Goal: Task Accomplishment & Management: Manage account settings

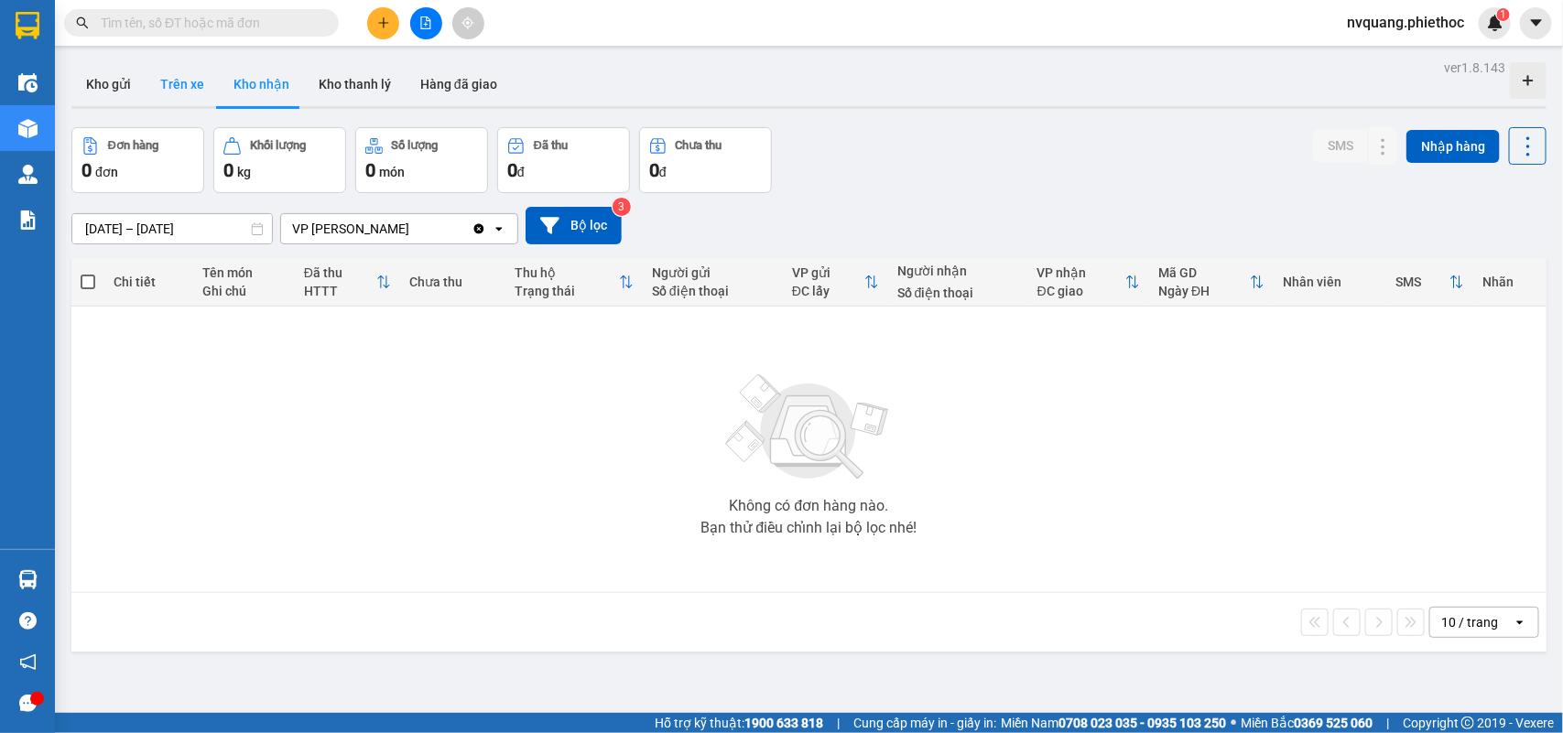
click at [181, 94] on button "Trên xe" at bounding box center [182, 84] width 73 height 44
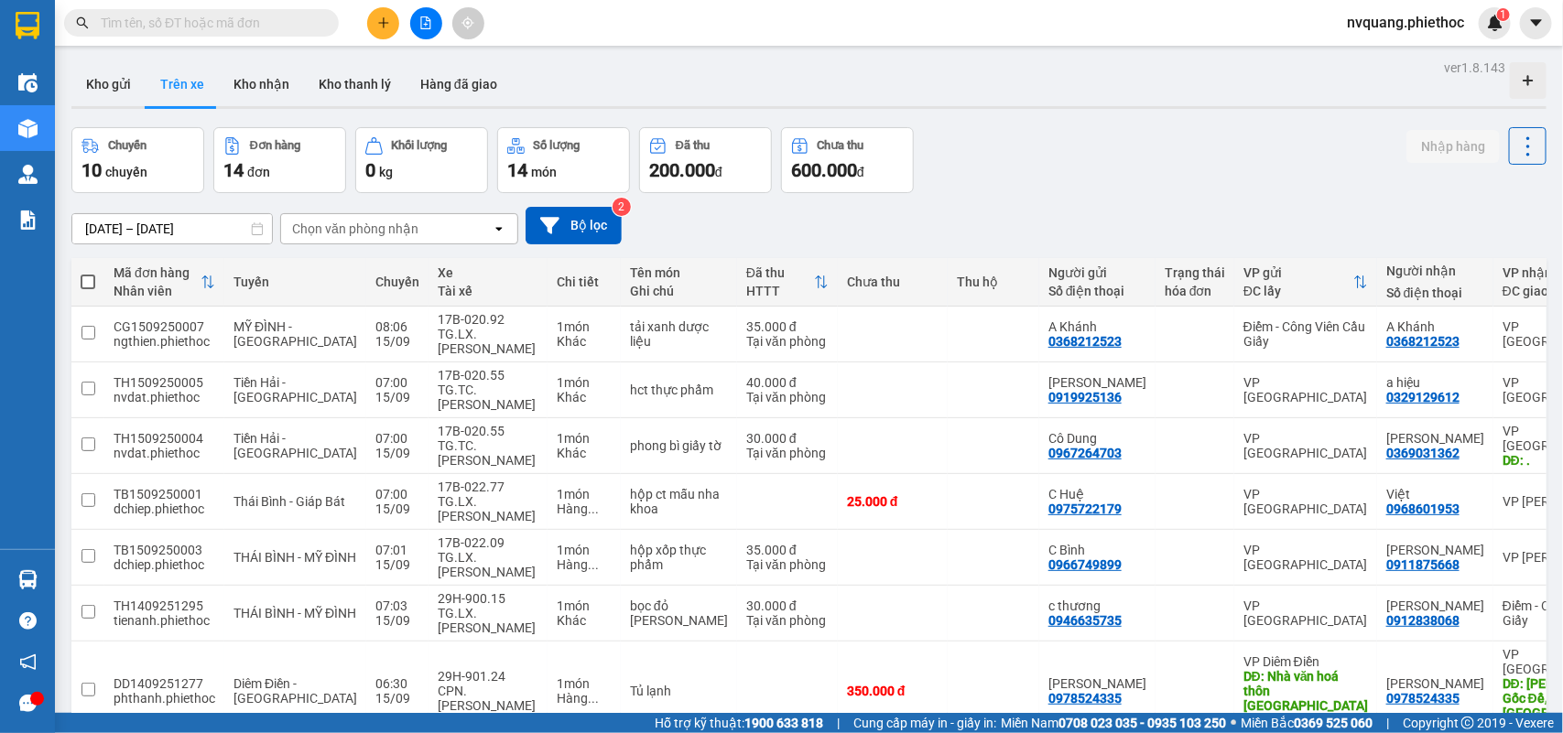
click at [357, 225] on div "Chọn văn phòng nhận" at bounding box center [355, 229] width 126 height 18
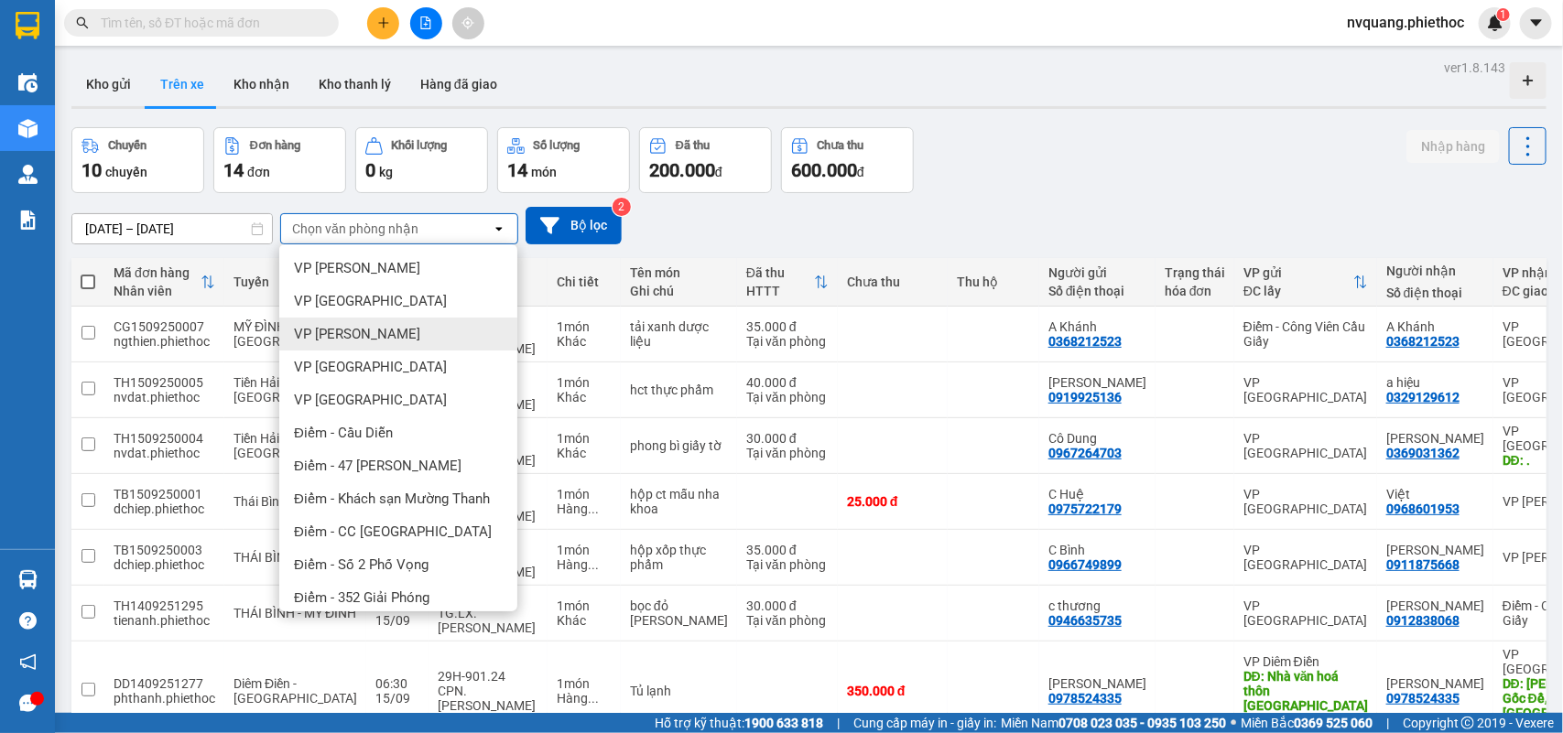
click at [371, 336] on span "VP [PERSON_NAME]" at bounding box center [357, 334] width 126 height 18
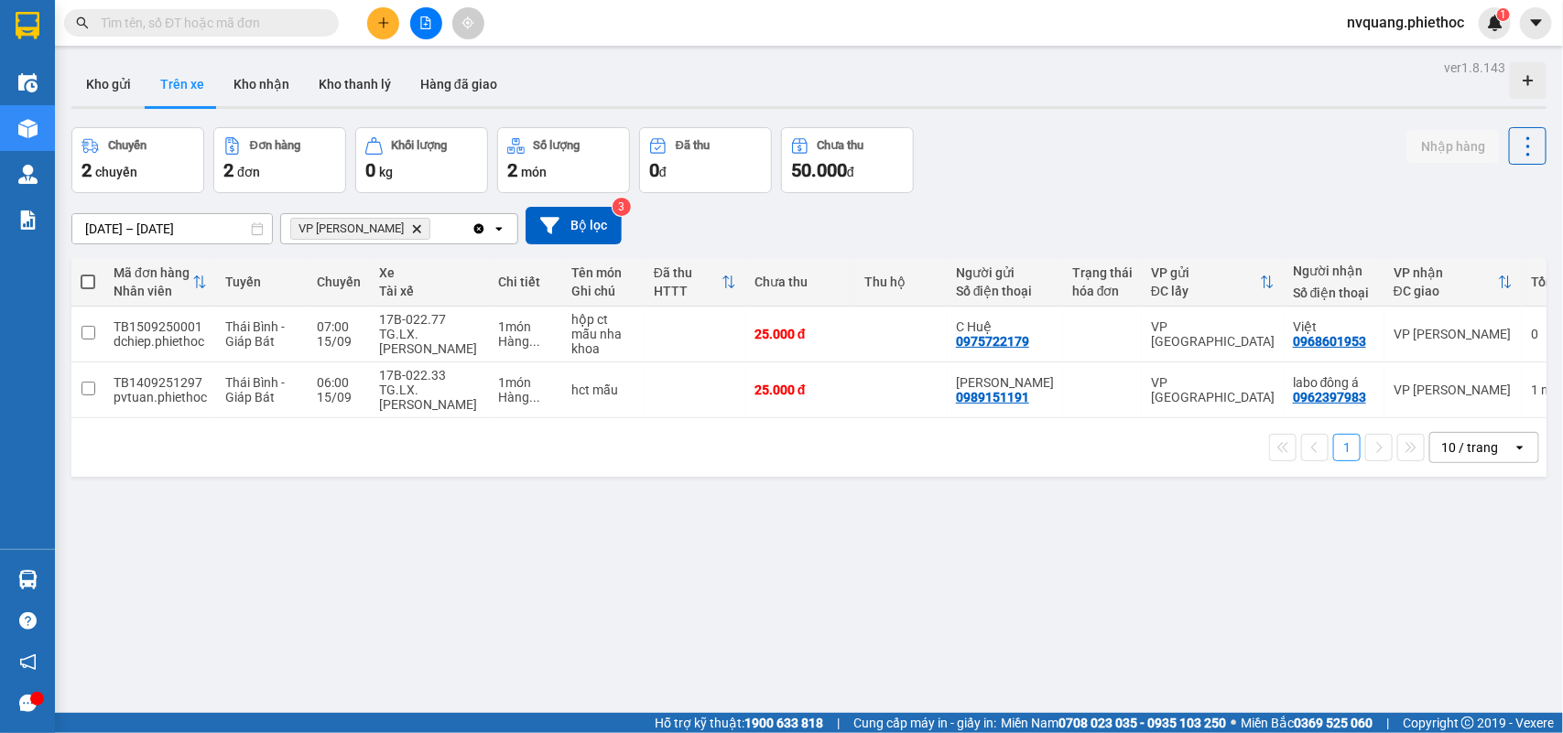
click at [135, 232] on input "[DATE] – [DATE]" at bounding box center [172, 228] width 200 height 29
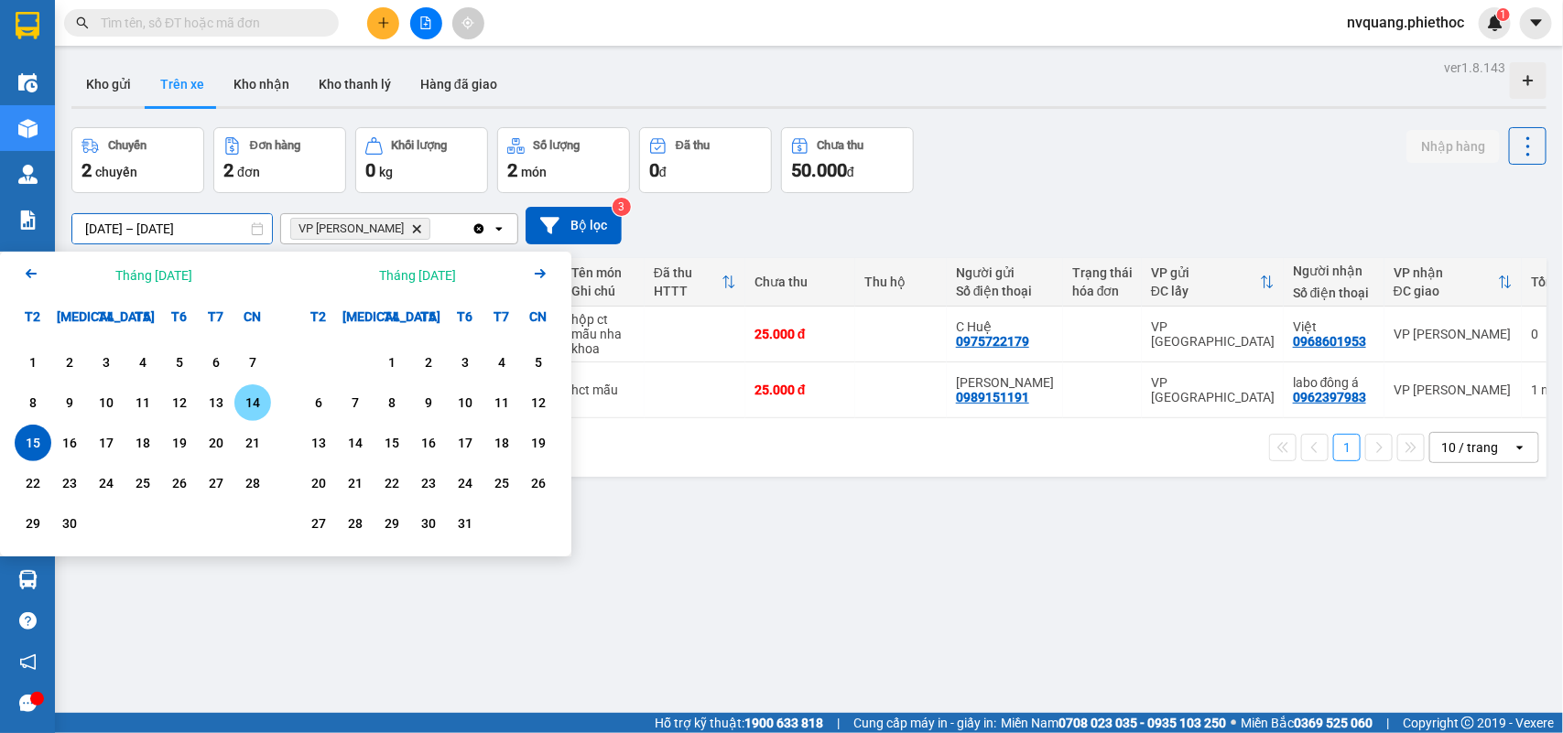
click at [263, 405] on div "14" at bounding box center [253, 403] width 26 height 22
click at [29, 430] on div "15" at bounding box center [33, 443] width 37 height 37
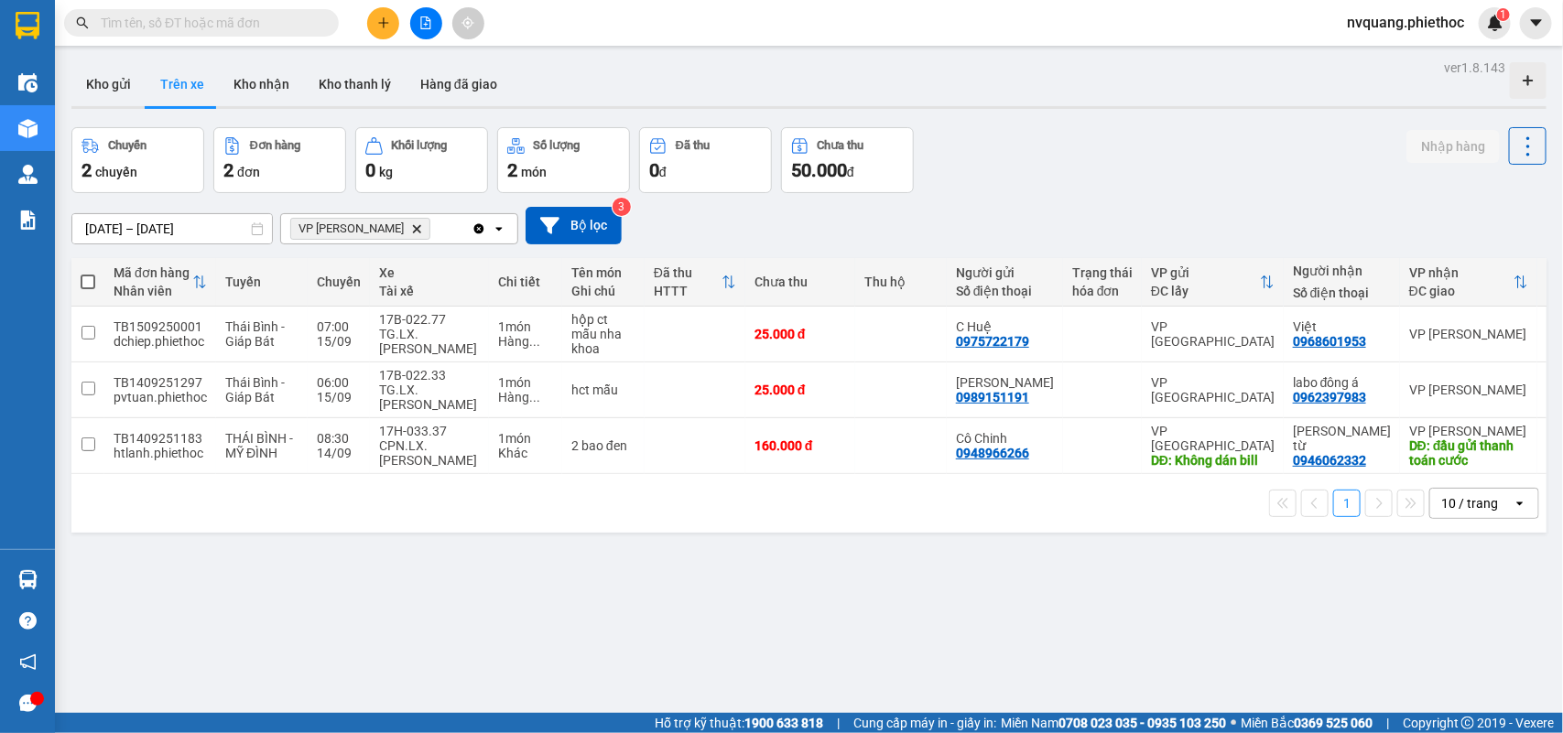
click at [103, 220] on input "14/09/2025 – 15/09/2025" at bounding box center [172, 228] width 200 height 29
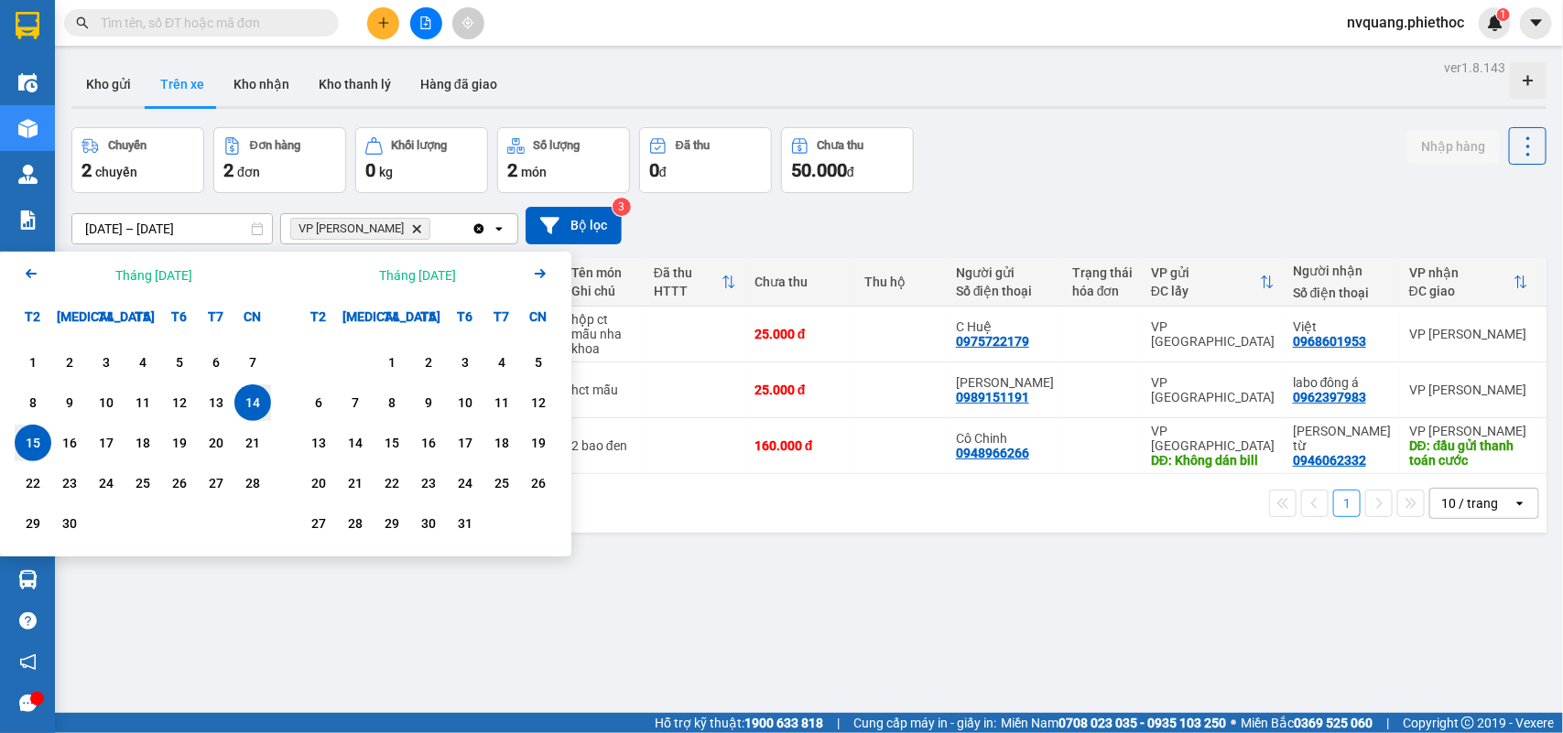
click at [37, 447] on div "15" at bounding box center [33, 443] width 26 height 22
type input "[DATE] – [DATE]"
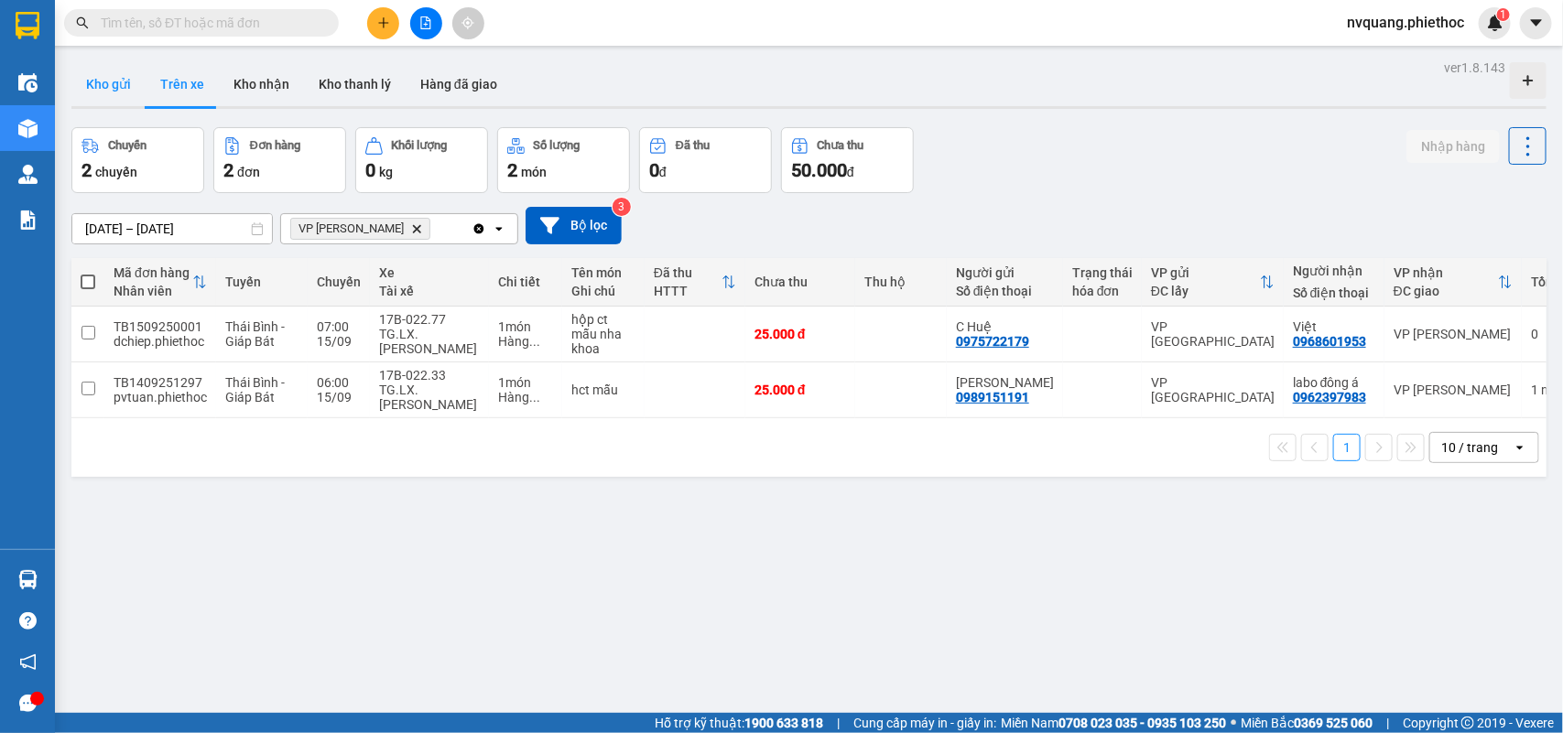
click at [103, 84] on button "Kho gửi" at bounding box center [108, 84] width 74 height 44
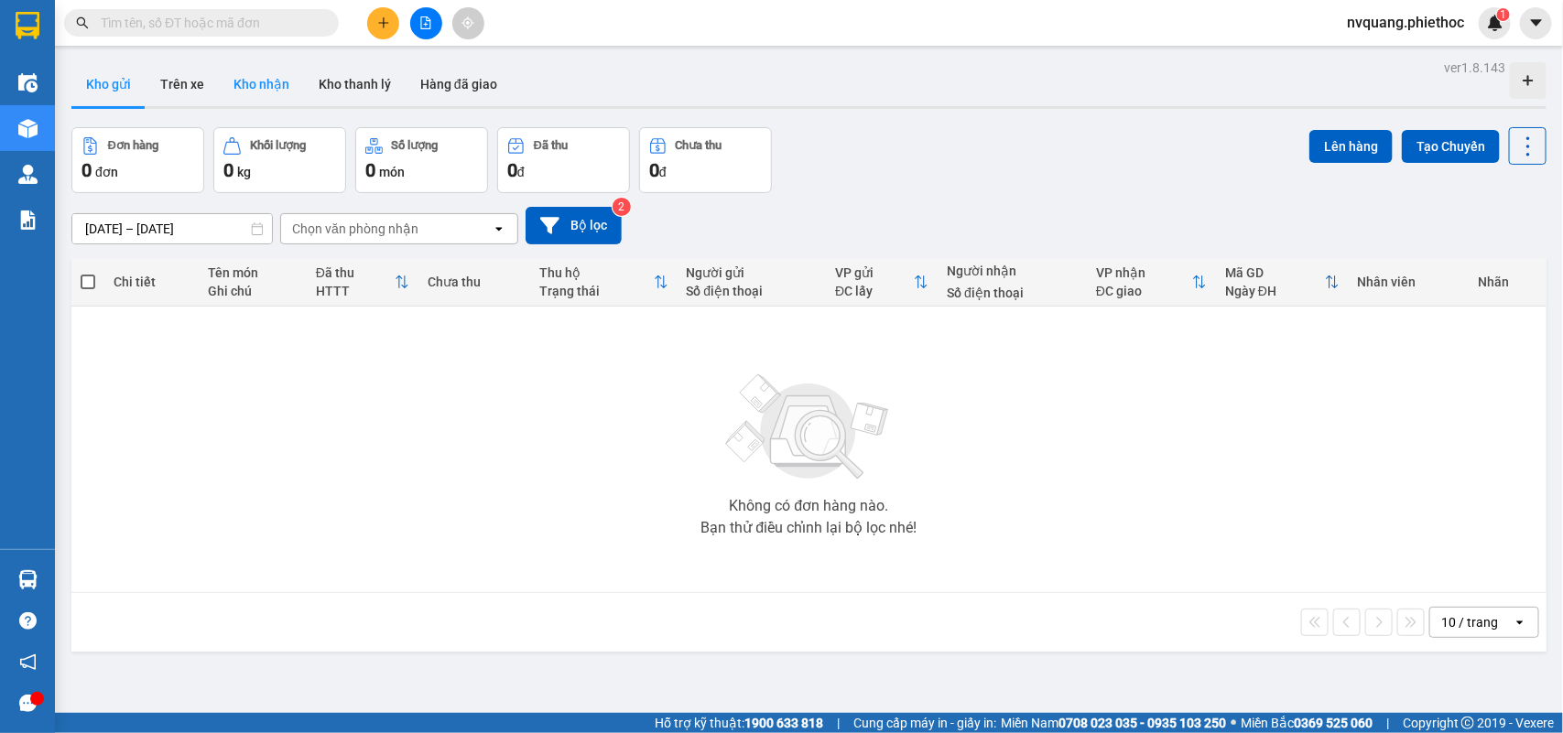
click at [230, 96] on button "Kho nhận" at bounding box center [261, 84] width 85 height 44
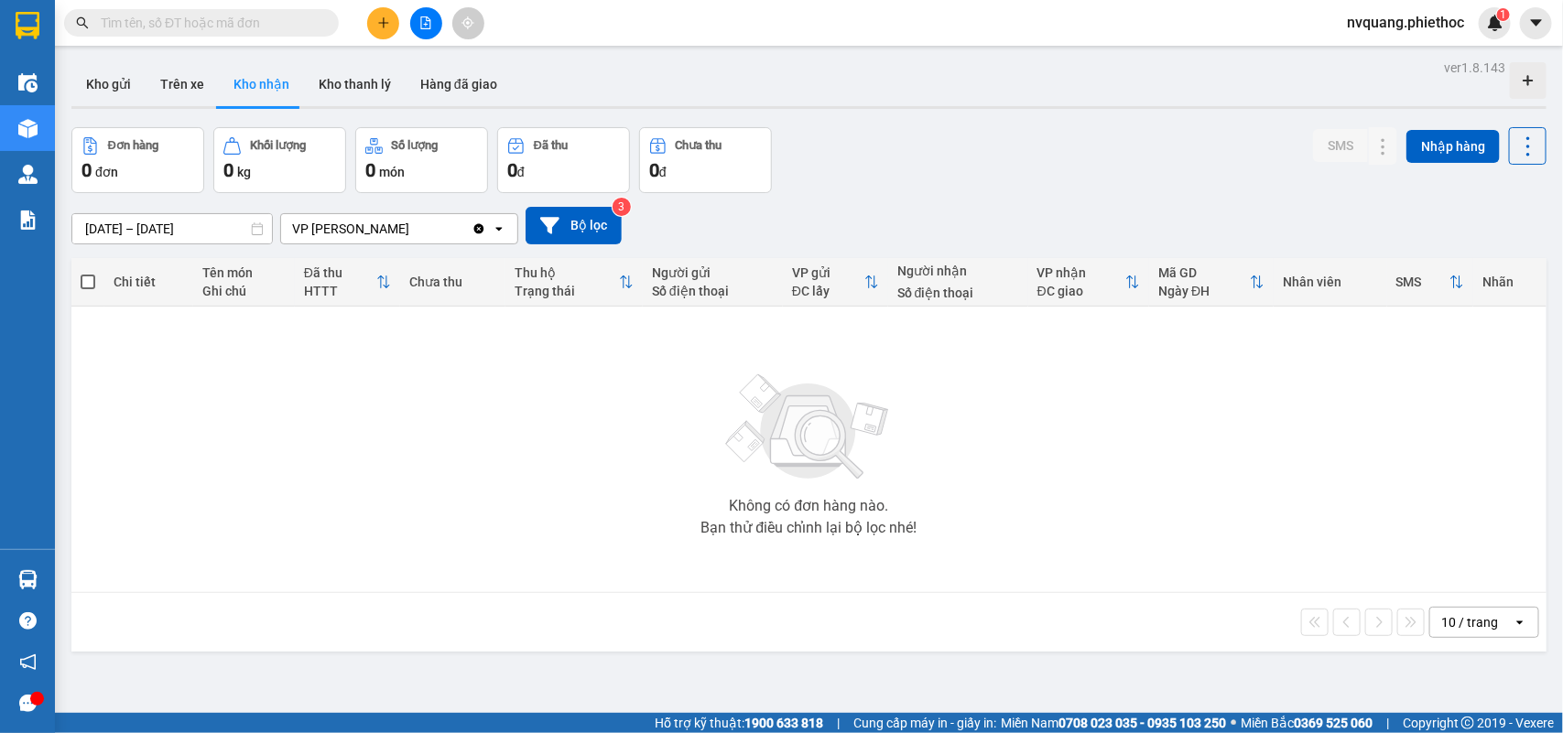
click at [94, 231] on input "[DATE] – [DATE]" at bounding box center [172, 228] width 200 height 29
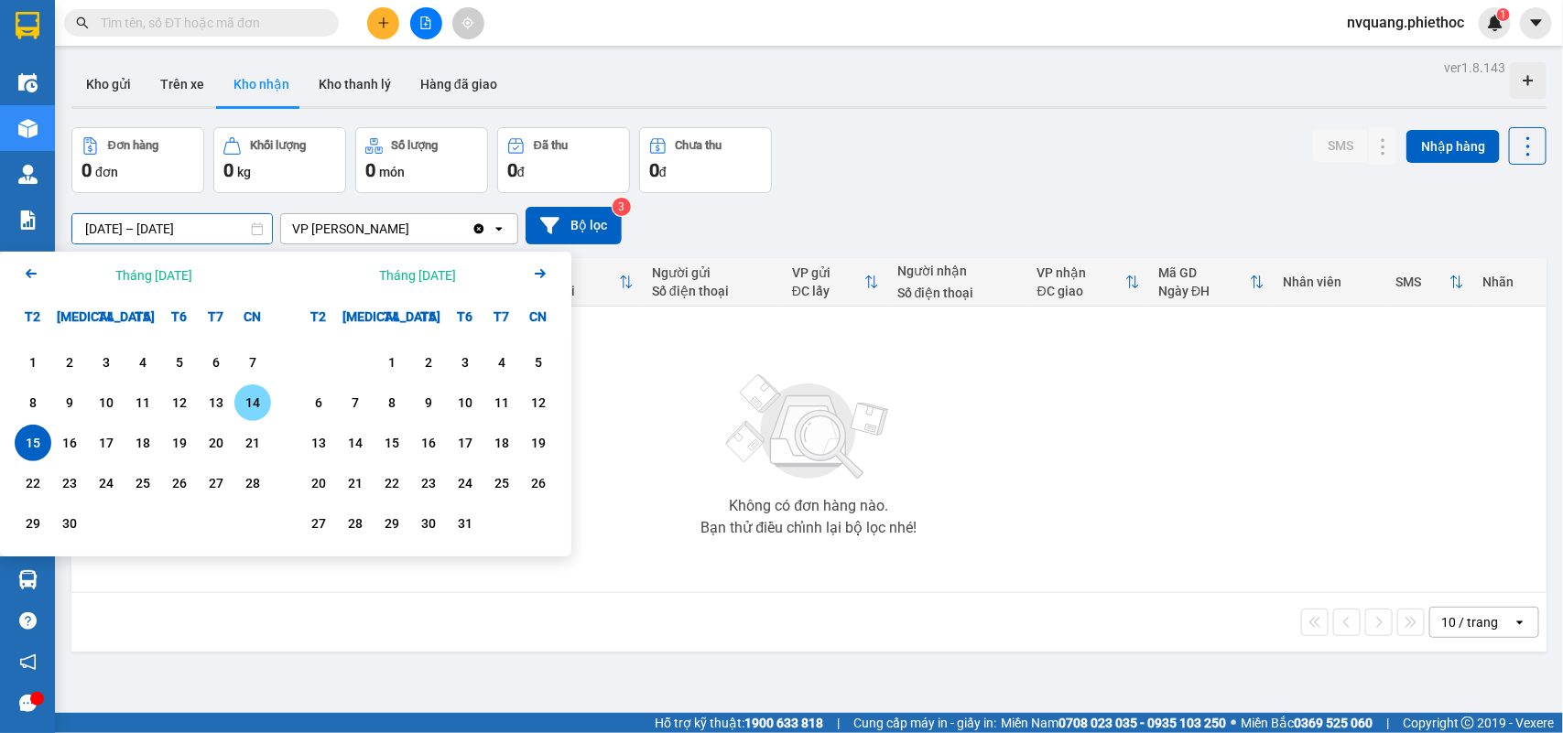
click at [257, 398] on div "14" at bounding box center [253, 403] width 26 height 22
click at [34, 428] on div "15" at bounding box center [33, 443] width 37 height 37
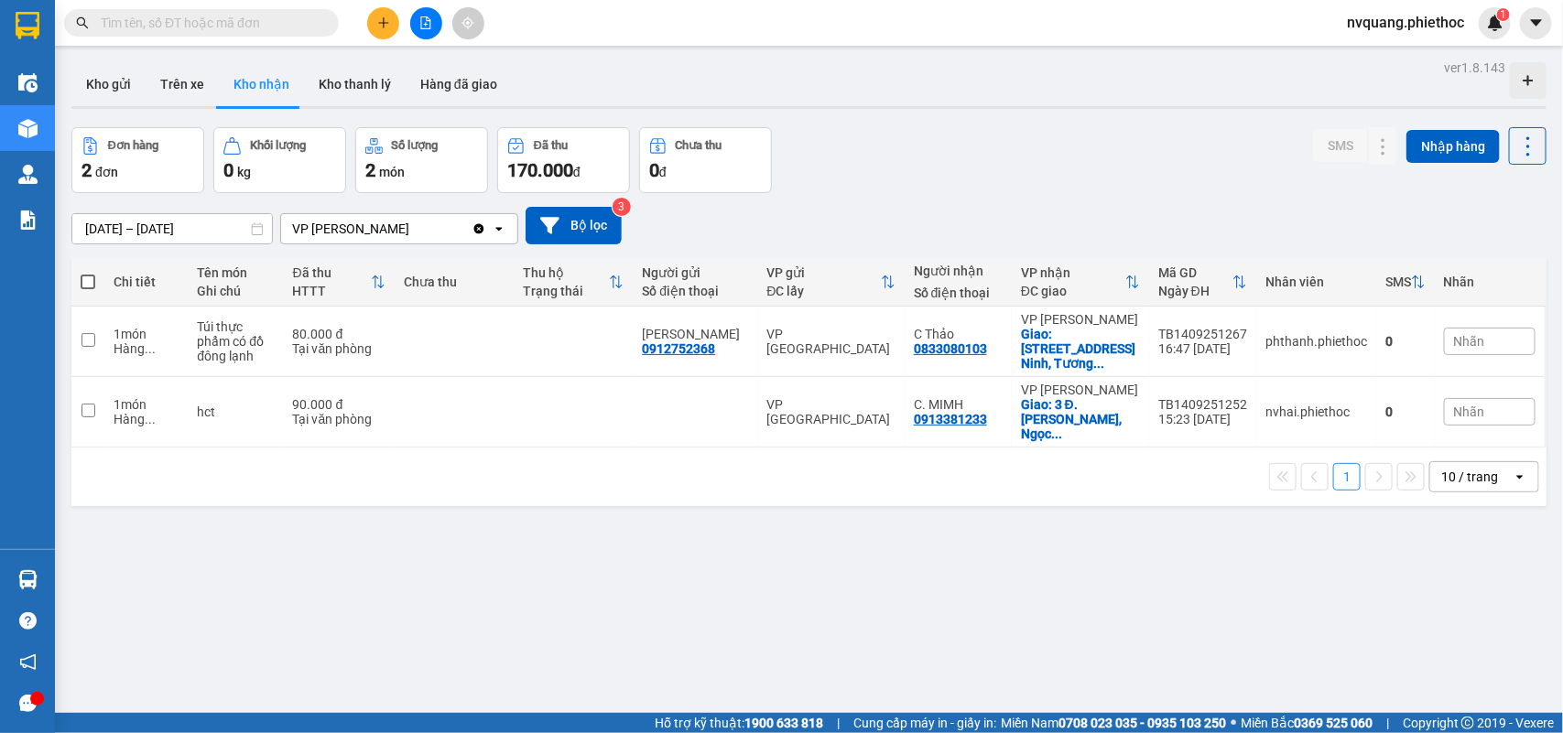
click at [125, 222] on input "14/09/2025 – 15/09/2025" at bounding box center [172, 228] width 200 height 29
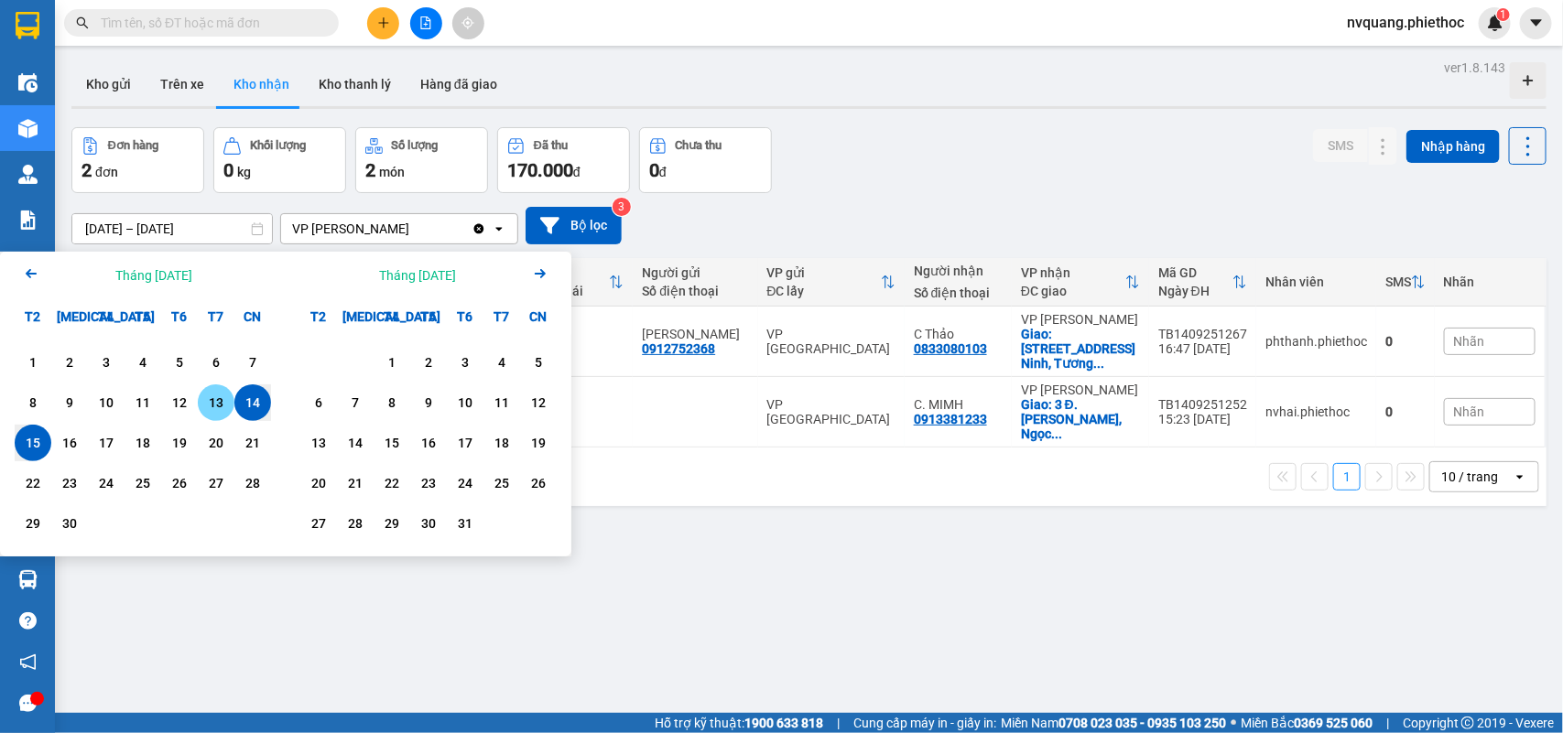
click at [220, 399] on div "13" at bounding box center [216, 403] width 26 height 22
click at [38, 437] on div "15" at bounding box center [33, 443] width 26 height 22
type input "[DATE] – [DATE]"
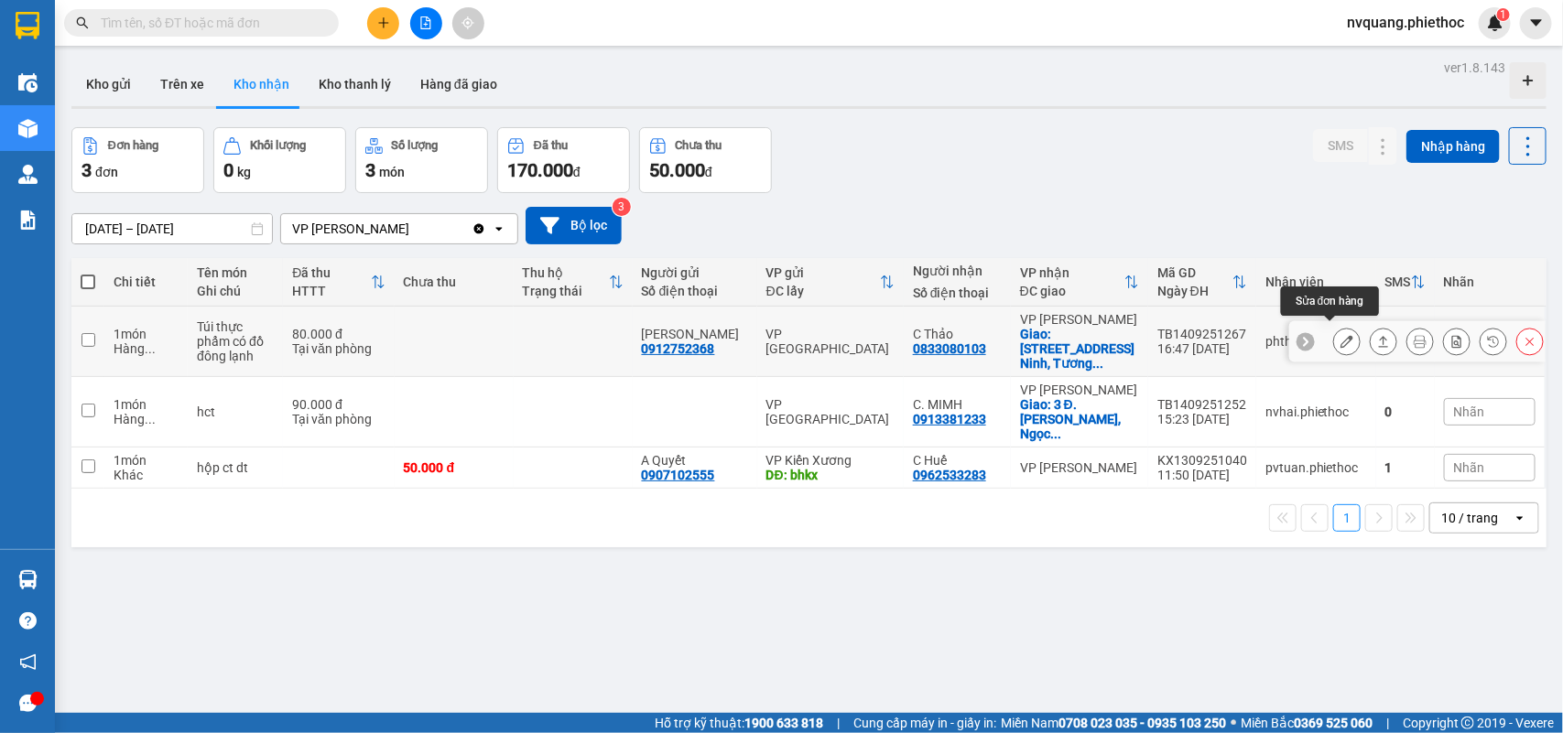
click at [1334, 341] on button at bounding box center [1347, 342] width 26 height 32
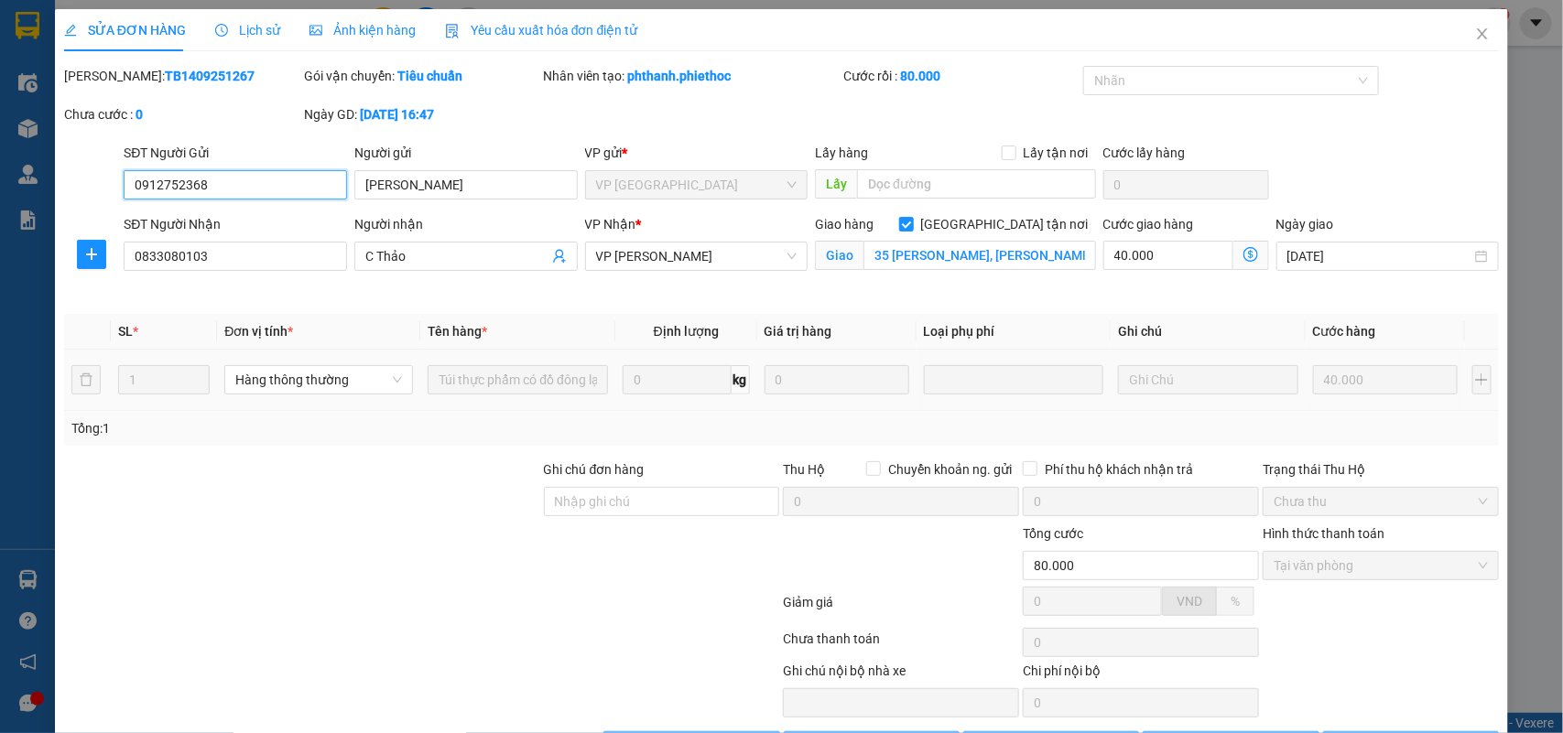
type input "0912752368"
type input "Lại Thị Phương Dung"
type input "0833080103"
type input "C Thảo"
checkbox input "true"
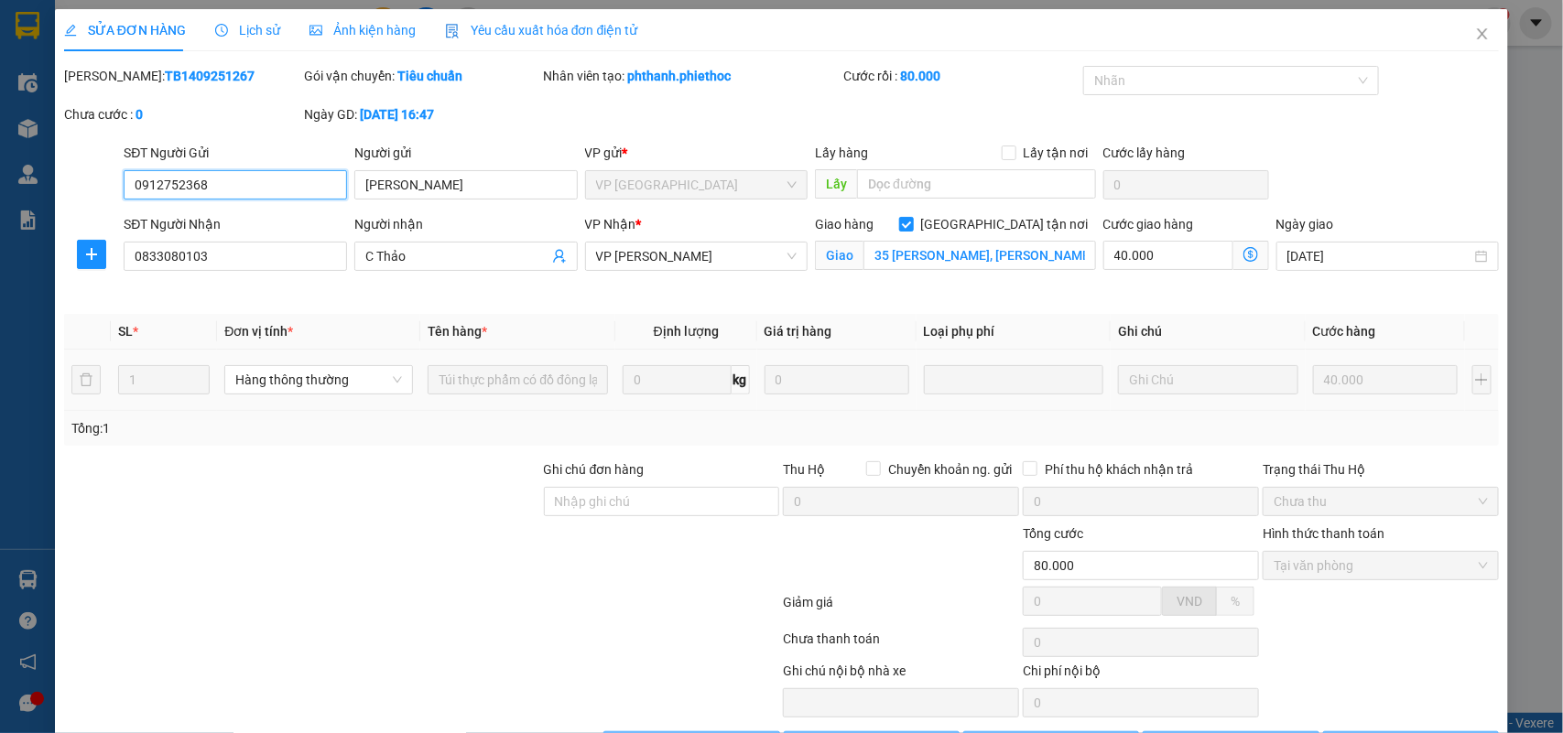
type input "35 Nguyễn An Ninh, Tương Mai, Hoàng Mai, Hà Nội 100000, Việt Nam"
type input "80.000"
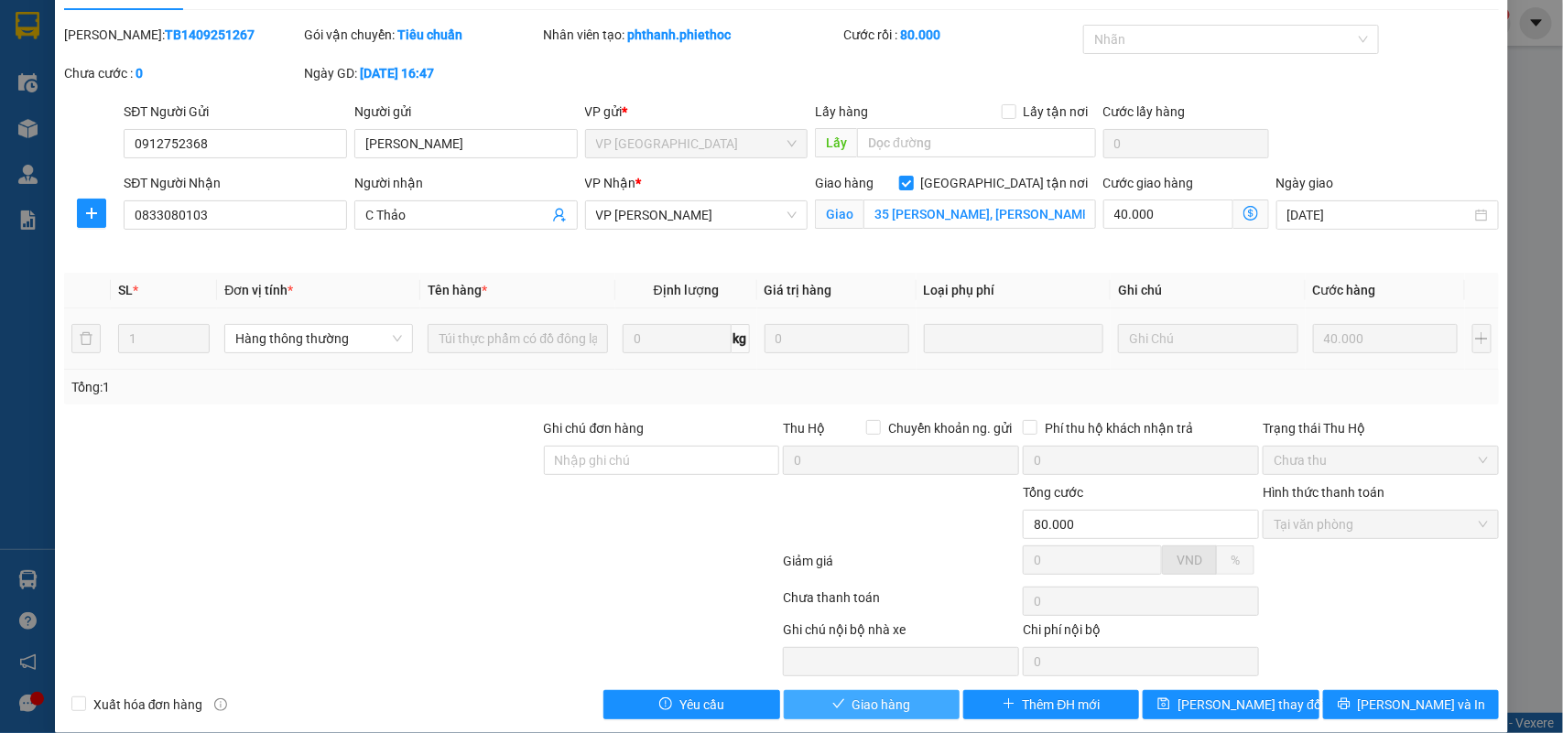
click at [865, 693] on span "Giao hàng" at bounding box center [881, 705] width 59 height 20
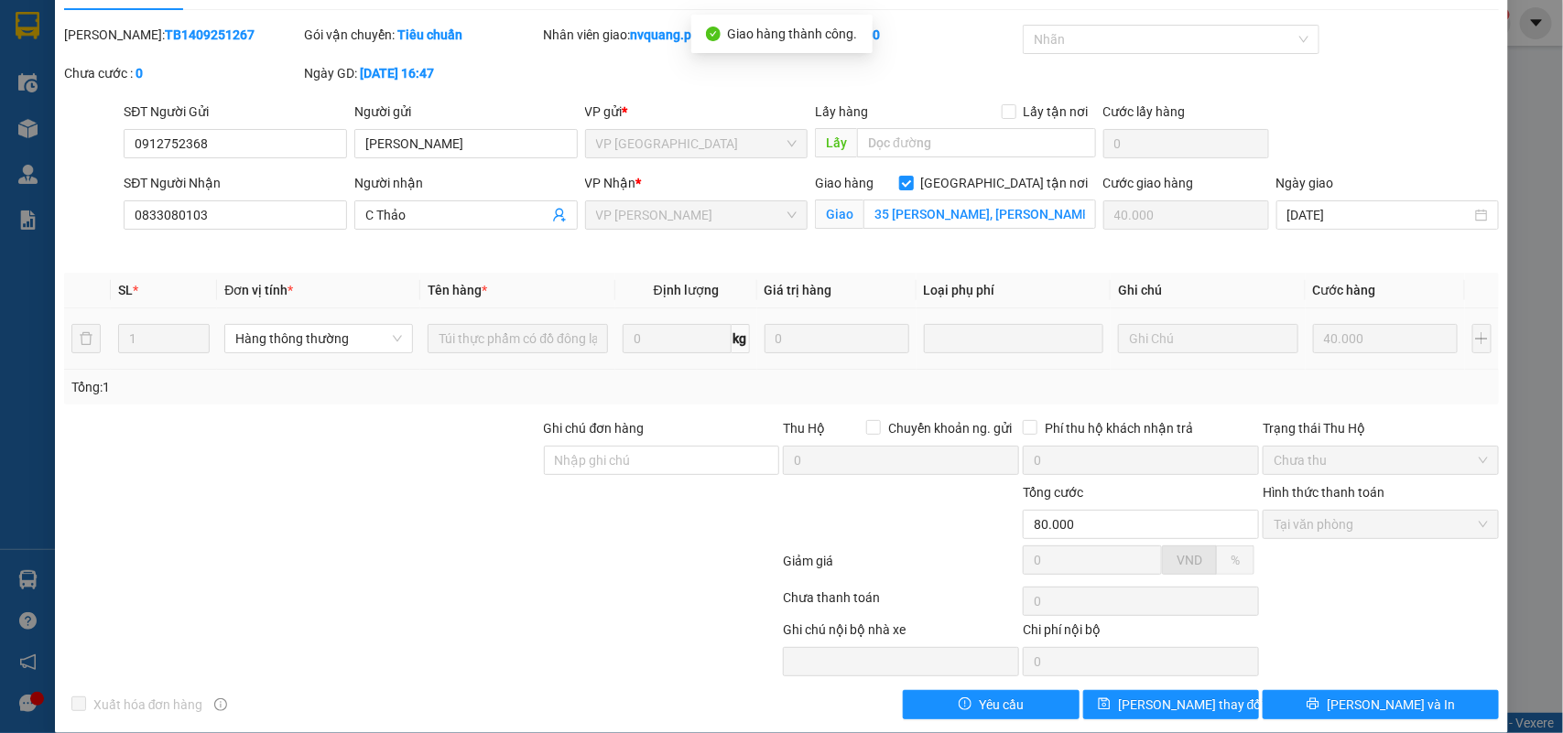
scroll to position [0, 0]
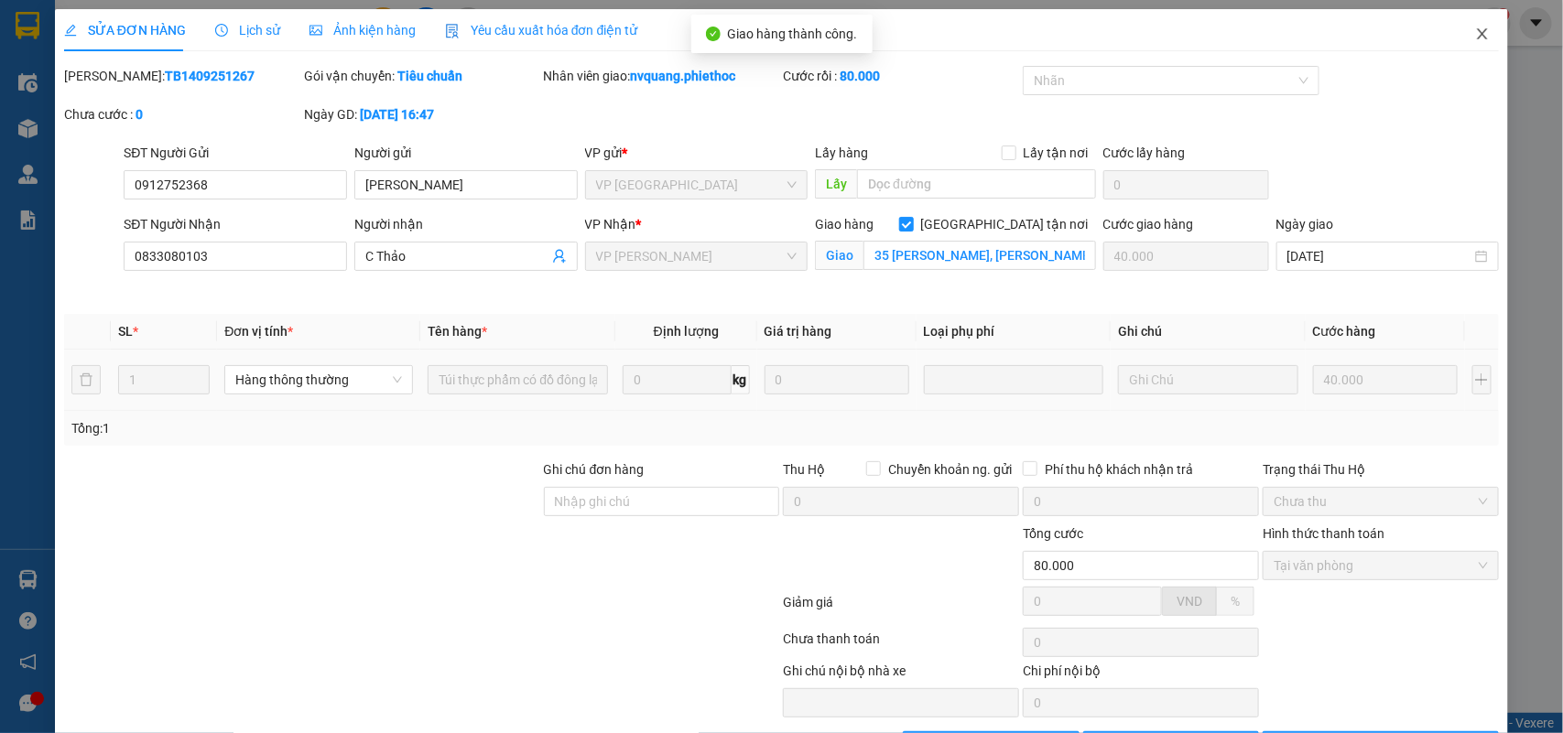
click at [1475, 29] on icon "close" at bounding box center [1482, 34] width 15 height 15
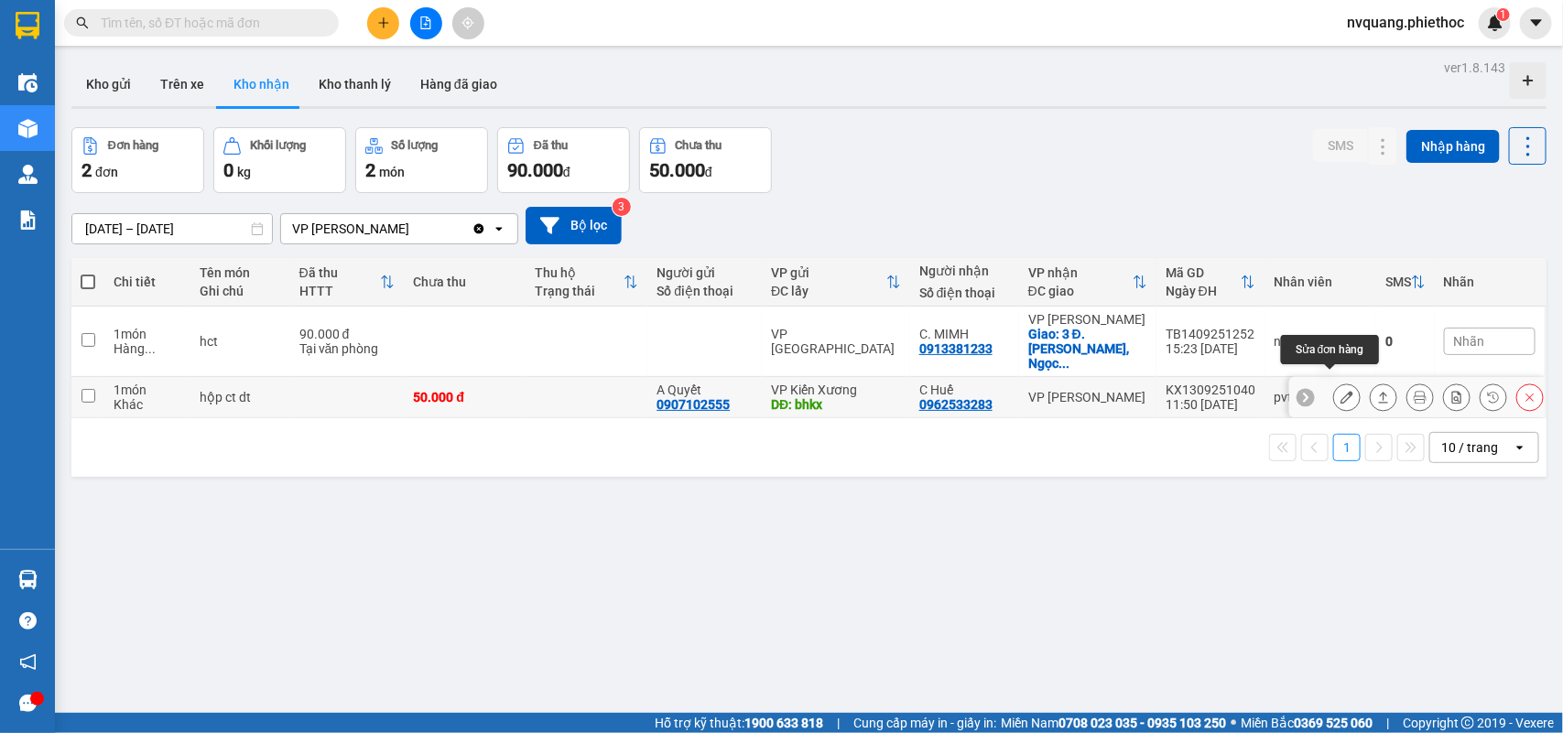
click at [1338, 382] on button at bounding box center [1347, 398] width 26 height 32
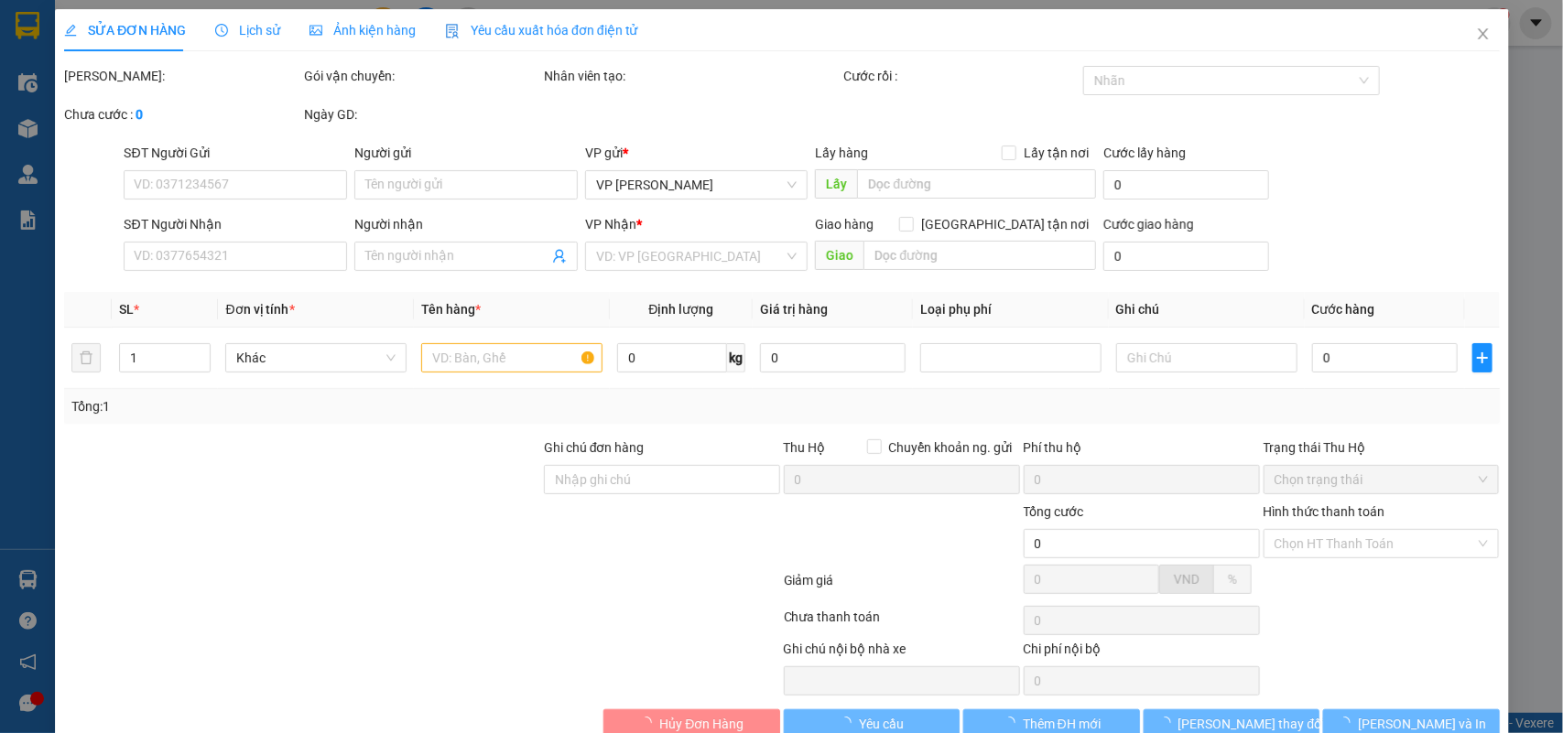
type input "0907102555"
type input "A Quyết"
type input "bhkx"
type input "5.000"
type input "0962533283"
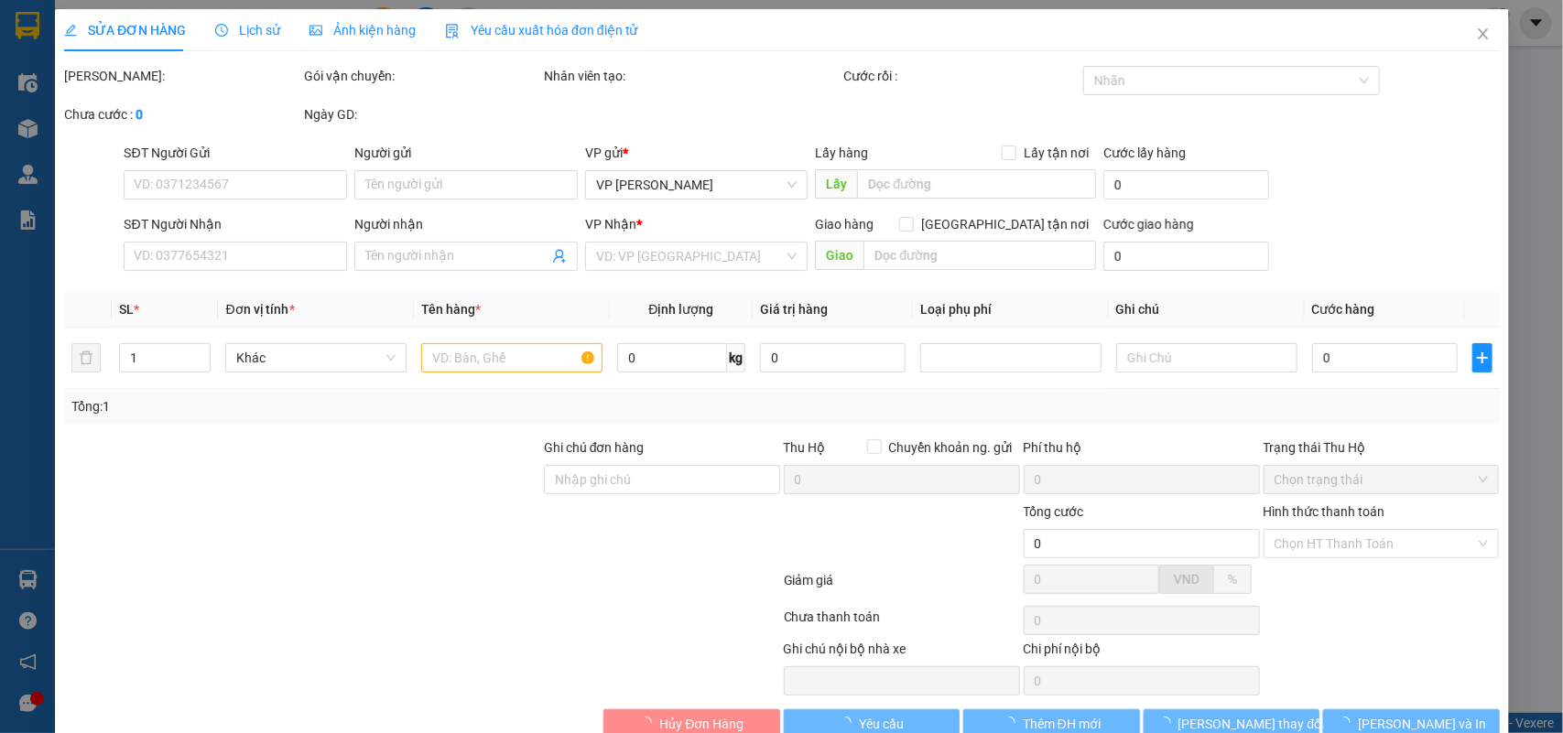
type input "C Huế"
type input "50.000"
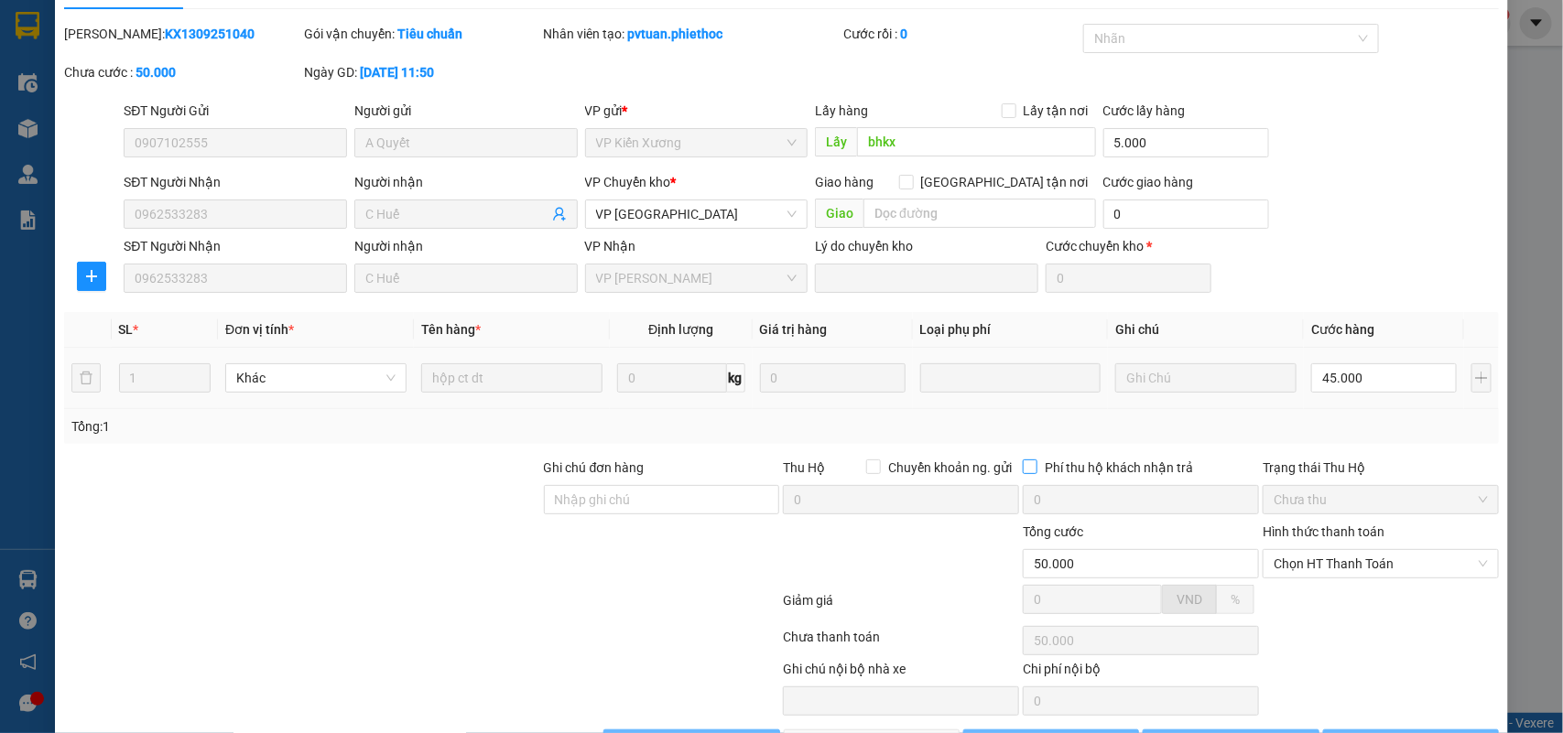
scroll to position [105, 0]
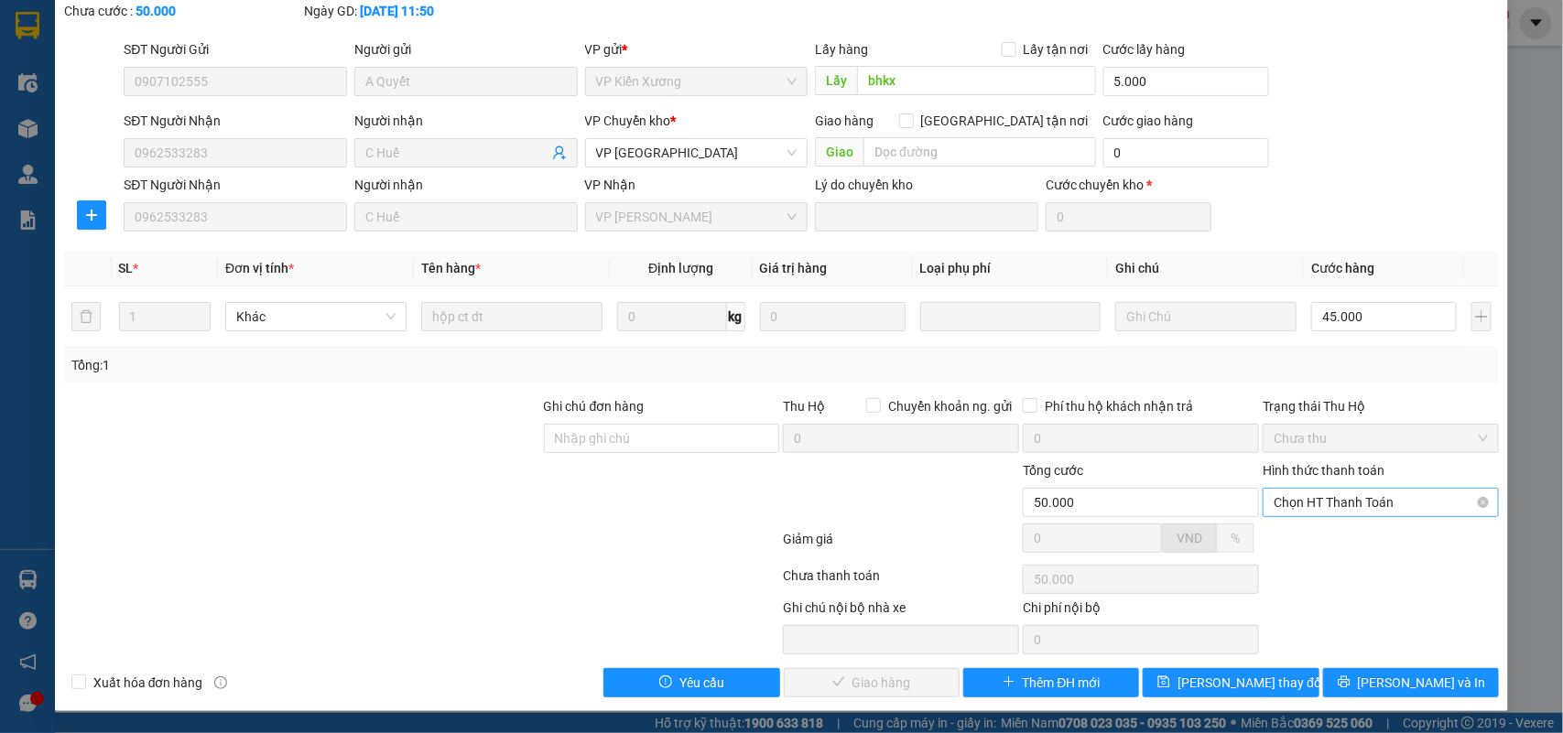
click at [1277, 509] on span "Chọn HT Thanh Toán" at bounding box center [1380, 502] width 214 height 27
click at [1269, 542] on div "Tại văn phòng" at bounding box center [1367, 540] width 211 height 20
type input "0"
click at [895, 675] on span "Lưu và Giao hàng" at bounding box center [906, 683] width 176 height 20
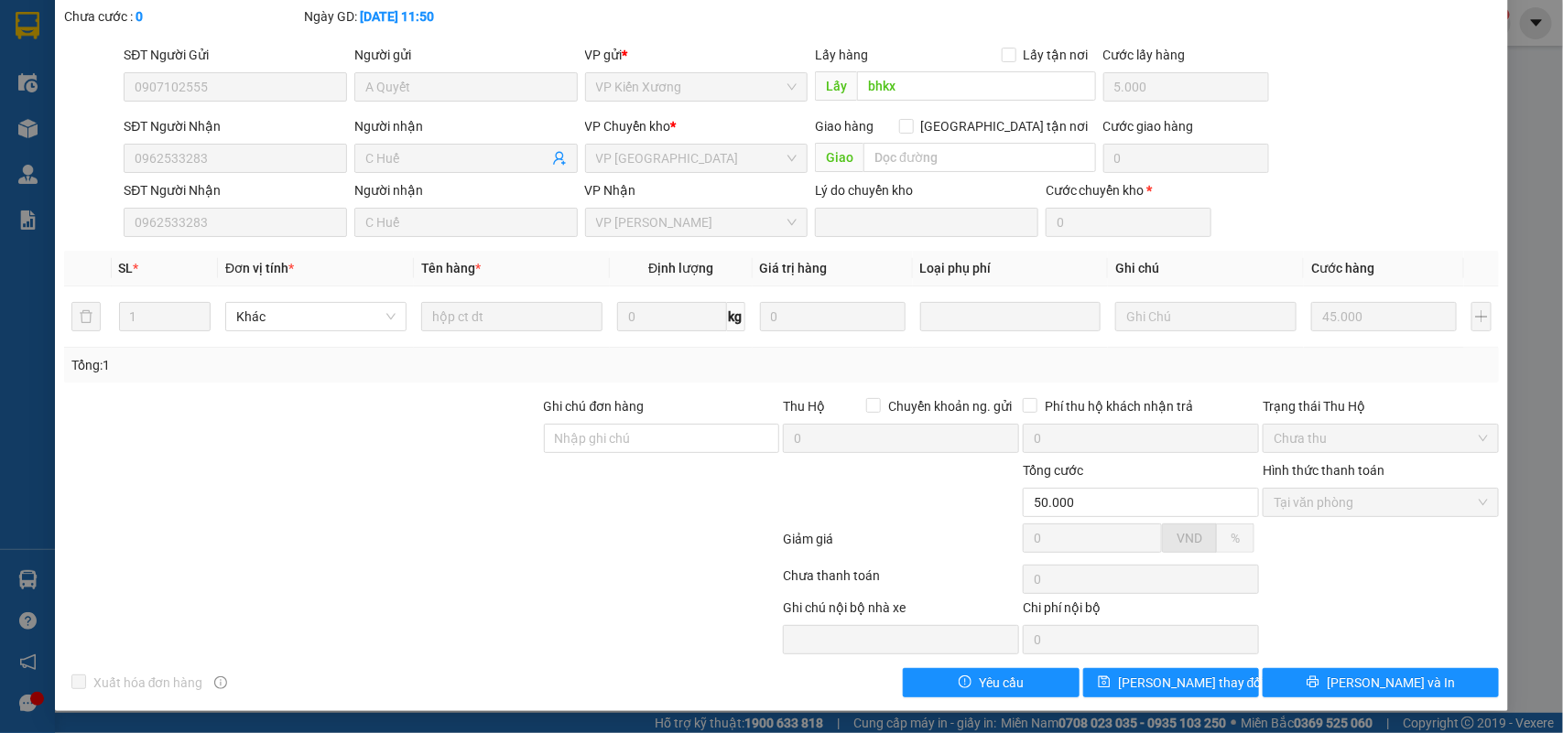
scroll to position [0, 0]
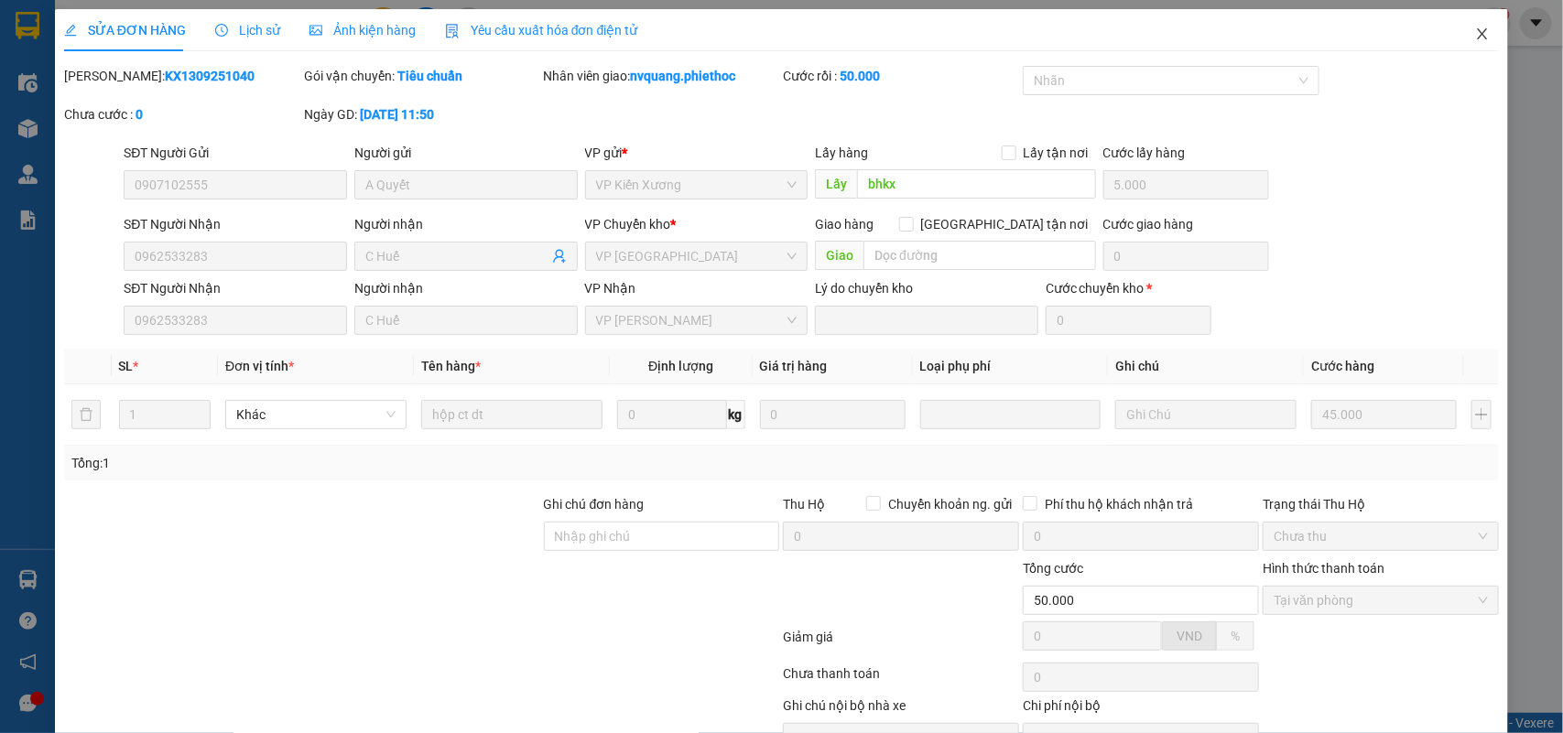
click at [1475, 34] on icon "close" at bounding box center [1482, 34] width 15 height 15
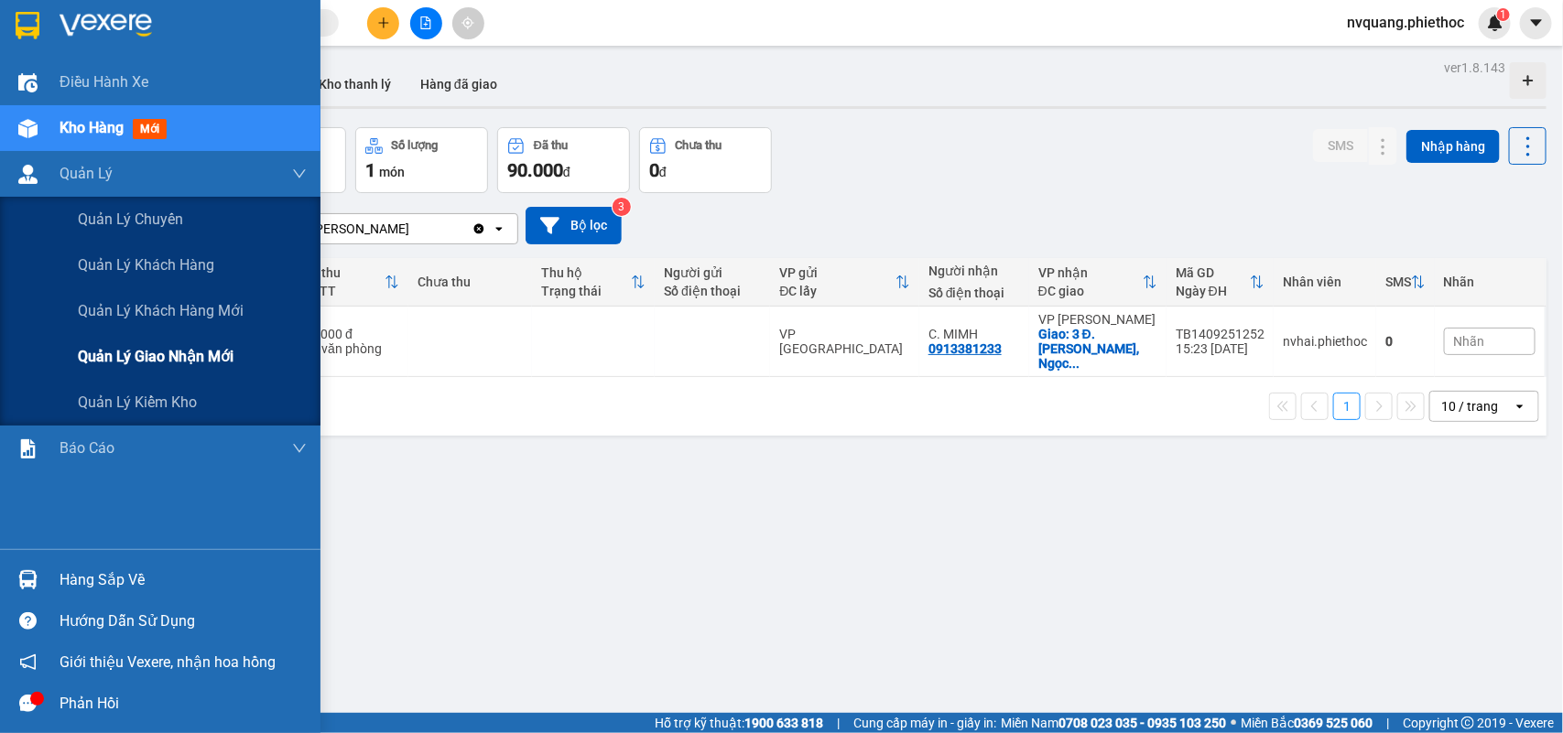
click at [183, 355] on span "Quản lý giao nhận mới" at bounding box center [156, 356] width 156 height 23
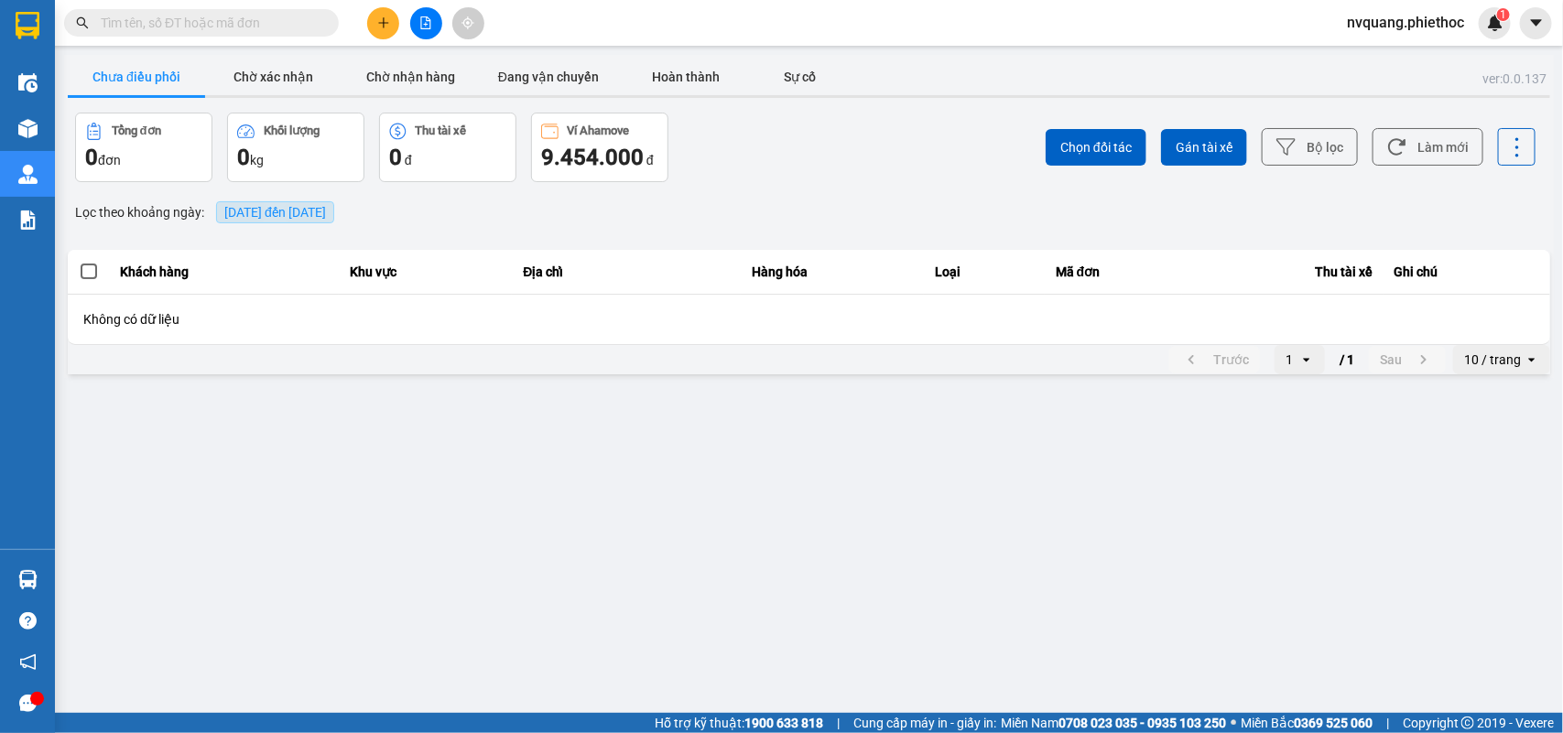
click at [226, 207] on span "[DATE] đến [DATE]" at bounding box center [275, 212] width 102 height 15
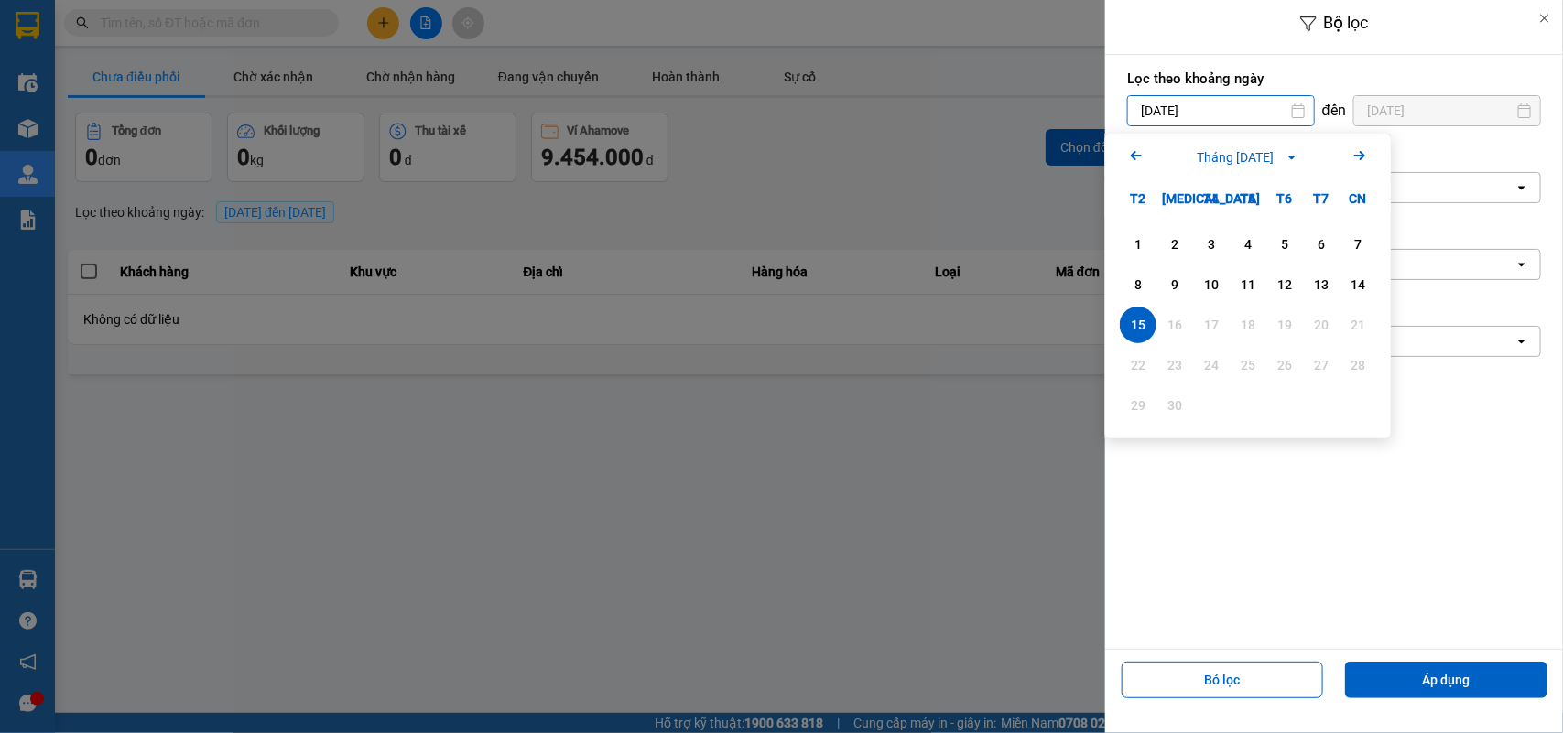
click at [1152, 111] on input "[DATE]" at bounding box center [1221, 110] width 186 height 29
click at [1358, 271] on div "14" at bounding box center [1357, 284] width 37 height 37
type input "14/09/2025"
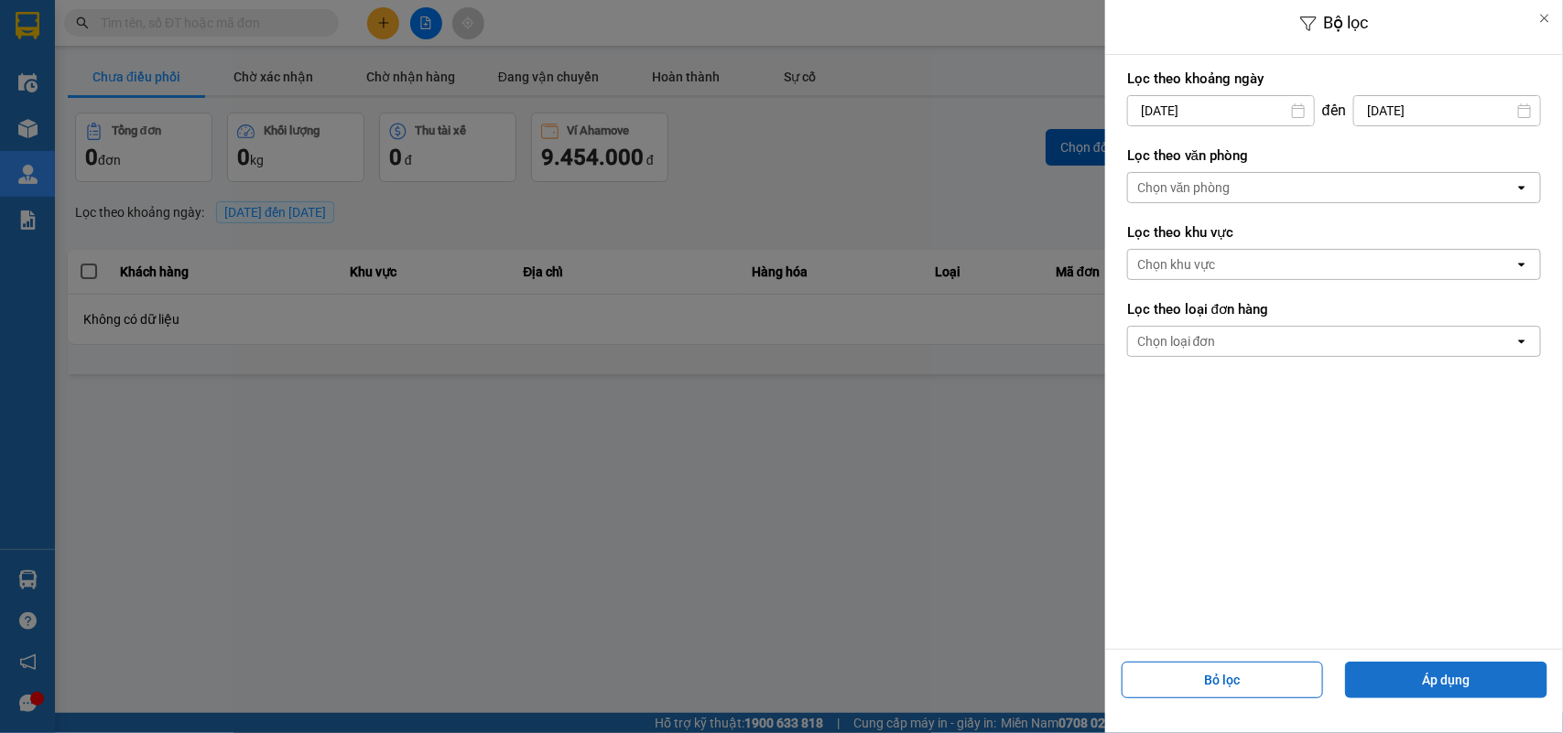
click at [1437, 692] on button "Áp dụng" at bounding box center [1446, 680] width 202 height 37
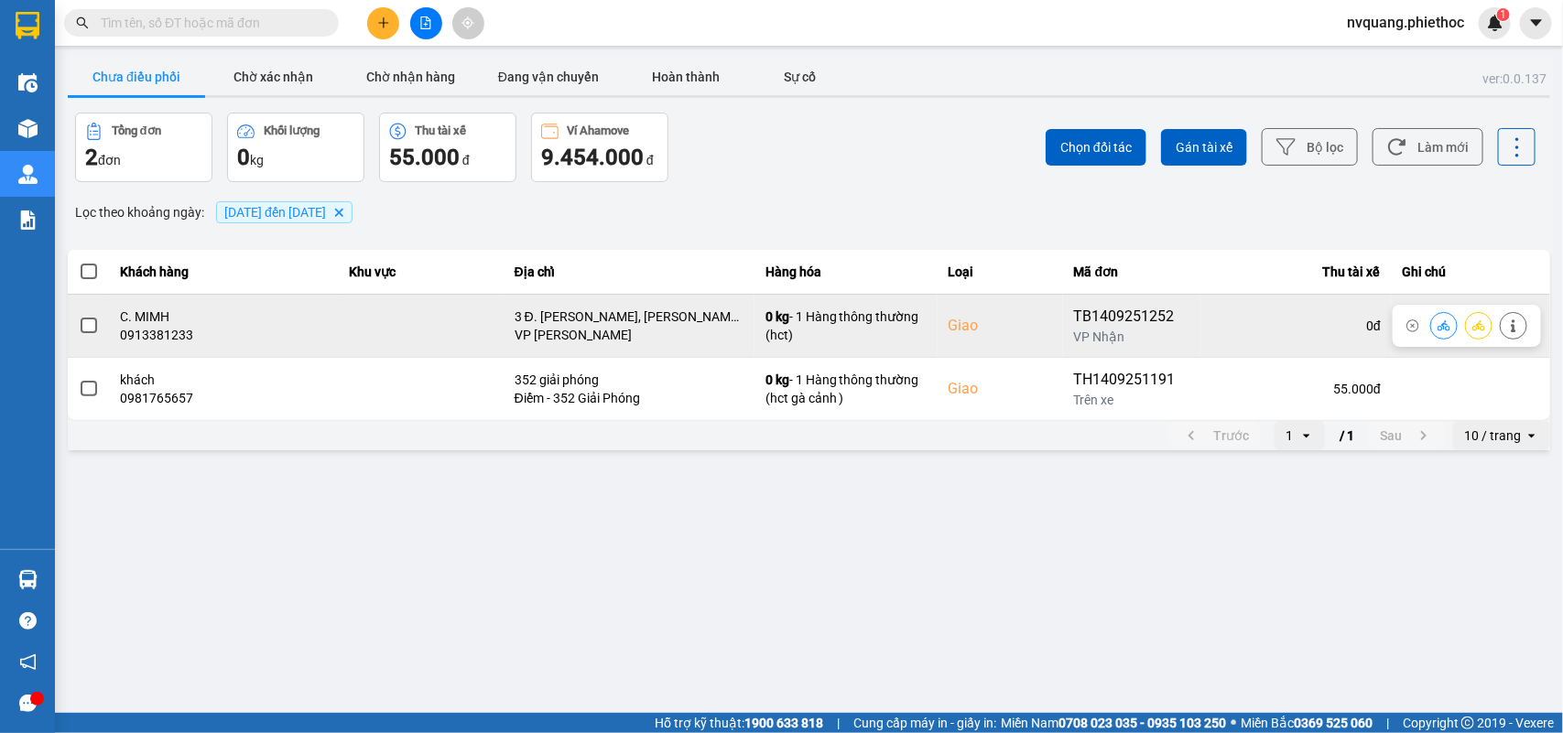
click at [87, 326] on span at bounding box center [89, 326] width 16 height 16
click at [79, 316] on input "checkbox" at bounding box center [79, 316] width 0 height 0
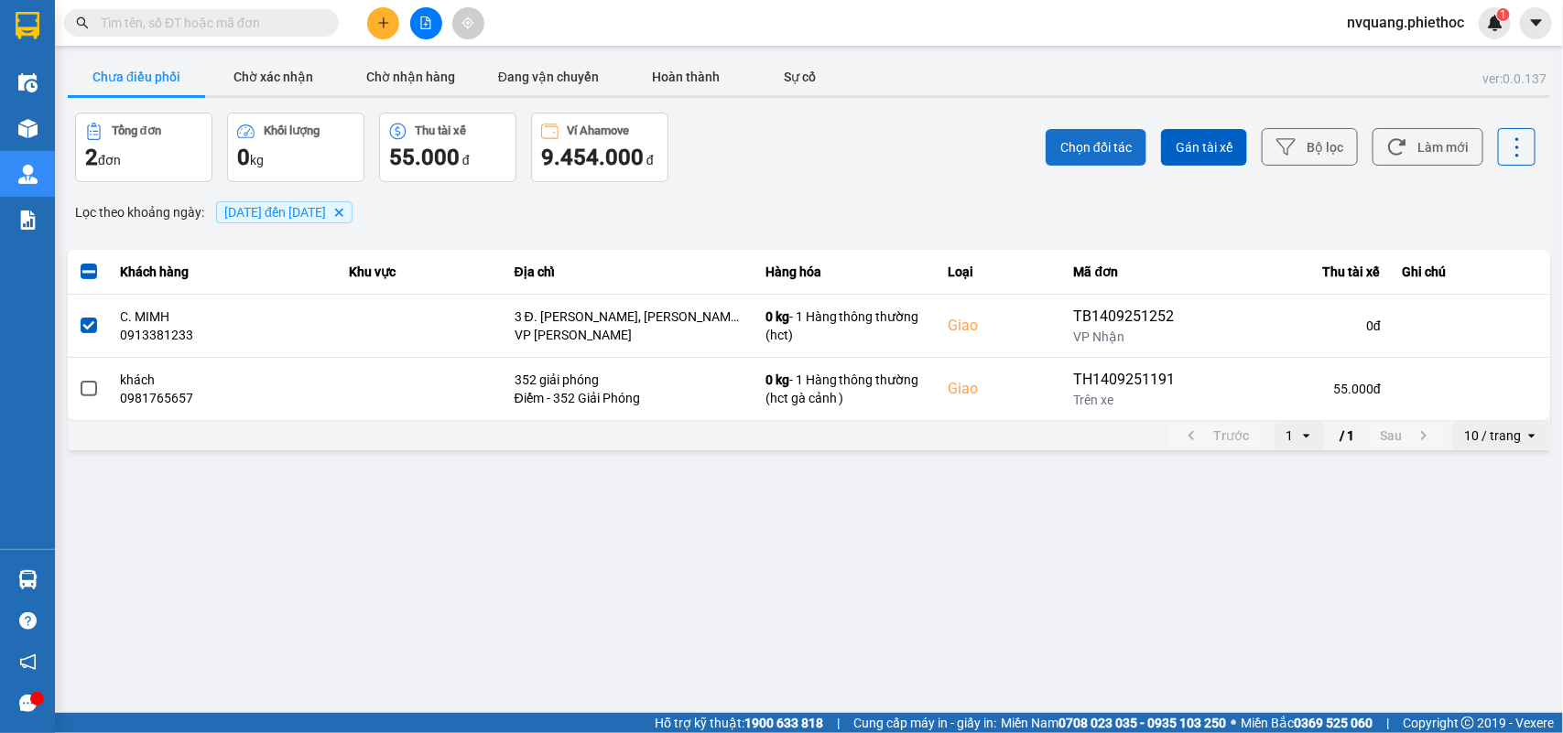
click at [1080, 130] on button "Chọn đối tác" at bounding box center [1095, 147] width 101 height 37
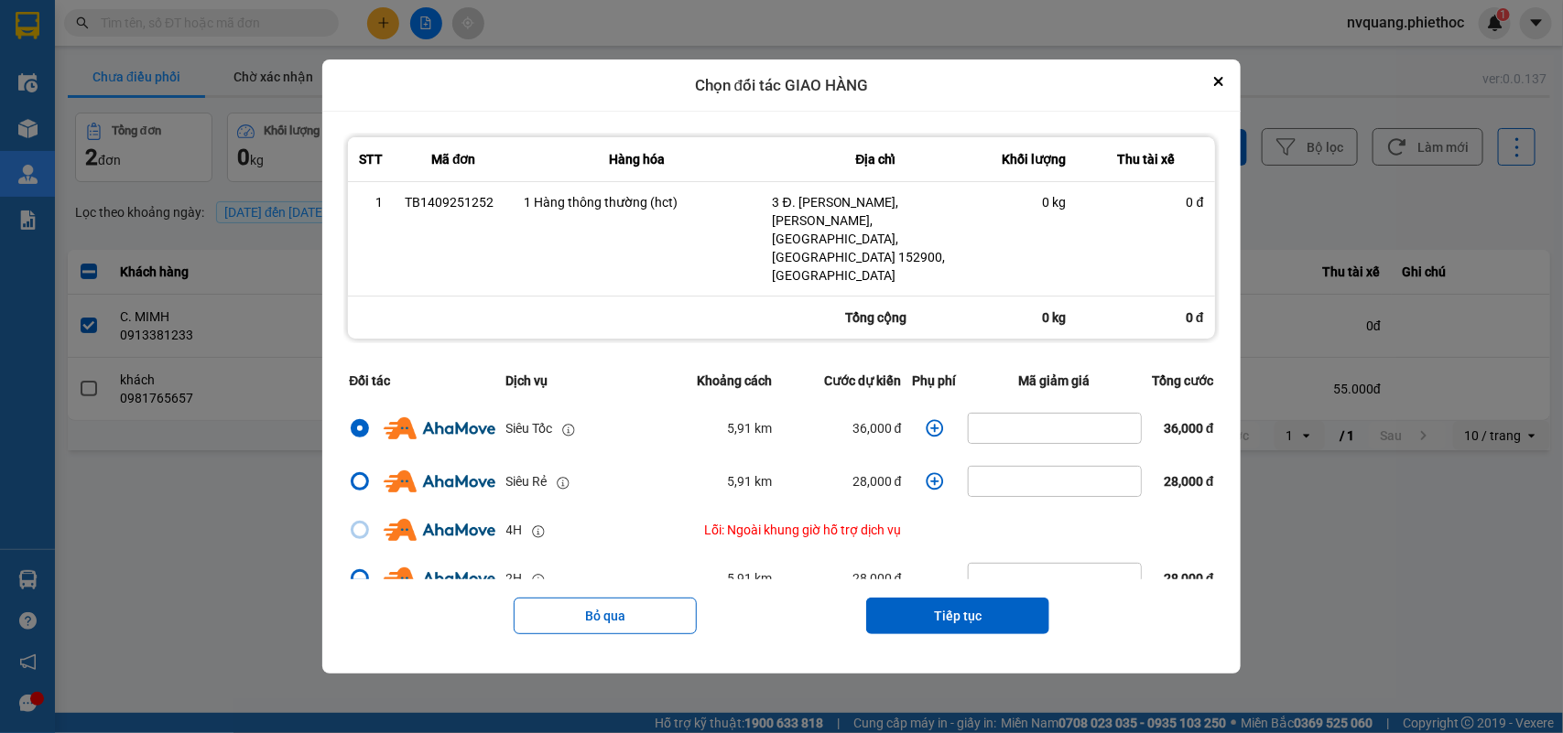
click at [927, 598] on button "Tiếp tục" at bounding box center [957, 616] width 183 height 37
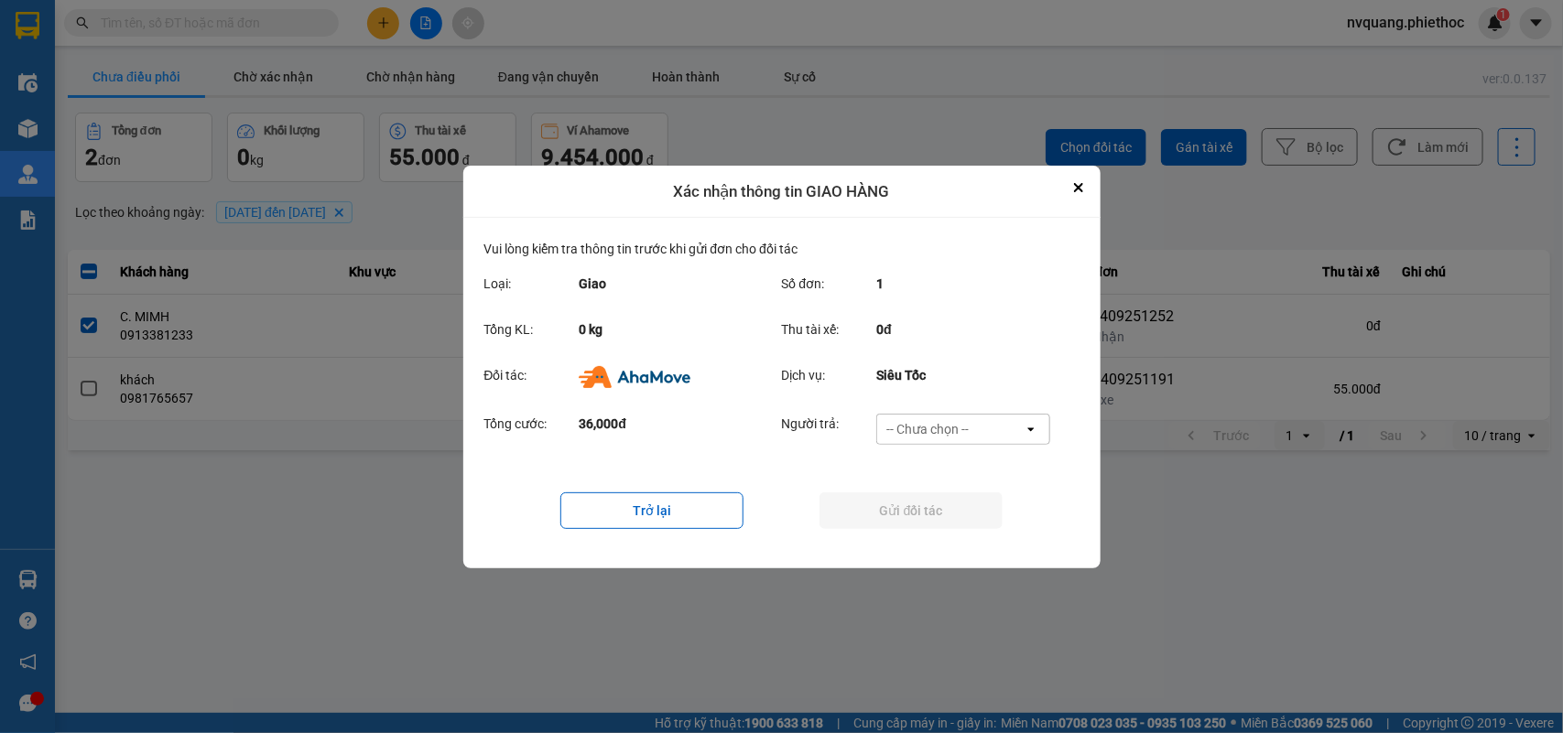
click at [927, 422] on div "-- Chưa chọn --" at bounding box center [927, 429] width 82 height 18
click at [936, 532] on span "Ví Ahamove" at bounding box center [928, 534] width 74 height 18
click at [926, 510] on button "Gửi đối tác" at bounding box center [910, 511] width 183 height 37
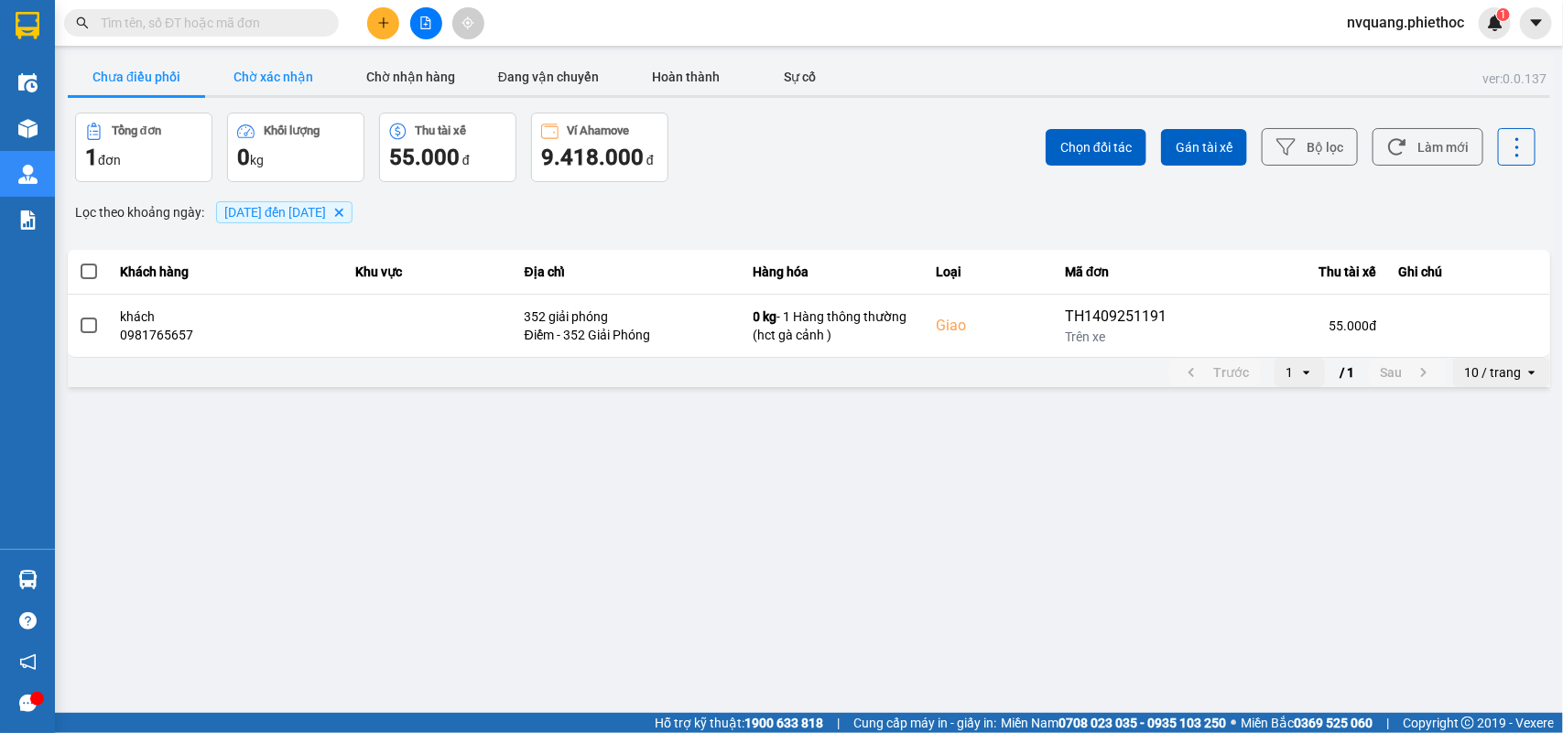
click at [231, 82] on button "Chờ xác nhận" at bounding box center [273, 77] width 137 height 37
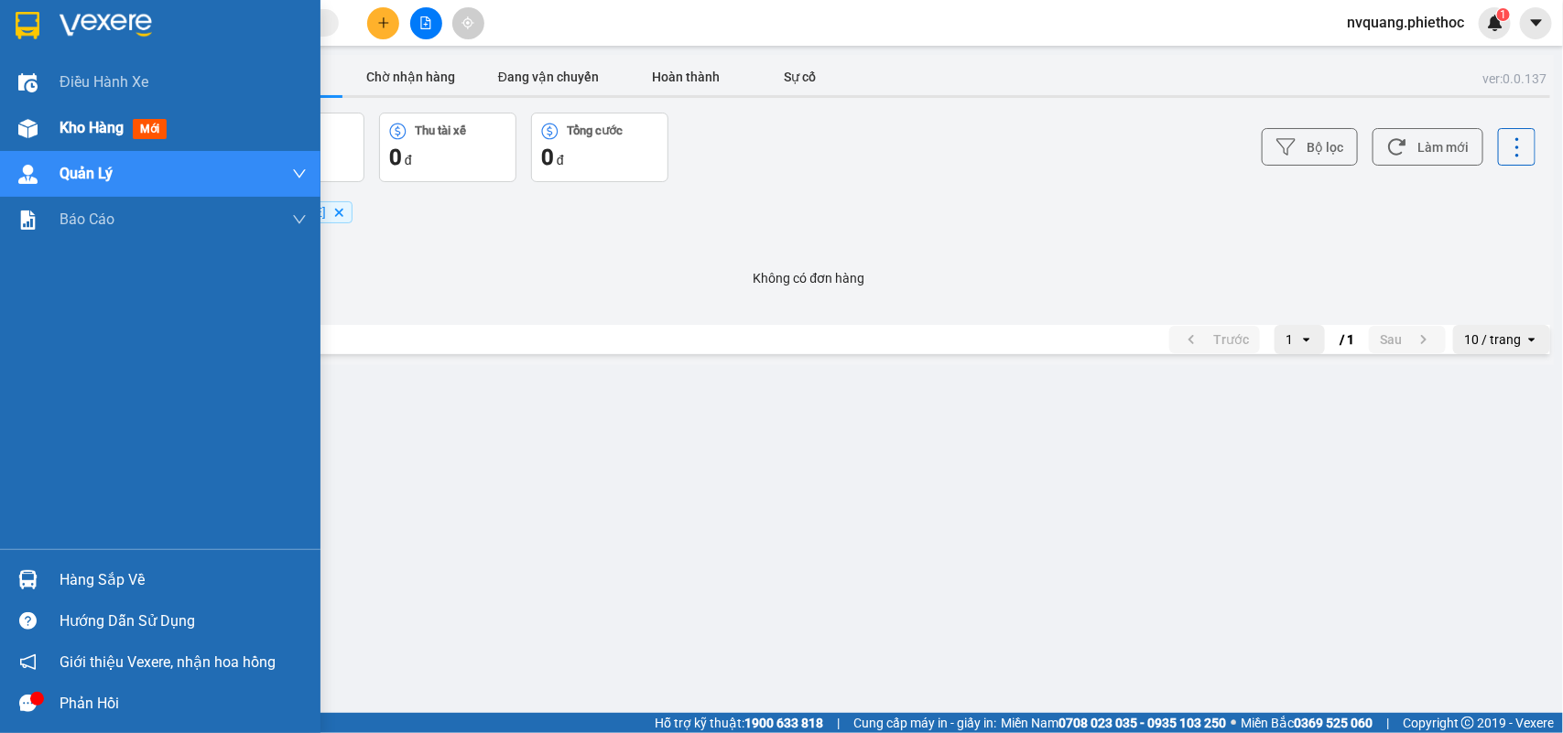
click at [57, 129] on div "Kho hàng mới" at bounding box center [160, 128] width 320 height 46
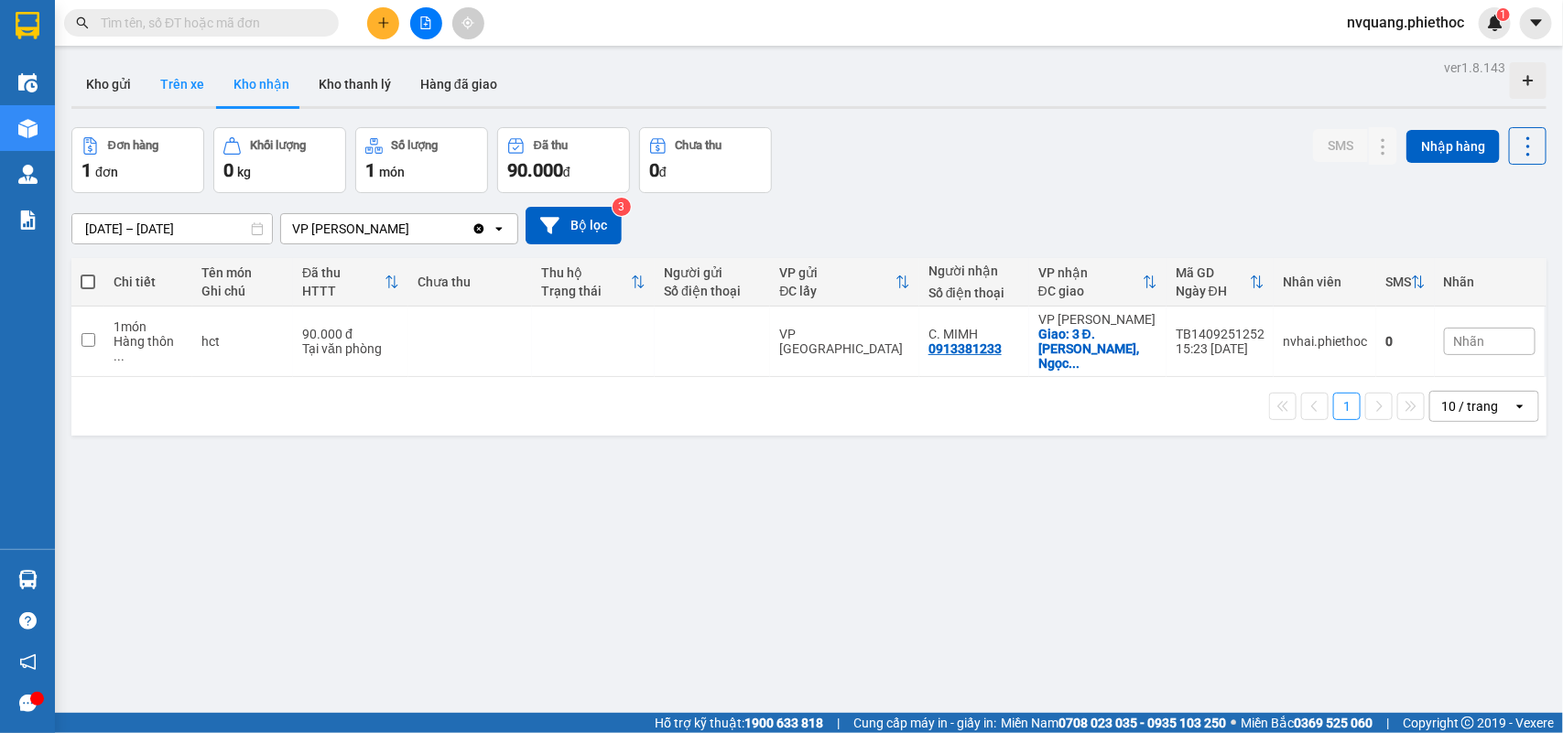
click at [184, 85] on button "Trên xe" at bounding box center [182, 84] width 73 height 44
type input "[DATE] – [DATE]"
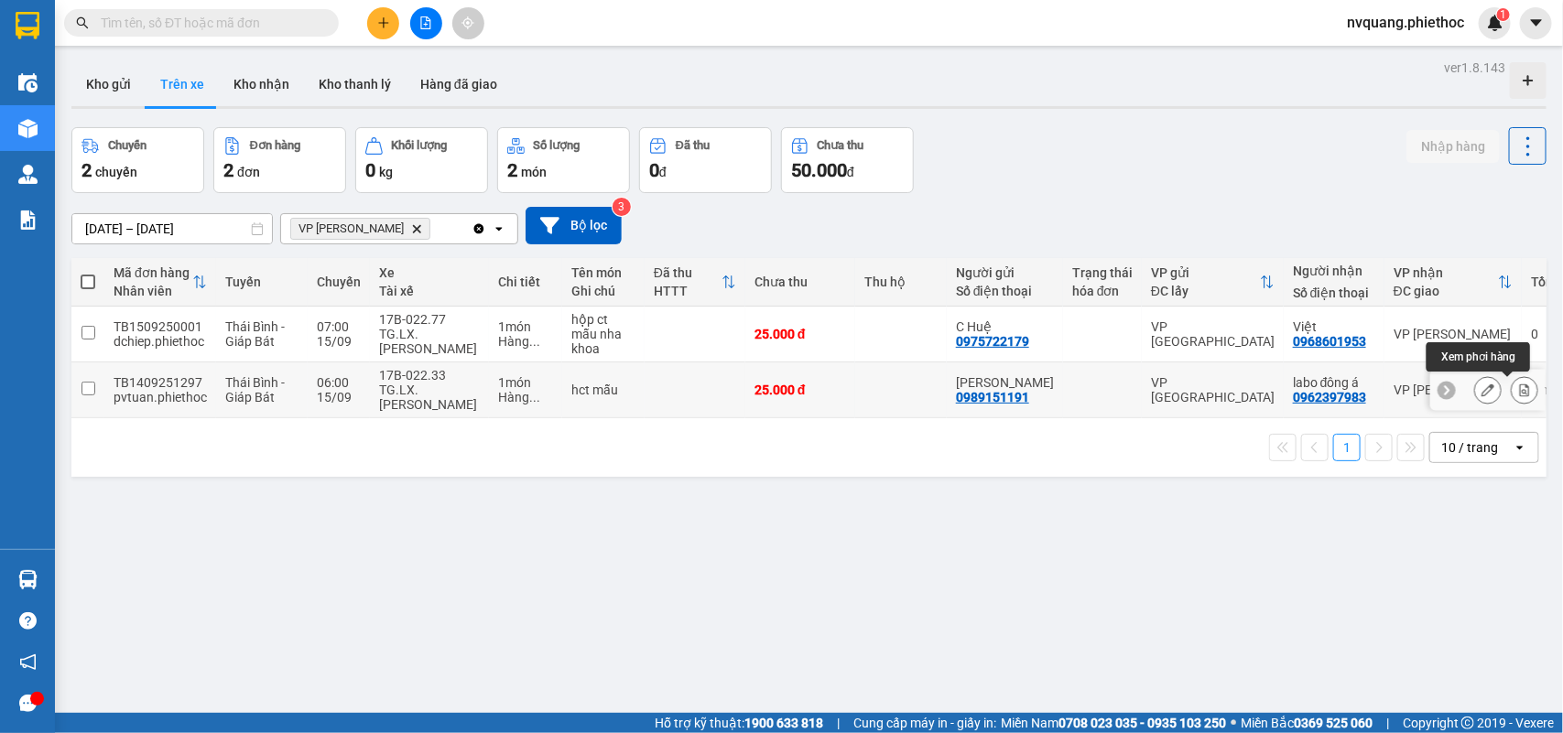
click at [1518, 395] on icon at bounding box center [1524, 390] width 13 height 13
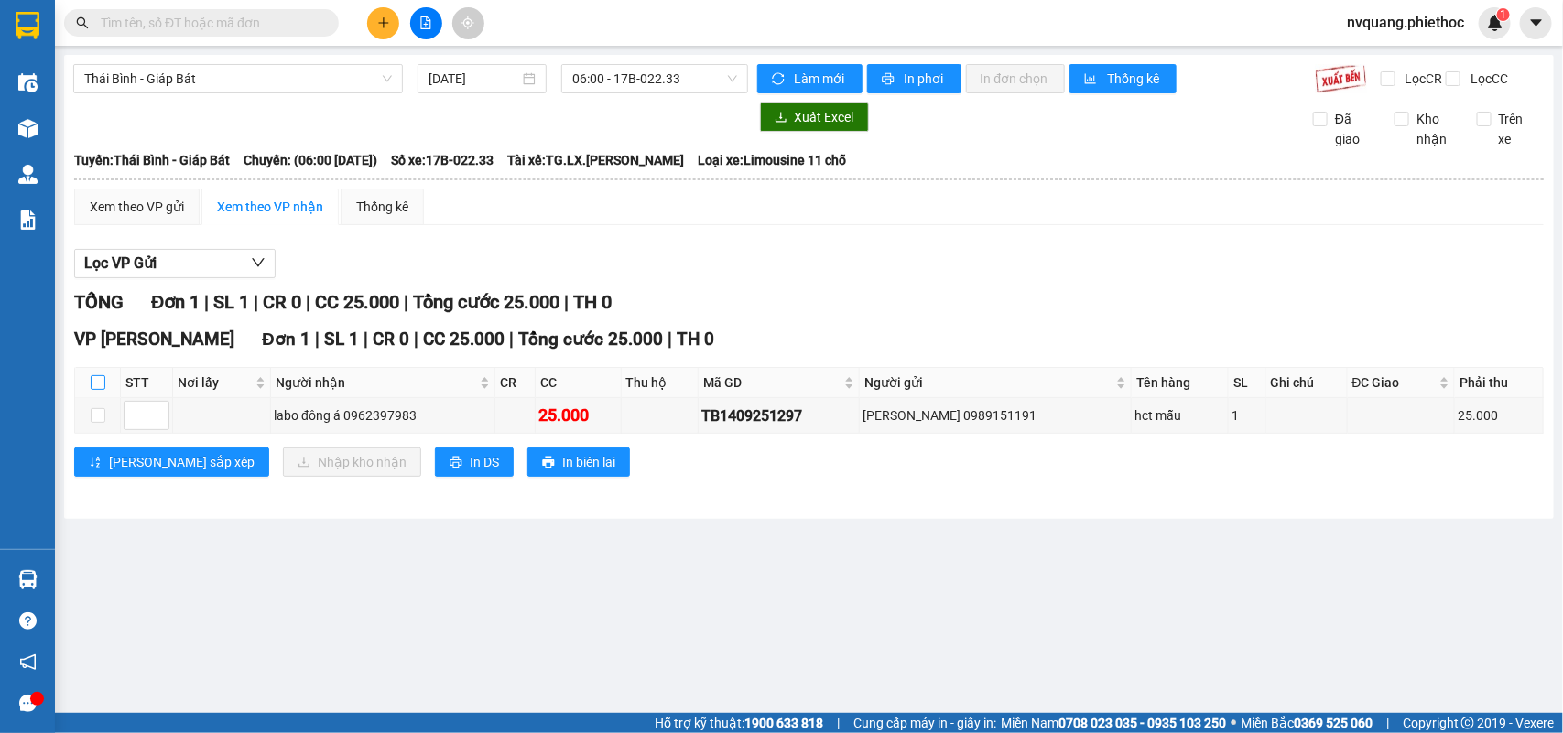
click at [103, 390] on input "checkbox" at bounding box center [98, 382] width 15 height 15
checkbox input "true"
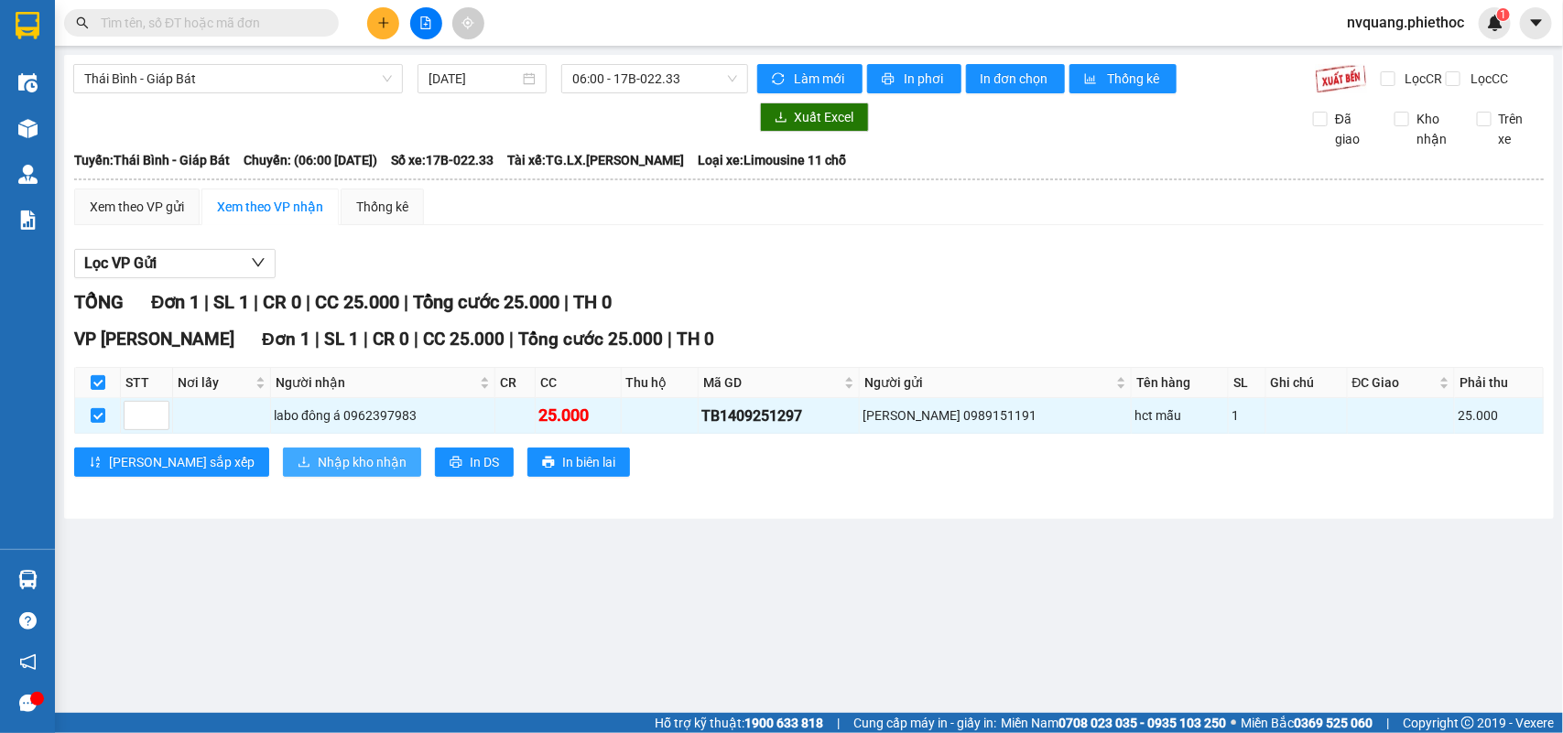
click at [318, 471] on span "Nhập kho nhận" at bounding box center [362, 462] width 89 height 20
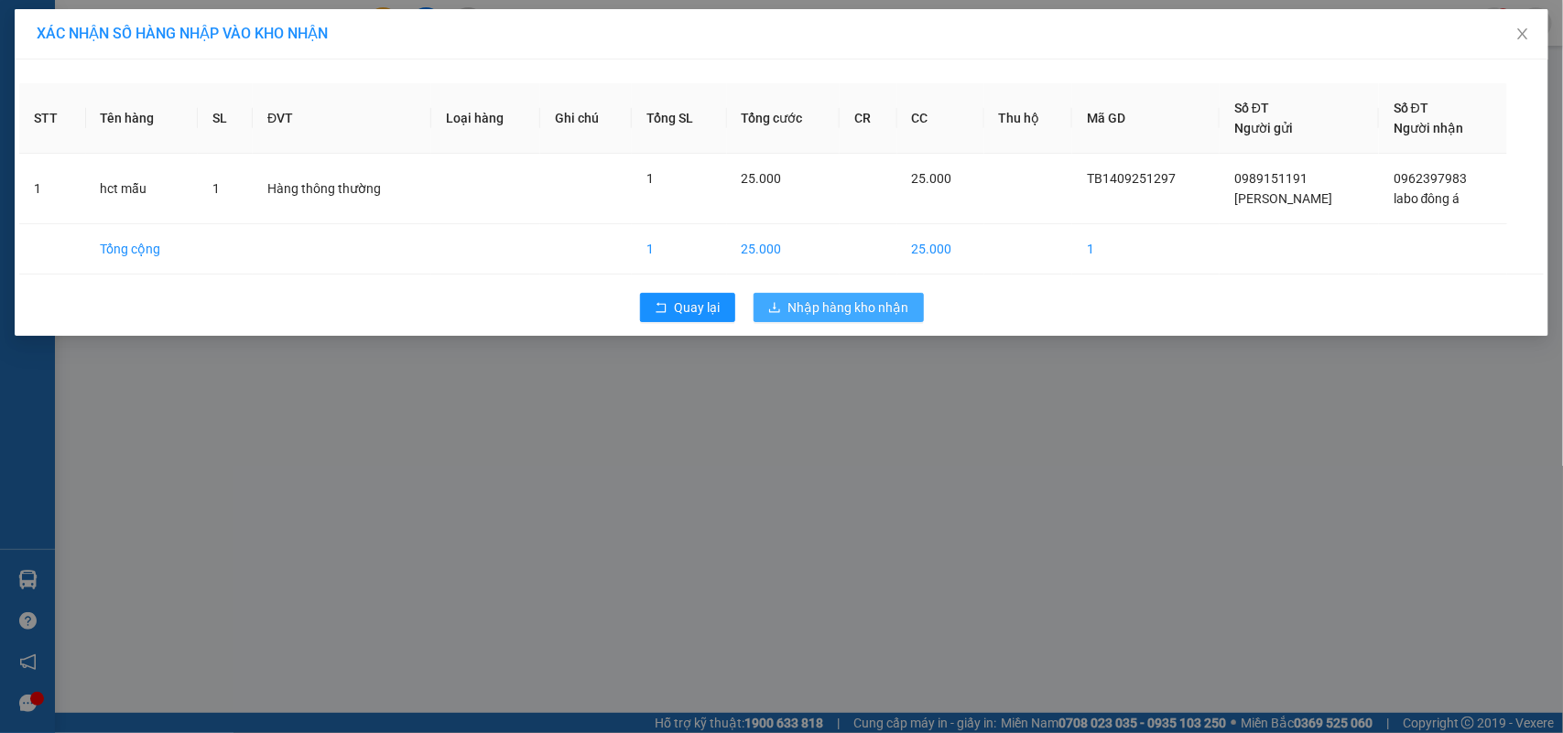
click at [768, 312] on icon "download" at bounding box center [774, 307] width 13 height 13
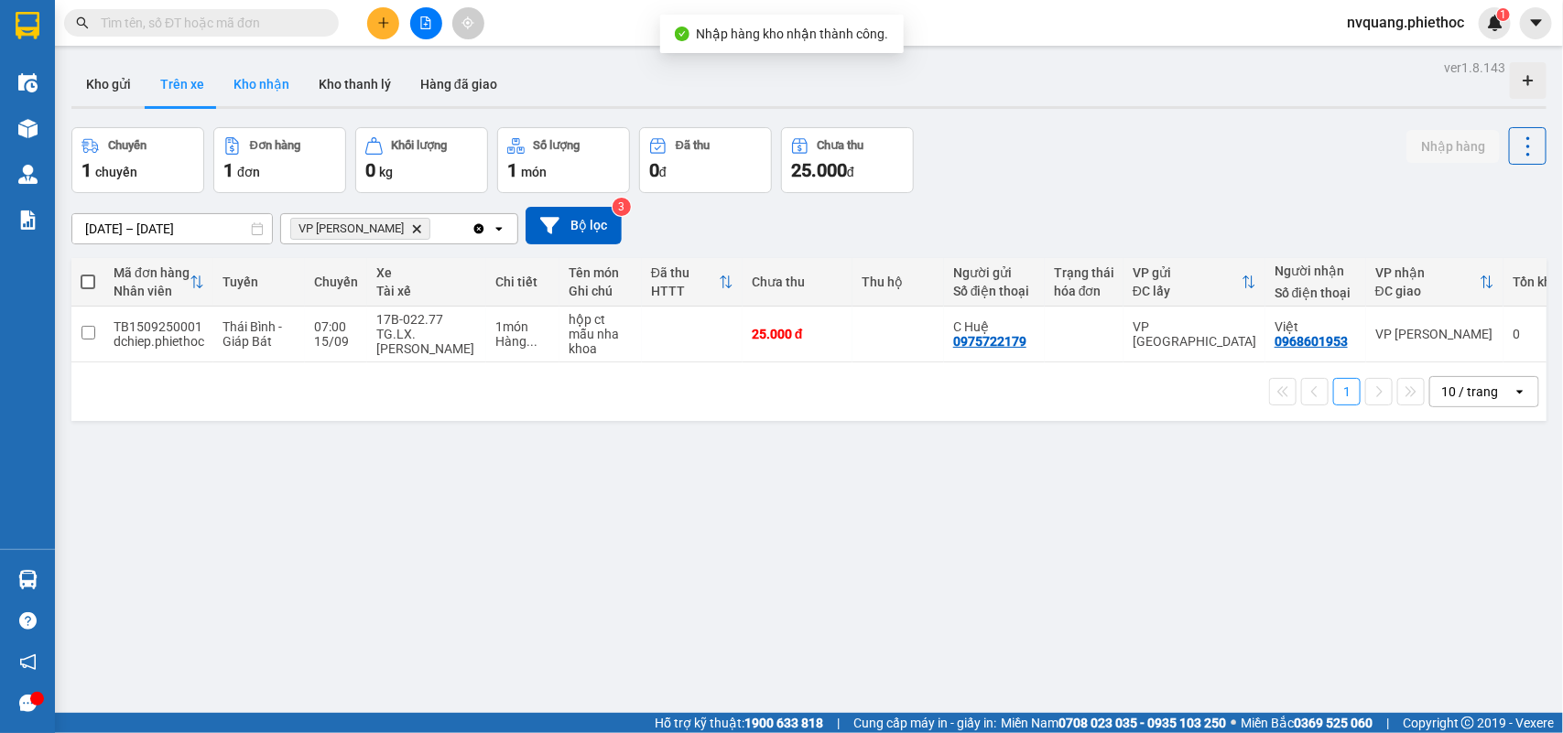
click at [245, 75] on button "Kho nhận" at bounding box center [261, 84] width 85 height 44
type input "[DATE] – [DATE]"
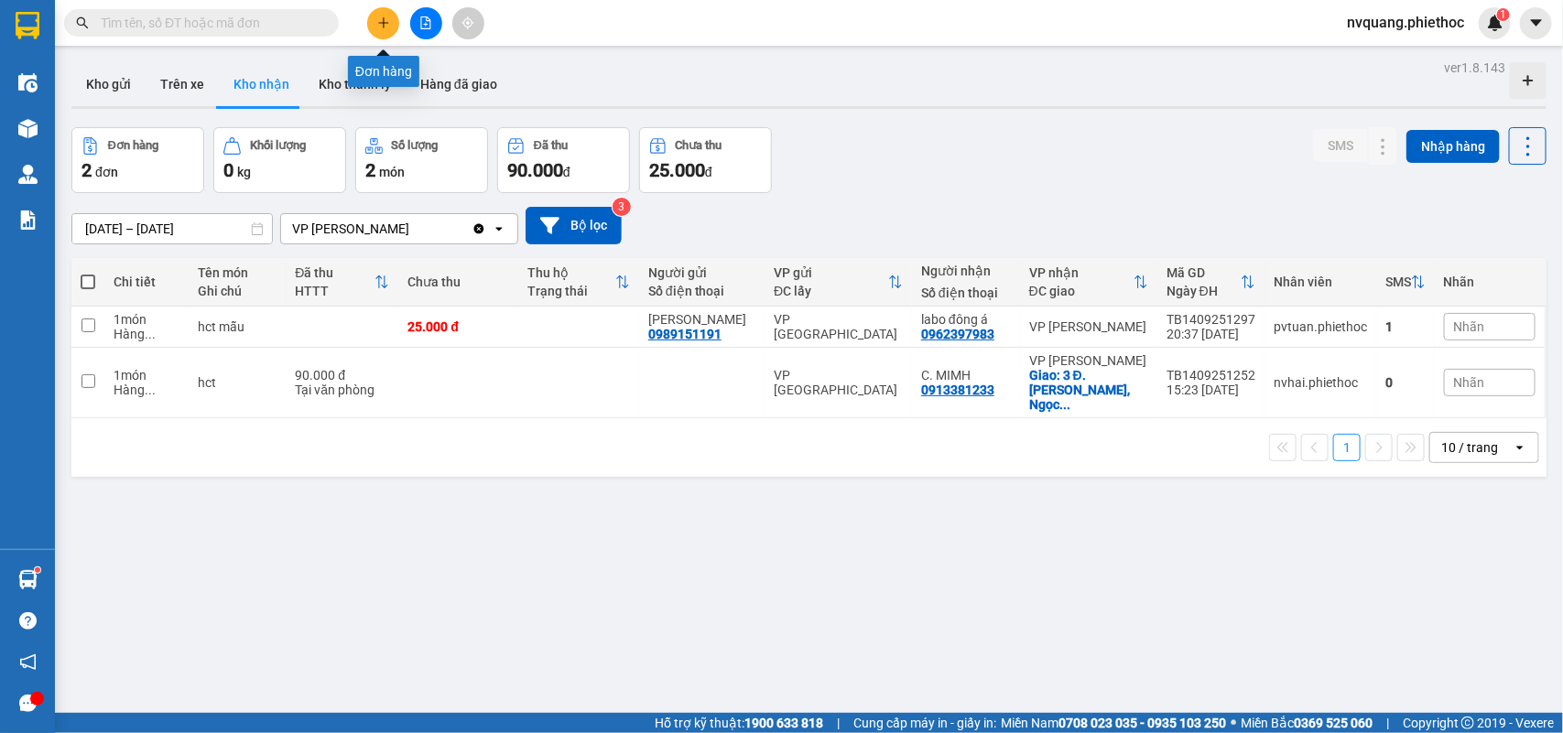
click at [375, 18] on button at bounding box center [383, 23] width 32 height 32
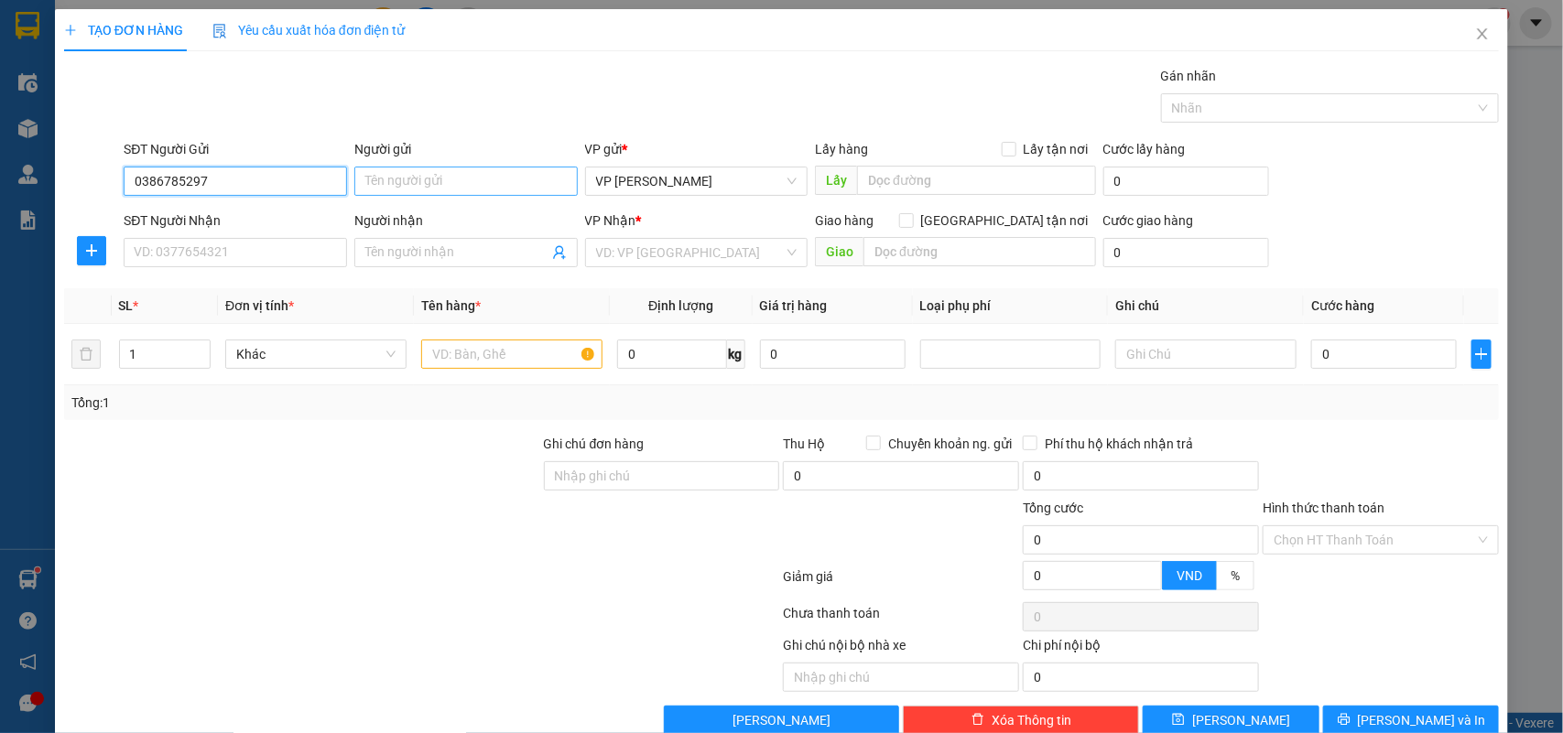
type input "0386785297"
click at [389, 183] on input "Người gửi" at bounding box center [465, 181] width 223 height 29
type input "c Đào"
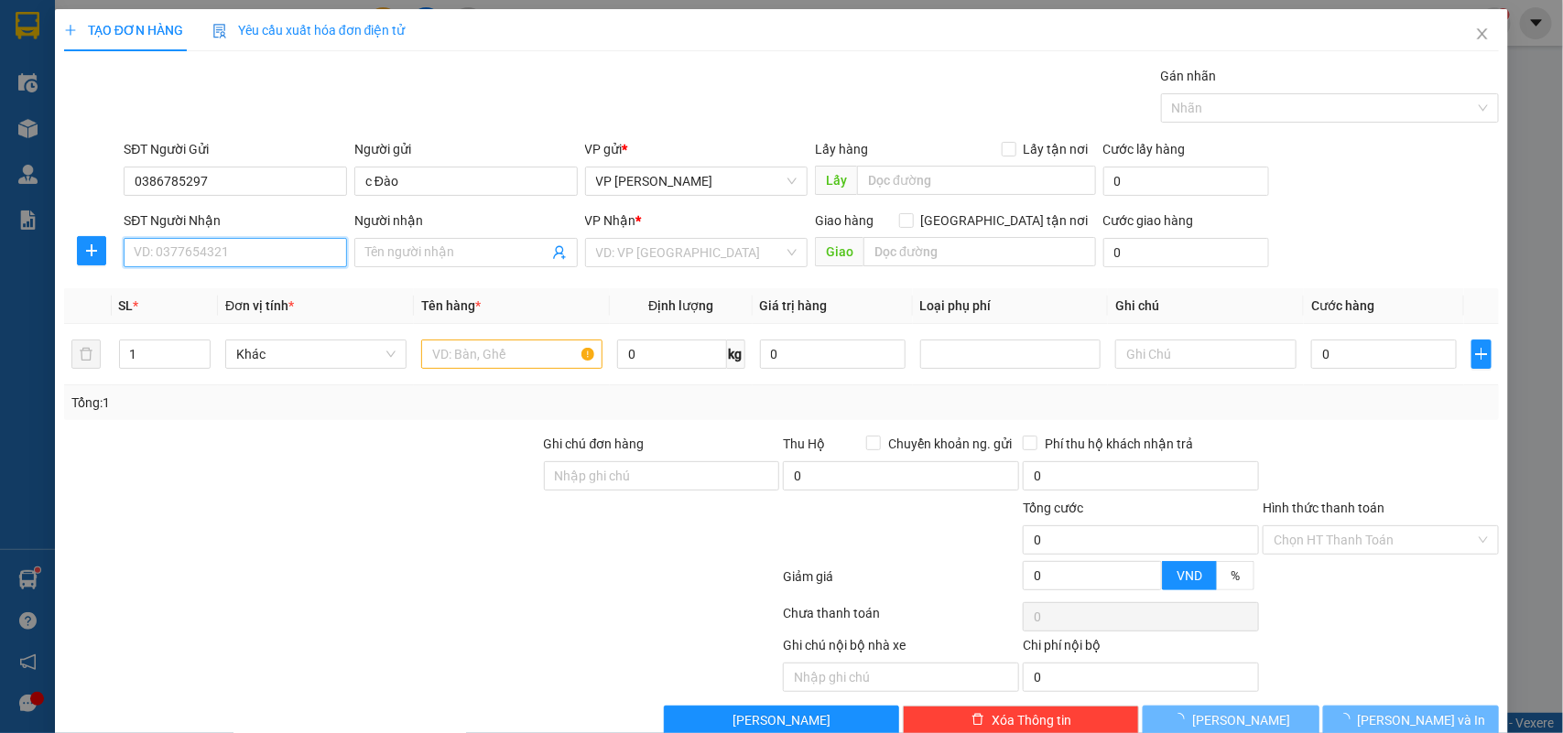
click at [266, 249] on input "SĐT Người Nhận" at bounding box center [235, 252] width 223 height 29
type input "0326122686"
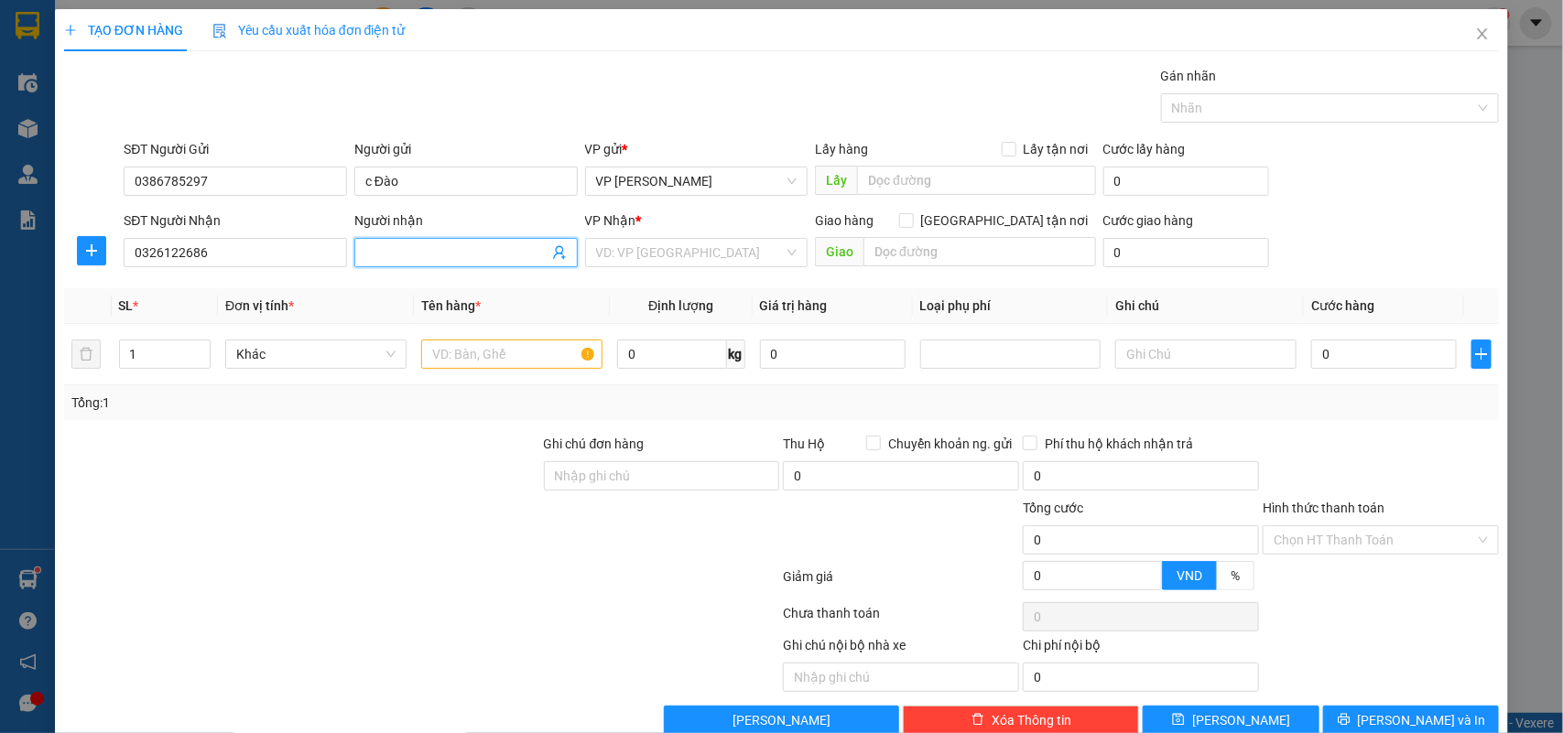
click at [408, 249] on input "Người nhận" at bounding box center [456, 253] width 183 height 20
type input "a Sự"
click at [711, 261] on input "search" at bounding box center [690, 252] width 189 height 27
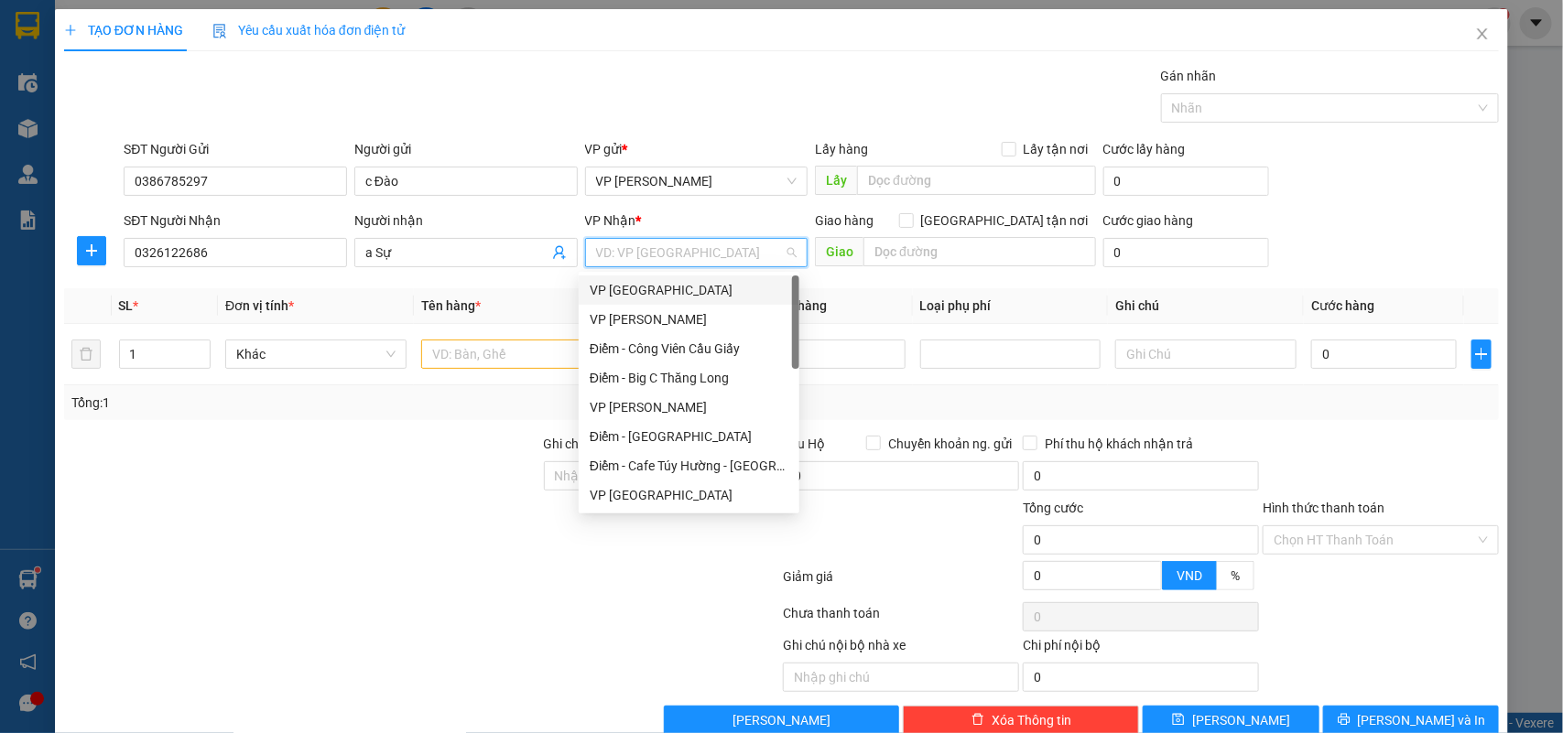
click at [646, 286] on div "VP [GEOGRAPHIC_DATA]" at bounding box center [689, 290] width 199 height 20
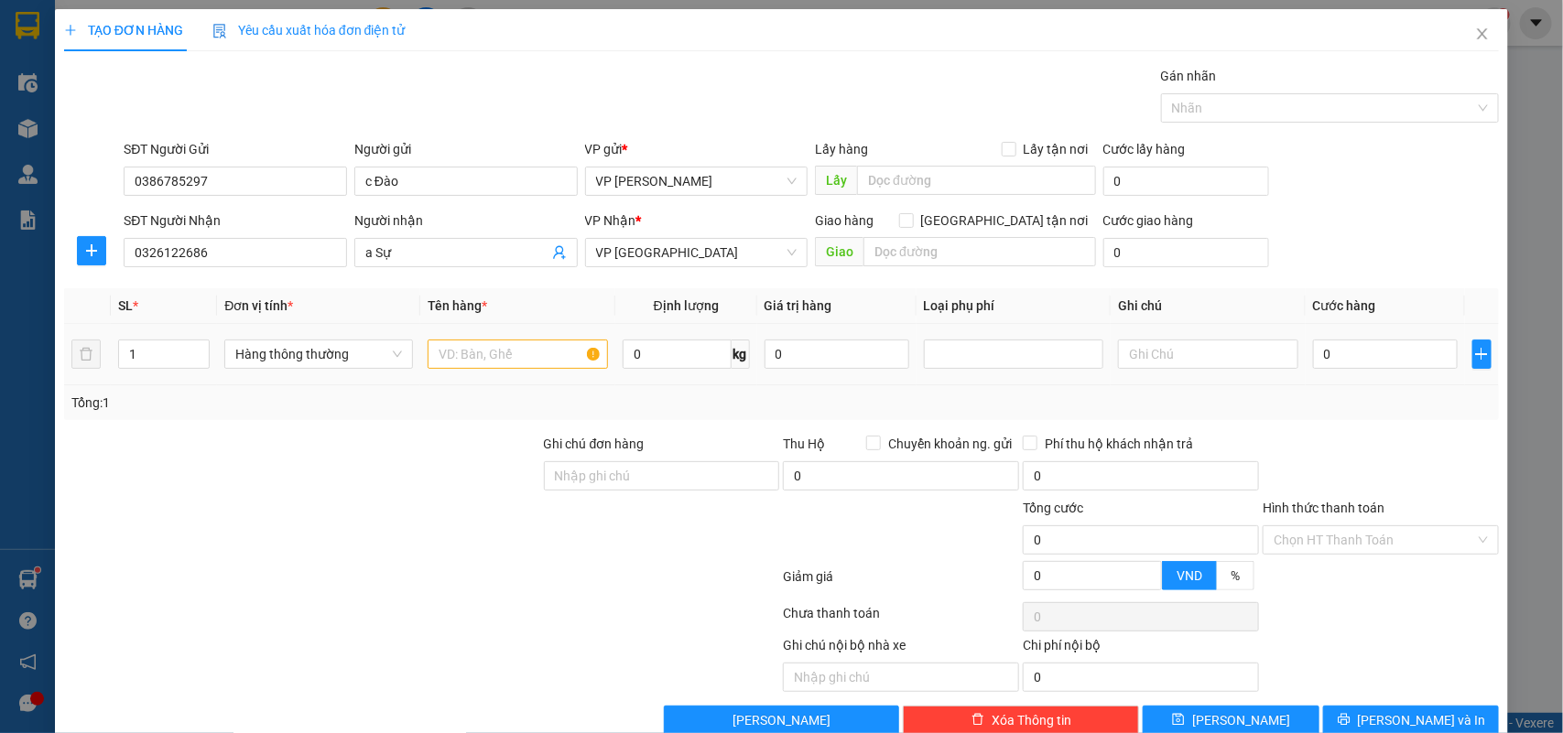
click at [481, 372] on div at bounding box center [518, 354] width 180 height 37
click at [478, 363] on input "text" at bounding box center [518, 354] width 180 height 29
type input "bọc đỏ"
click at [1353, 363] on input "0" at bounding box center [1385, 354] width 145 height 29
type input "2"
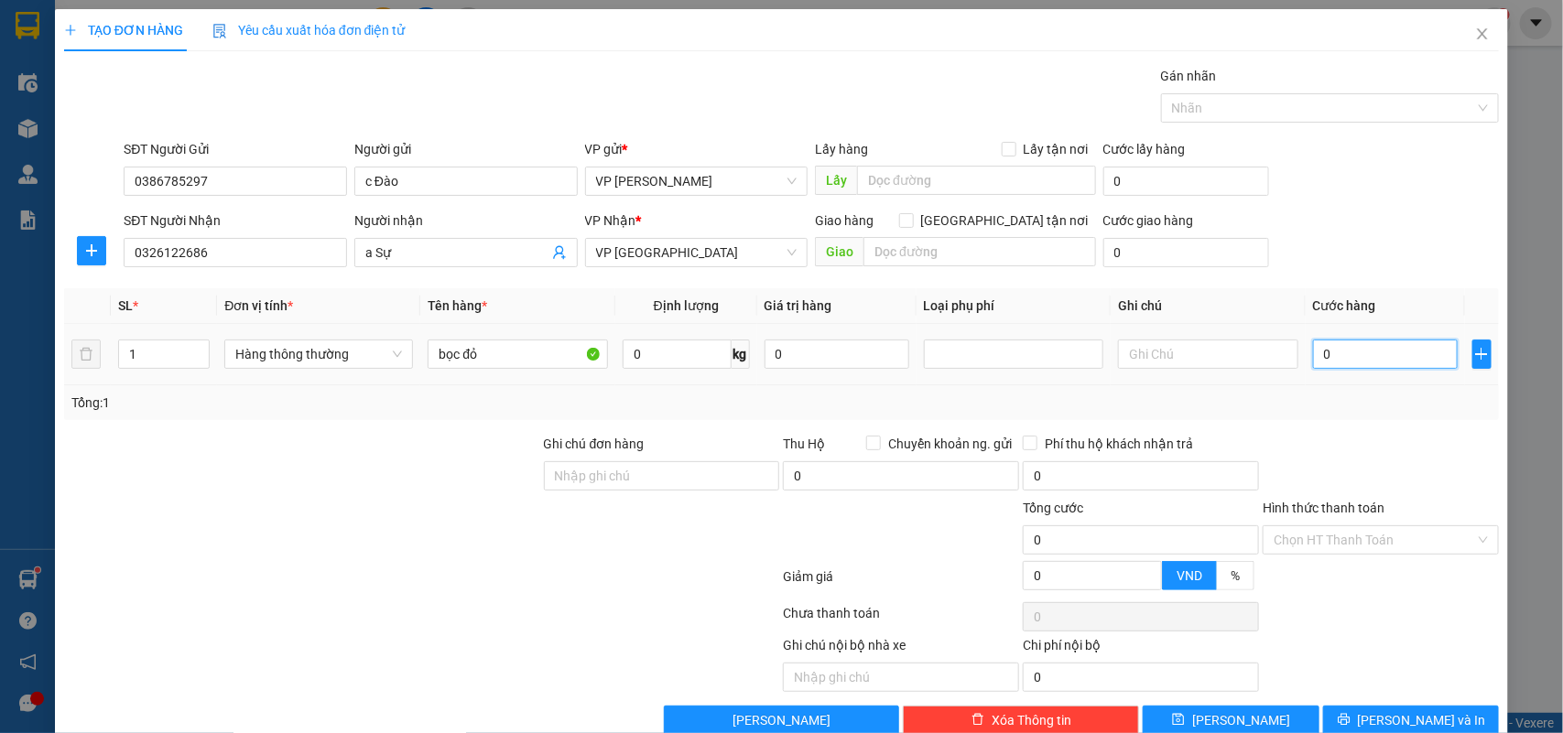
type input "2"
type input "25"
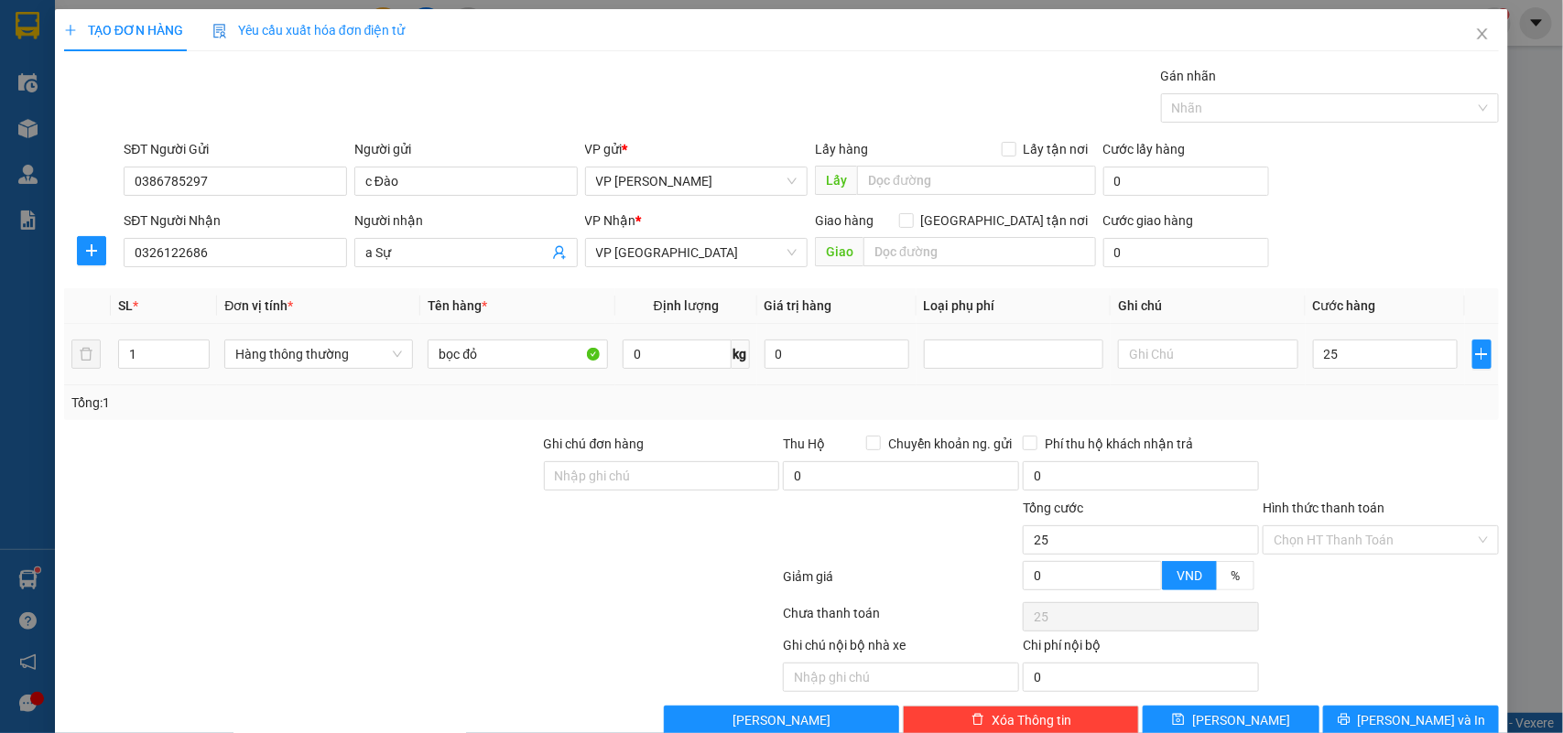
type input "25.000"
click at [1350, 390] on div "Tổng: 1" at bounding box center [781, 402] width 1435 height 35
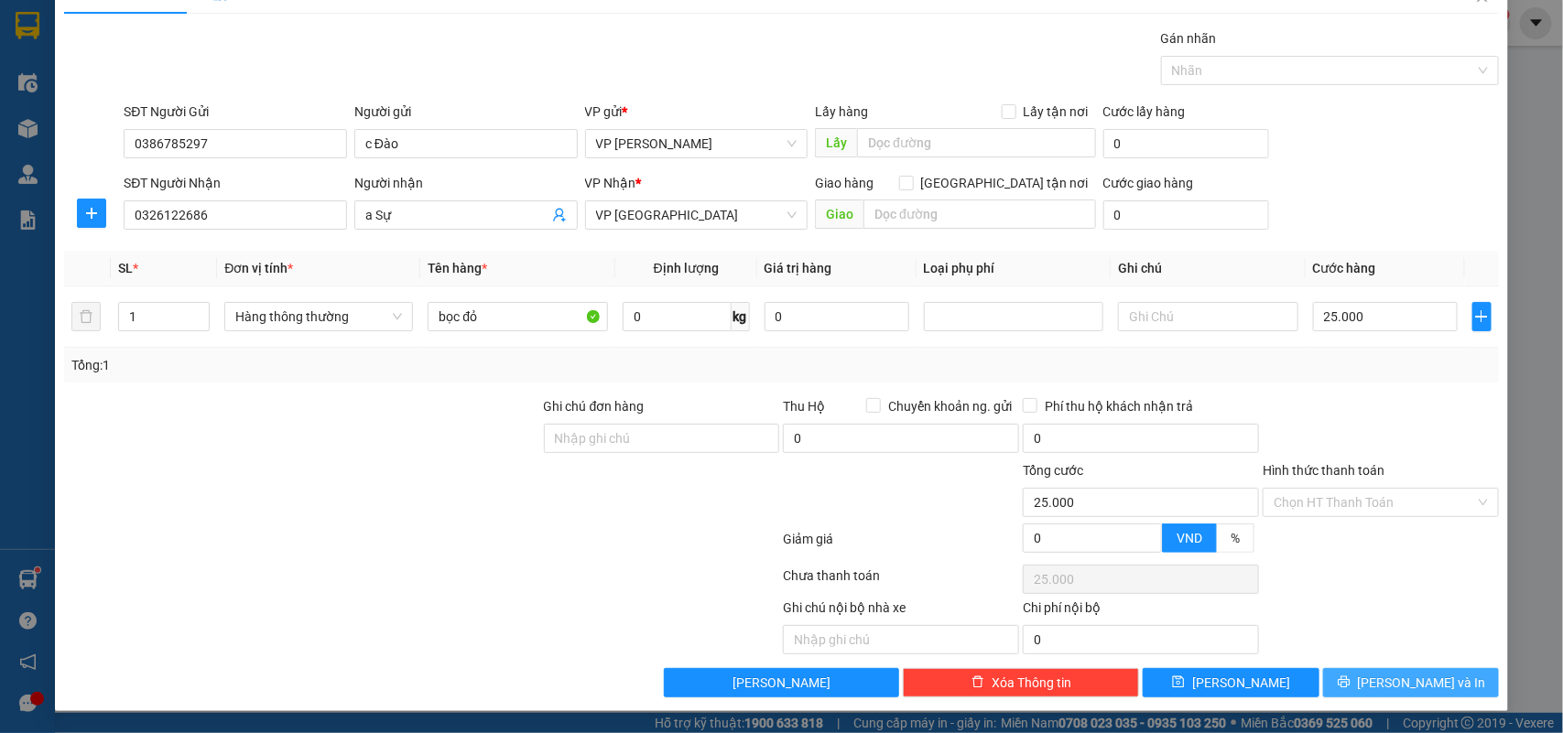
click at [1381, 676] on span "[PERSON_NAME] và In" at bounding box center [1422, 683] width 128 height 20
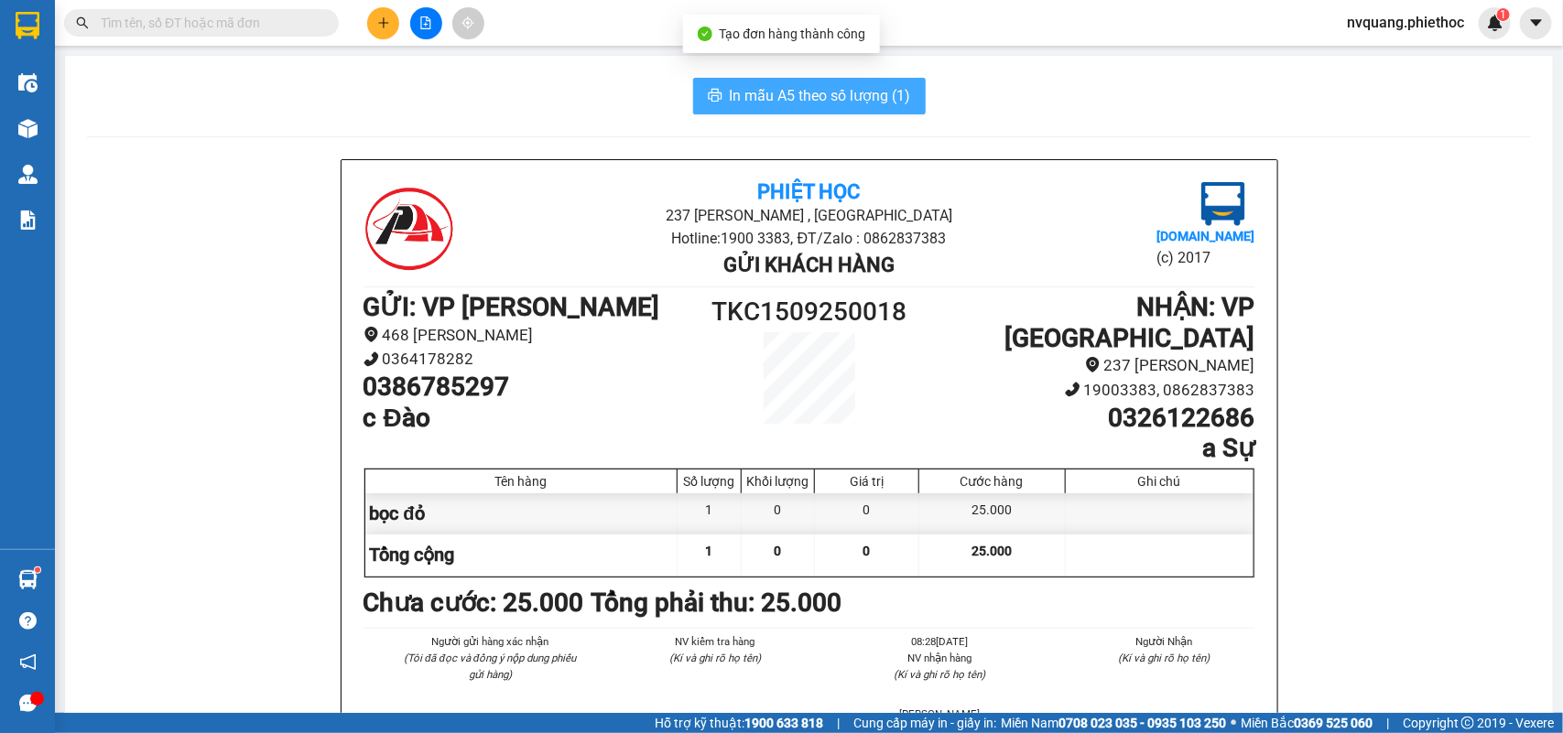
click at [789, 92] on span "In mẫu A5 theo số lượng (1)" at bounding box center [820, 95] width 181 height 23
click at [380, 7] on button at bounding box center [383, 23] width 32 height 32
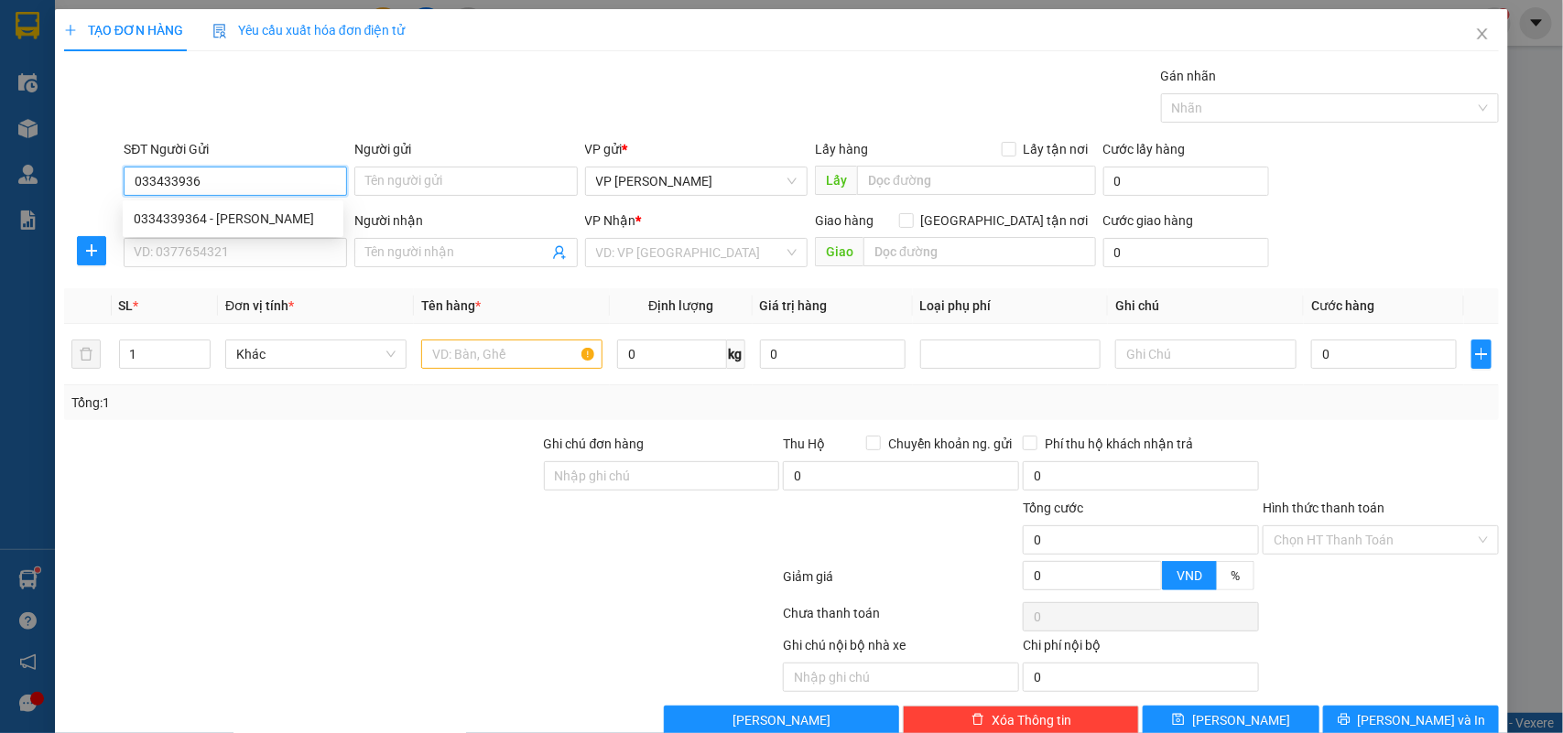
type input "0334339364"
click at [215, 212] on div "0334339364 - chú Thanh" at bounding box center [233, 219] width 199 height 20
type input "chú Thanh"
type input "0334339364"
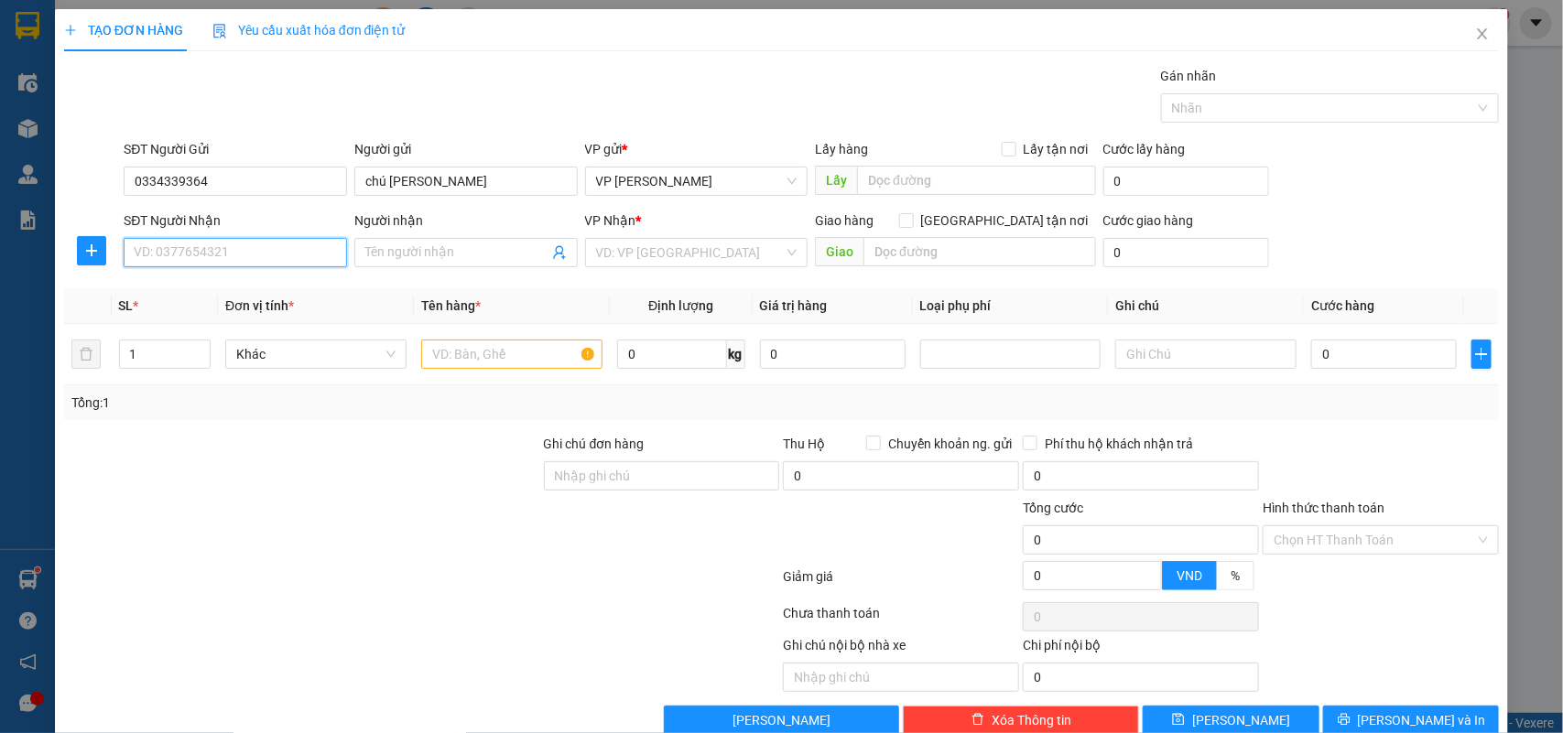
click at [222, 238] on input "SĐT Người Nhận" at bounding box center [235, 252] width 223 height 29
click at [222, 286] on div "0388080289 - A Thạch" at bounding box center [233, 290] width 199 height 20
type input "0388080289"
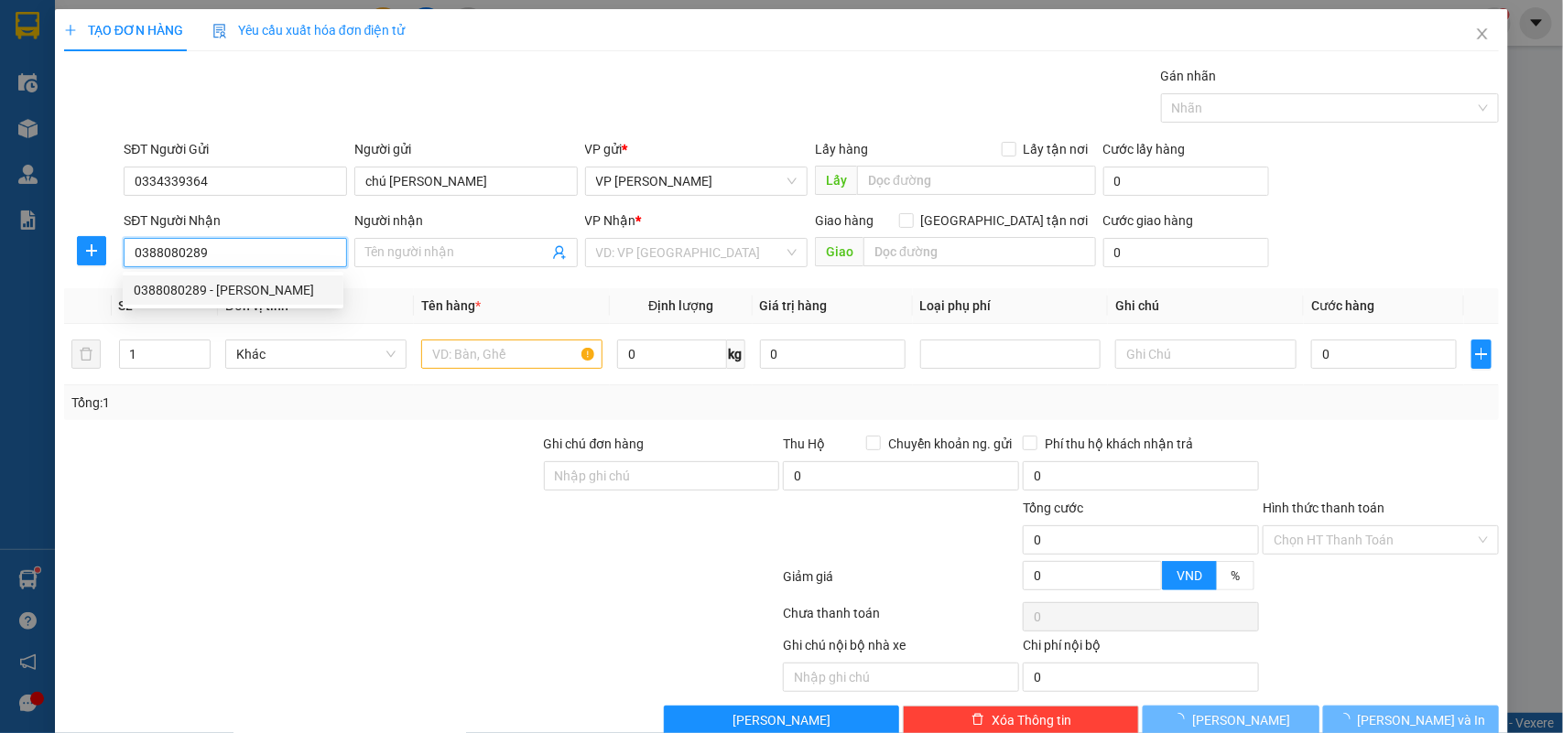
type input "A Thạch"
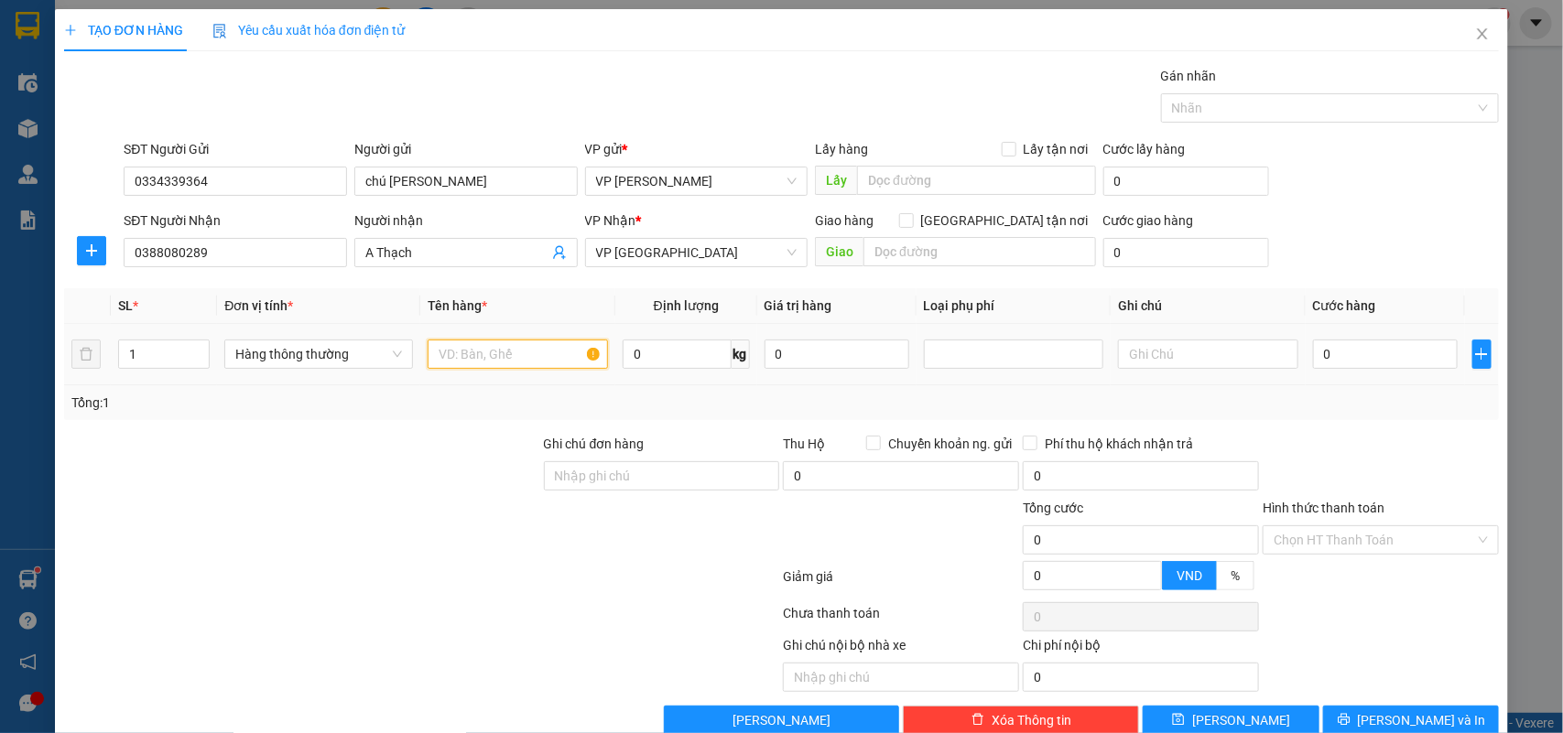
click at [472, 352] on input "text" at bounding box center [518, 354] width 180 height 29
type input "hộp ct nước hoa"
click at [1013, 378] on td at bounding box center [1013, 354] width 195 height 61
click at [1004, 360] on div at bounding box center [1013, 354] width 171 height 22
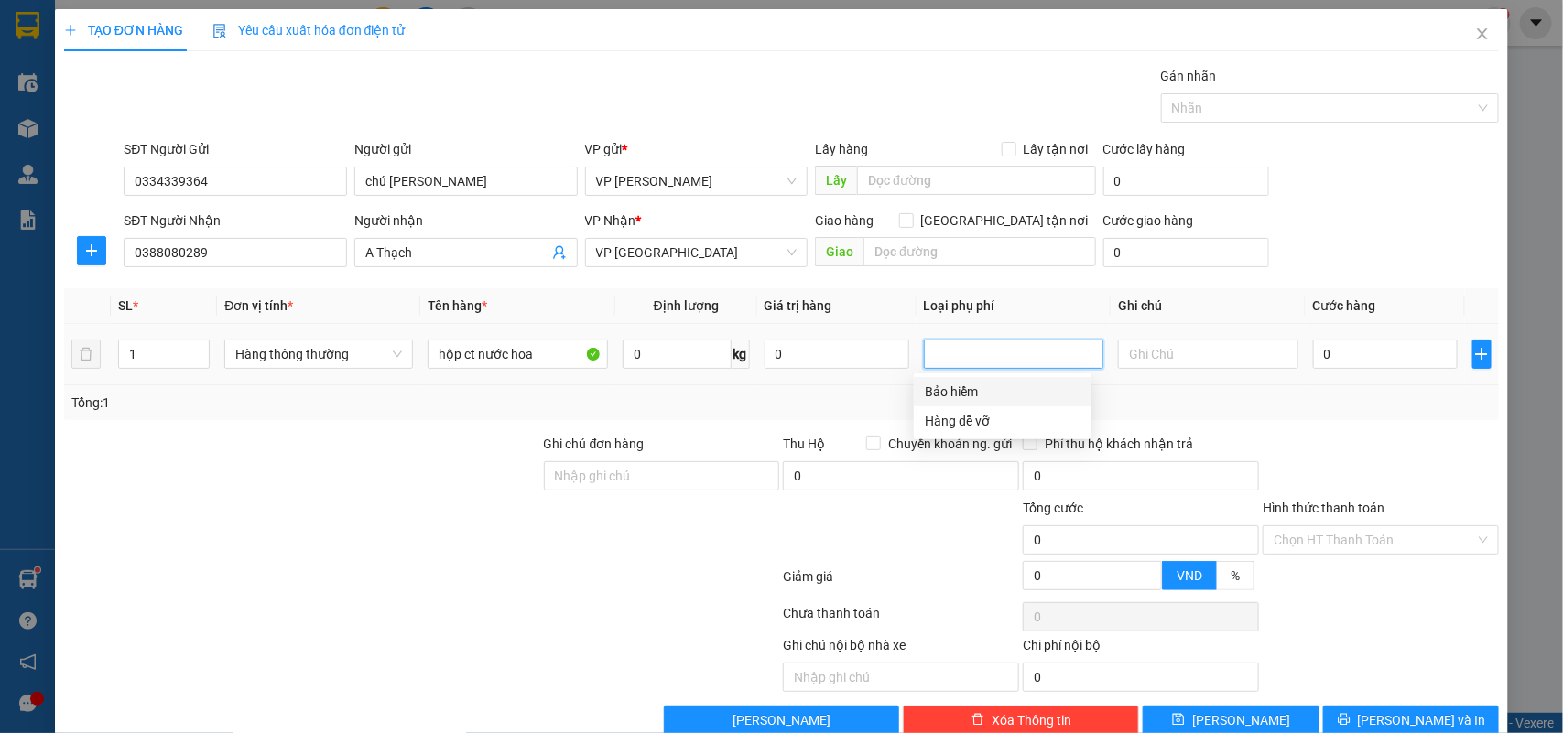
click at [978, 399] on div "Bảo hiểm" at bounding box center [1003, 392] width 156 height 20
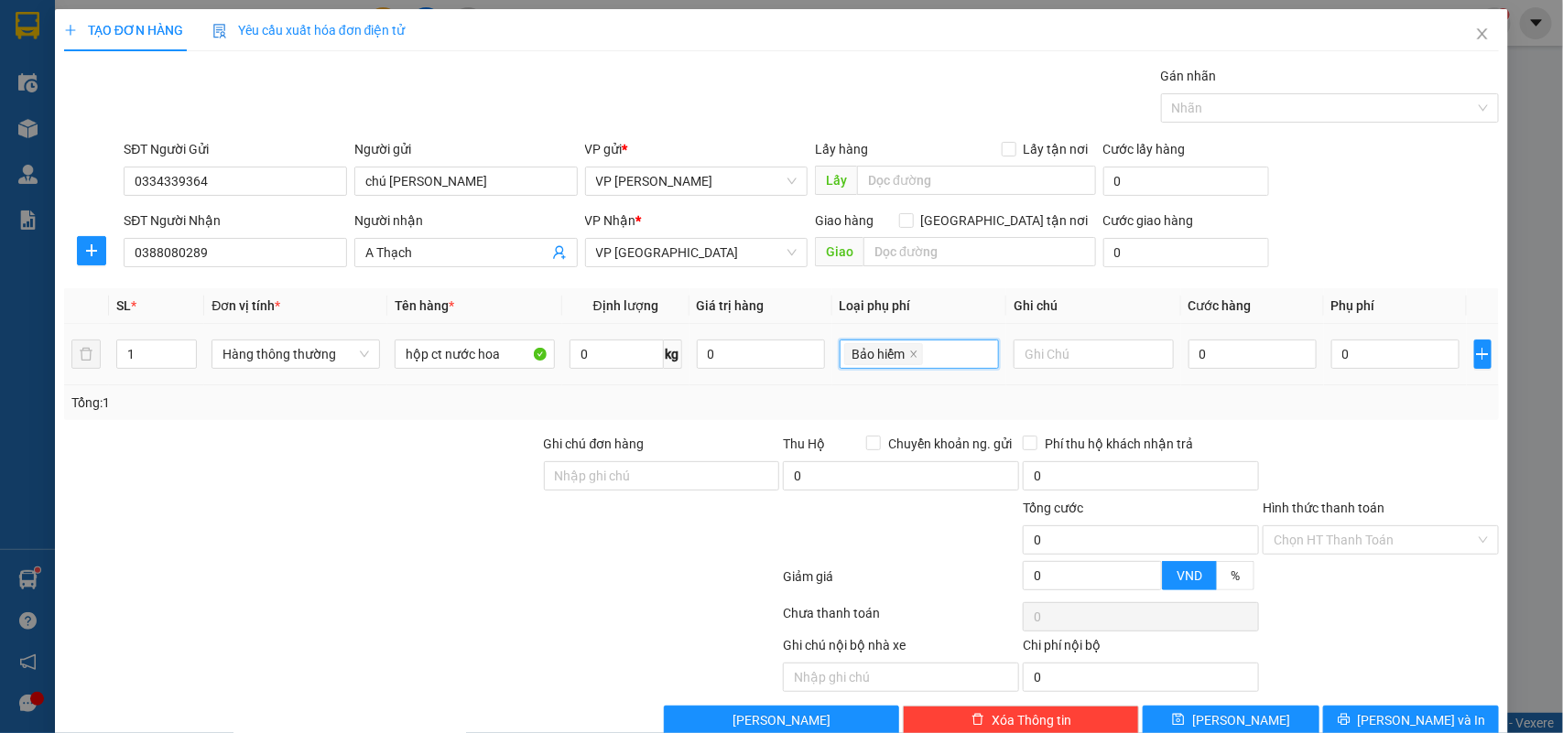
click at [964, 350] on div "Bảo hiểm" at bounding box center [919, 354] width 151 height 26
click at [894, 422] on div "Hàng dễ vỡ" at bounding box center [908, 421] width 135 height 20
type input "10.000"
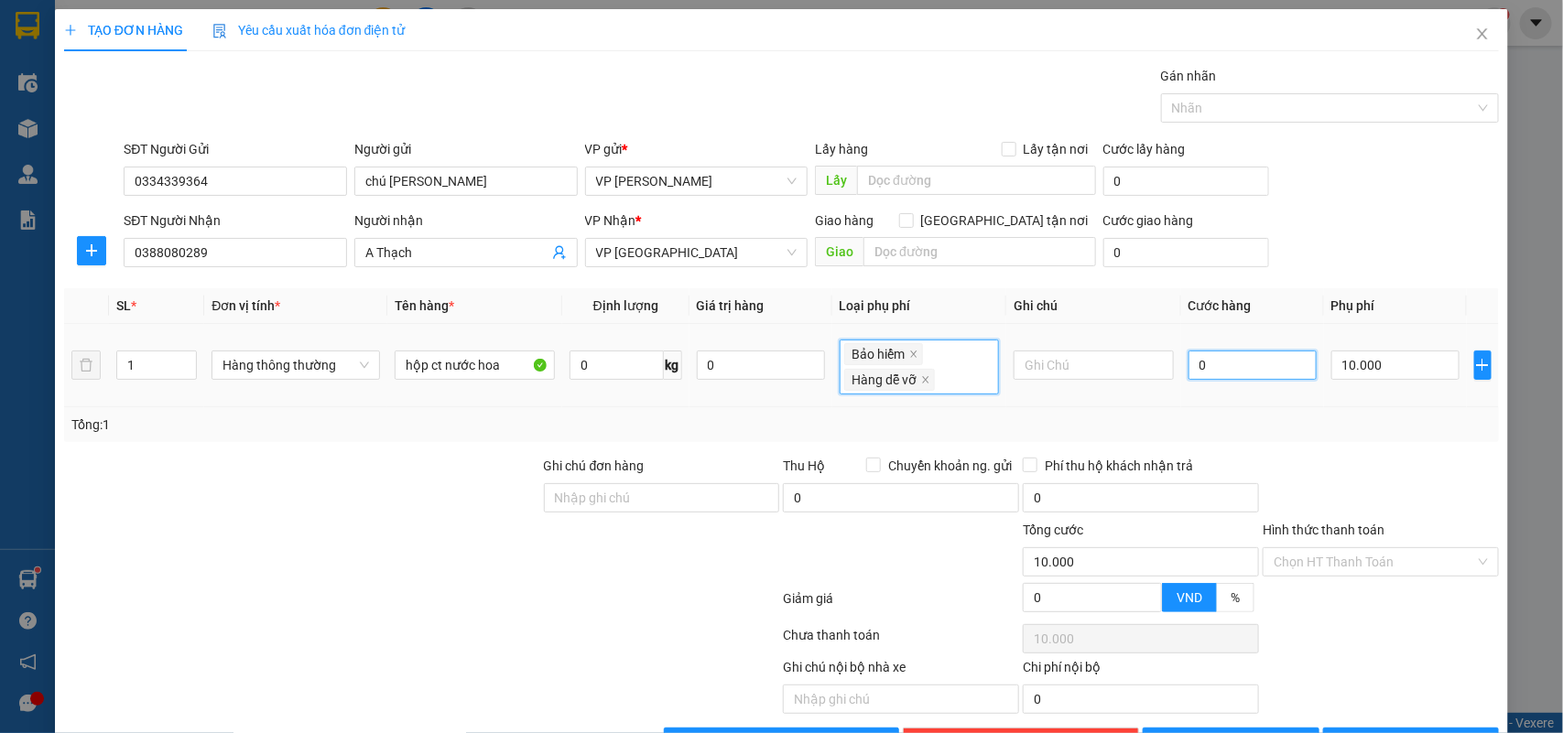
click at [1268, 362] on input "0" at bounding box center [1252, 365] width 128 height 29
type input "2"
type input "10.002"
type input "25"
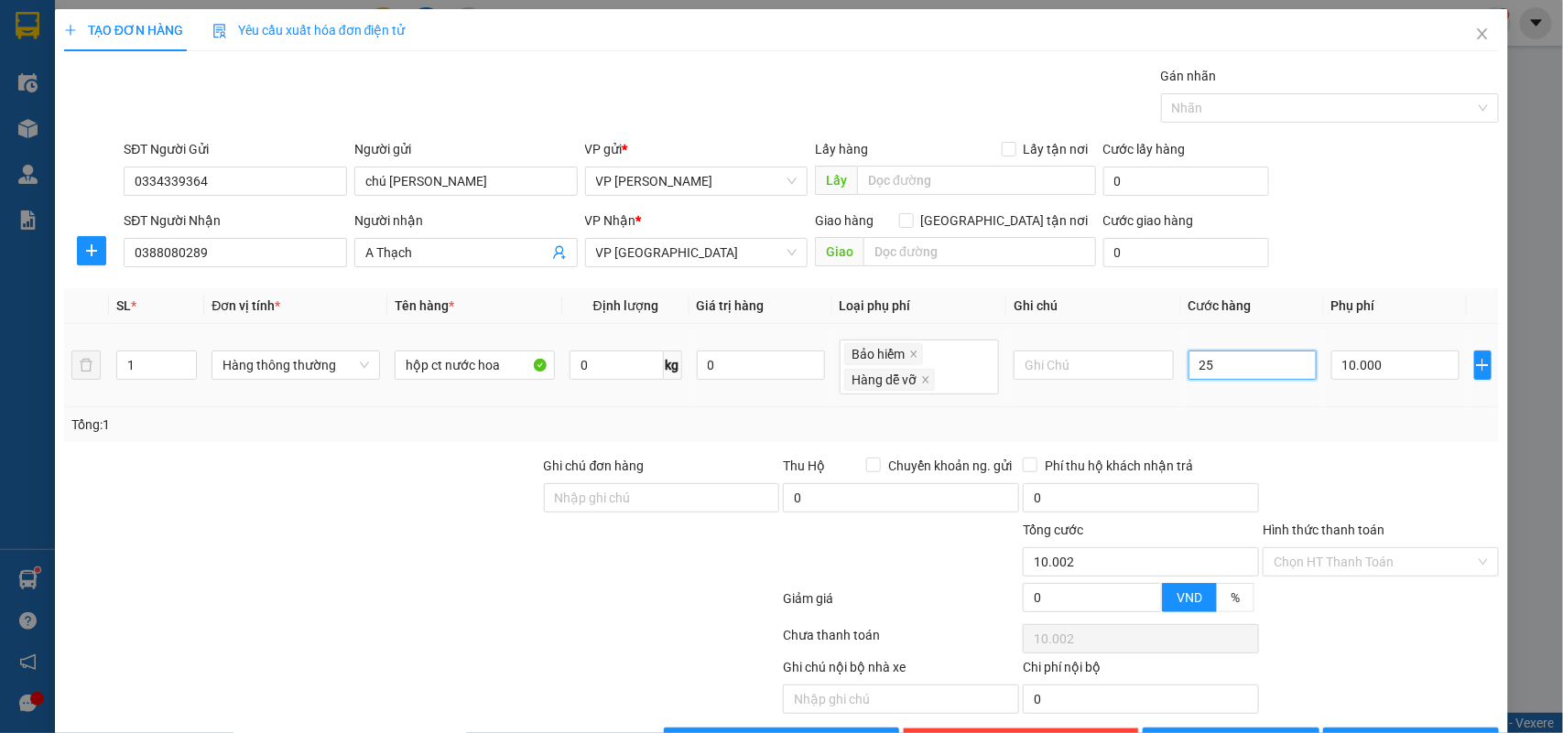
type input "10.025"
type input "25.000"
type input "35.000"
click at [1262, 399] on td "25.000" at bounding box center [1252, 365] width 143 height 83
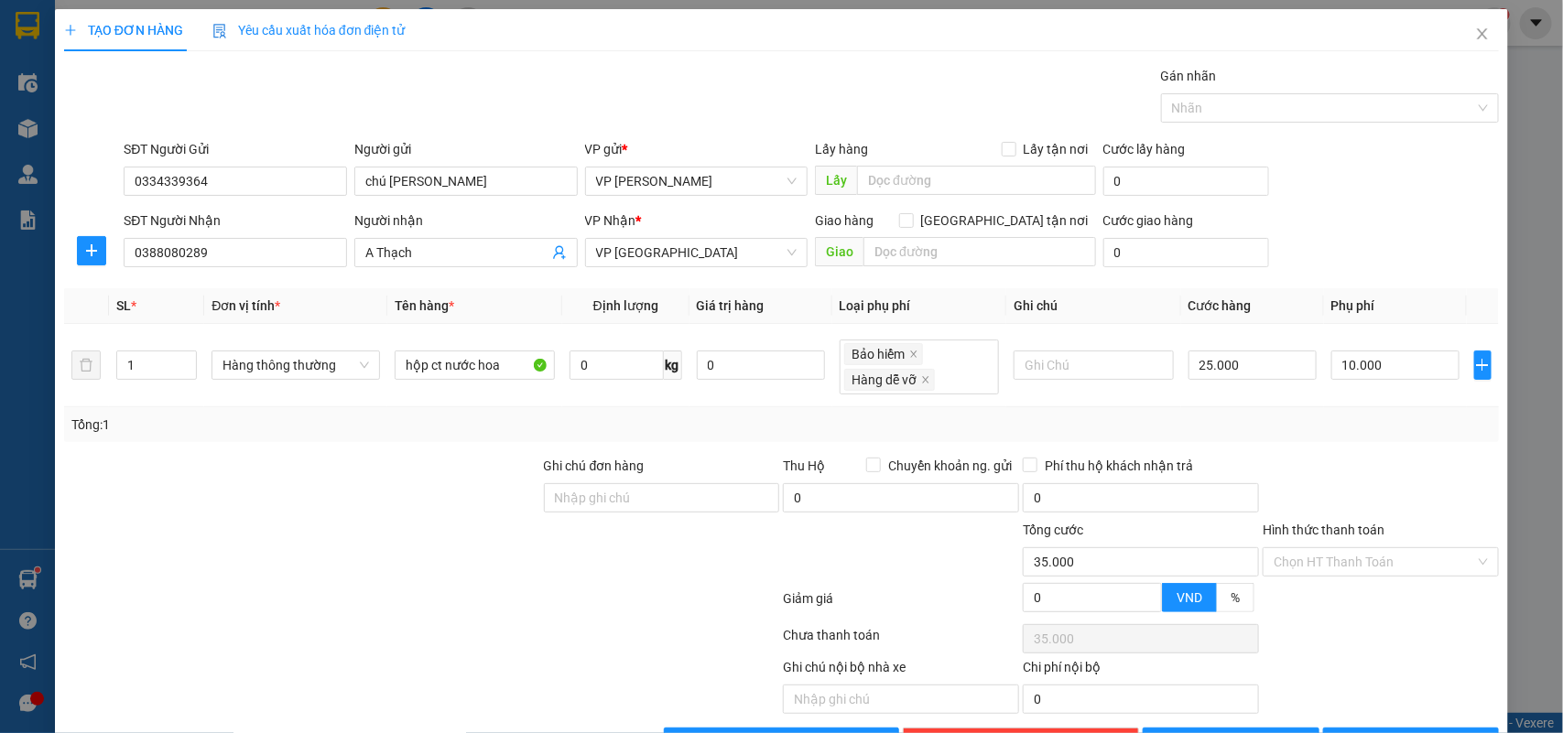
scroll to position [61, 0]
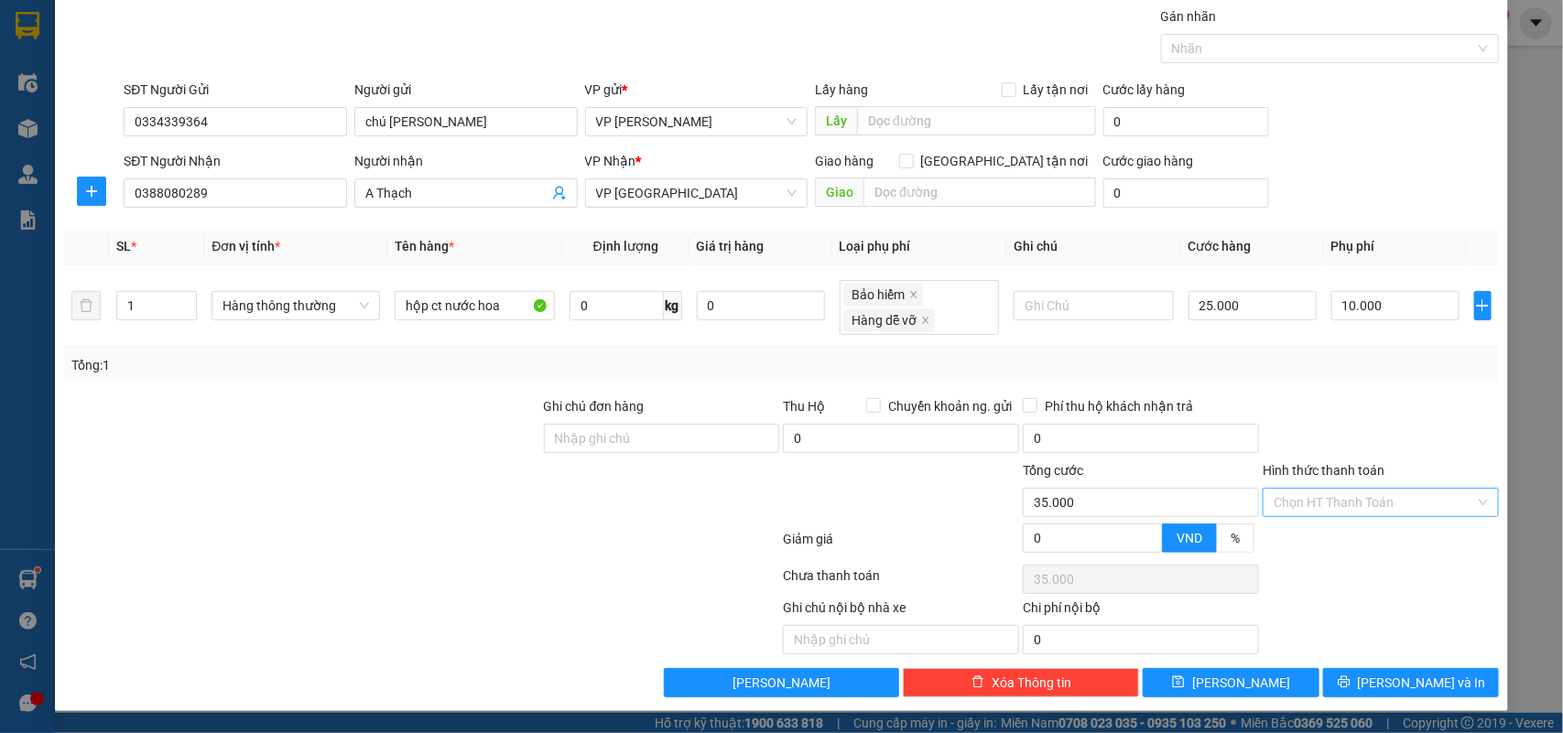
click at [1346, 490] on input "Hình thức thanh toán" at bounding box center [1373, 502] width 201 height 27
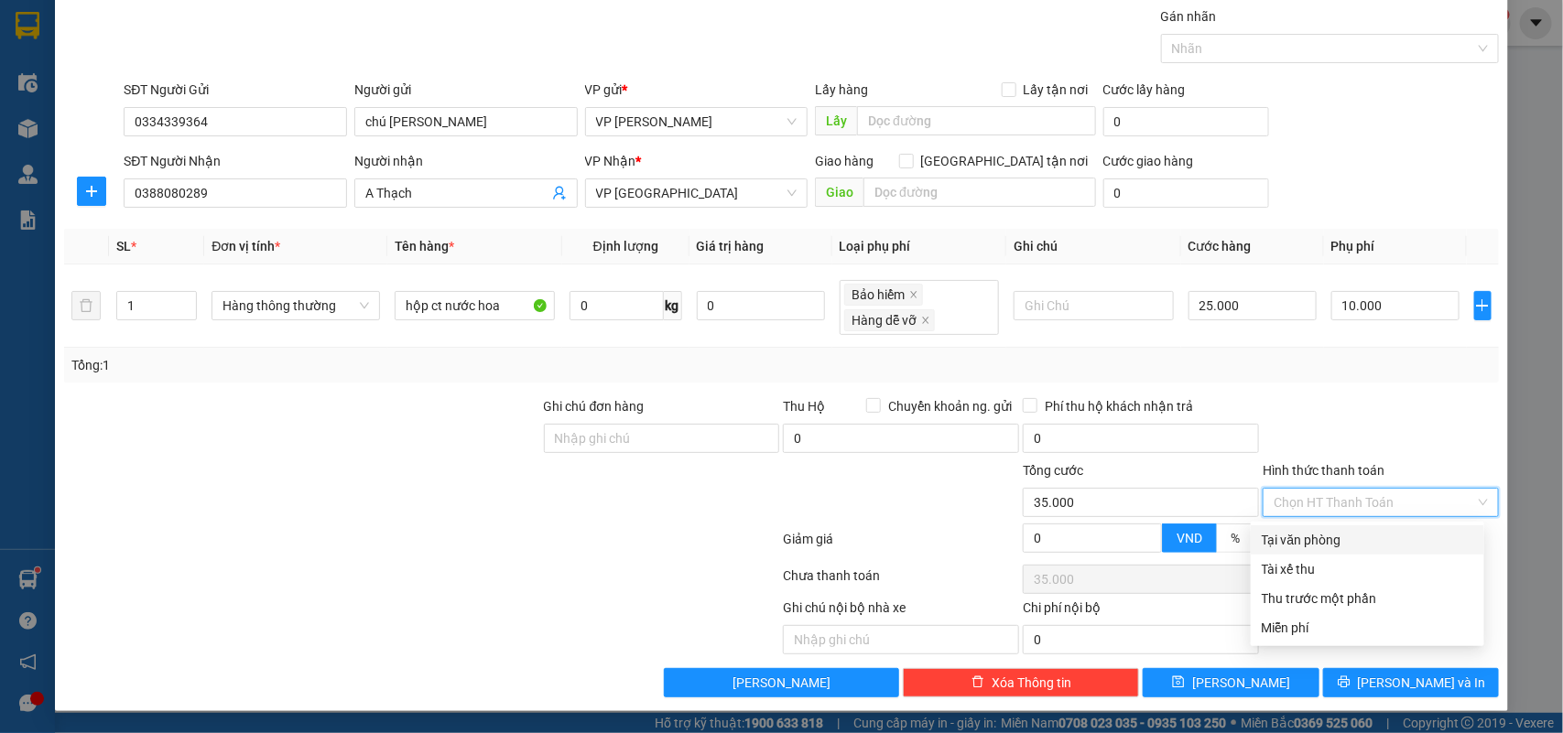
click at [1326, 536] on div "Tại văn phòng" at bounding box center [1367, 540] width 211 height 20
type input "0"
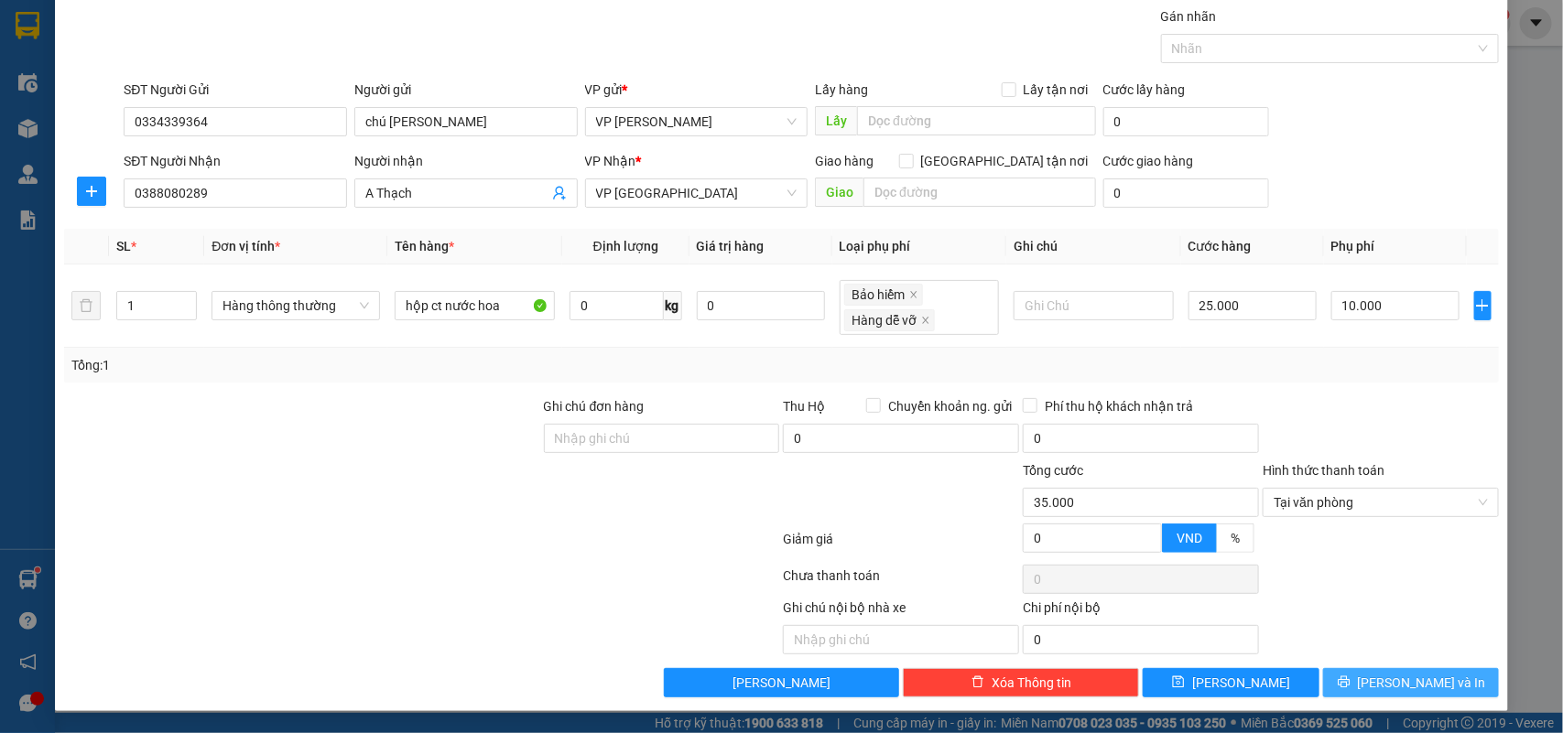
click at [1408, 678] on span "[PERSON_NAME] và In" at bounding box center [1422, 683] width 128 height 20
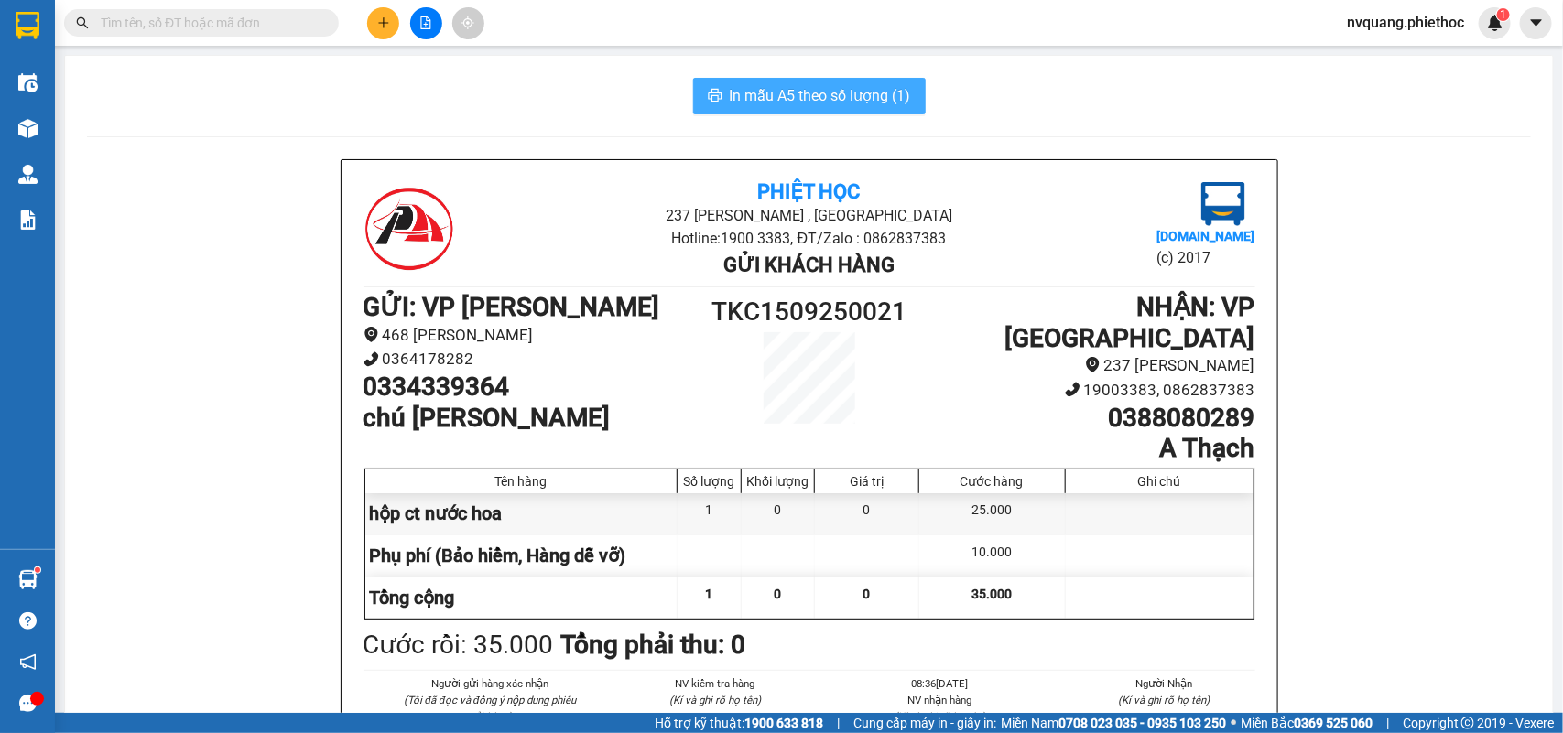
click at [764, 96] on span "In mẫu A5 theo số lượng (1)" at bounding box center [820, 95] width 181 height 23
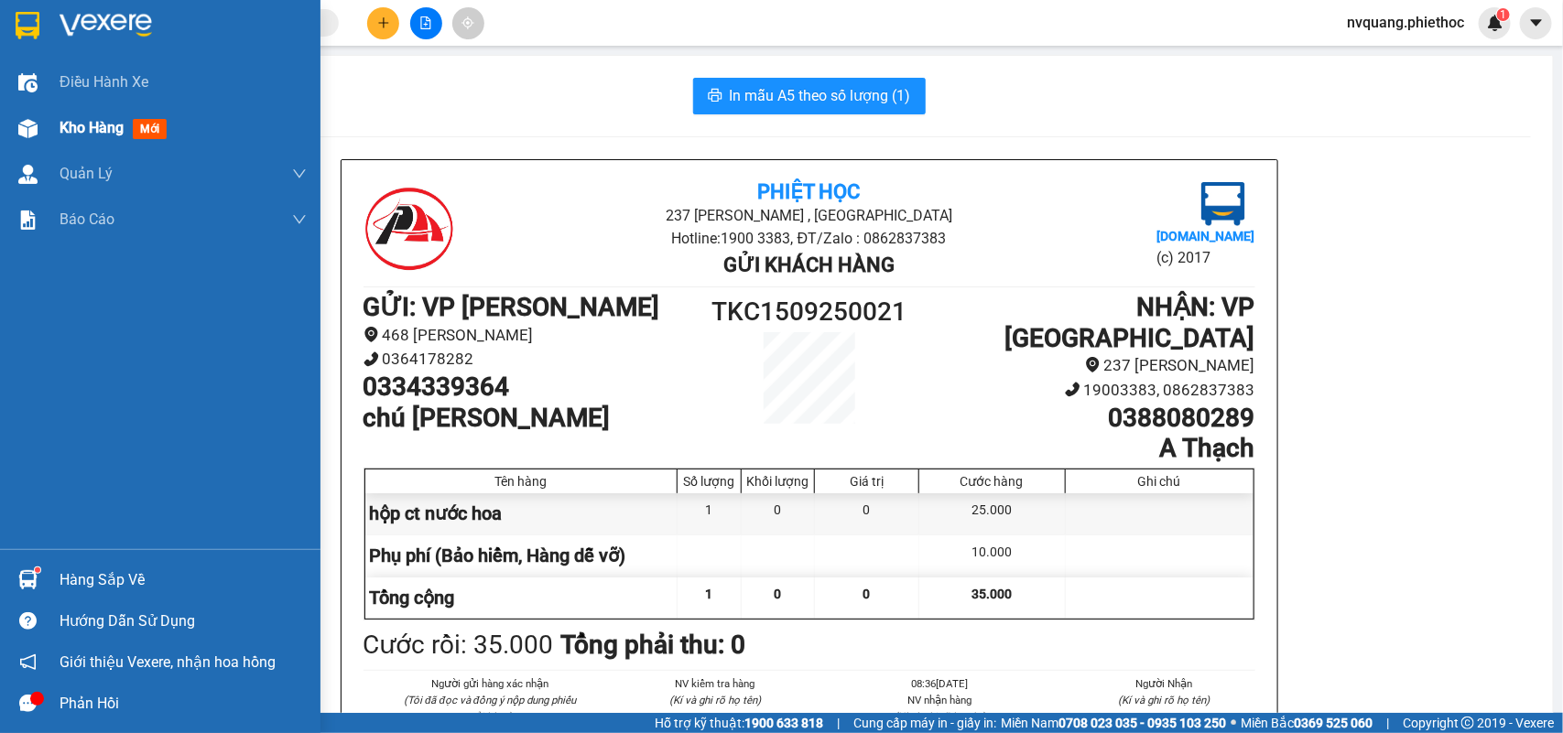
click at [94, 107] on div "Kho hàng mới" at bounding box center [183, 128] width 247 height 46
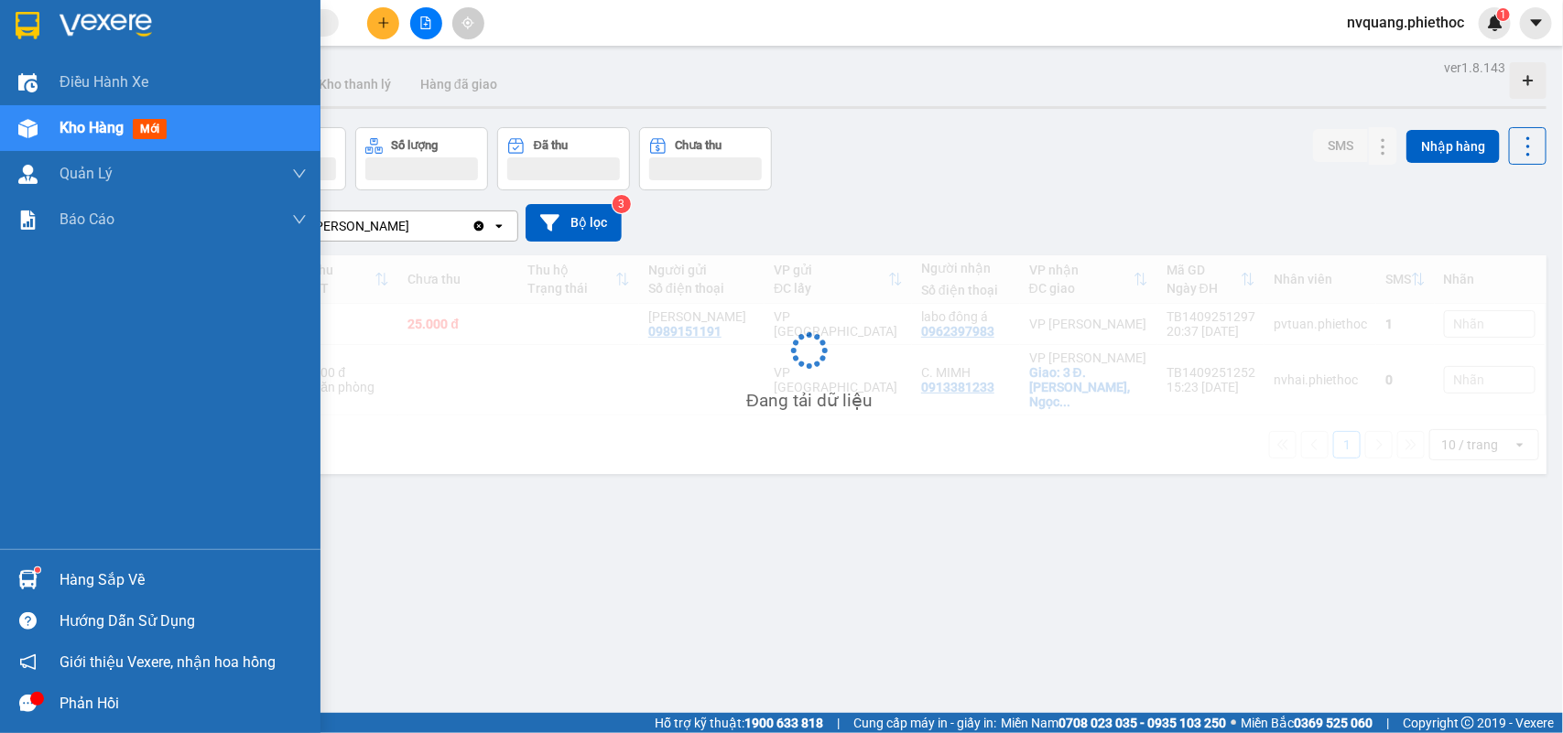
click at [94, 135] on span "Kho hàng" at bounding box center [92, 127] width 64 height 17
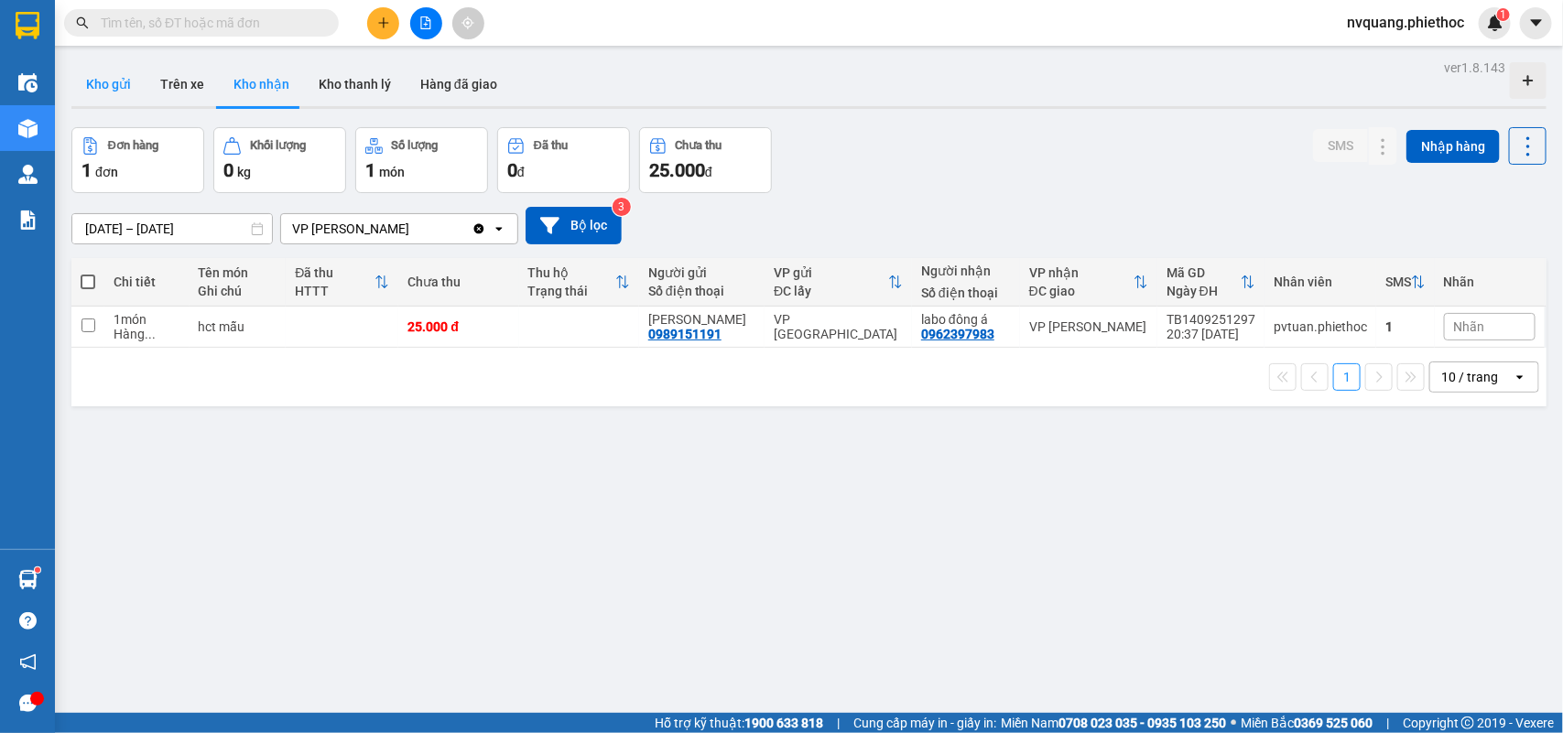
click at [106, 84] on button "Kho gửi" at bounding box center [108, 84] width 74 height 44
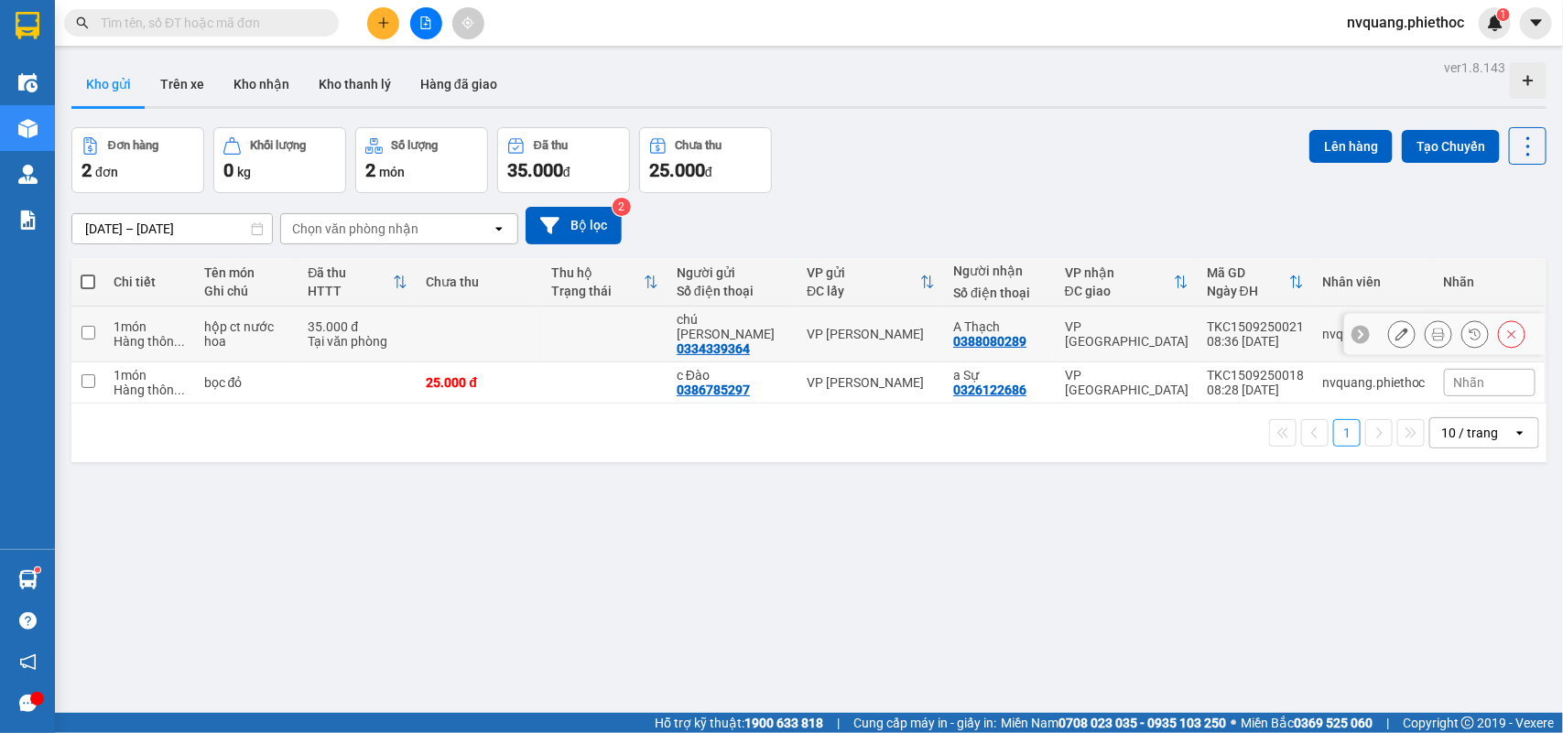
click at [407, 326] on div "35.000 đ" at bounding box center [358, 326] width 100 height 15
checkbox input "true"
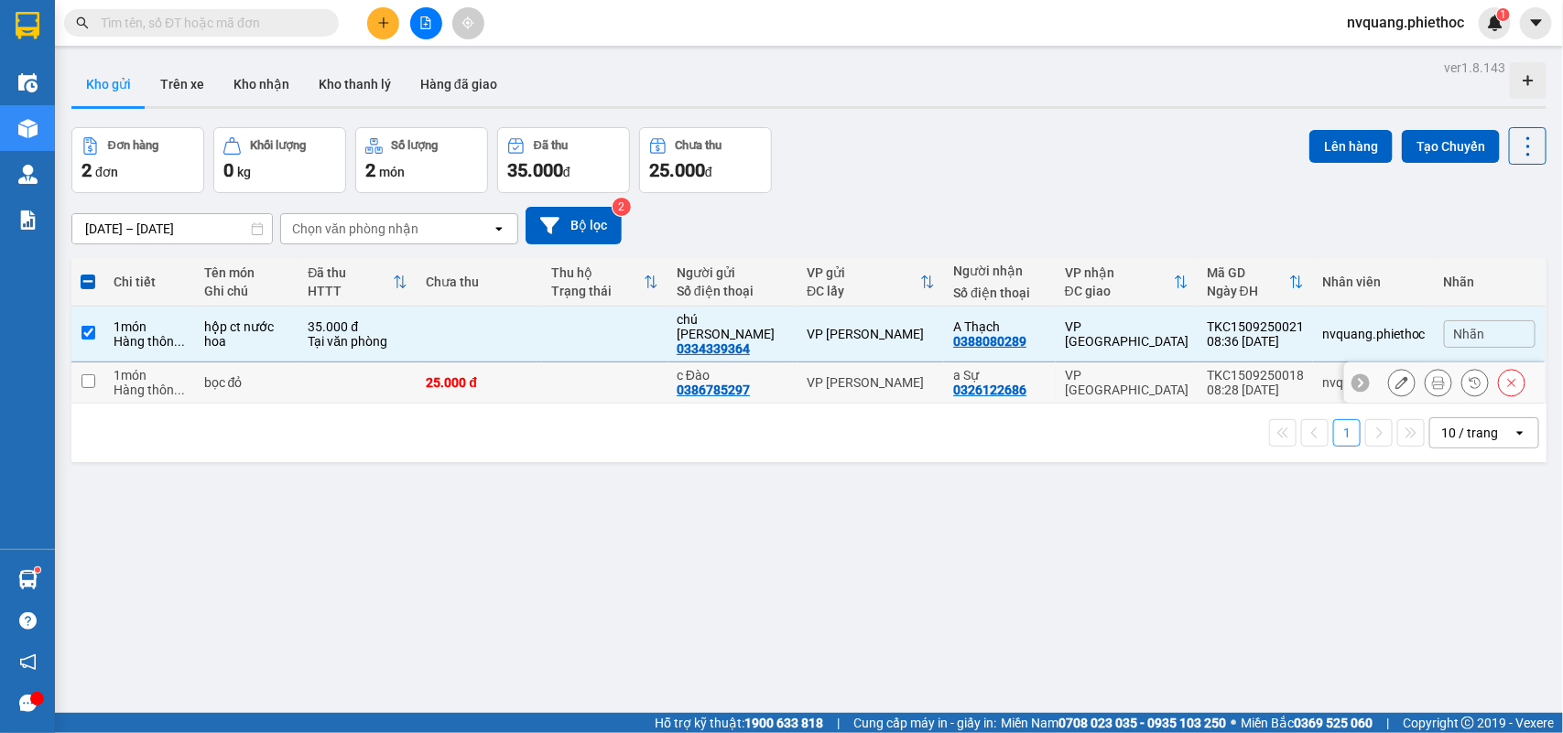
click at [373, 363] on td at bounding box center [357, 383] width 118 height 41
checkbox input "true"
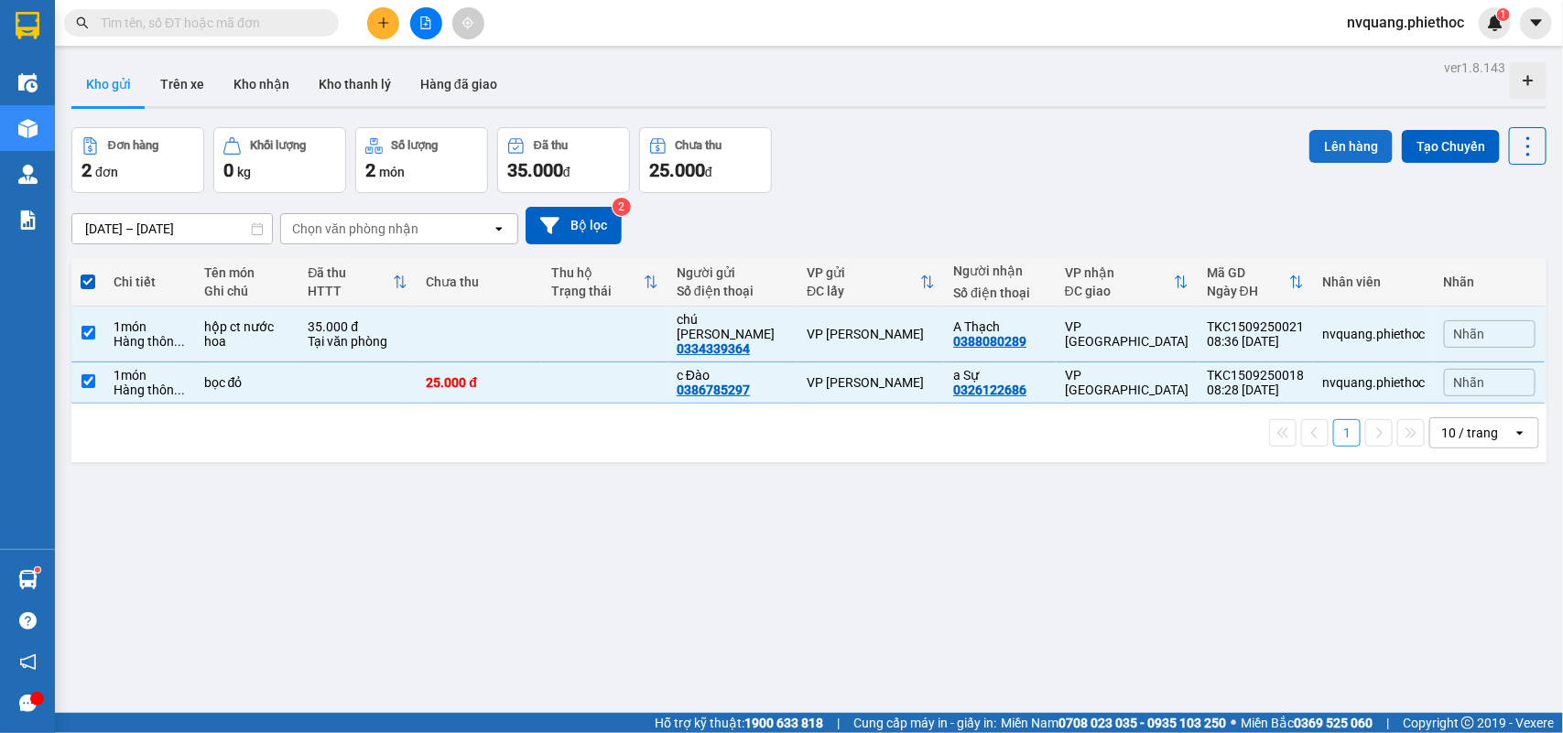
click at [1327, 144] on button "Lên hàng" at bounding box center [1350, 146] width 83 height 33
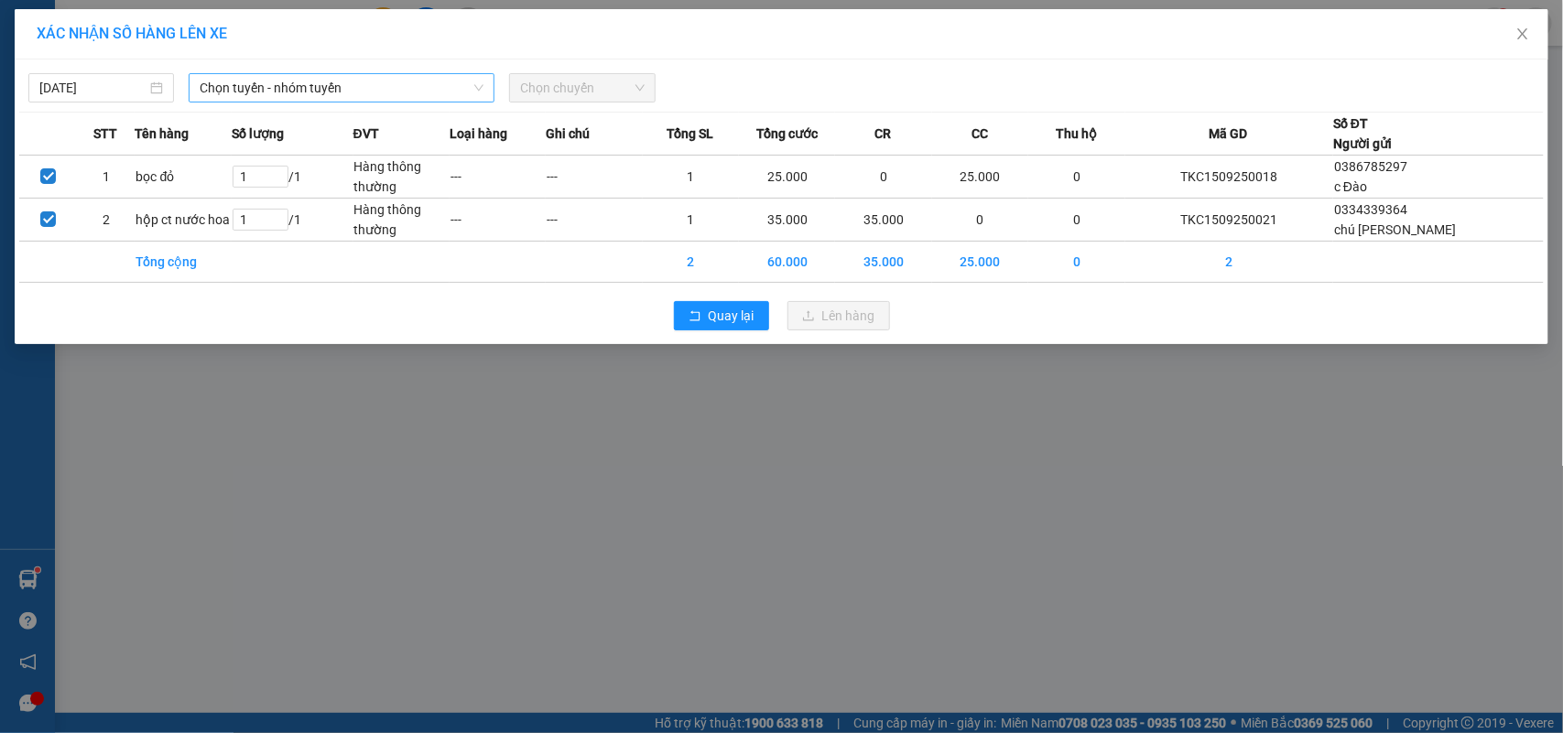
click at [288, 83] on span "Chọn tuyến - nhóm tuyến" at bounding box center [342, 87] width 284 height 27
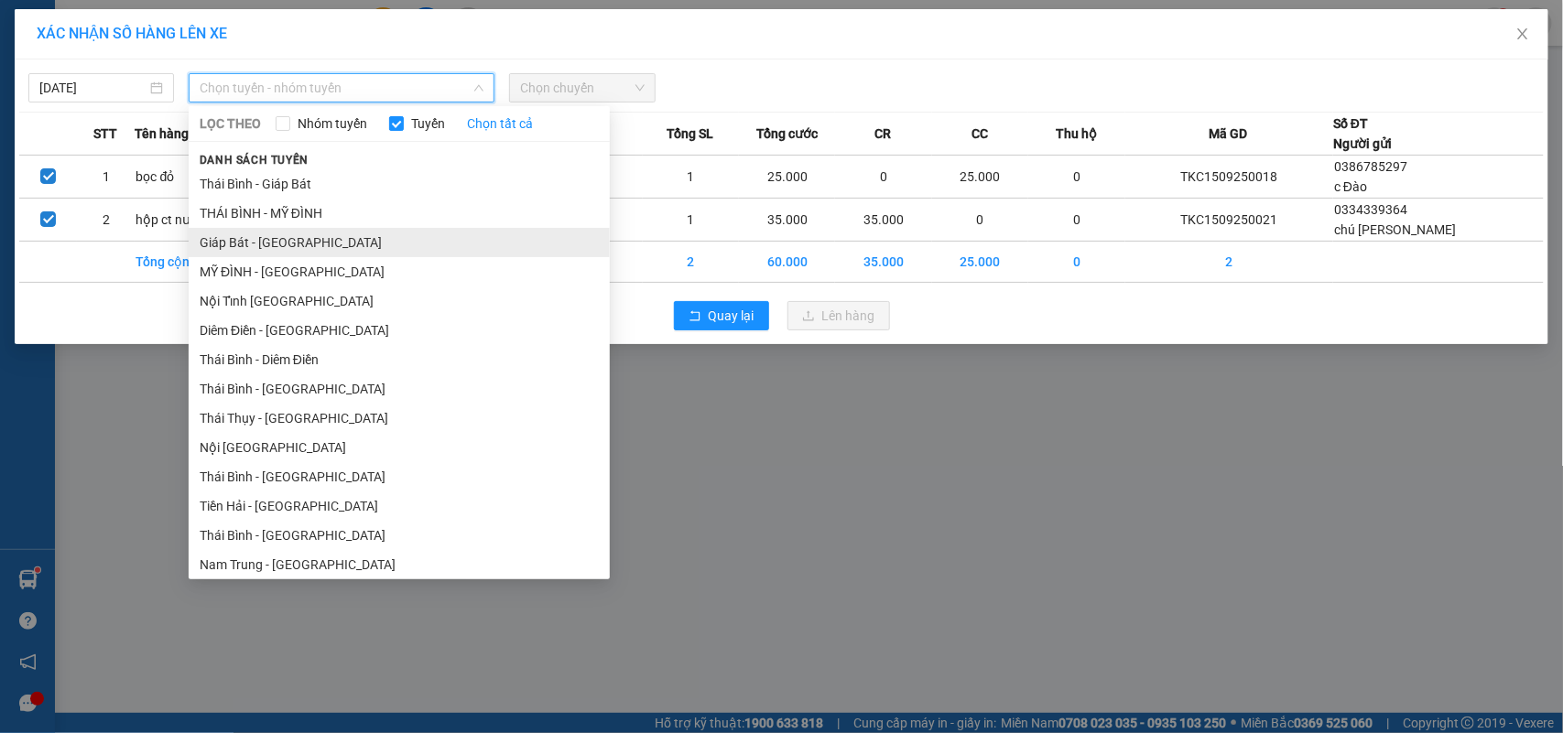
click at [253, 233] on li "Giáp Bát - [GEOGRAPHIC_DATA]" at bounding box center [399, 242] width 421 height 29
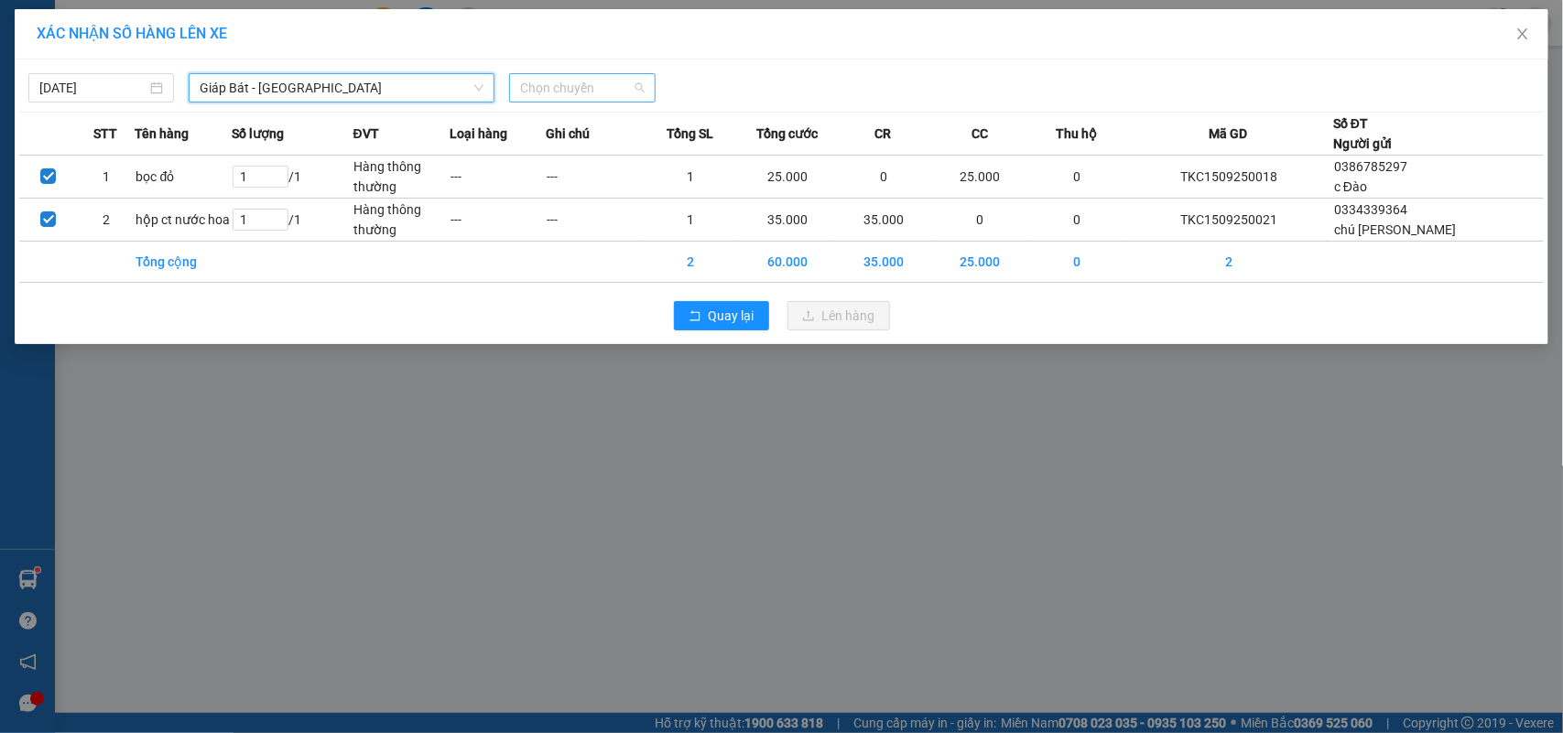
click at [523, 89] on span "Chọn chuyến" at bounding box center [582, 87] width 124 height 27
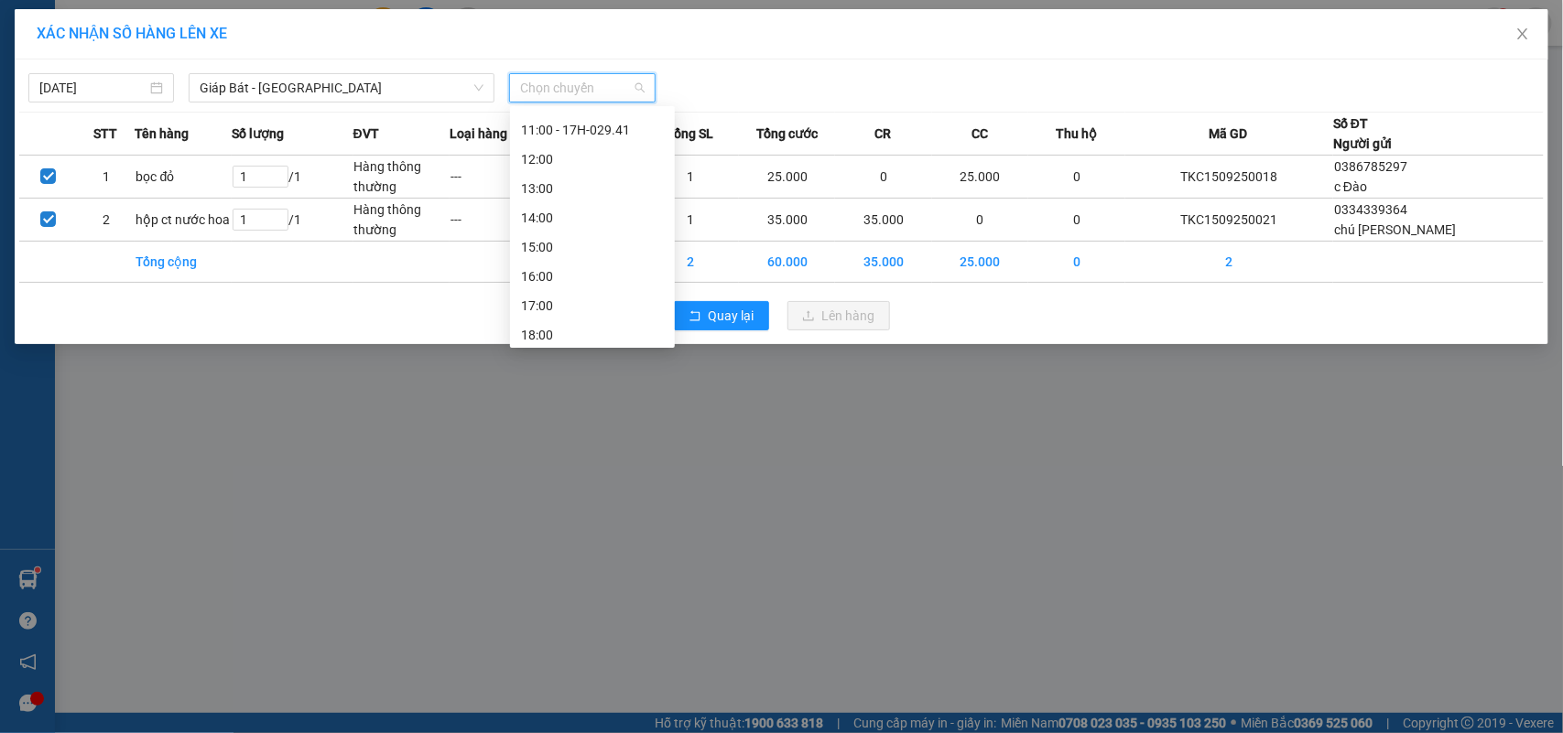
scroll to position [114, 0]
click at [588, 189] on div "09:00 - 17B-022.33" at bounding box center [592, 186] width 143 height 20
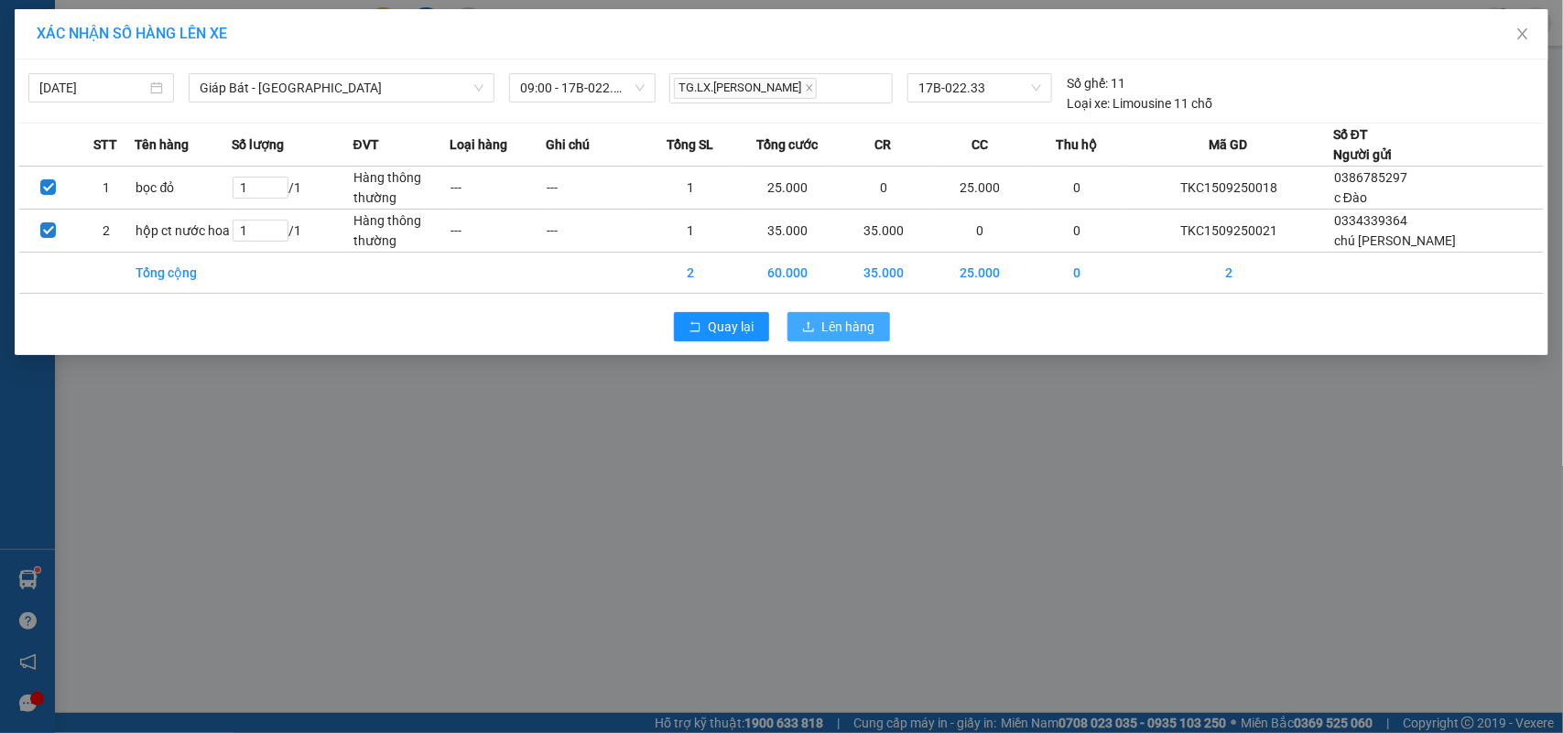
click at [825, 328] on span "Lên hàng" at bounding box center [848, 327] width 53 height 20
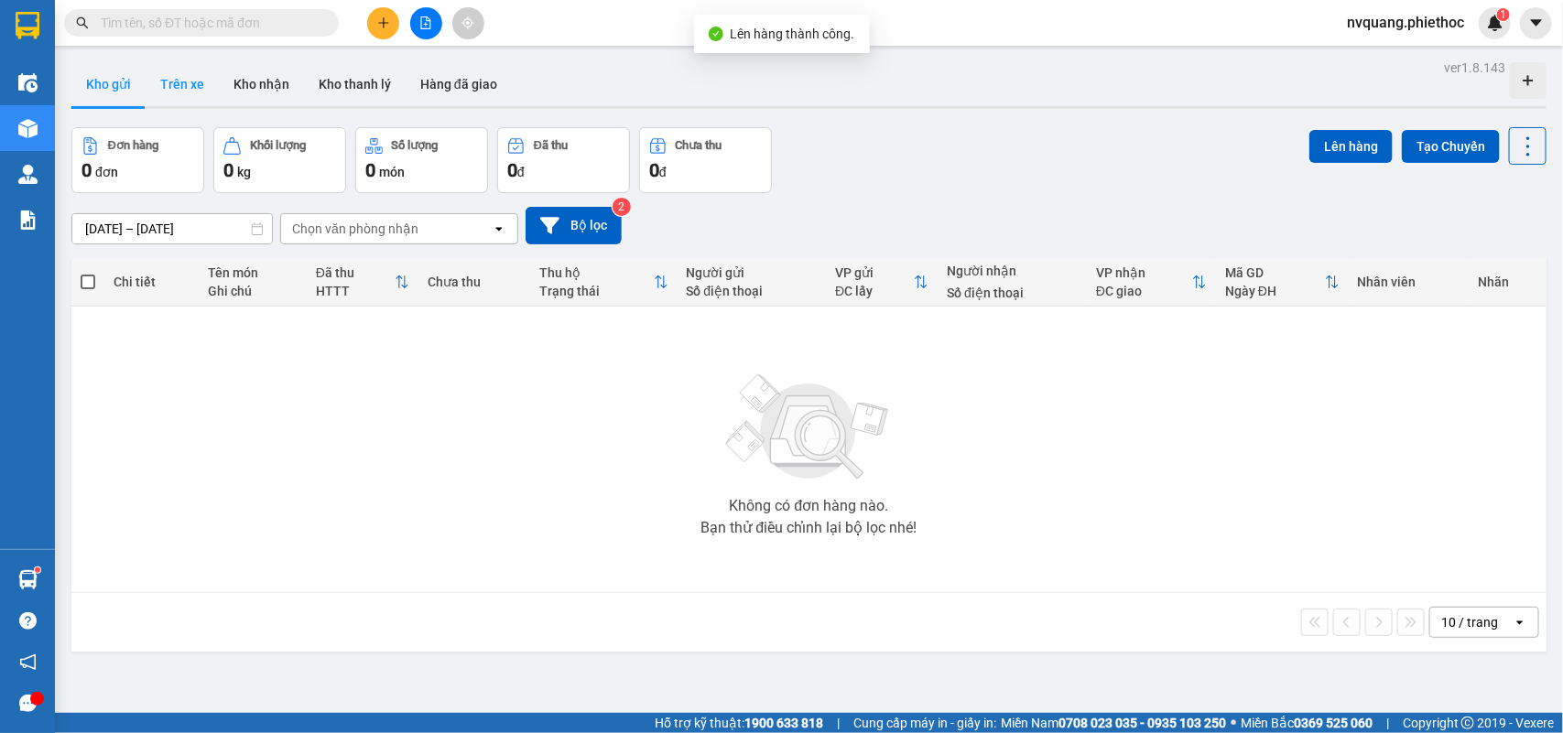
click at [175, 82] on button "Trên xe" at bounding box center [182, 84] width 73 height 44
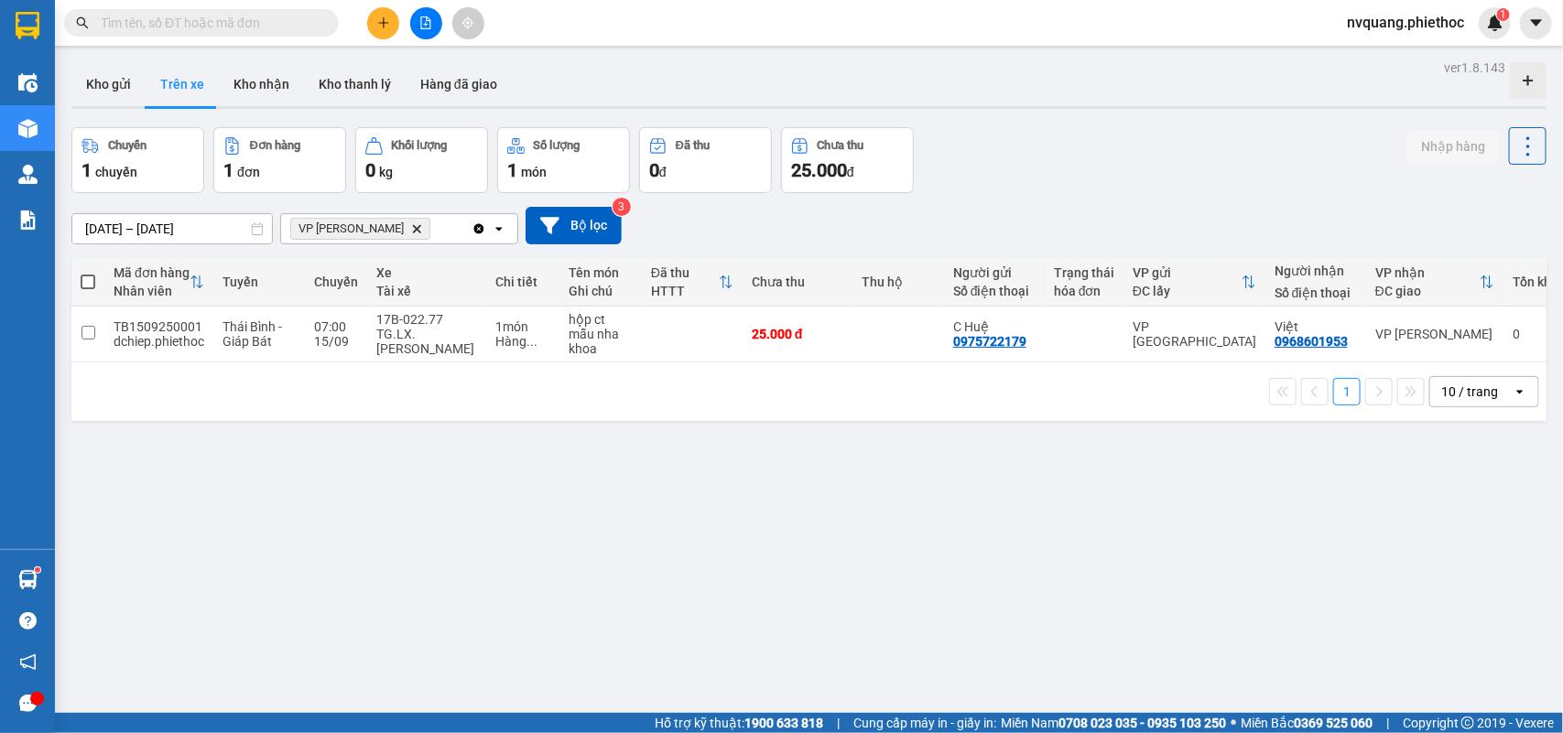
click at [411, 223] on icon "Delete" at bounding box center [416, 228] width 11 height 11
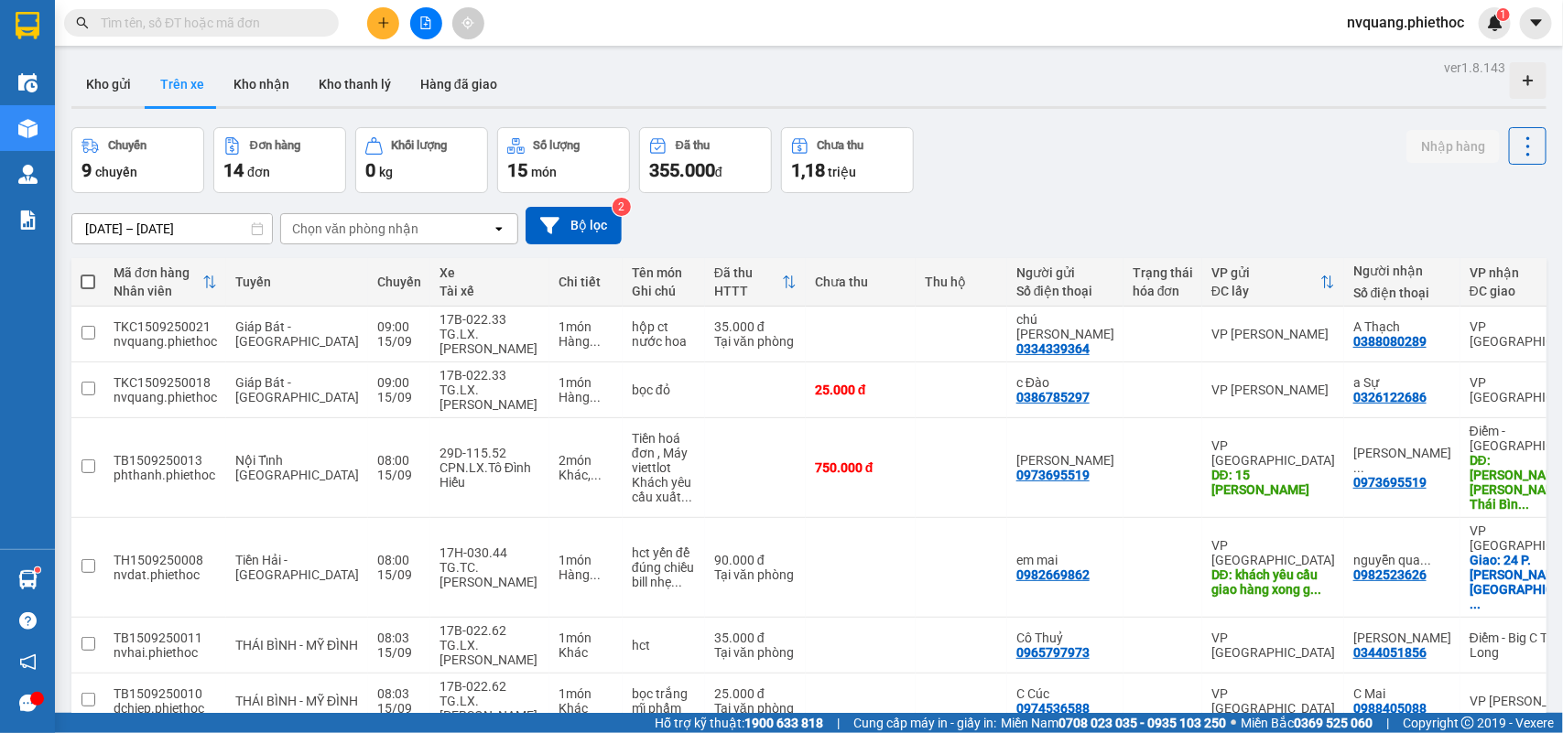
click at [341, 214] on div "Chọn văn phòng nhận" at bounding box center [386, 228] width 211 height 29
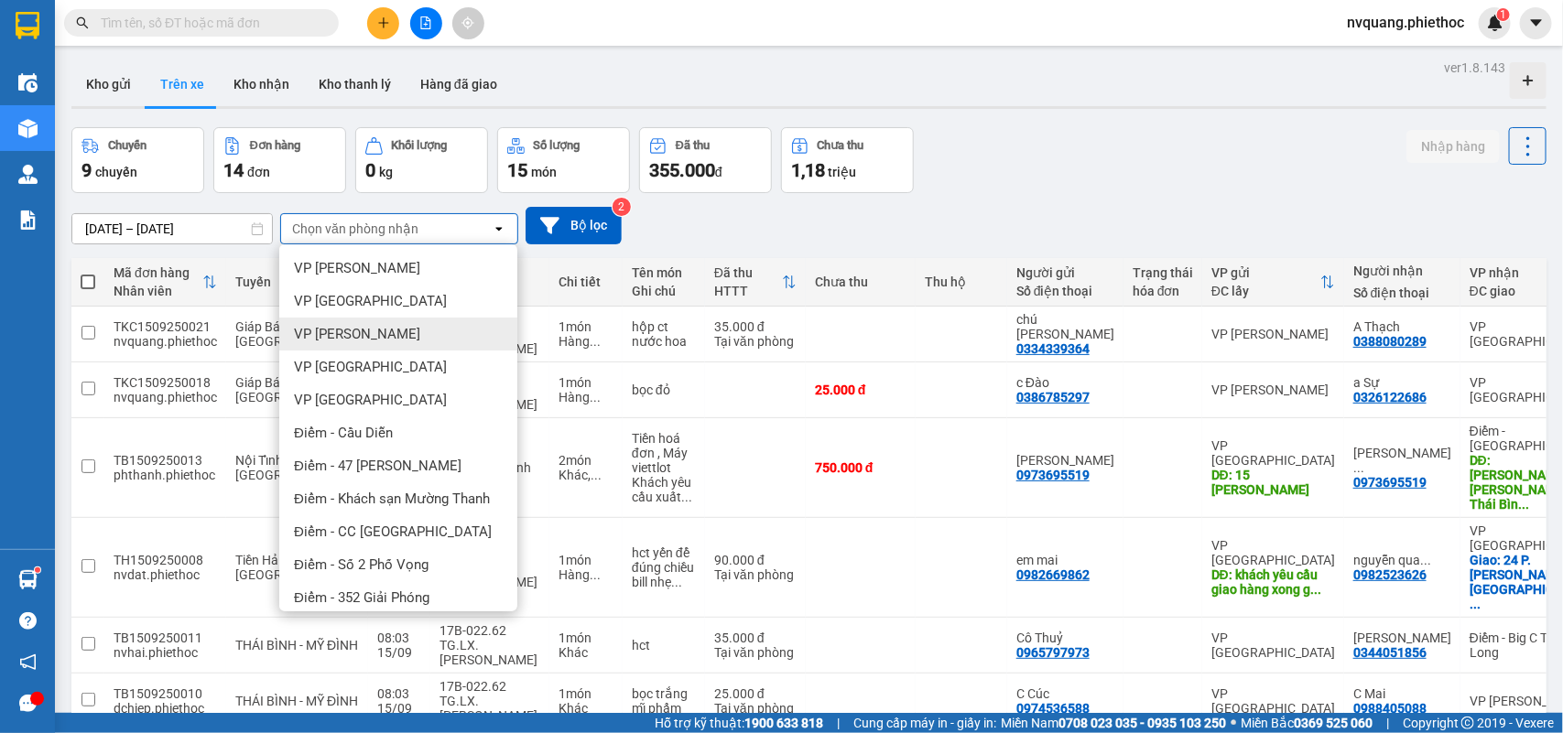
click at [368, 341] on div "VP [PERSON_NAME]" at bounding box center [398, 334] width 238 height 33
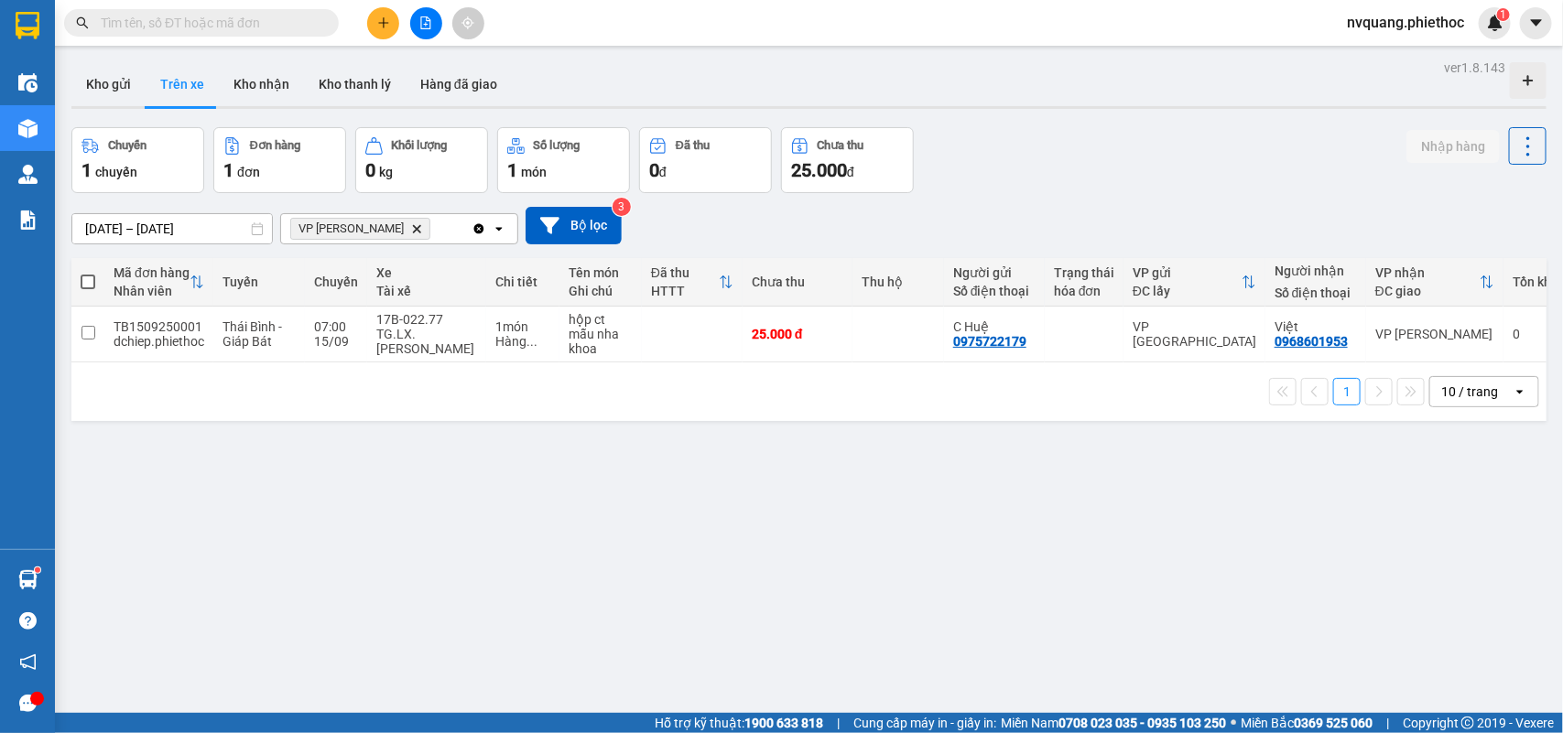
click at [240, 32] on input "text" at bounding box center [209, 23] width 216 height 20
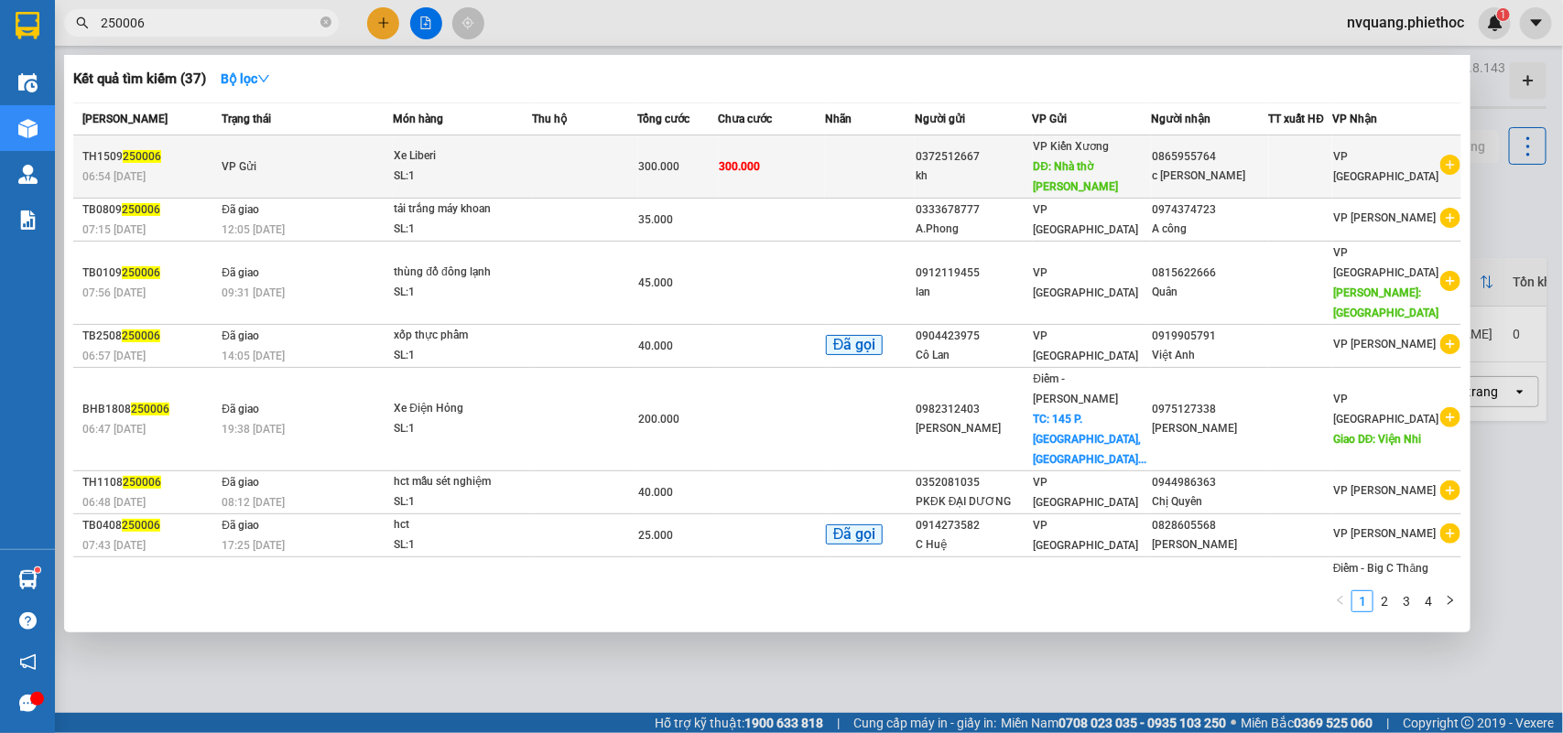
type input "250006"
click at [550, 156] on td at bounding box center [584, 166] width 105 height 63
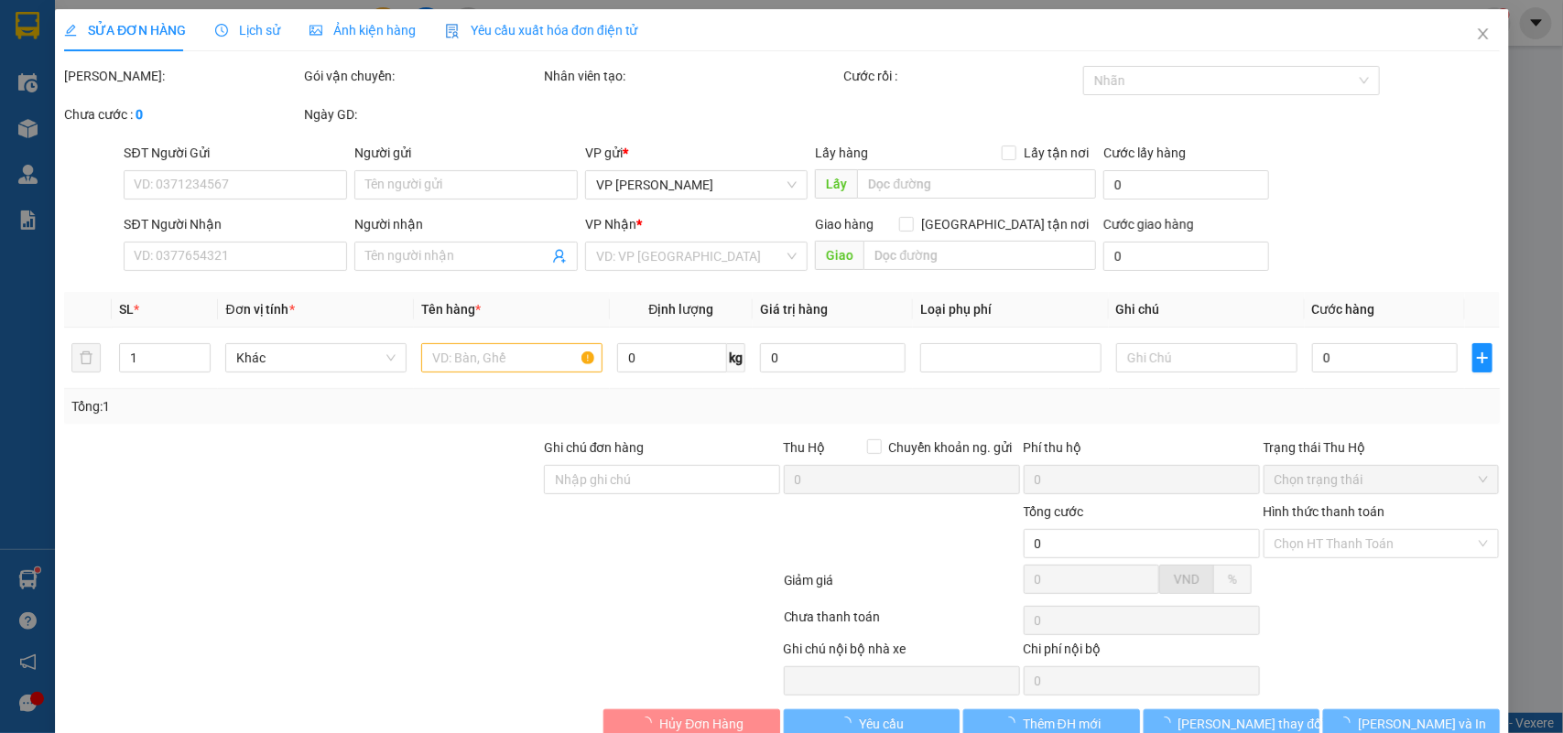
type input "0372512667"
type input "kh"
type input "Nhà thờ Bùi Viện"
type input "0865955764"
type input "c [PERSON_NAME]"
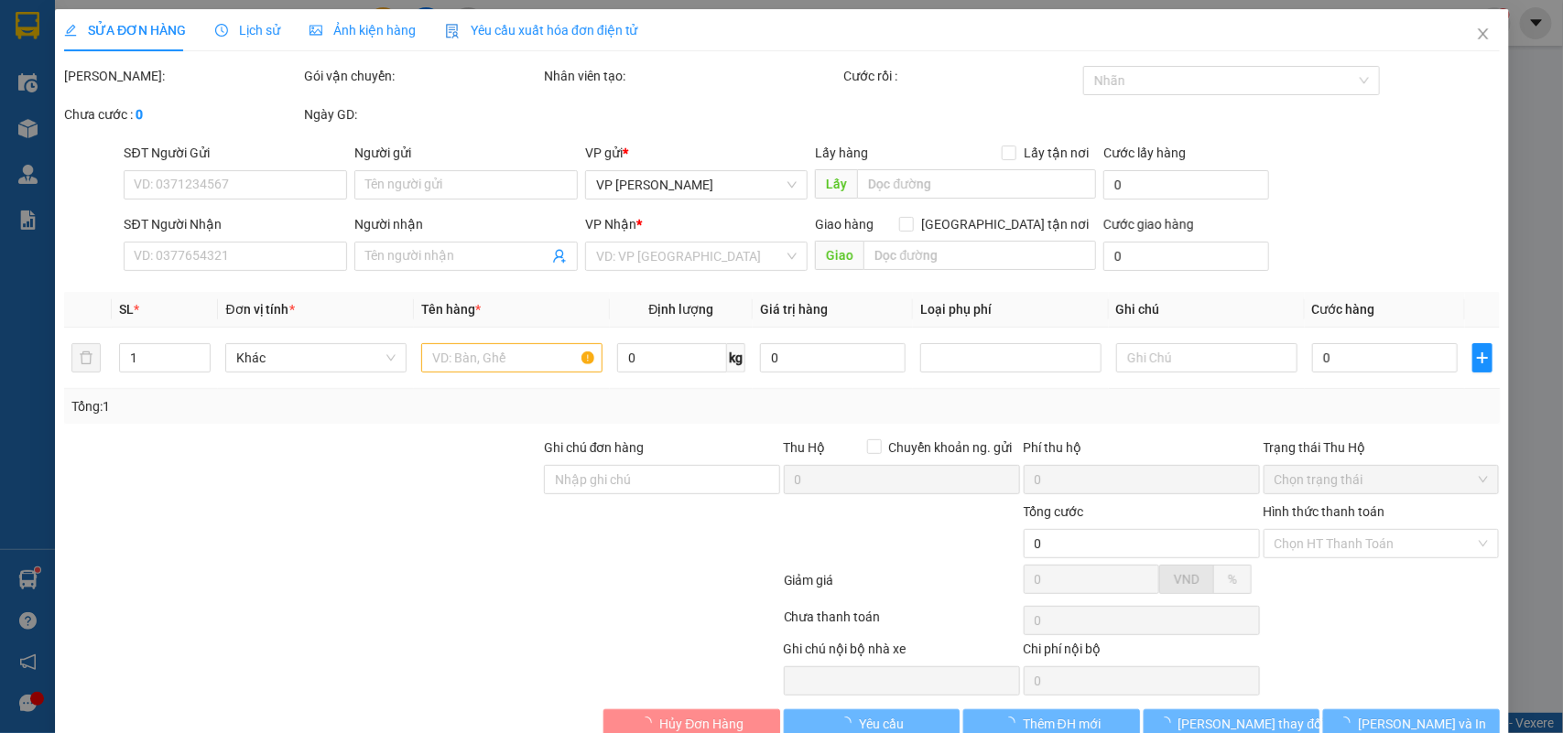
type input "300.000"
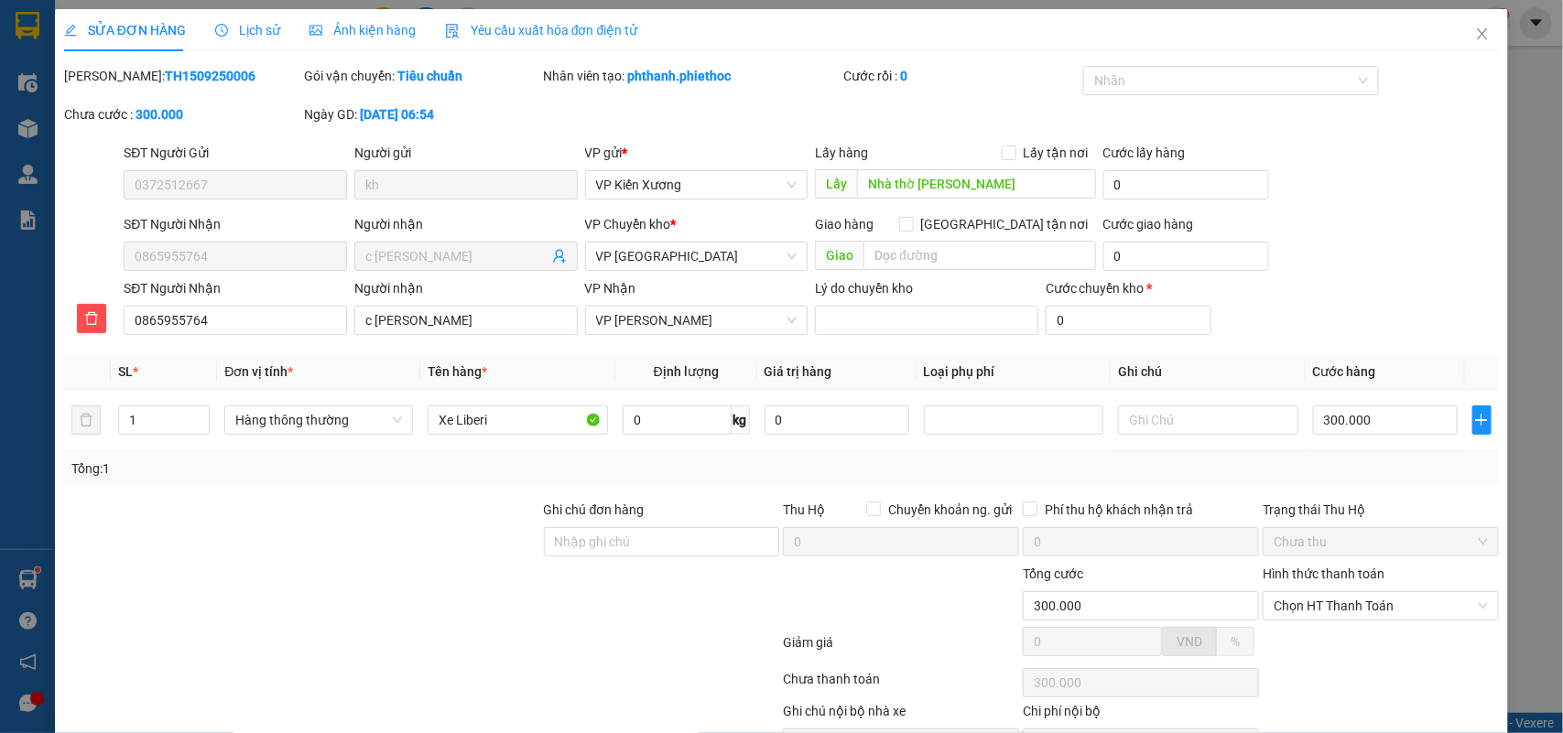
click at [257, 23] on span "Lịch sử" at bounding box center [247, 30] width 65 height 15
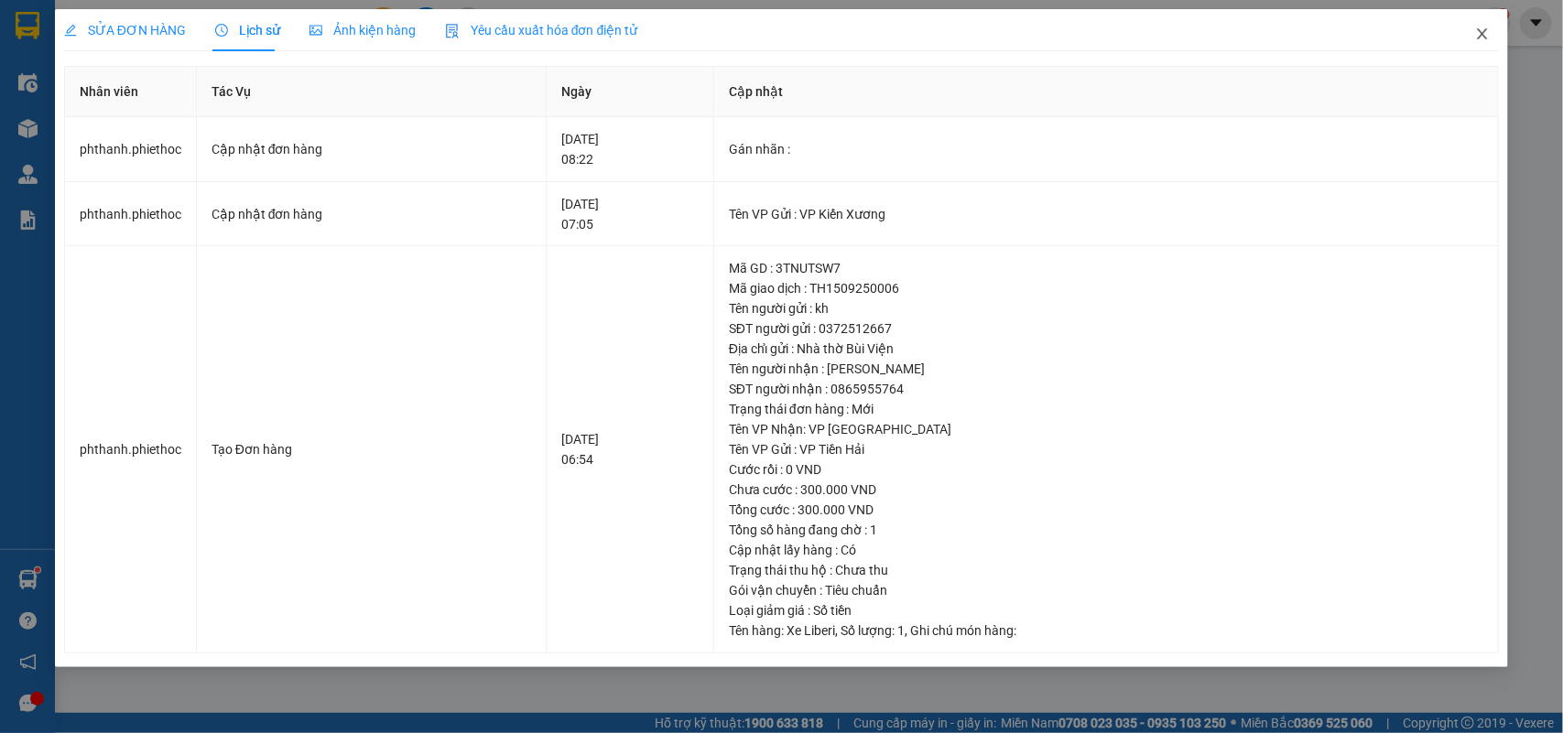
click at [1481, 35] on icon "close" at bounding box center [1483, 33] width 10 height 11
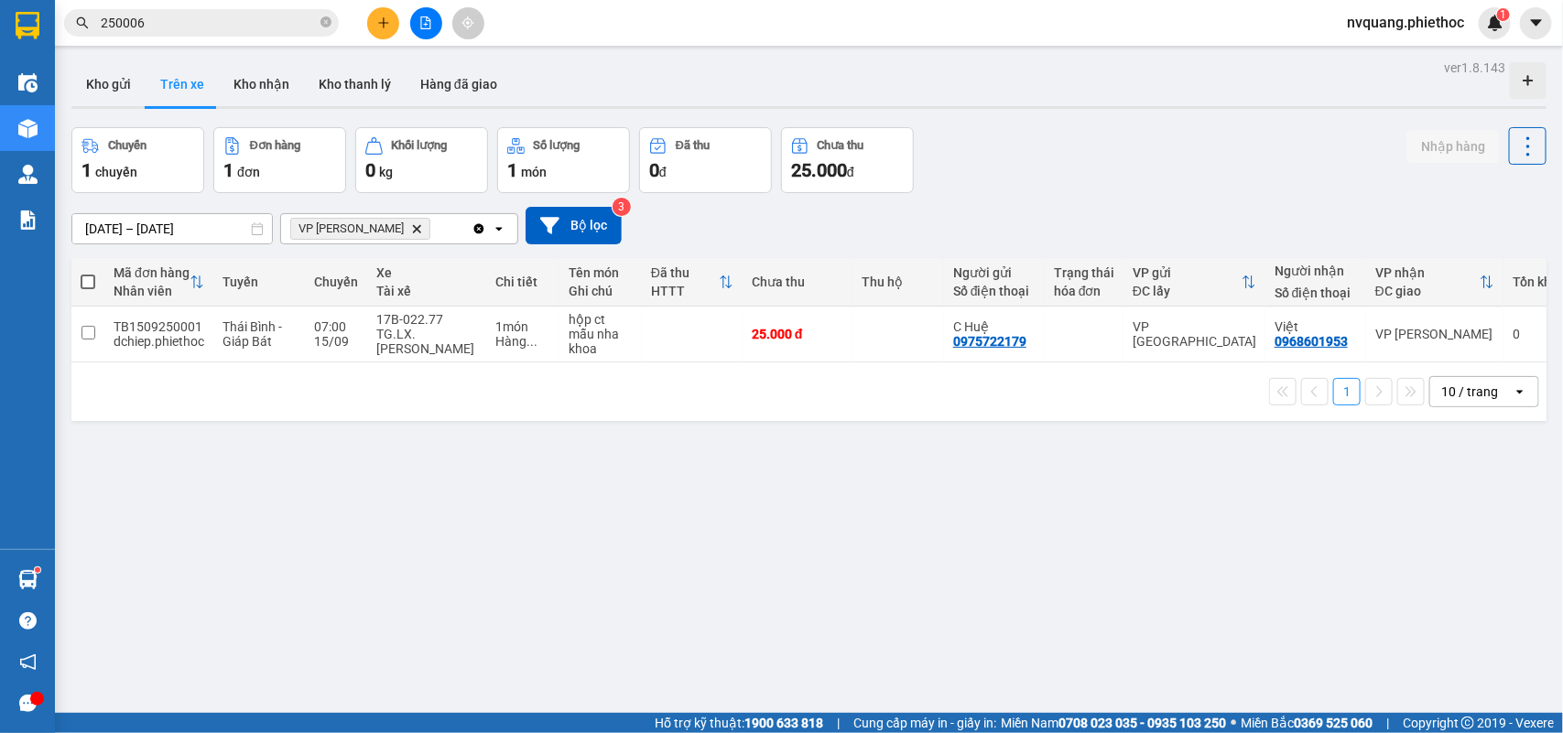
click at [175, 7] on div "Kết quả tìm kiếm ( 37 ) Bộ lọc Mã ĐH Trạng thái Món hàng Thu hộ Tổng cước Chưa …" at bounding box center [178, 23] width 357 height 32
click at [170, 21] on input "250006" at bounding box center [209, 23] width 216 height 20
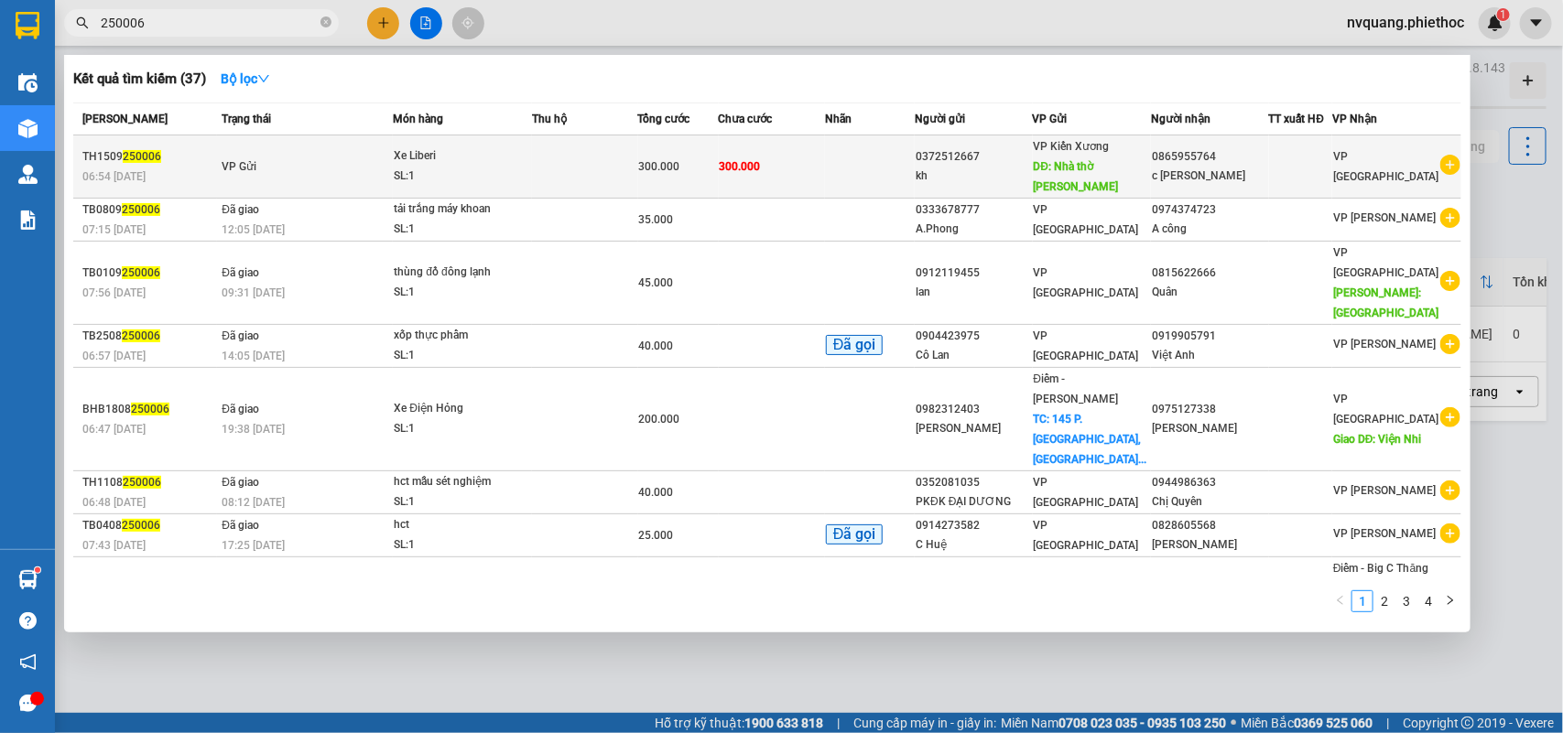
click at [367, 156] on td "VP Gửi" at bounding box center [305, 166] width 176 height 63
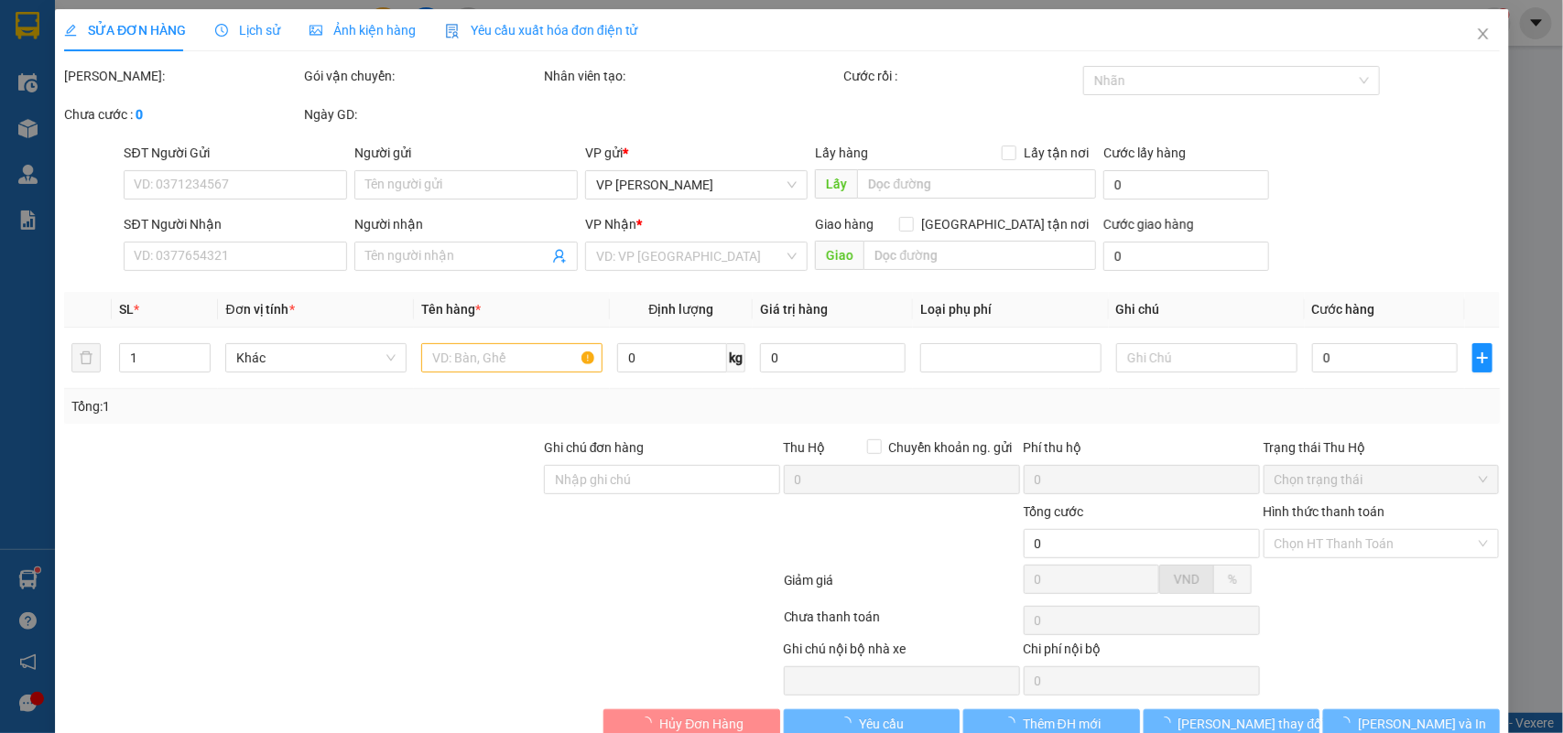
type input "0372512667"
type input "kh"
type input "Nhà thờ Bùi Viện"
type input "0865955764"
type input "c [PERSON_NAME]"
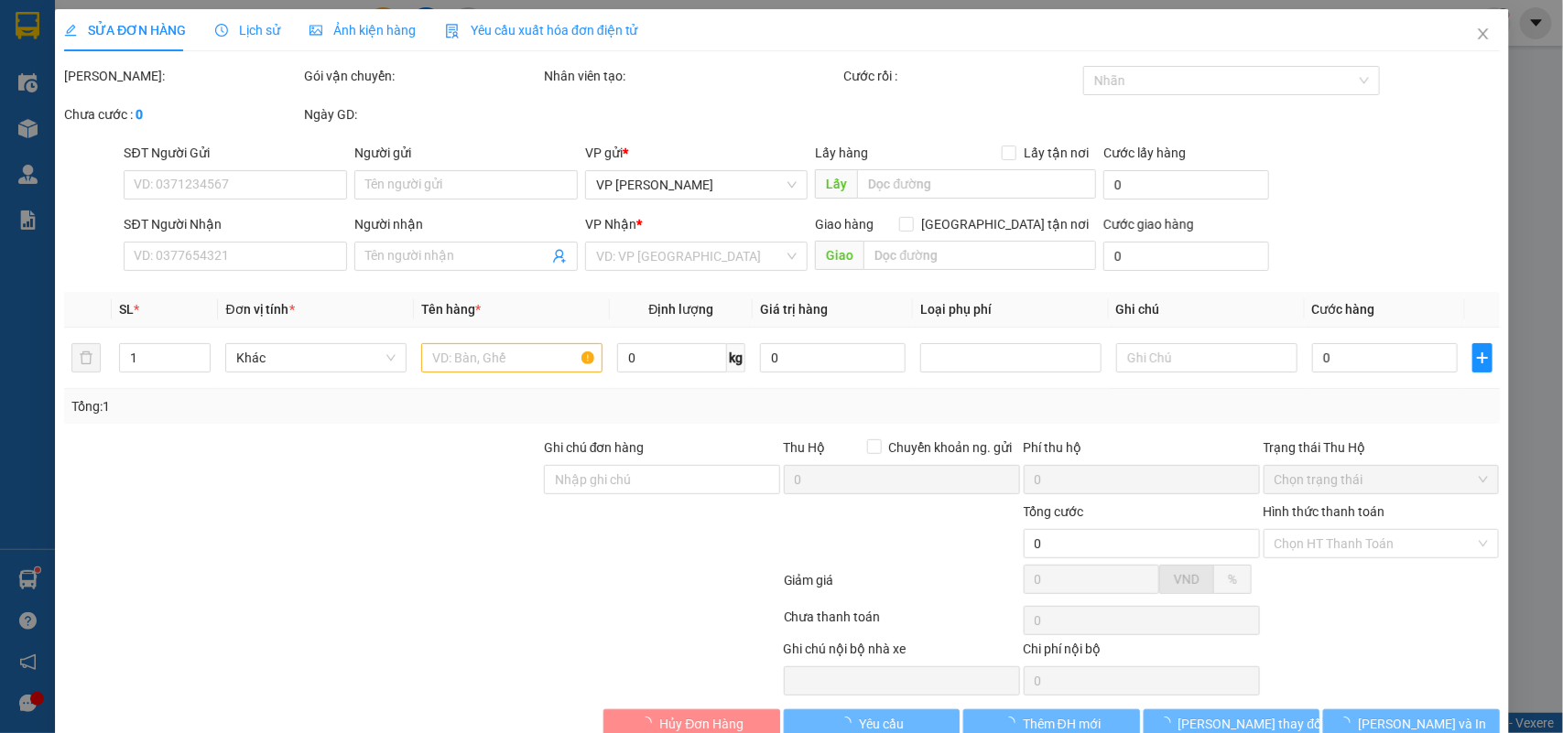
type input "300.000"
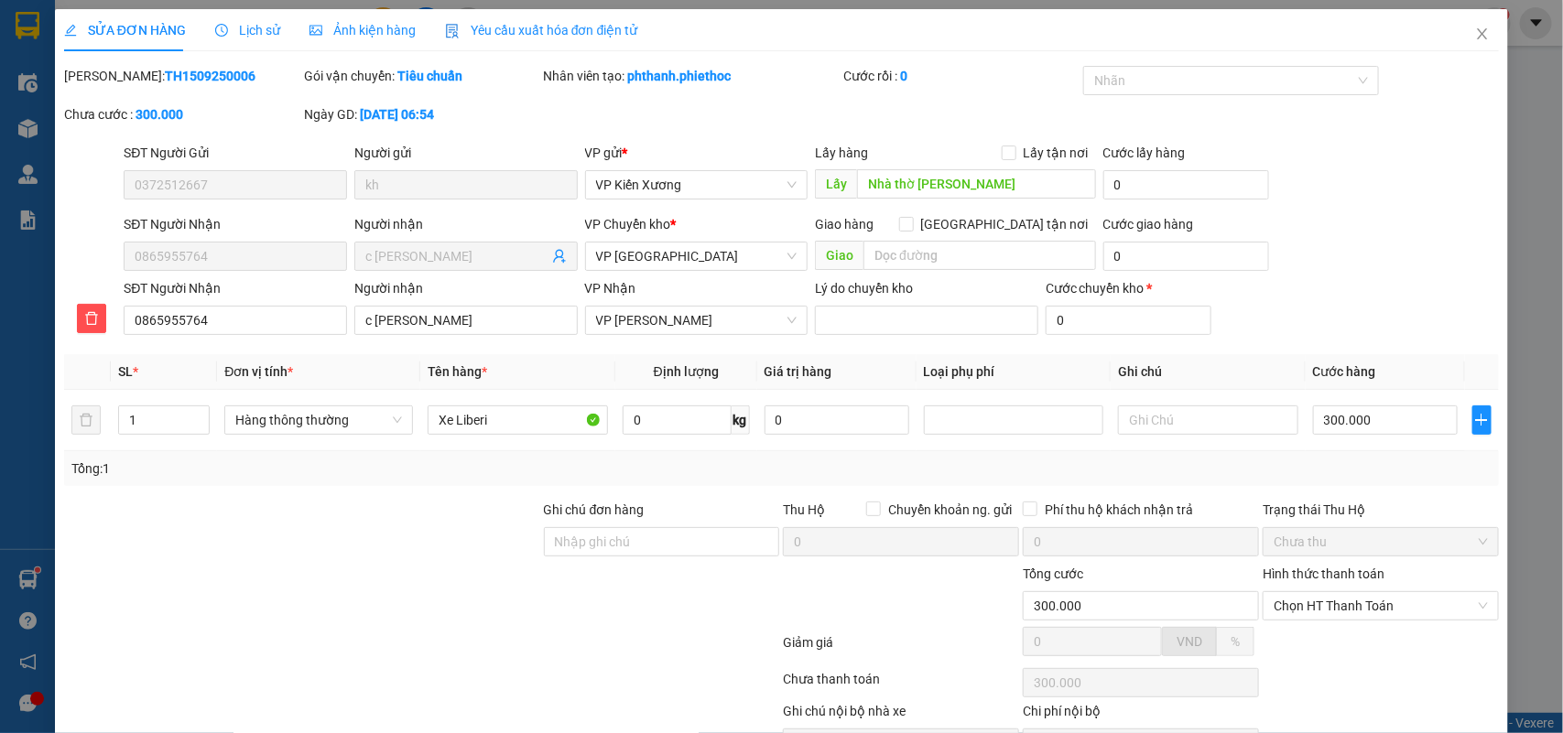
click at [261, 23] on span "Lịch sử" at bounding box center [247, 30] width 65 height 15
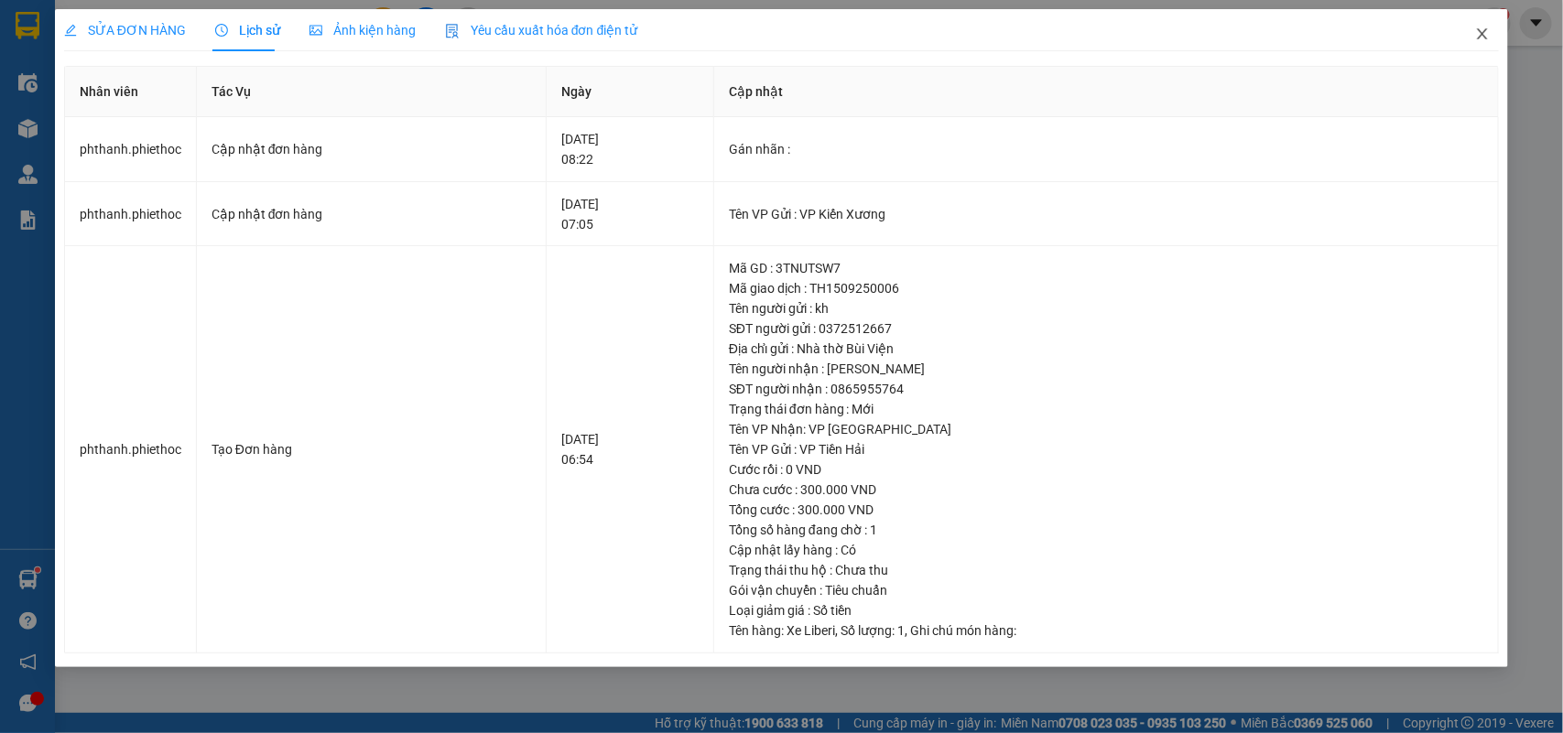
click at [1478, 29] on icon "close" at bounding box center [1483, 33] width 10 height 11
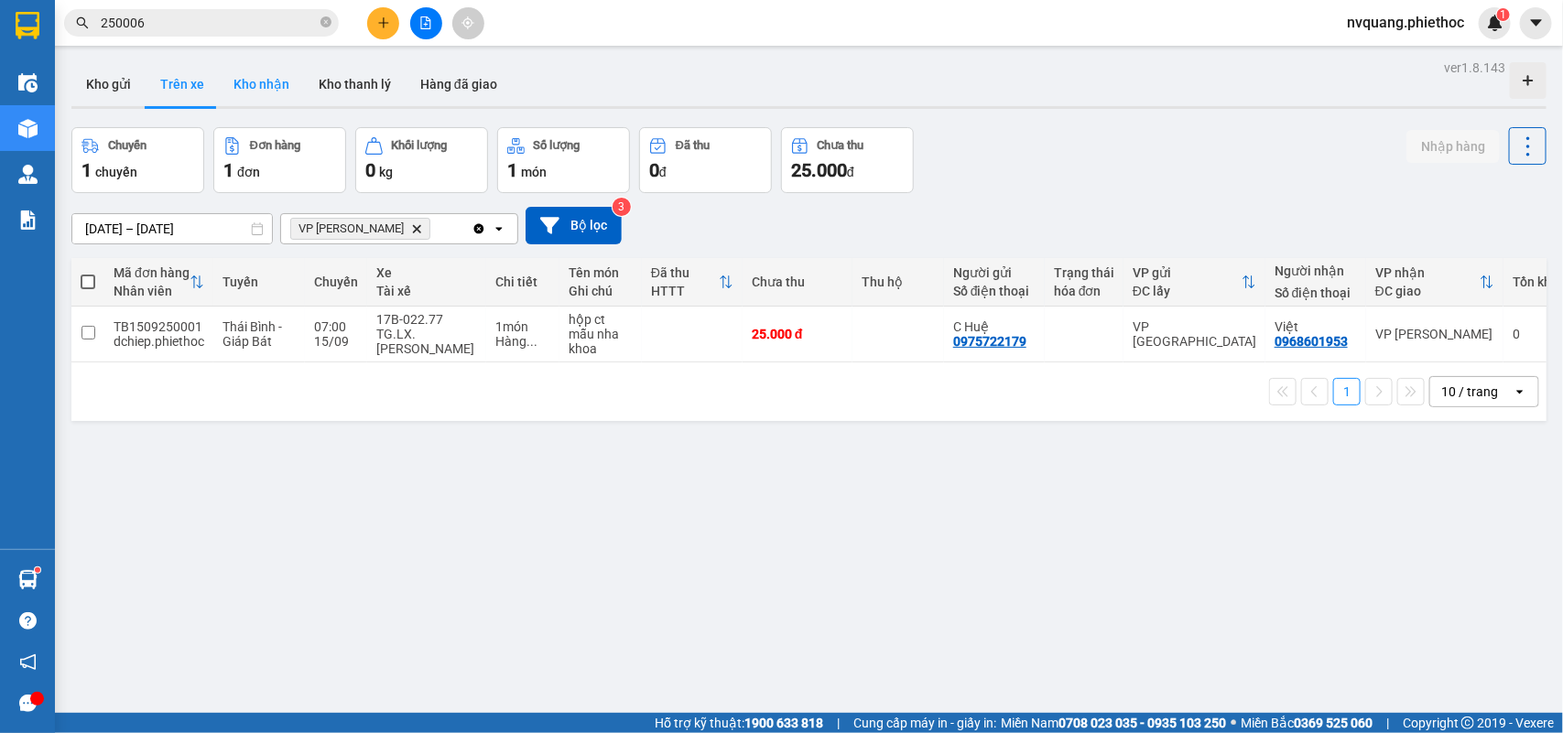
click at [258, 73] on button "Kho nhận" at bounding box center [261, 84] width 85 height 44
type input "[DATE] – [DATE]"
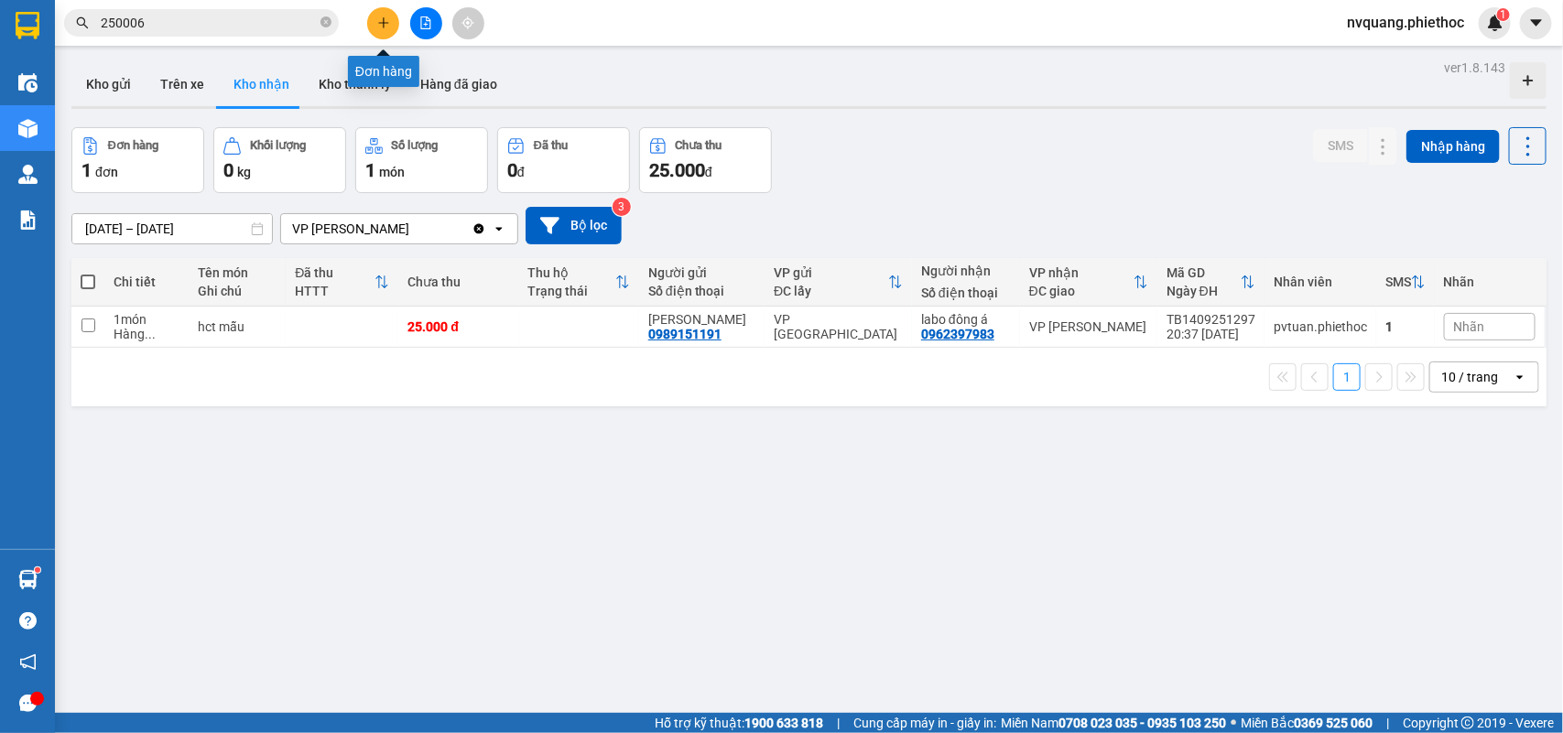
click at [391, 16] on button at bounding box center [383, 23] width 32 height 32
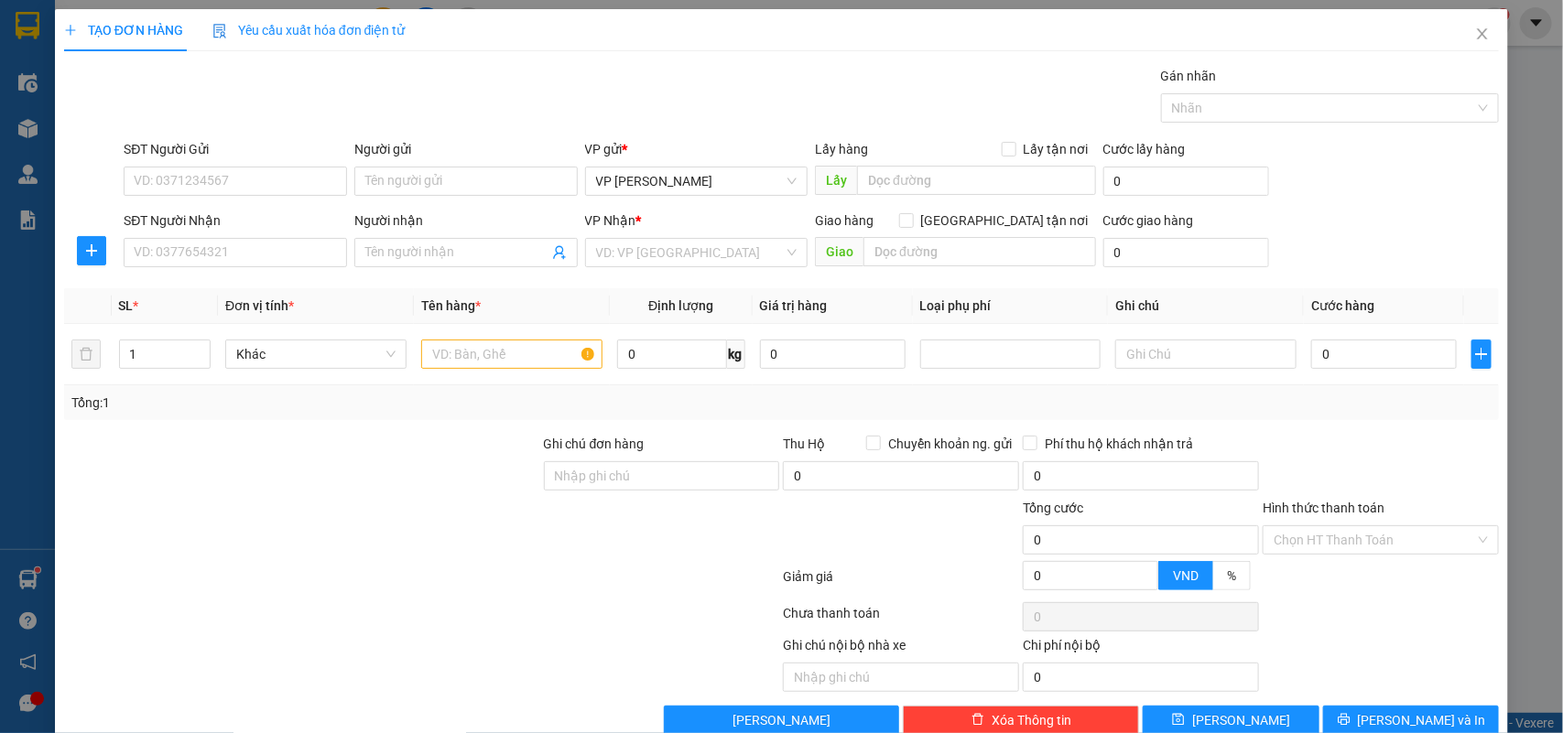
click at [107, 259] on div at bounding box center [92, 250] width 56 height 29
click at [93, 238] on button "button" at bounding box center [91, 250] width 29 height 29
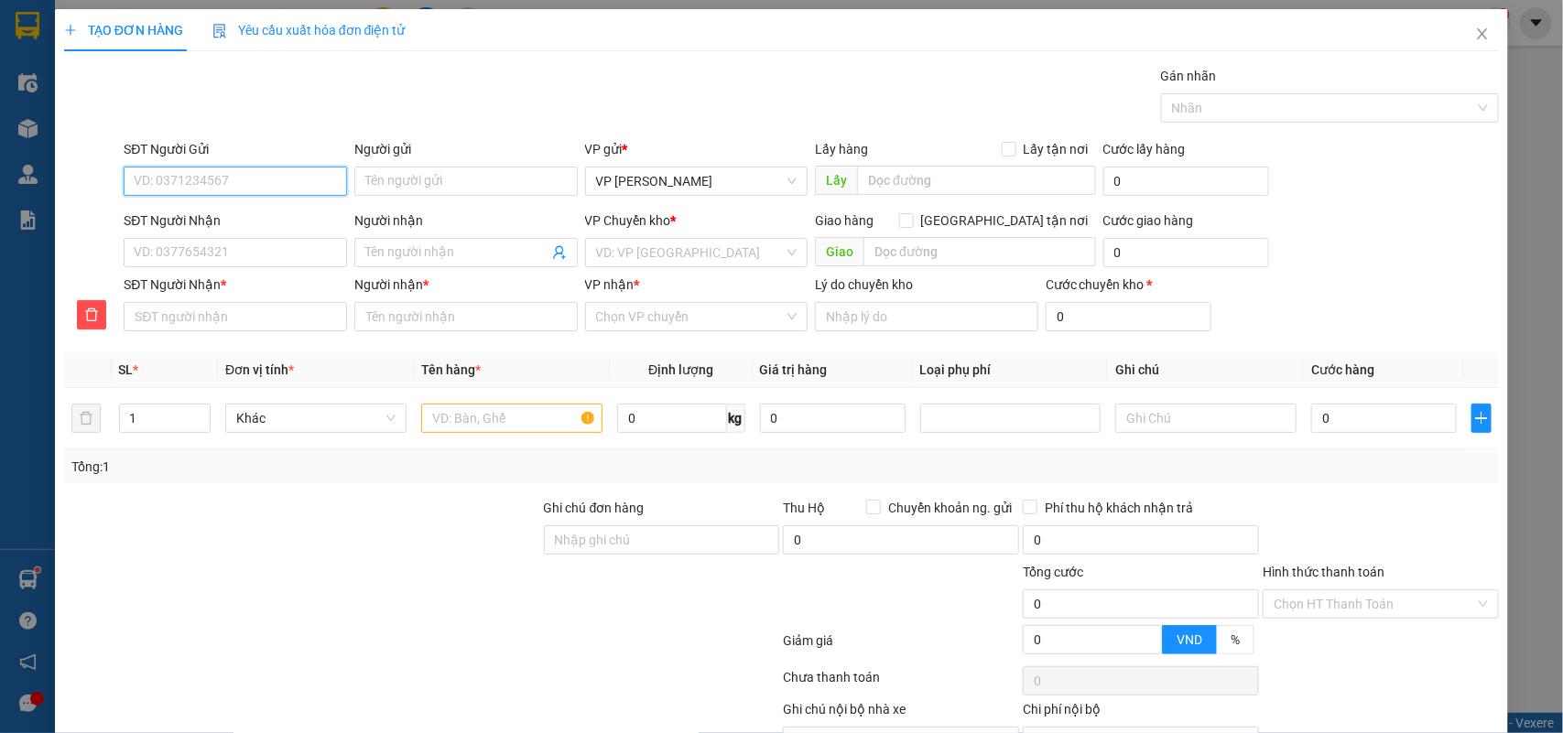
click at [190, 193] on input "SĐT Người Gửi" at bounding box center [235, 181] width 223 height 29
type input "0986839933"
click at [239, 209] on div "0986839933 - LABO H2T" at bounding box center [233, 219] width 199 height 20
type input "LABO H2T"
type input "2/9"
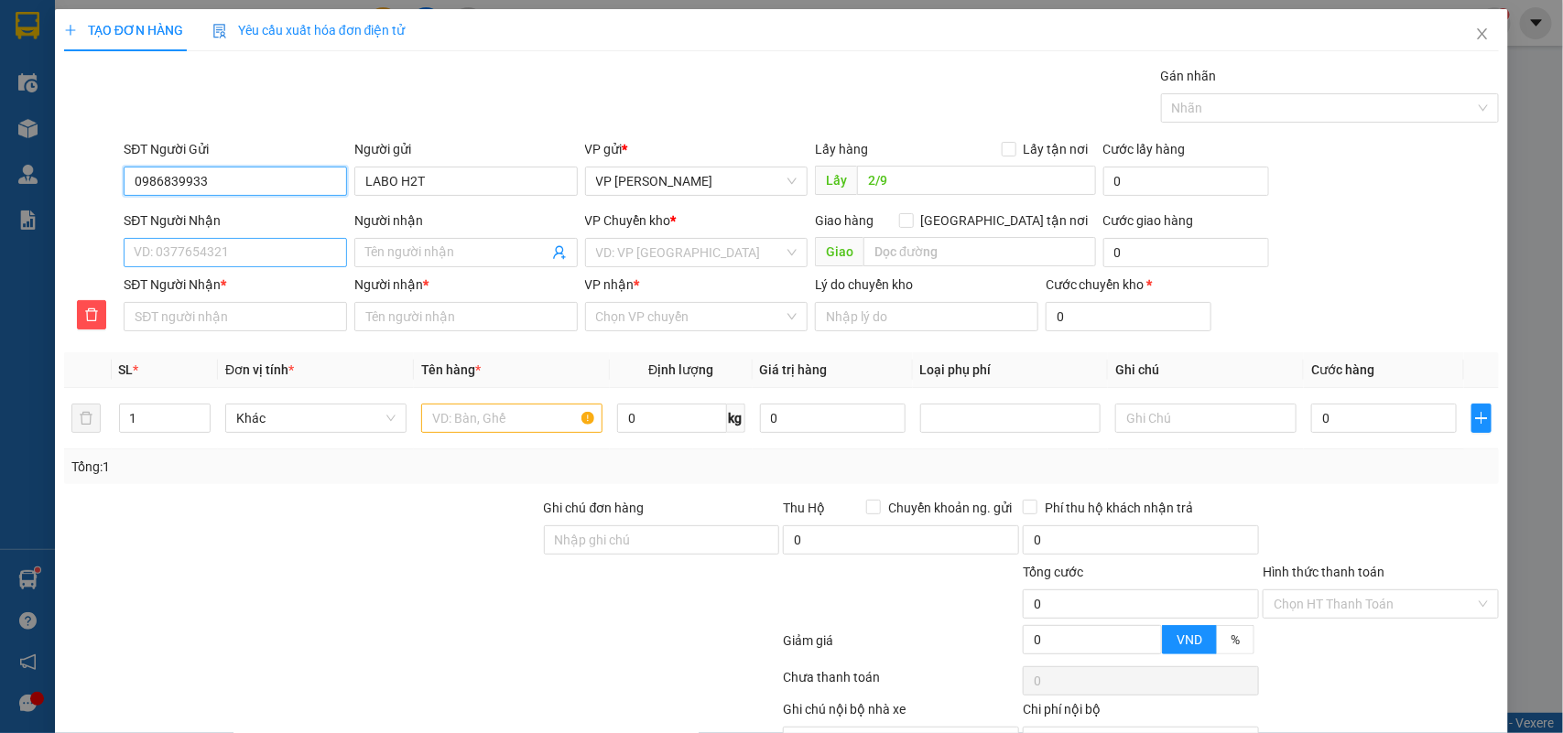
type input "0986839933"
click at [201, 240] on input "SĐT Người Nhận" at bounding box center [235, 252] width 223 height 29
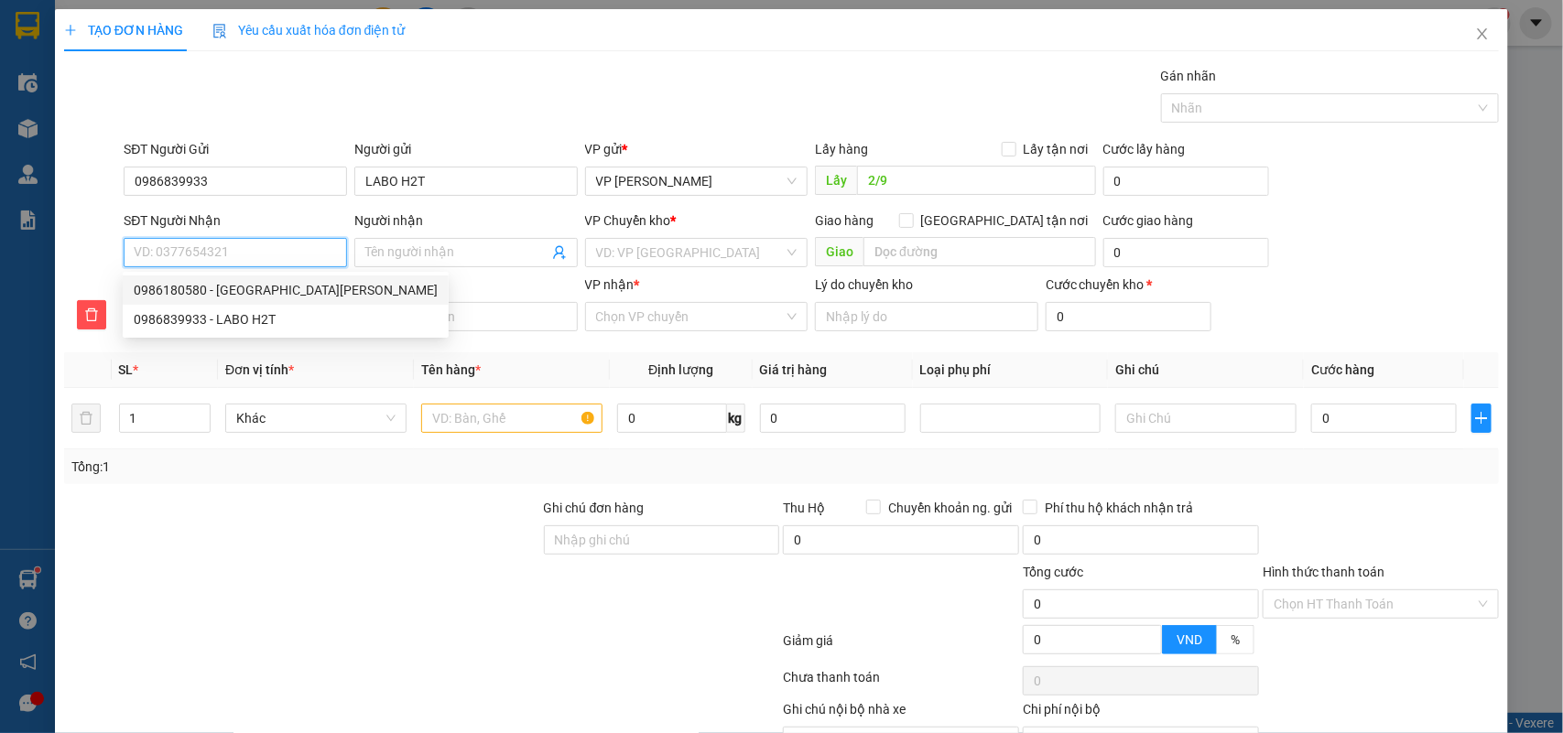
click at [194, 280] on div "0986180580 - Nha khoa Xuân Quang" at bounding box center [286, 290] width 304 height 20
type input "0986180580"
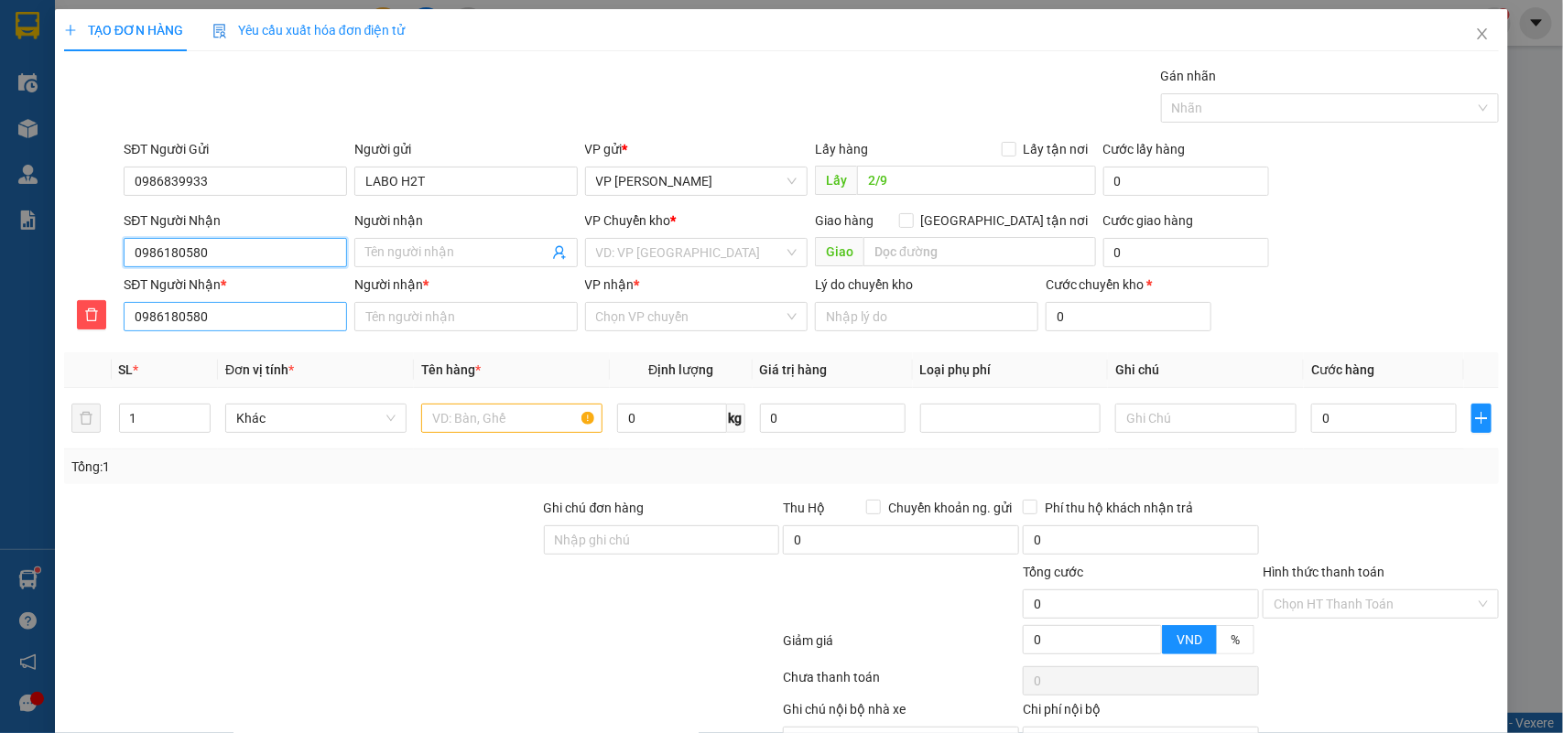
type input "Nha khoa Xuân Quang"
click at [656, 256] on span "VP [GEOGRAPHIC_DATA]" at bounding box center [696, 252] width 201 height 27
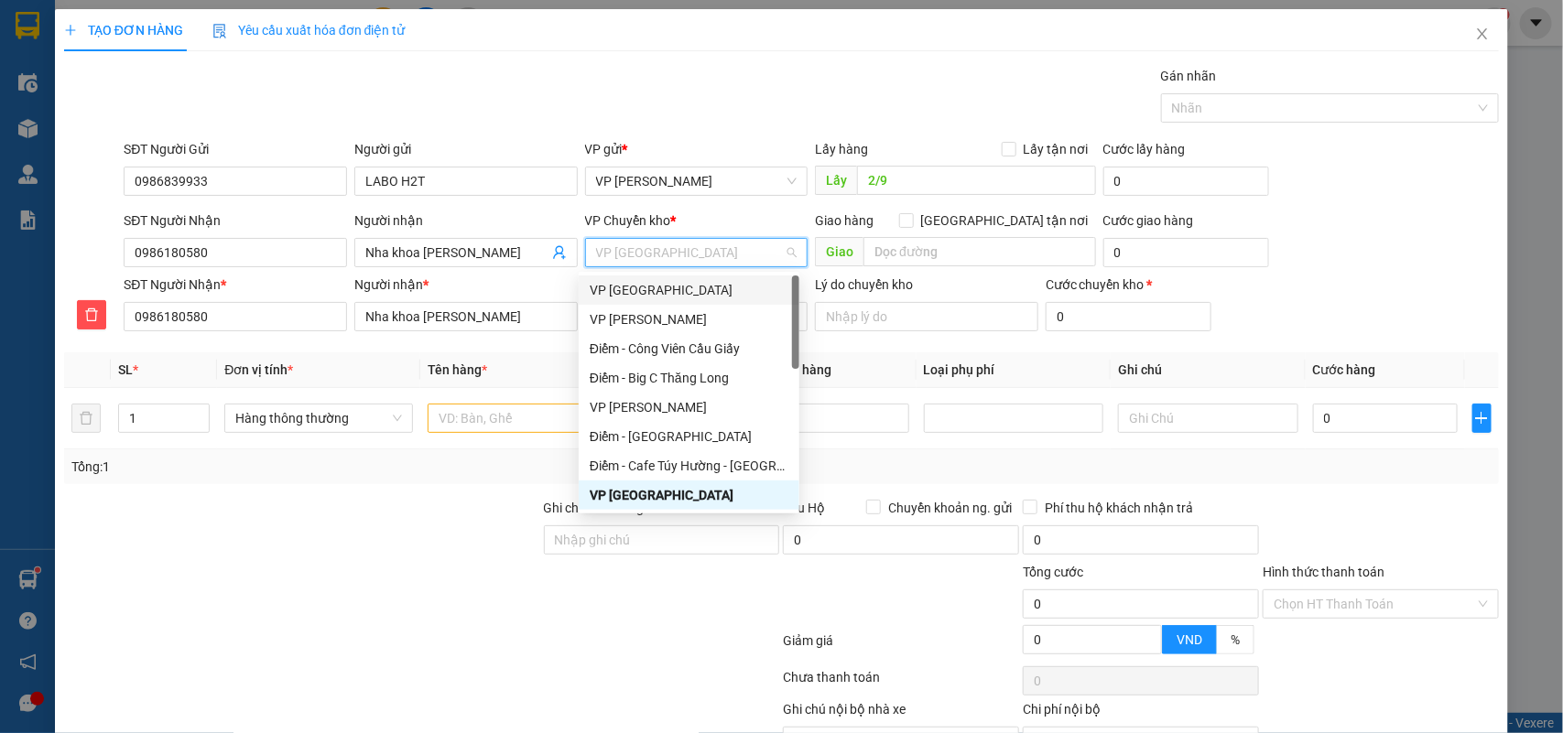
click at [629, 293] on div "VP [GEOGRAPHIC_DATA]" at bounding box center [689, 290] width 199 height 20
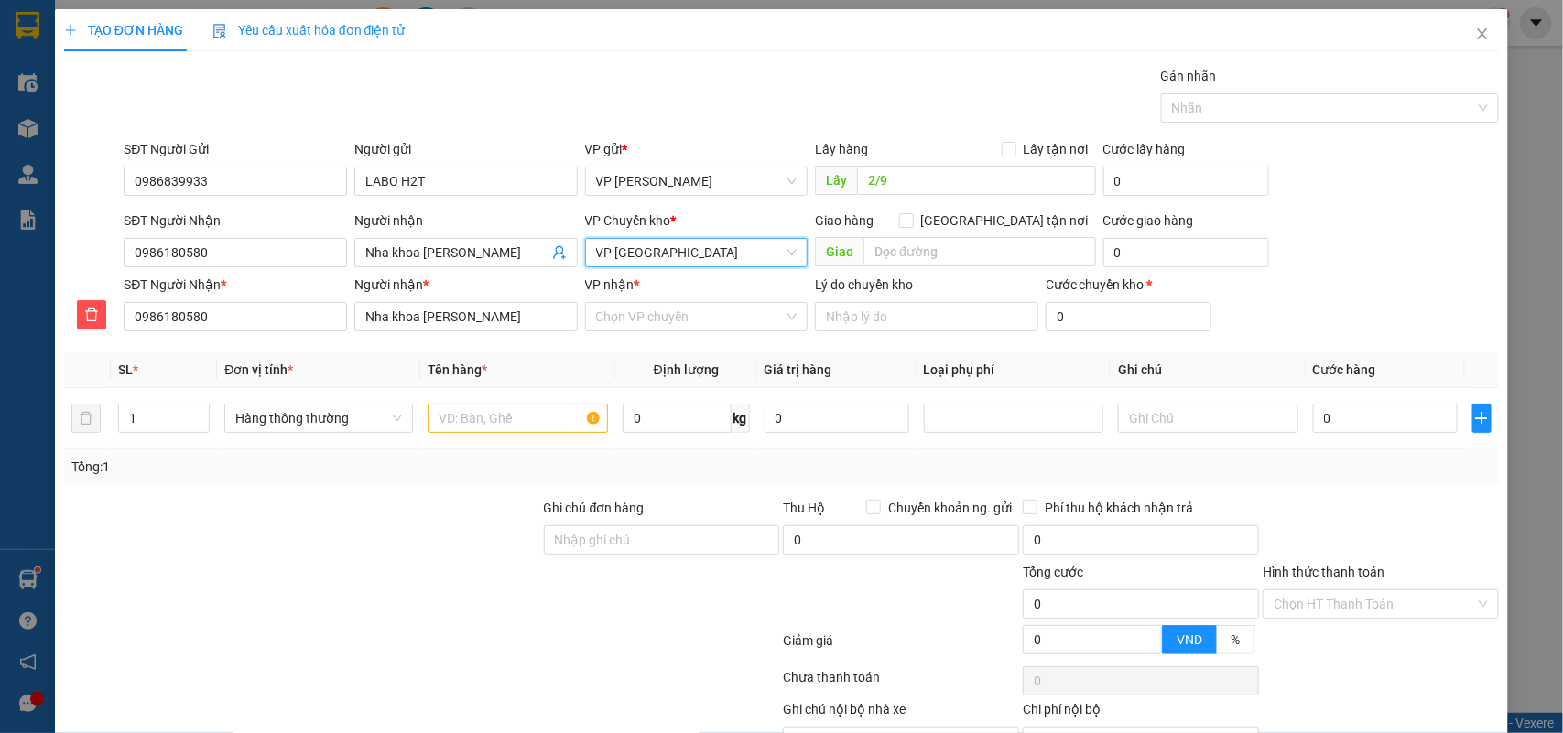
click at [629, 336] on div "VP nhận * Chọn VP chuyển" at bounding box center [696, 307] width 223 height 64
click at [633, 327] on input "VP nhận *" at bounding box center [690, 316] width 189 height 27
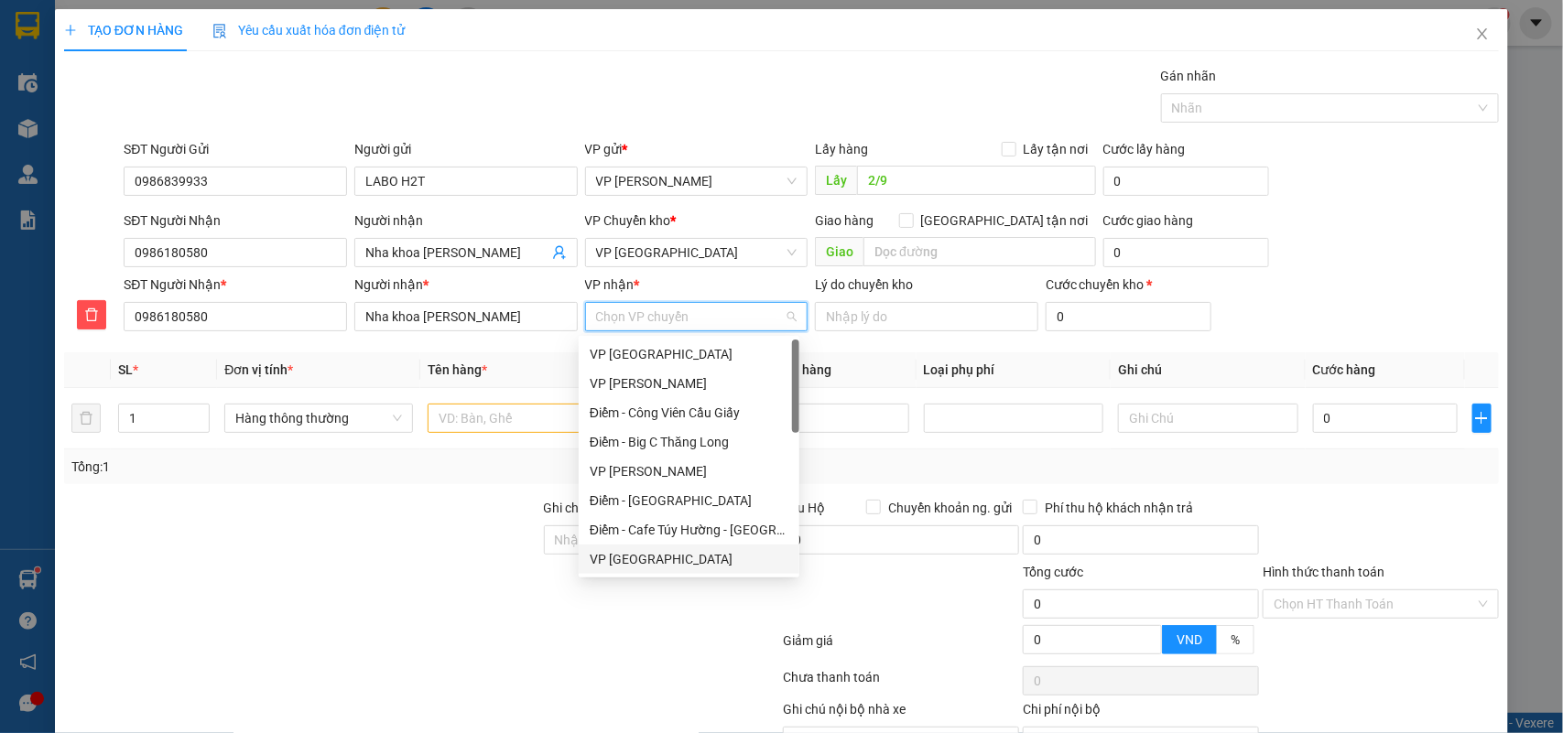
click at [633, 555] on div "VP [GEOGRAPHIC_DATA]" at bounding box center [689, 559] width 199 height 20
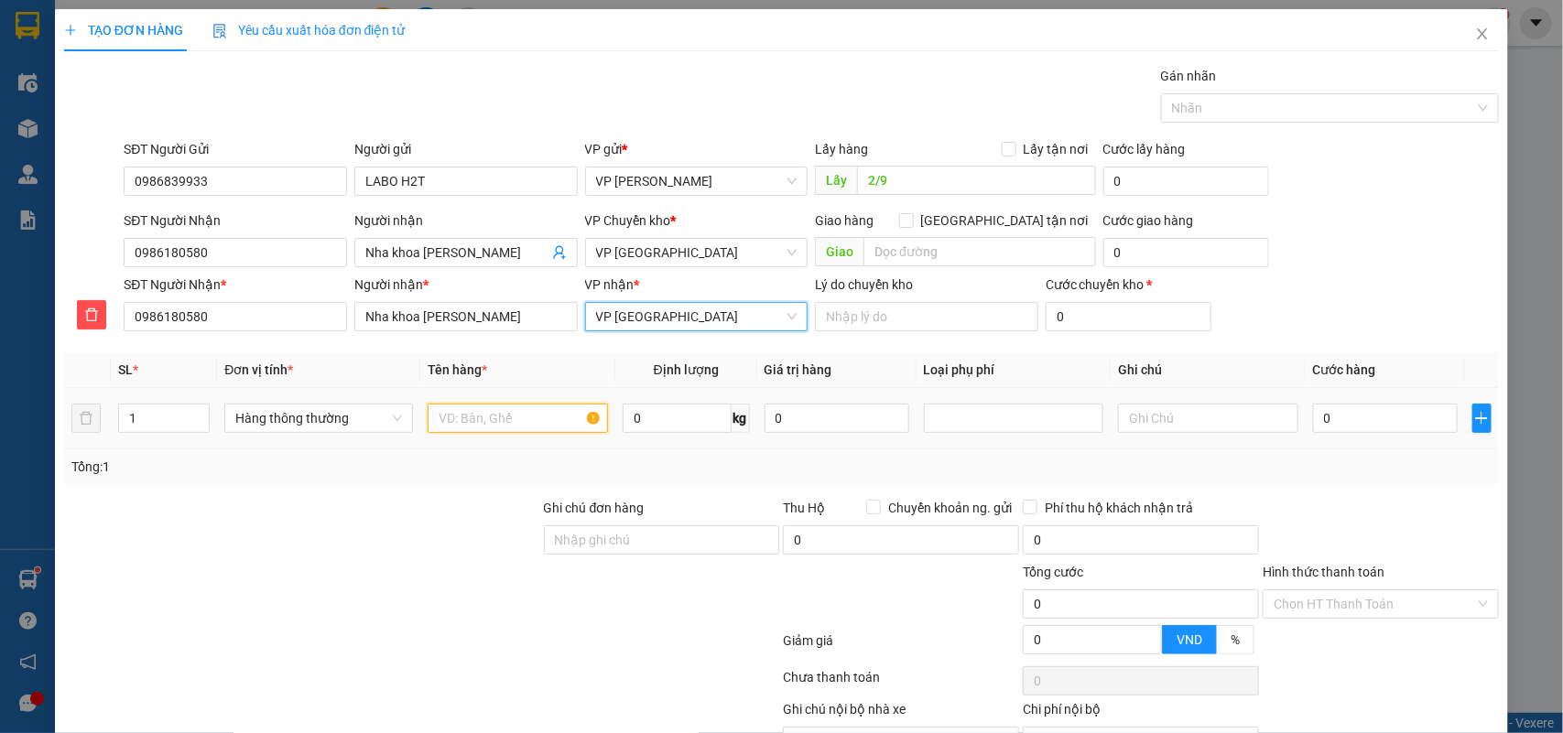
click at [487, 430] on input "text" at bounding box center [518, 418] width 180 height 29
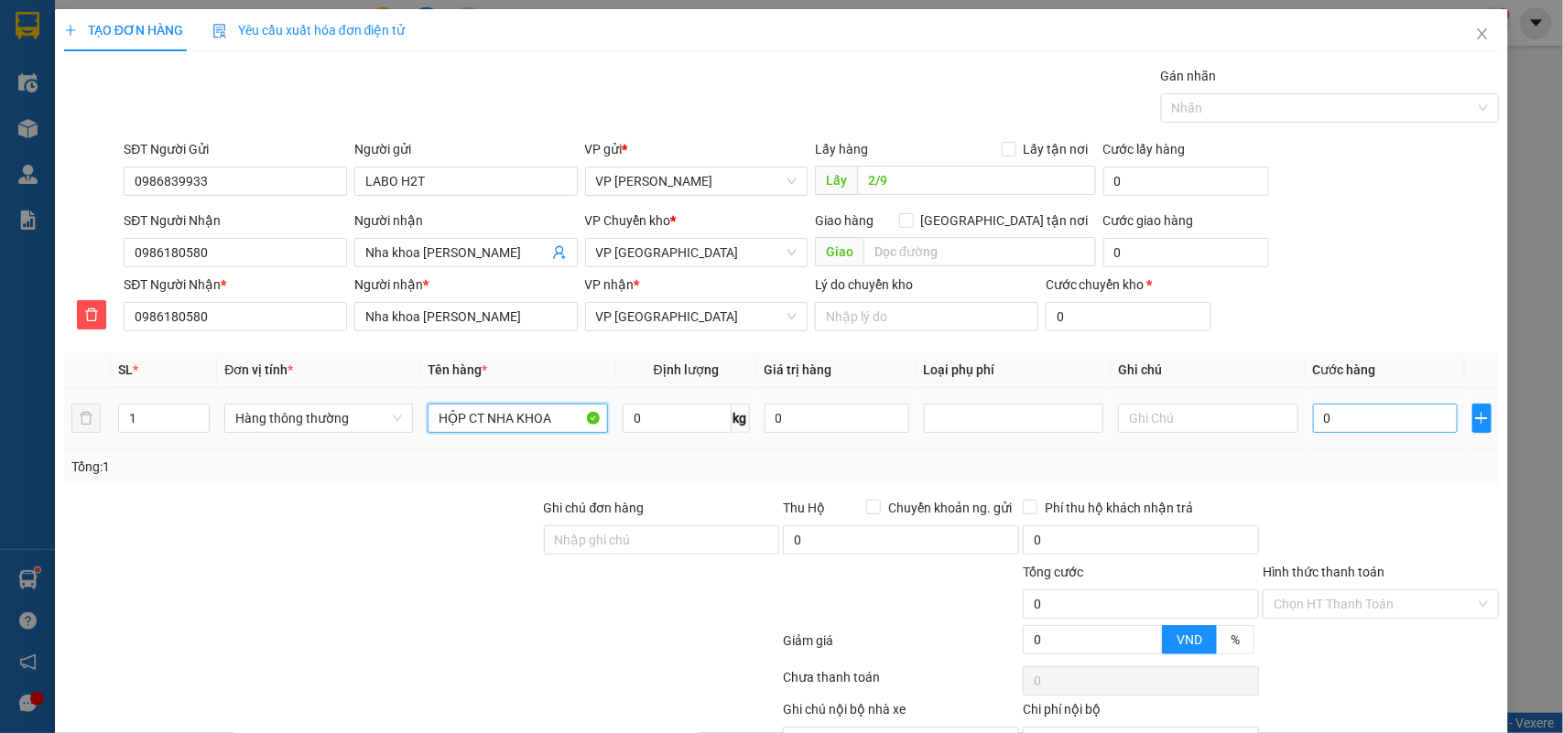
type input "HỘP CT NHA KHOA"
click at [1355, 432] on input "0" at bounding box center [1385, 418] width 145 height 29
type input "3"
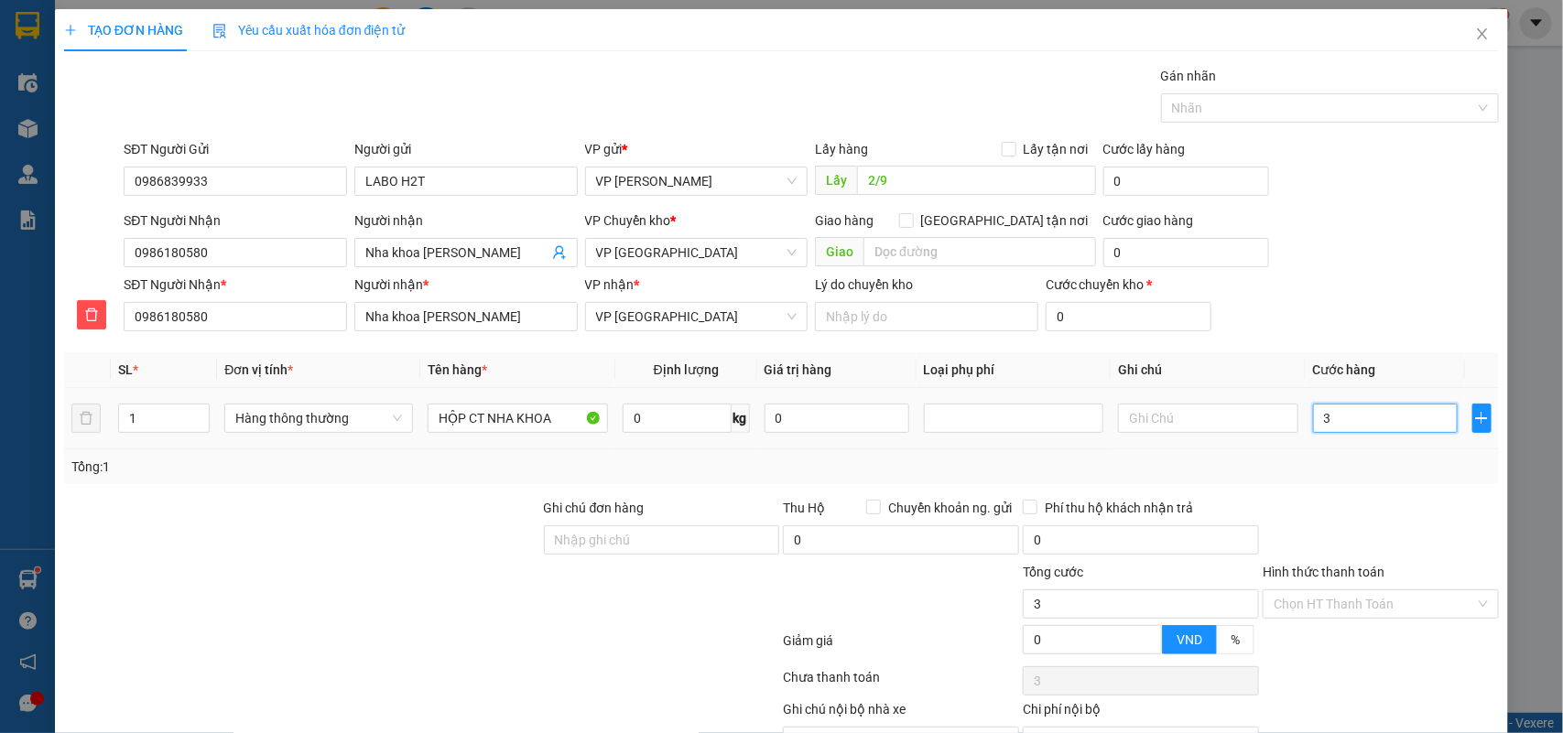
type input "30"
click at [1350, 449] on td "30" at bounding box center [1384, 418] width 159 height 61
type input "30.000"
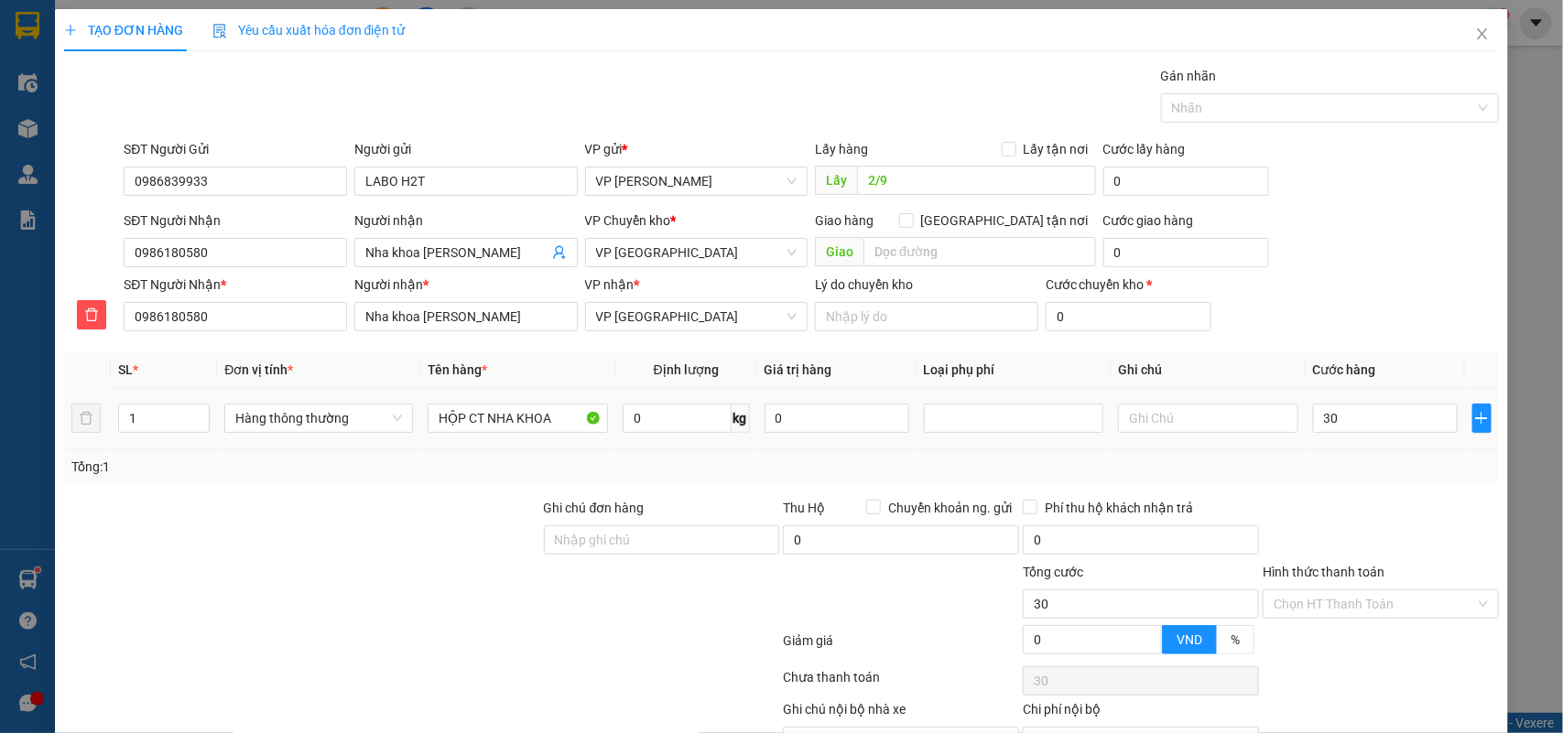
type input "30.000"
click at [1337, 619] on div "Chọn HT Thanh Toán" at bounding box center [1380, 604] width 236 height 29
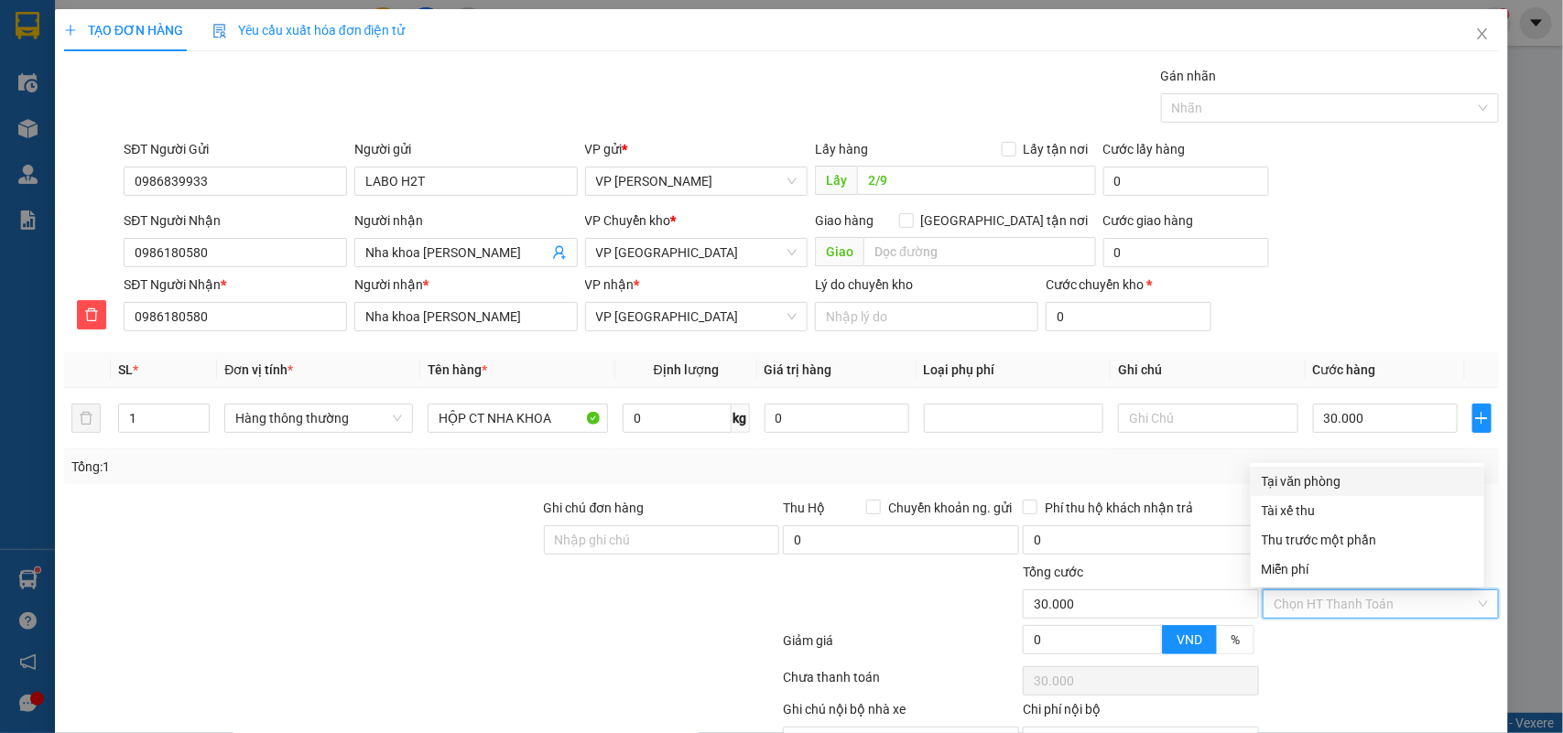
click at [1305, 483] on div "Tại văn phòng" at bounding box center [1367, 481] width 211 height 20
type input "0"
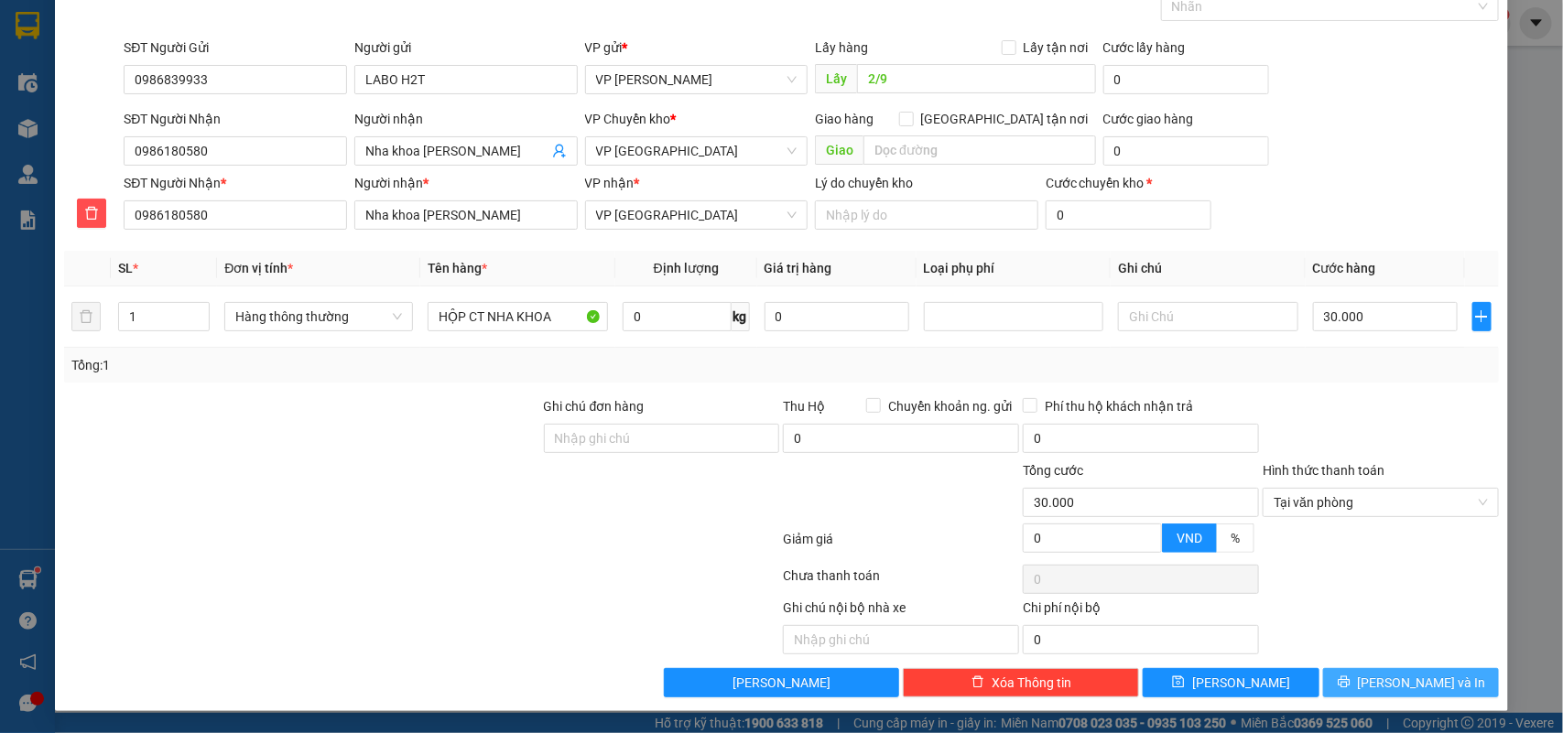
click at [1390, 678] on span "[PERSON_NAME] và In" at bounding box center [1422, 683] width 128 height 20
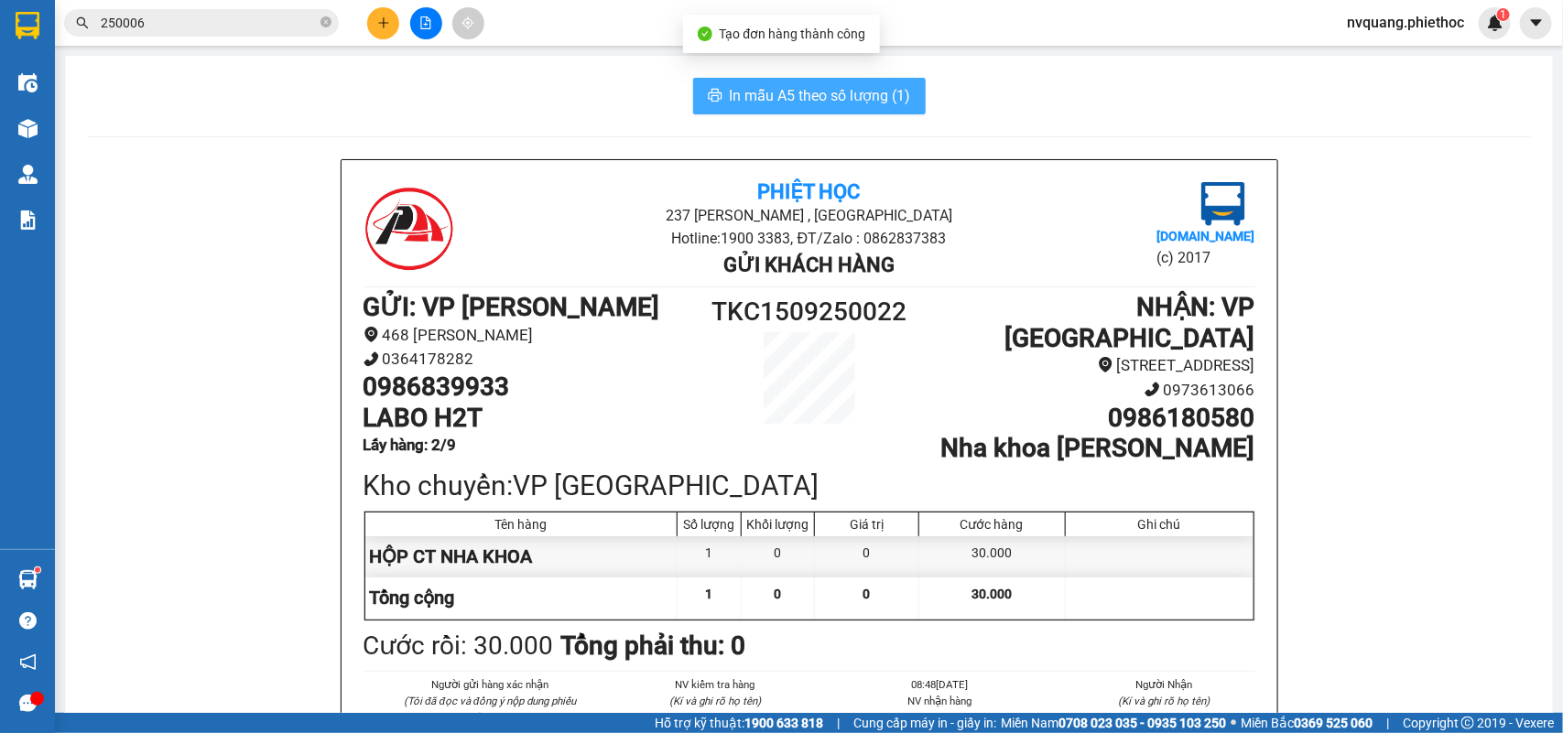
click at [788, 112] on button "In mẫu A5 theo số lượng (1)" at bounding box center [809, 96] width 233 height 37
click at [789, 108] on button "In mẫu A5 theo số lượng (1)" at bounding box center [809, 96] width 233 height 37
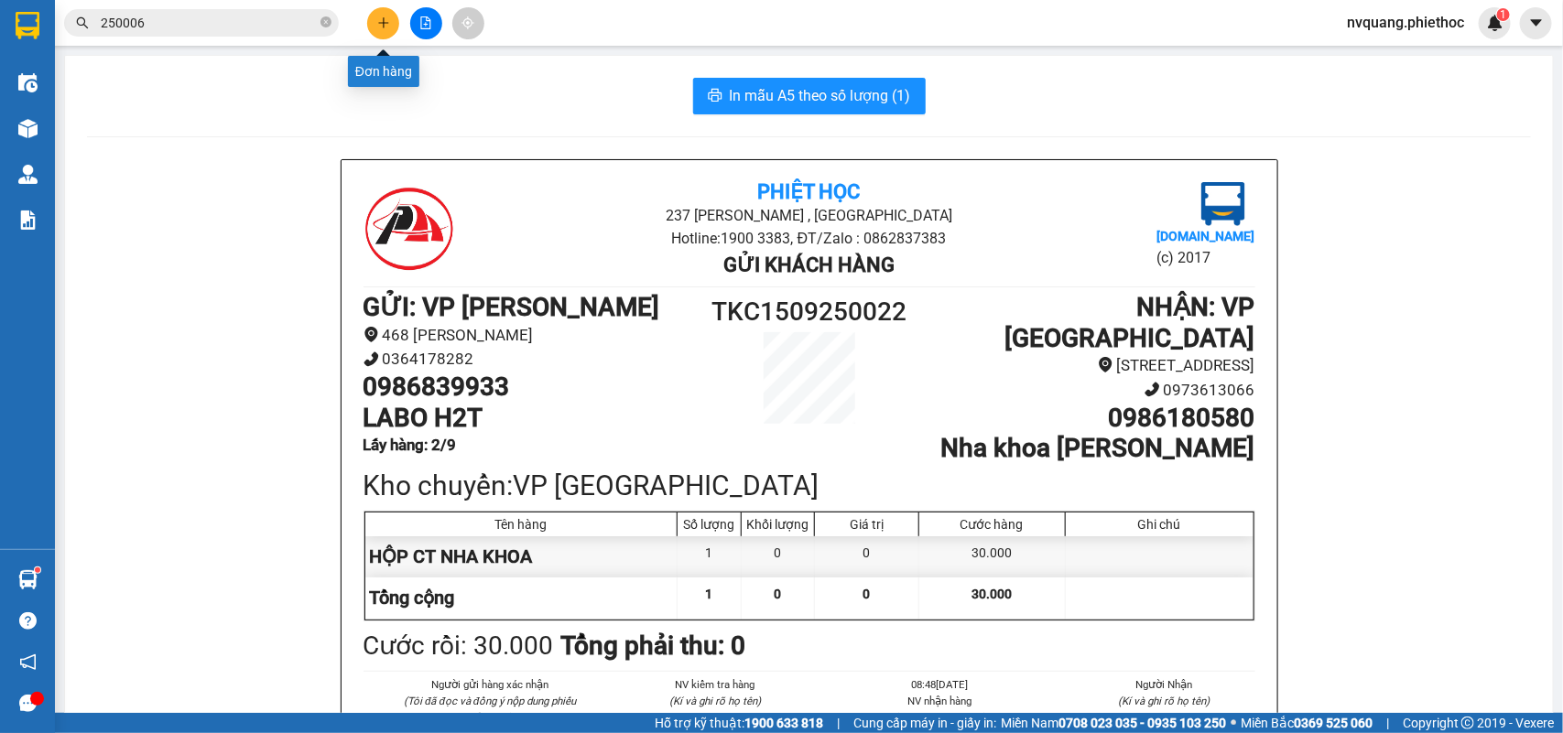
click at [374, 28] on button at bounding box center [383, 23] width 32 height 32
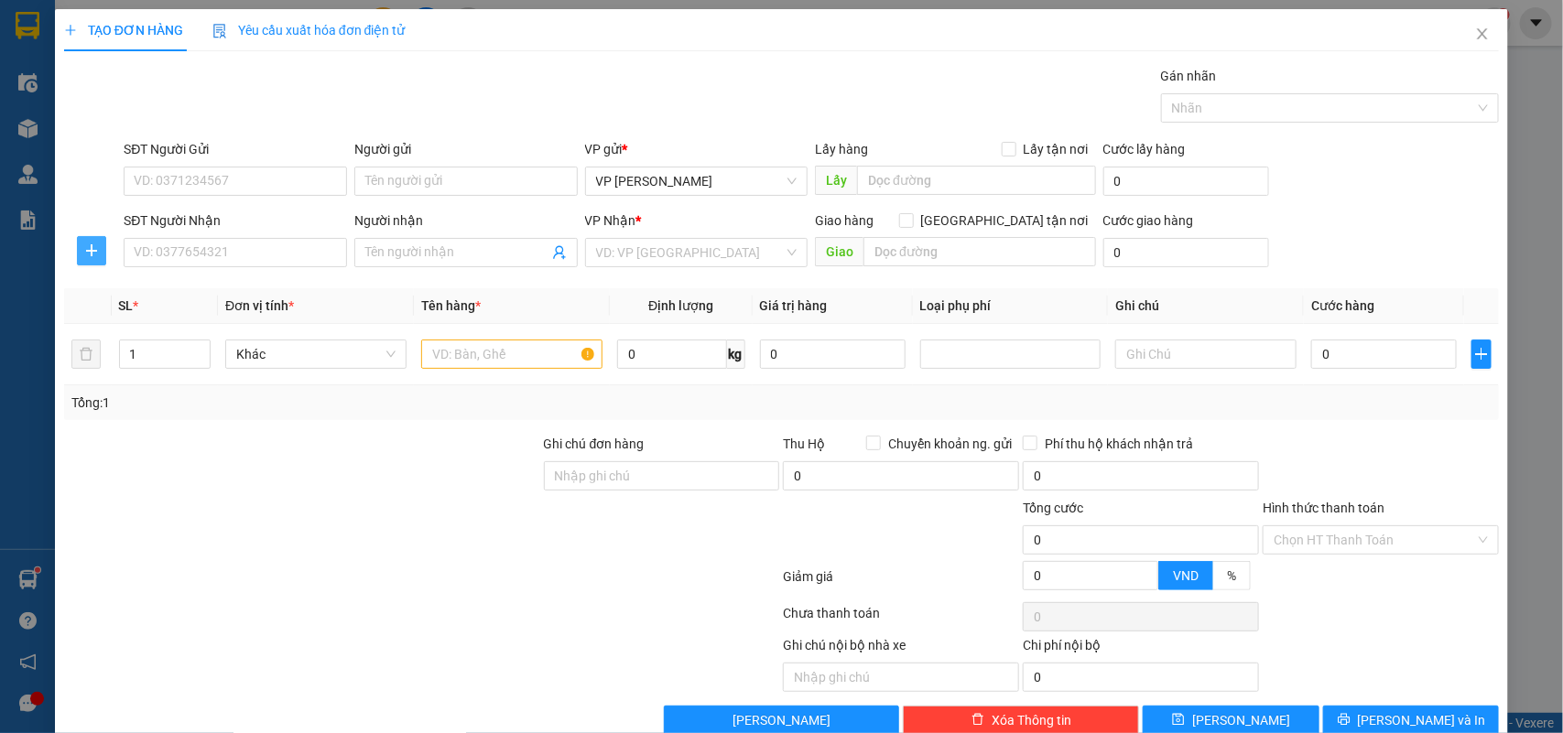
click at [92, 245] on icon "plus" at bounding box center [92, 251] width 1 height 12
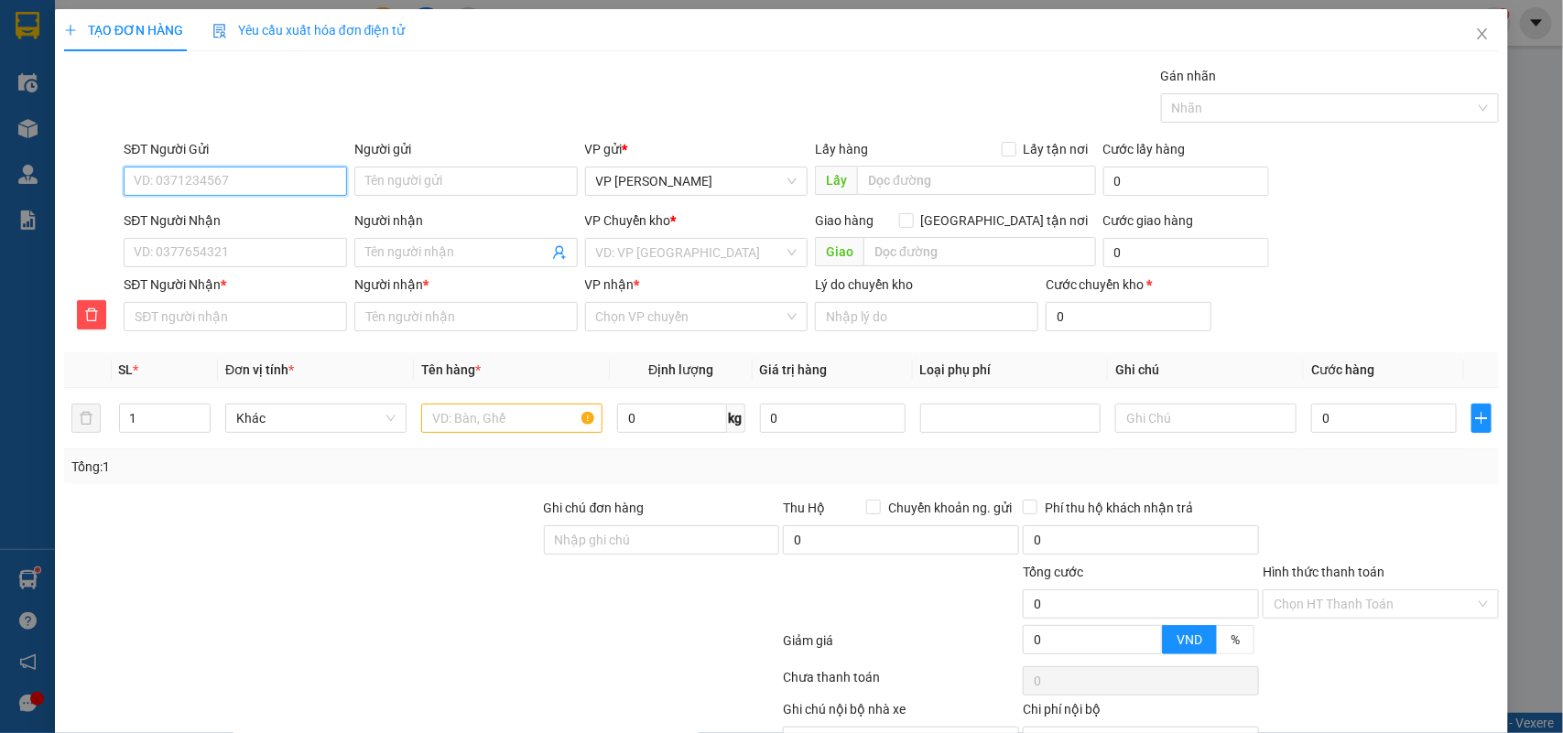
click at [181, 189] on input "SĐT Người Gửi" at bounding box center [235, 181] width 223 height 29
type input "0866390666"
click at [226, 220] on div "0866390666 - a Dương" at bounding box center [233, 219] width 199 height 20
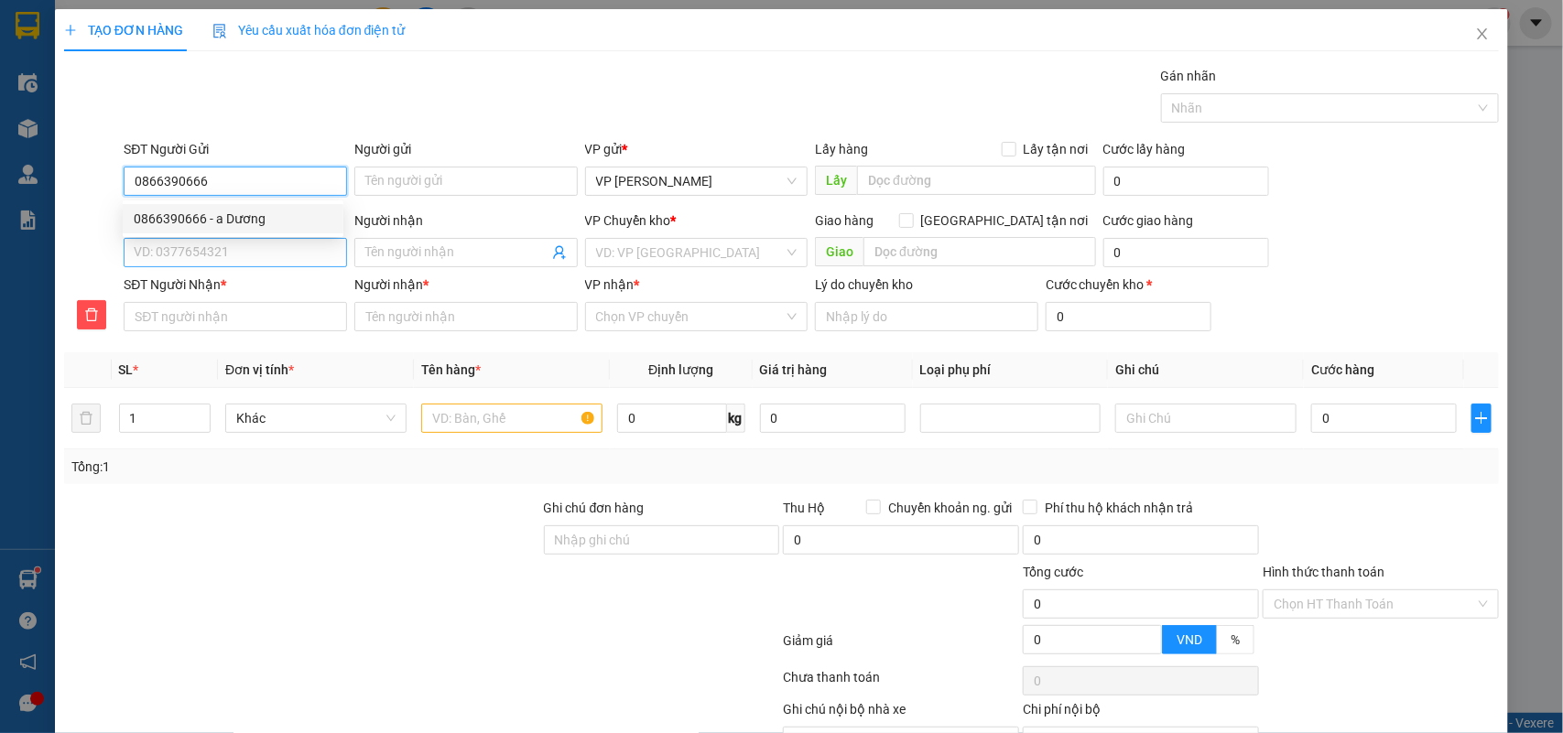
type input "a Dương"
type input "0866390666"
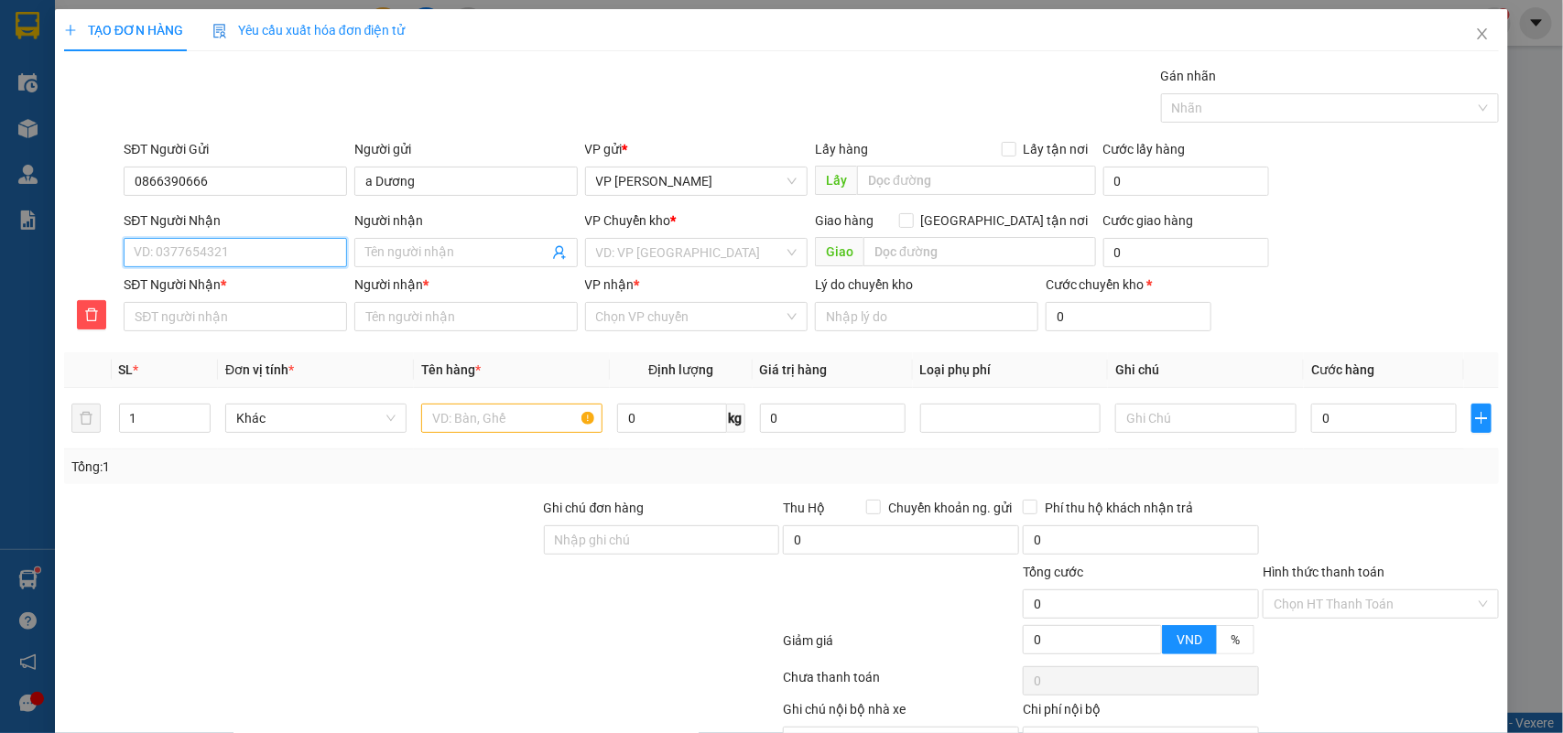
click at [231, 253] on input "SĐT Người Nhận" at bounding box center [235, 252] width 223 height 29
click at [200, 311] on div "0989352660 - c the" at bounding box center [233, 319] width 199 height 20
type input "0989352660"
type input "c the"
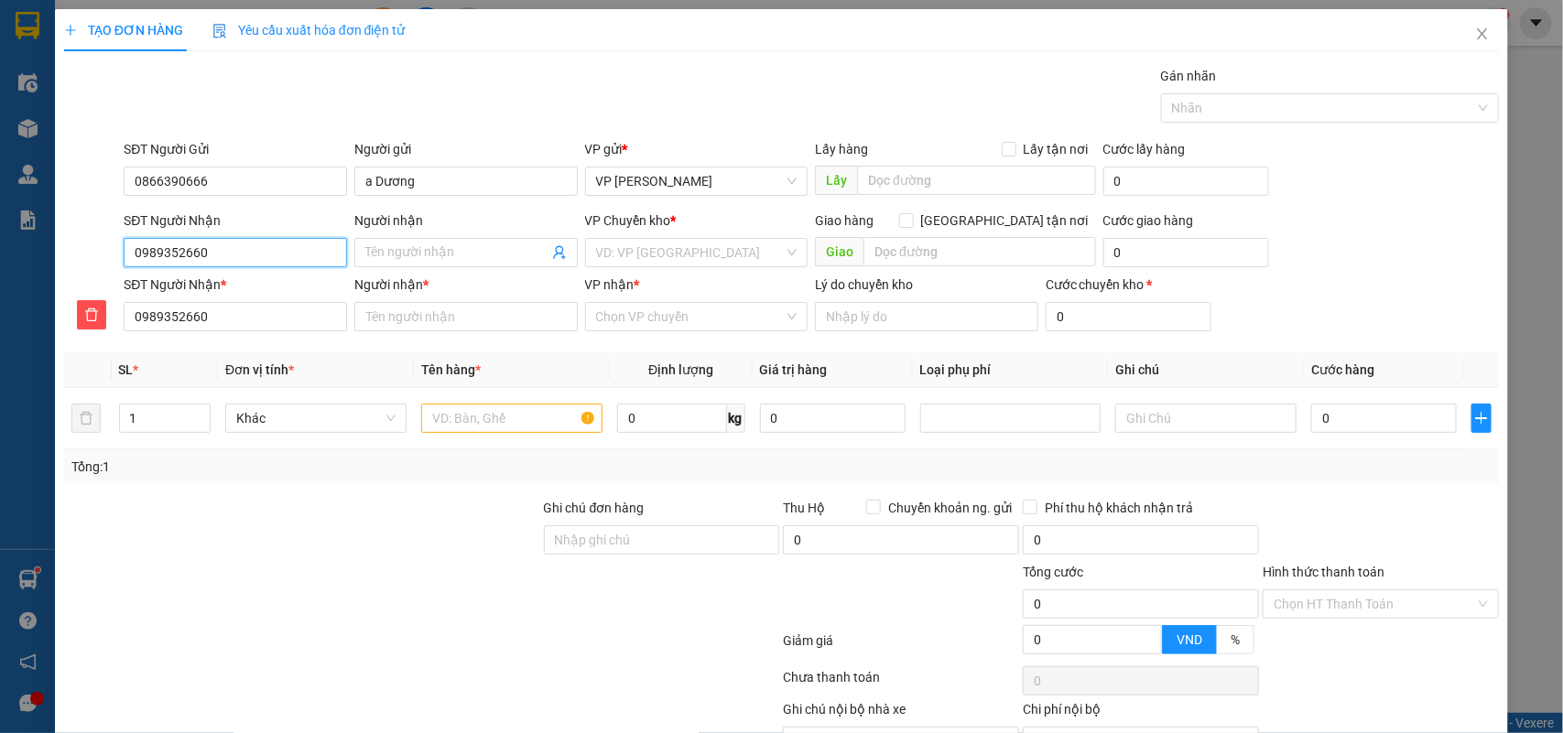
type input "c the"
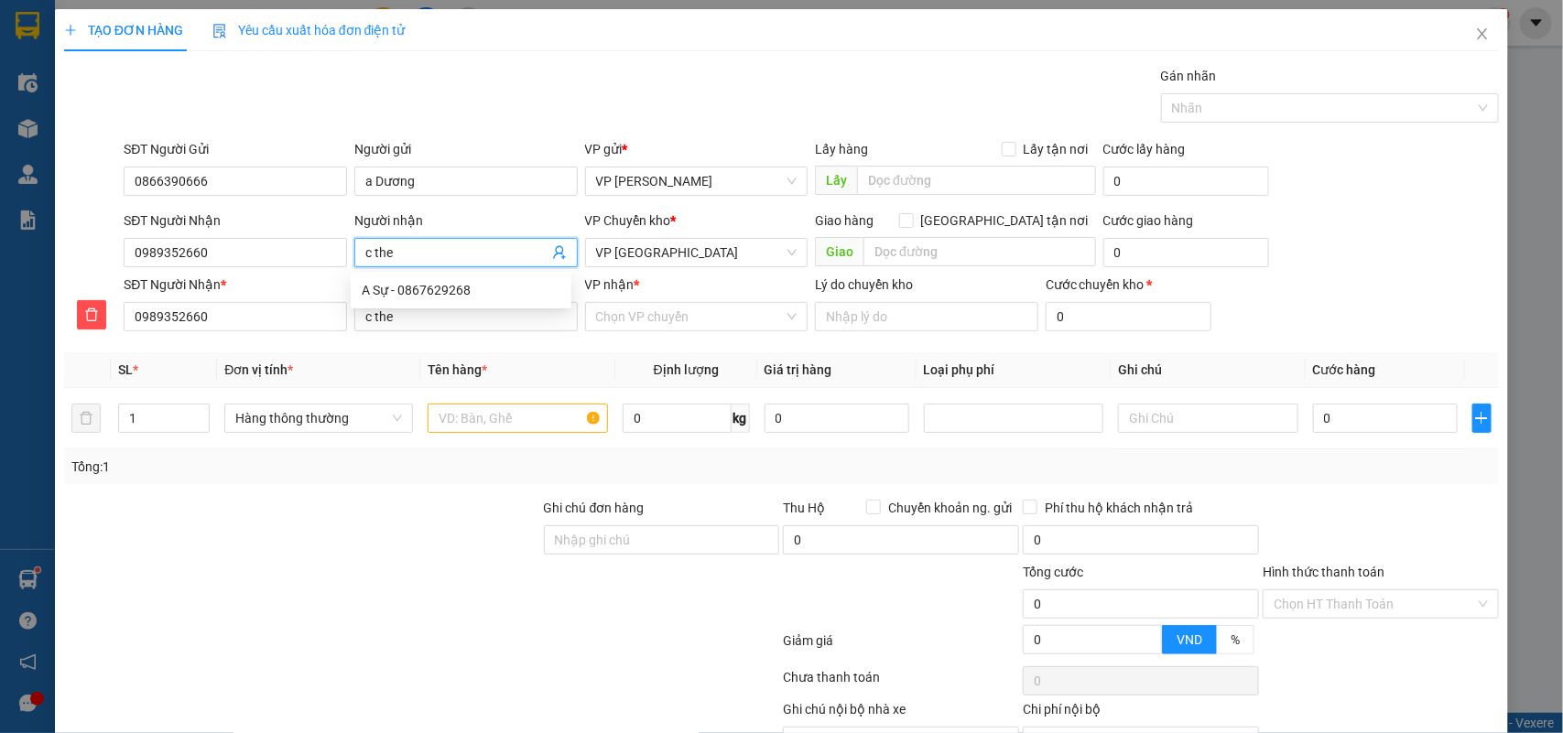
drag, startPoint x: 403, startPoint y: 252, endPoint x: 371, endPoint y: 250, distance: 32.1
click at [371, 250] on input "c the" at bounding box center [456, 253] width 183 height 20
type input "c t"
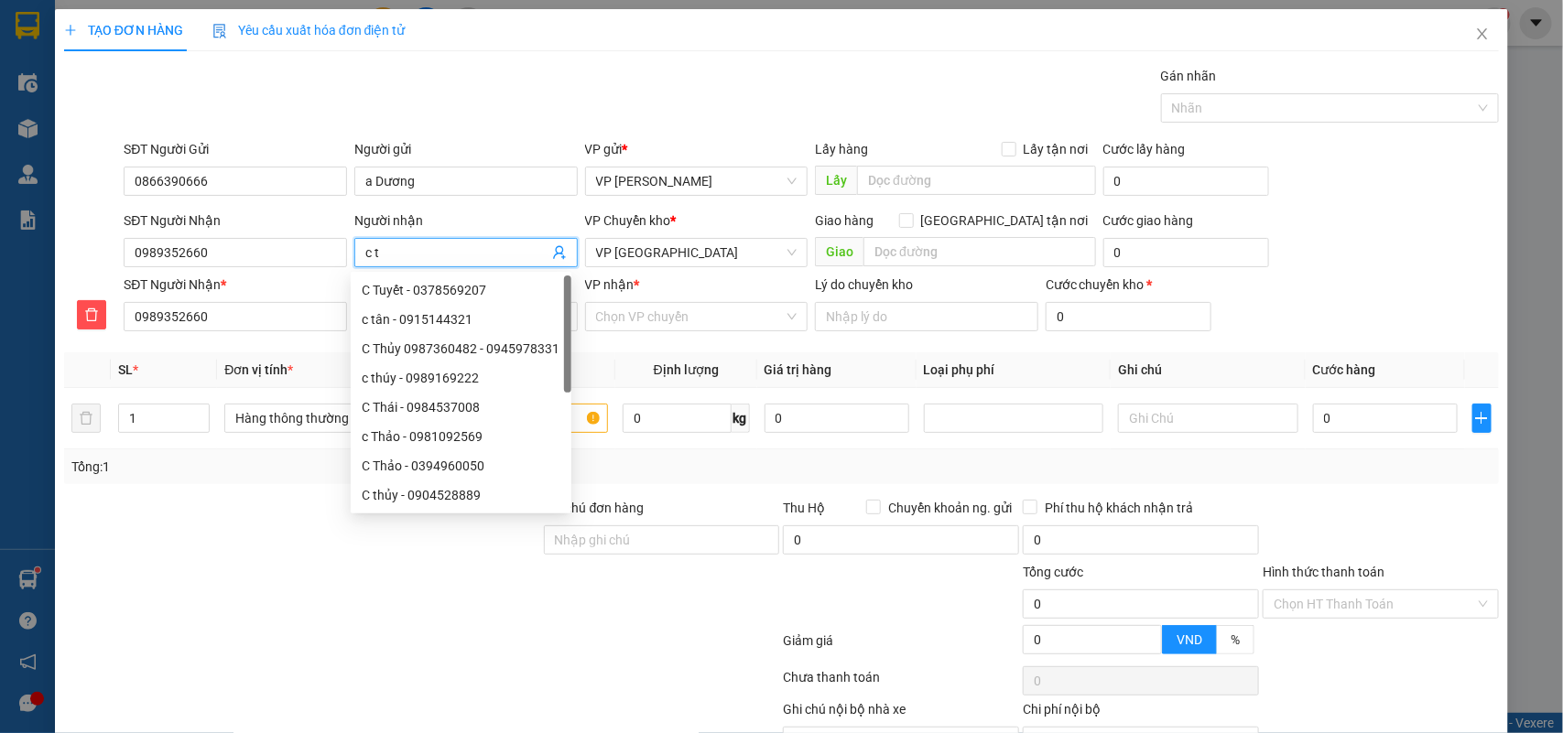
type input "c"
type input "c t"
type input "c"
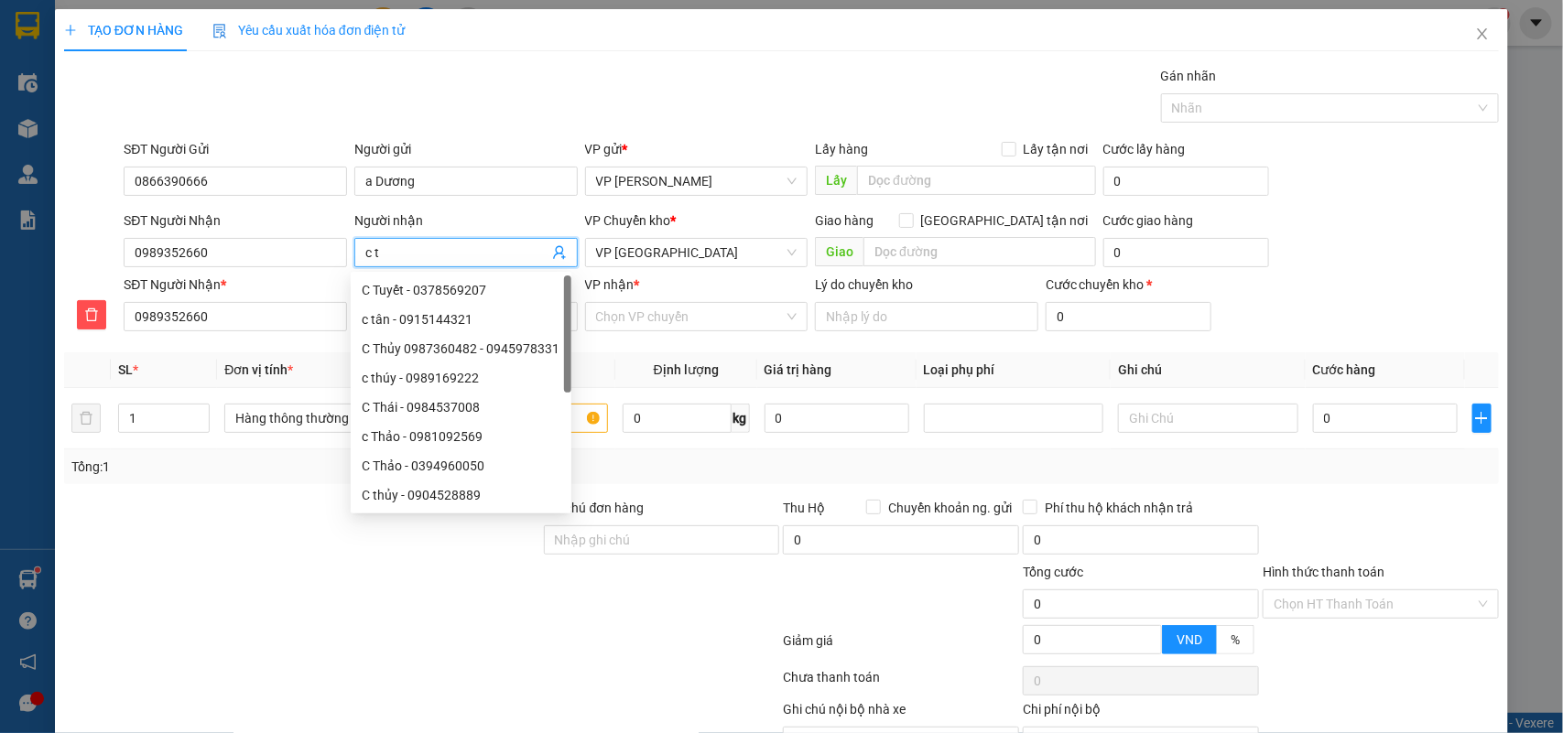
type input "c"
type input "c T"
type input "c TH"
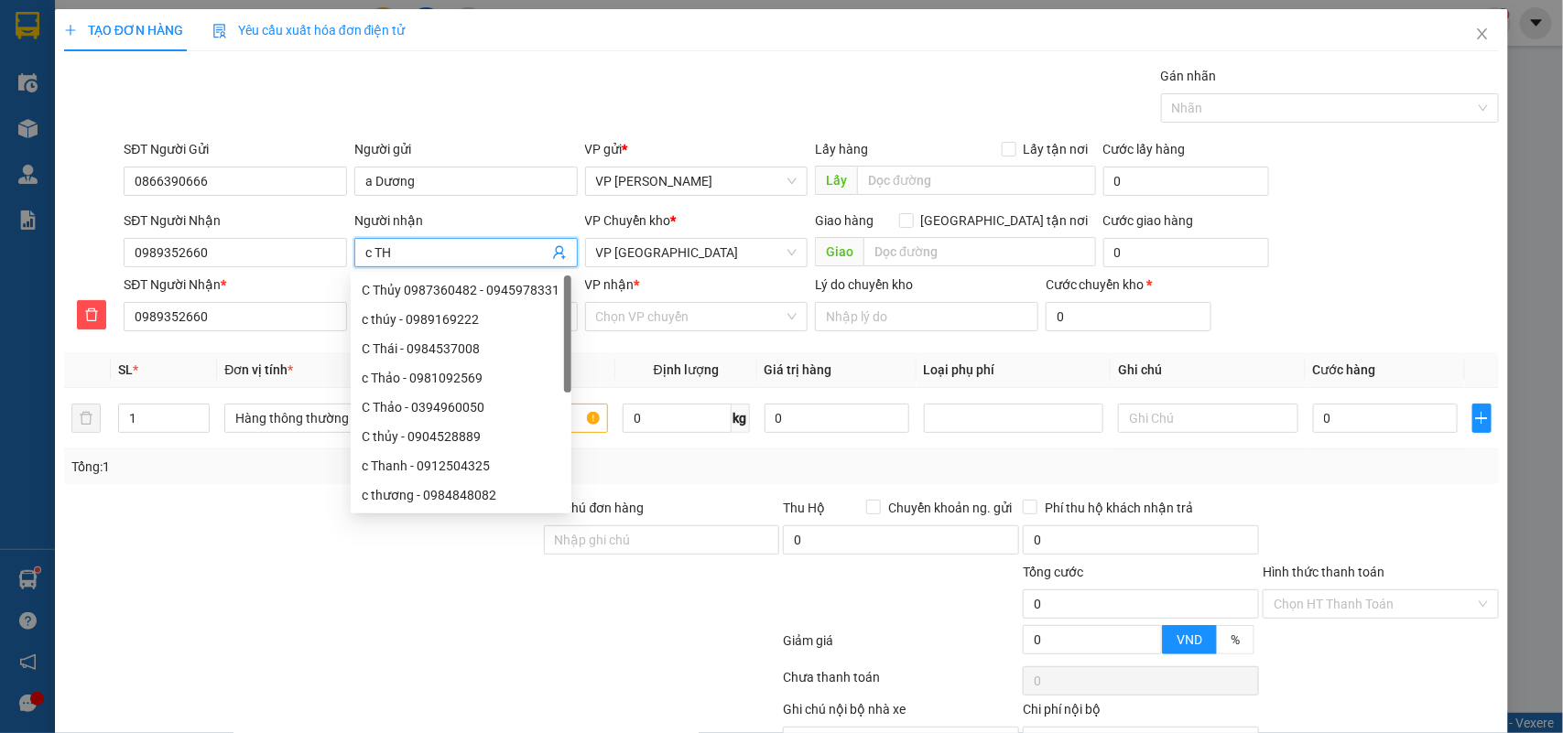
type input "c T"
type input "c Th"
type input "c The"
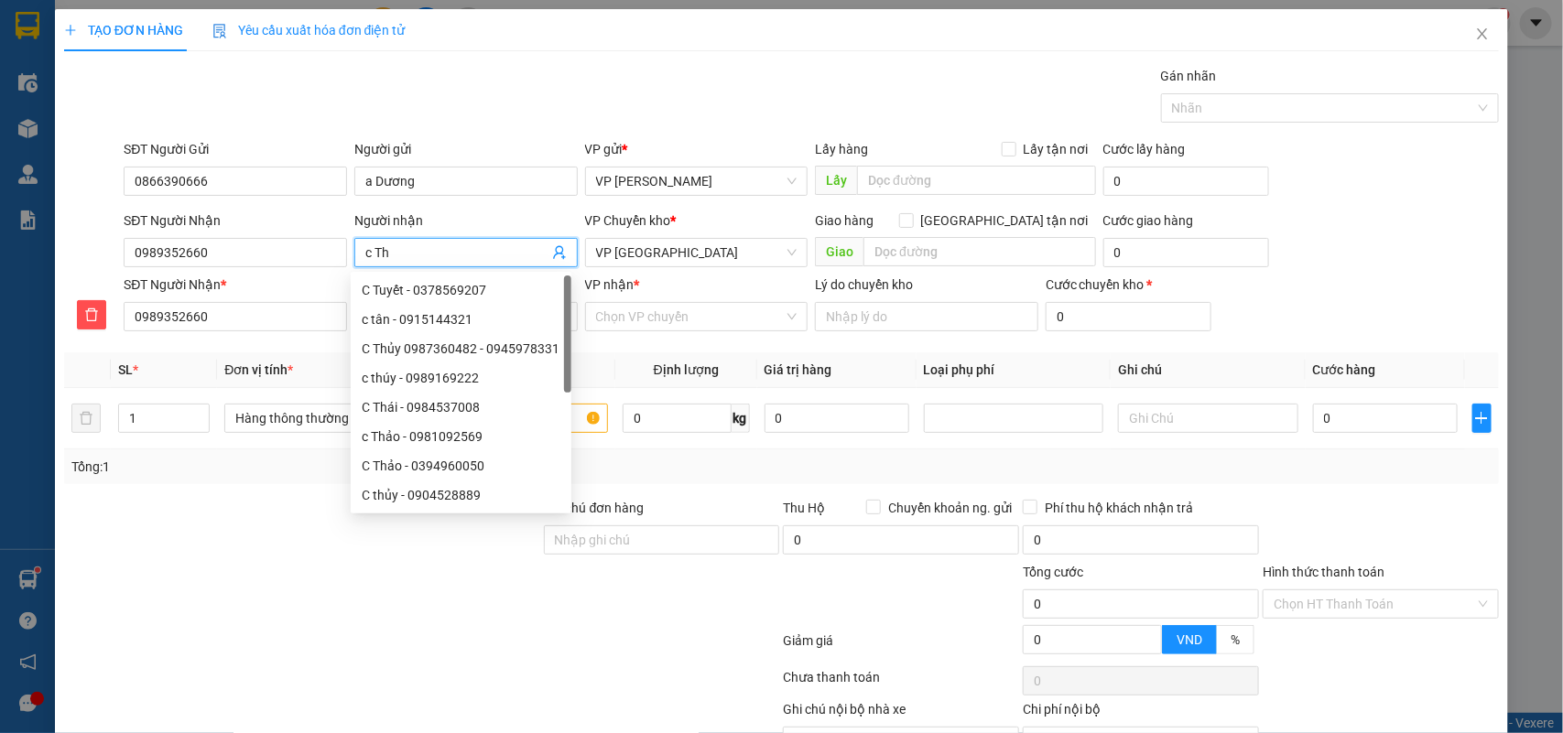
type input "c The"
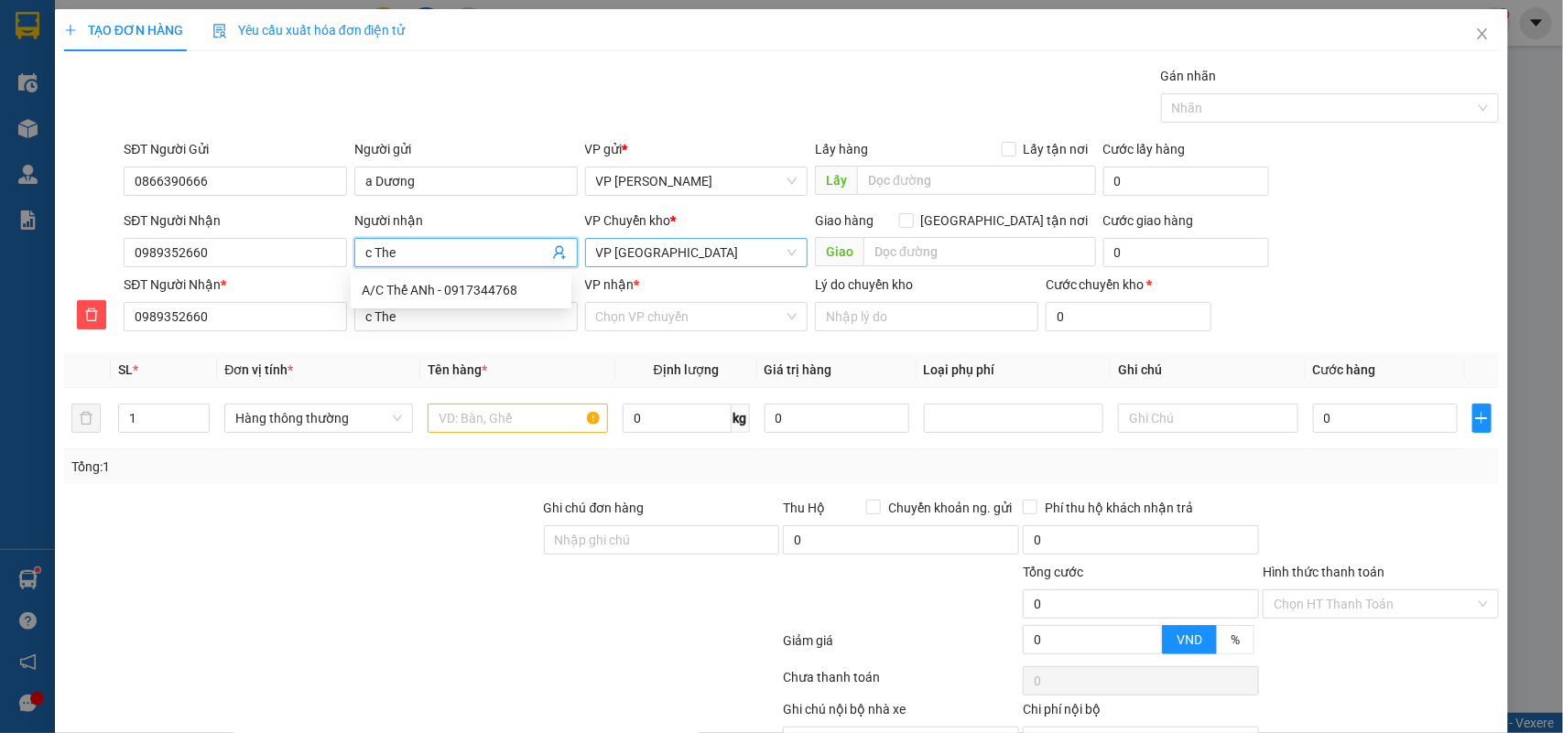
drag, startPoint x: 692, startPoint y: 254, endPoint x: 680, endPoint y: 255, distance: 11.9
click at [691, 254] on span "VP [GEOGRAPHIC_DATA]" at bounding box center [696, 252] width 201 height 27
type input "c The"
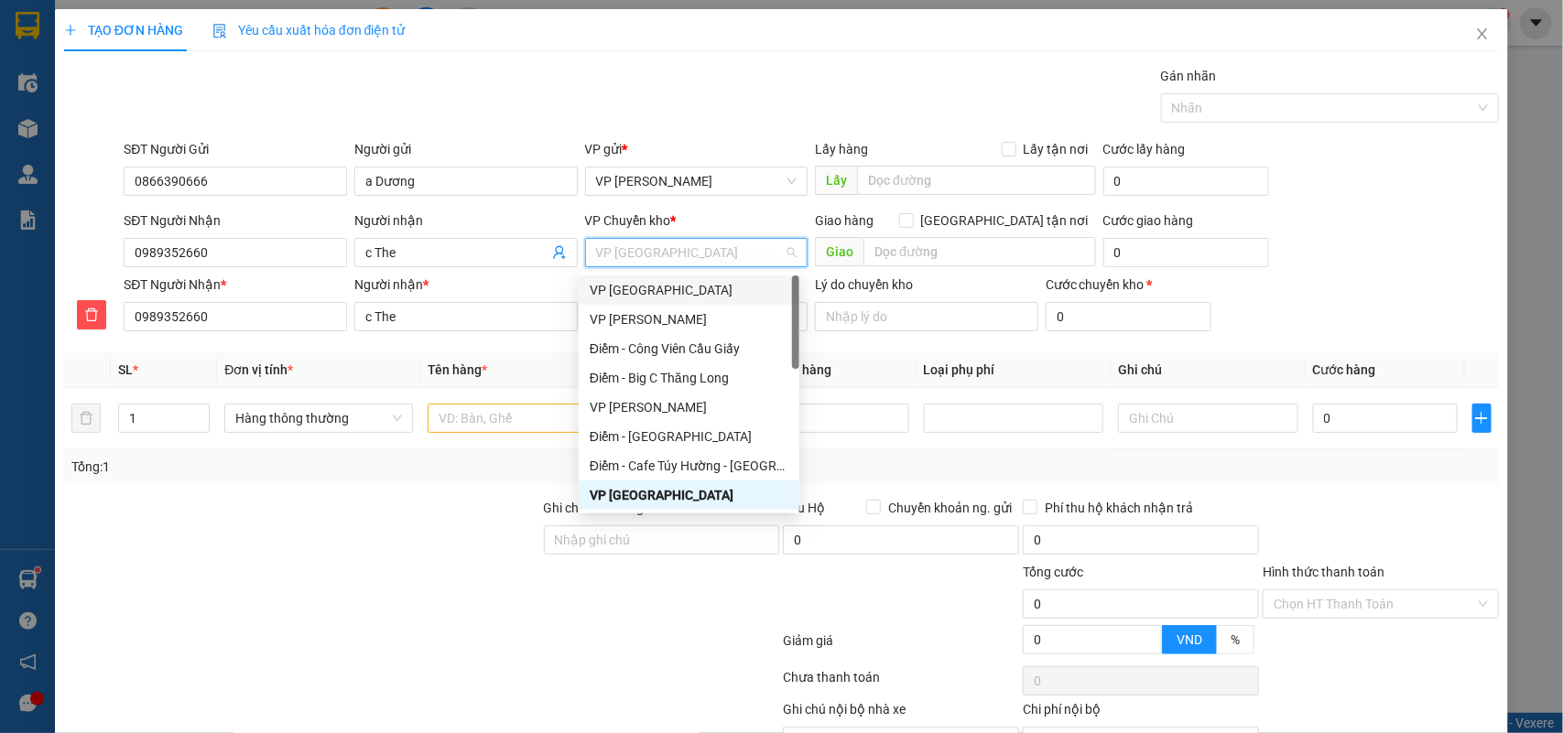
click at [661, 286] on div "VP [GEOGRAPHIC_DATA]" at bounding box center [689, 290] width 199 height 20
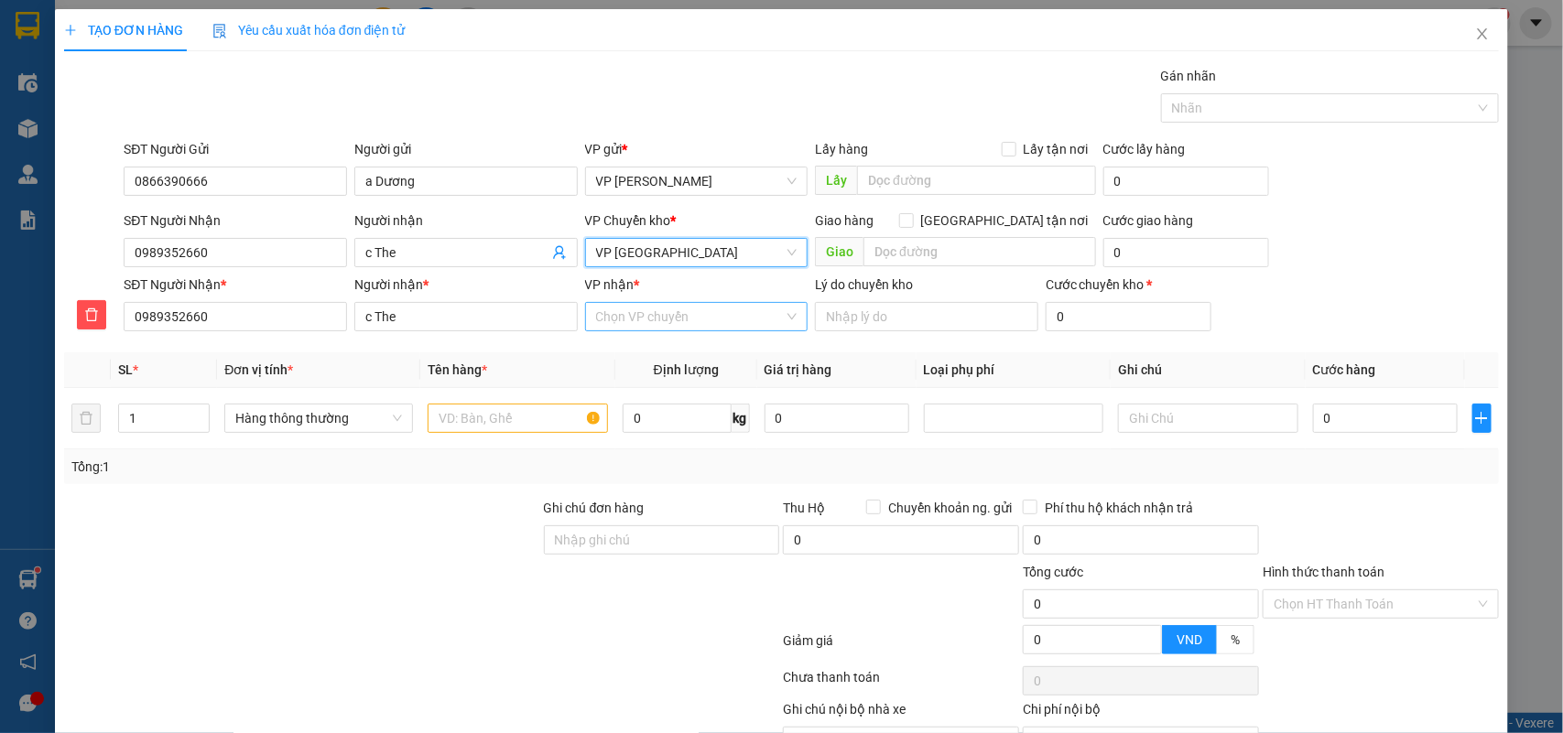
click at [659, 323] on input "VP nhận *" at bounding box center [690, 316] width 189 height 27
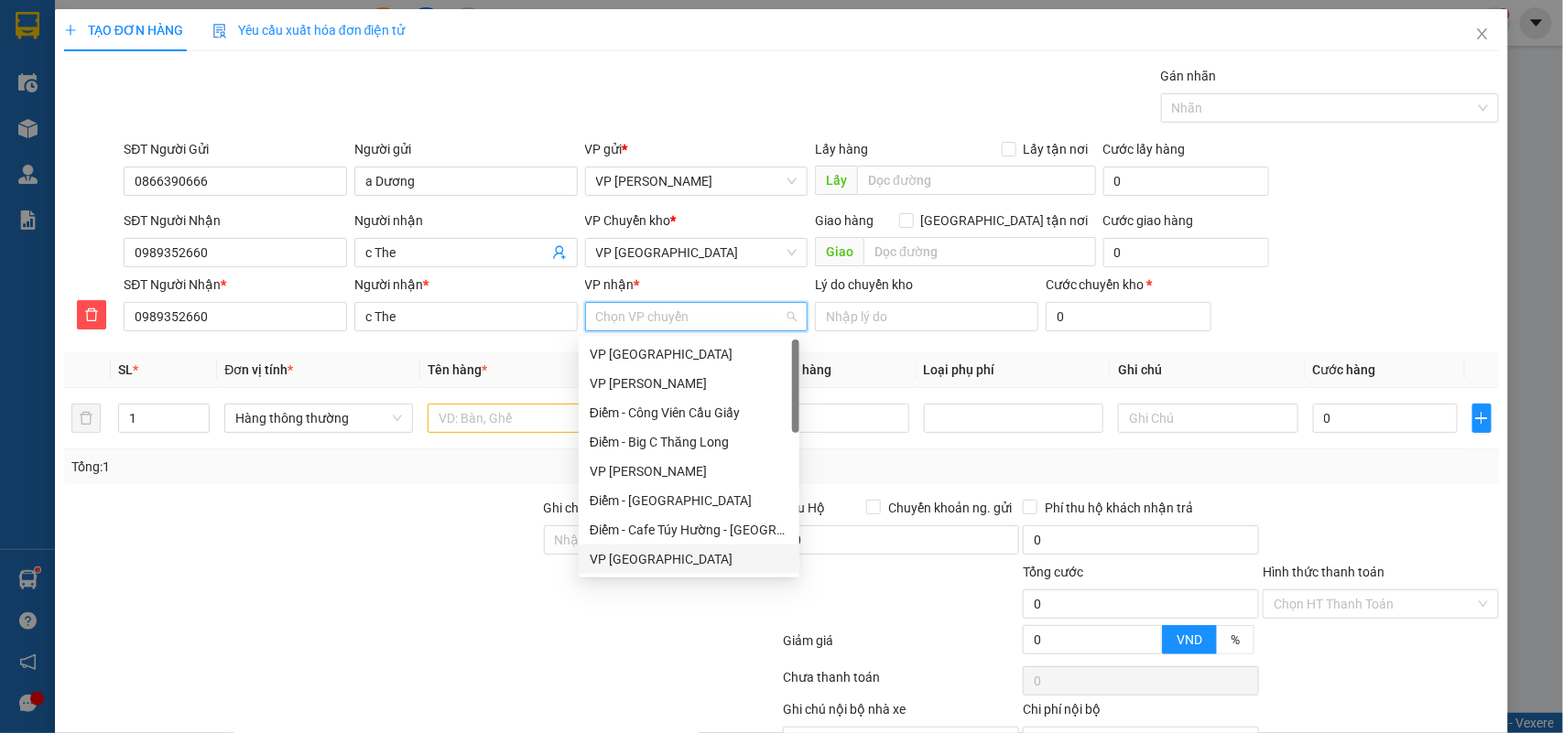
click at [655, 549] on div "VP [GEOGRAPHIC_DATA]" at bounding box center [689, 559] width 199 height 20
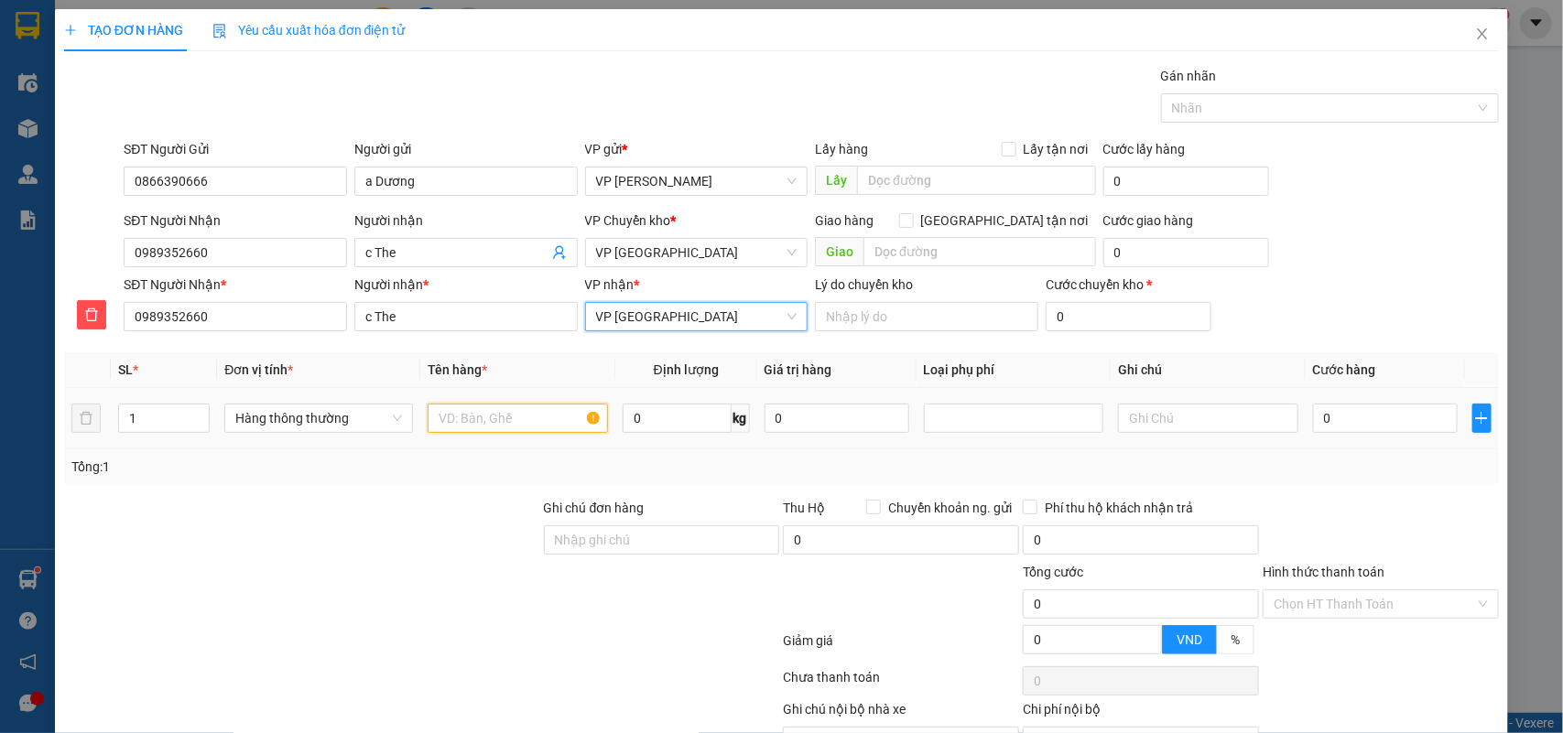
click at [499, 426] on input "text" at bounding box center [518, 418] width 180 height 29
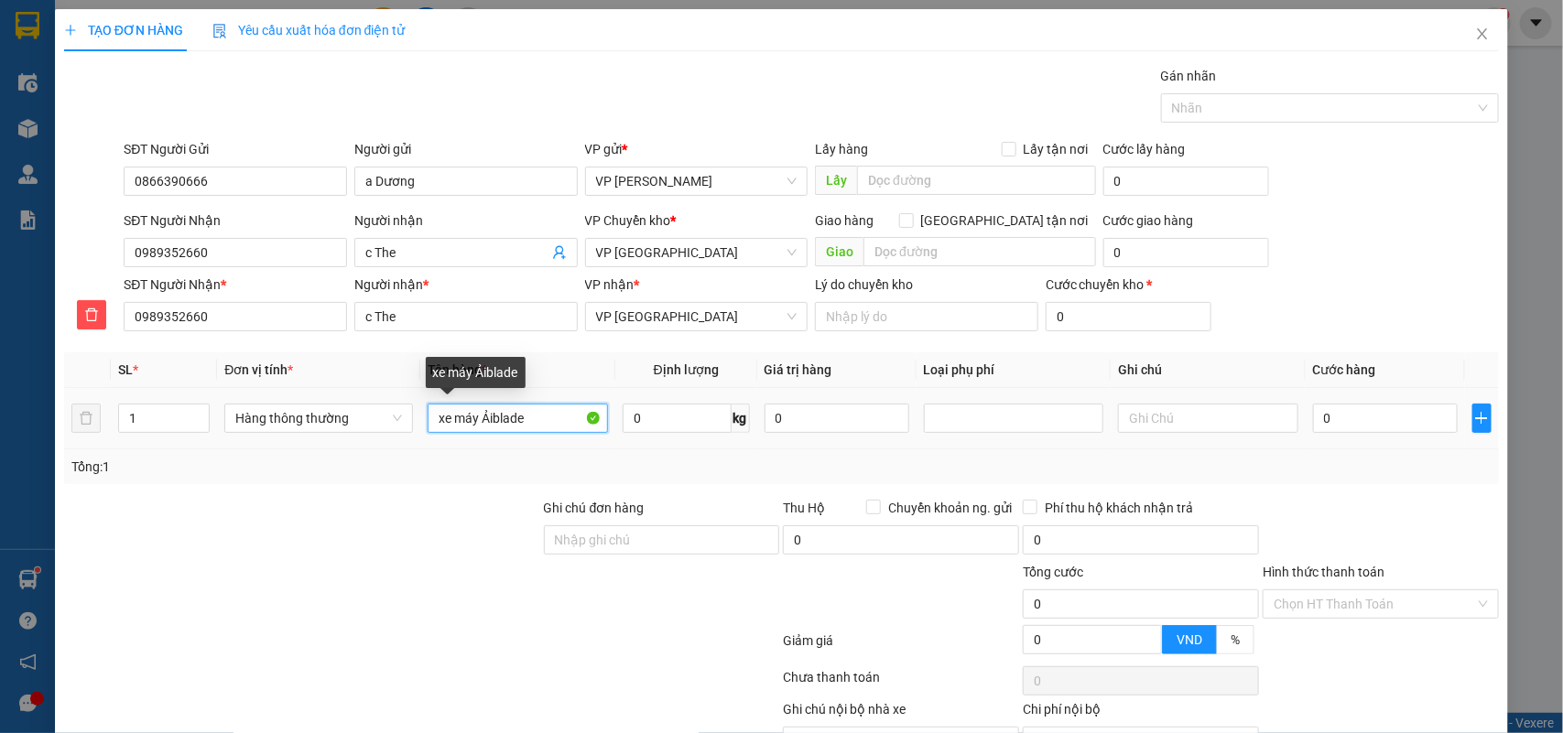
click at [483, 417] on input "xe máy Ảiblade" at bounding box center [518, 418] width 180 height 29
click at [488, 418] on input "xe máy Aiblade" at bounding box center [518, 418] width 180 height 29
click at [491, 417] on input "xe máy Aiblade" at bounding box center [518, 418] width 180 height 29
click at [547, 419] on input "xe máy Airblade" at bounding box center [518, 418] width 180 height 29
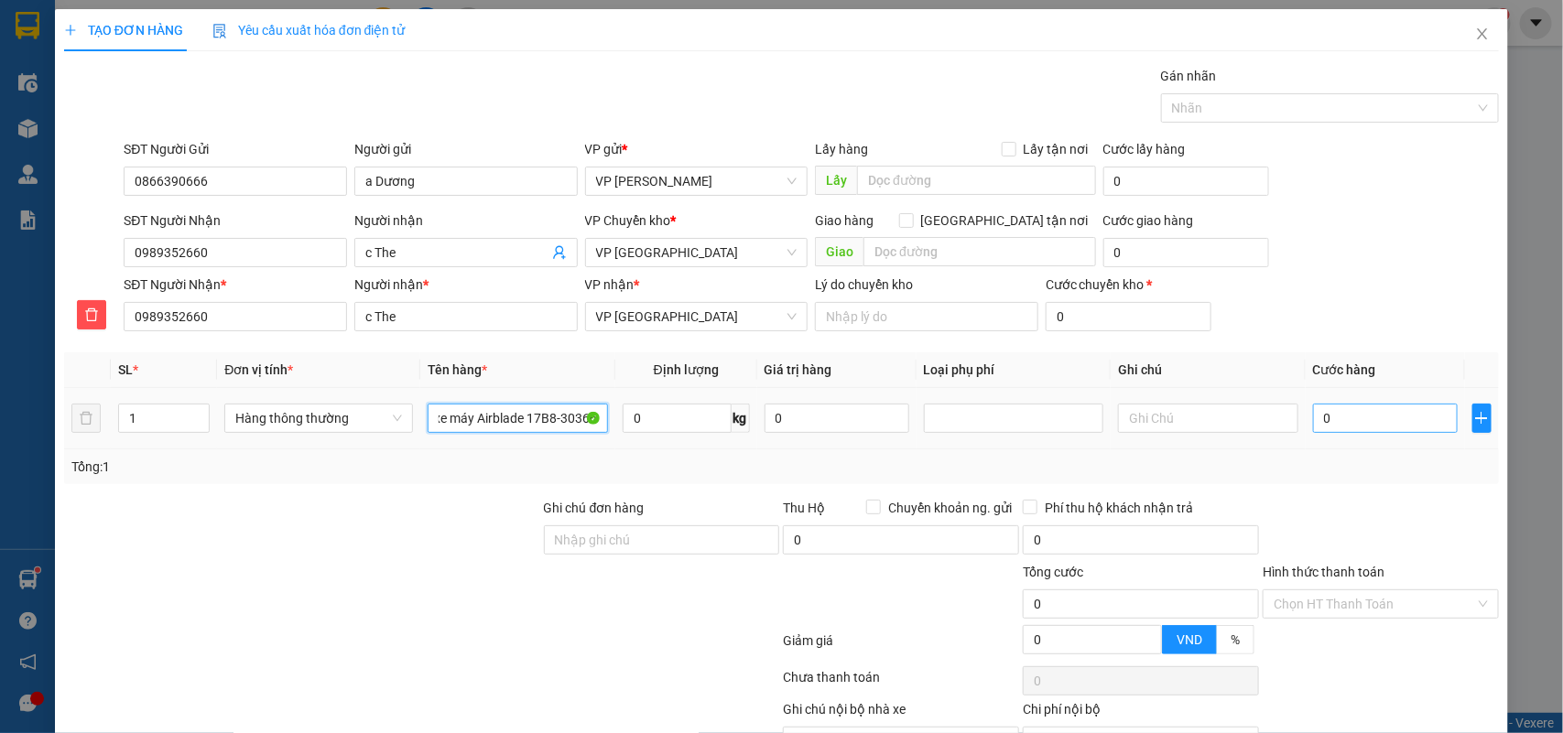
type input "xe máy Airblade 17B8-30366"
click at [1367, 414] on input "0" at bounding box center [1385, 418] width 145 height 29
type input "2"
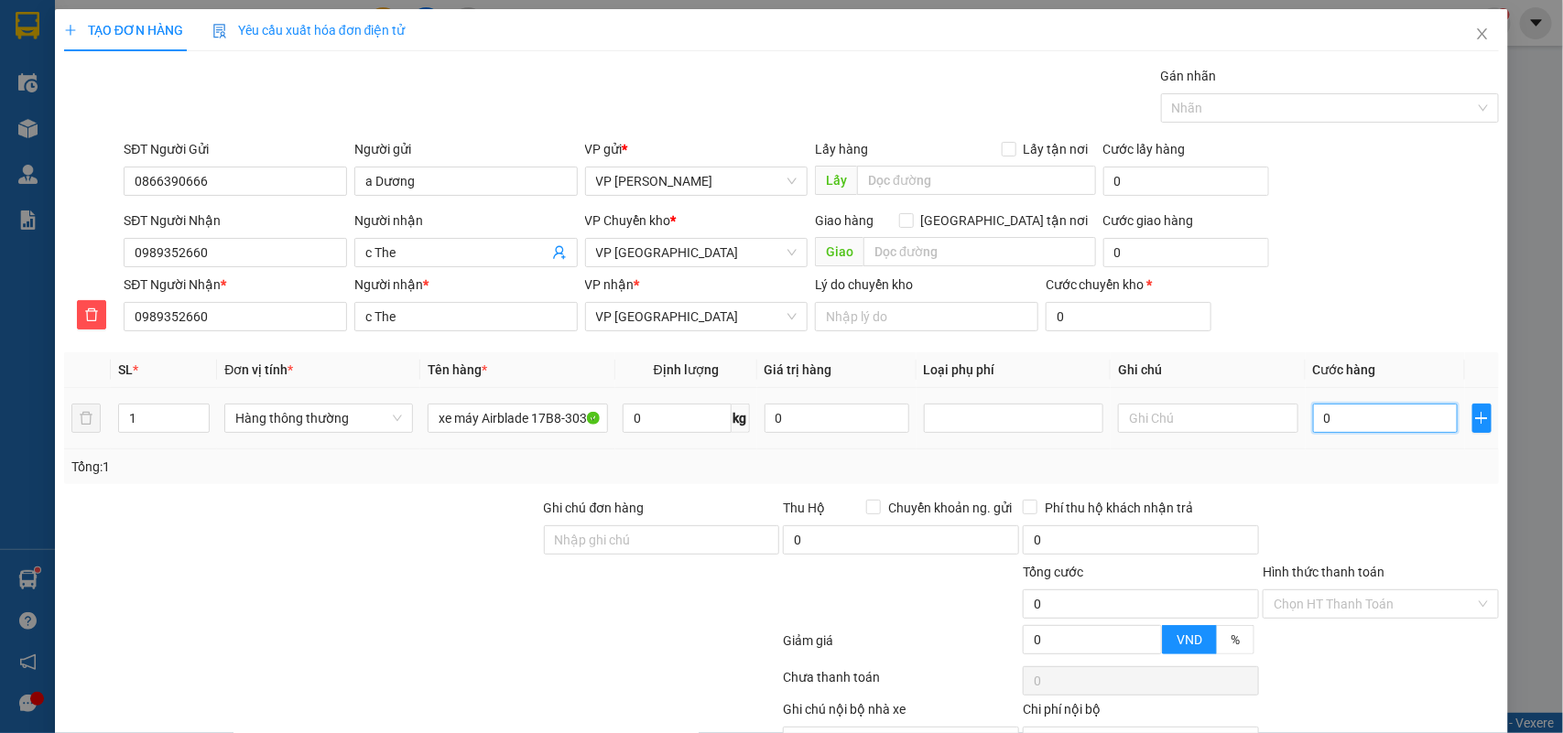
type input "2"
type input "25"
type input "250"
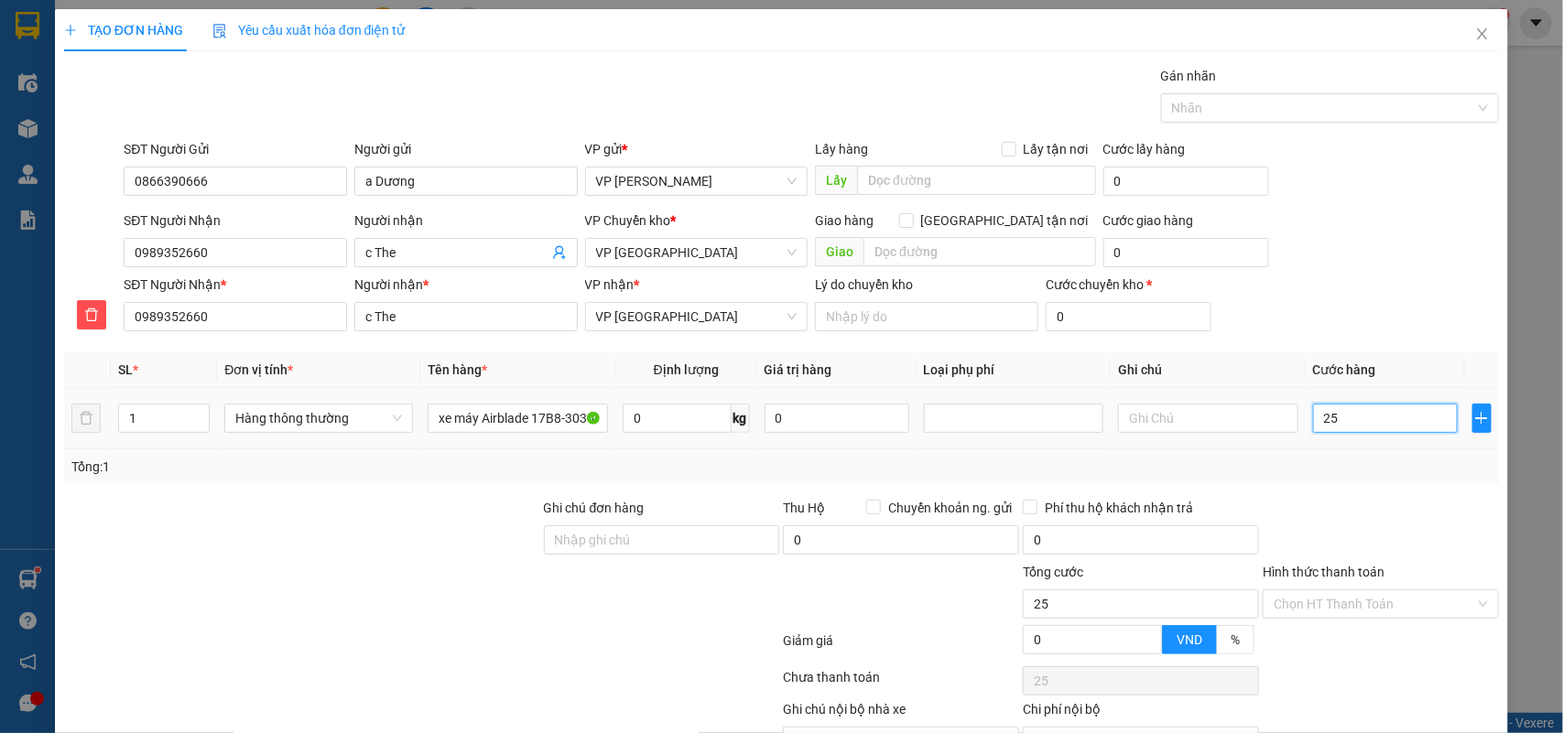
type input "250"
type input "250.000"
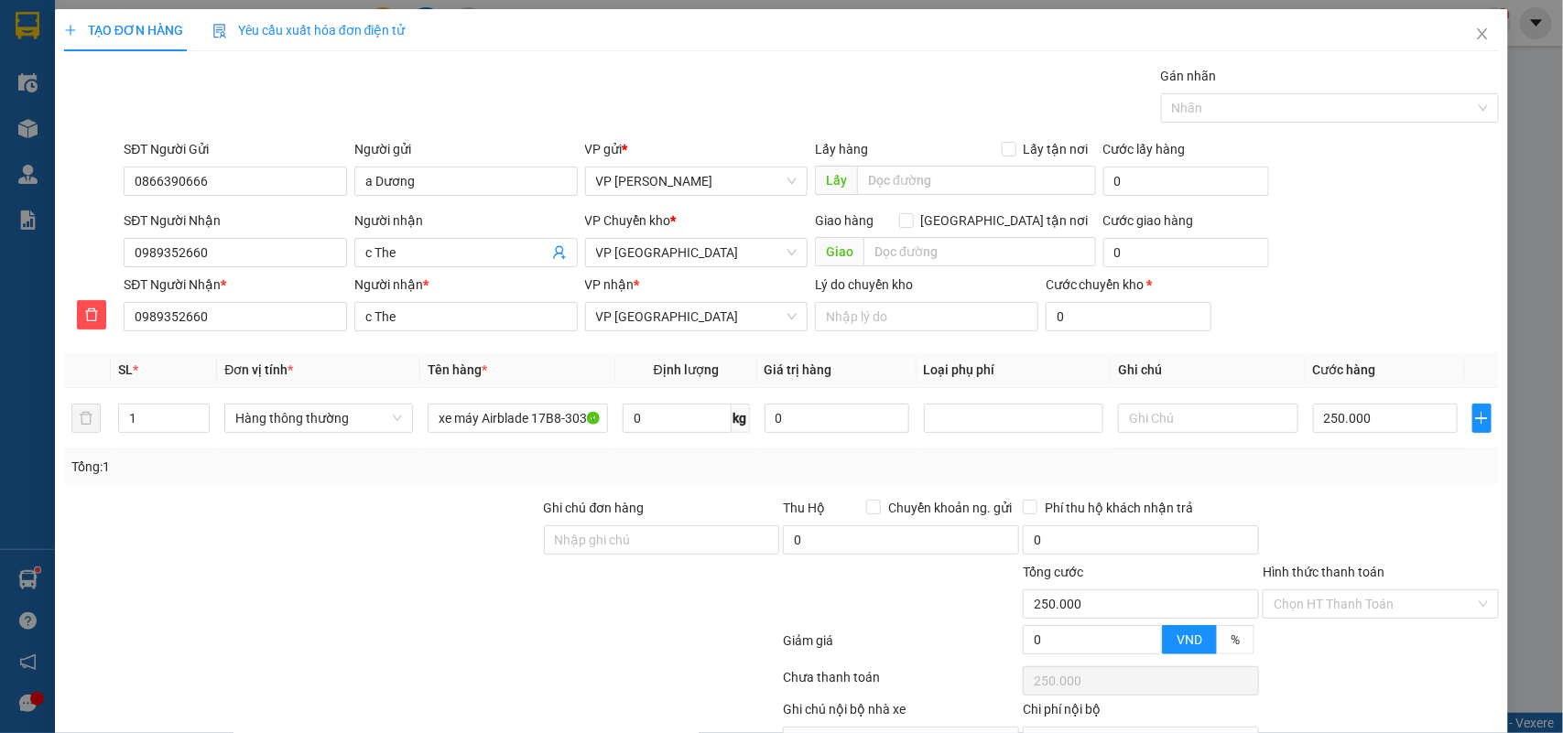
click at [1344, 456] on div "Tổng: 1" at bounding box center [781, 466] width 1435 height 35
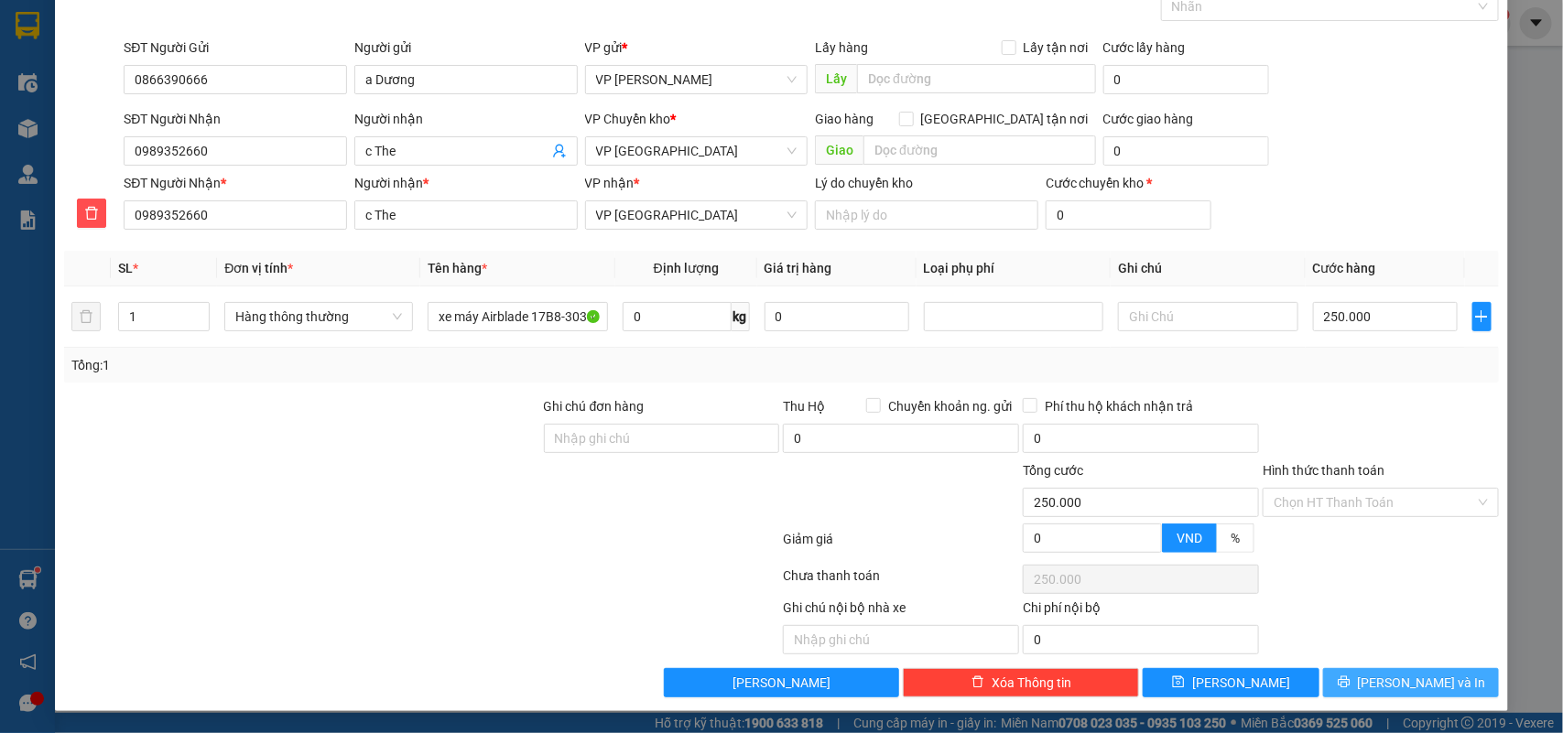
click at [1392, 677] on span "[PERSON_NAME] và In" at bounding box center [1422, 683] width 128 height 20
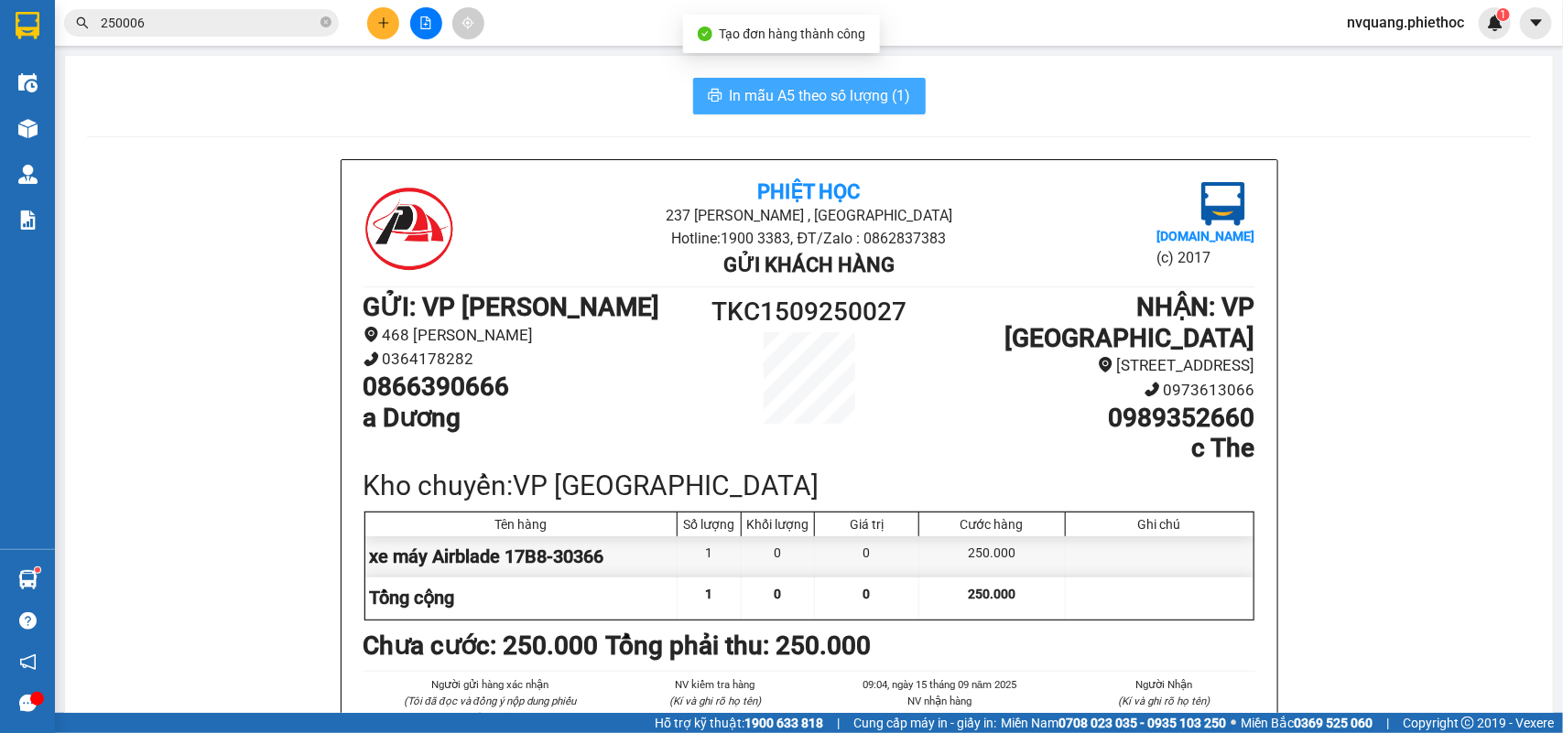
click at [818, 103] on span "In mẫu A5 theo số lượng (1)" at bounding box center [820, 95] width 181 height 23
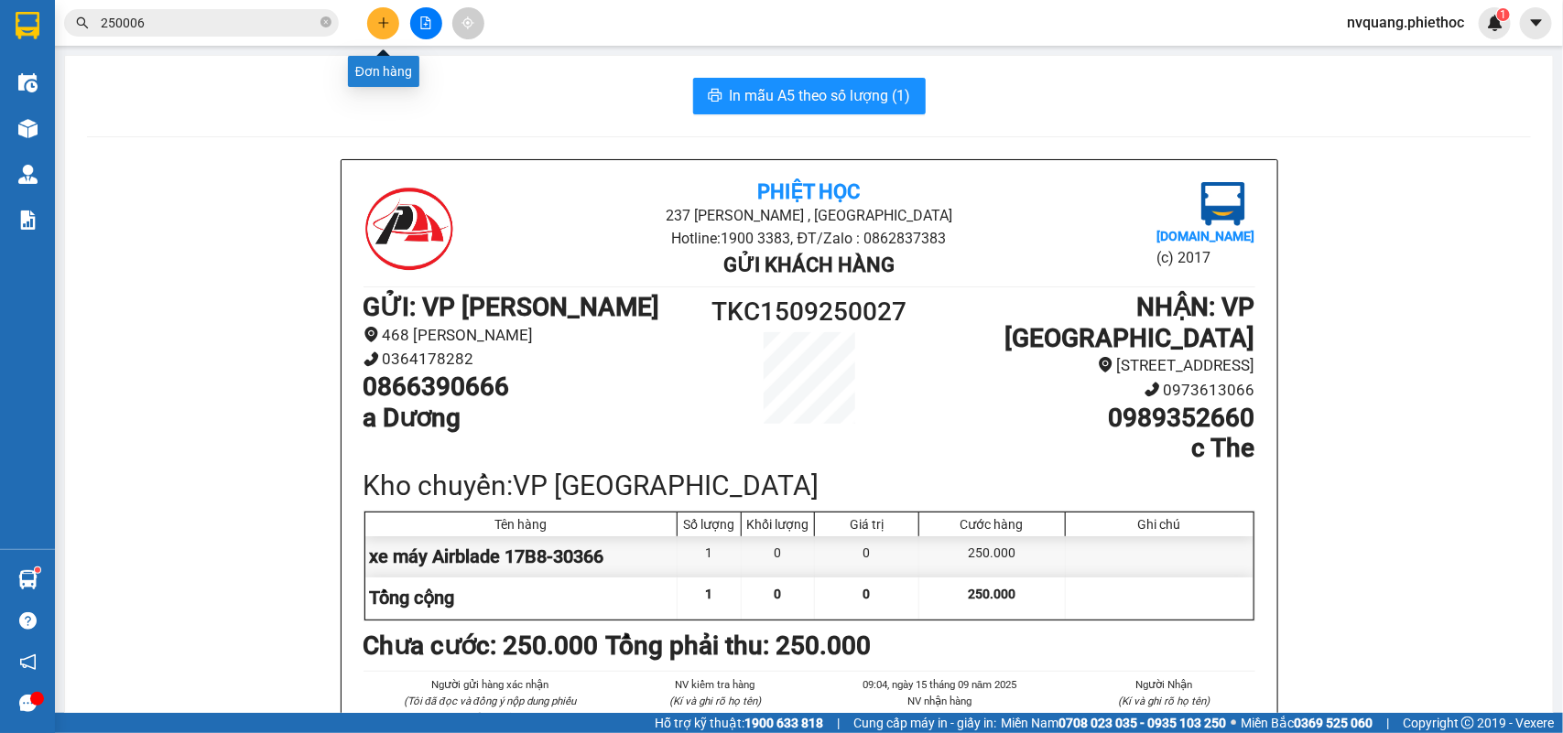
click at [377, 21] on icon "plus" at bounding box center [383, 22] width 13 height 13
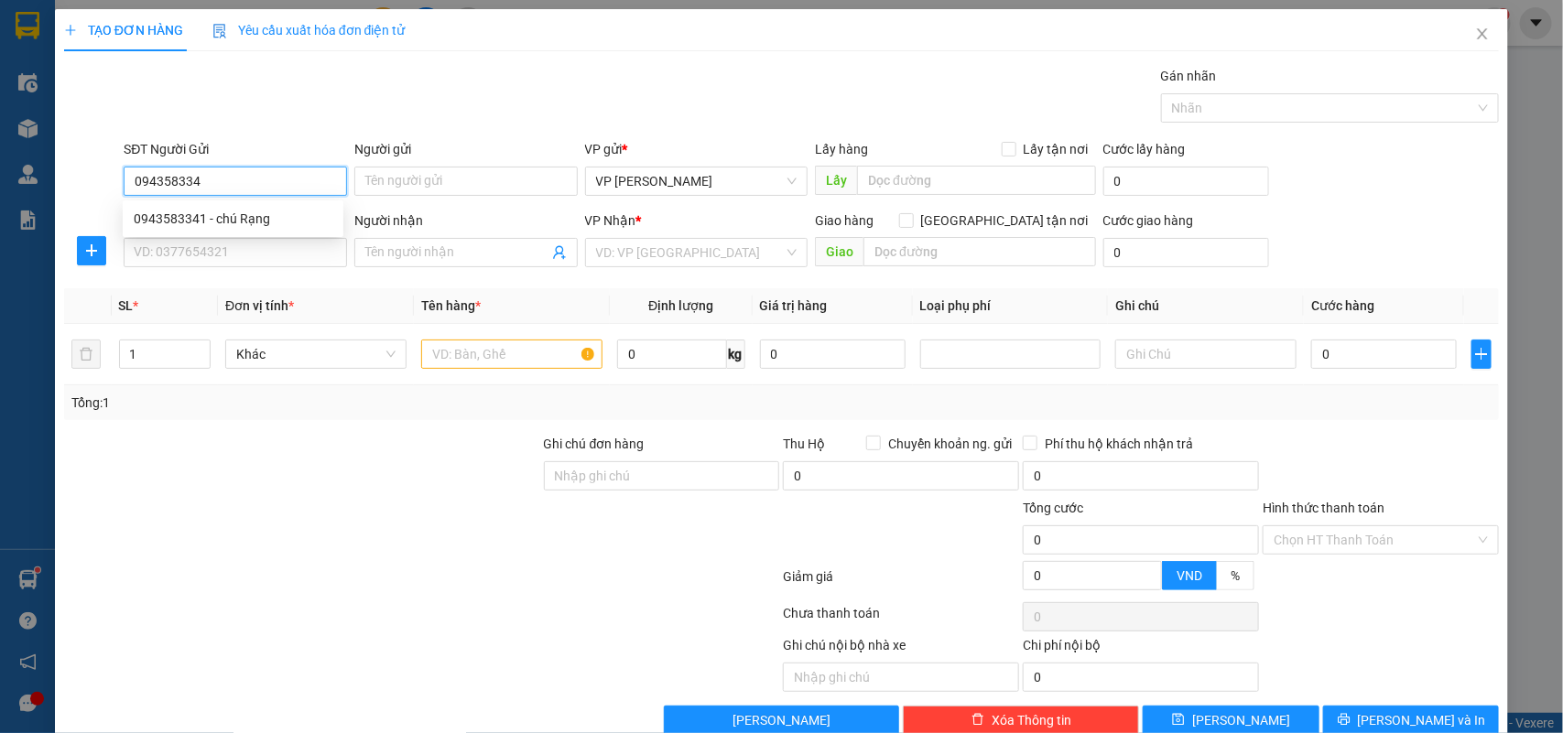
type input "0943583341"
click at [185, 216] on div "0943583341 - chú Rạng" at bounding box center [233, 219] width 199 height 20
type input "chú Rạng"
type input "0943583341"
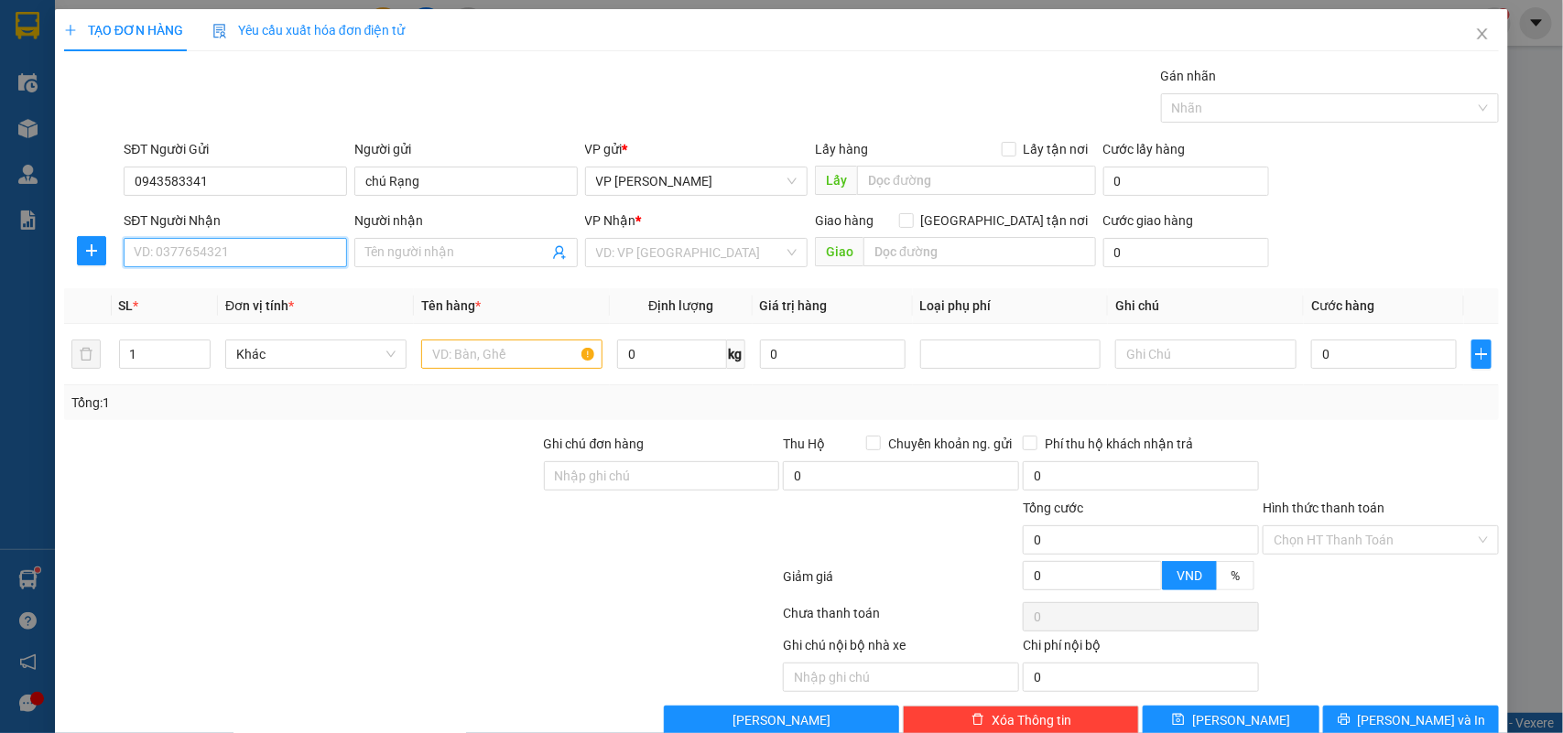
click at [185, 249] on input "SĐT Người Nhận" at bounding box center [235, 252] width 223 height 29
click at [200, 286] on div "0337113412 - a Bảo" at bounding box center [233, 290] width 199 height 20
type input "0337113412"
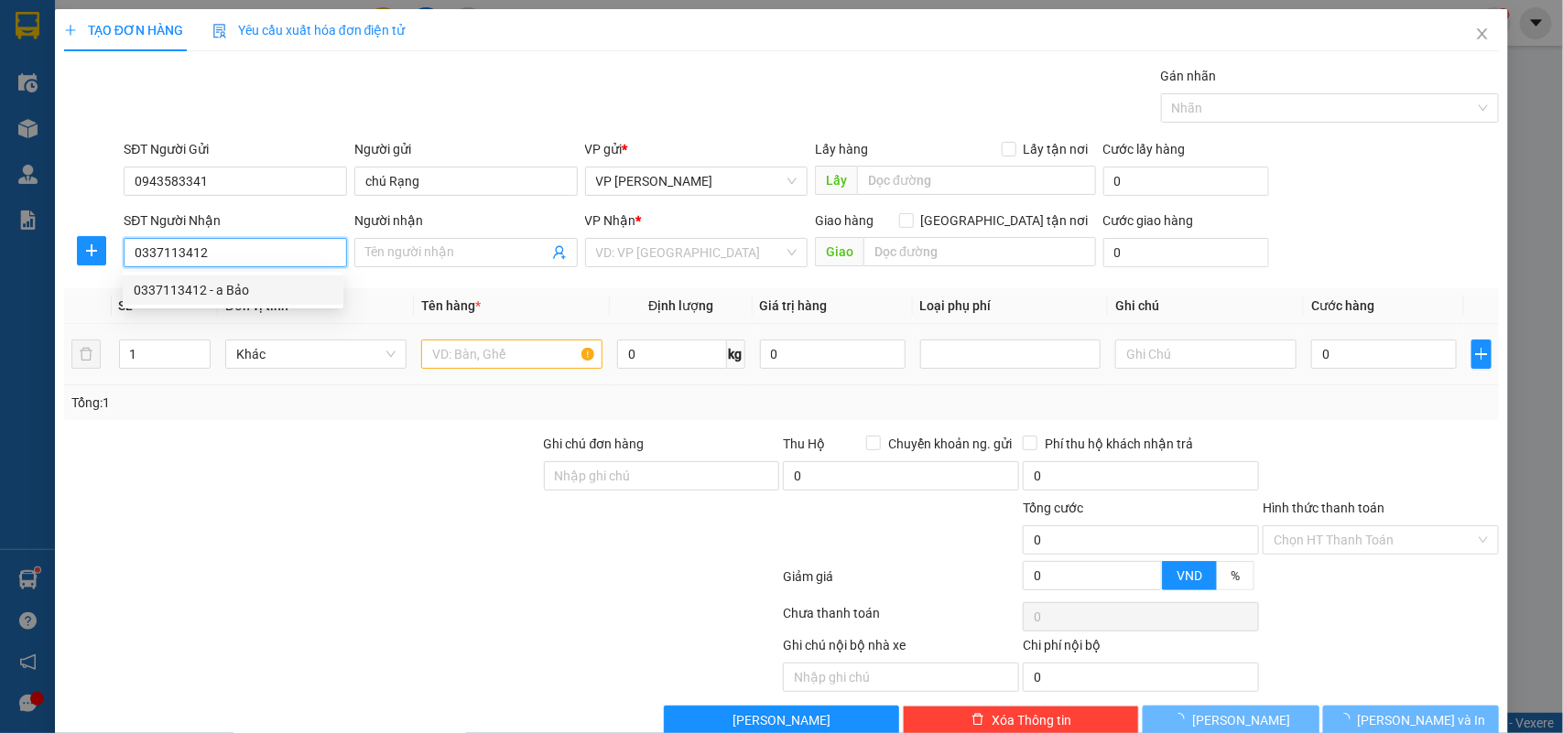
type input "a Bảo"
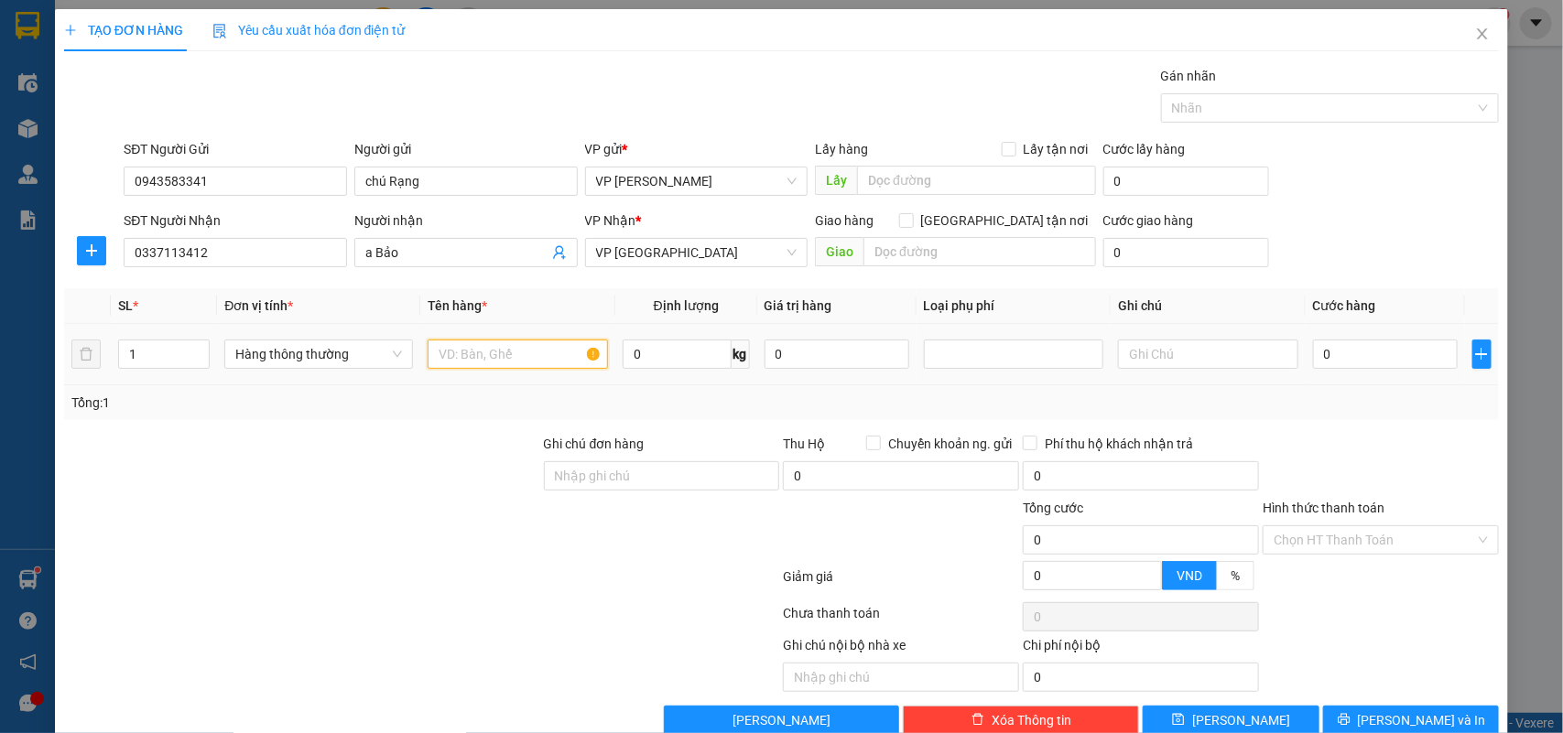
click at [488, 367] on input "text" at bounding box center [518, 354] width 180 height 29
type input "hộp ct tài liệu"
click at [1350, 354] on input "0" at bounding box center [1385, 354] width 145 height 29
type input "2"
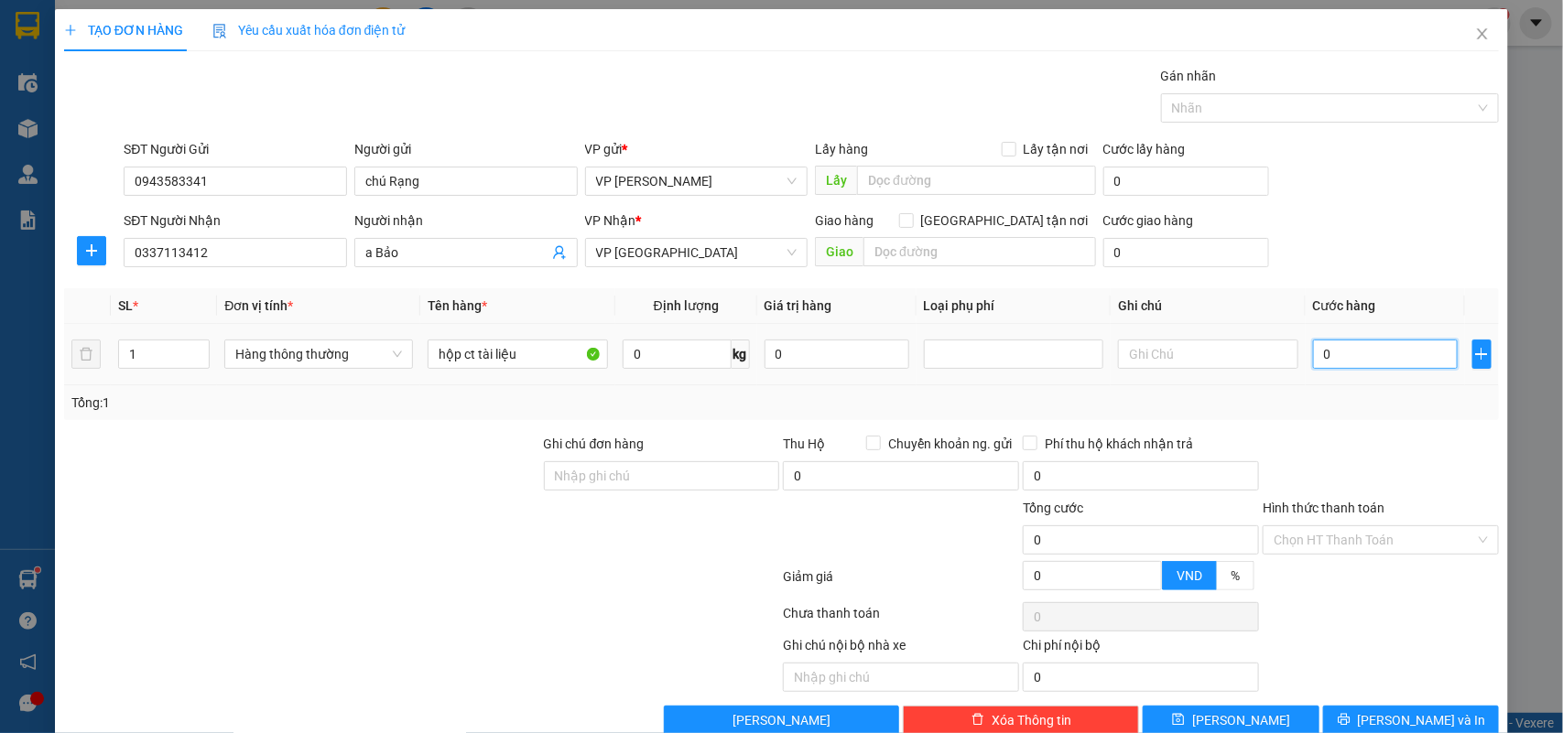
type input "2"
type input "25"
type input "25.000"
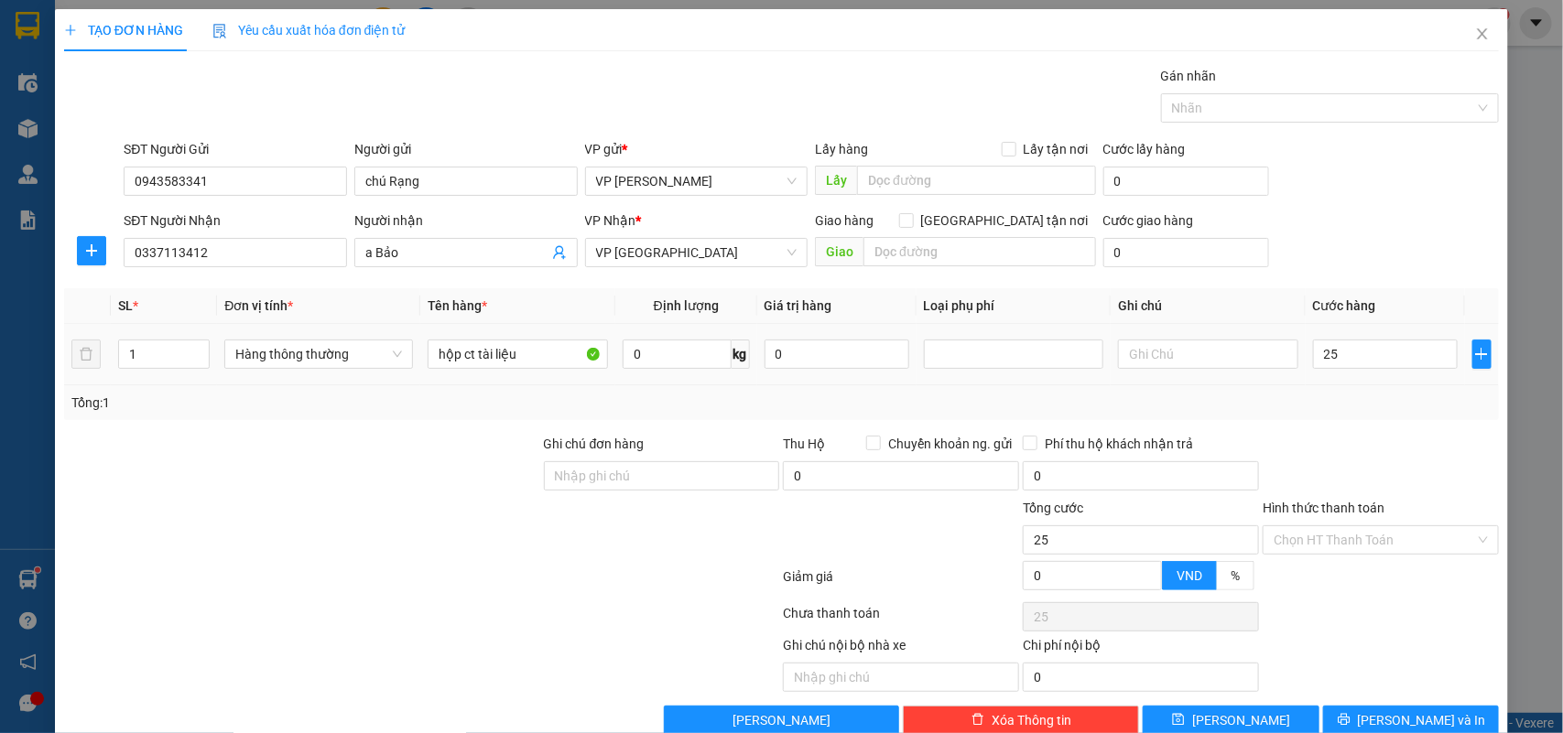
type input "25.000"
click at [1353, 390] on div "Tổng: 1" at bounding box center [781, 402] width 1435 height 35
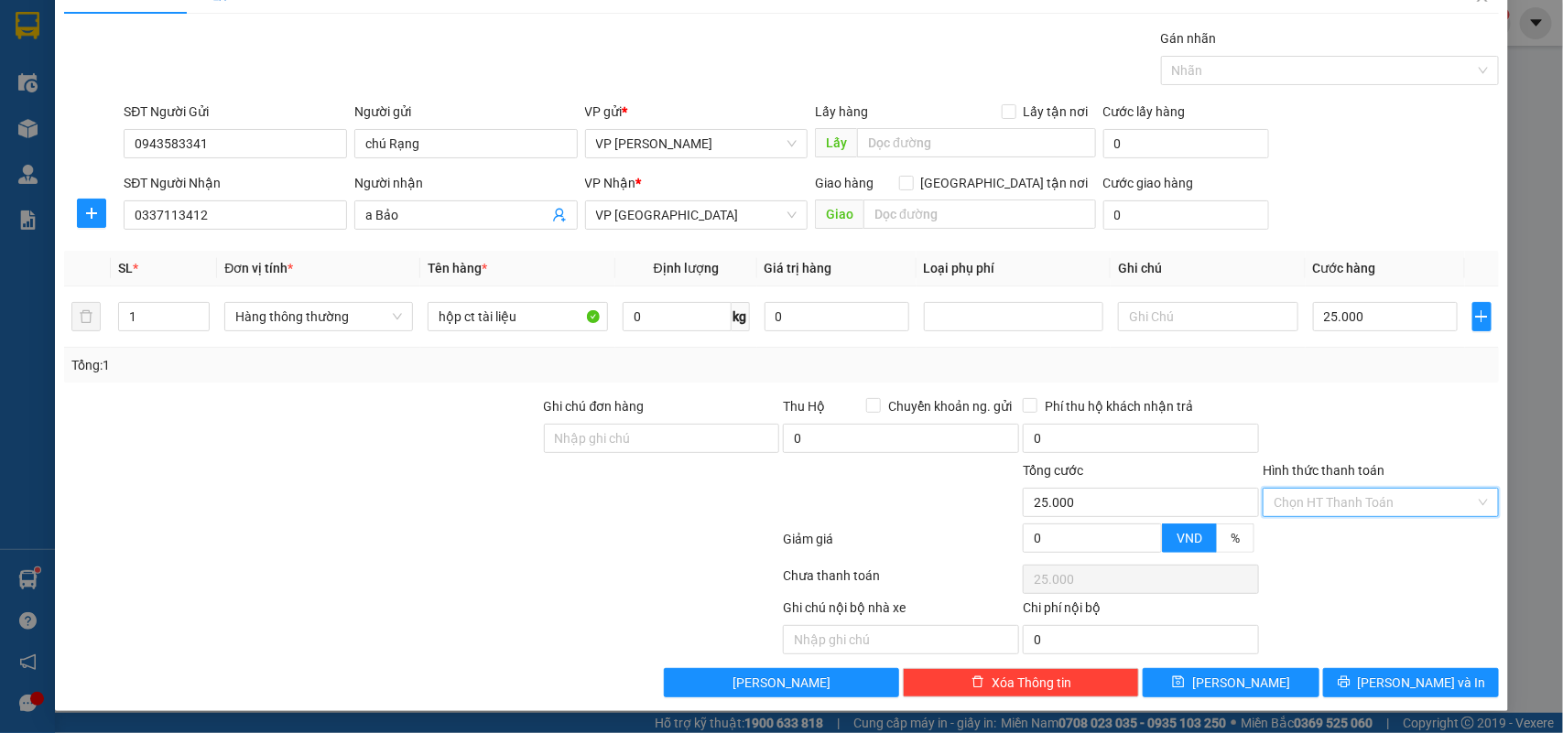
click at [1334, 497] on input "Hình thức thanh toán" at bounding box center [1373, 502] width 201 height 27
click at [1305, 531] on div "Tại văn phòng" at bounding box center [1367, 541] width 211 height 20
type input "0"
click at [1403, 673] on span "[PERSON_NAME] và In" at bounding box center [1422, 683] width 128 height 20
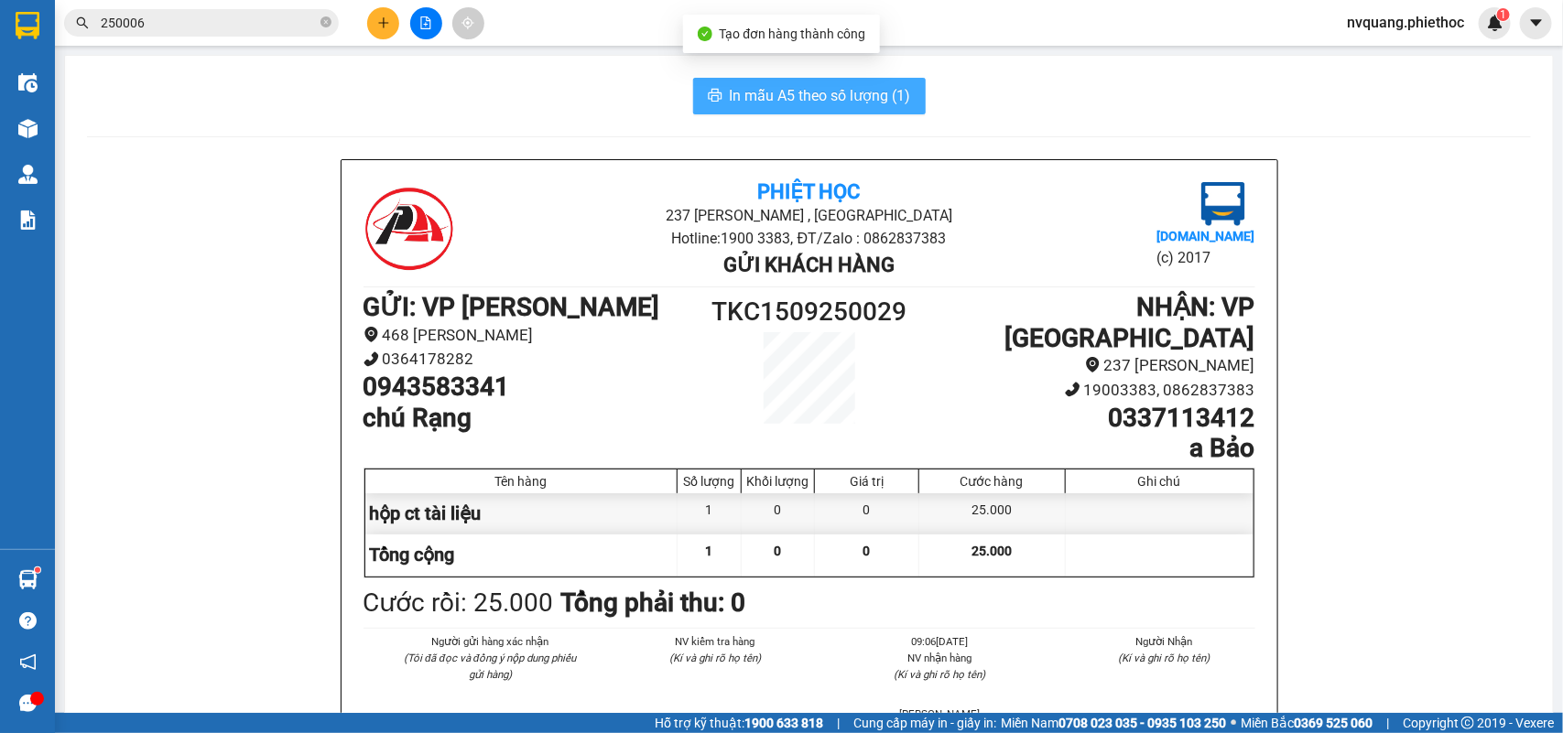
click at [811, 103] on span "In mẫu A5 theo số lượng (1)" at bounding box center [820, 95] width 181 height 23
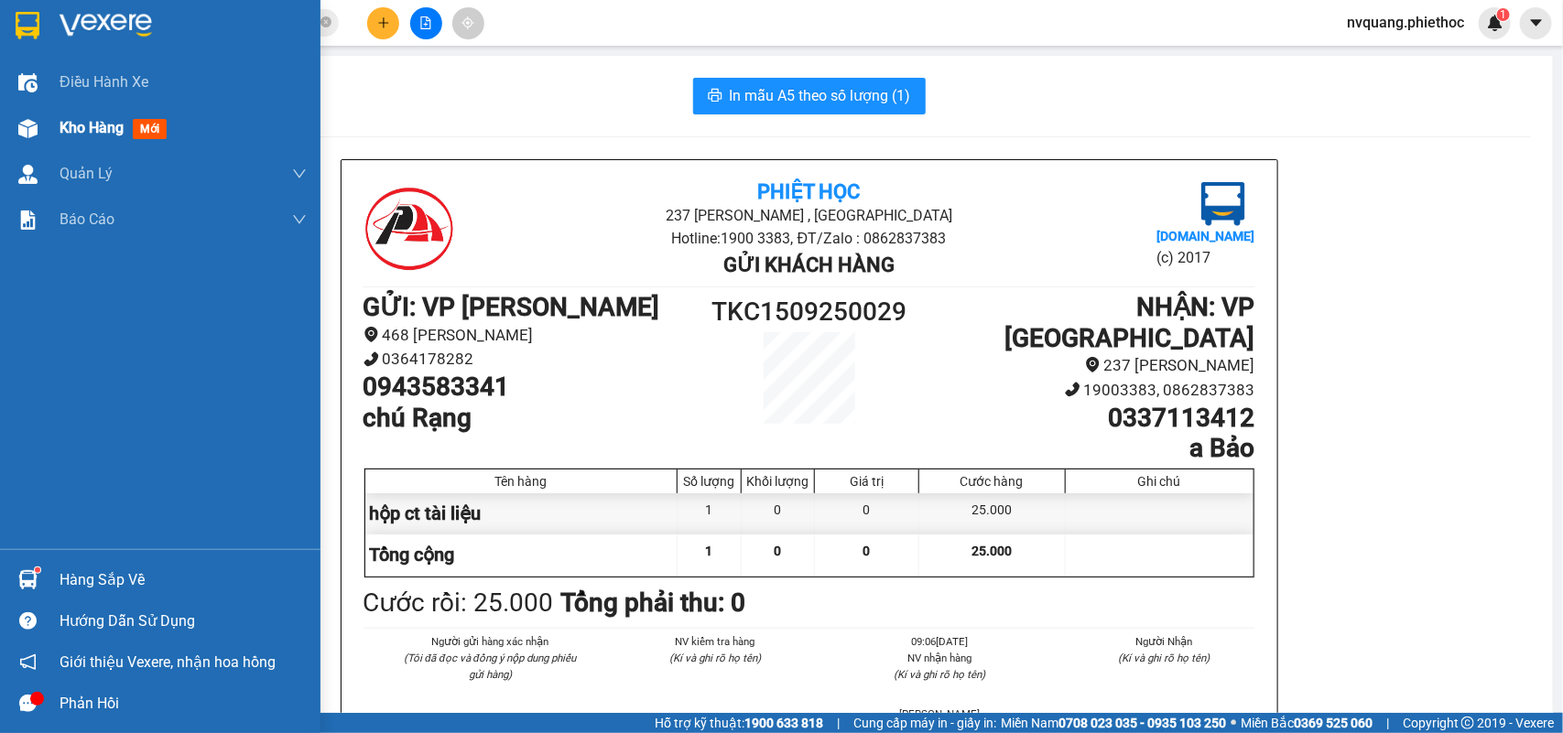
click at [83, 140] on div "Kho hàng mới" at bounding box center [183, 128] width 247 height 46
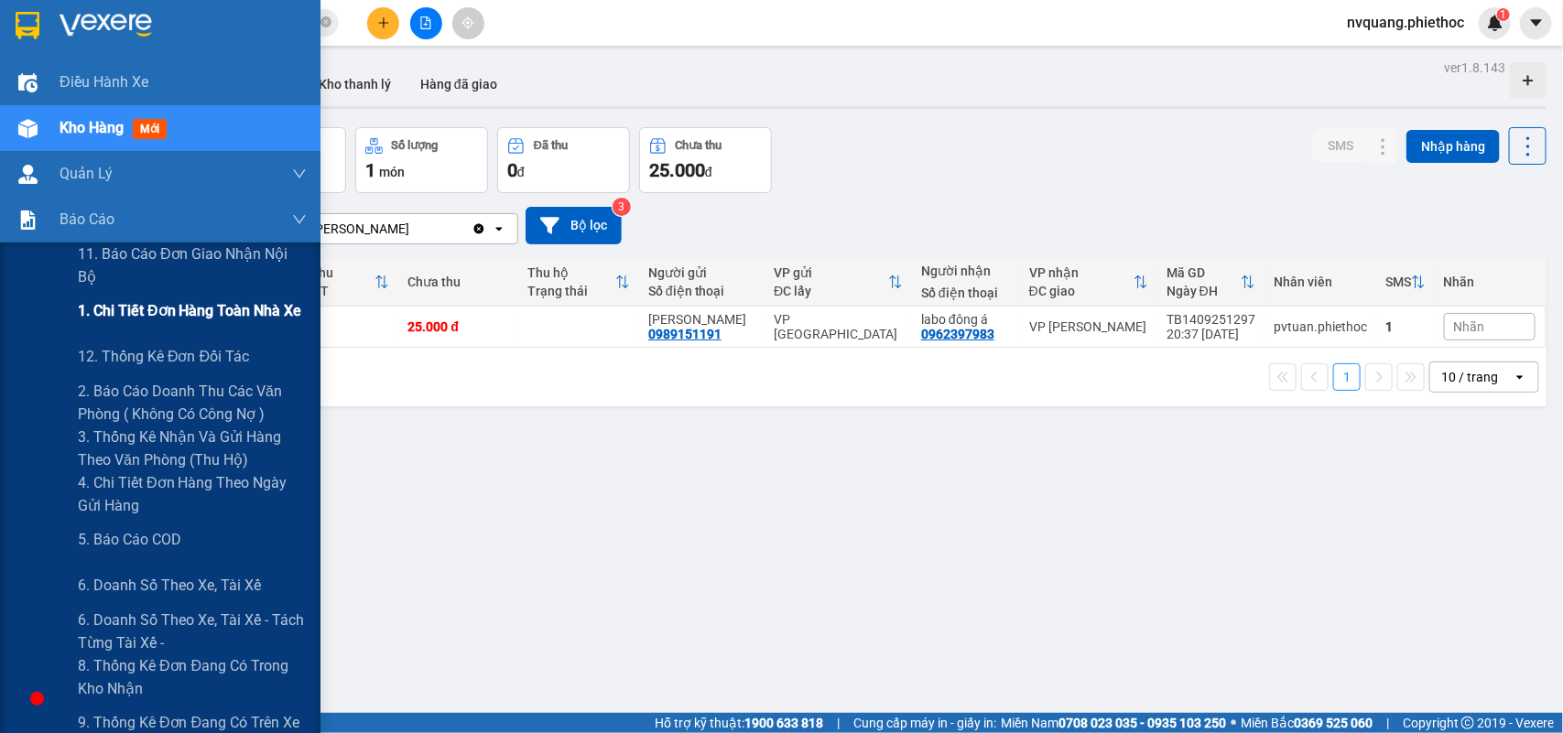
click at [111, 313] on span "1. Chi tiết đơn hàng toàn nhà xe" at bounding box center [190, 310] width 224 height 23
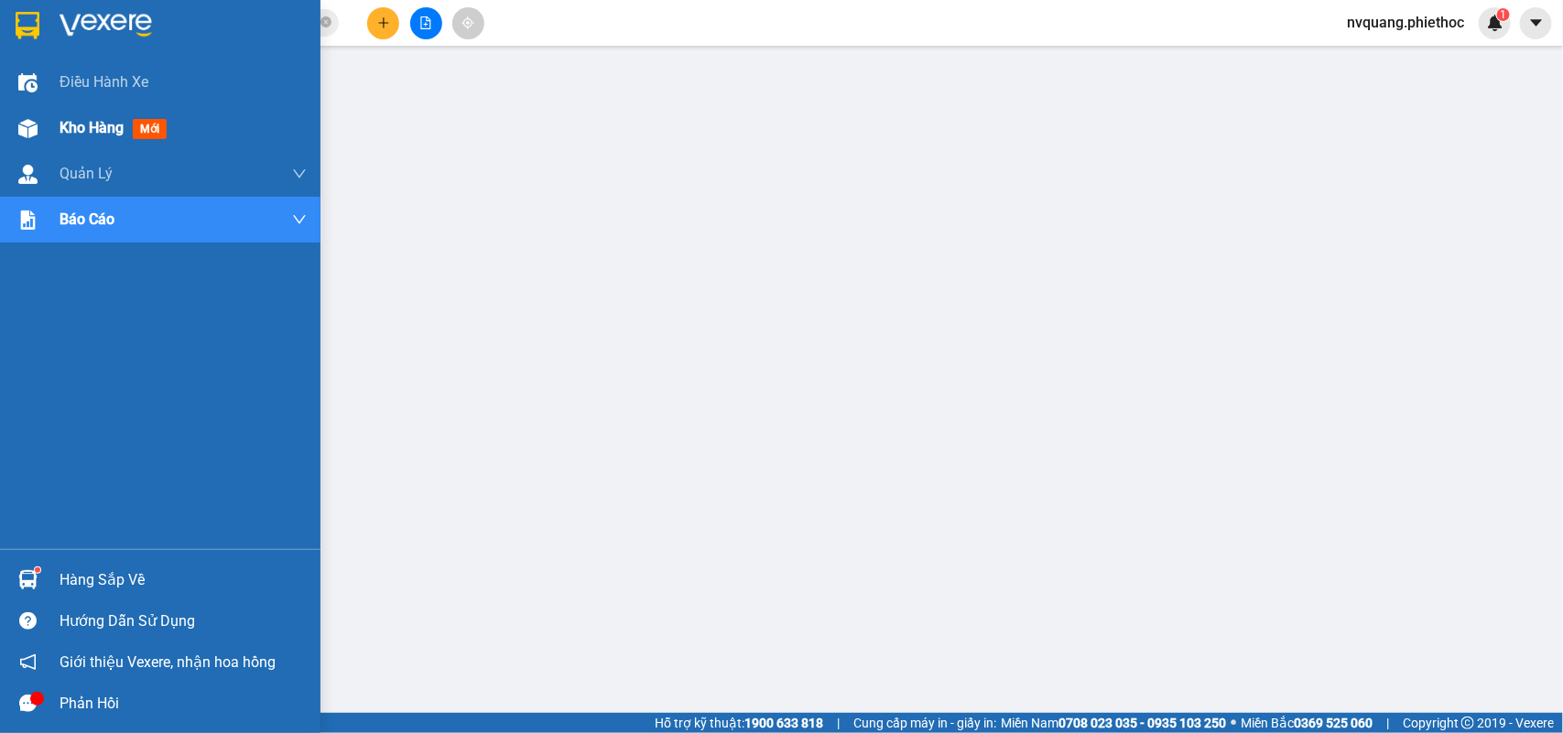
click at [94, 131] on span "Kho hàng" at bounding box center [92, 127] width 64 height 17
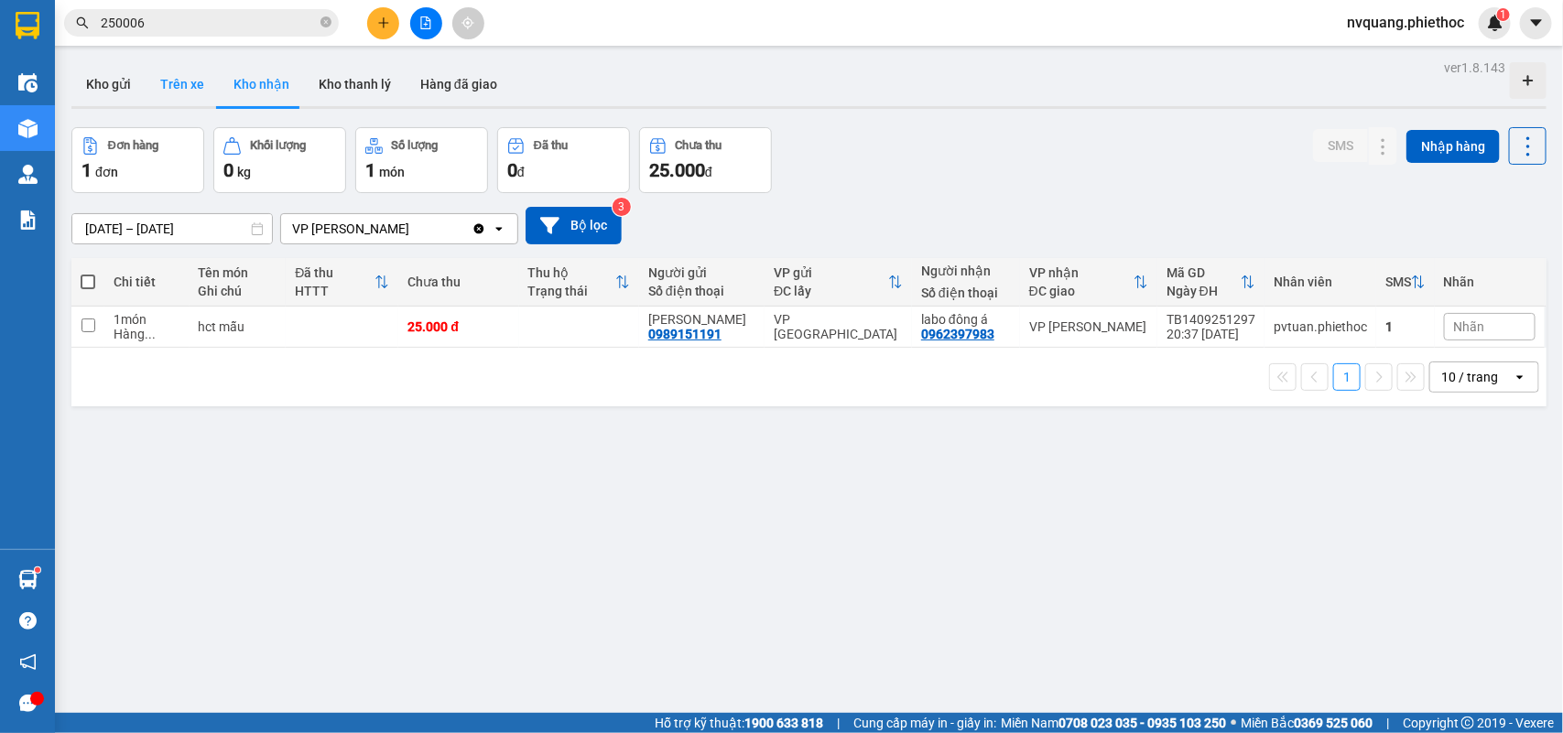
click at [171, 75] on button "Trên xe" at bounding box center [182, 84] width 73 height 44
type input "[DATE] – [DATE]"
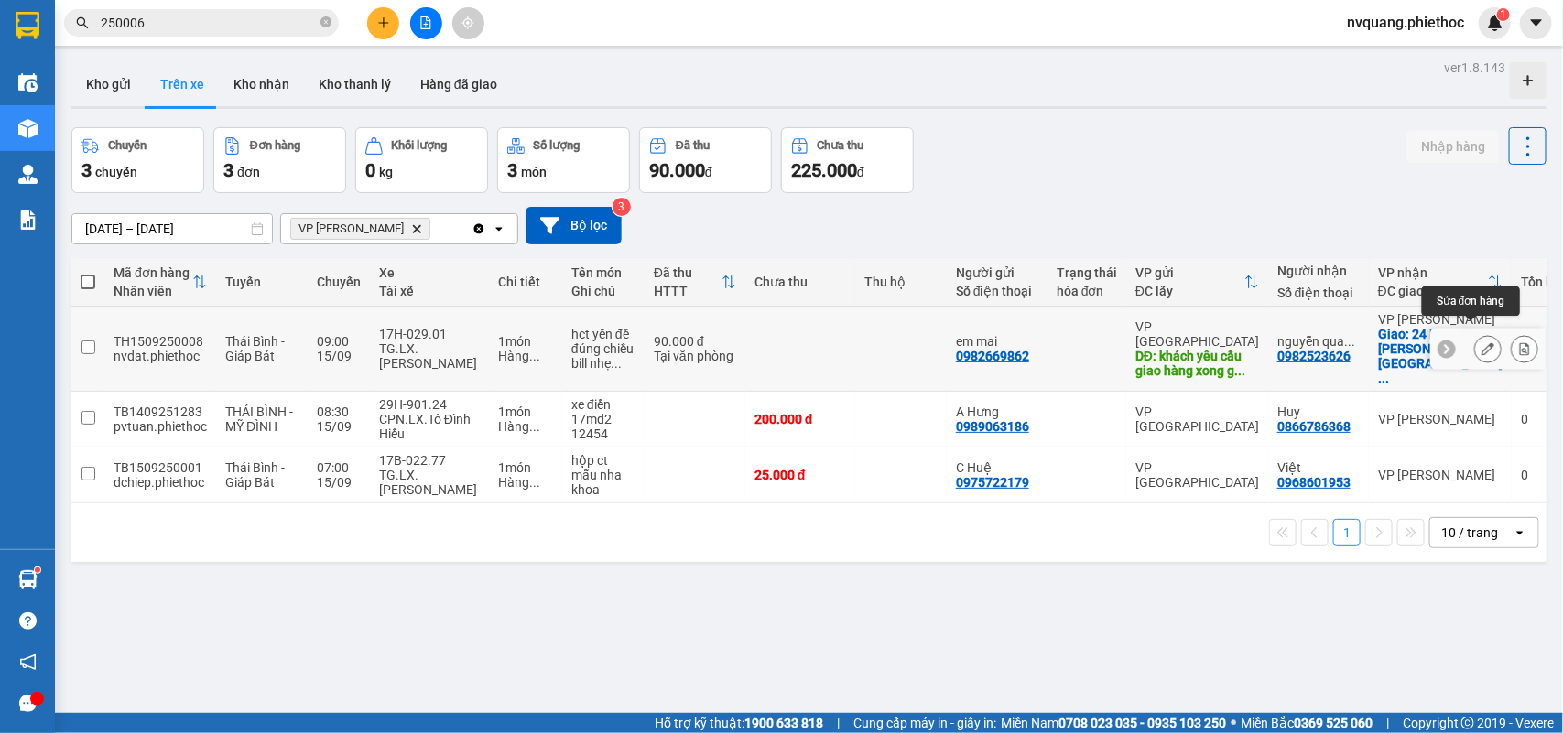
click at [1481, 342] on icon at bounding box center [1487, 348] width 13 height 13
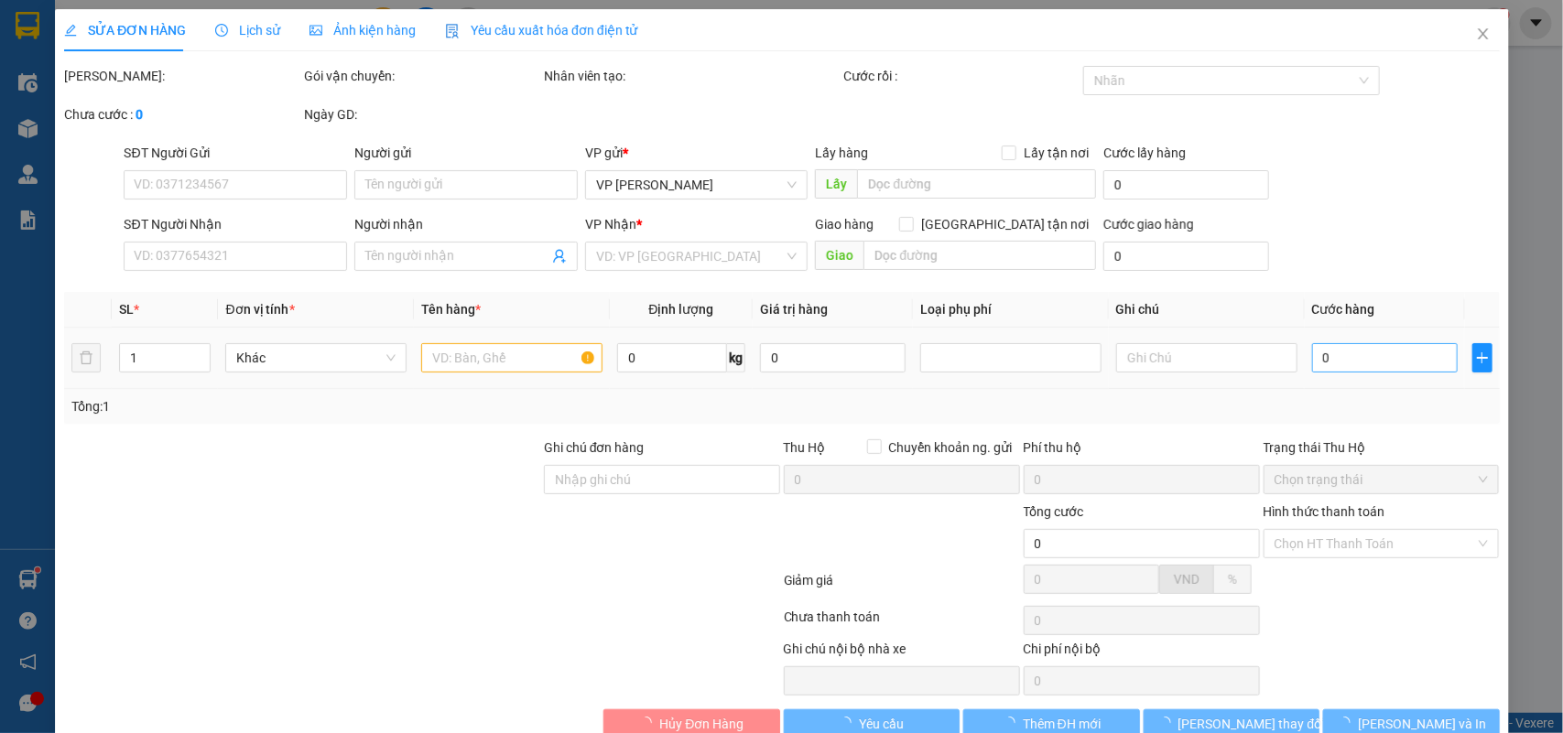
type input "0982669862"
type input "em mai"
type input "khách yêu cầu giao hàng xong gọi lại cho khách"
type input "0982523626"
type input "nguyễn quang anh"
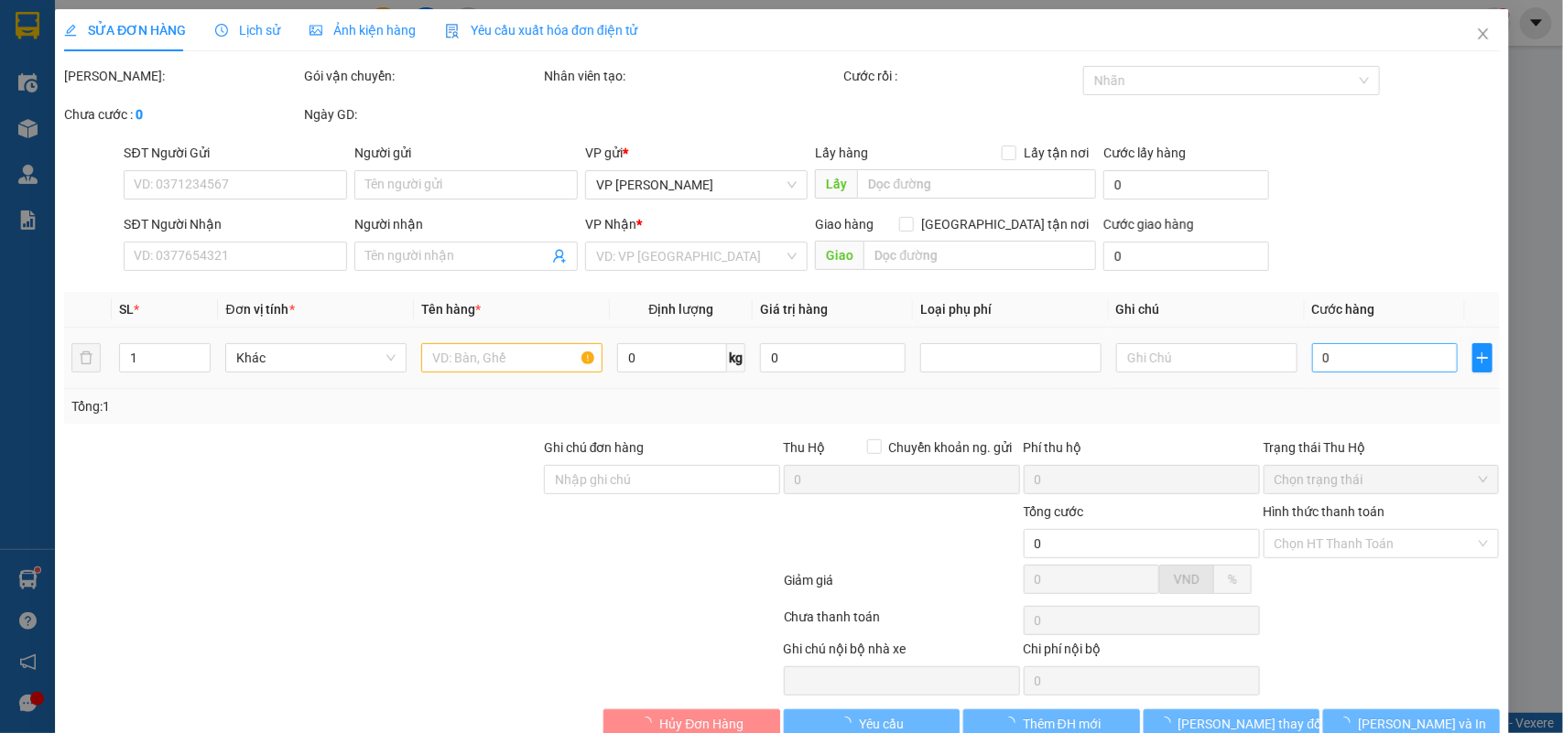
checkbox input "true"
type input "24 P. Phan Đình Giót, Phương Liệt, Thanh Xuân, Hà Nội, Việt Nam"
type input "90.000"
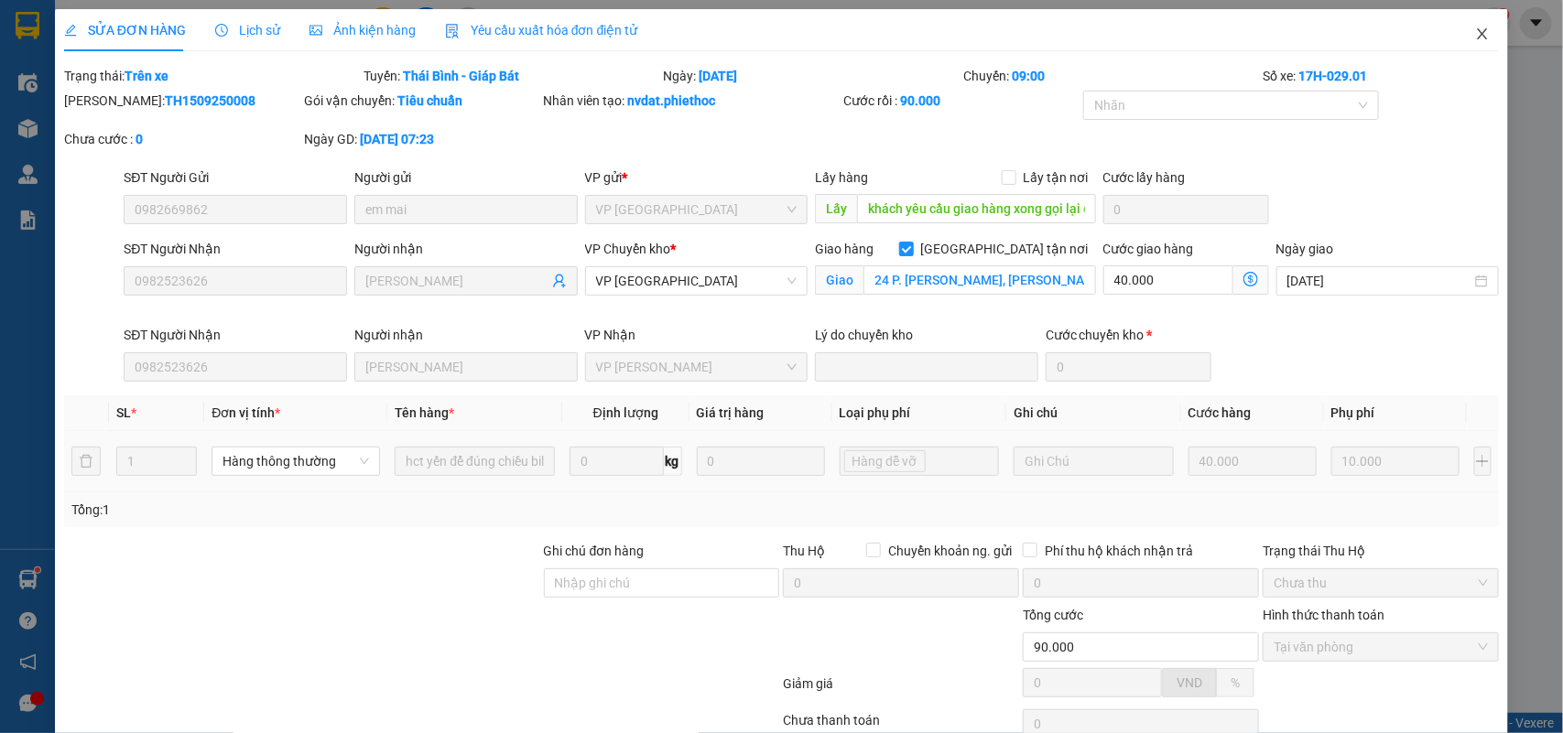
click at [1475, 30] on icon "close" at bounding box center [1482, 34] width 15 height 15
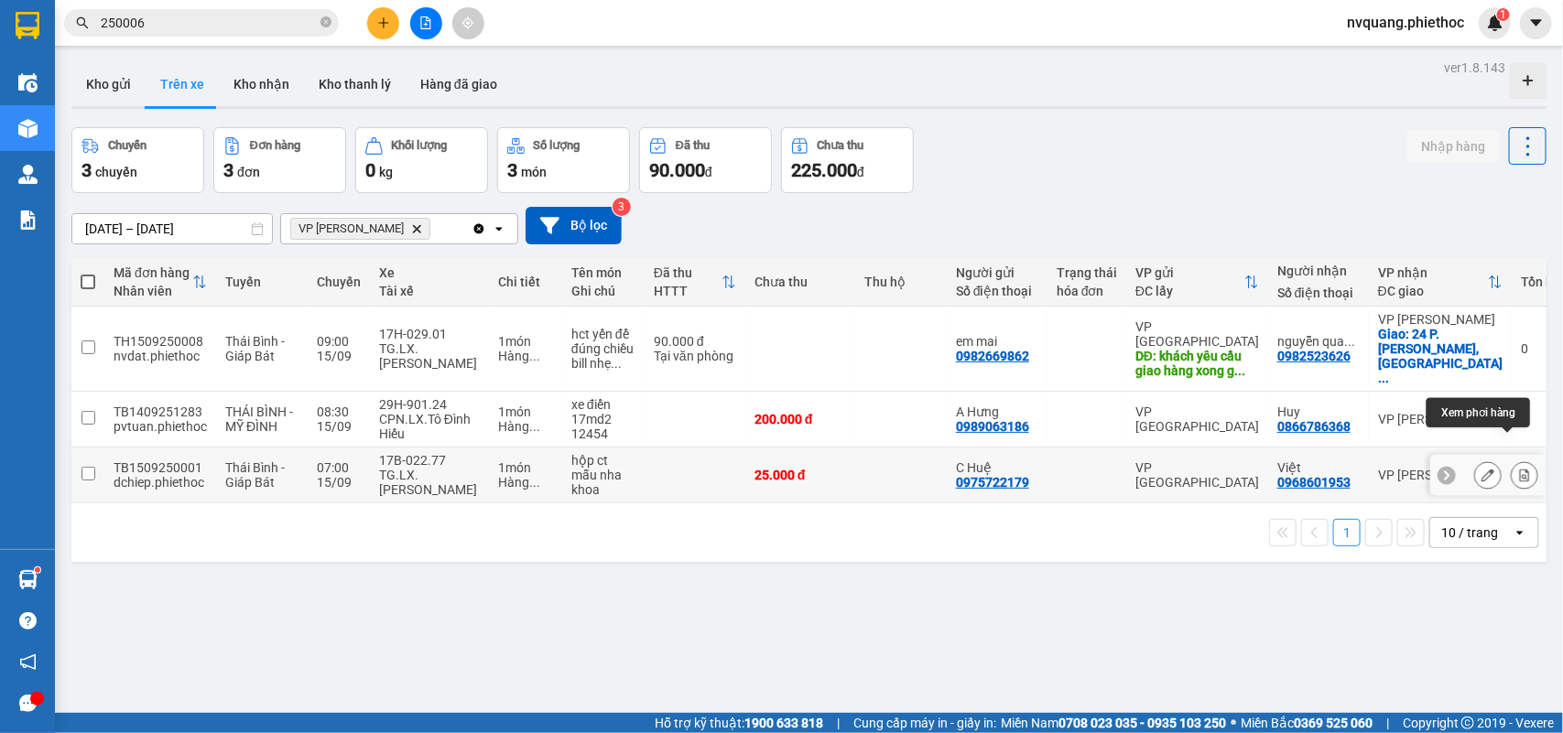
click at [1511, 460] on button at bounding box center [1524, 476] width 26 height 32
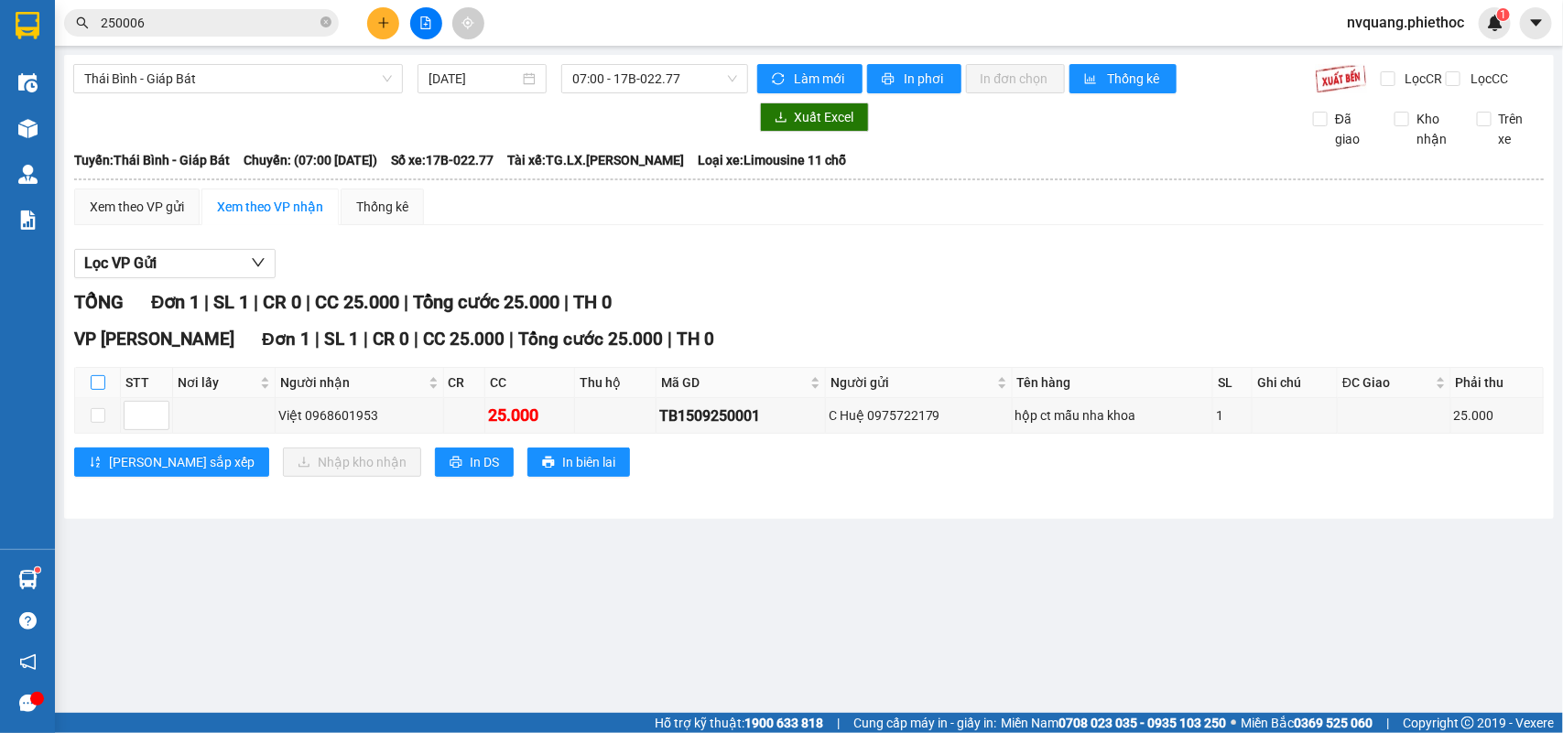
click at [99, 390] on input "checkbox" at bounding box center [98, 382] width 15 height 15
checkbox input "true"
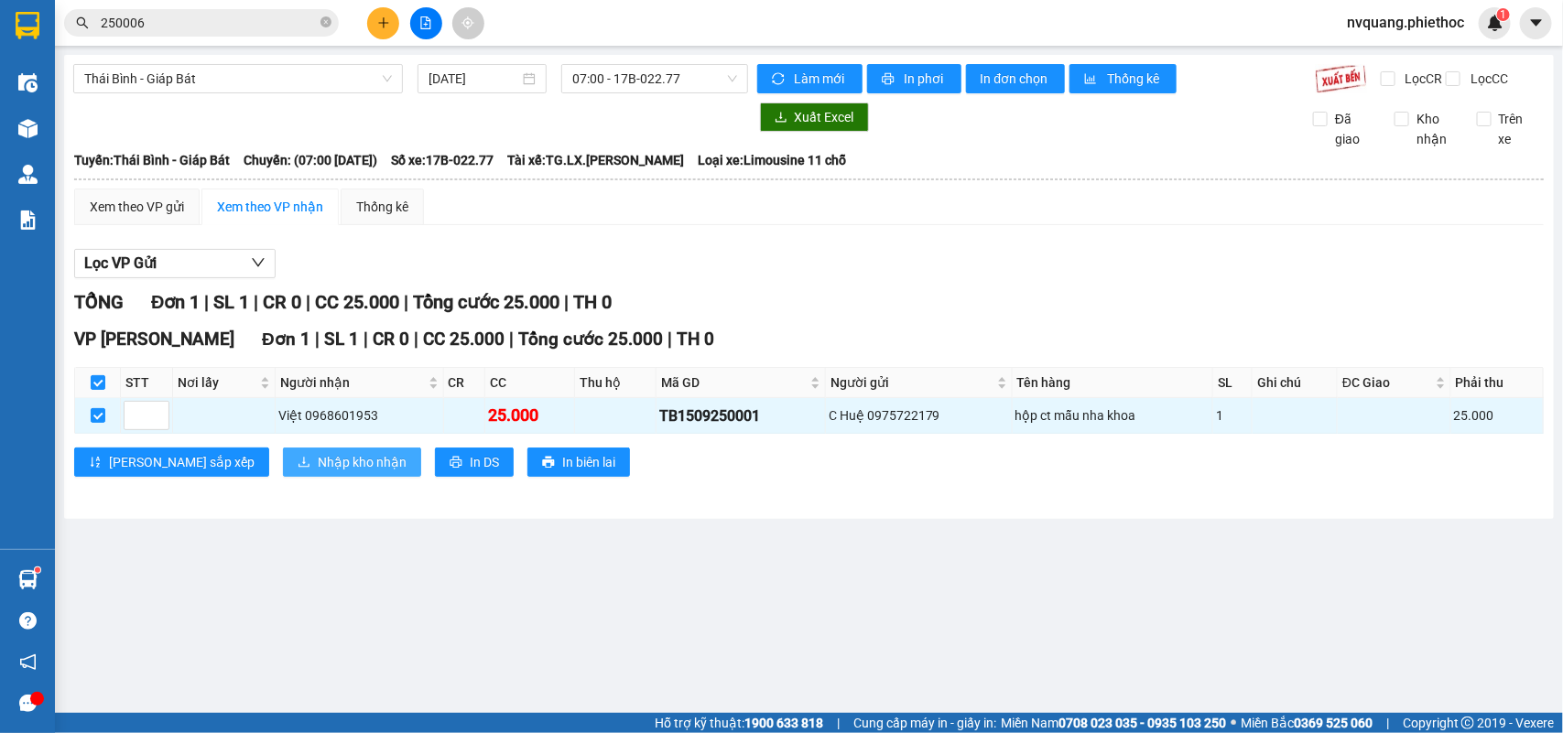
click at [283, 472] on button "Nhập kho nhận" at bounding box center [352, 462] width 138 height 29
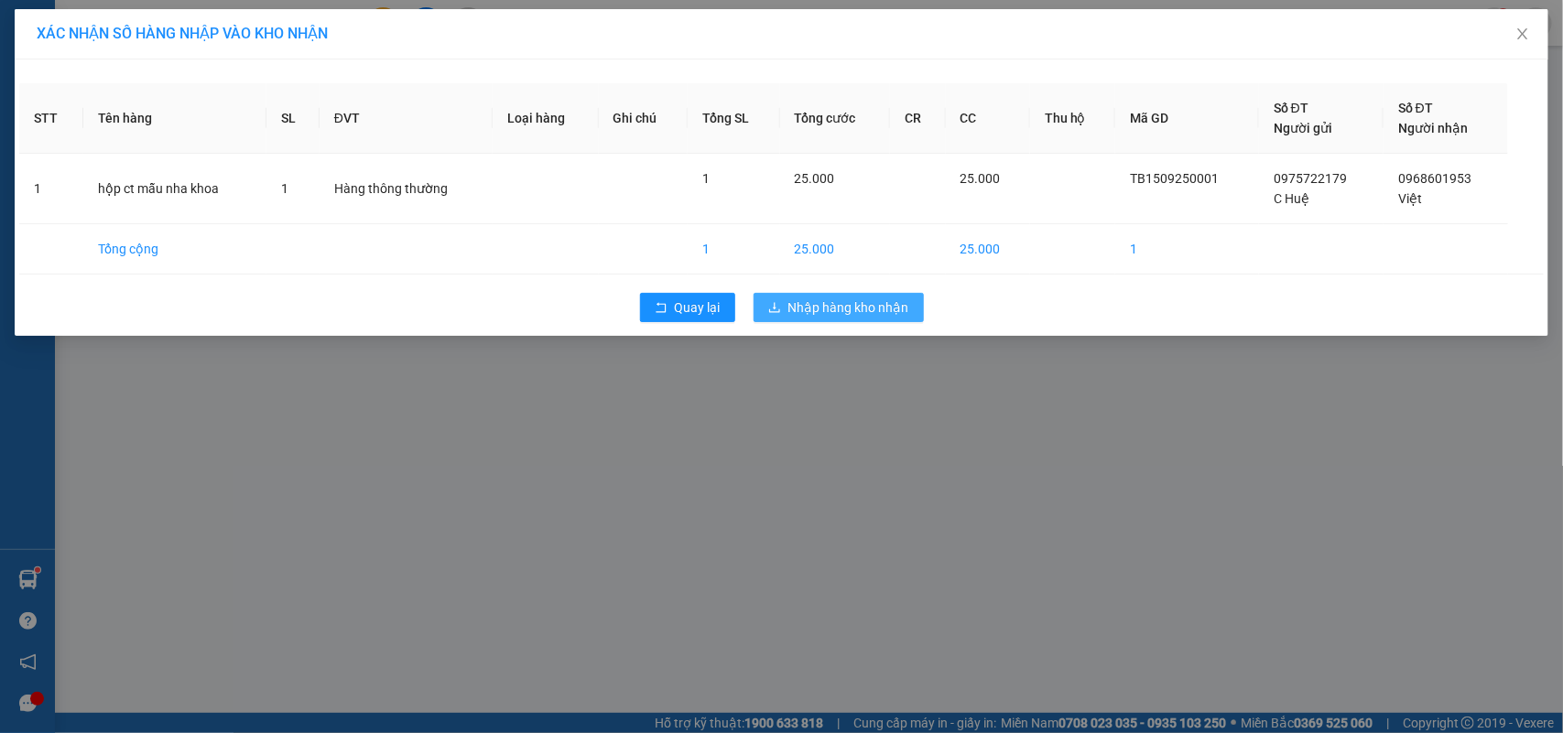
click at [779, 311] on icon "download" at bounding box center [774, 307] width 13 height 13
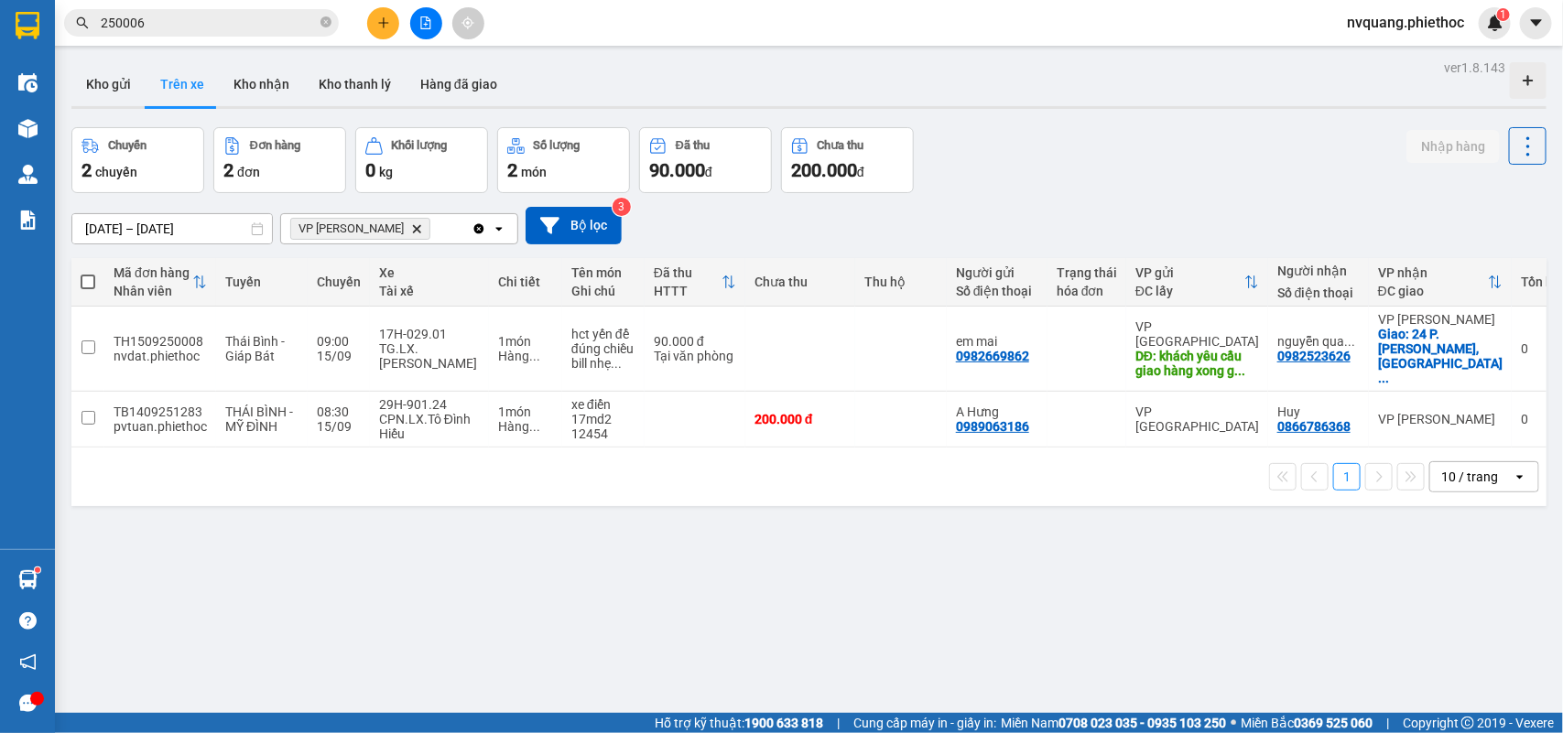
click at [387, 26] on icon "plus" at bounding box center [383, 22] width 13 height 13
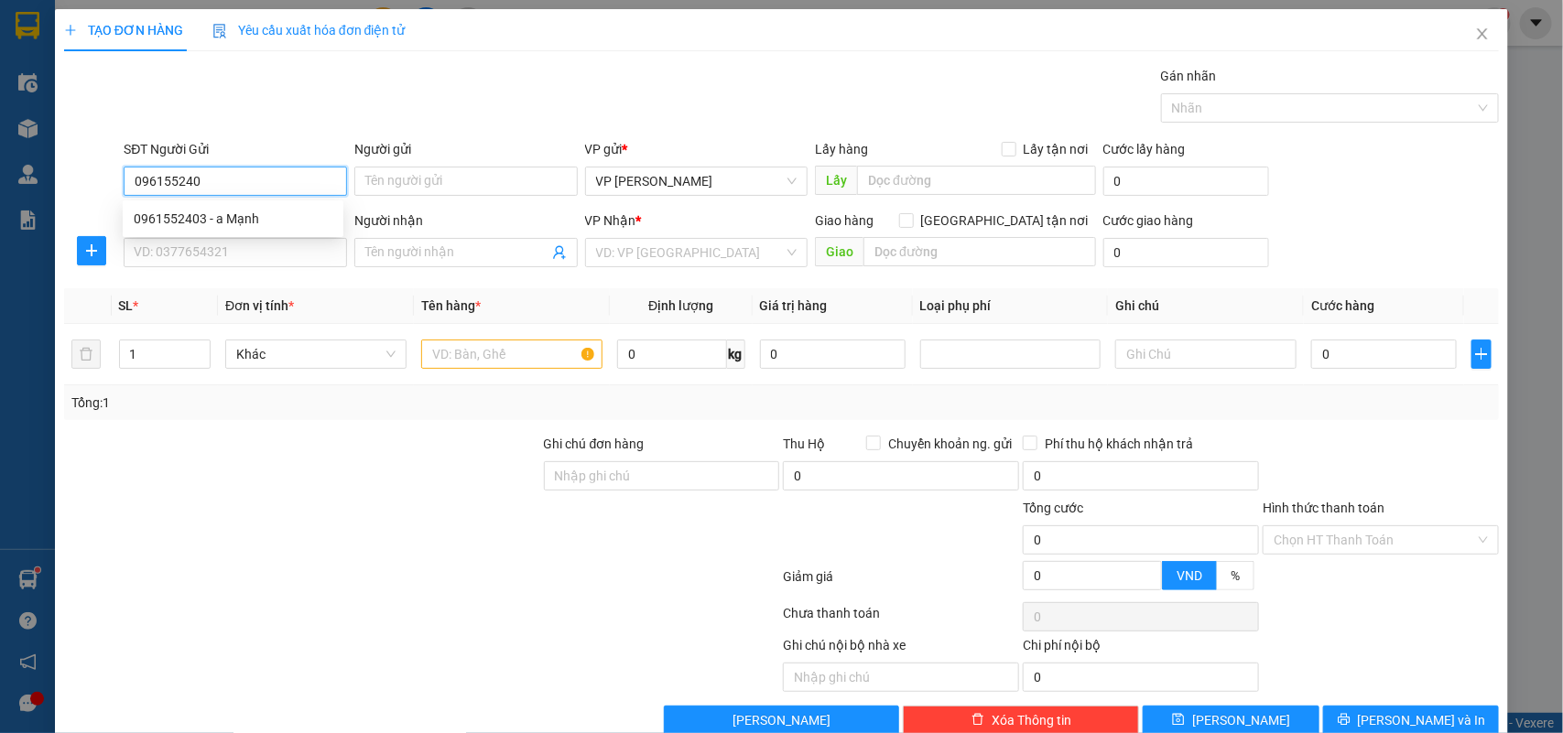
type input "0961552403"
click at [197, 211] on div "0961552403 - a Mạnh" at bounding box center [233, 219] width 199 height 20
type input "a Mạnh"
type input "0961552403"
click at [226, 253] on input "SĐT Người Nhận" at bounding box center [235, 252] width 223 height 29
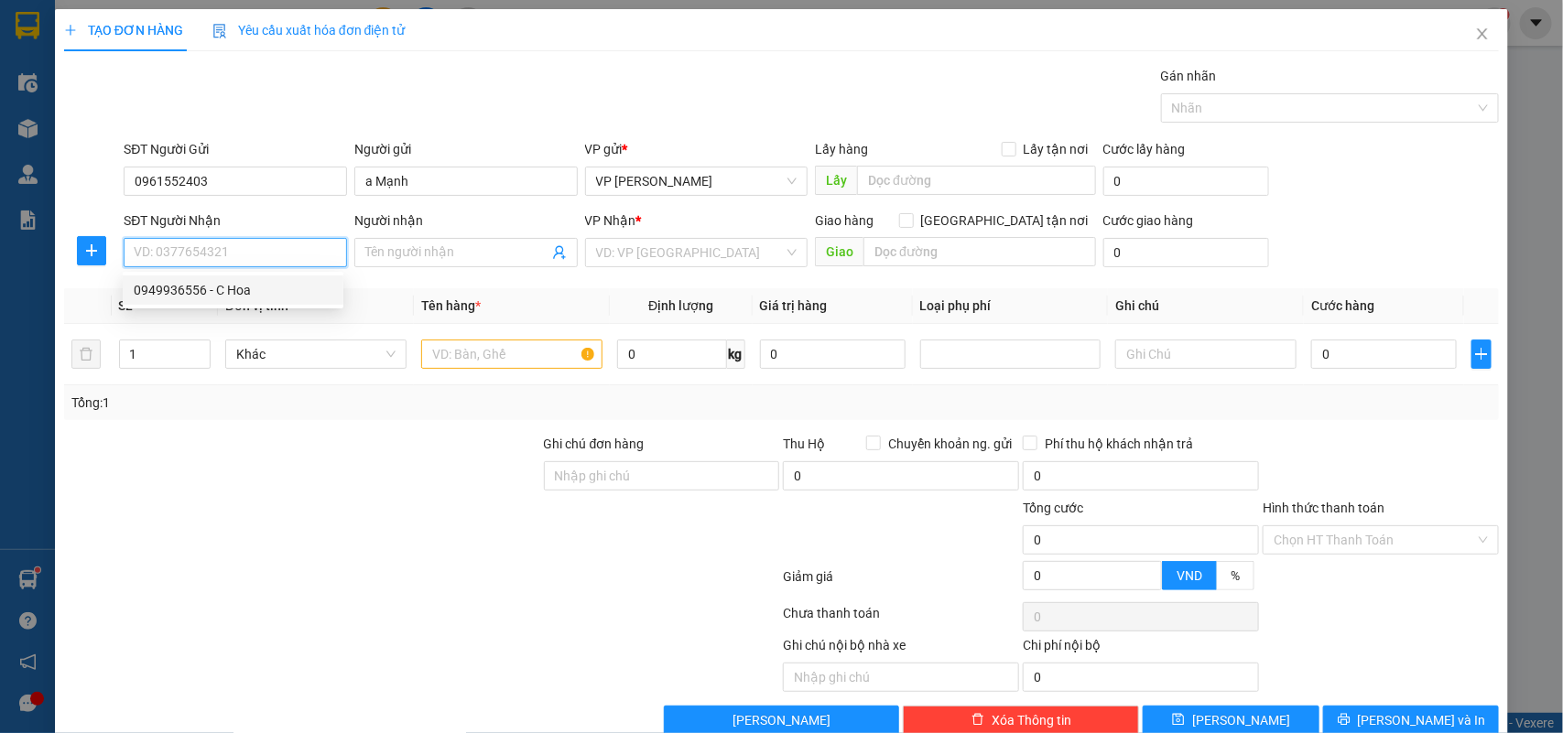
click at [208, 281] on div "0949936556 - C Hoa" at bounding box center [233, 290] width 199 height 20
type input "0949936556"
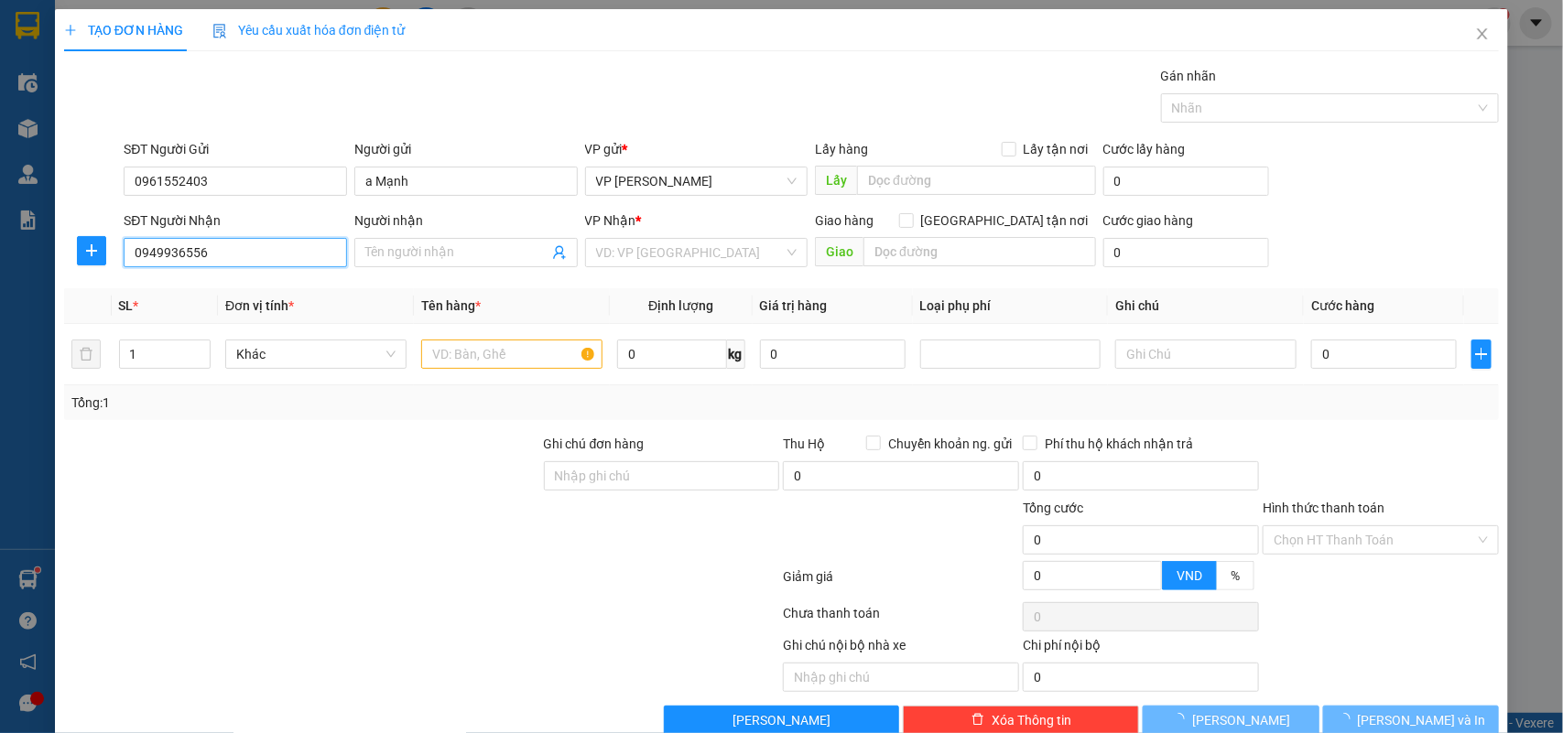
type input "C Hoa"
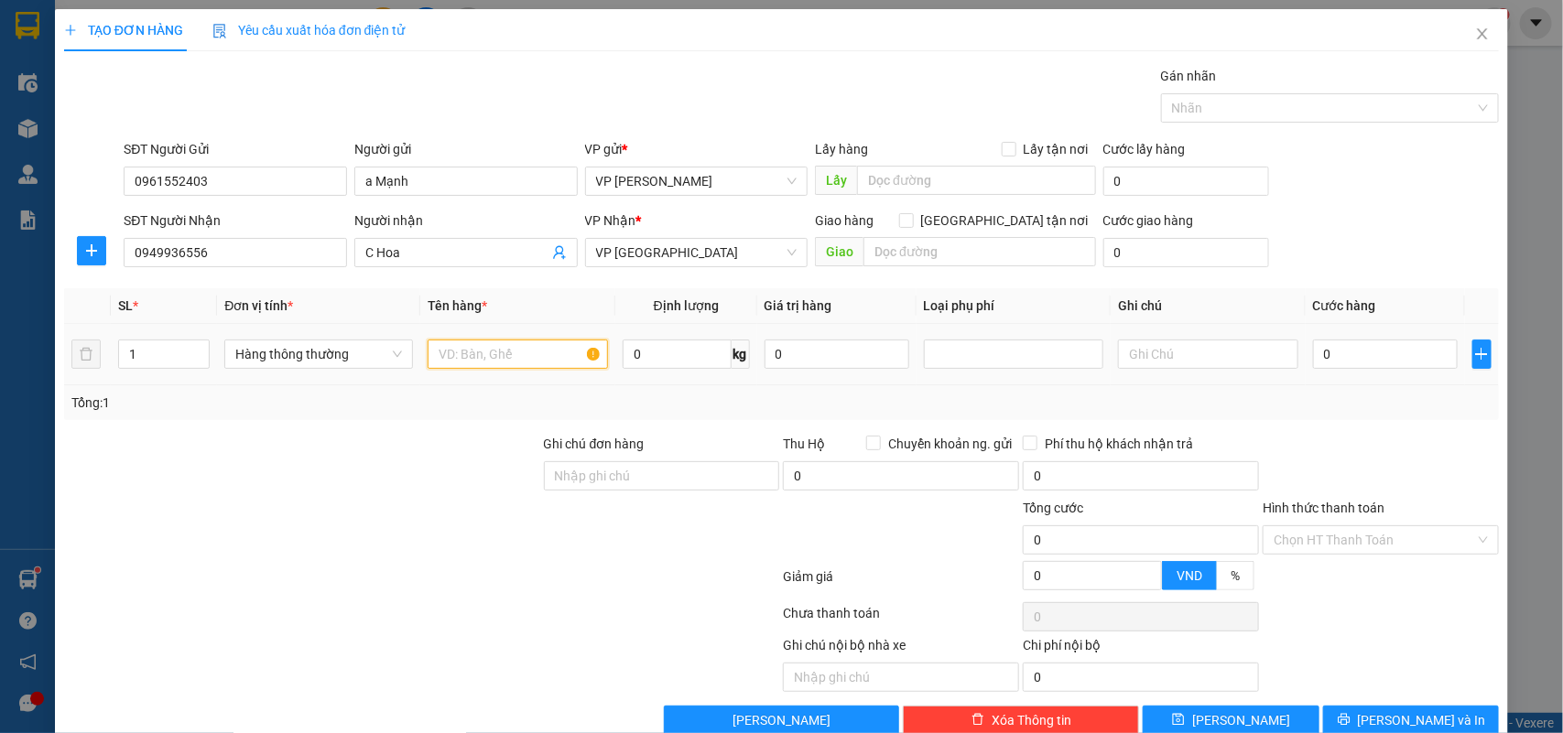
click at [496, 360] on input "text" at bounding box center [518, 354] width 180 height 29
type input "bọc hàng mẫu"
click at [1348, 368] on input "0" at bounding box center [1385, 354] width 145 height 29
type input "2"
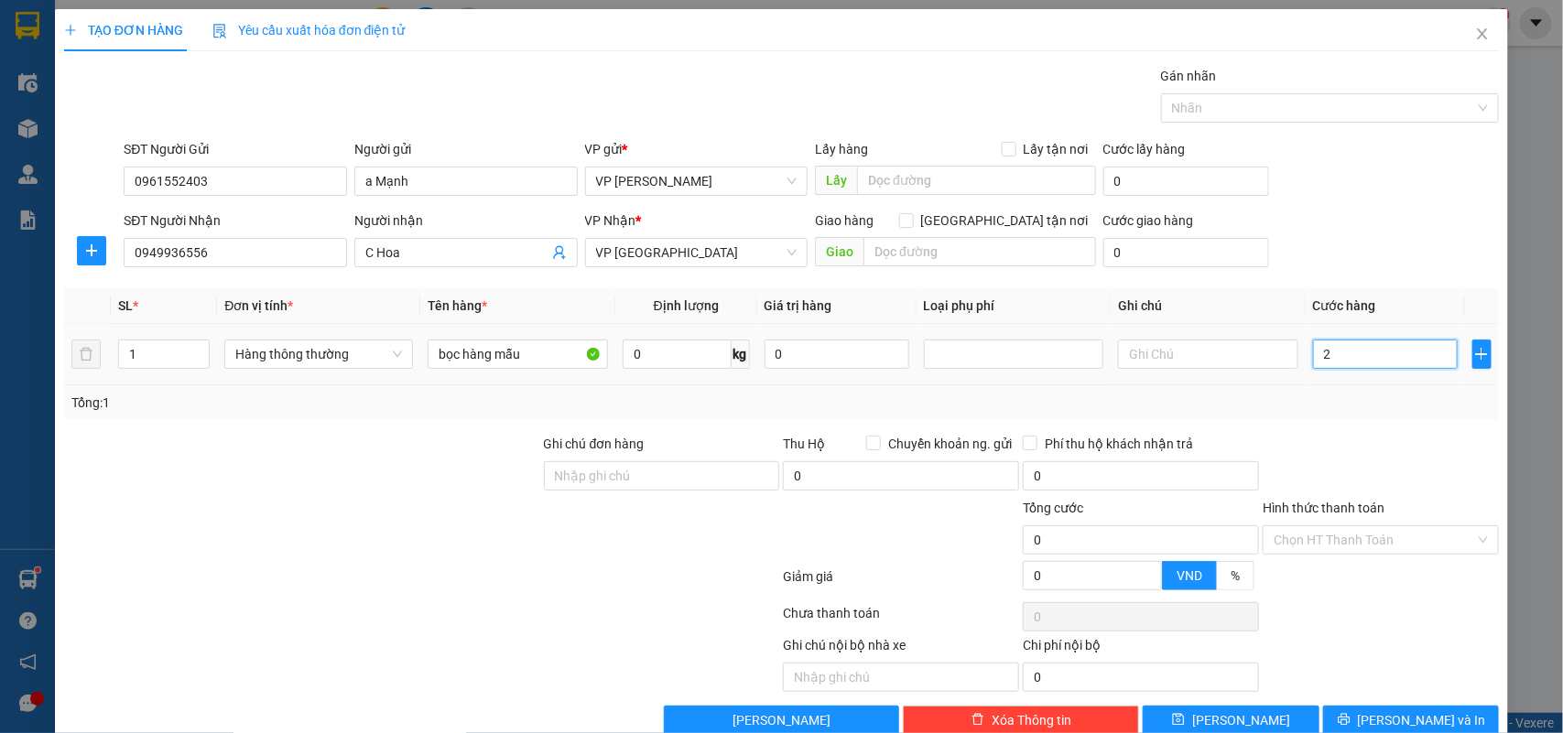
type input "2"
type input "25"
type input "25.000"
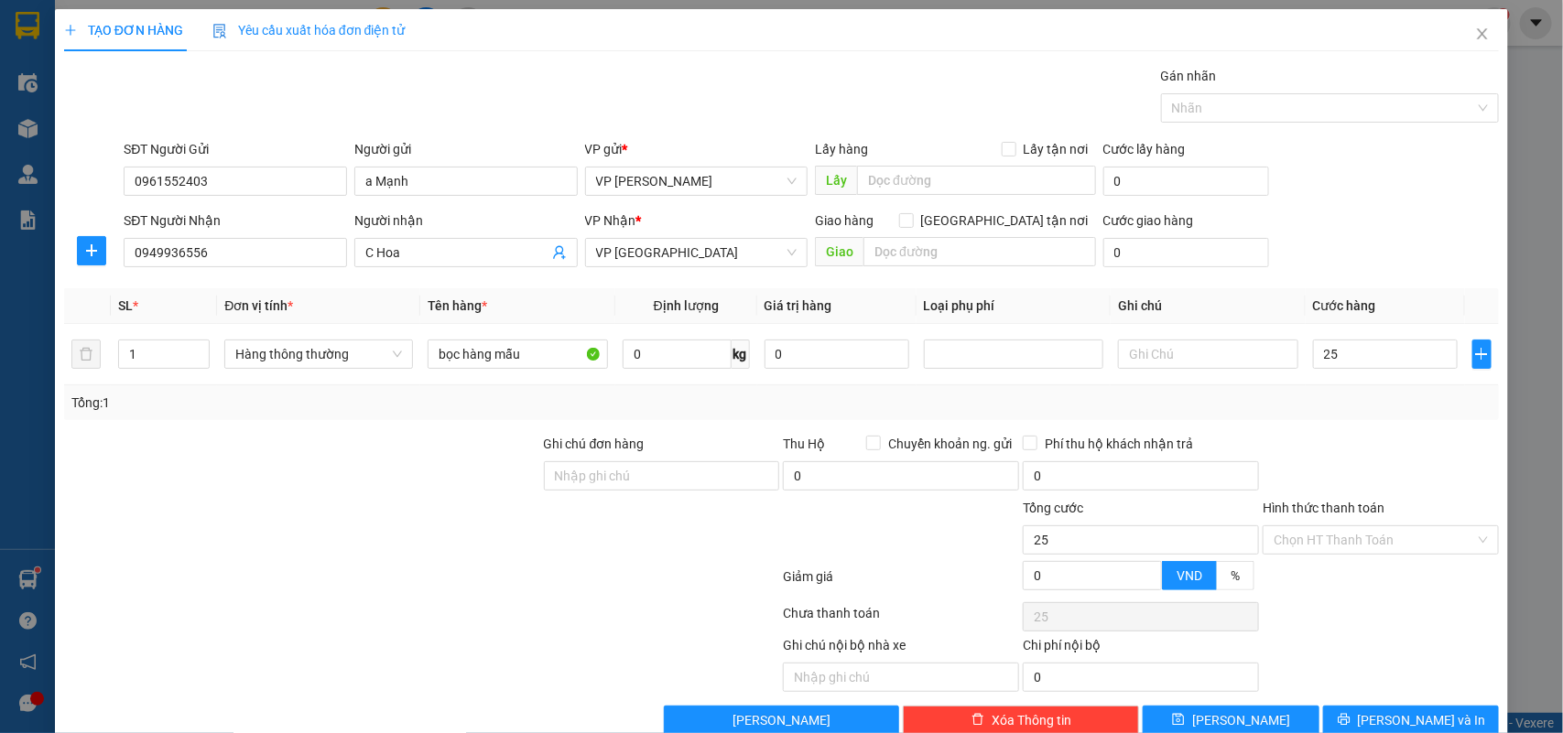
type input "25.000"
click at [1383, 422] on div "Transit Pickup Surcharge Ids Transit Deliver Surcharge Ids Transit Deliver Surc…" at bounding box center [781, 400] width 1435 height 669
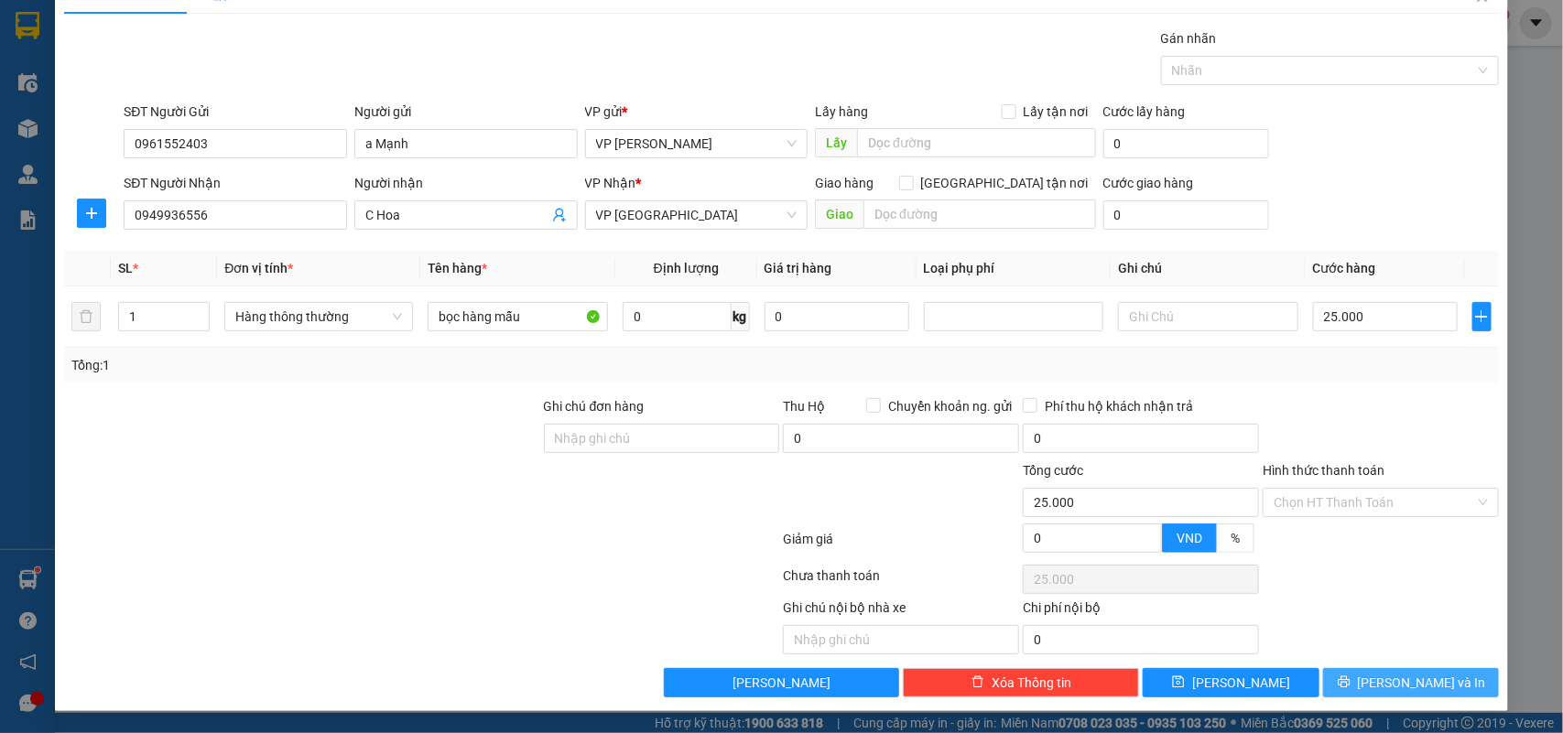
click at [1379, 679] on button "[PERSON_NAME] và In" at bounding box center [1411, 682] width 176 height 29
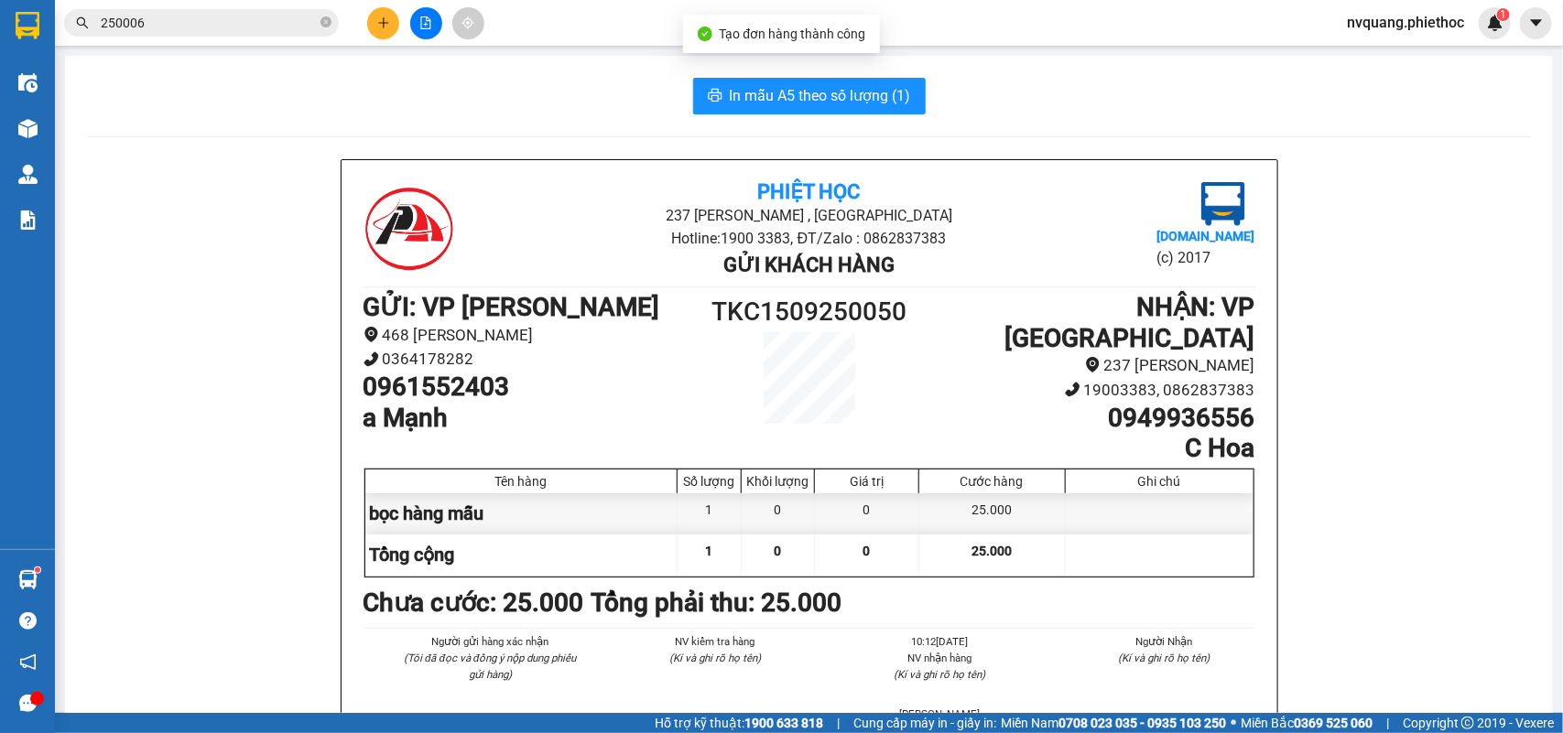
click at [802, 98] on span "In mẫu A5 theo số lượng (1)" at bounding box center [820, 95] width 181 height 23
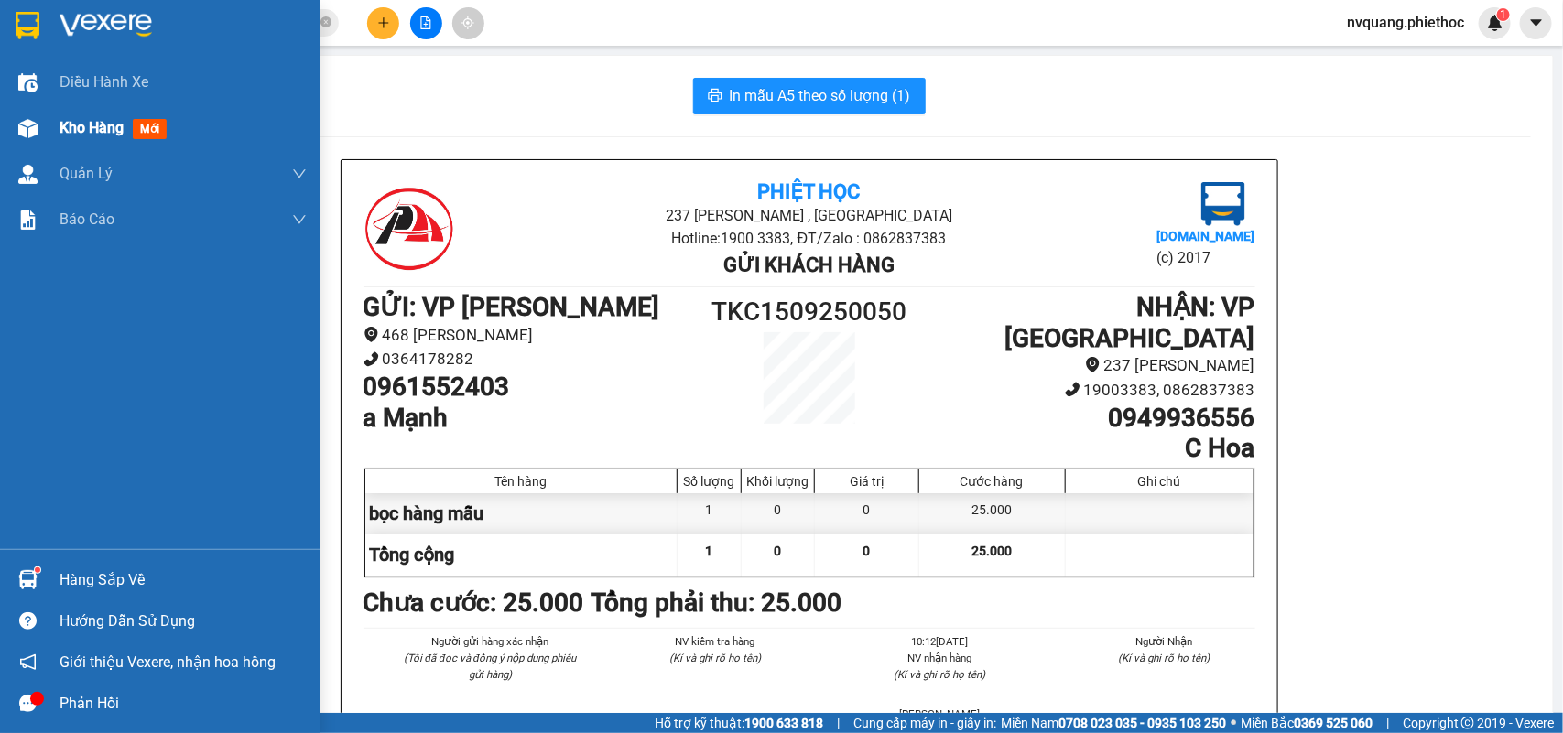
click at [93, 126] on span "Kho hàng" at bounding box center [92, 127] width 64 height 17
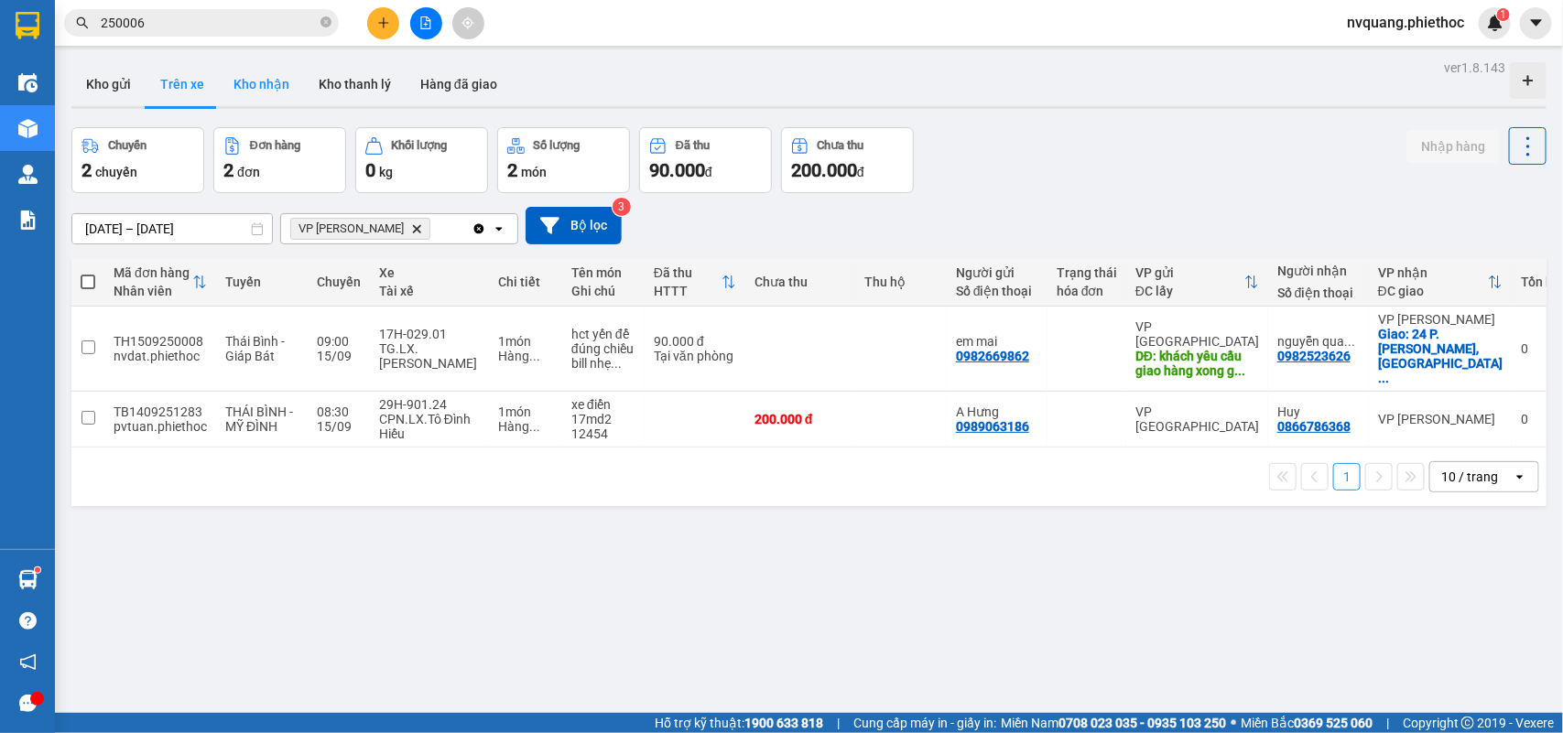
click at [236, 103] on button "Kho nhận" at bounding box center [261, 84] width 85 height 44
type input "[DATE] – [DATE]"
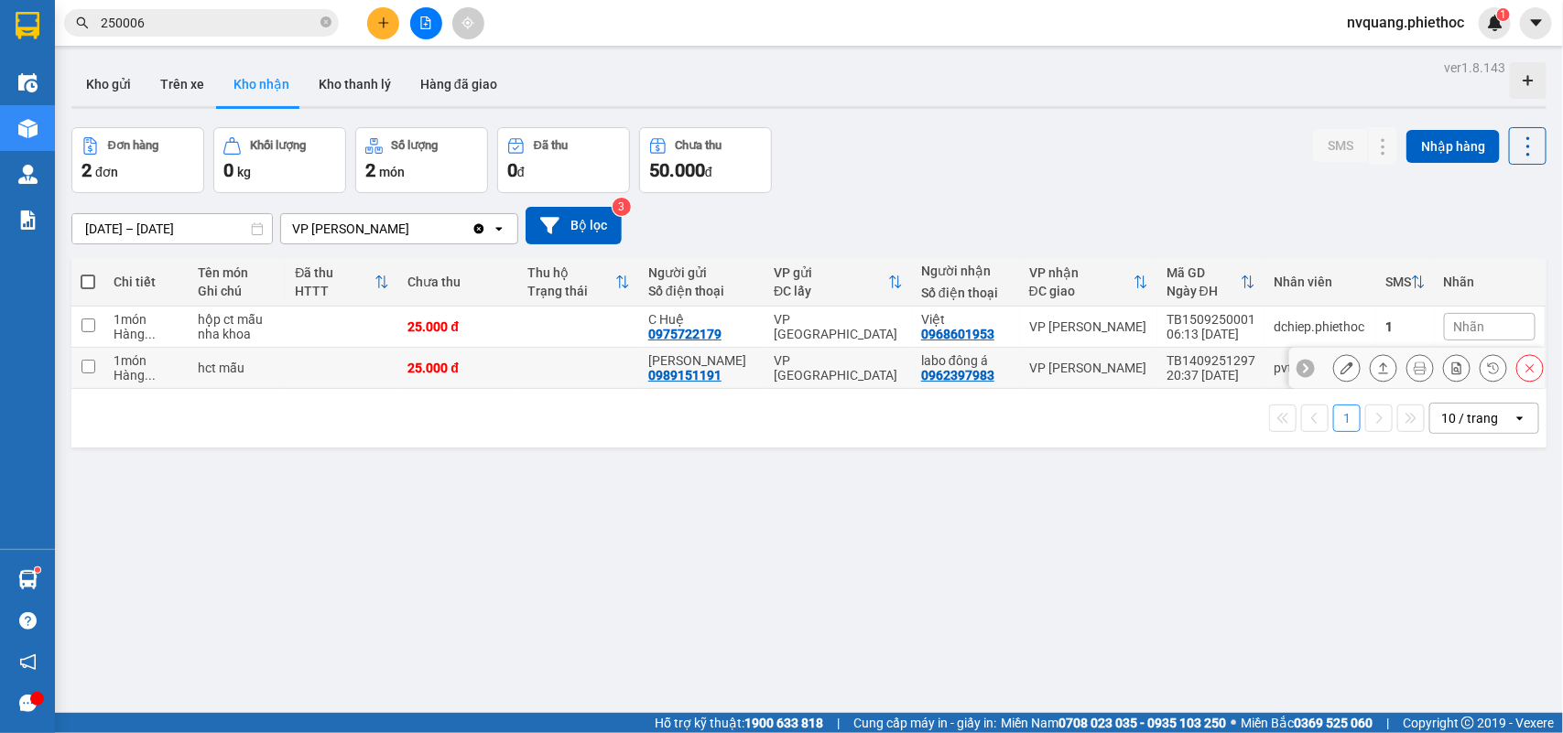
click at [1334, 362] on button at bounding box center [1347, 368] width 26 height 32
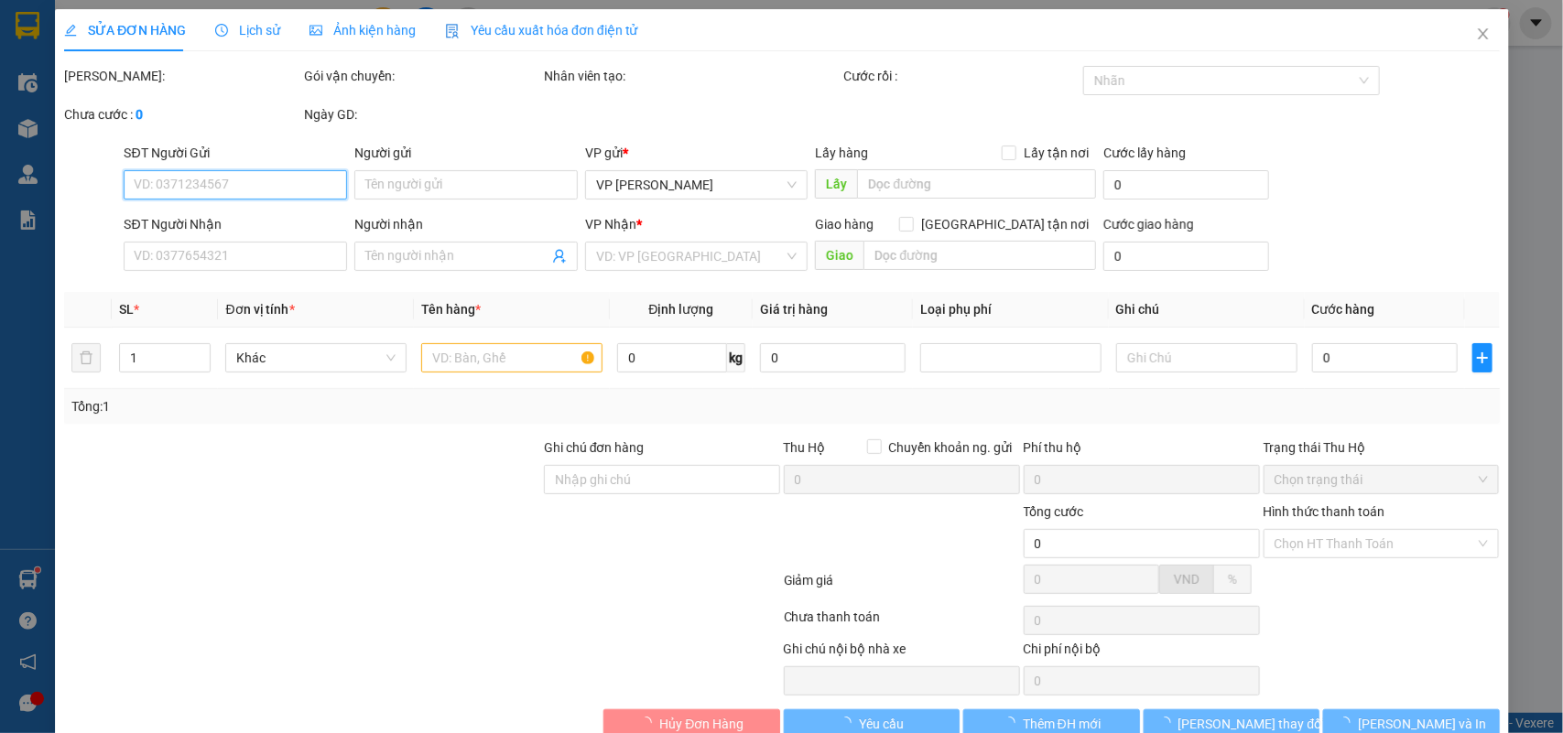
type input "0989151191"
type input "Anh Hùng"
type input "0962397983"
type input "labo đông á"
type input "25.000"
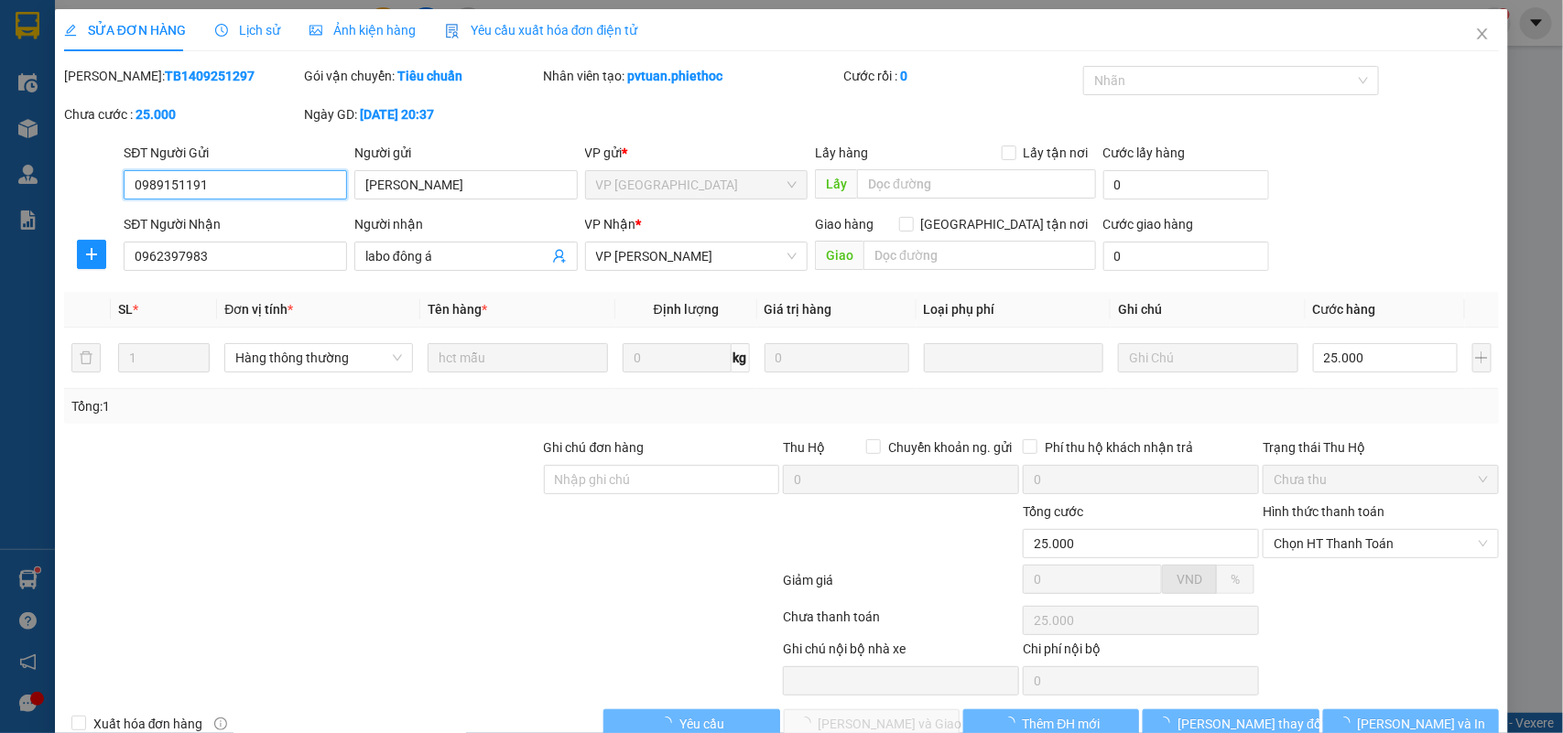
scroll to position [43, 0]
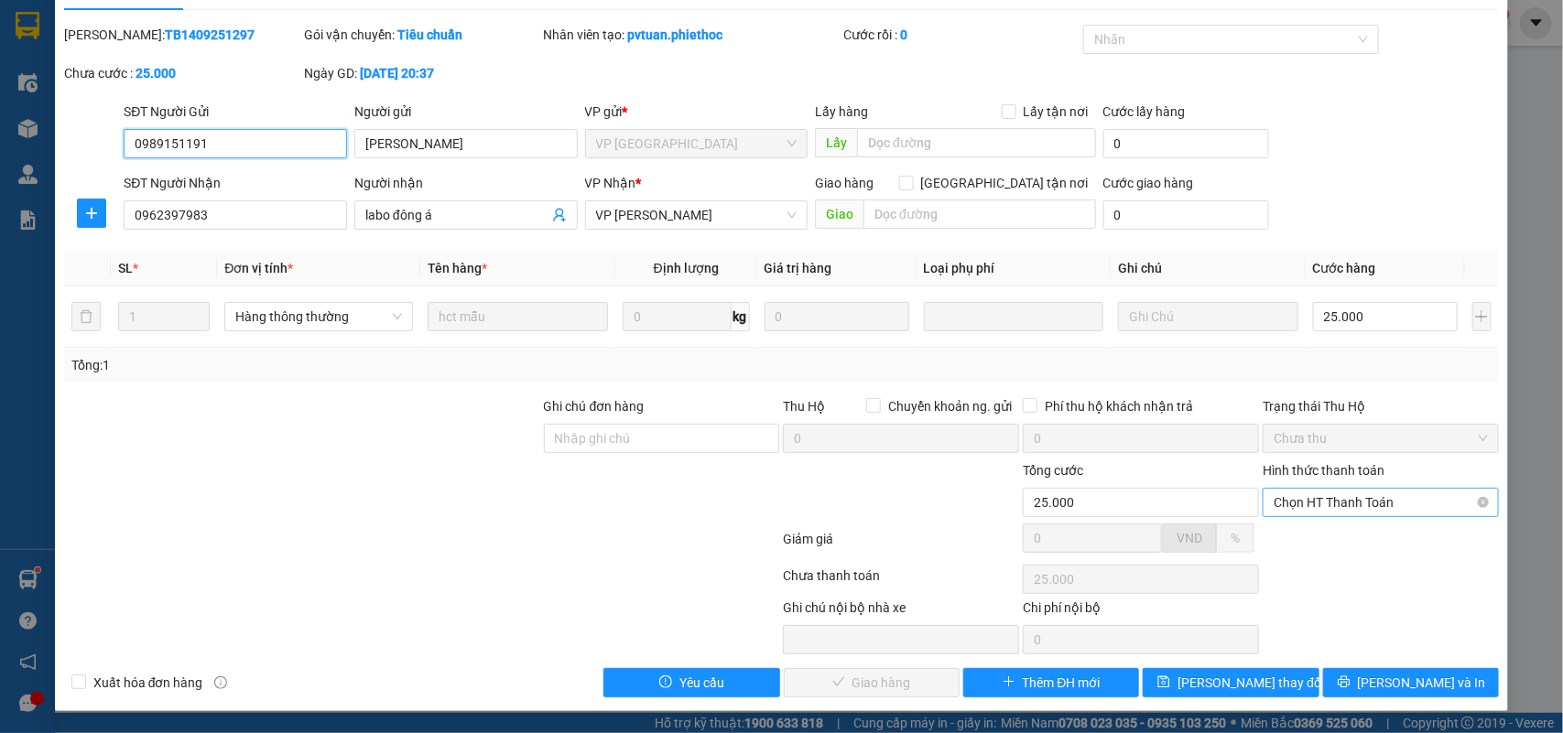
click at [1358, 511] on span "Chọn HT Thanh Toán" at bounding box center [1380, 502] width 214 height 27
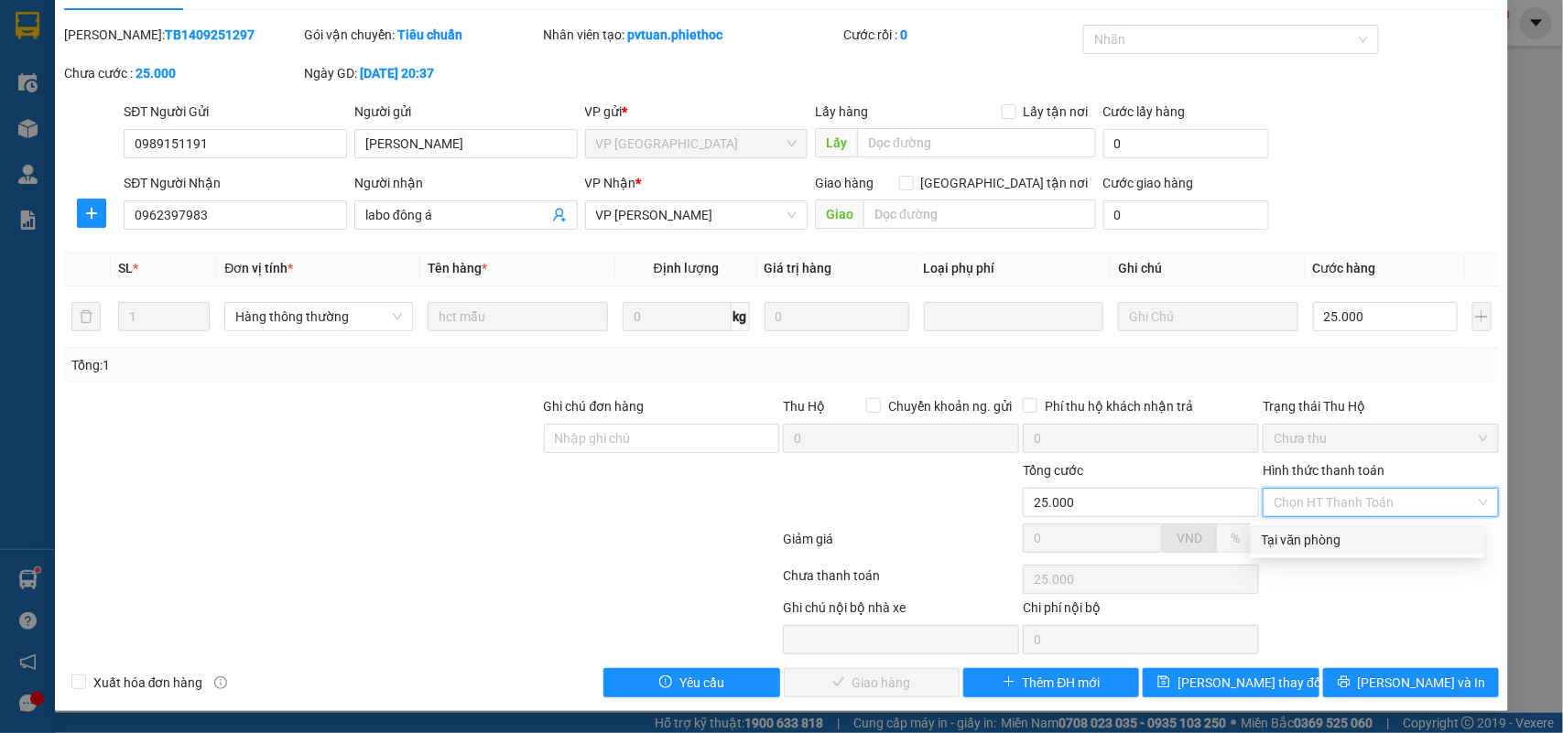
drag, startPoint x: 1327, startPoint y: 550, endPoint x: 1300, endPoint y: 556, distance: 28.0
click at [1325, 550] on div "Tại văn phòng" at bounding box center [1367, 539] width 233 height 29
type input "0"
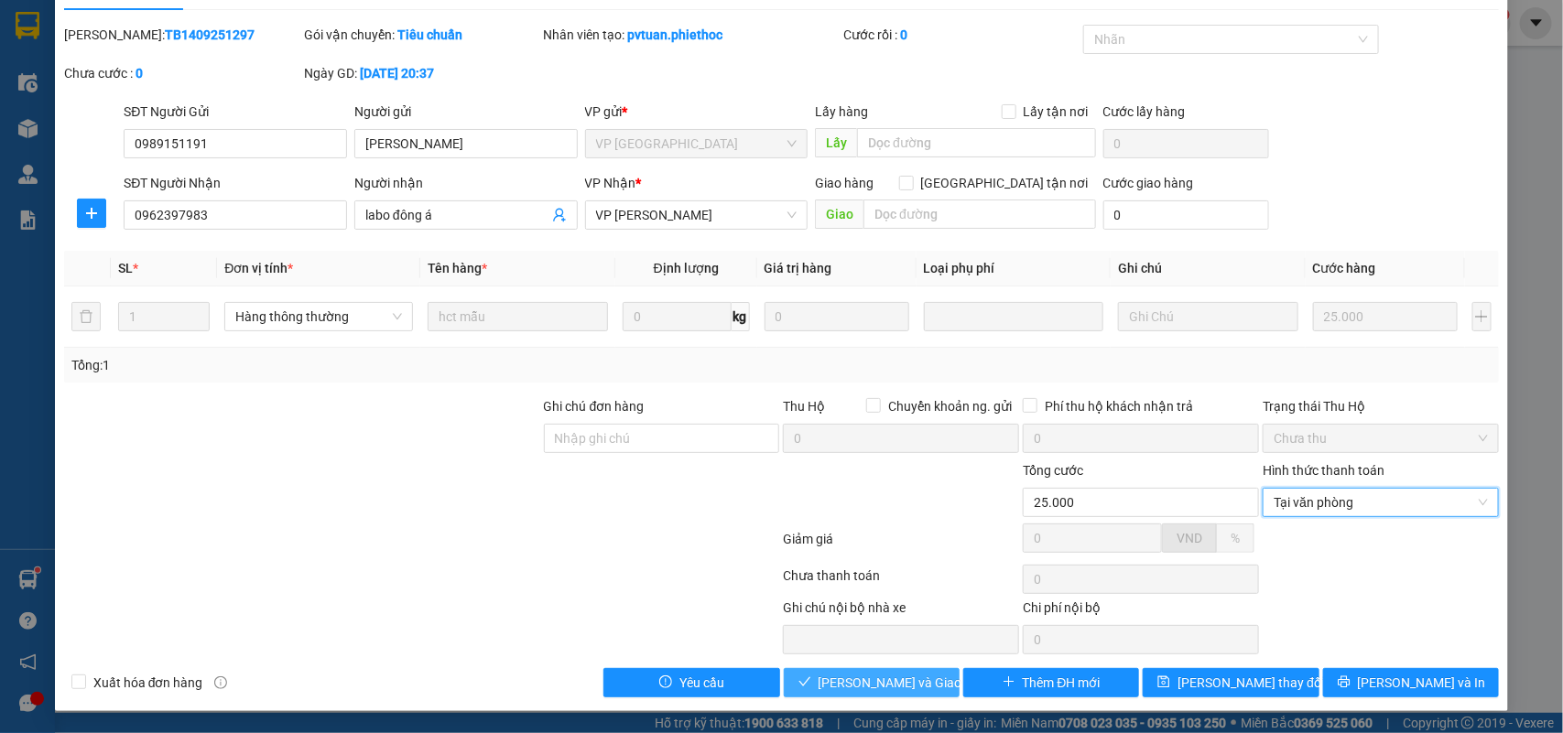
click at [890, 676] on span "Lưu và Giao hàng" at bounding box center [906, 683] width 176 height 20
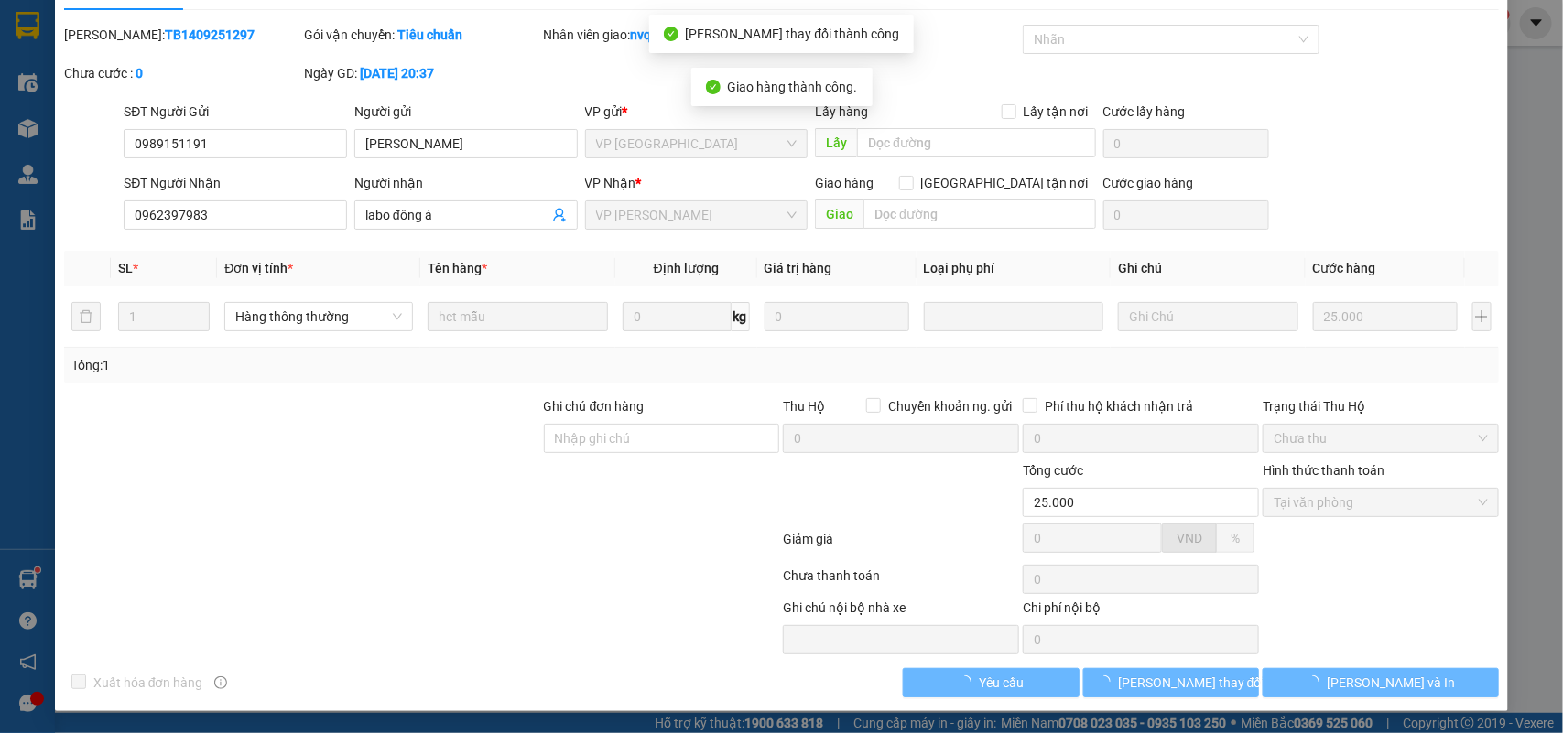
scroll to position [0, 0]
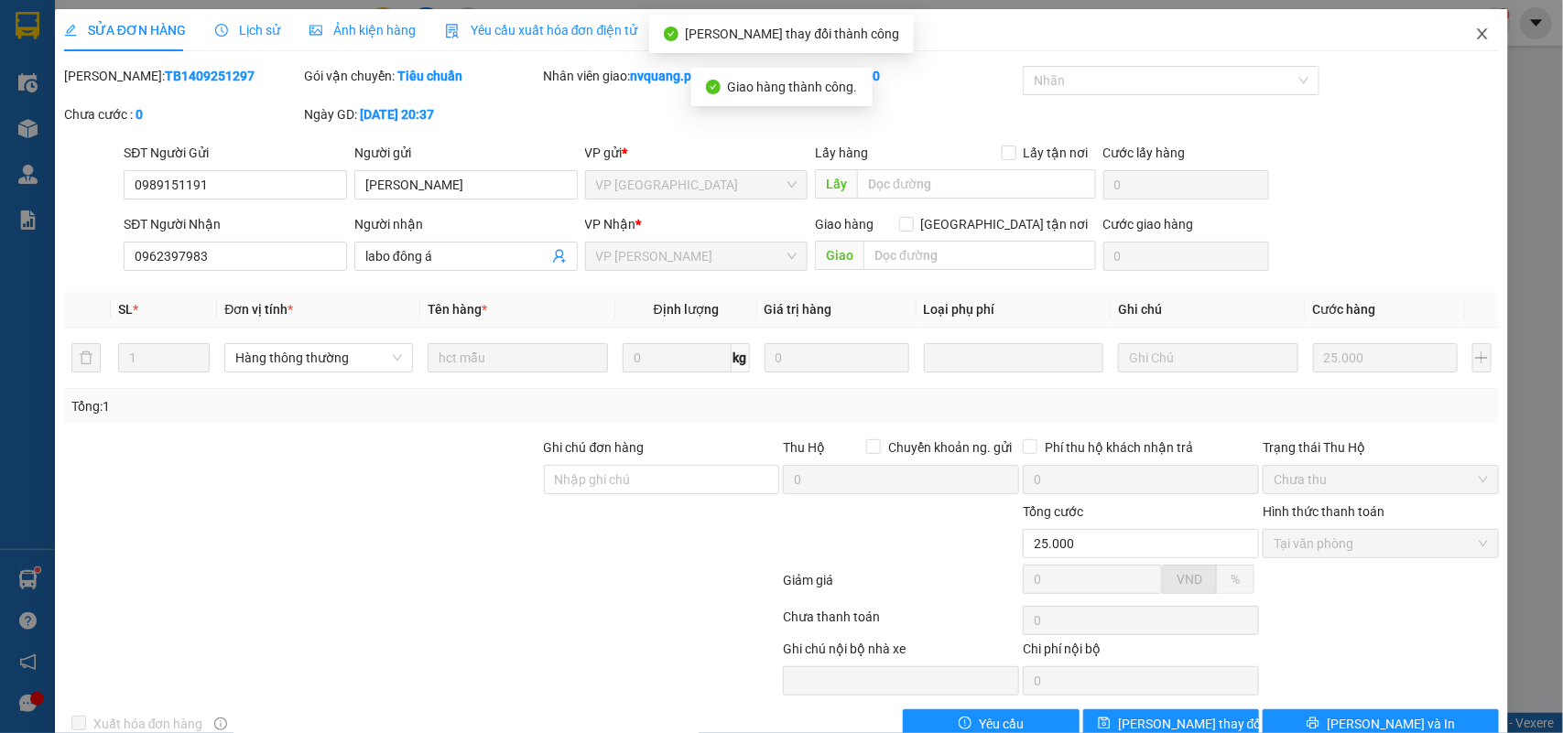
click at [1478, 33] on icon "close" at bounding box center [1483, 33] width 10 height 11
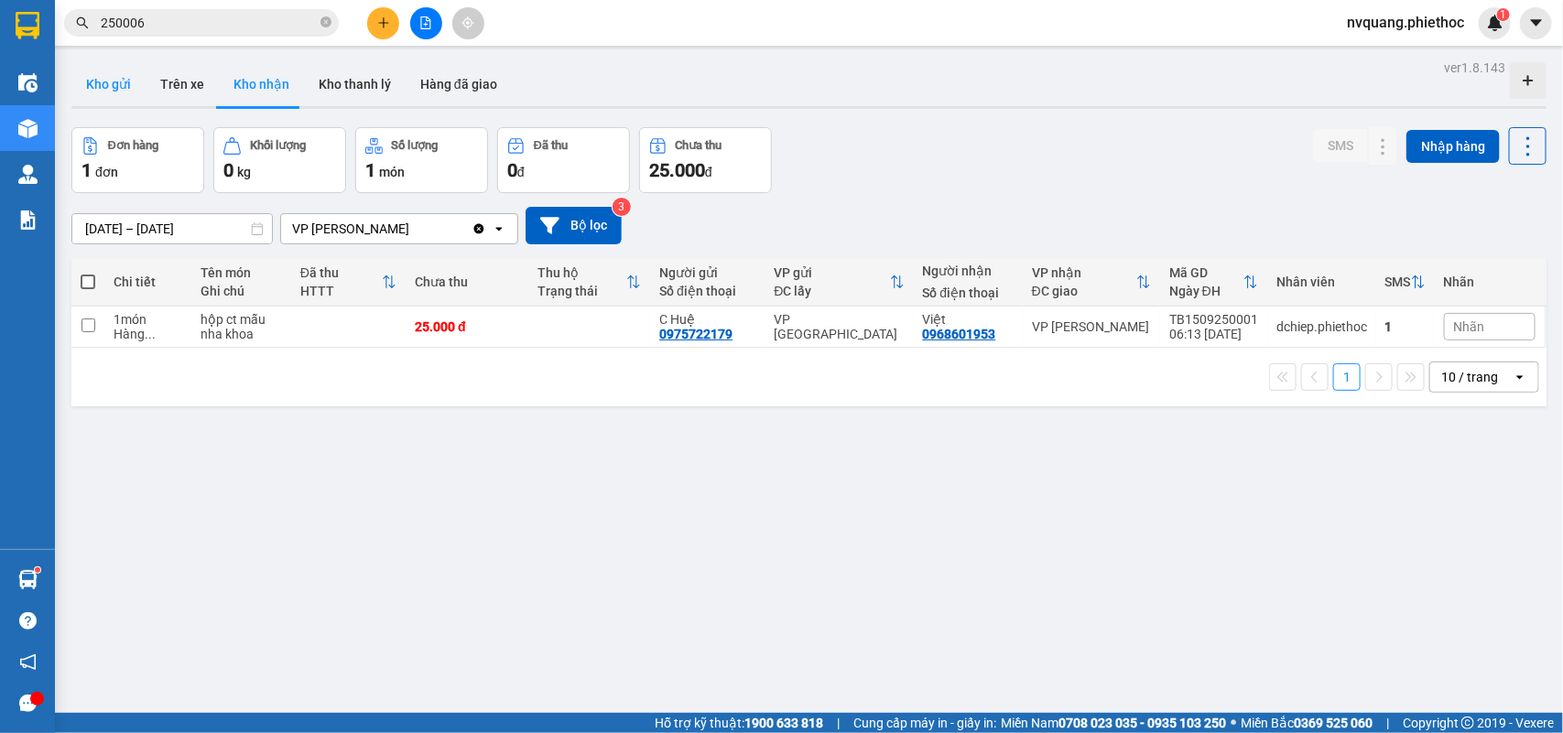
click at [122, 92] on button "Kho gửi" at bounding box center [108, 84] width 74 height 44
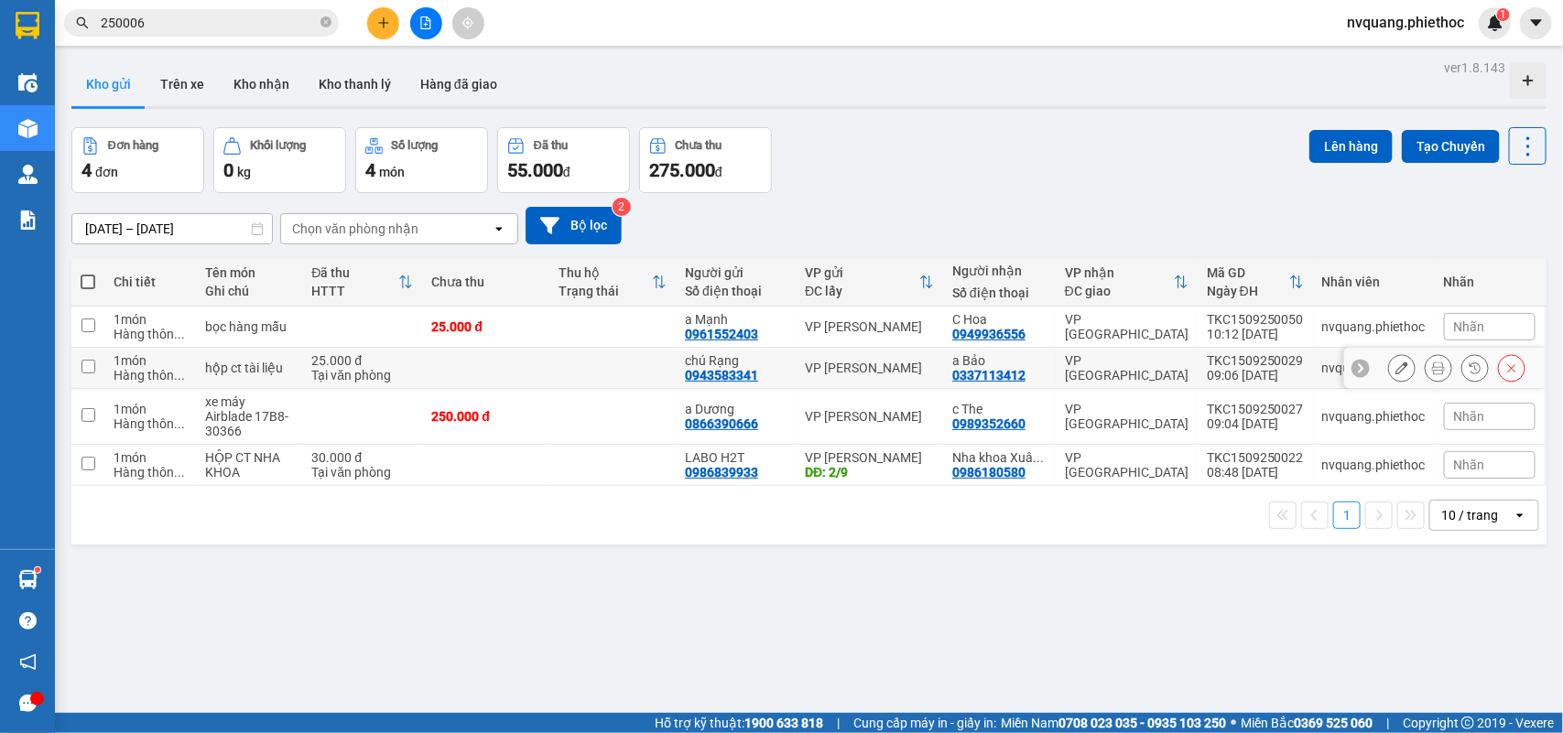
click at [363, 368] on div "Tại văn phòng" at bounding box center [362, 375] width 102 height 15
checkbox input "true"
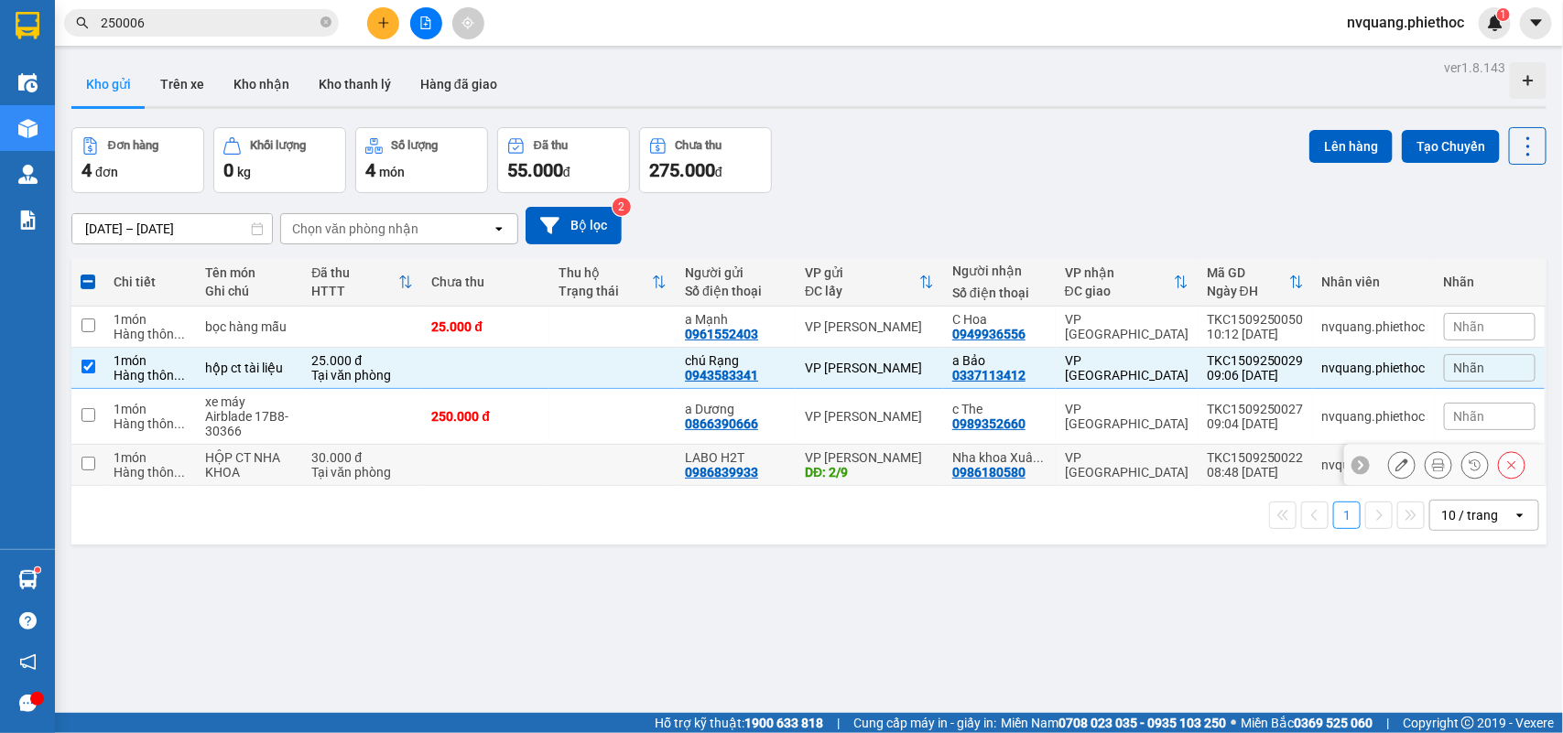
click at [350, 460] on div "30.000 đ" at bounding box center [362, 457] width 102 height 15
checkbox input "true"
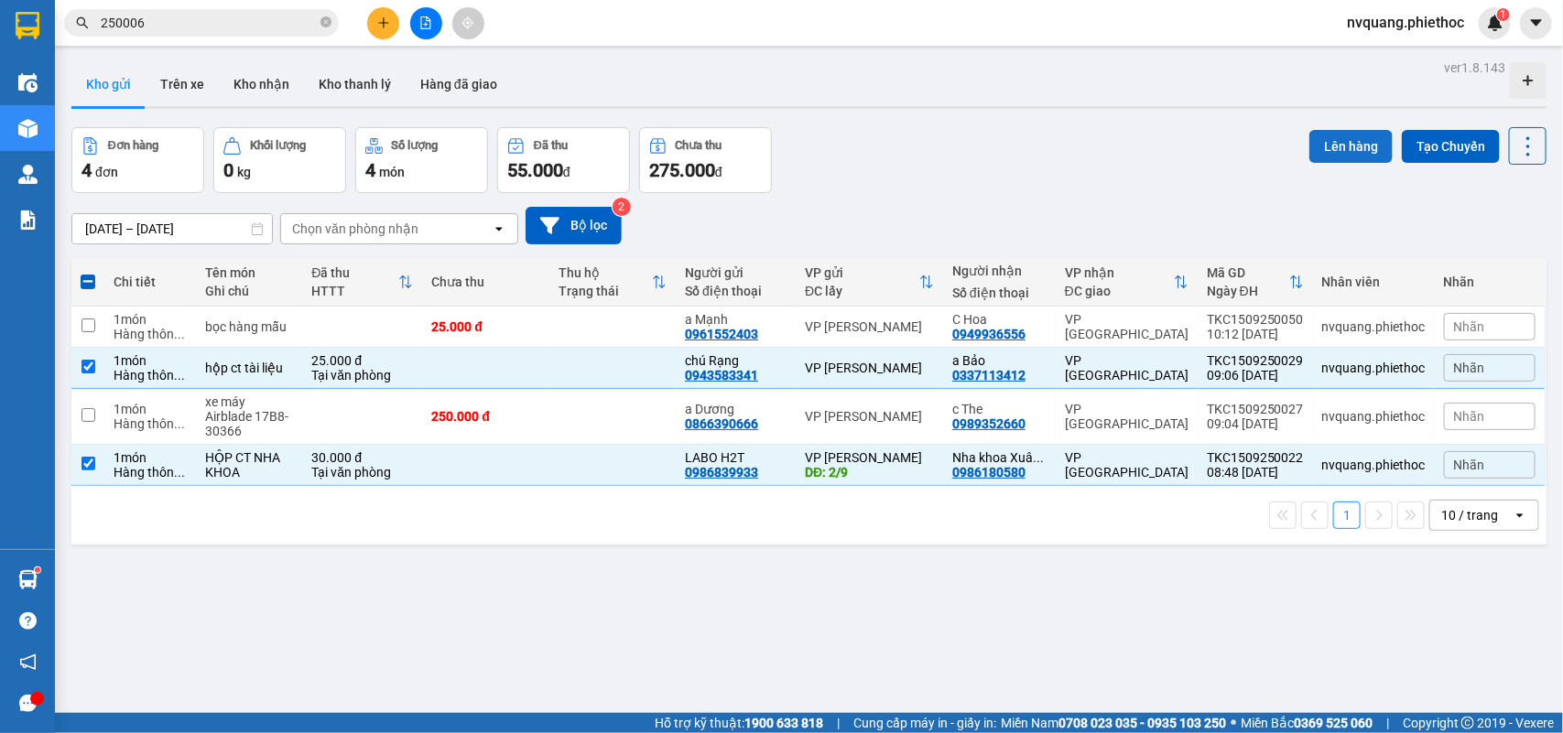
click at [1350, 138] on button "Lên hàng" at bounding box center [1350, 146] width 83 height 33
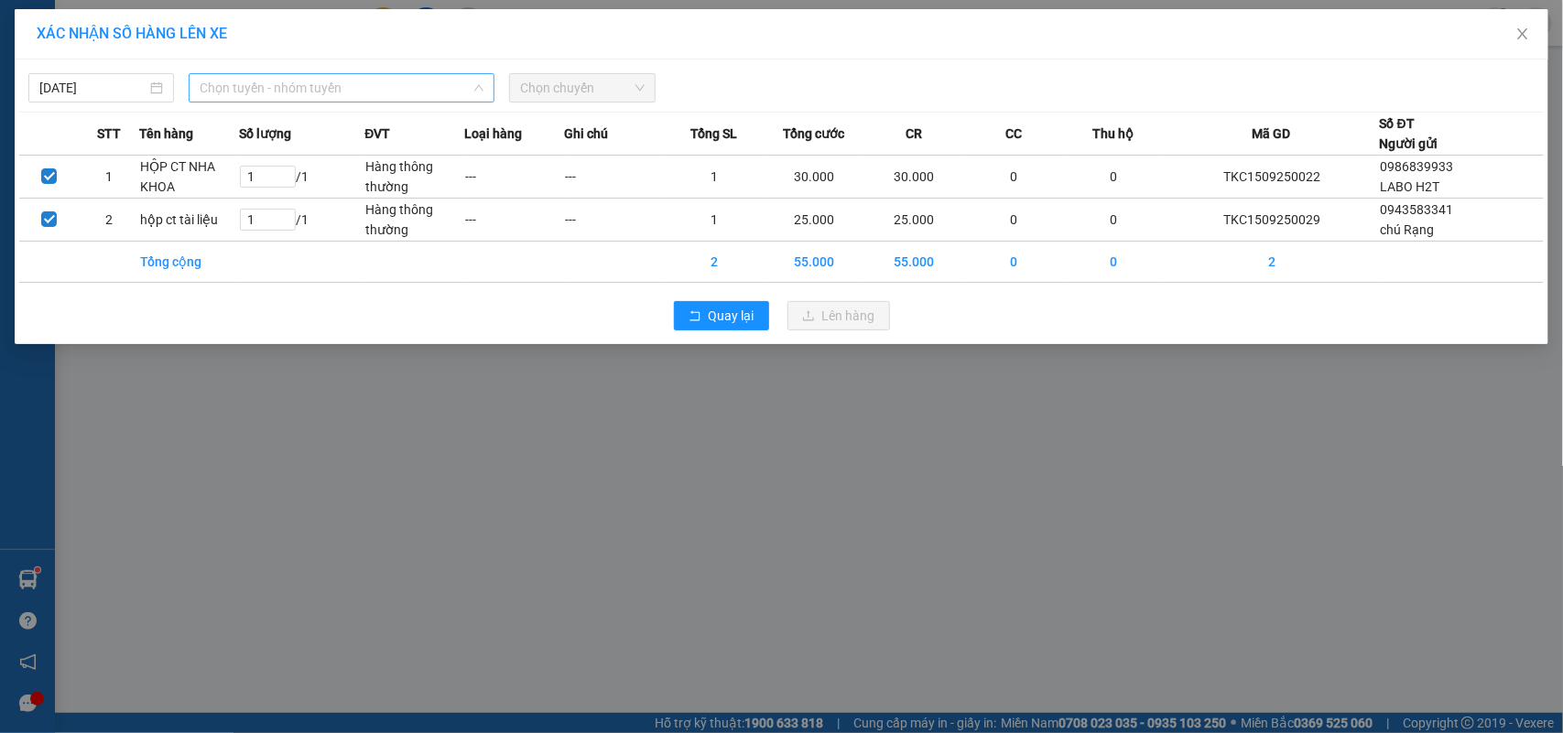
click at [256, 79] on span "Chọn tuyến - nhóm tuyến" at bounding box center [342, 87] width 284 height 27
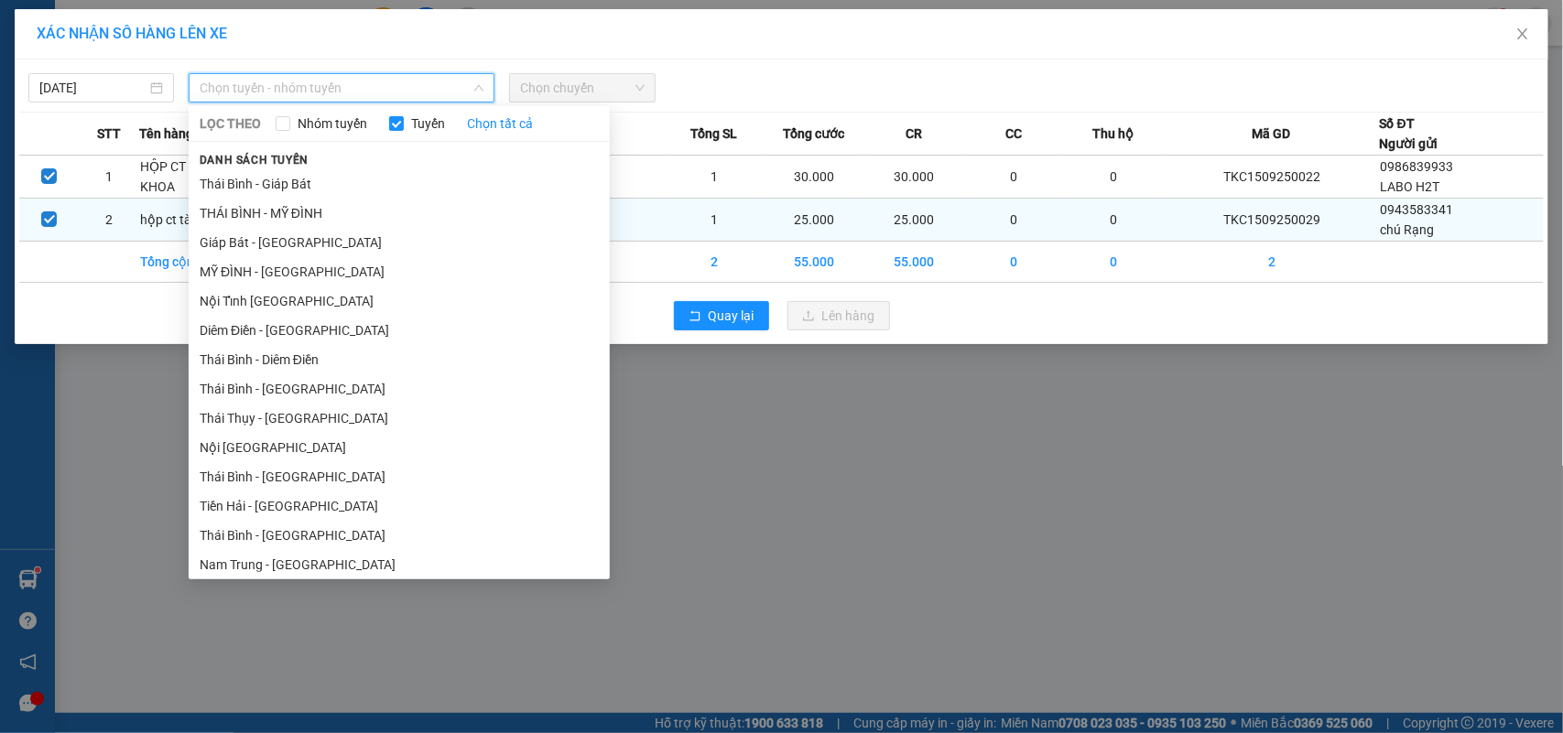
click at [232, 234] on li "Giáp Bát - [GEOGRAPHIC_DATA]" at bounding box center [399, 242] width 421 height 29
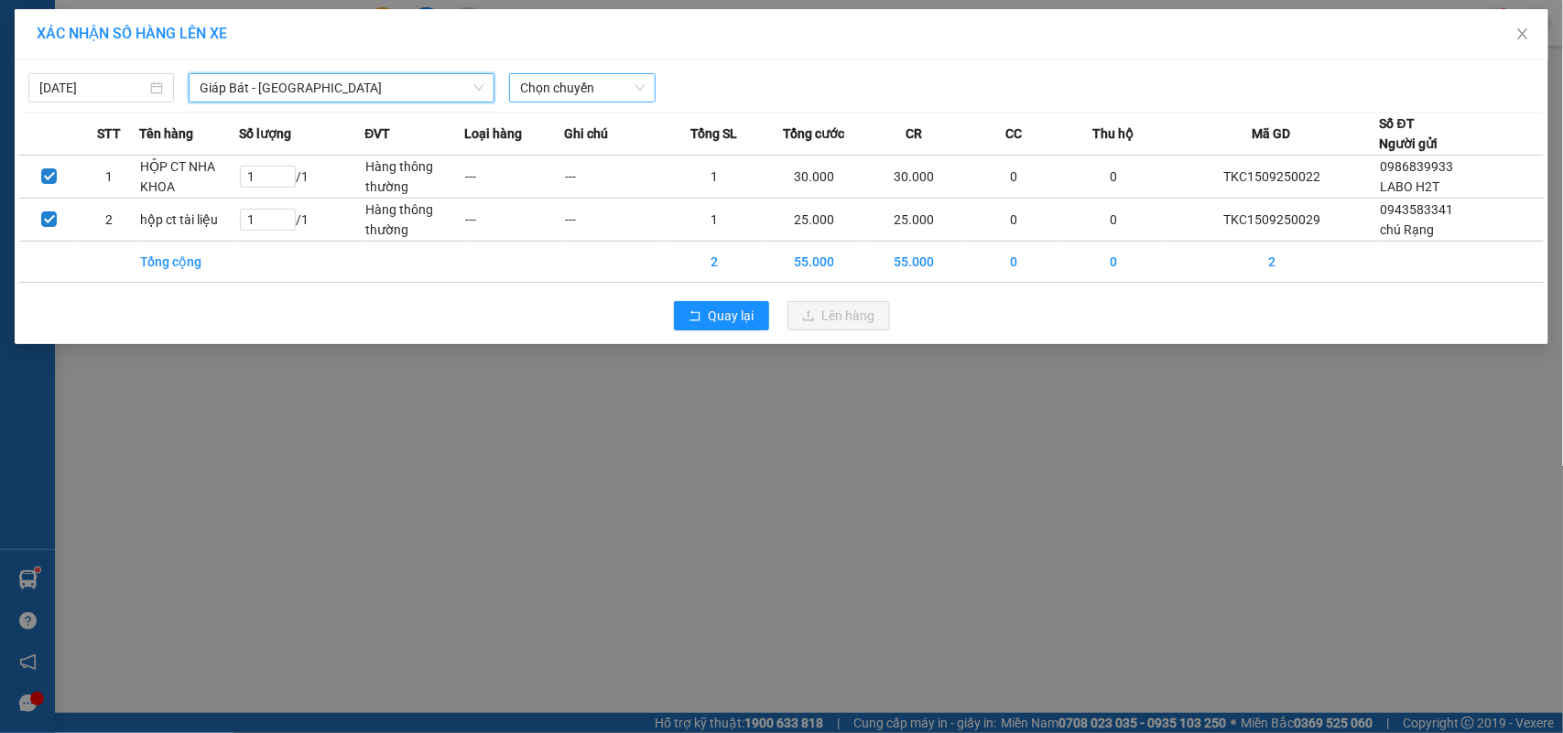
drag, startPoint x: 554, startPoint y: 87, endPoint x: 554, endPoint y: 99, distance: 11.9
click at [554, 85] on span "Chọn chuyến" at bounding box center [582, 87] width 124 height 27
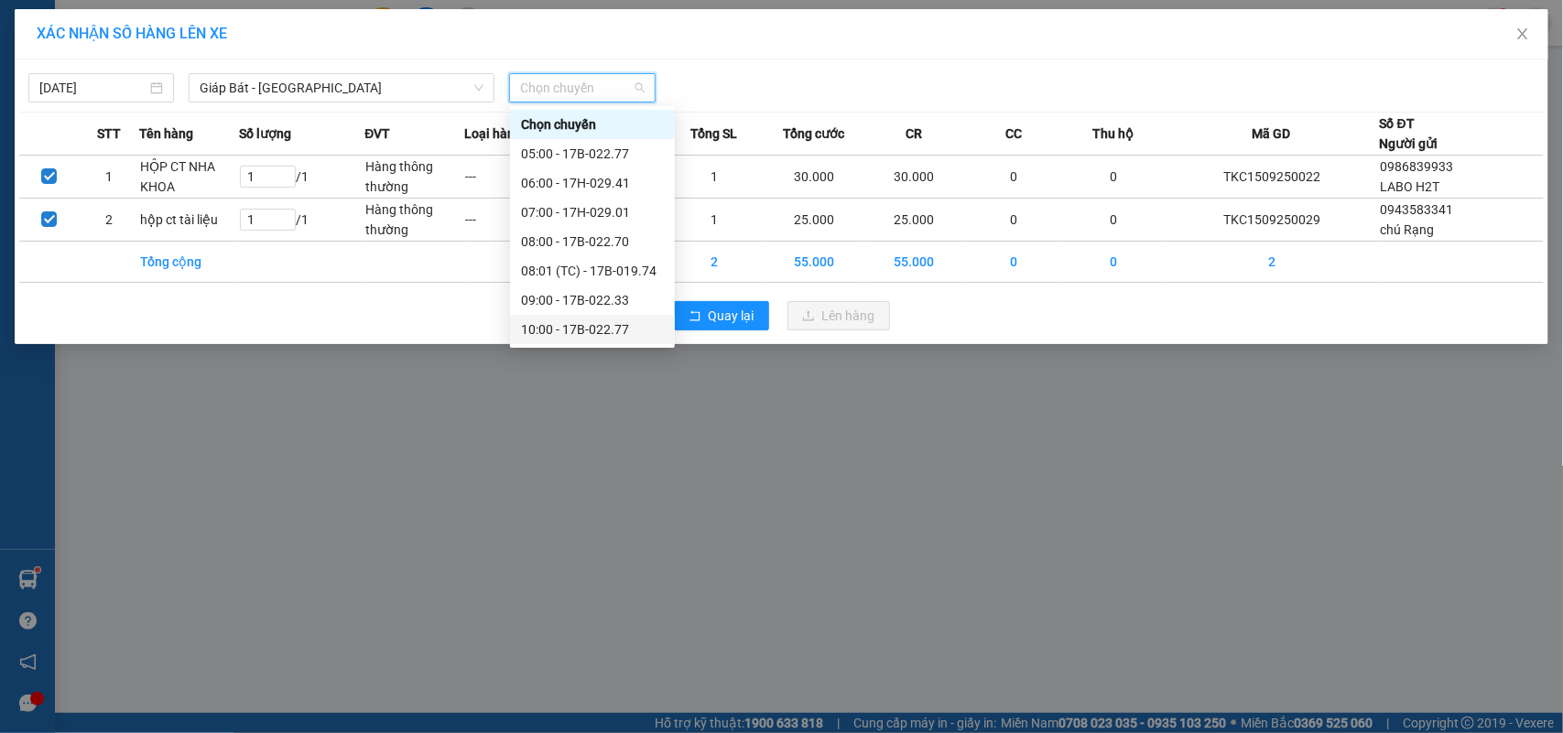
scroll to position [114, 0]
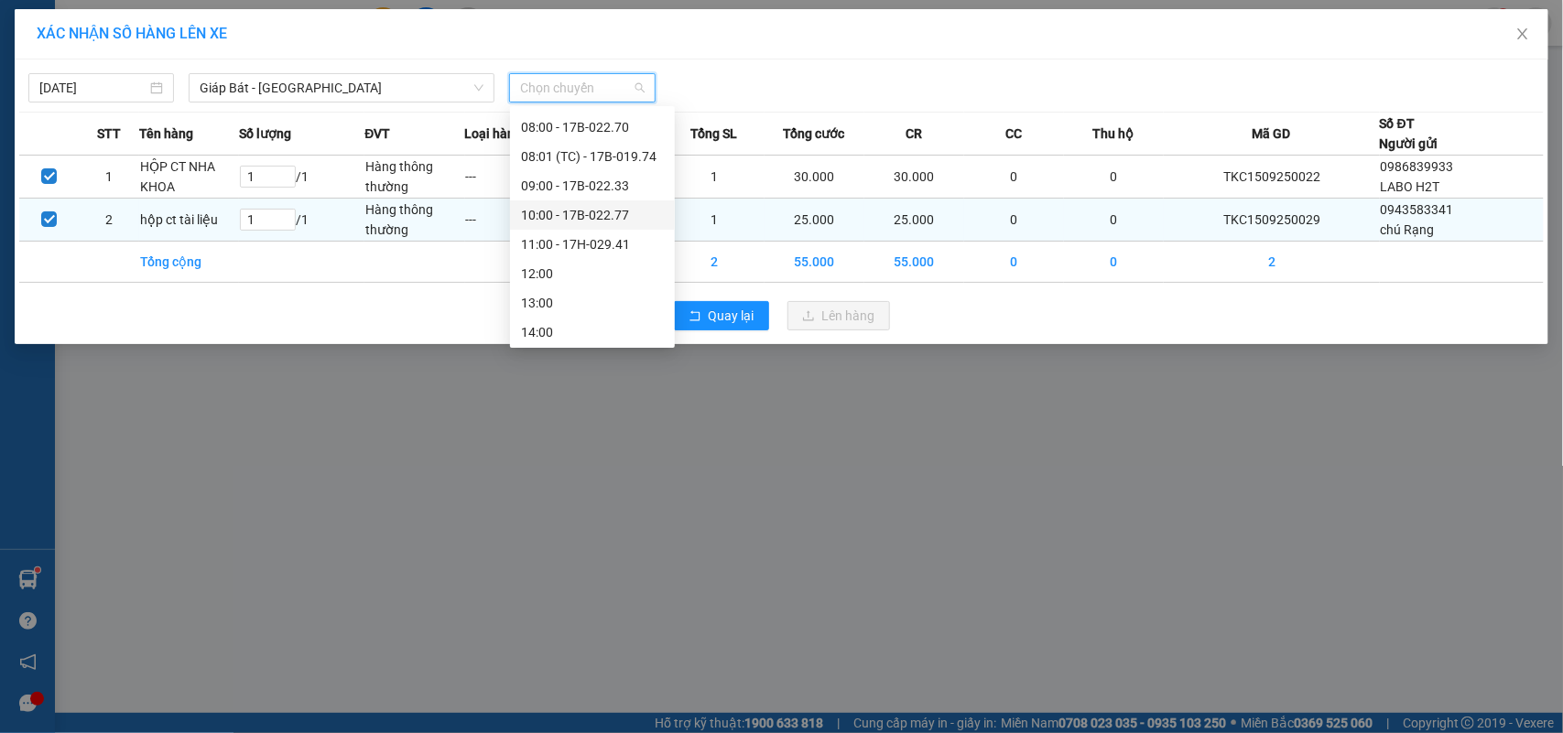
drag, startPoint x: 569, startPoint y: 211, endPoint x: 579, endPoint y: 213, distance: 10.2
click at [569, 211] on div "10:00 - 17B-022.77" at bounding box center [592, 215] width 143 height 20
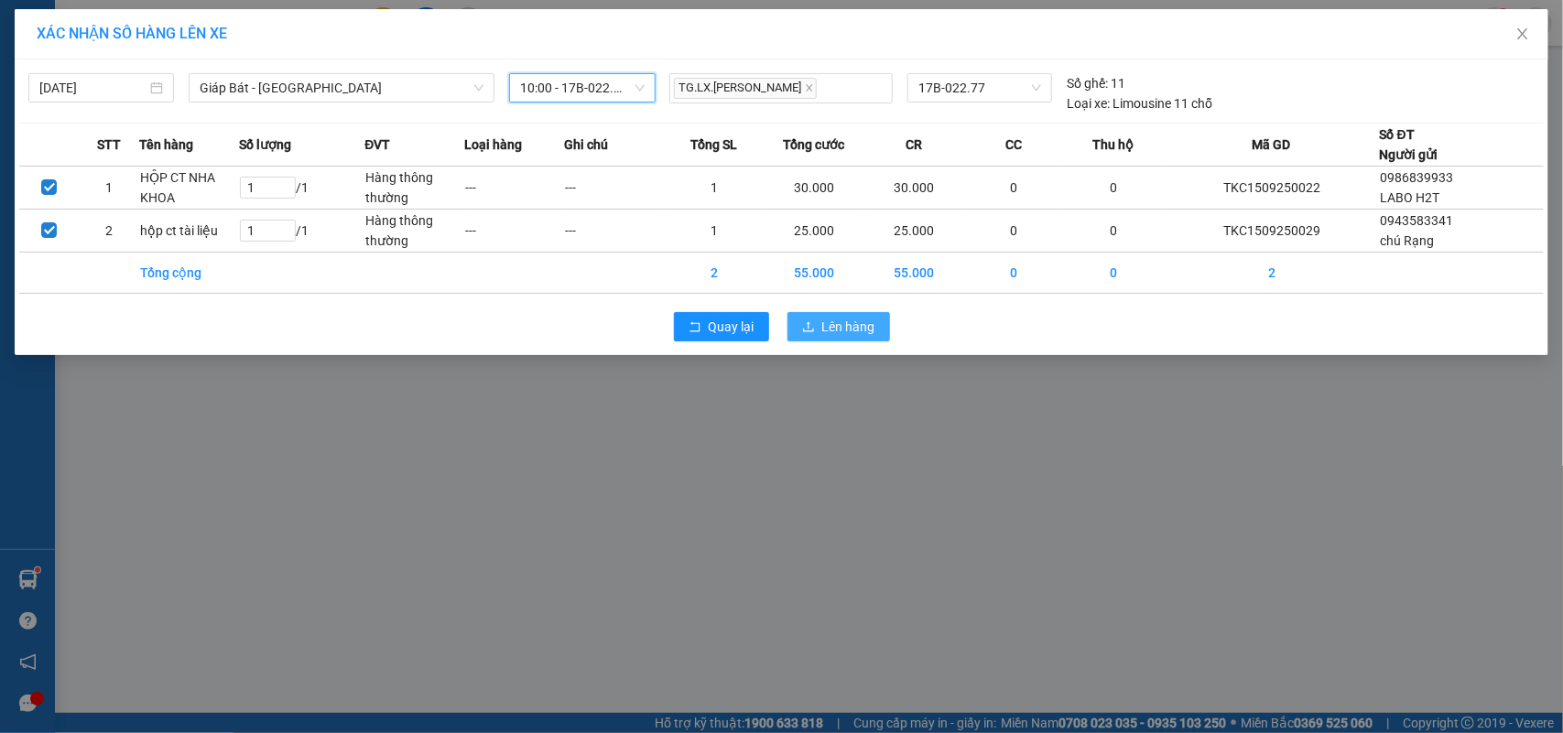
click at [818, 322] on button "Lên hàng" at bounding box center [838, 326] width 103 height 29
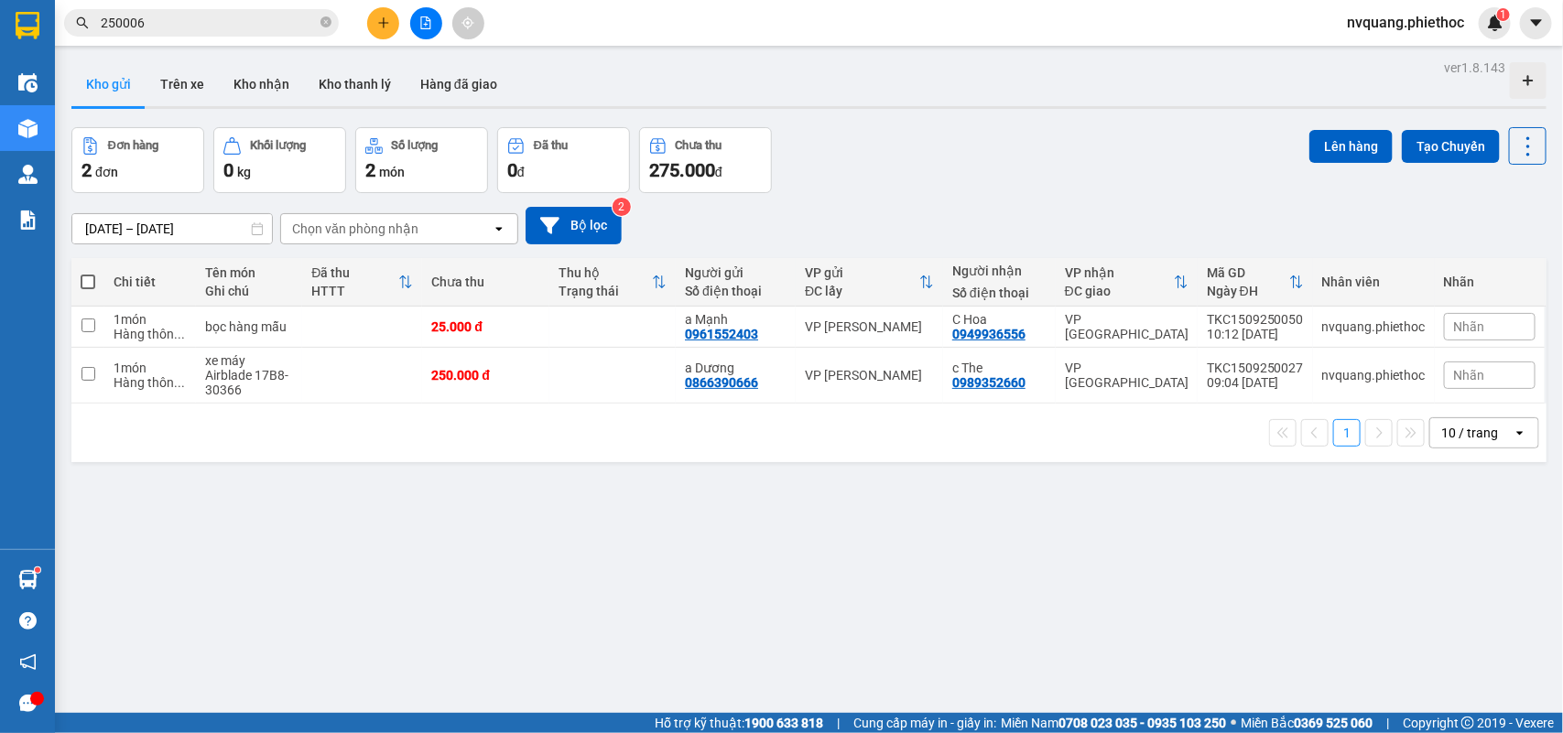
click at [389, 23] on icon "plus" at bounding box center [383, 22] width 13 height 13
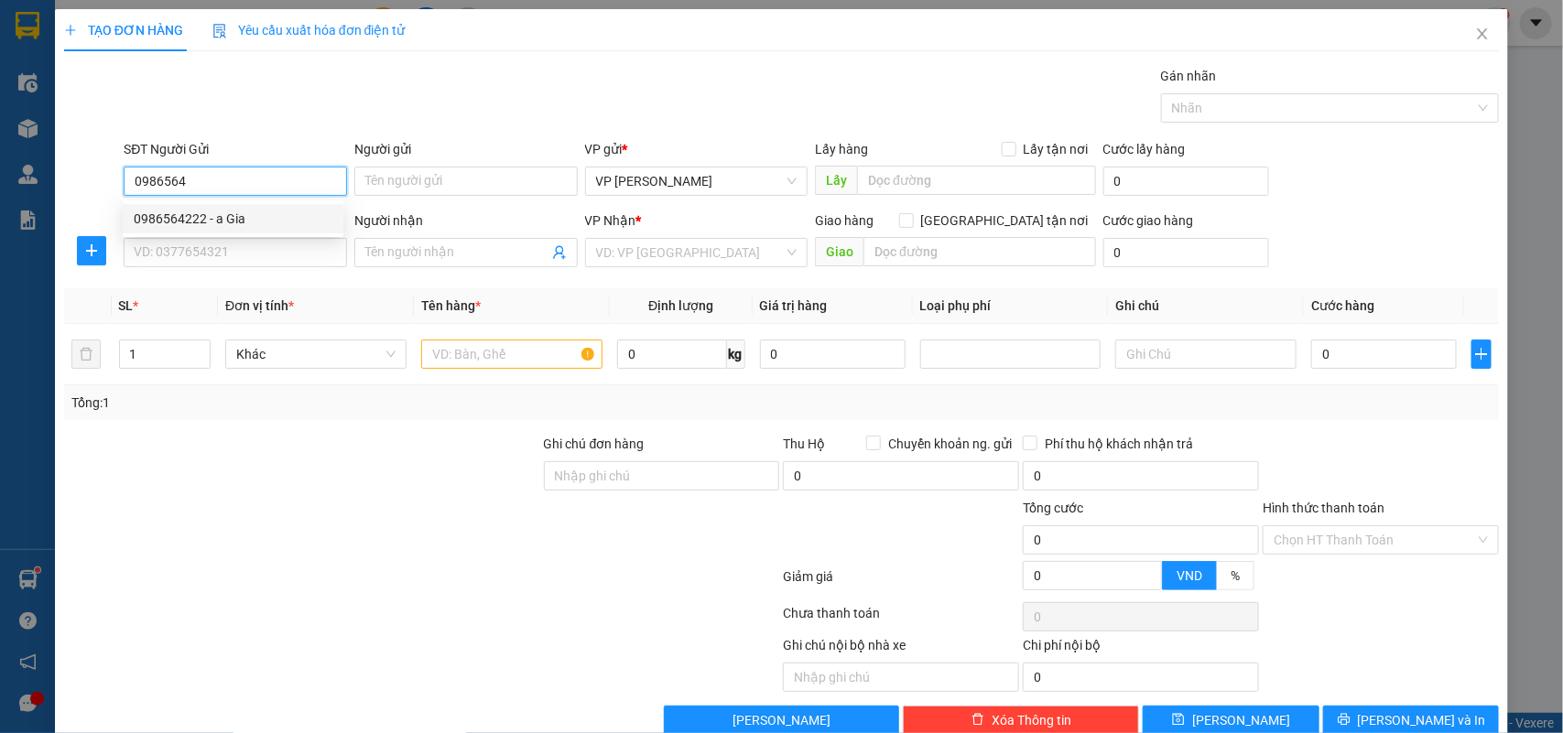
click at [204, 220] on div "0986564222 - a Gia" at bounding box center [233, 219] width 199 height 20
type input "0986564222"
type input "a Gia"
type input "0986564222"
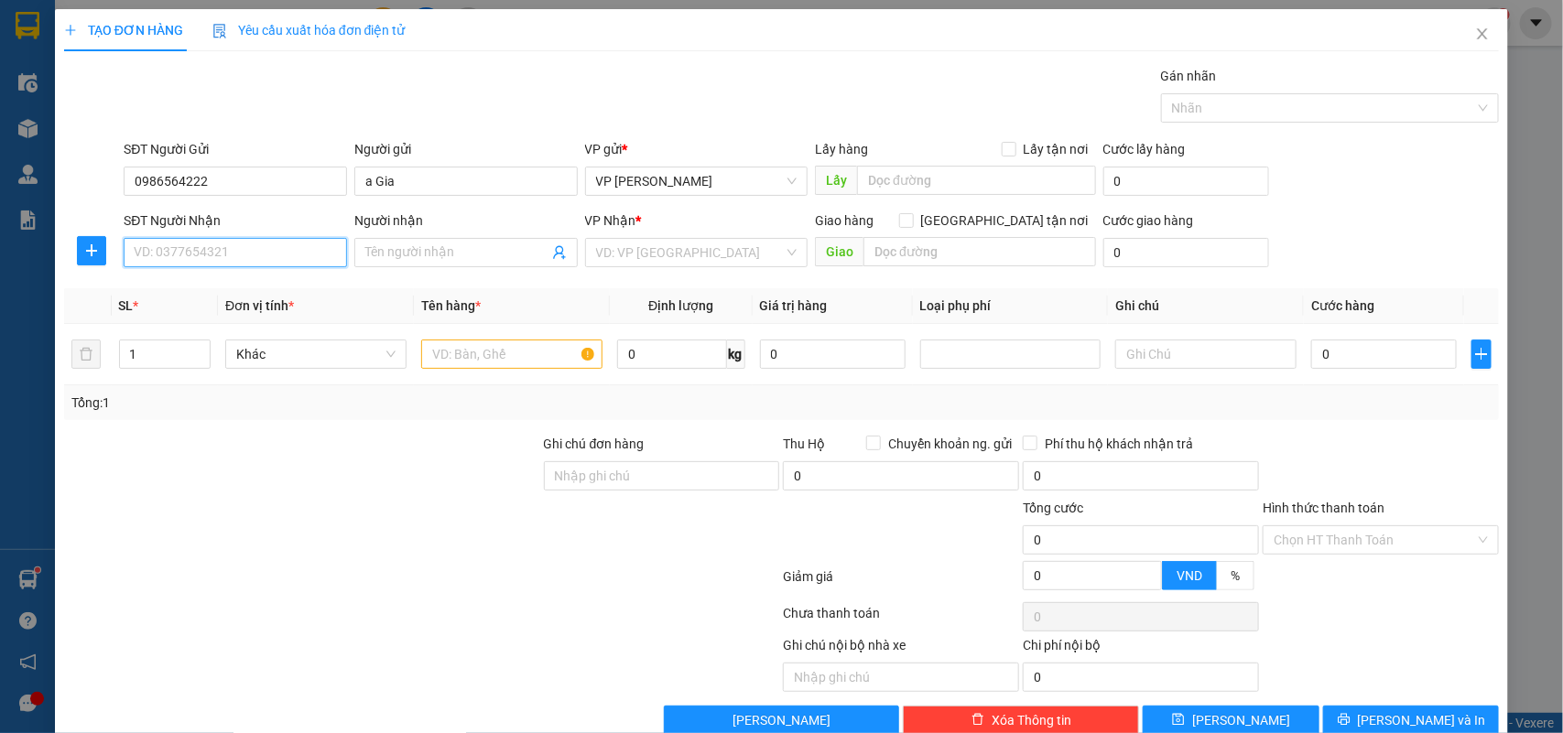
click at [275, 241] on input "SĐT Người Nhận" at bounding box center [235, 252] width 223 height 29
click at [190, 294] on div "0387328585 - a Mạnh" at bounding box center [233, 290] width 199 height 20
type input "0387328585"
type input "a Mạnh"
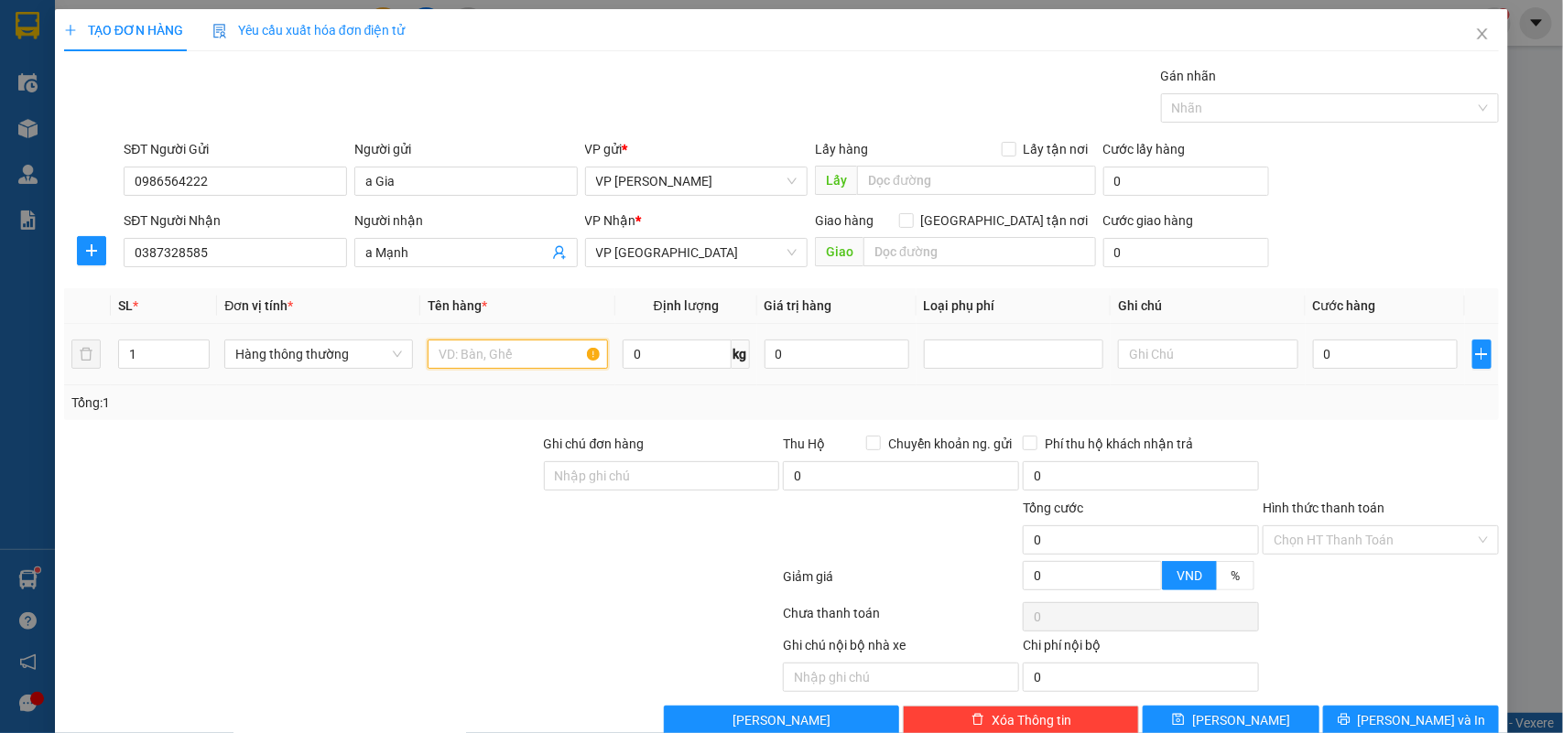
click at [467, 354] on input "text" at bounding box center [518, 354] width 180 height 29
click at [996, 348] on div at bounding box center [1013, 354] width 171 height 22
type input "hộp ct máy"
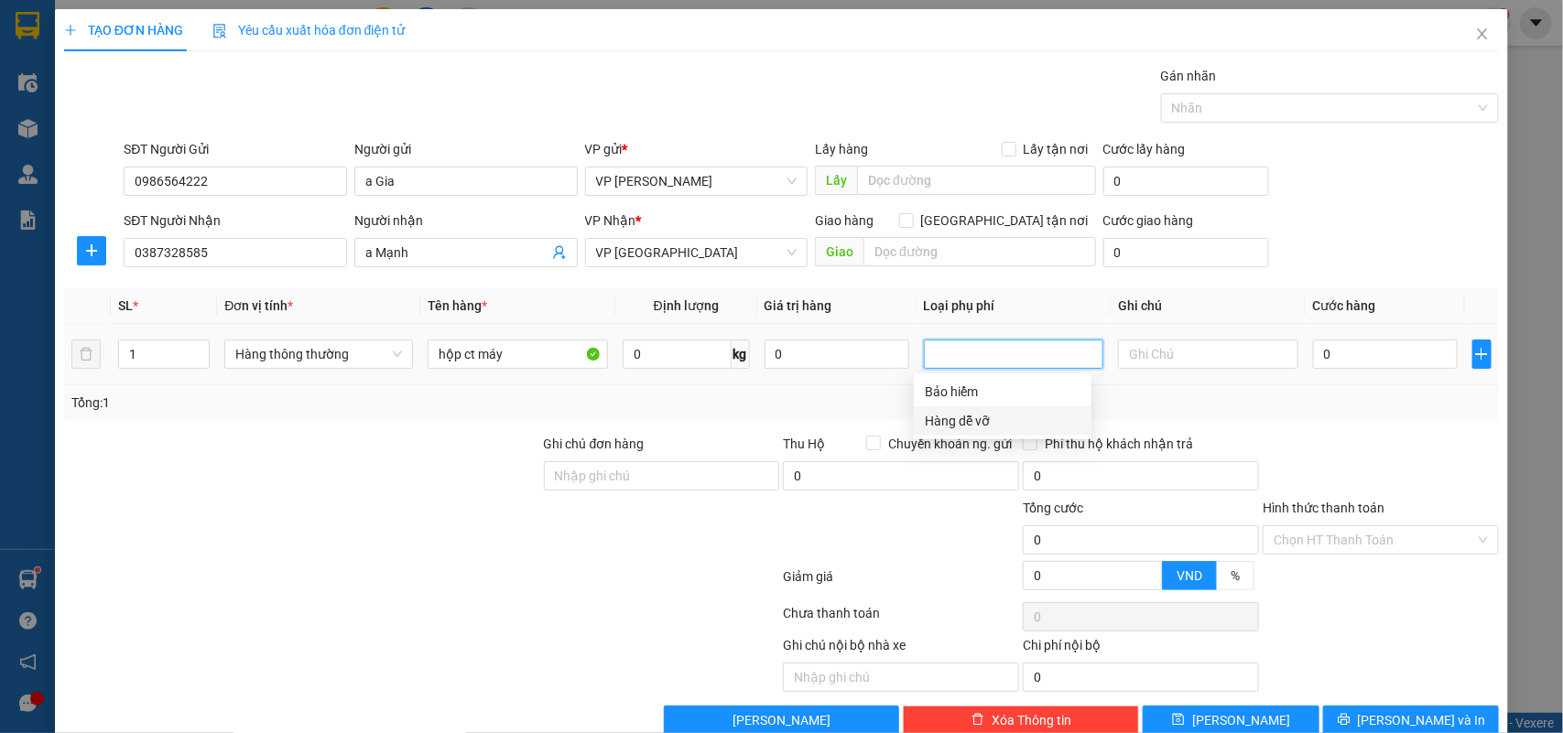
click at [959, 421] on div "Hàng dễ vỡ" at bounding box center [1003, 421] width 156 height 20
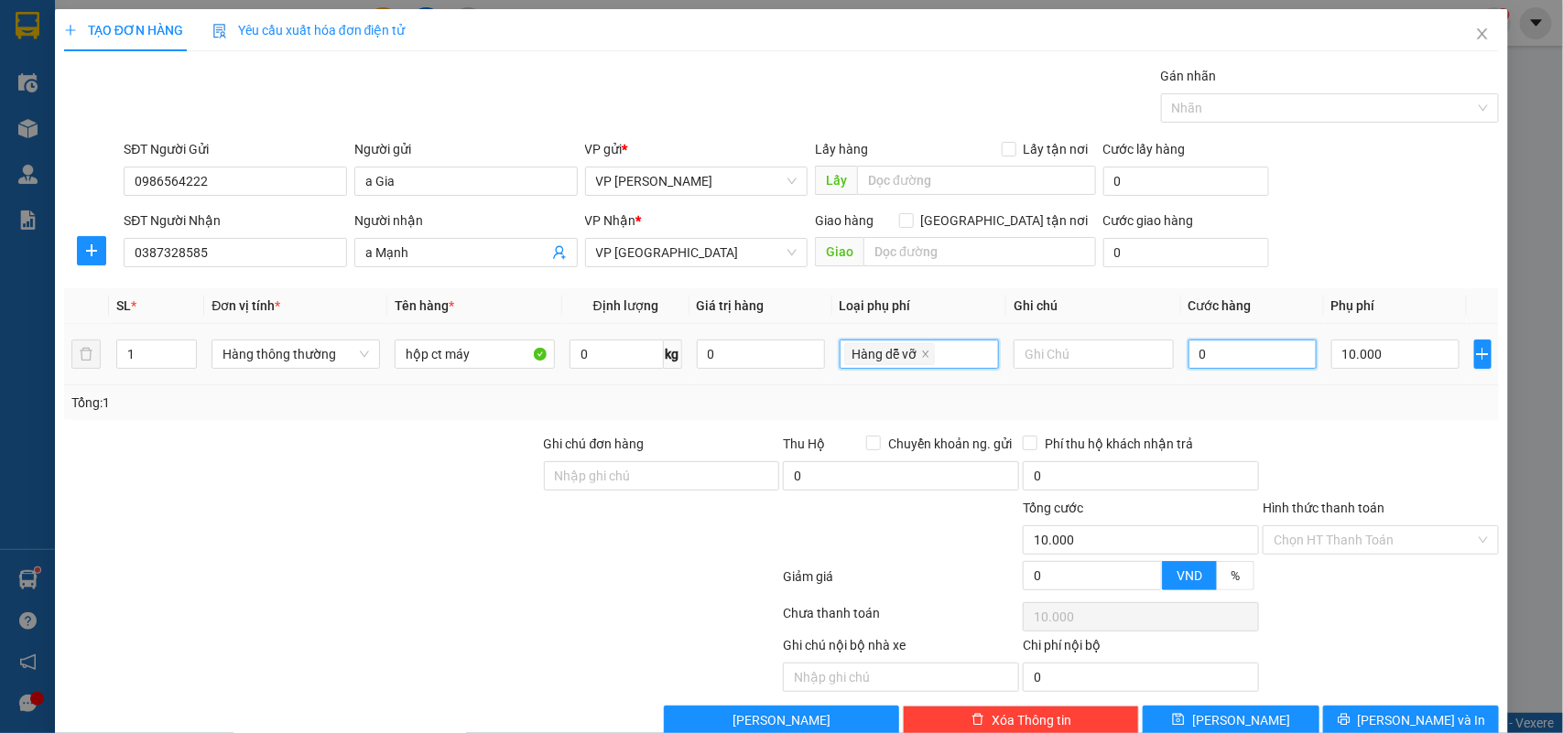
type input "10.000"
click at [1238, 346] on input "0" at bounding box center [1252, 354] width 128 height 29
type input "3"
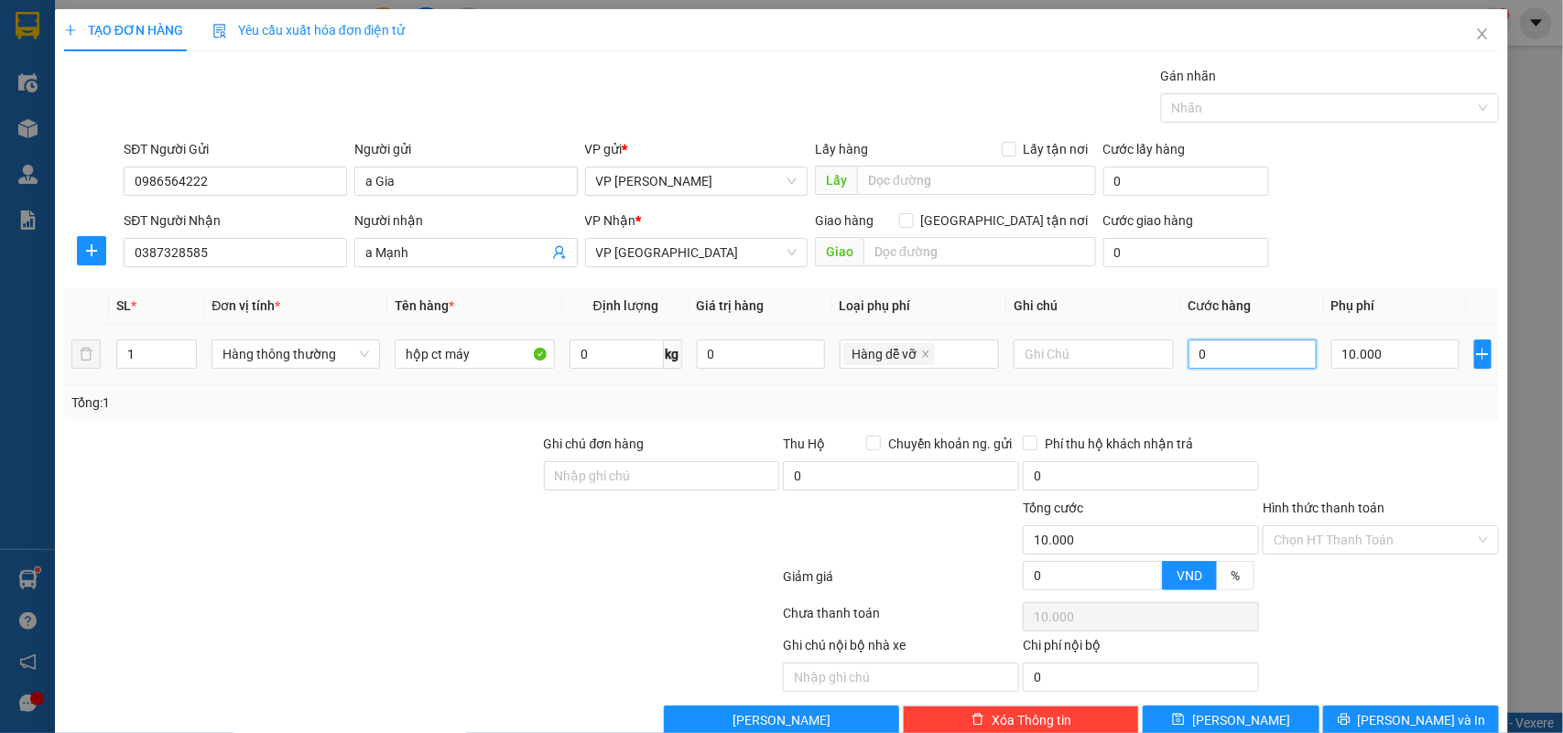
type input "10.003"
type input "35"
type input "10.035"
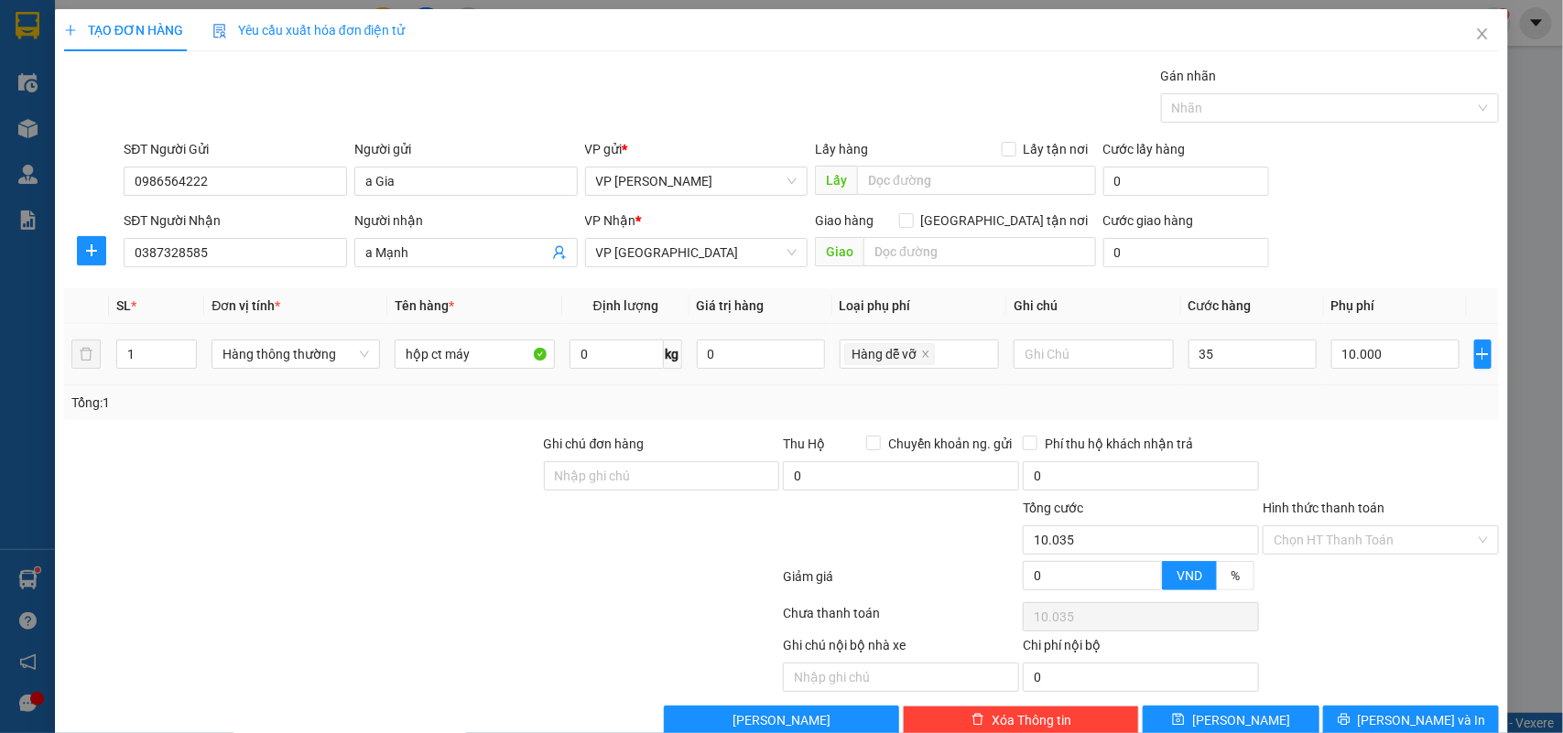
type input "35.000"
type input "45.000"
click at [1239, 378] on td "35.000" at bounding box center [1252, 354] width 143 height 61
click at [1422, 693] on span "[PERSON_NAME] và In" at bounding box center [1422, 720] width 128 height 20
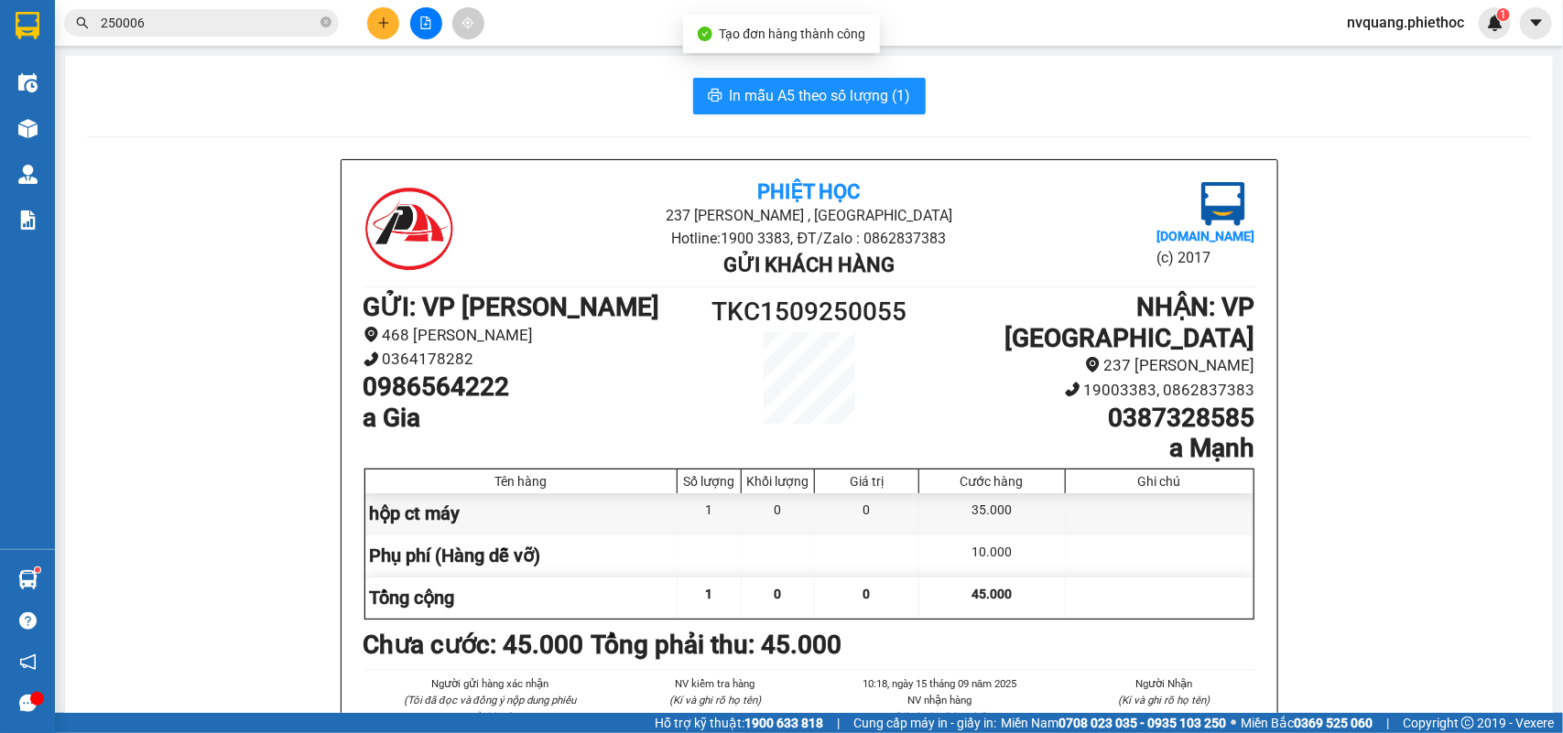
click at [780, 98] on span "In mẫu A5 theo số lượng (1)" at bounding box center [820, 95] width 181 height 23
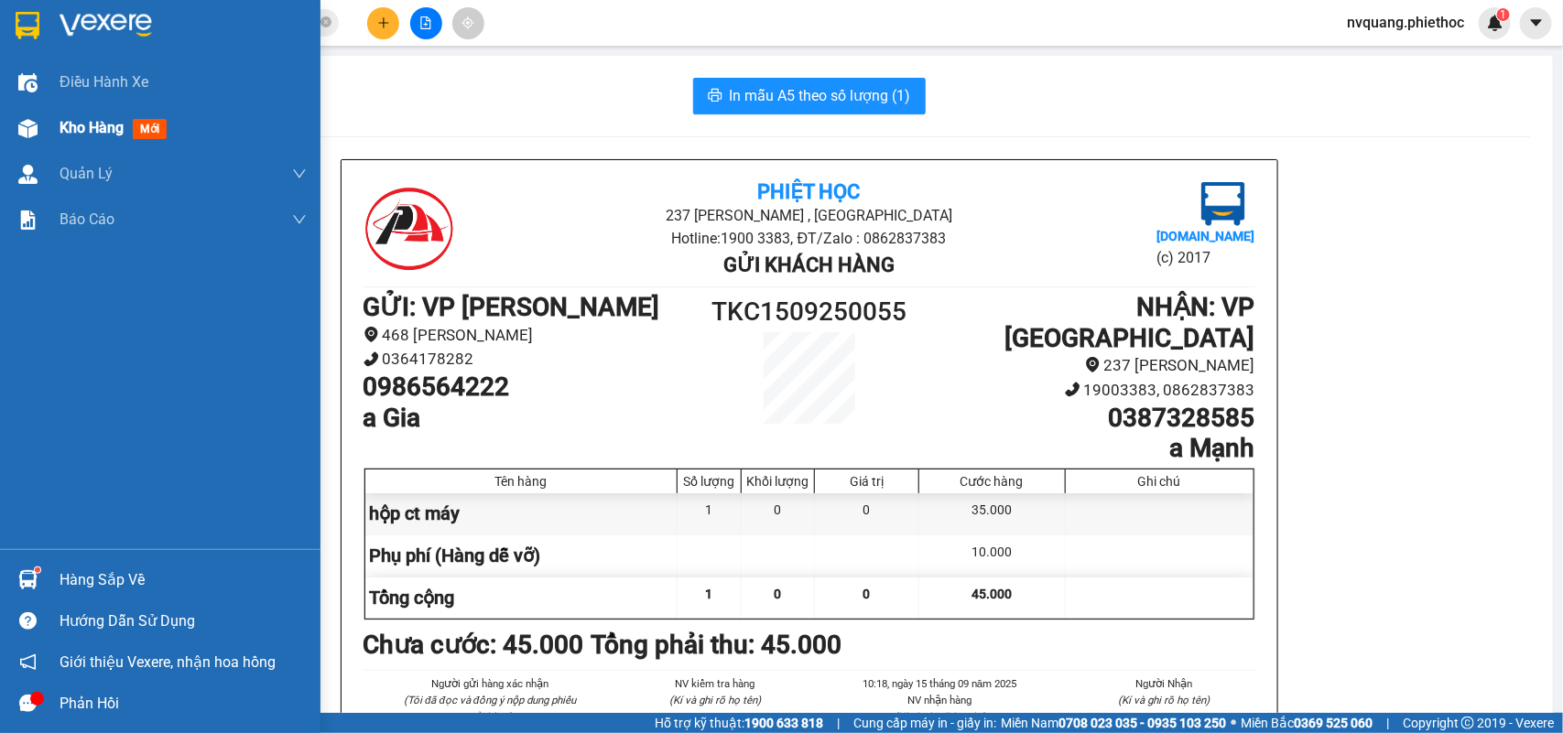
click at [53, 126] on div "Kho hàng mới" at bounding box center [160, 128] width 320 height 46
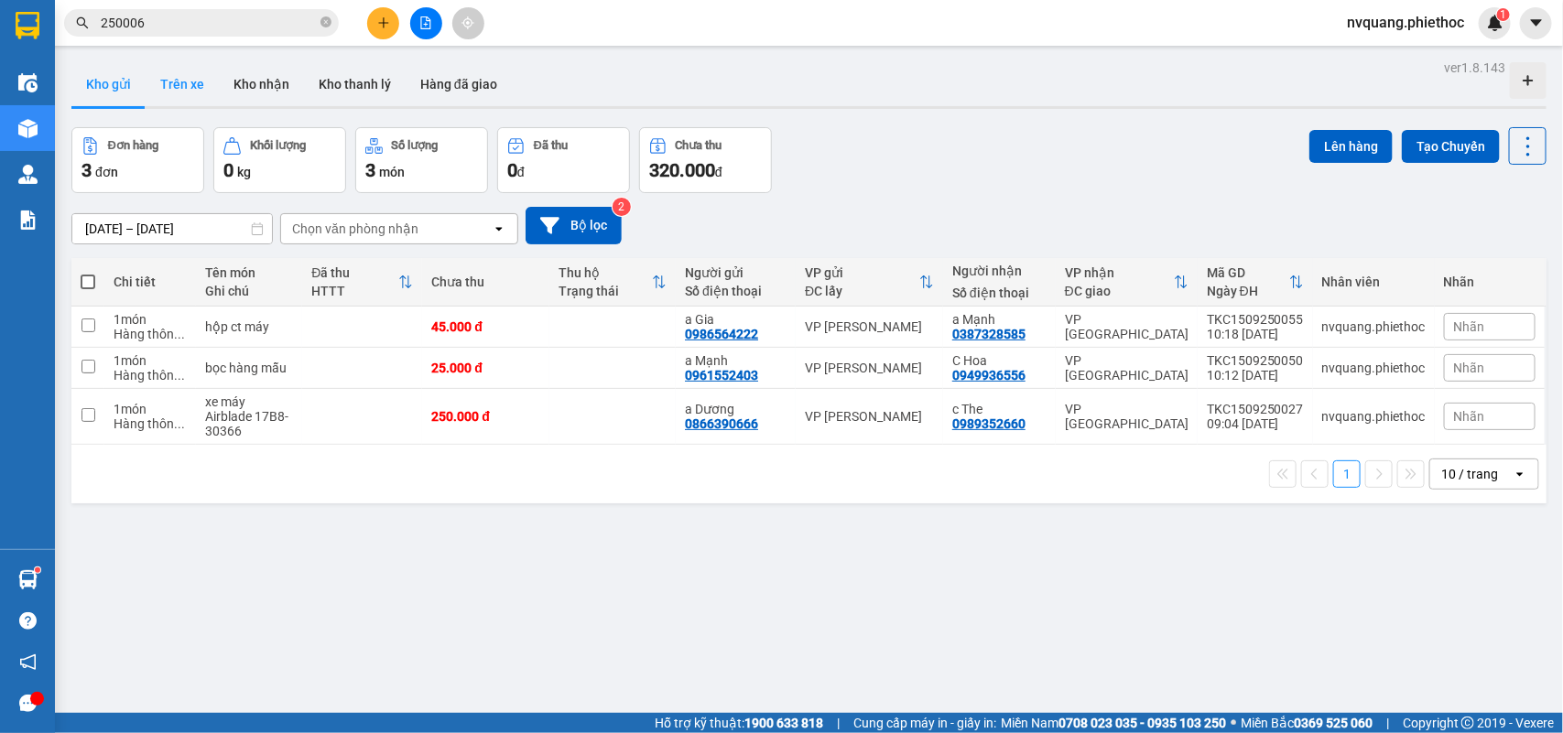
click at [183, 89] on button "Trên xe" at bounding box center [182, 84] width 73 height 44
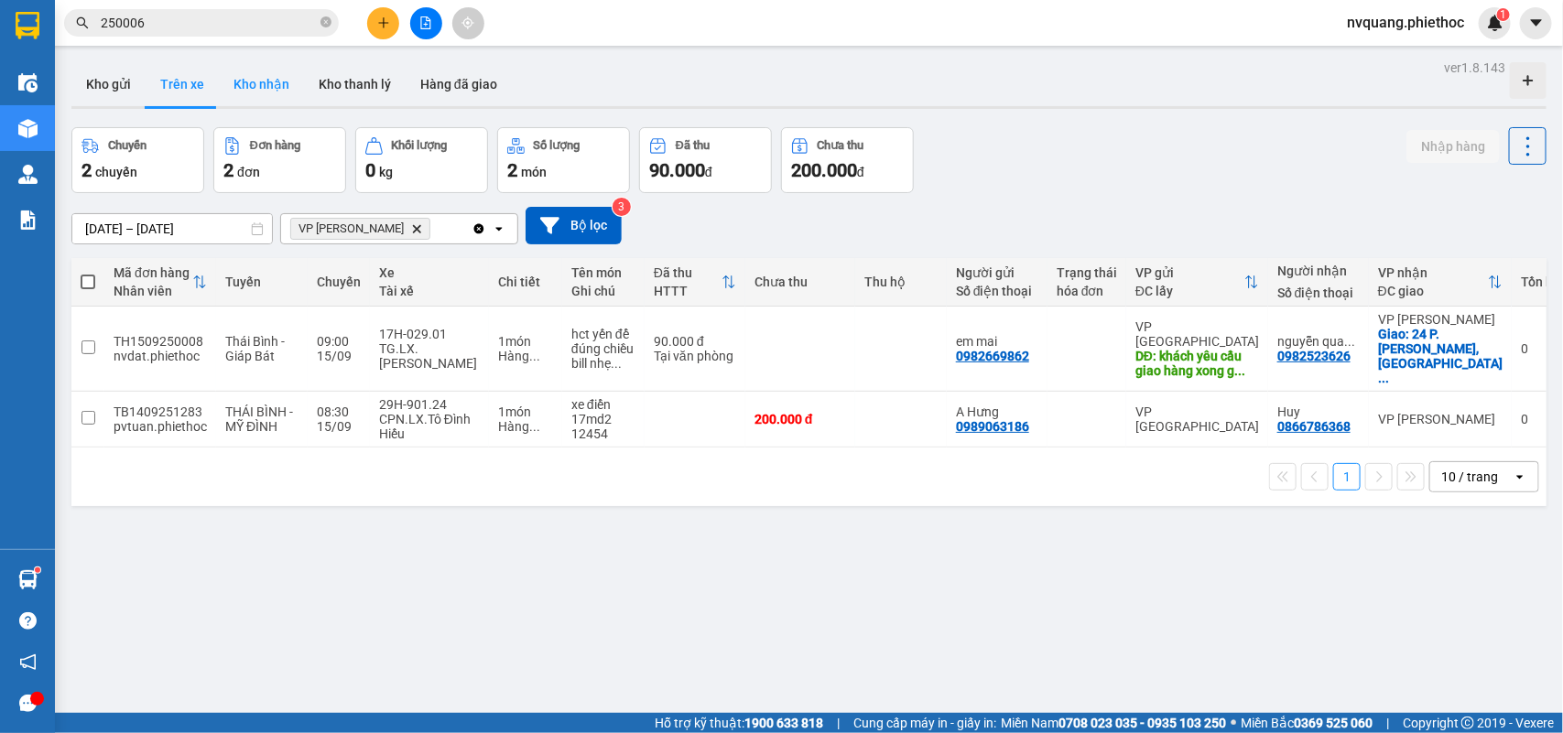
click at [244, 84] on button "Kho nhận" at bounding box center [261, 84] width 85 height 44
type input "[DATE] – [DATE]"
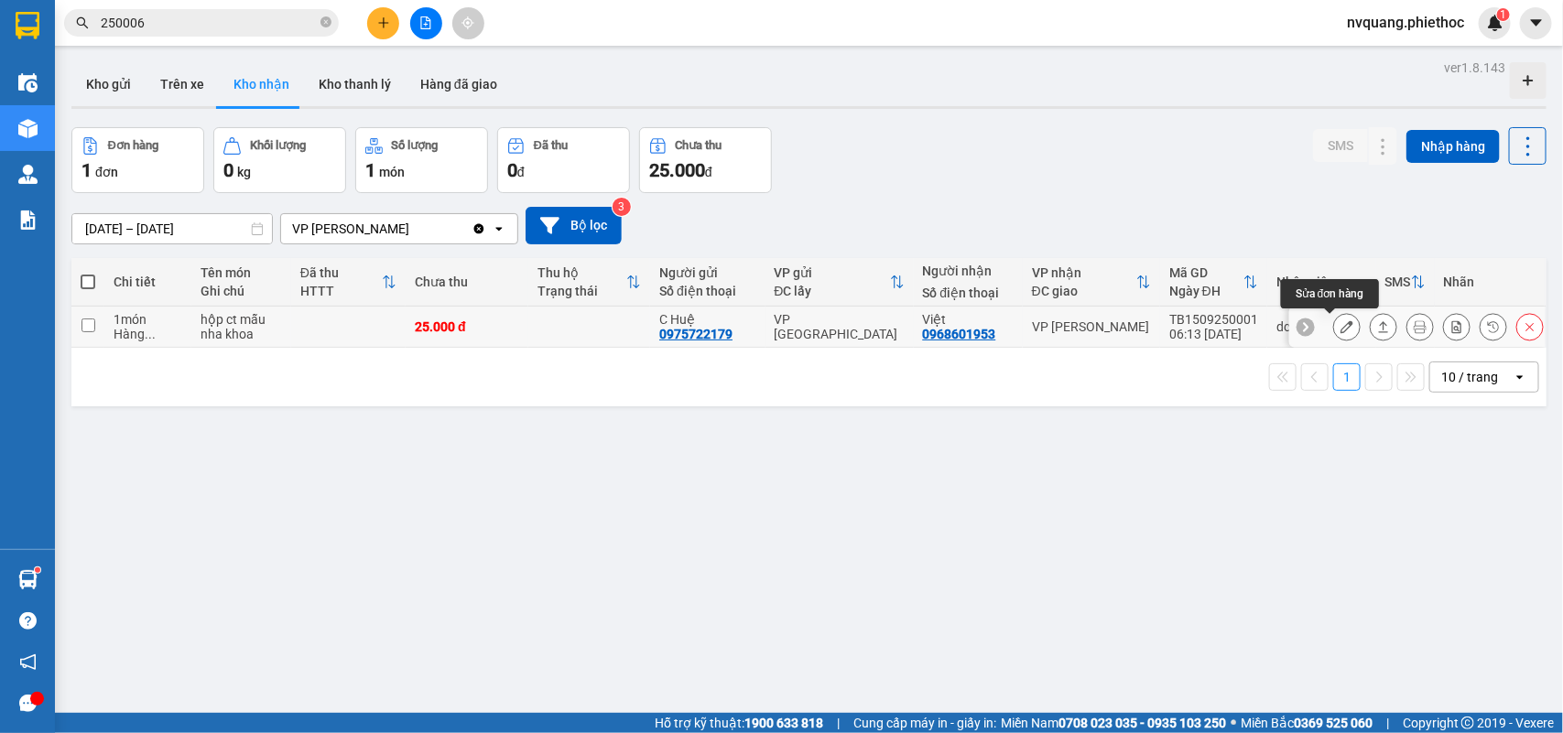
click at [1340, 332] on icon at bounding box center [1346, 326] width 13 height 13
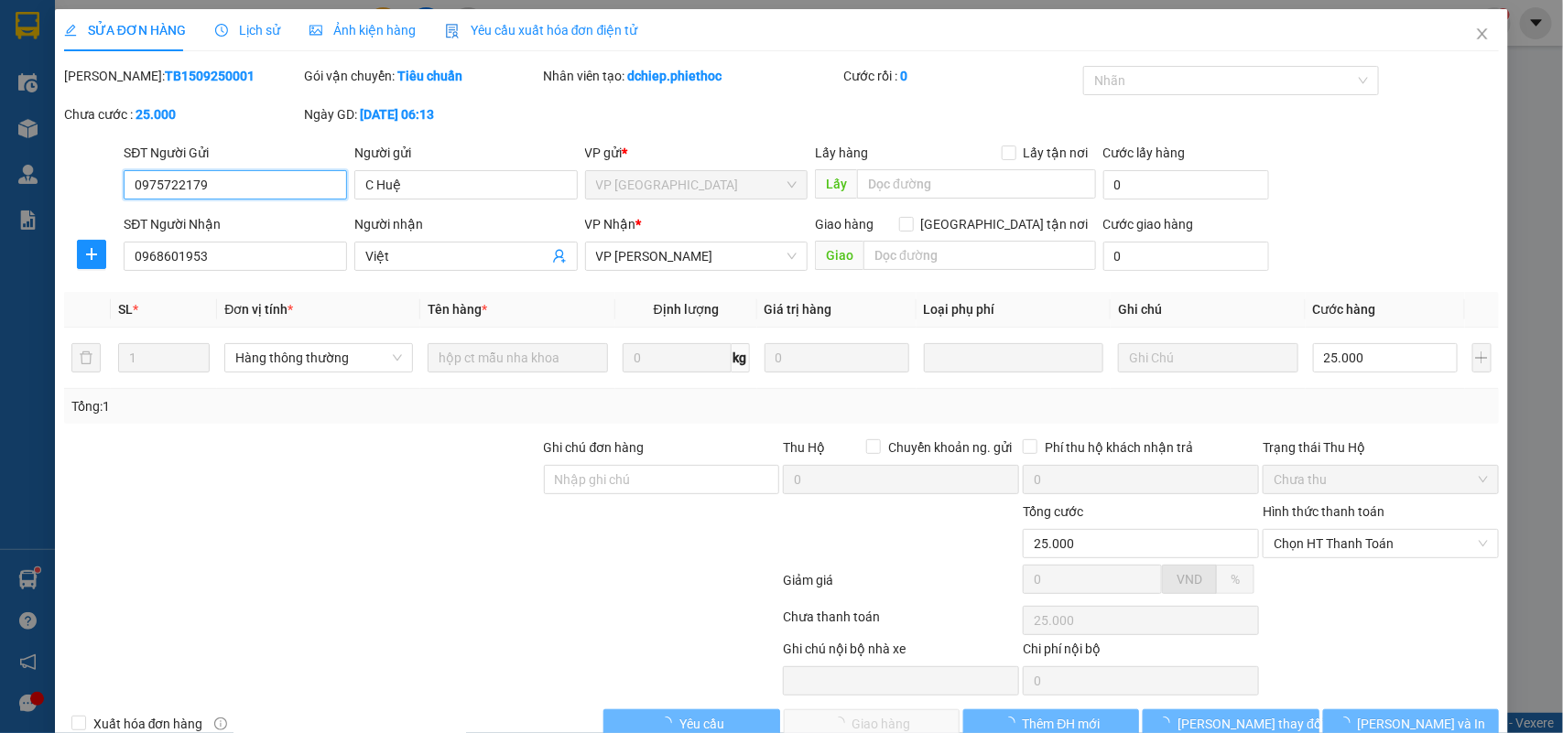
scroll to position [43, 0]
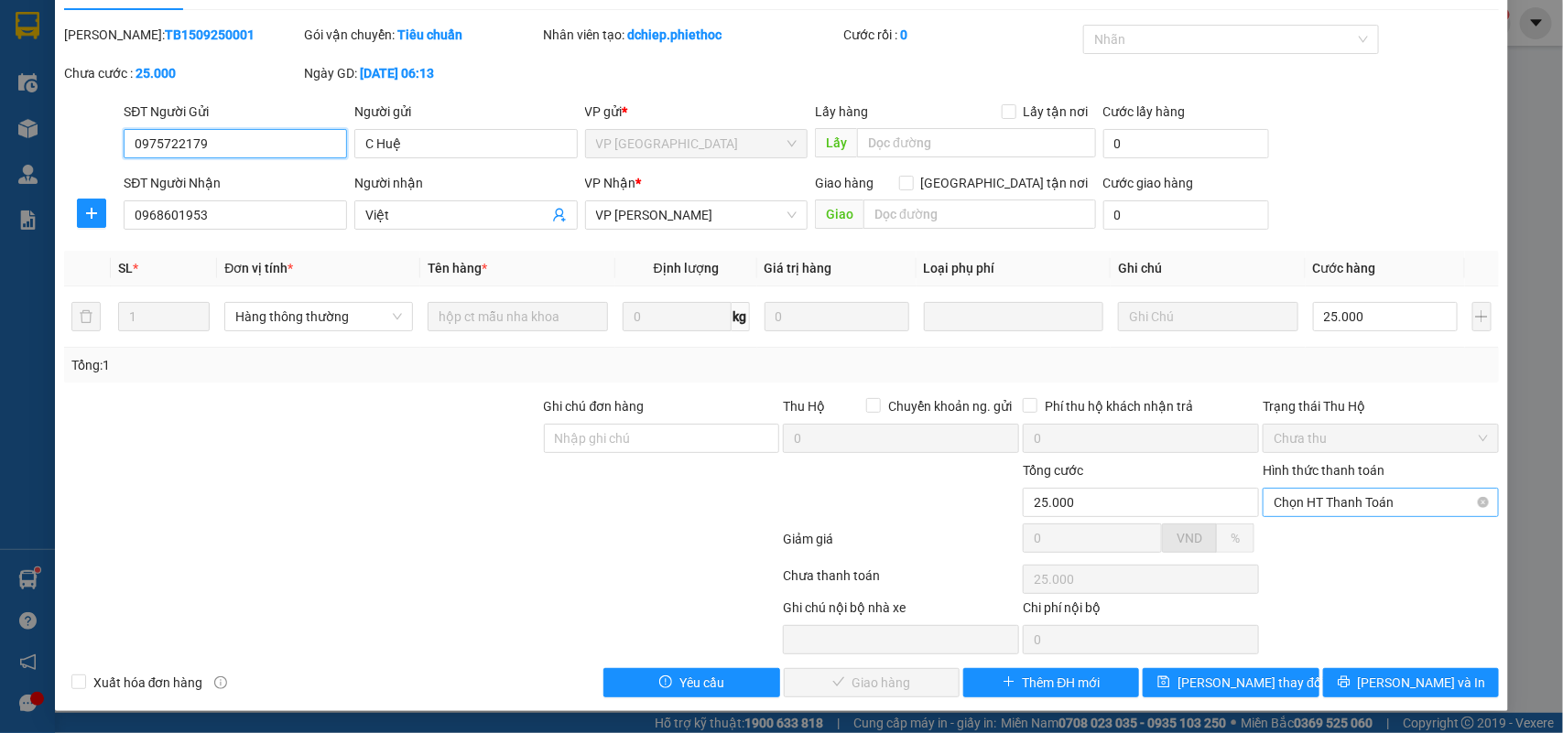
click at [1333, 500] on span "Chọn HT Thanh Toán" at bounding box center [1380, 502] width 214 height 27
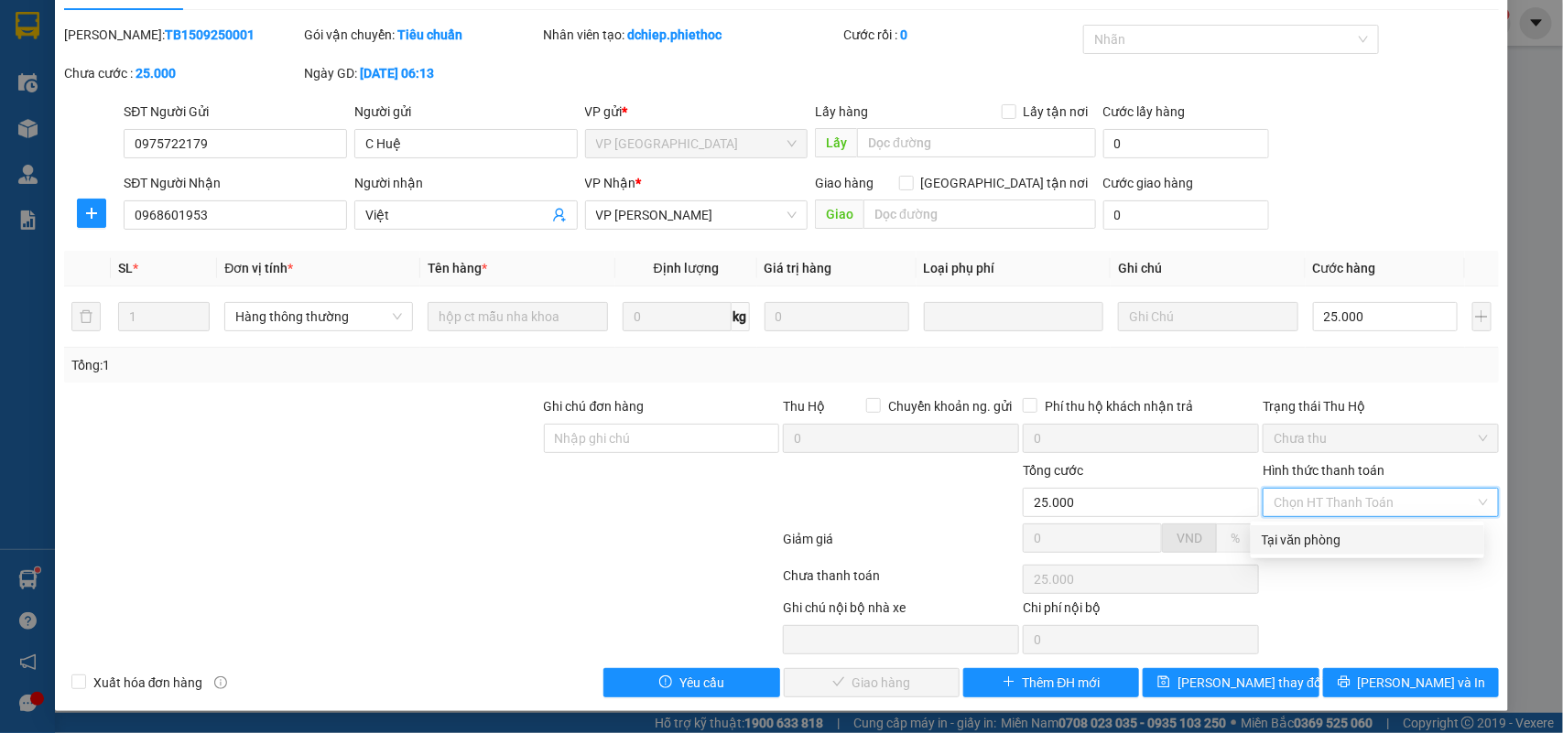
click at [1303, 545] on div "Tại văn phòng" at bounding box center [1367, 540] width 211 height 20
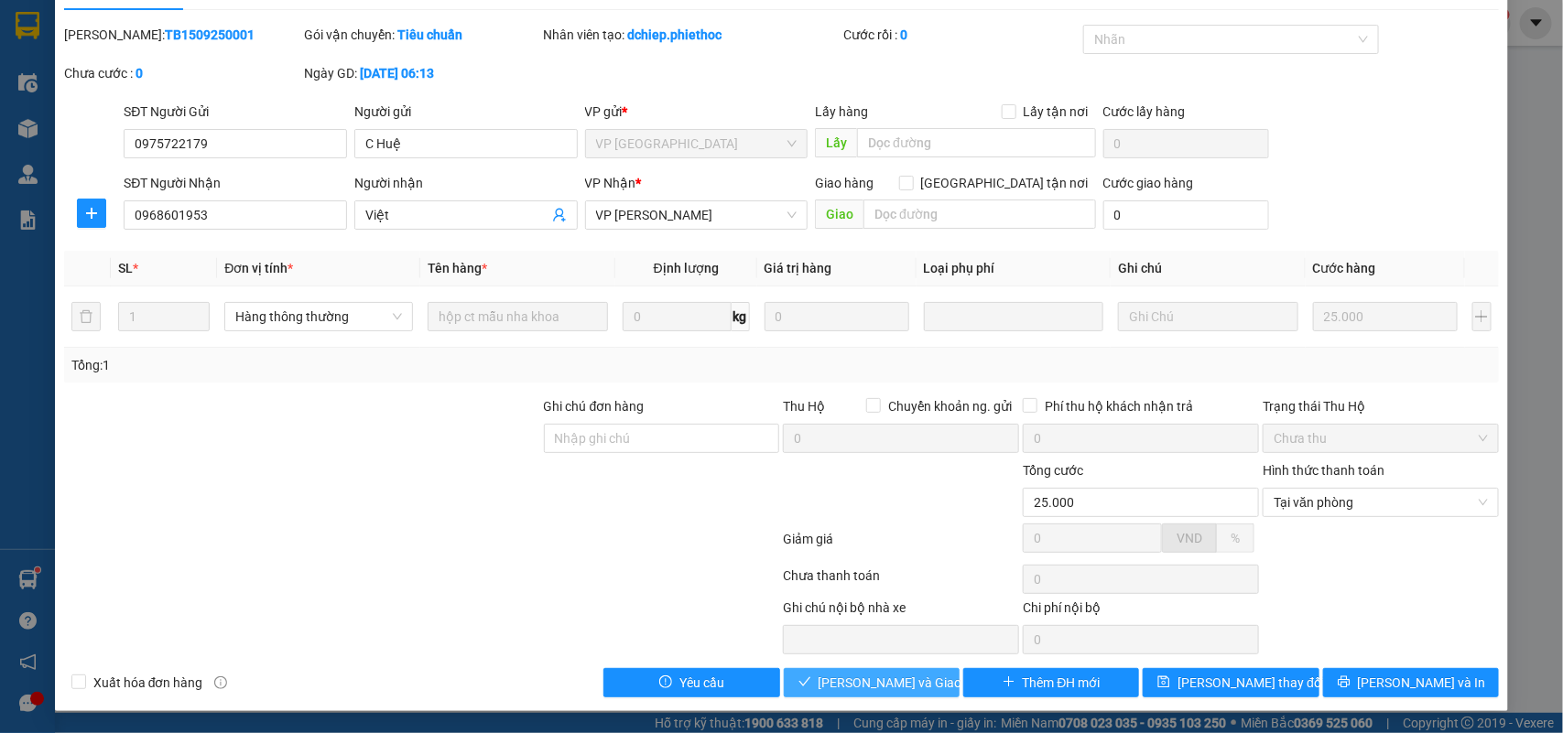
click at [870, 688] on span "Lưu và Giao hàng" at bounding box center [906, 683] width 176 height 20
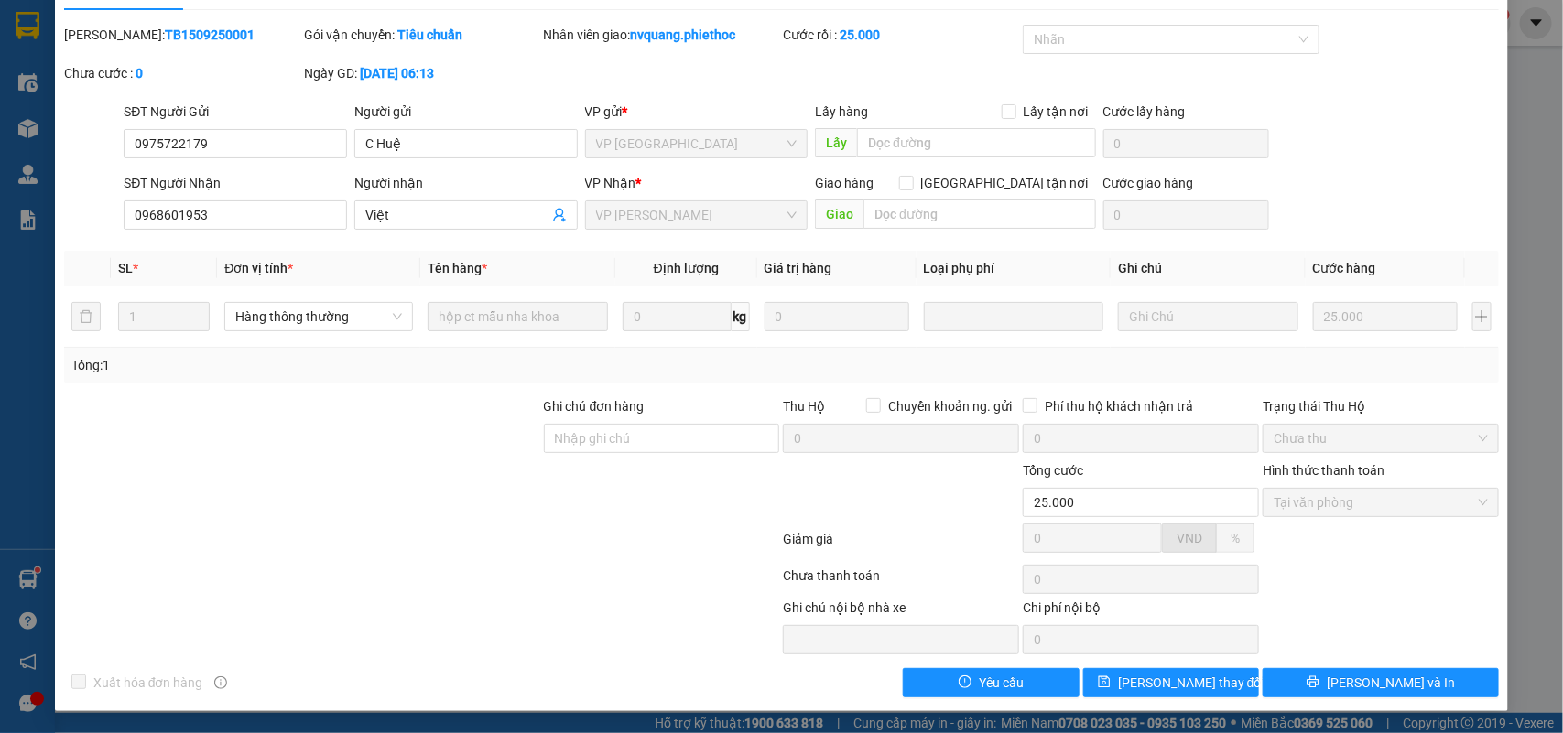
scroll to position [0, 0]
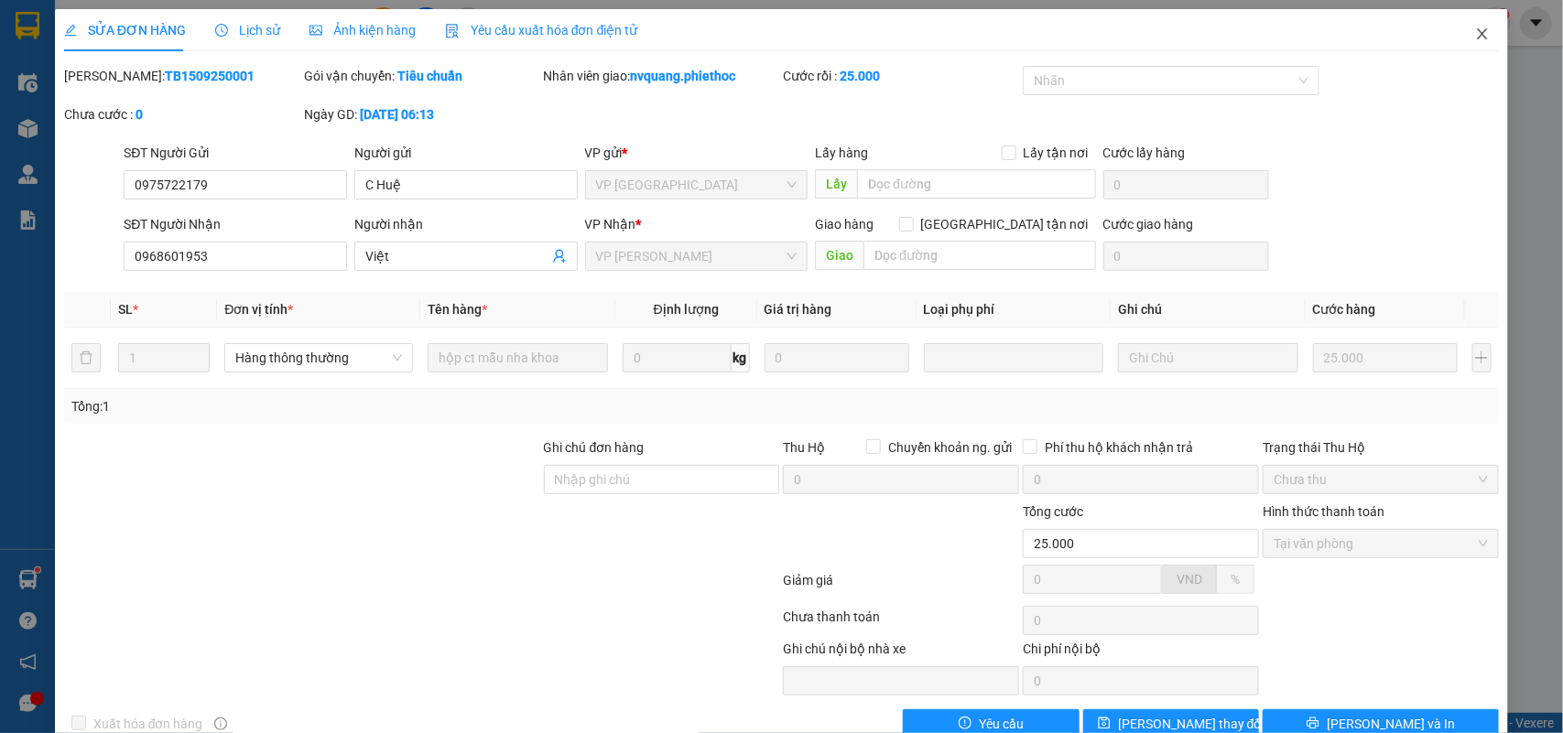
click at [1475, 33] on icon "close" at bounding box center [1482, 34] width 15 height 15
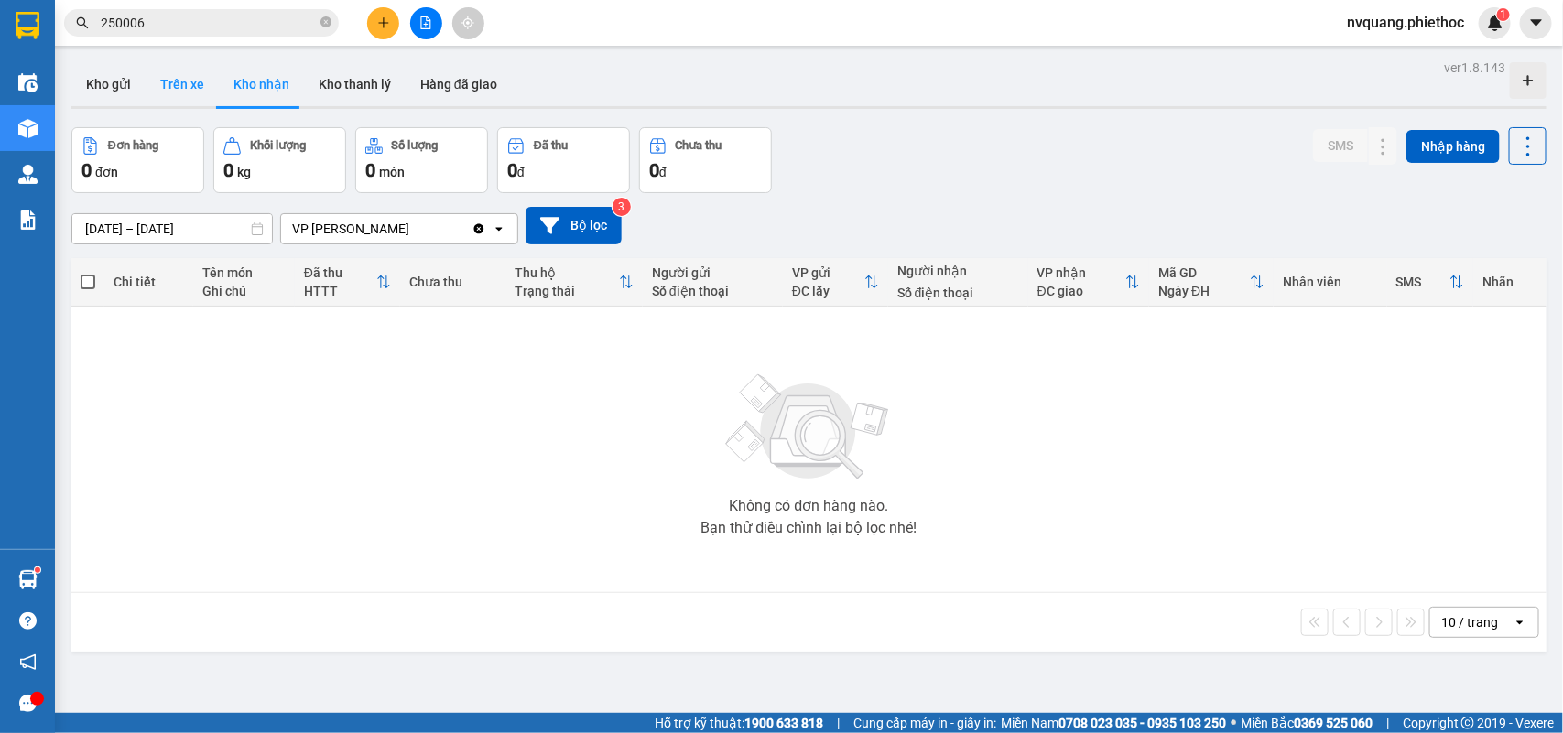
click at [179, 84] on button "Trên xe" at bounding box center [182, 84] width 73 height 44
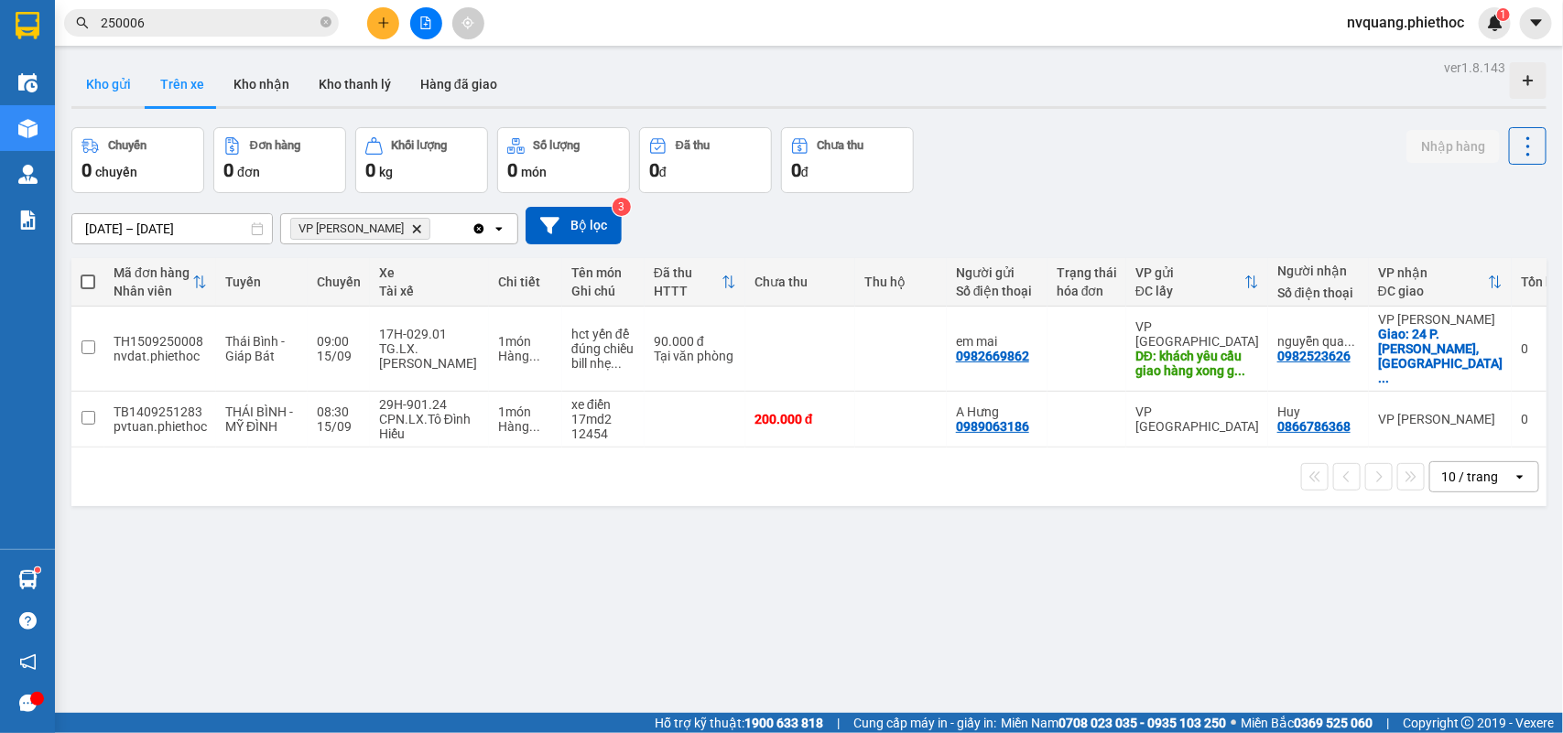
click at [110, 81] on button "Kho gửi" at bounding box center [108, 84] width 74 height 44
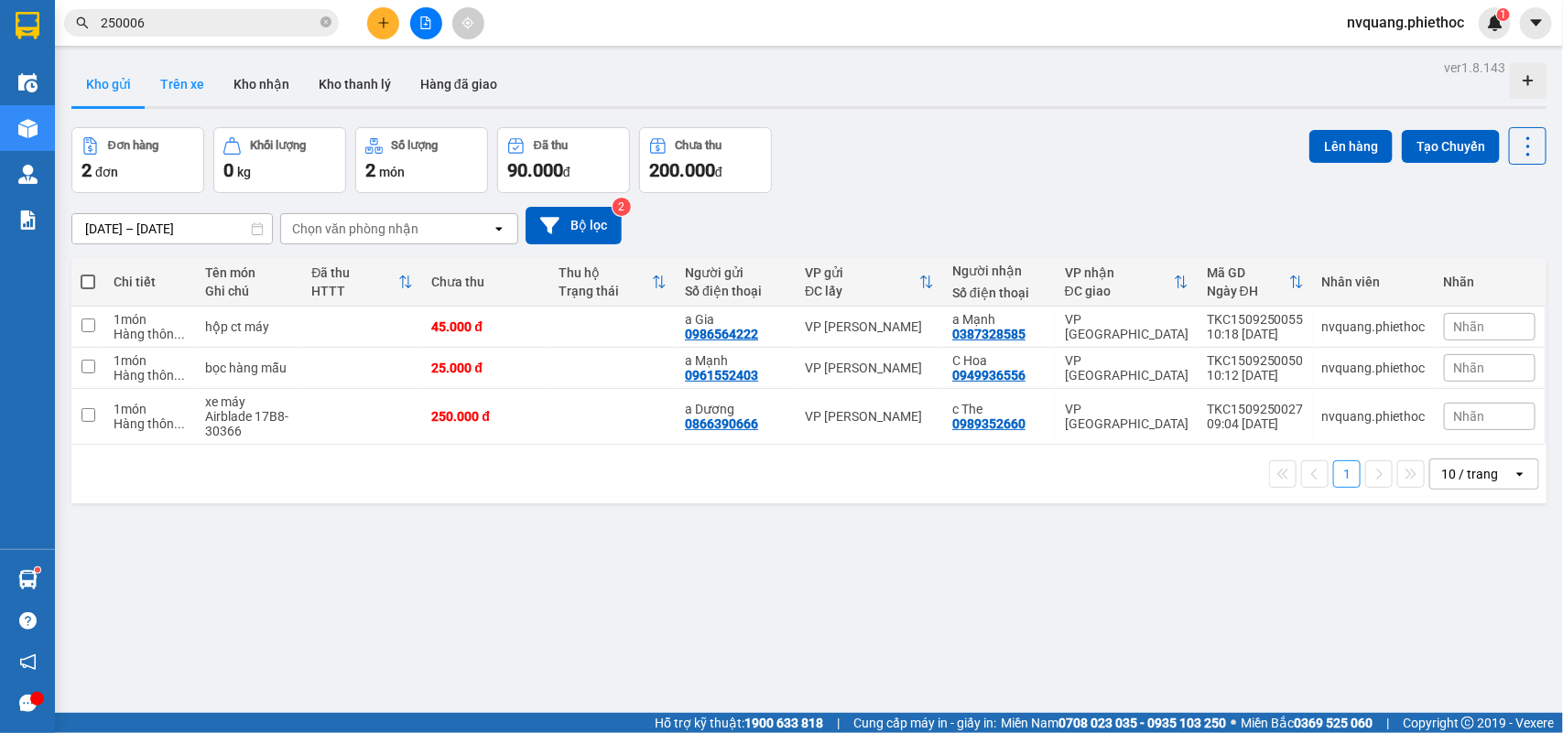
click at [172, 79] on button "Trên xe" at bounding box center [182, 84] width 73 height 44
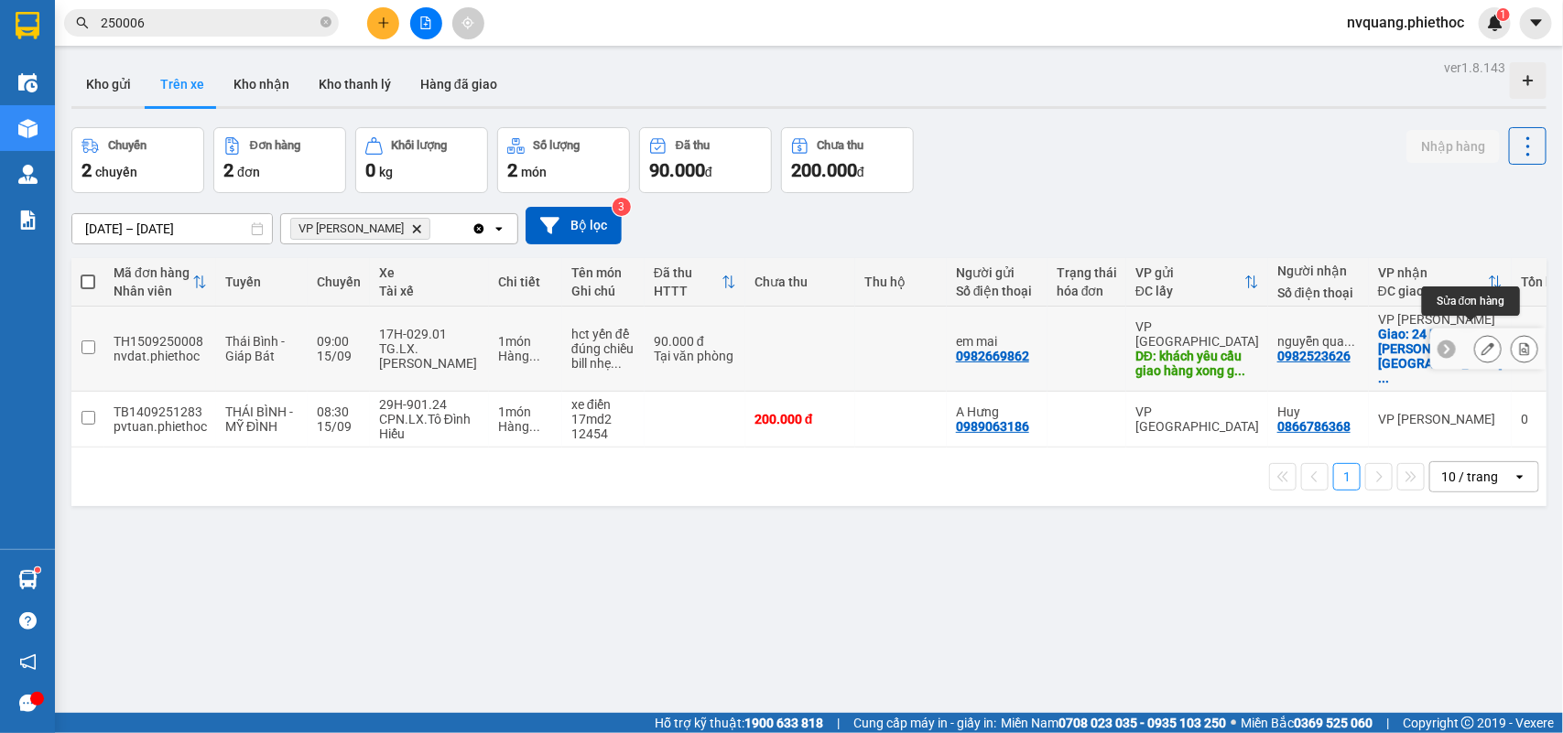
click at [1481, 342] on icon at bounding box center [1487, 348] width 13 height 13
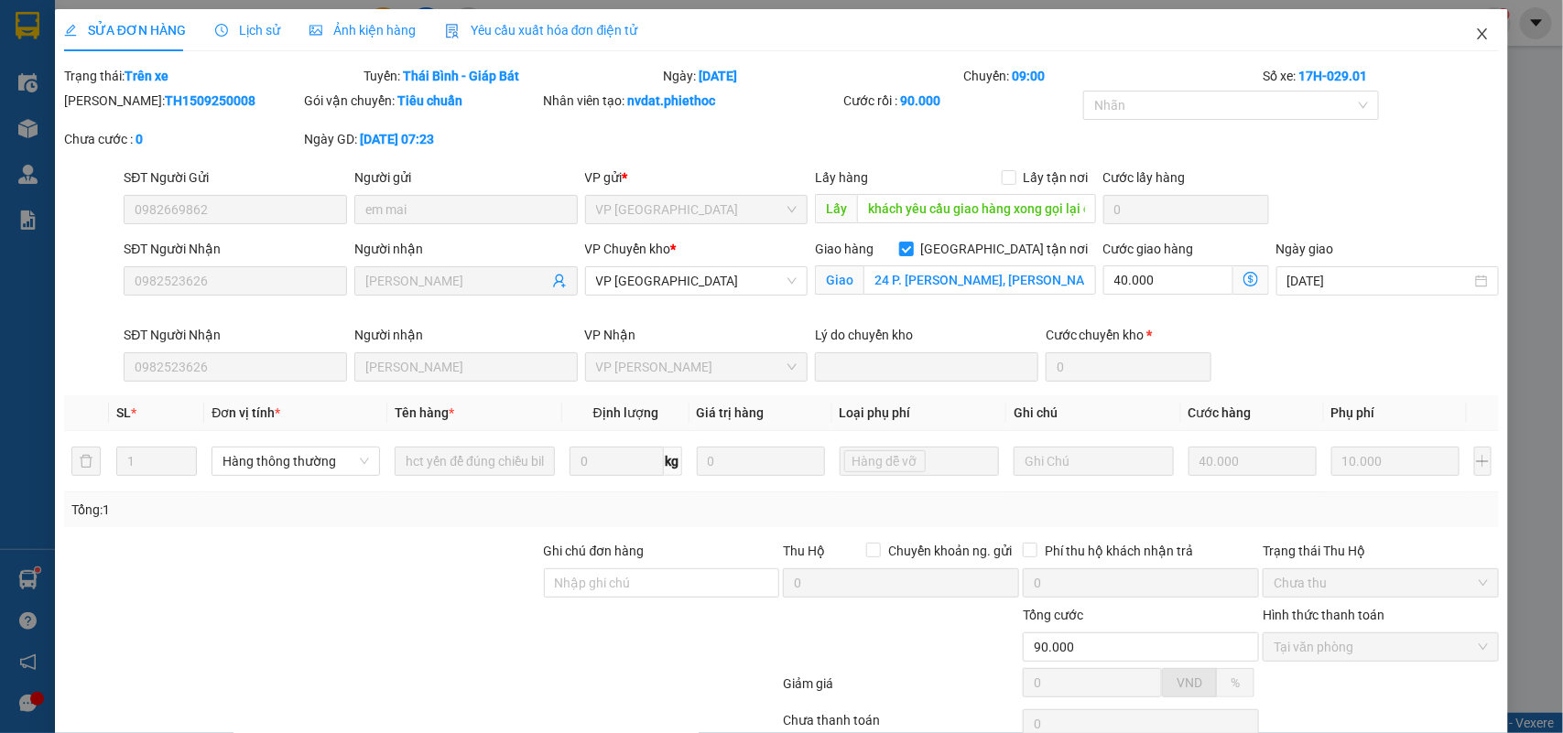
click at [1475, 35] on icon "close" at bounding box center [1482, 34] width 15 height 15
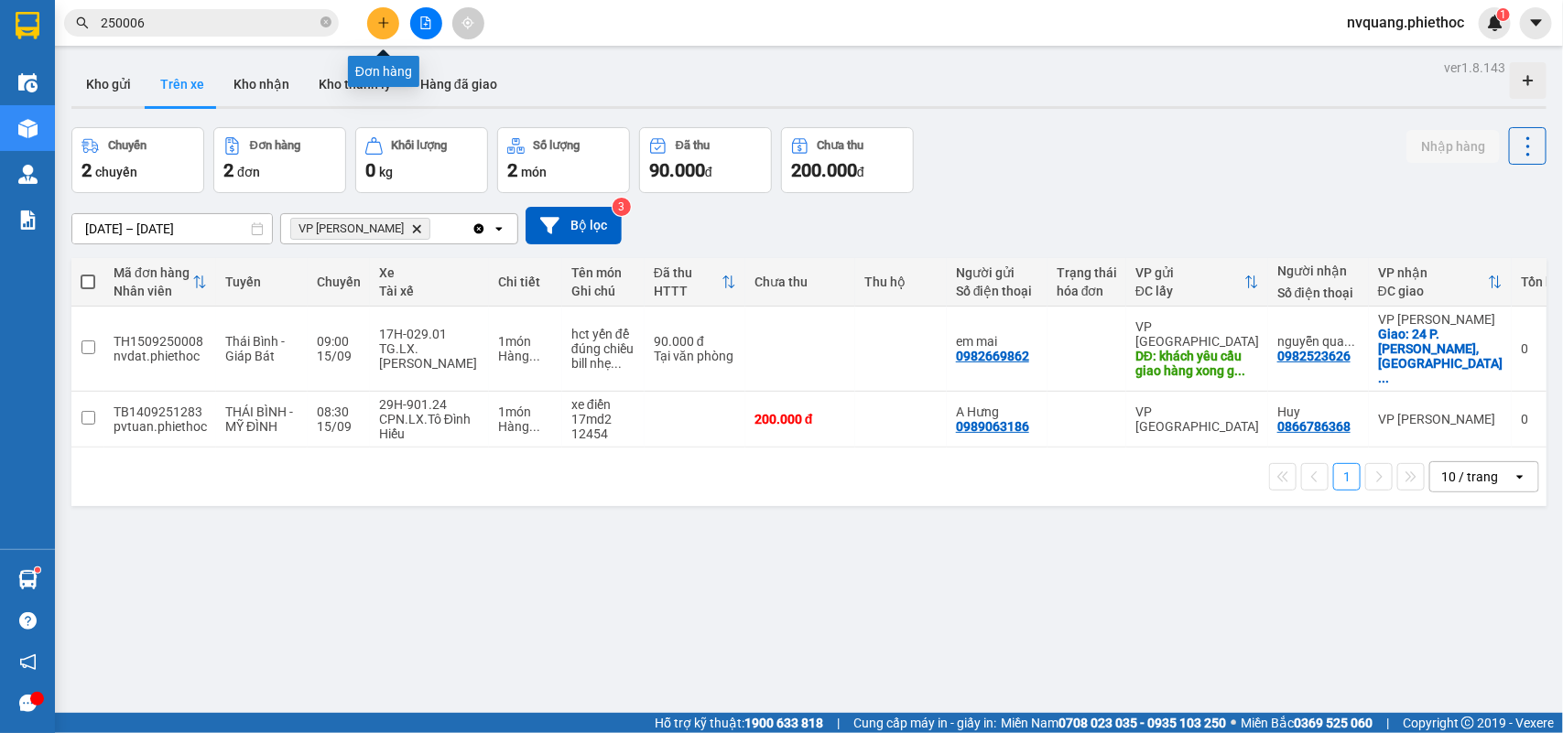
click at [377, 16] on icon "plus" at bounding box center [383, 22] width 13 height 13
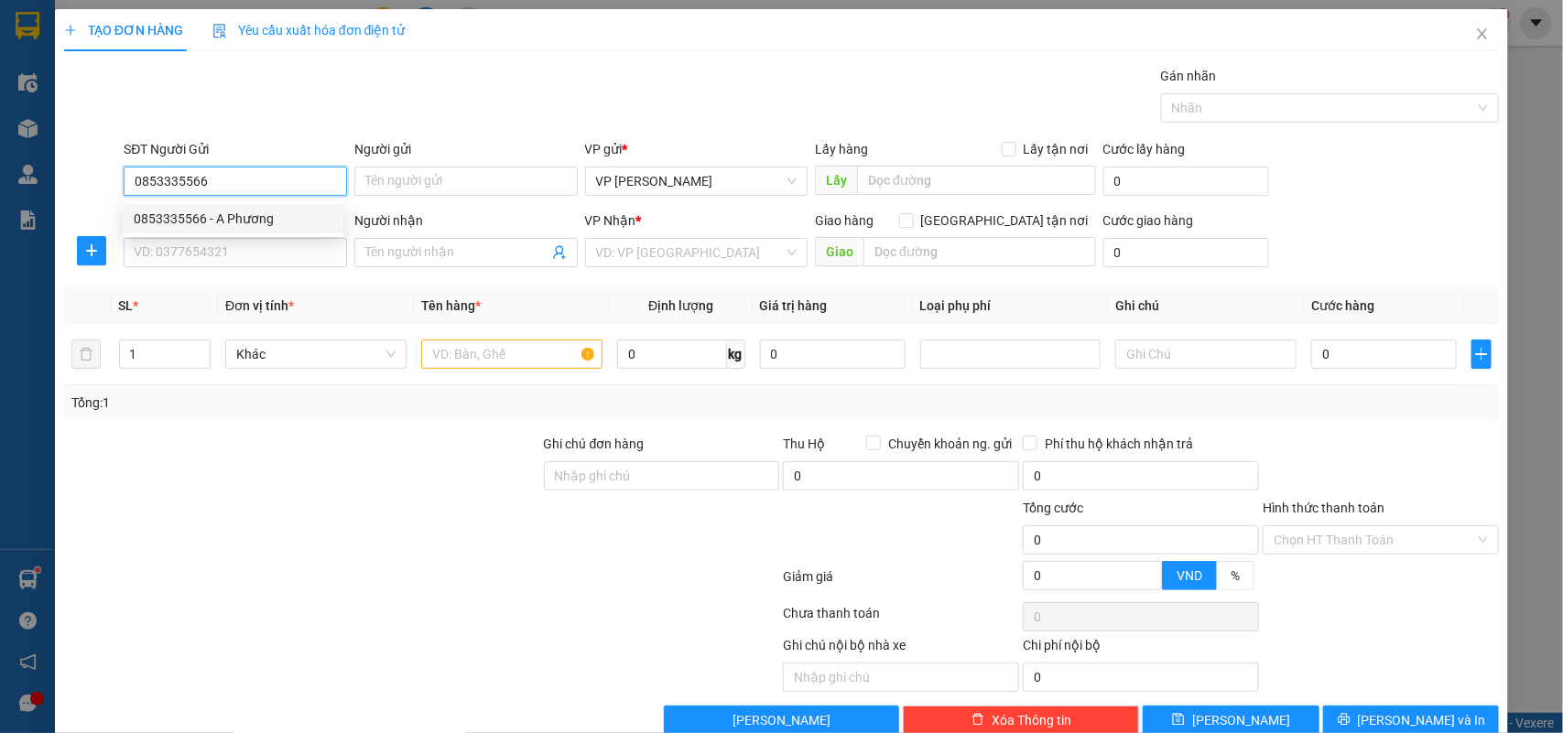
click at [225, 212] on div "0853335566 - A Phương" at bounding box center [233, 219] width 199 height 20
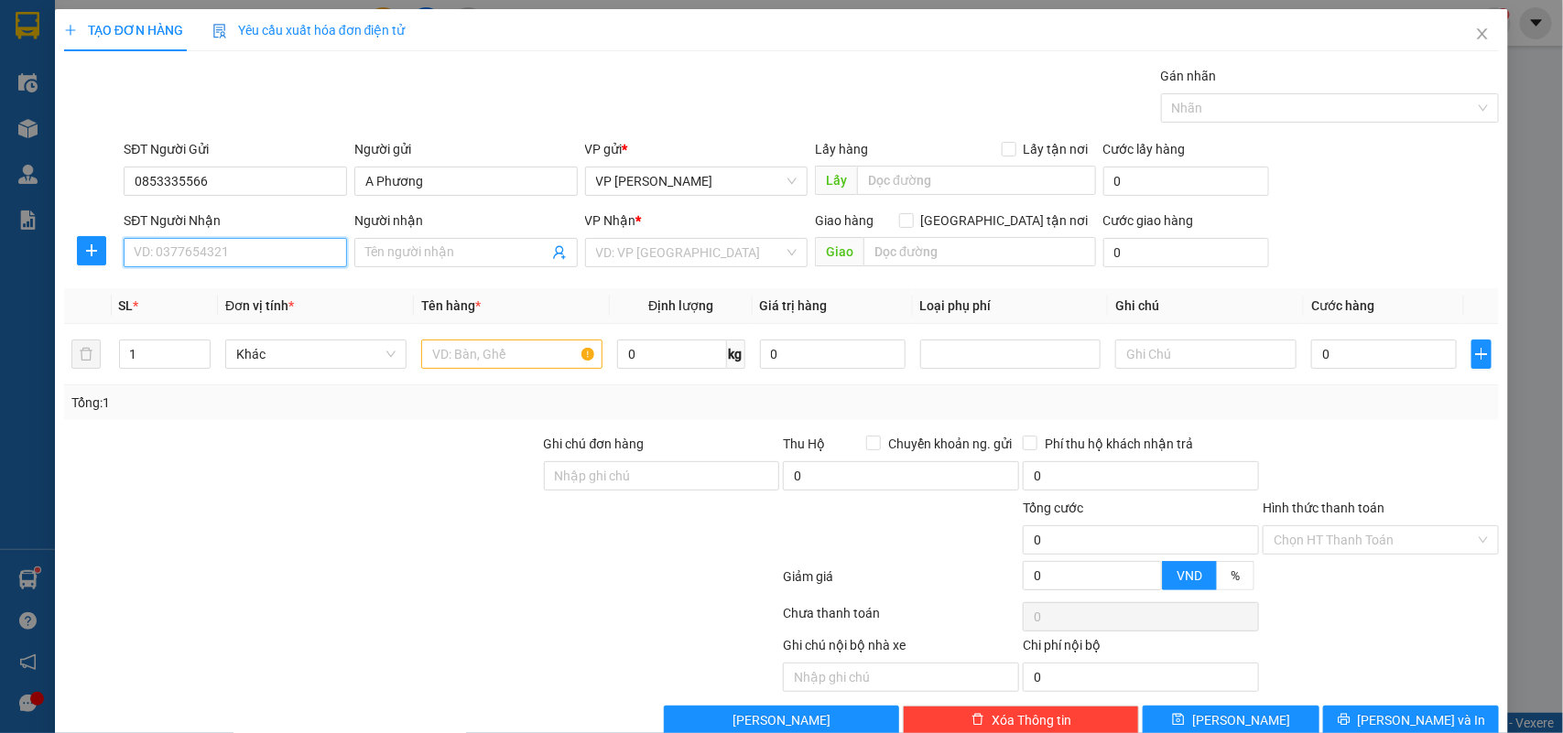
click at [226, 248] on input "SĐT Người Nhận" at bounding box center [235, 252] width 223 height 29
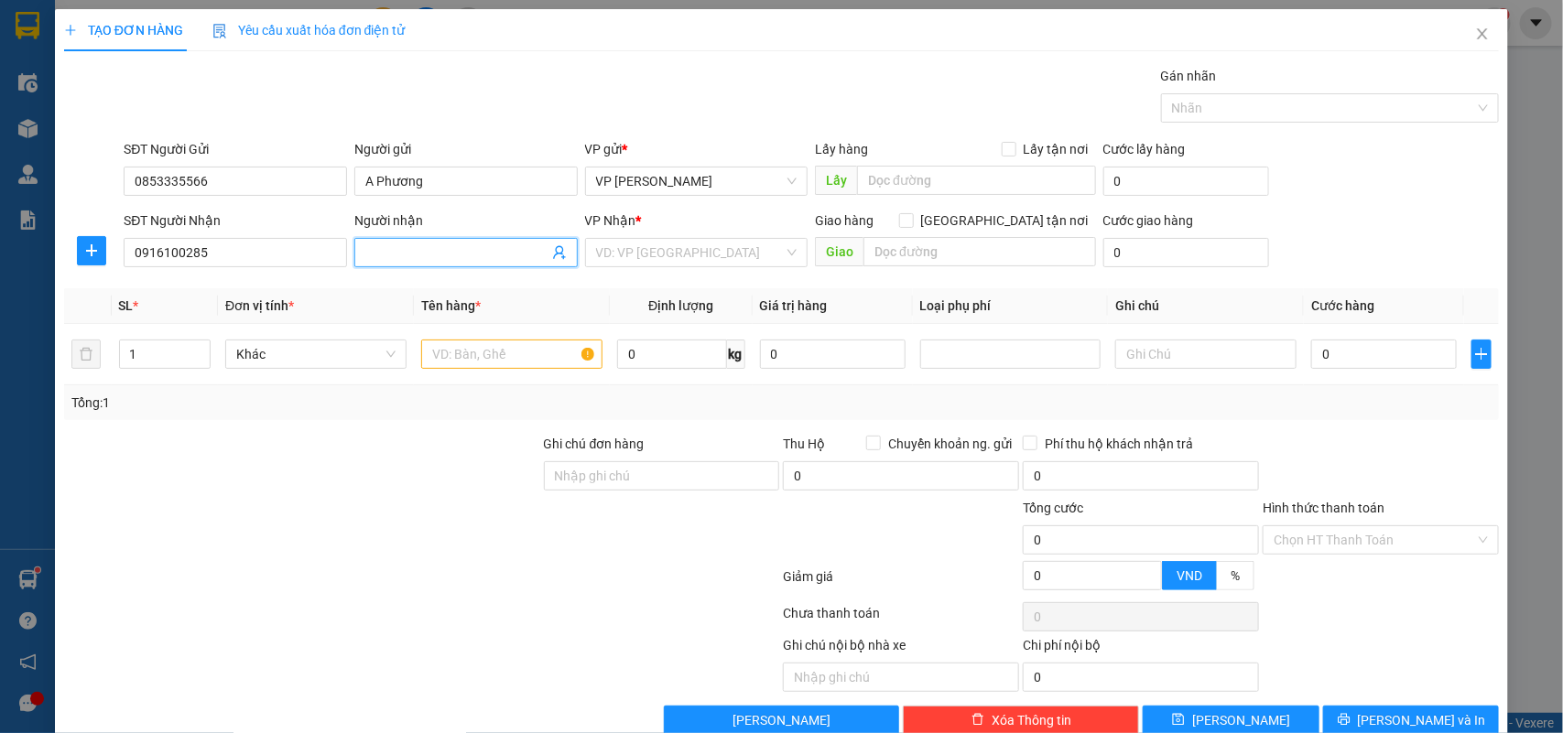
click at [417, 263] on input "Người nhận" at bounding box center [456, 253] width 183 height 20
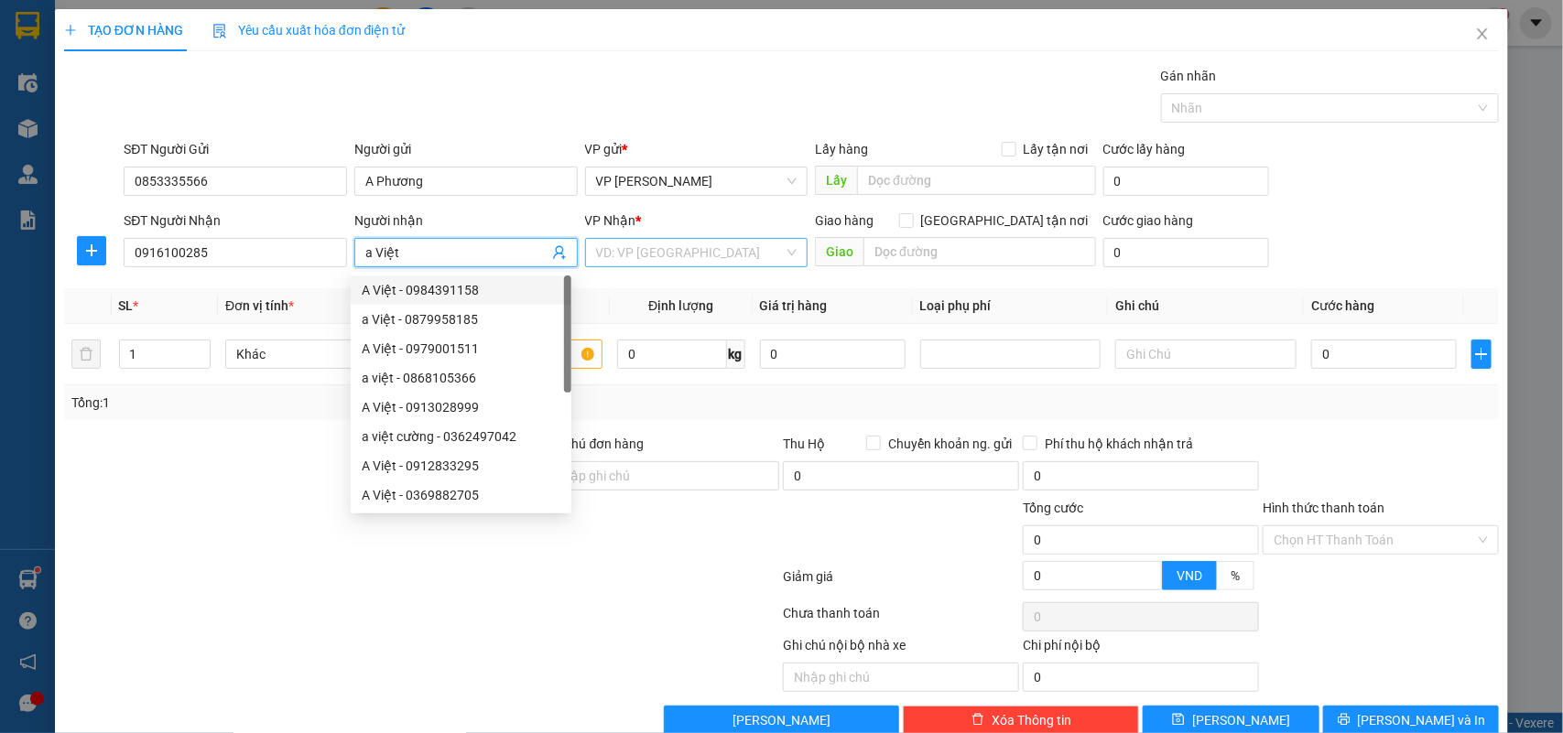
click at [644, 244] on input "search" at bounding box center [690, 252] width 189 height 27
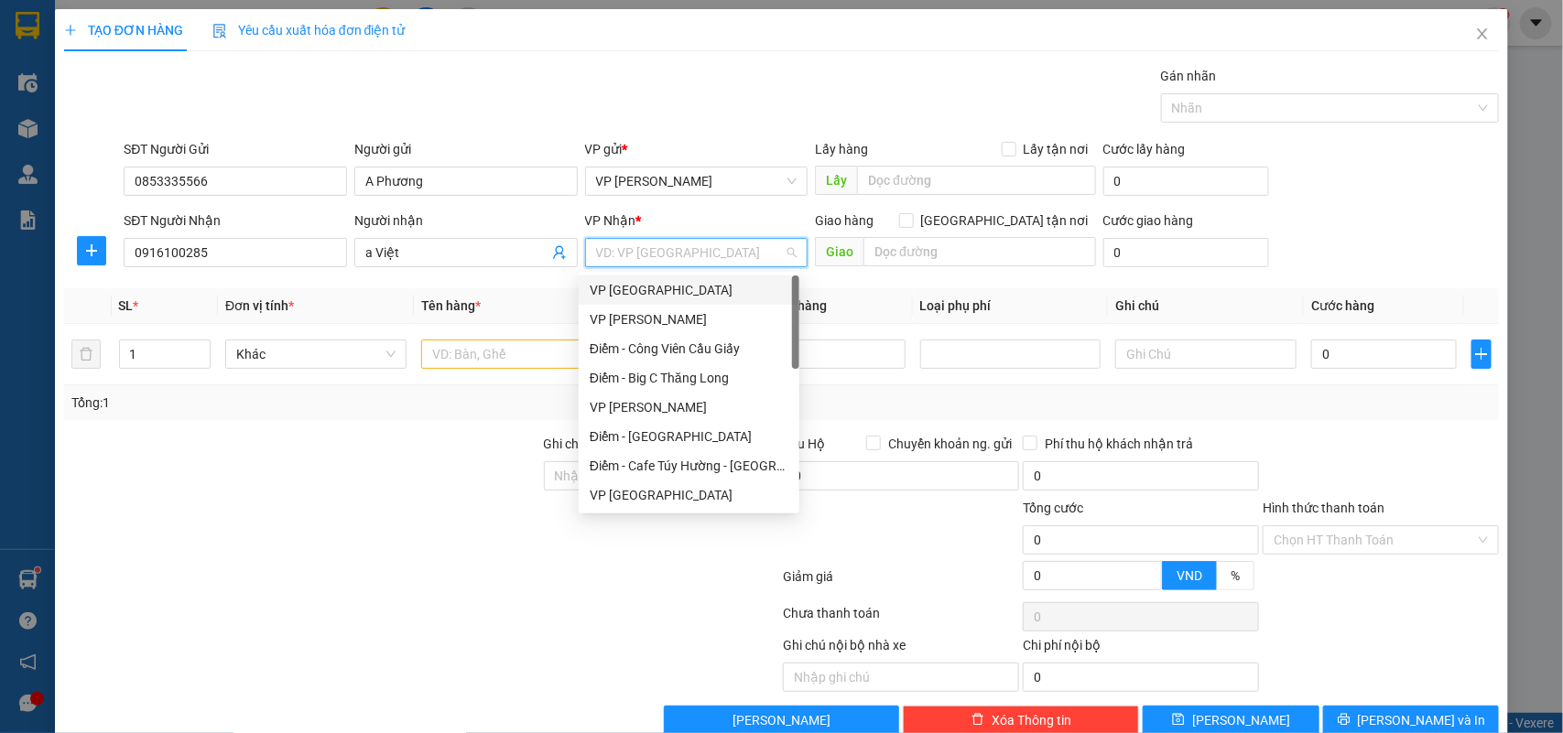
click at [641, 287] on div "VP [GEOGRAPHIC_DATA]" at bounding box center [689, 290] width 199 height 20
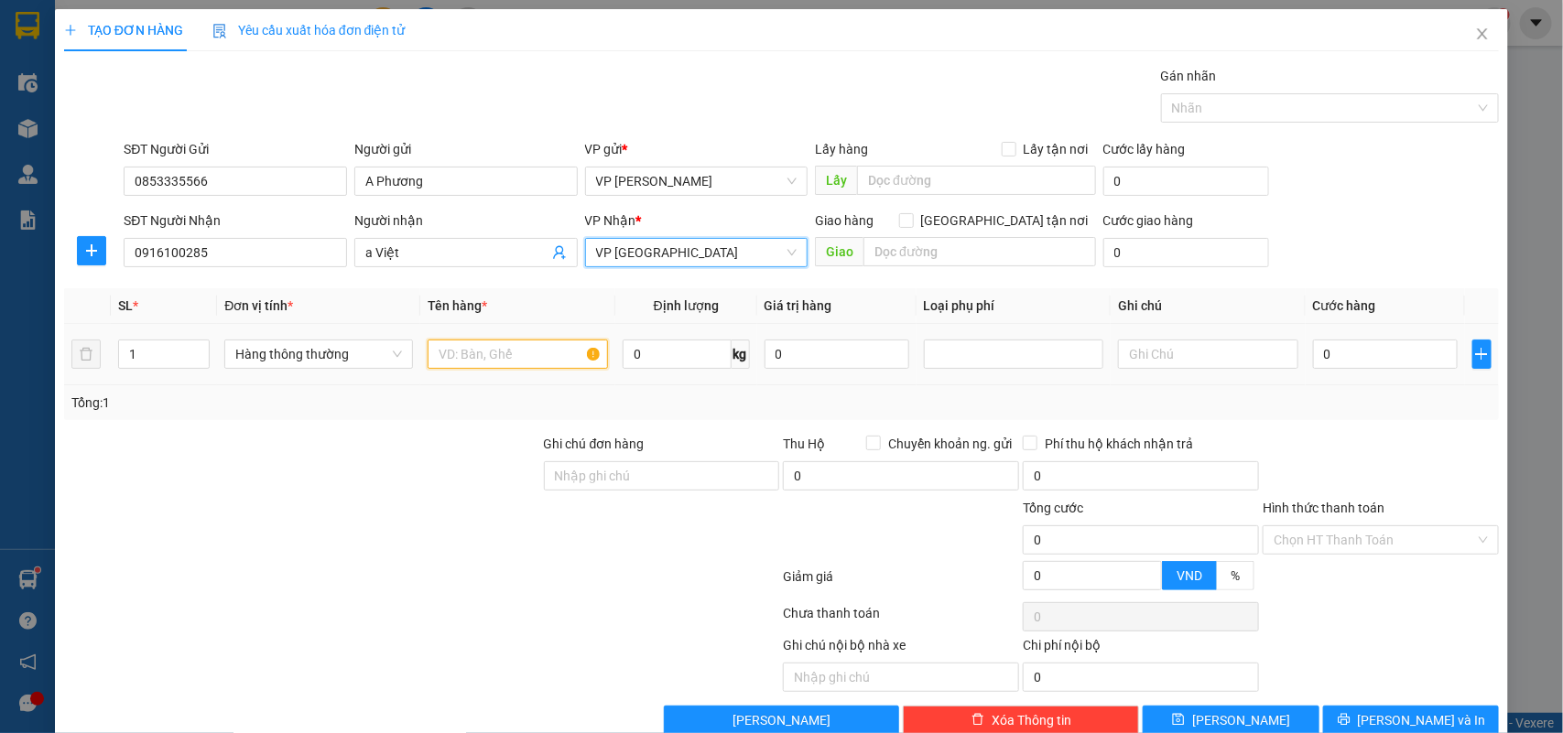
click at [463, 363] on input "text" at bounding box center [518, 354] width 180 height 29
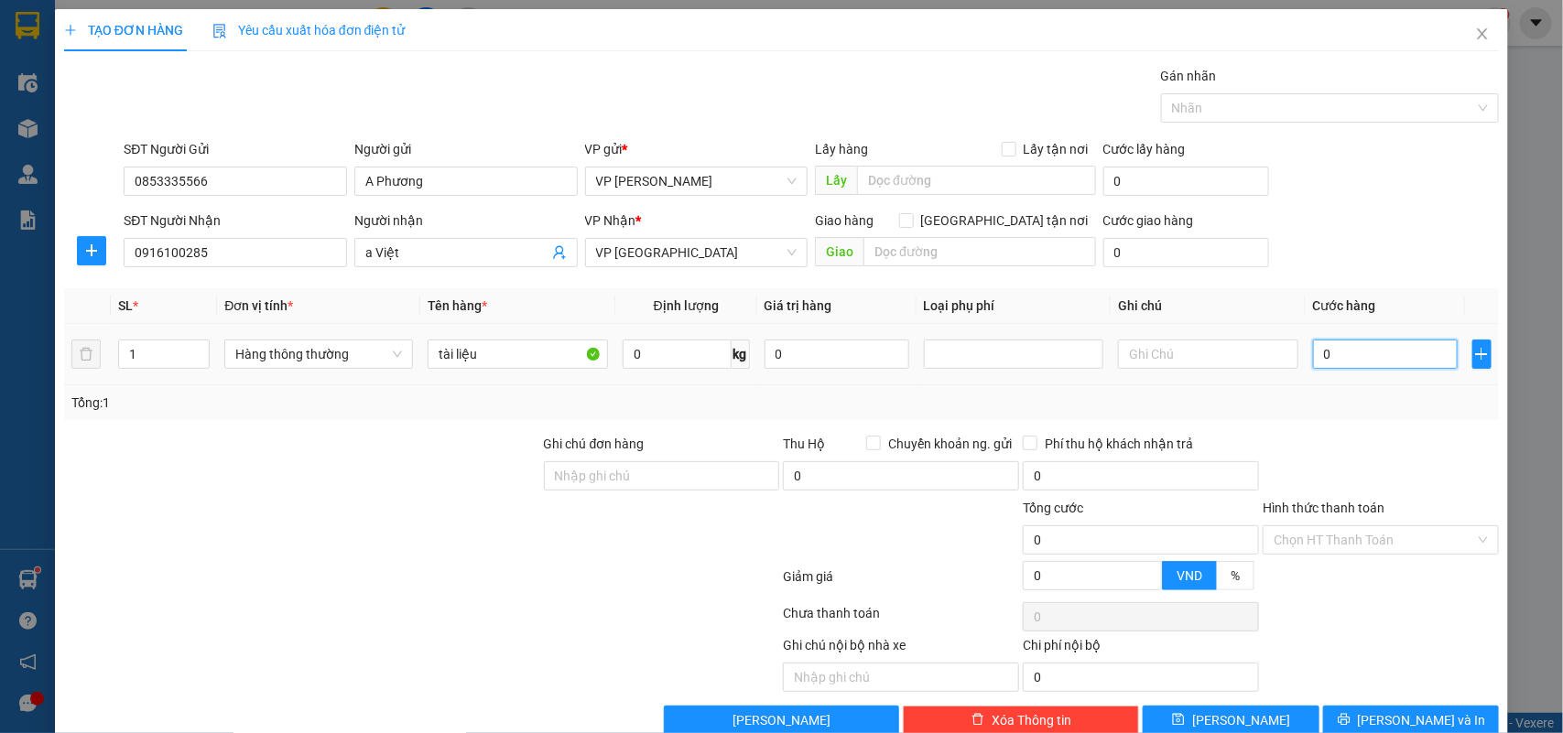
click at [1325, 362] on input "0" at bounding box center [1385, 354] width 145 height 29
click at [1350, 417] on div "Tổng: 1" at bounding box center [781, 402] width 1435 height 35
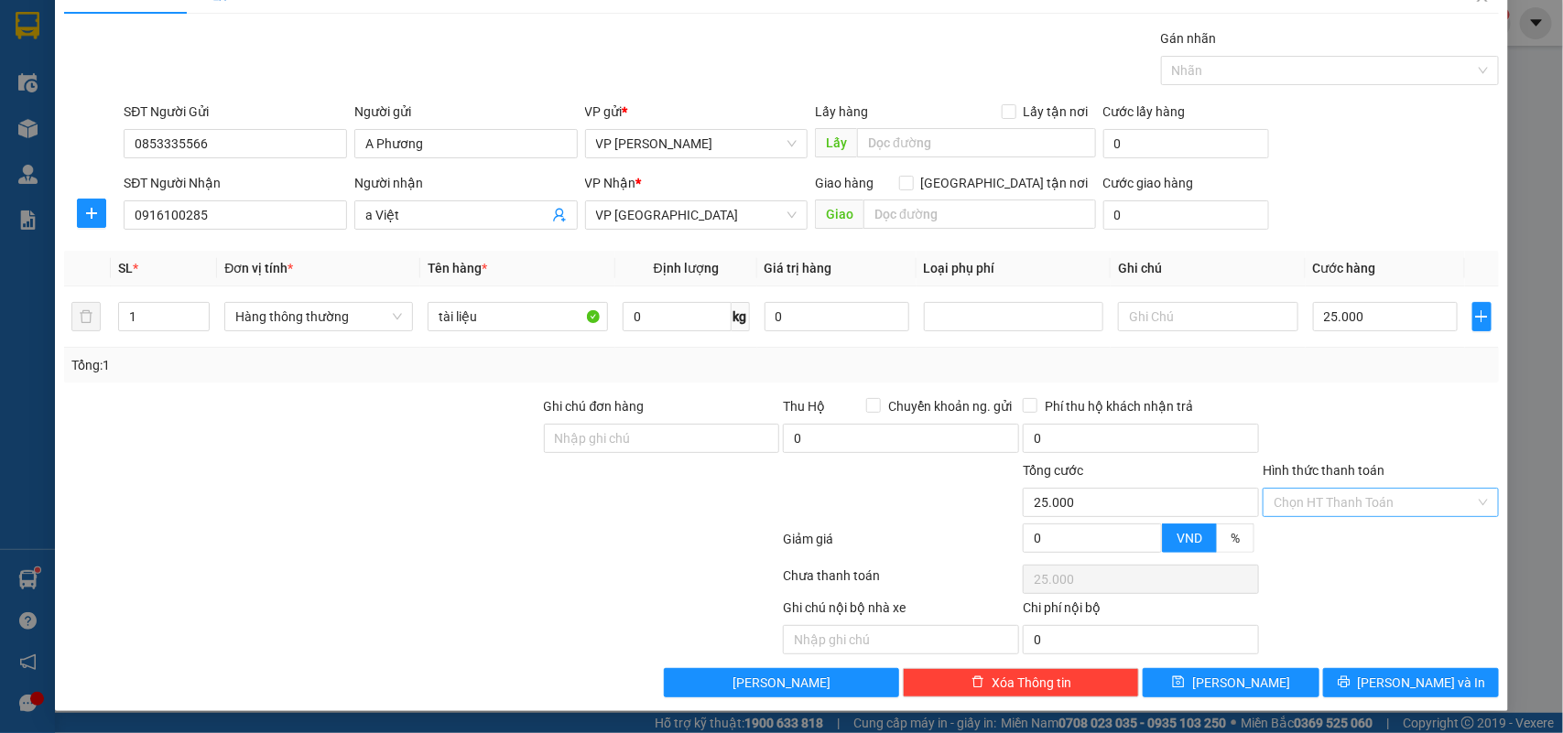
click at [1335, 502] on input "Hình thức thanh toán" at bounding box center [1373, 502] width 201 height 27
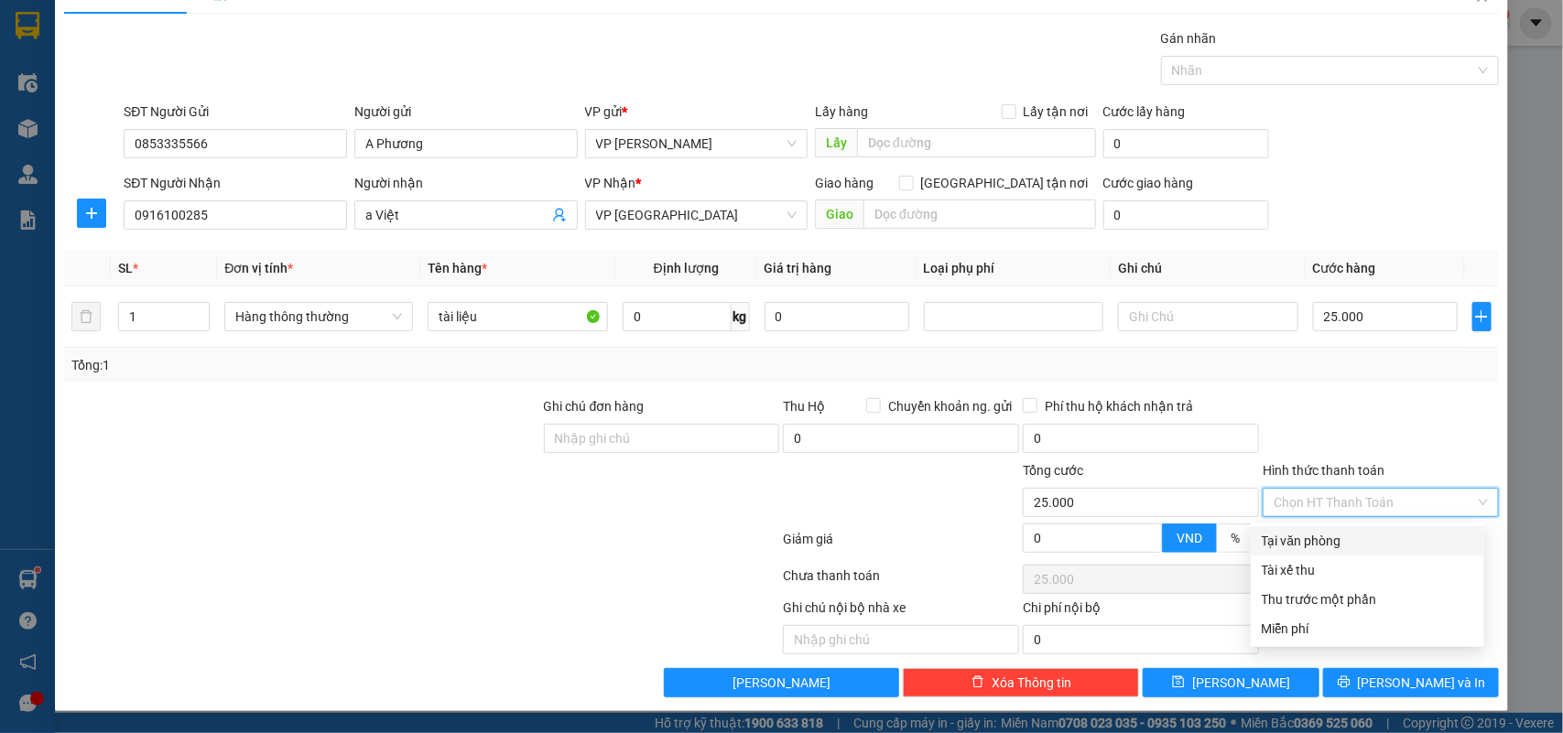
click at [1314, 536] on div "Tại văn phòng" at bounding box center [1367, 541] width 211 height 20
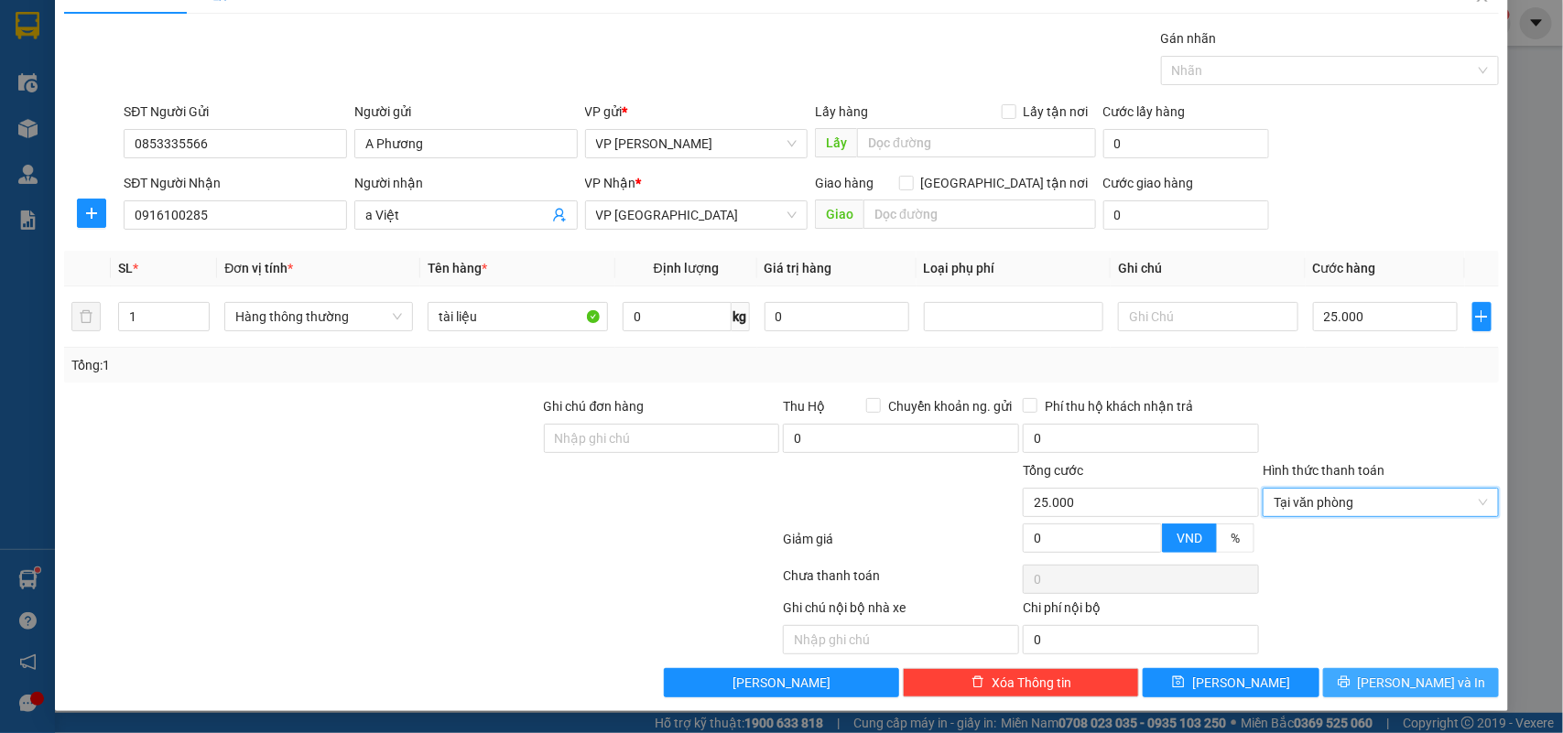
click at [1382, 678] on span "[PERSON_NAME] và In" at bounding box center [1422, 683] width 128 height 20
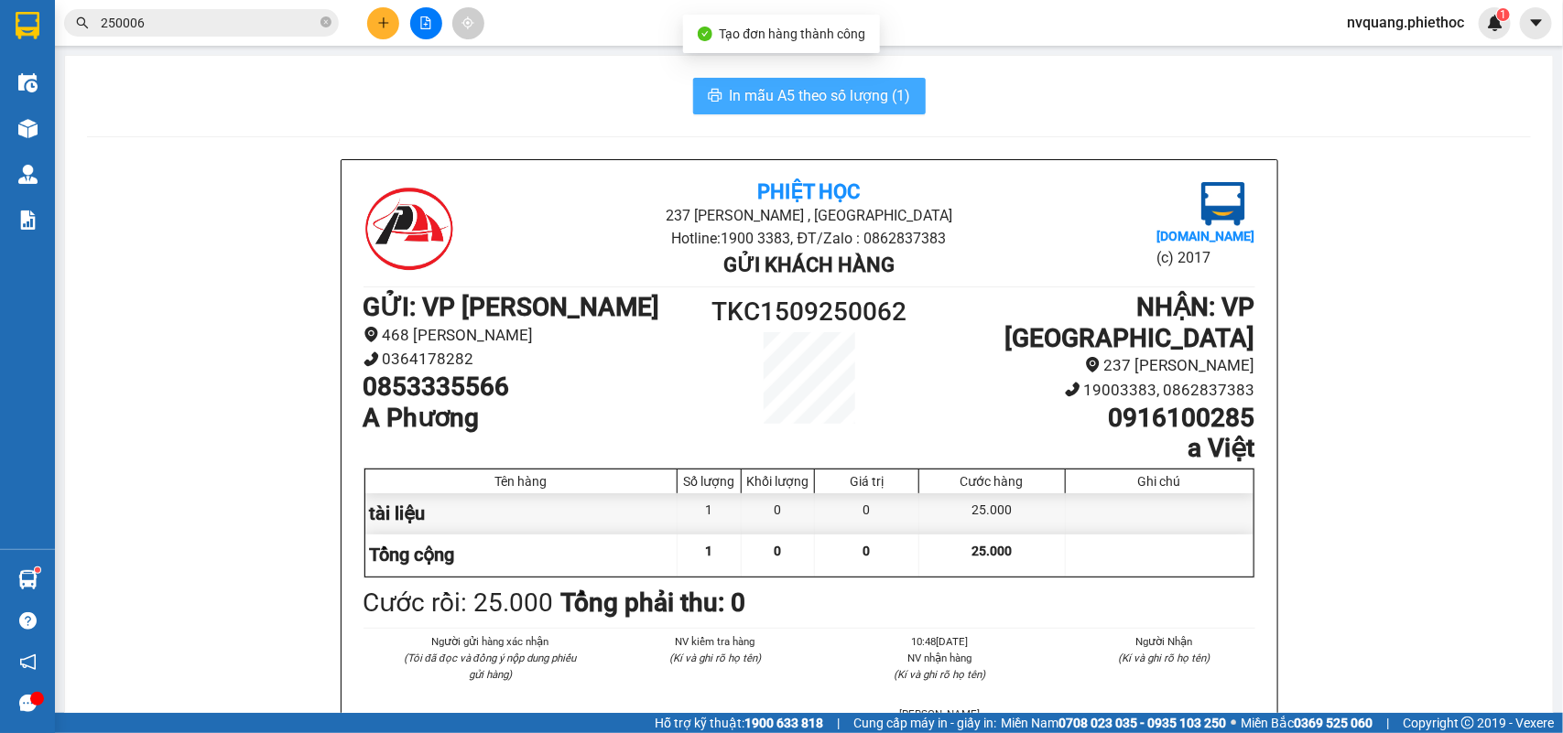
click at [853, 78] on button "In mẫu A5 theo số lượng (1)" at bounding box center [809, 96] width 233 height 37
click at [802, 106] on span "In mẫu A5 theo số lượng (1)" at bounding box center [820, 95] width 181 height 23
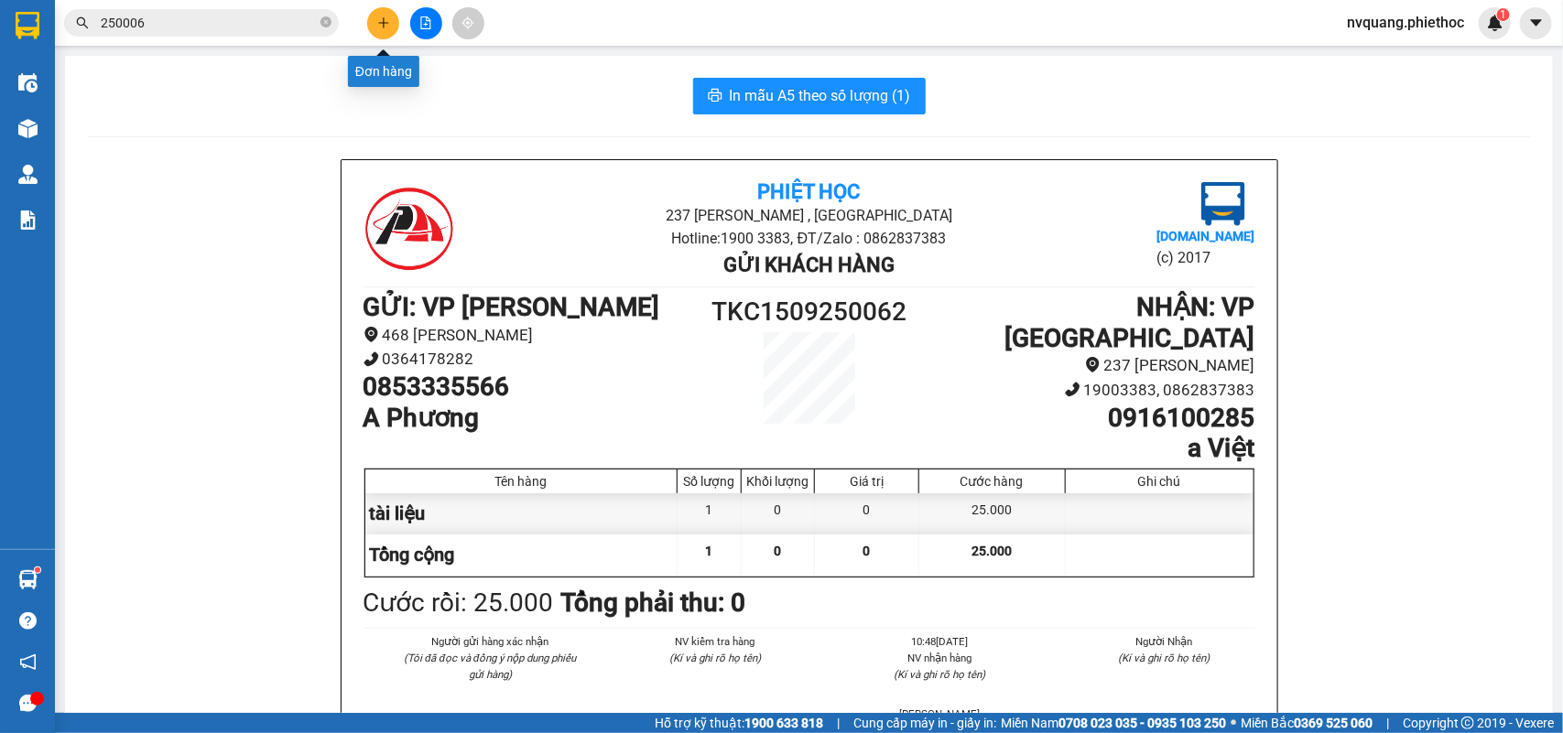
click at [374, 23] on button at bounding box center [383, 23] width 32 height 32
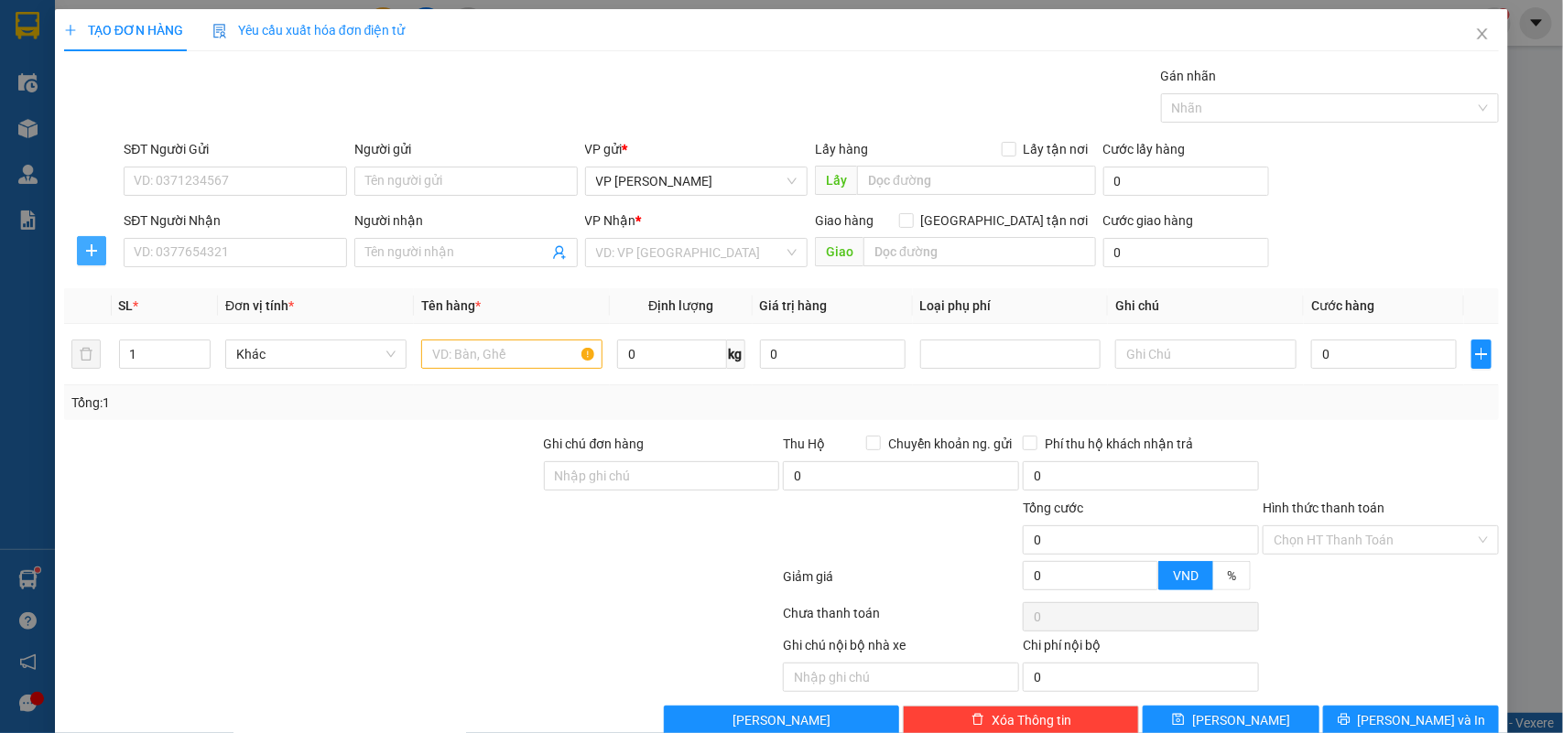
click at [85, 256] on icon "plus" at bounding box center [91, 251] width 15 height 15
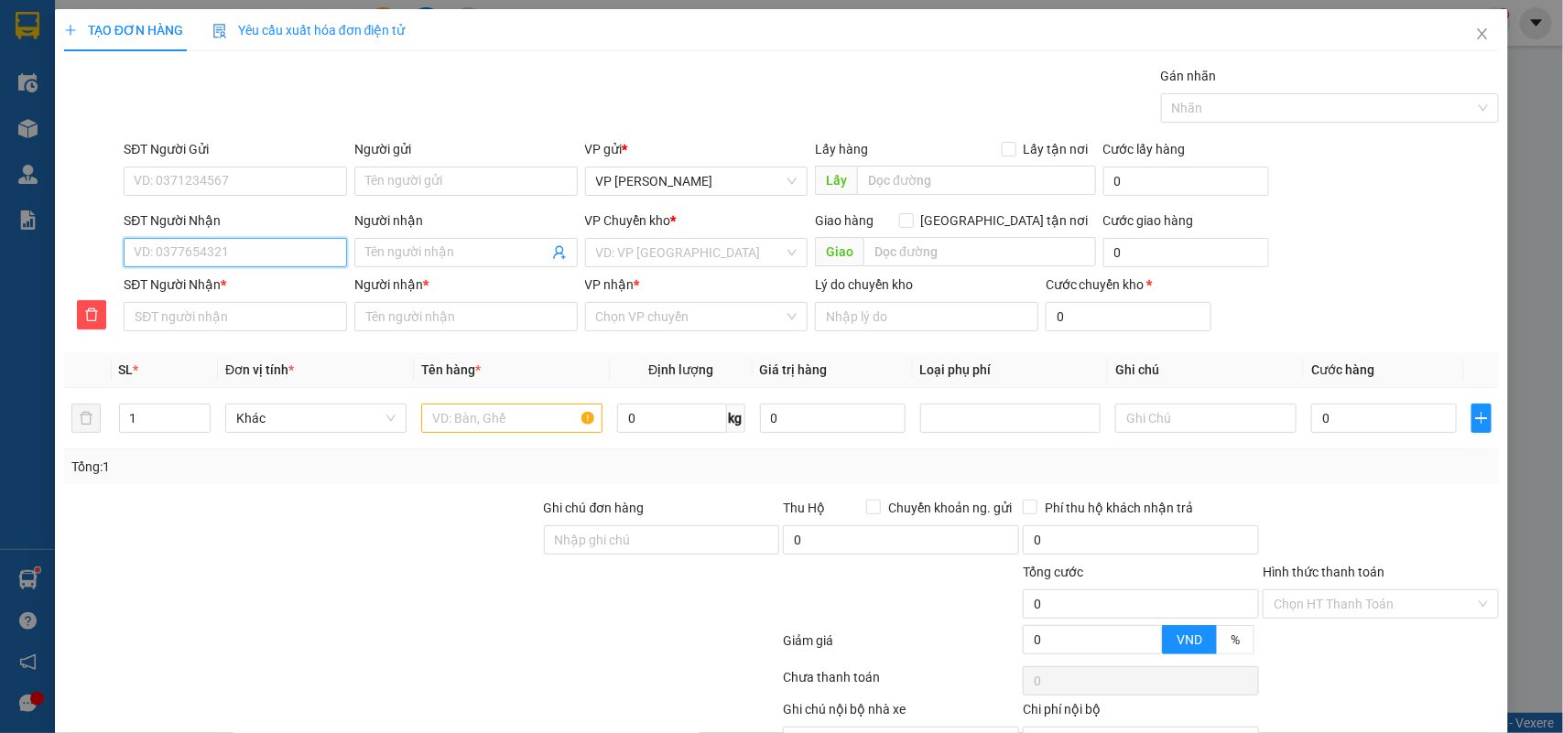
click at [170, 256] on input "SĐT Người Nhận" at bounding box center [235, 252] width 223 height 29
click at [395, 253] on input "Người nhận" at bounding box center [456, 253] width 183 height 20
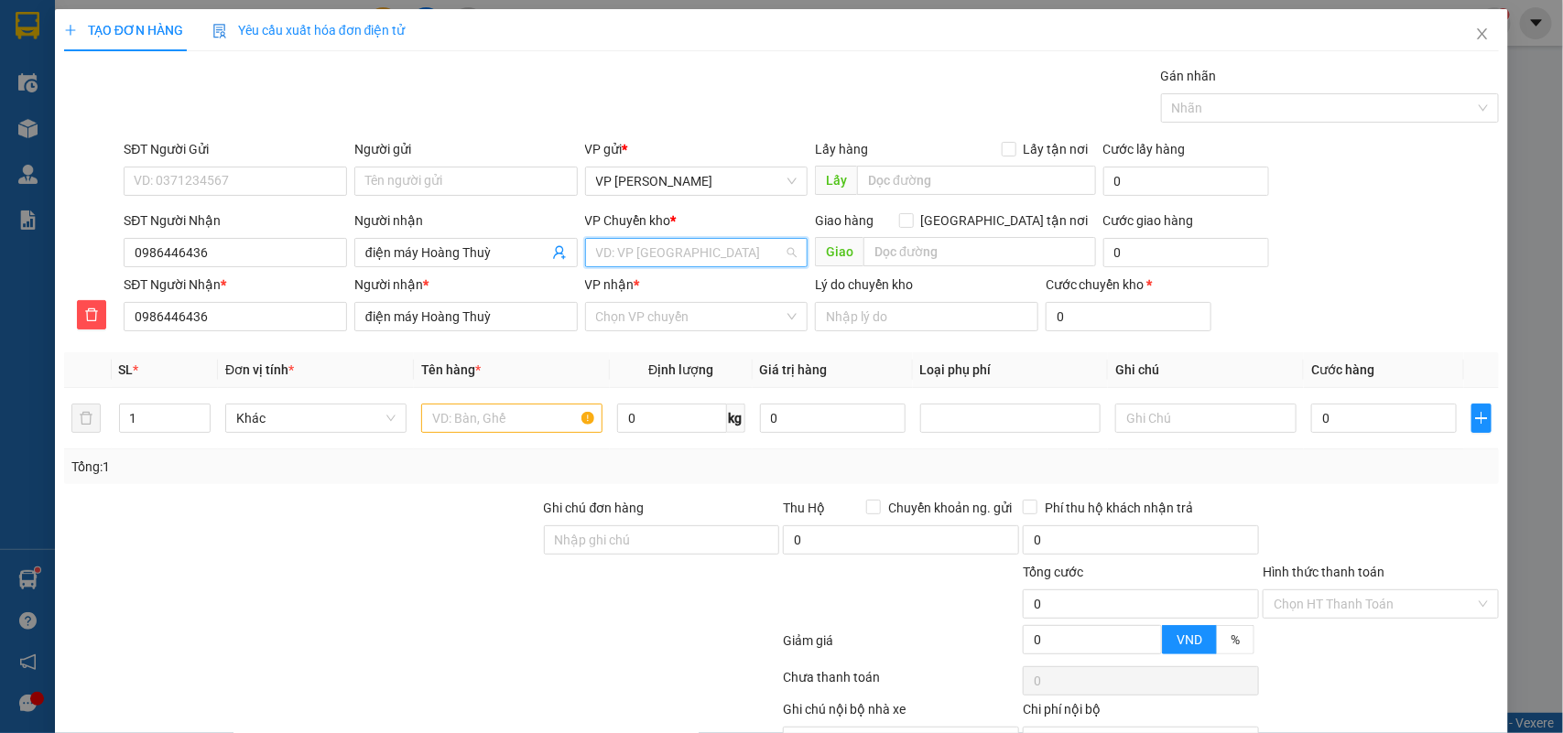
click at [717, 256] on input "search" at bounding box center [690, 252] width 189 height 27
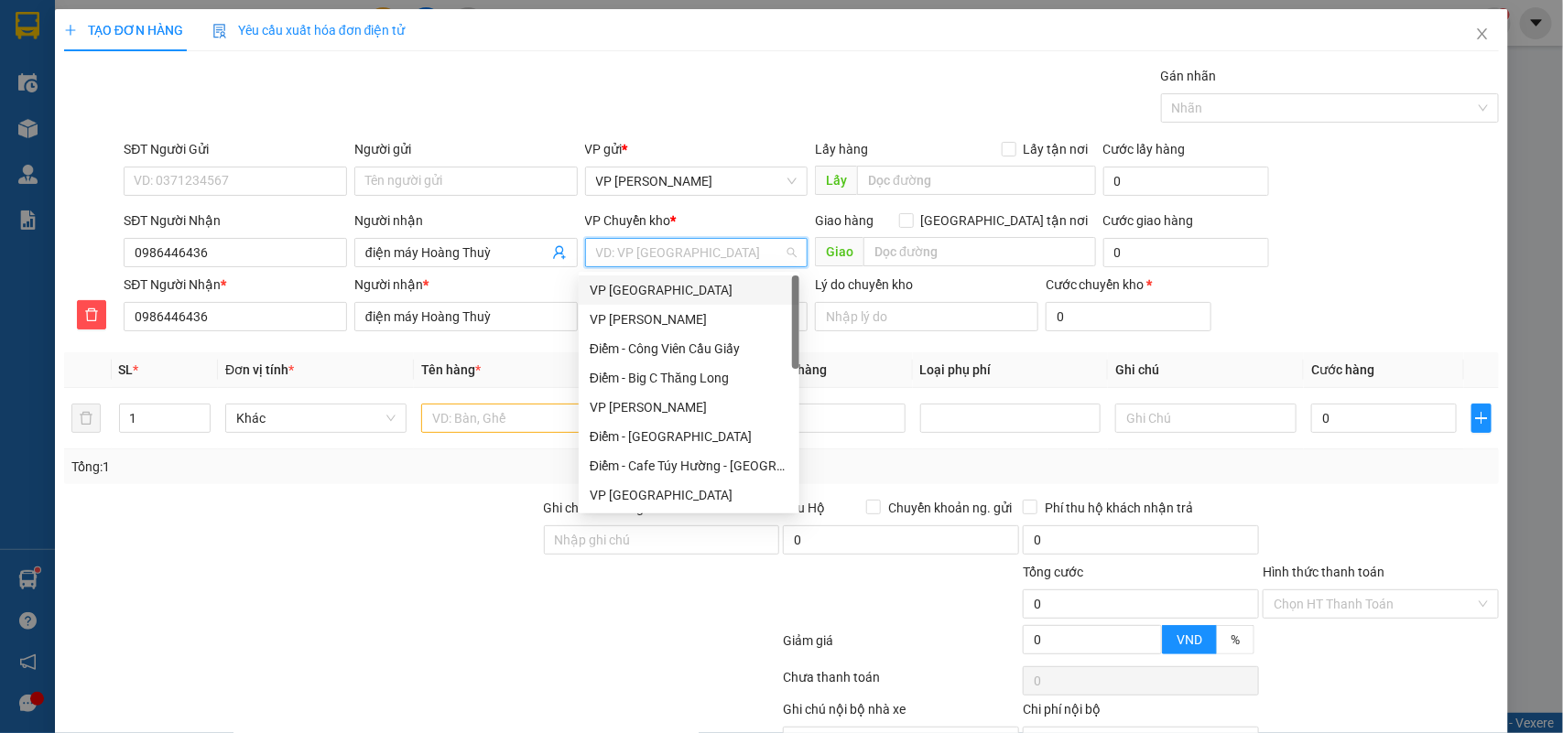
click at [689, 285] on div "VP [GEOGRAPHIC_DATA]" at bounding box center [689, 290] width 199 height 20
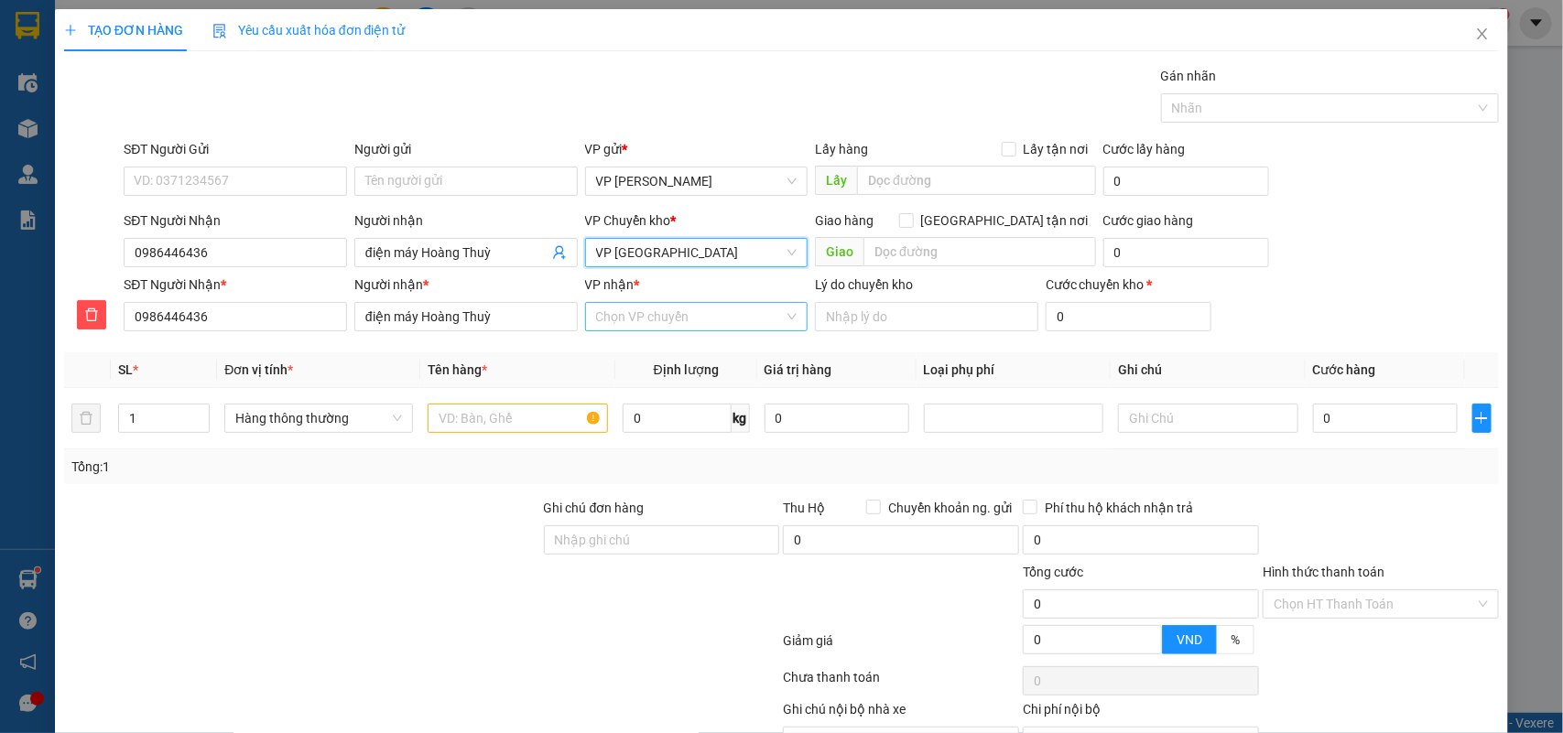
click at [676, 322] on input "VP nhận *" at bounding box center [690, 316] width 189 height 27
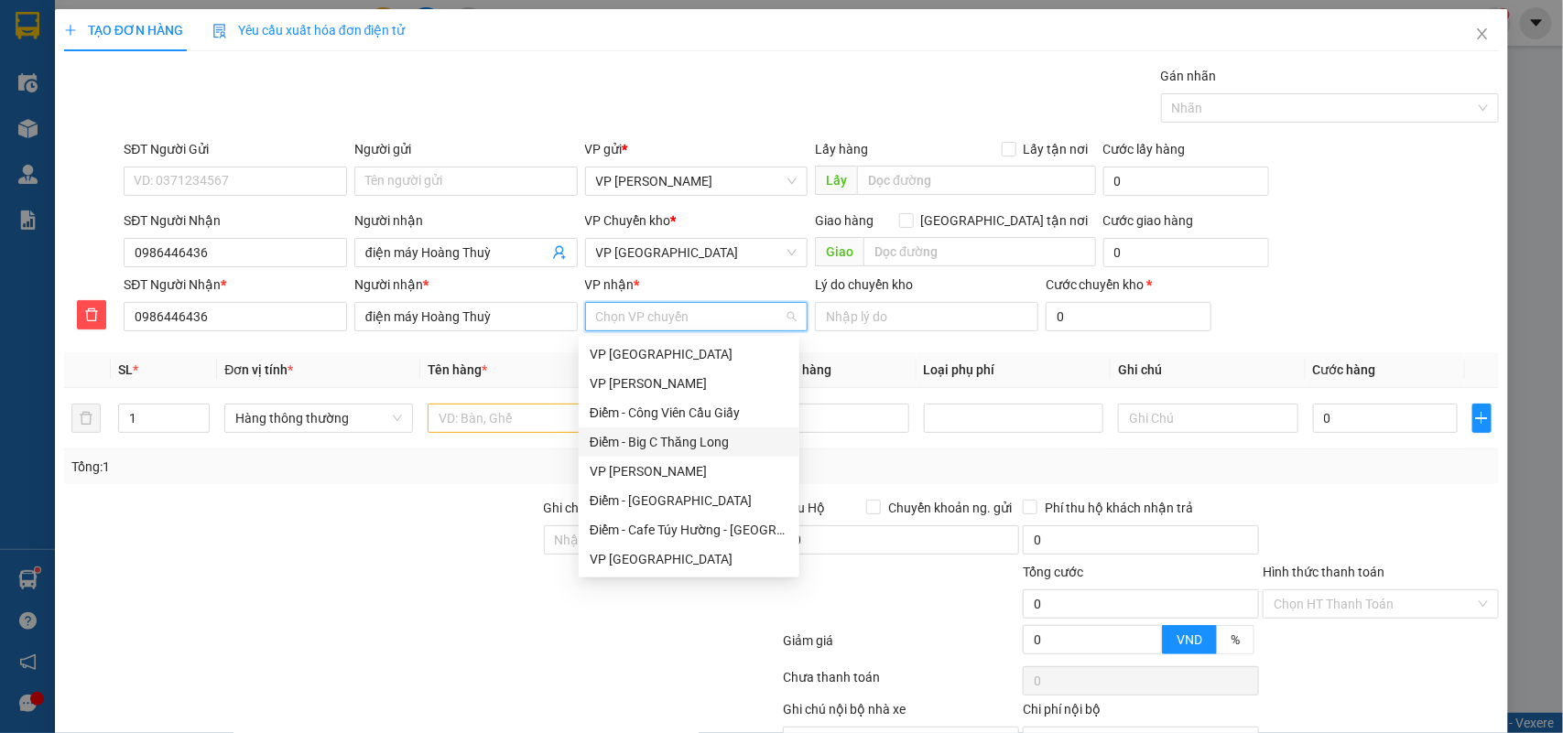
scroll to position [229, 0]
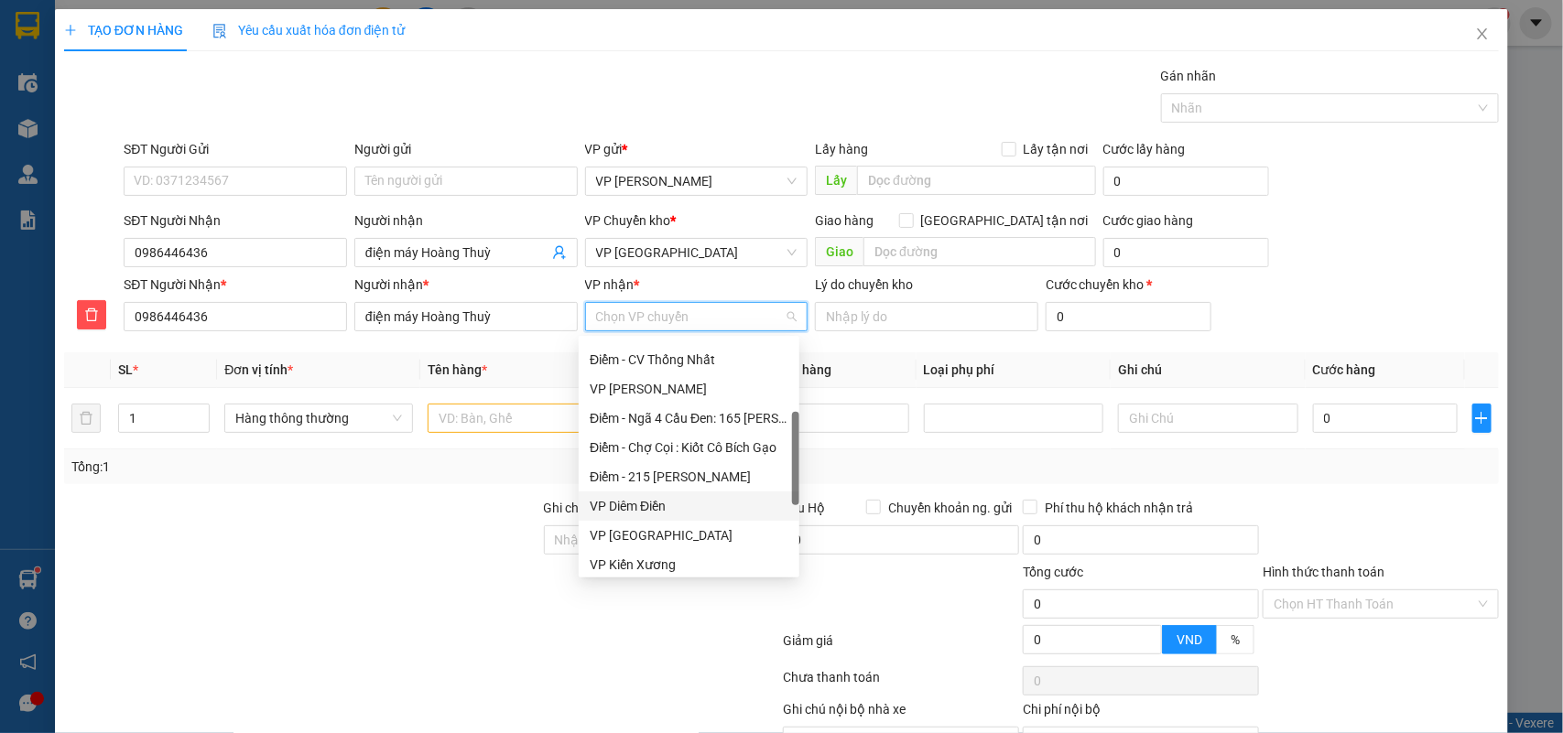
click at [624, 493] on div "VP Diêm Điền" at bounding box center [689, 506] width 221 height 29
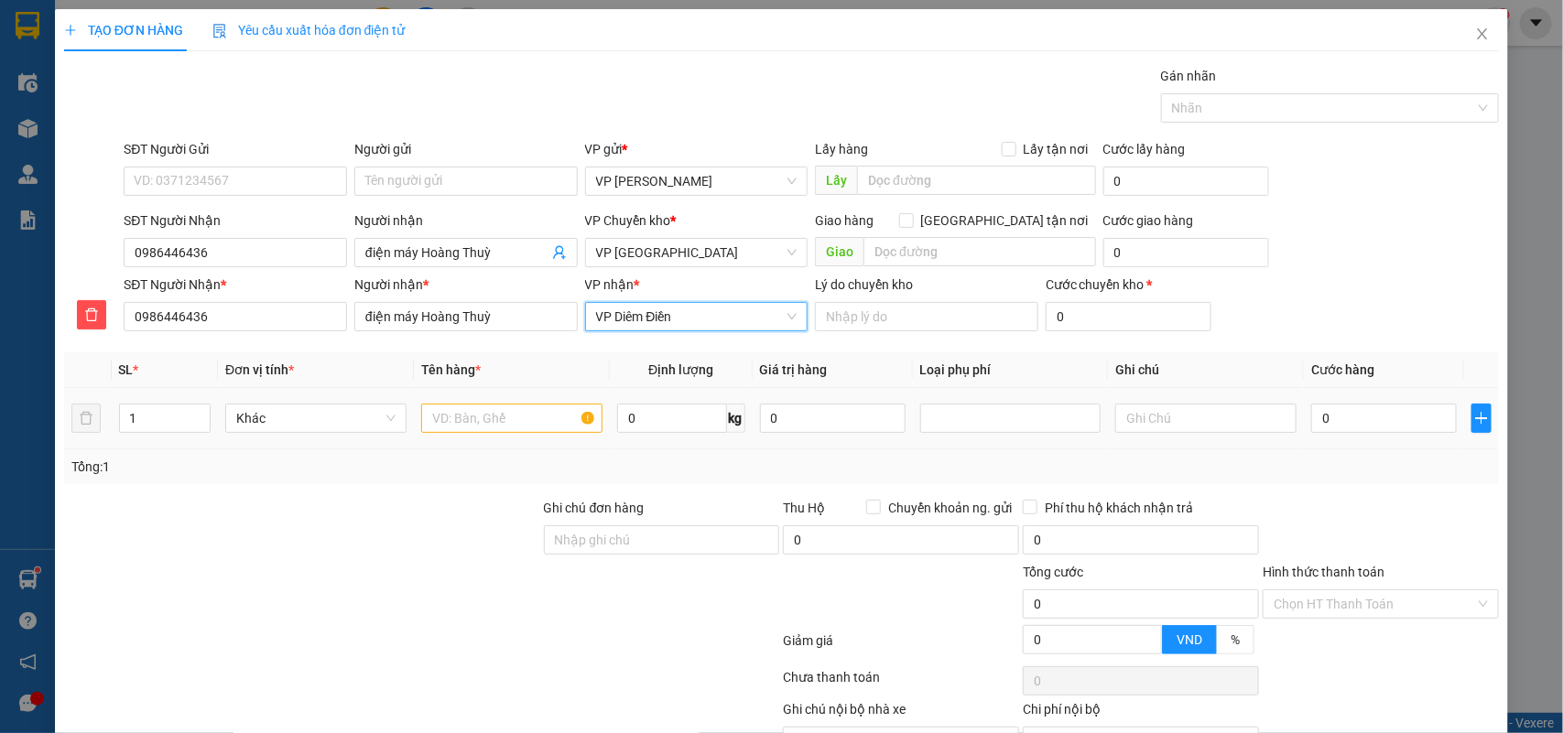
click at [506, 398] on td at bounding box center [512, 418] width 196 height 61
click at [478, 415] on input "text" at bounding box center [511, 418] width 181 height 29
click at [1393, 430] on input "0" at bounding box center [1384, 418] width 146 height 29
click at [1282, 479] on div "Tổng: 1" at bounding box center [781, 466] width 1435 height 35
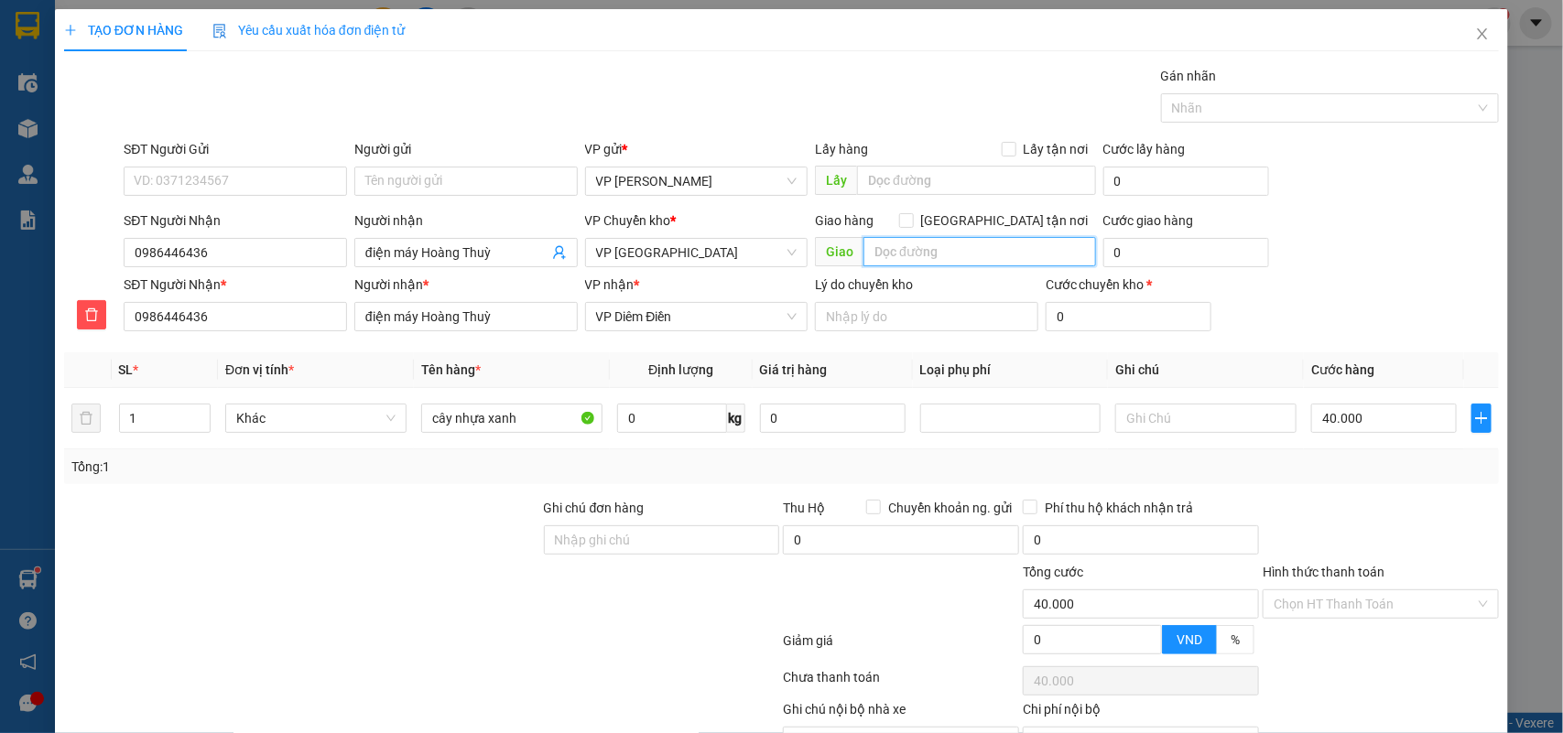
click at [866, 248] on input "text" at bounding box center [979, 251] width 233 height 29
click at [1153, 253] on input "0" at bounding box center [1186, 252] width 166 height 29
drag, startPoint x: 1389, startPoint y: 472, endPoint x: 1396, endPoint y: 495, distance: 24.0
click at [1389, 473] on div "Tổng: 1" at bounding box center [781, 467] width 1421 height 20
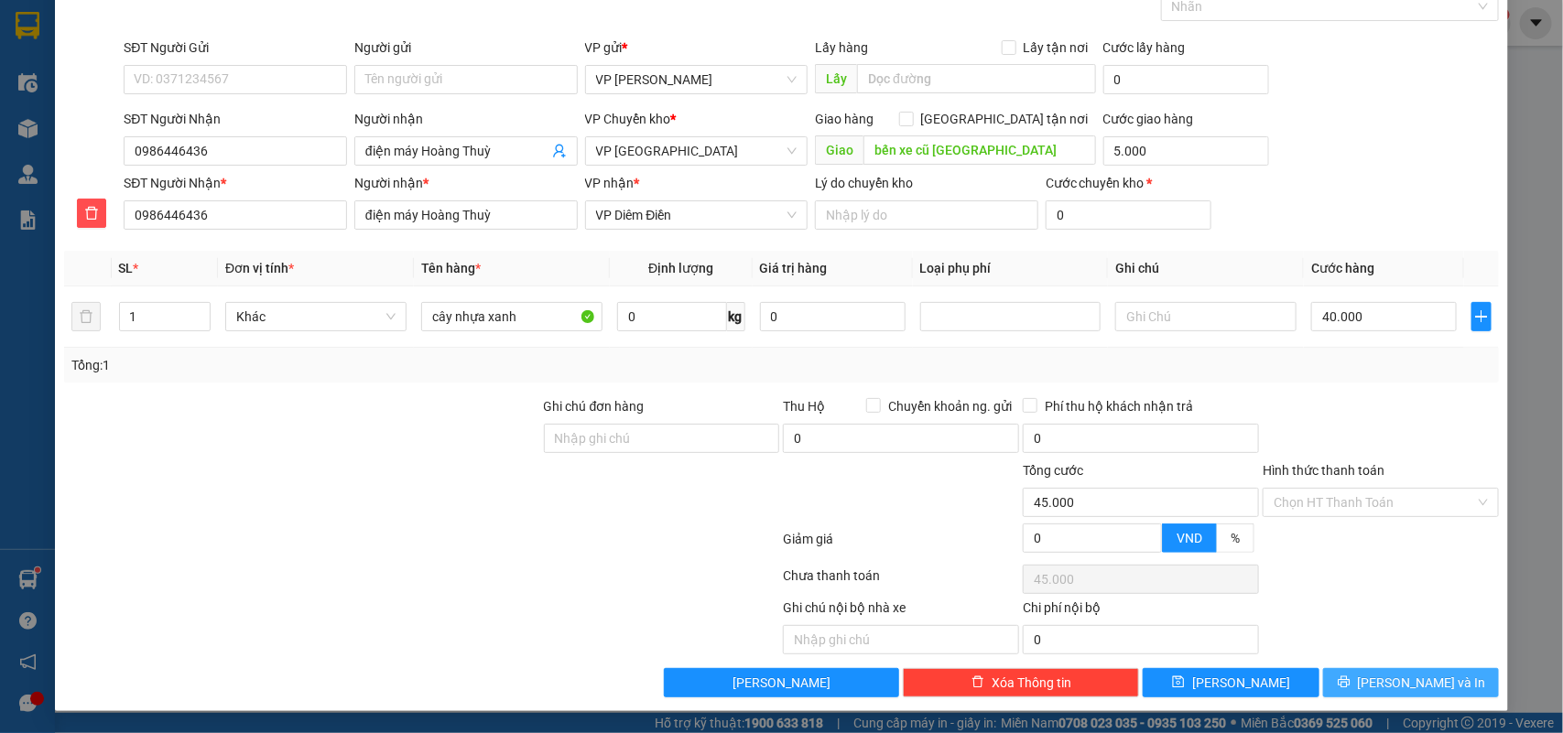
click at [1388, 682] on span "[PERSON_NAME] và In" at bounding box center [1422, 683] width 128 height 20
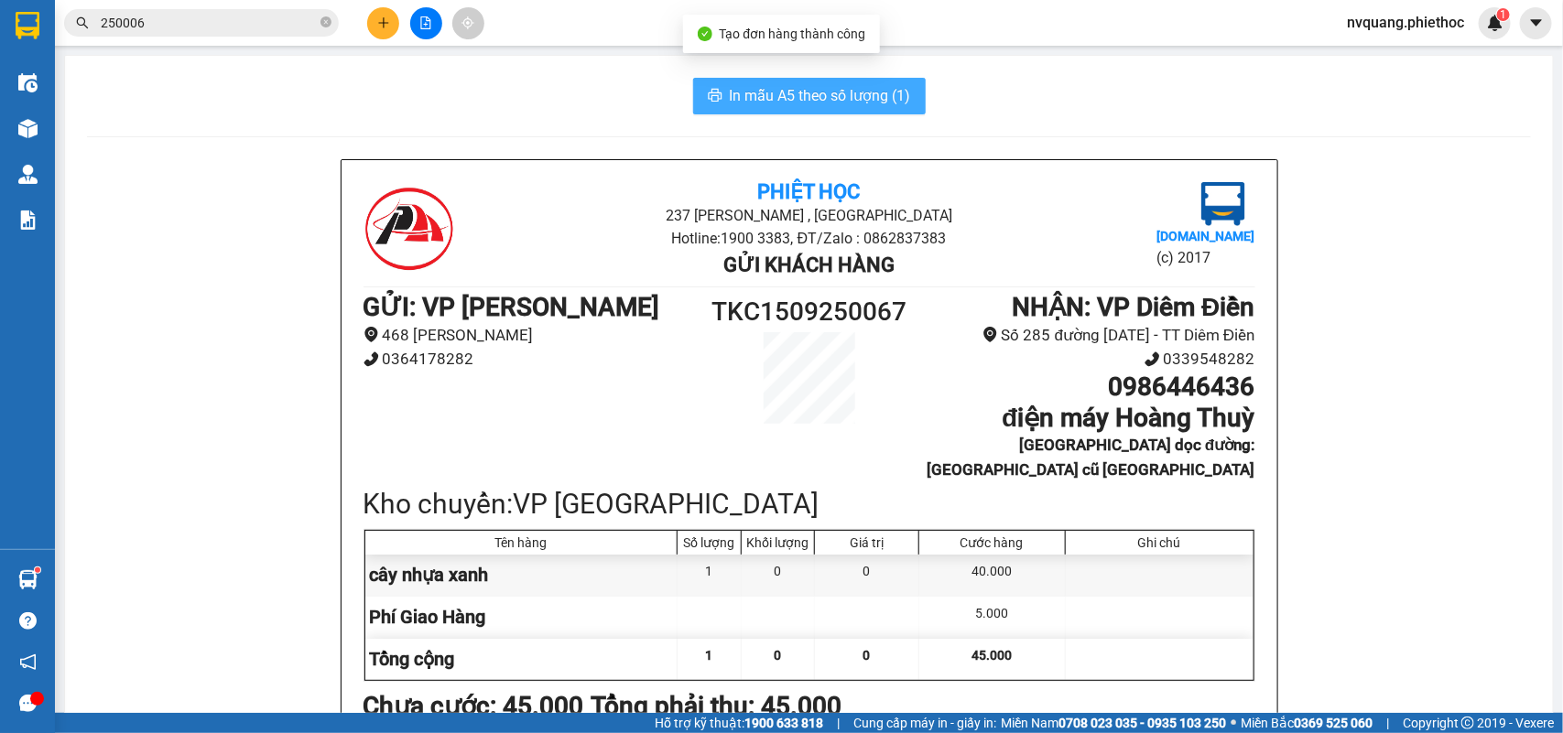
click at [766, 92] on span "In mẫu A5 theo số lượng (1)" at bounding box center [820, 95] width 181 height 23
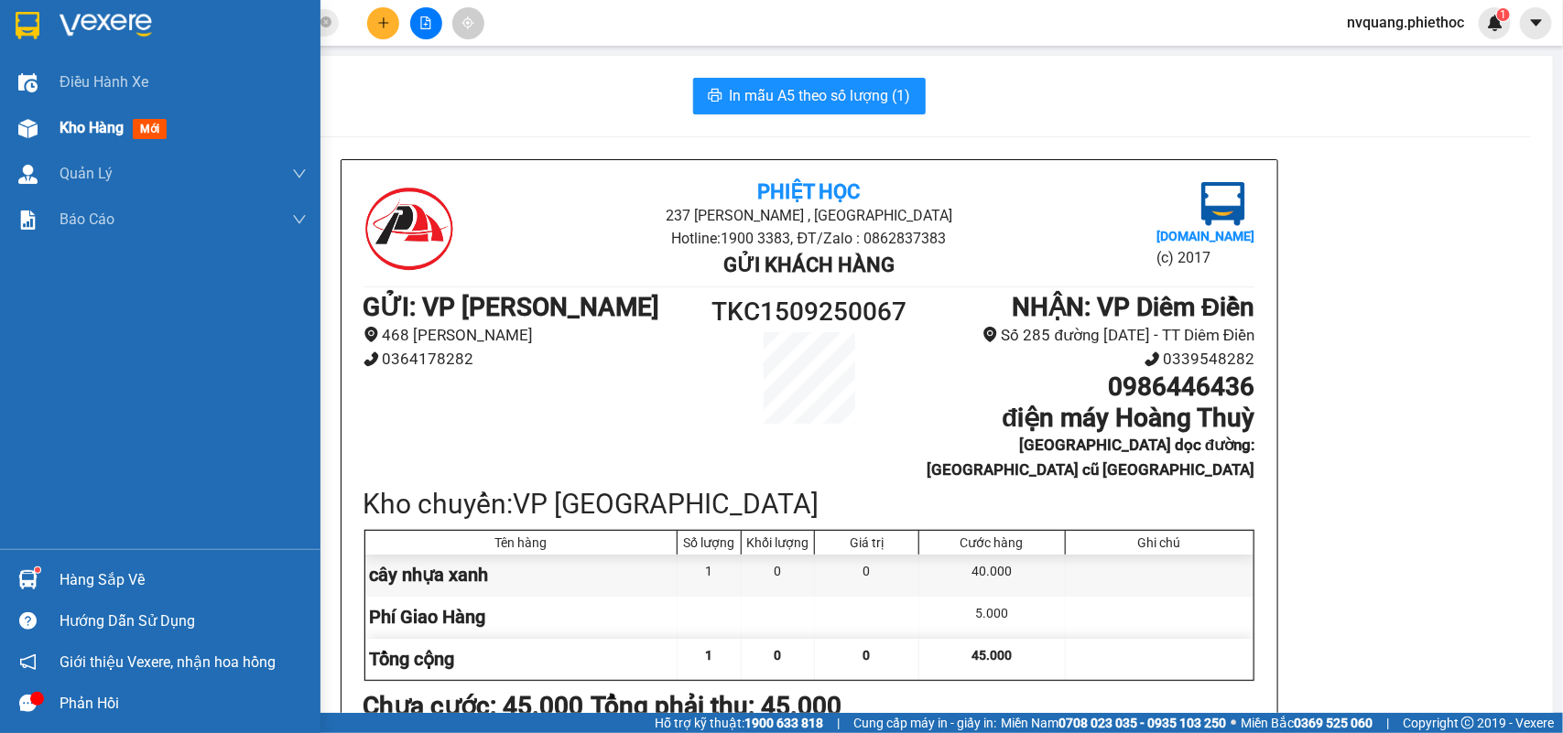
click at [64, 124] on span "Kho hàng" at bounding box center [92, 127] width 64 height 17
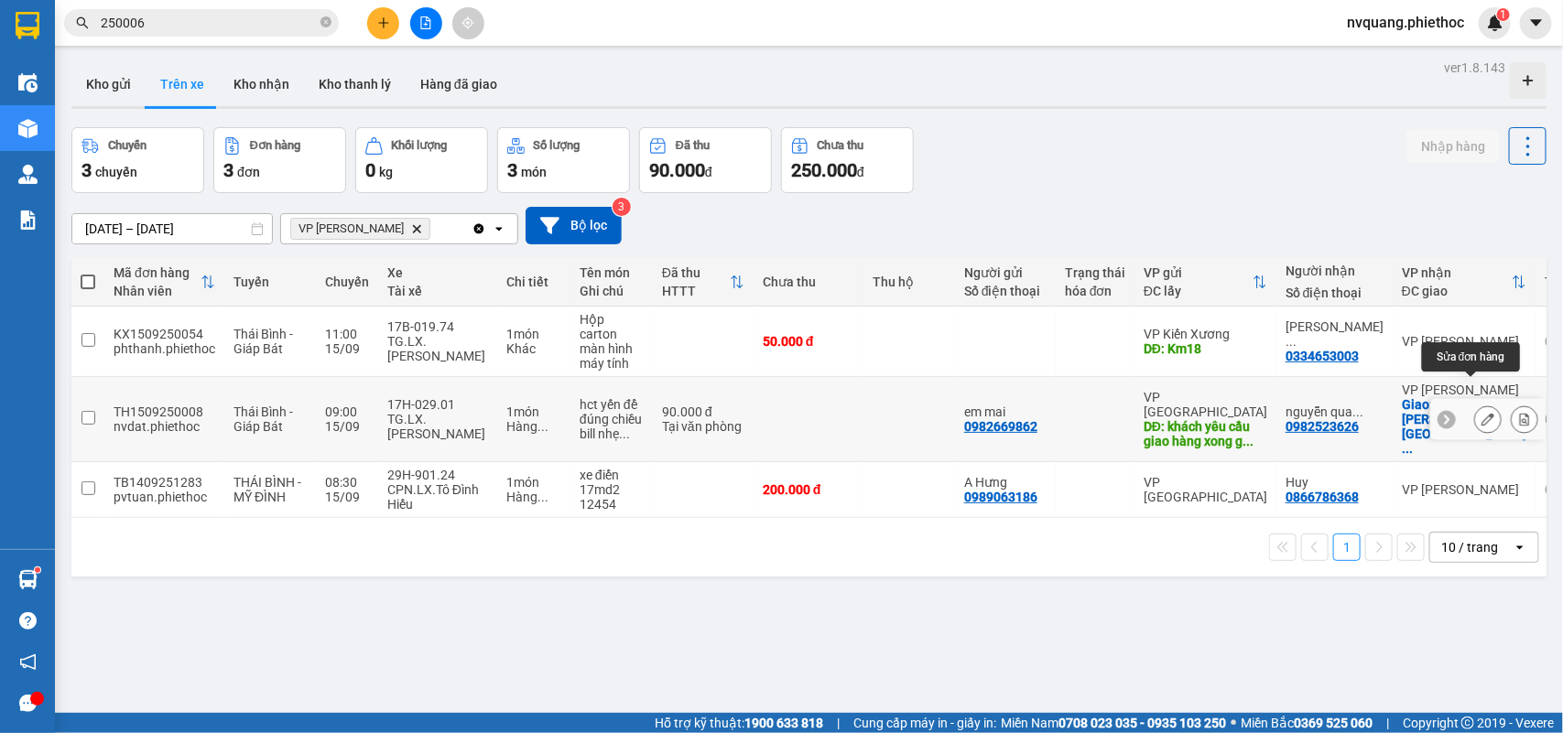
click at [1481, 413] on icon at bounding box center [1487, 419] width 13 height 13
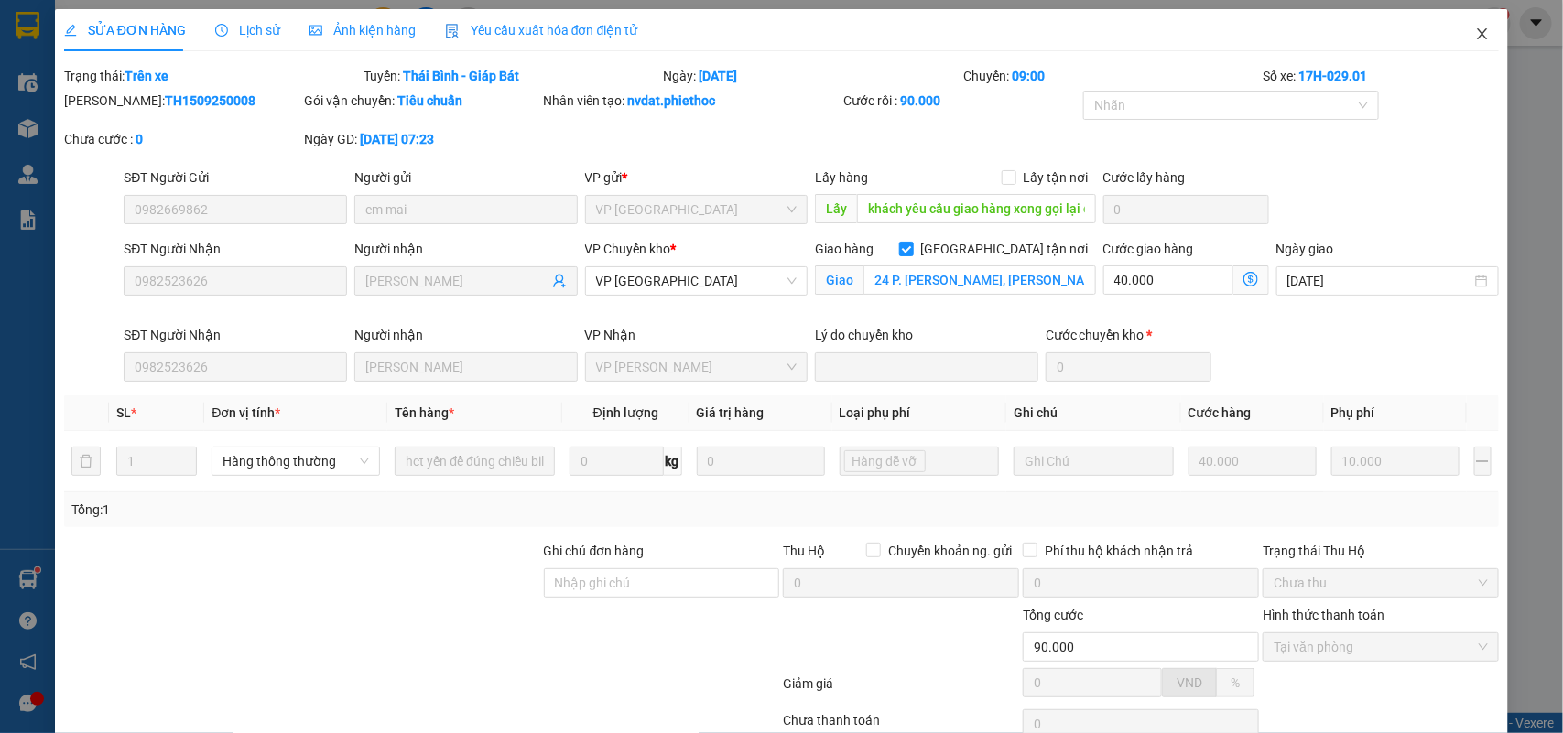
click at [1475, 34] on icon "close" at bounding box center [1482, 34] width 15 height 15
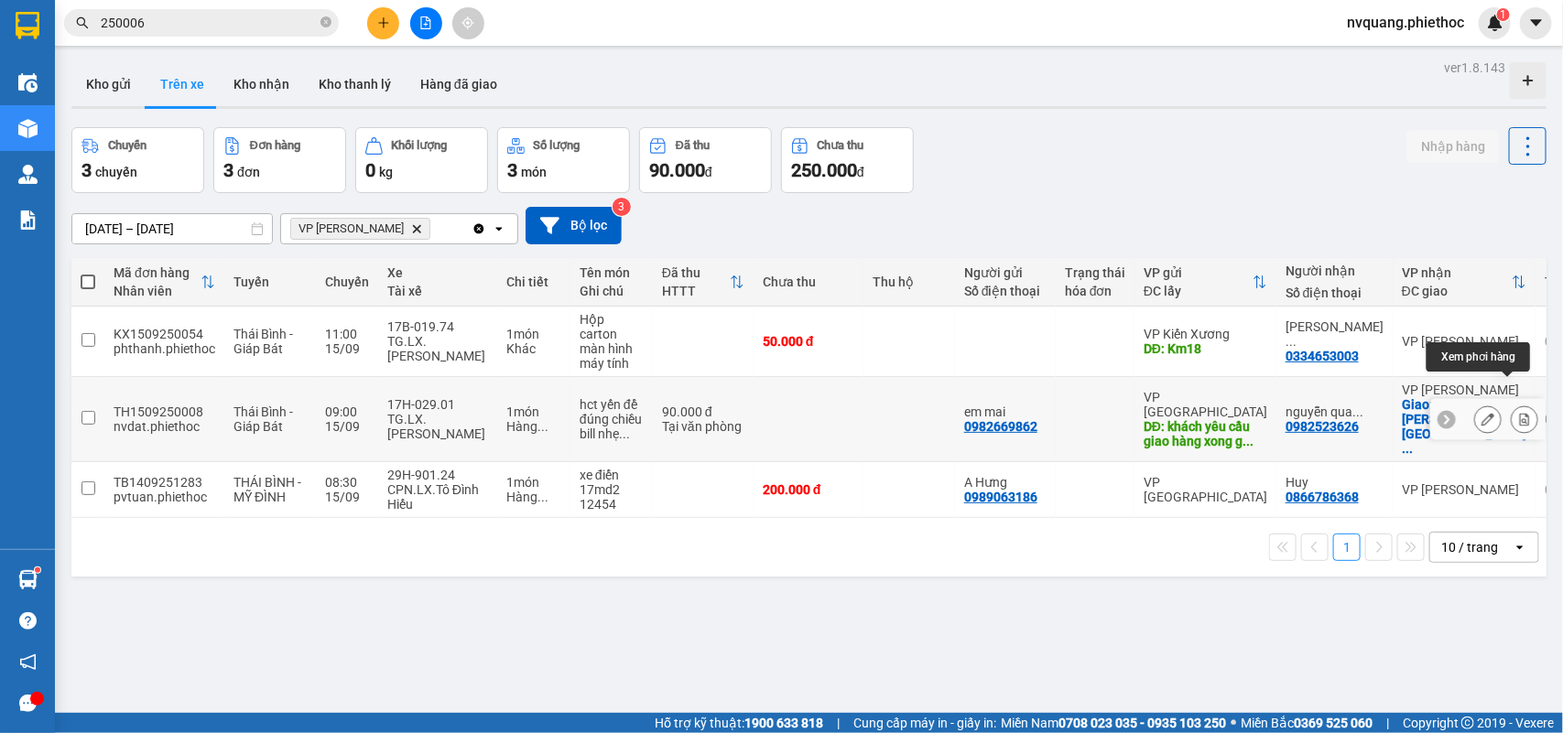
click at [1518, 413] on icon at bounding box center [1524, 419] width 13 height 13
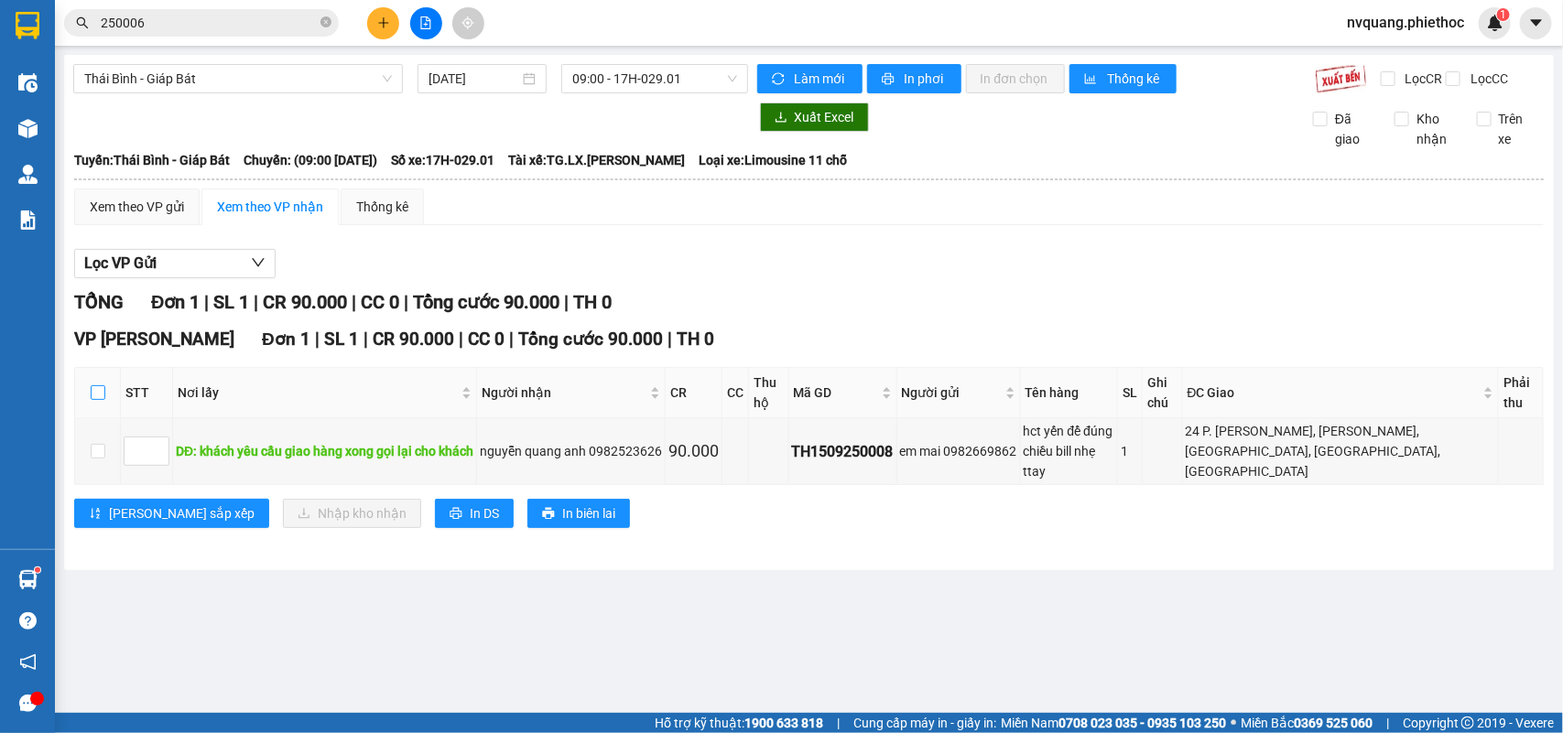
click at [102, 400] on input "checkbox" at bounding box center [98, 392] width 15 height 15
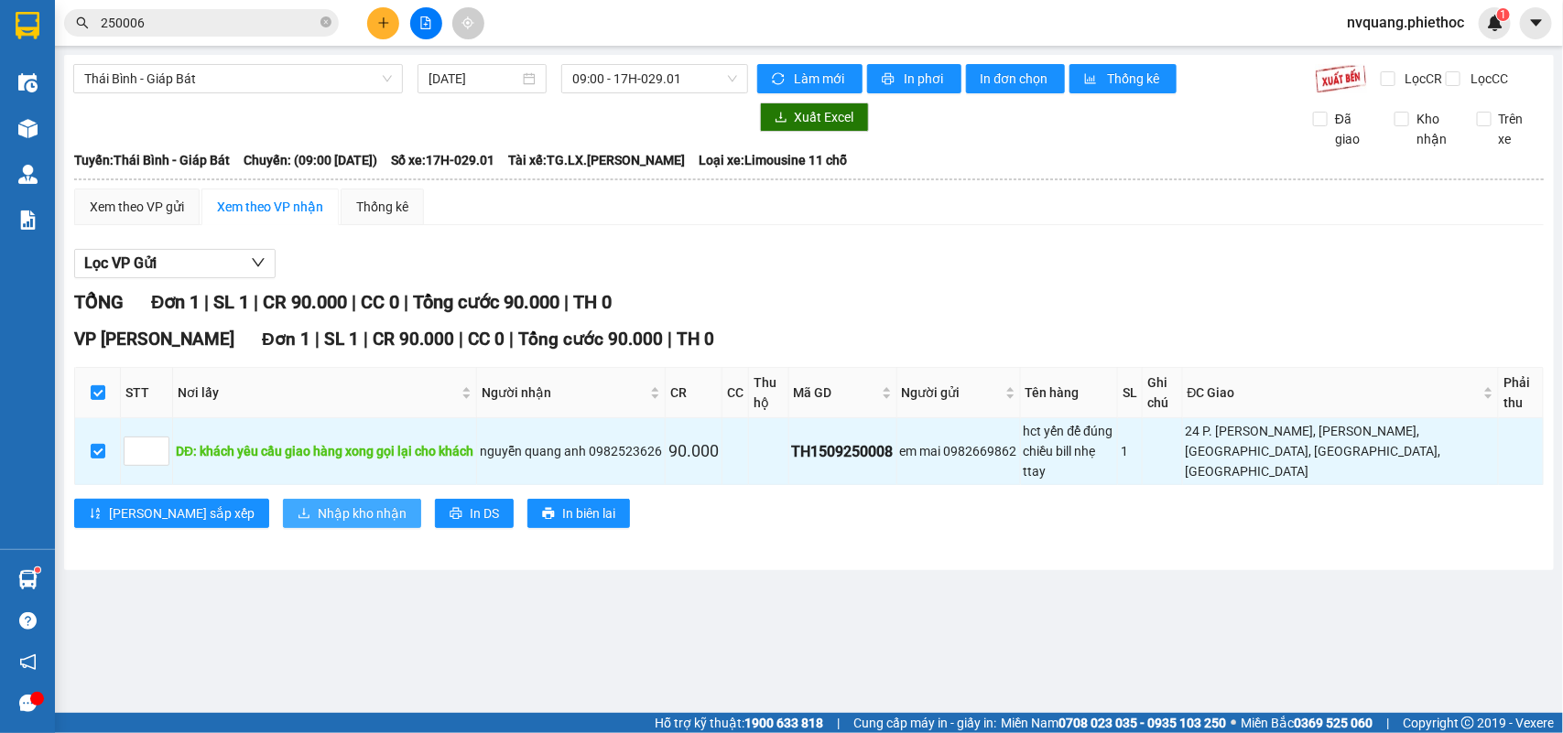
click at [283, 500] on button "Nhập kho nhận" at bounding box center [352, 513] width 138 height 29
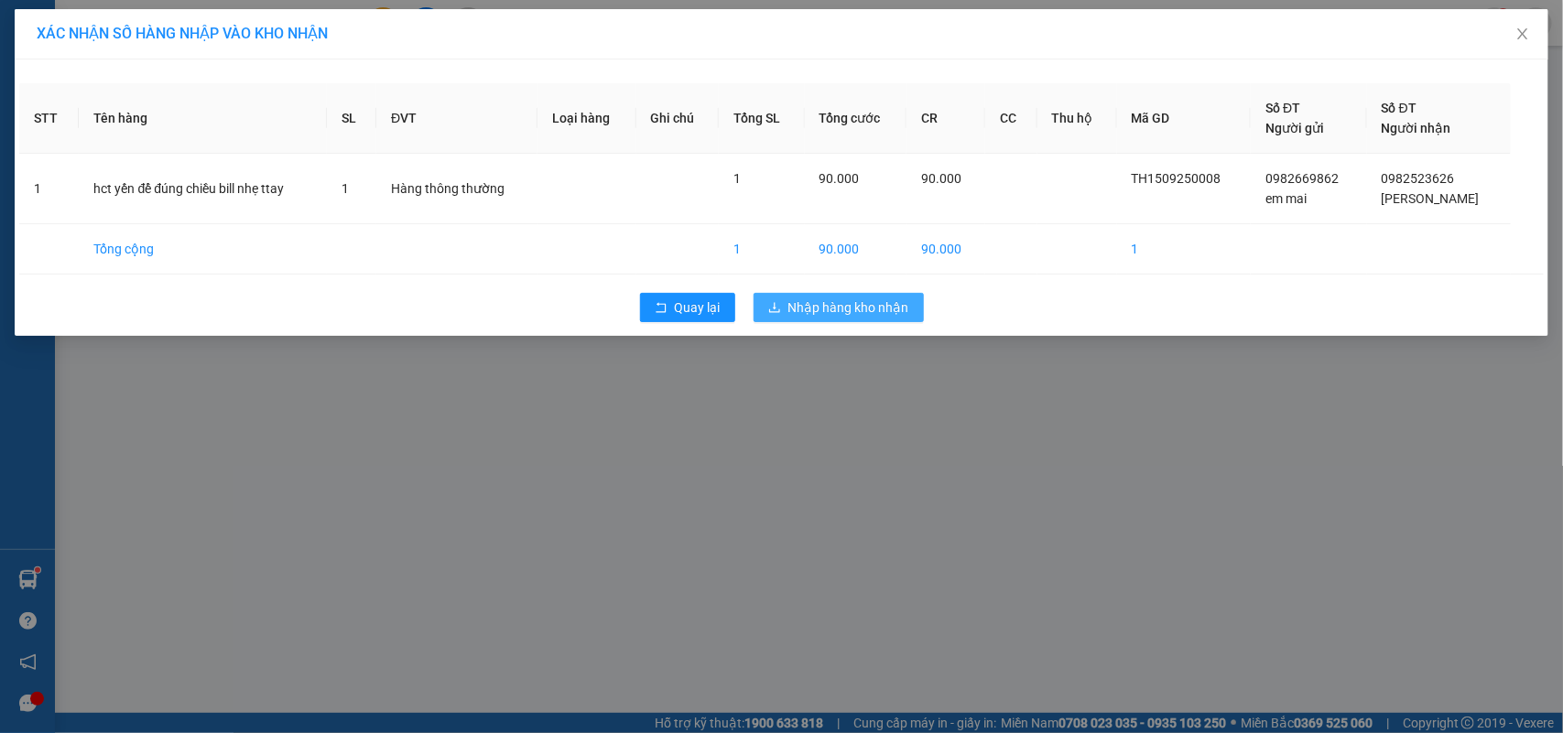
click at [770, 309] on icon "download" at bounding box center [774, 307] width 13 height 13
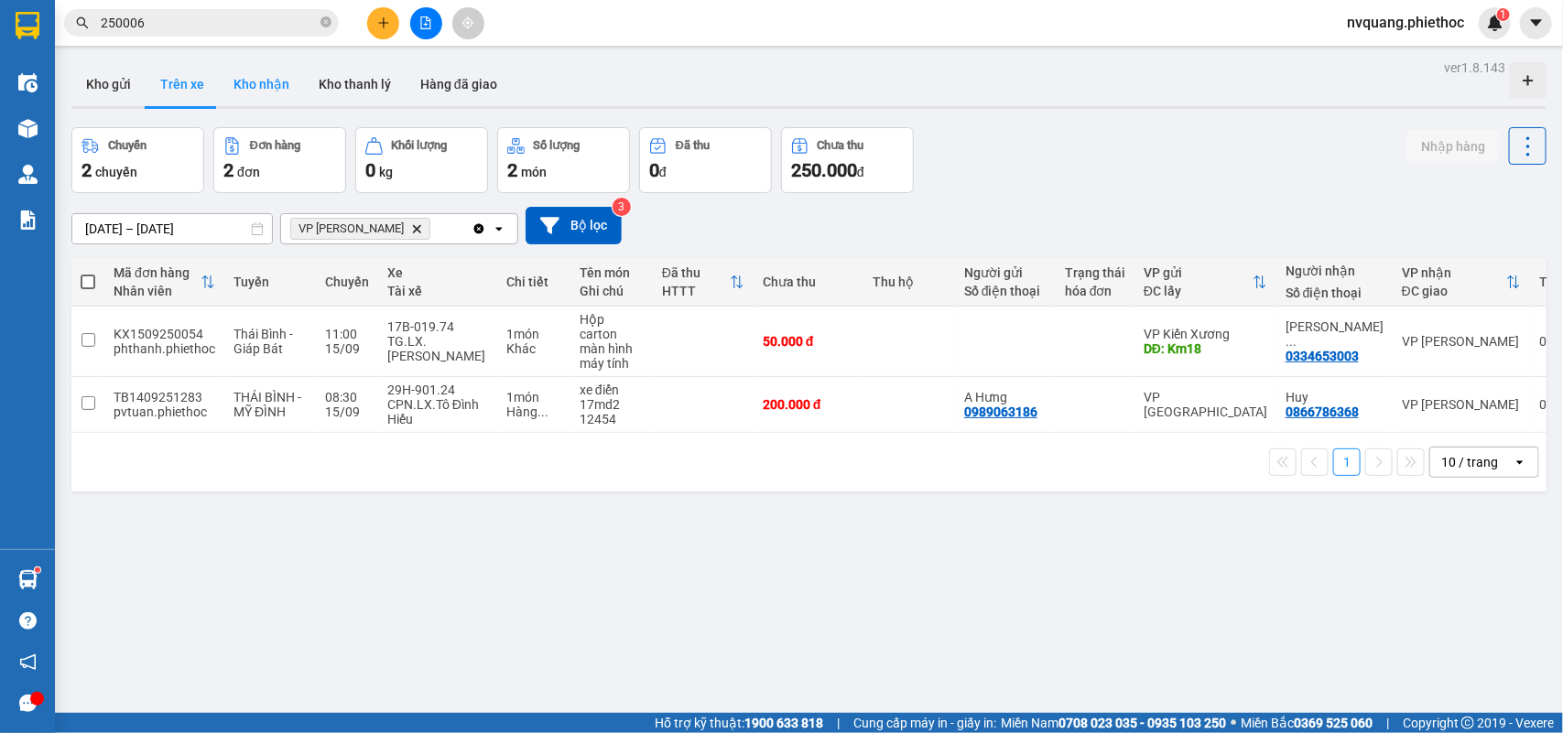
click at [258, 82] on button "Kho nhận" at bounding box center [261, 84] width 85 height 44
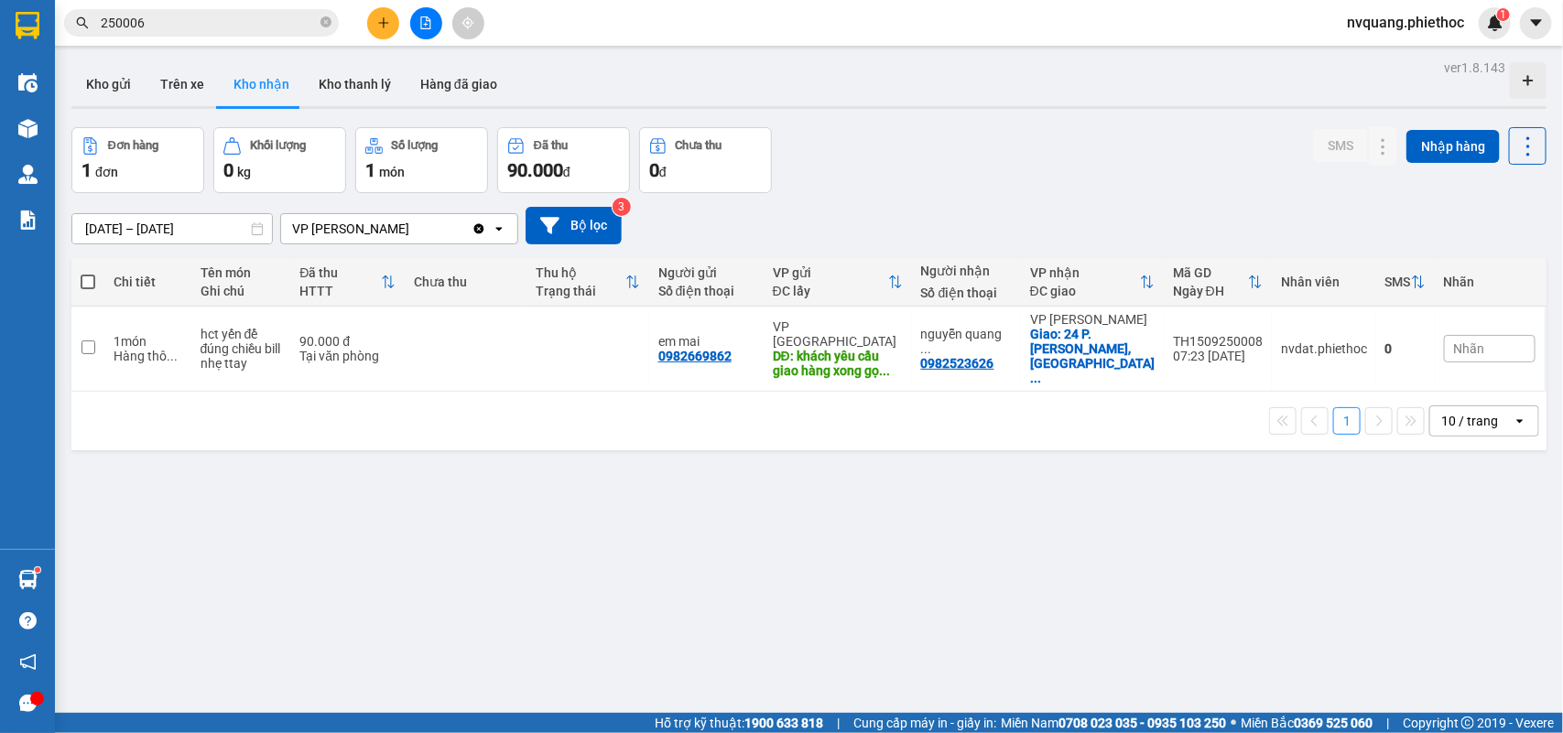
click at [369, 16] on button at bounding box center [383, 23] width 32 height 32
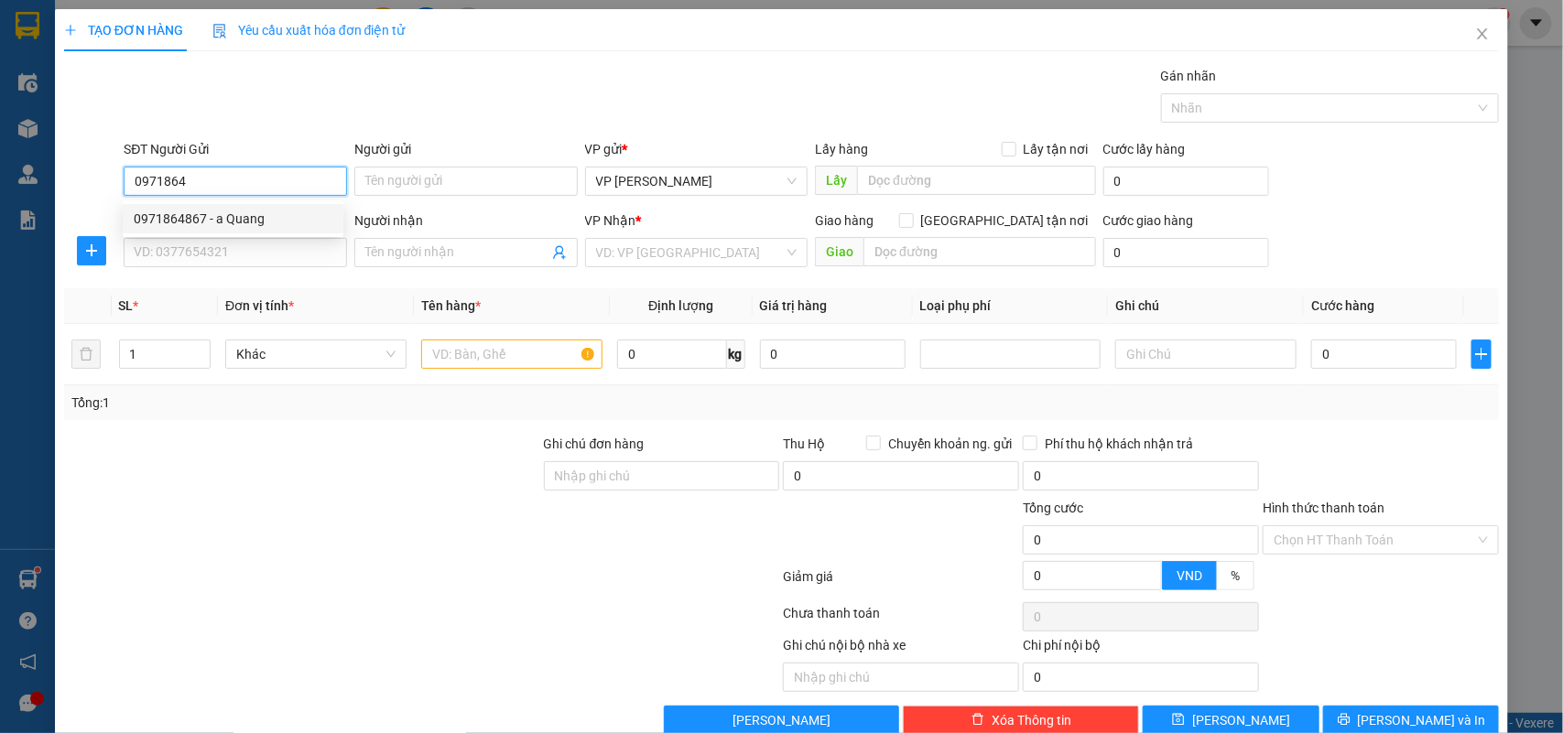
click at [198, 211] on div "0971864867 - a Quang" at bounding box center [233, 219] width 199 height 20
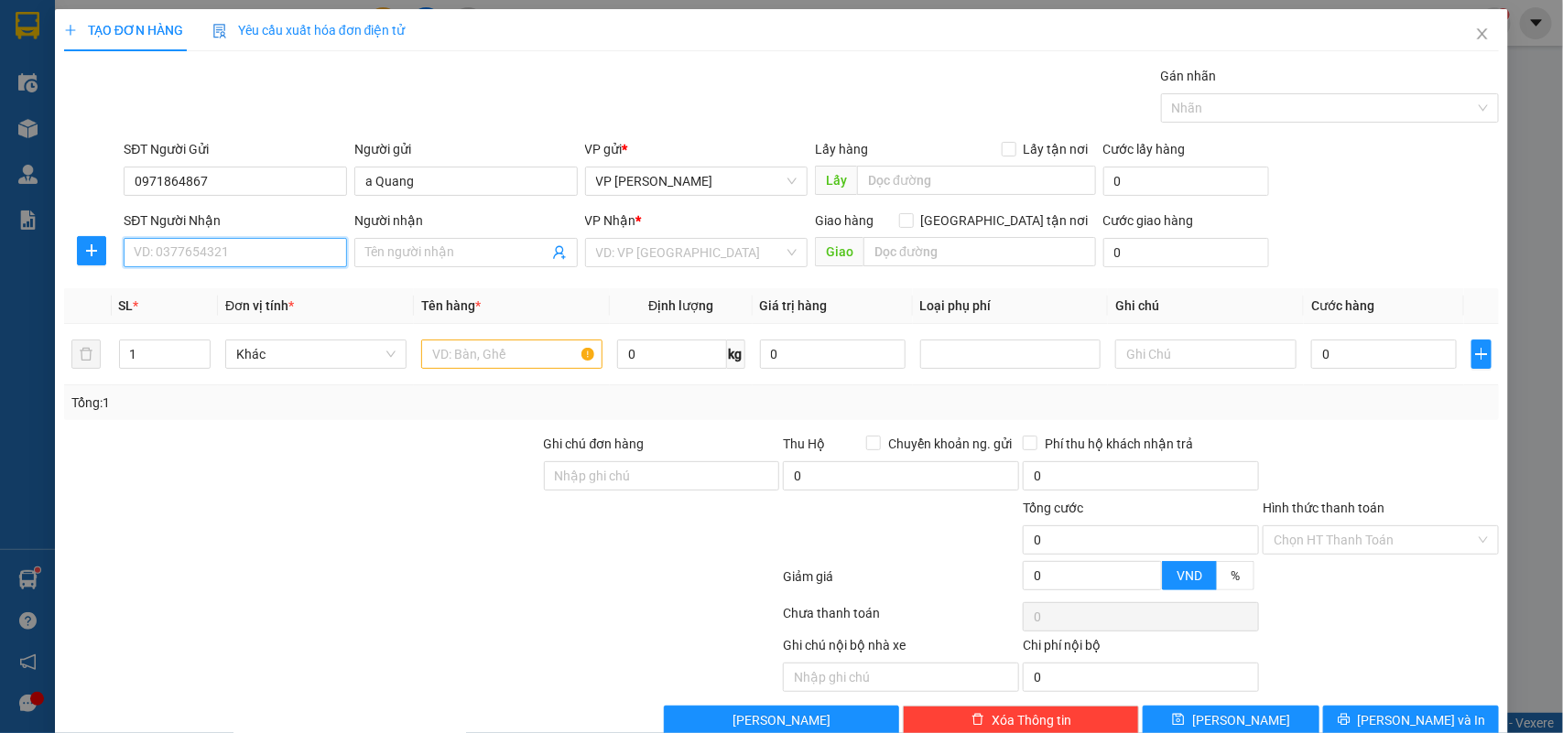
click at [204, 253] on input "SĐT Người Nhận" at bounding box center [235, 252] width 223 height 29
click at [212, 289] on div "0916751313 - Anh Duy Xưởng" at bounding box center [233, 290] width 199 height 20
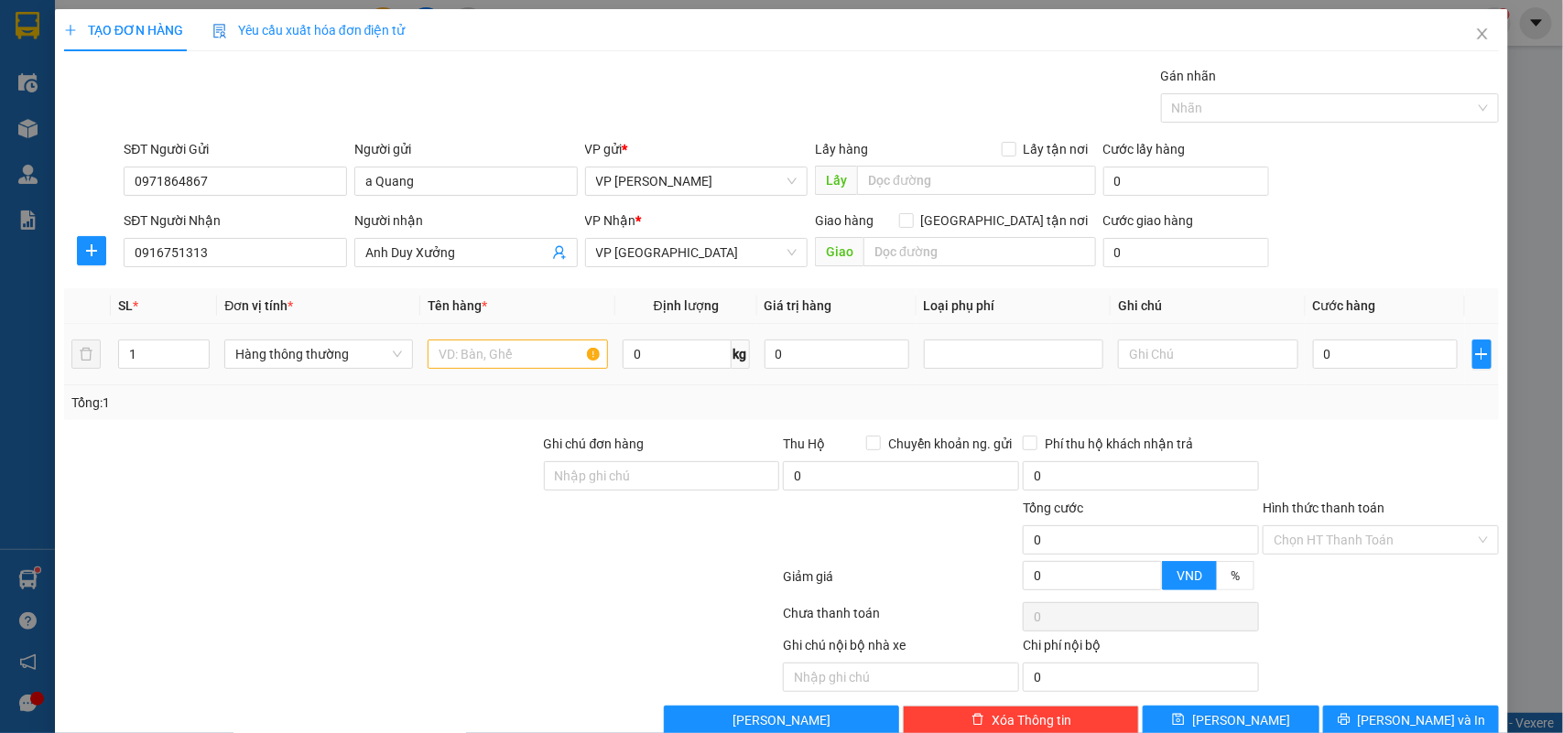
click at [440, 340] on div at bounding box center [518, 354] width 180 height 37
click at [450, 359] on input "text" at bounding box center [518, 354] width 180 height 29
click at [1358, 345] on input "0" at bounding box center [1385, 354] width 145 height 29
click at [1328, 390] on div "Tổng: 1" at bounding box center [781, 402] width 1435 height 35
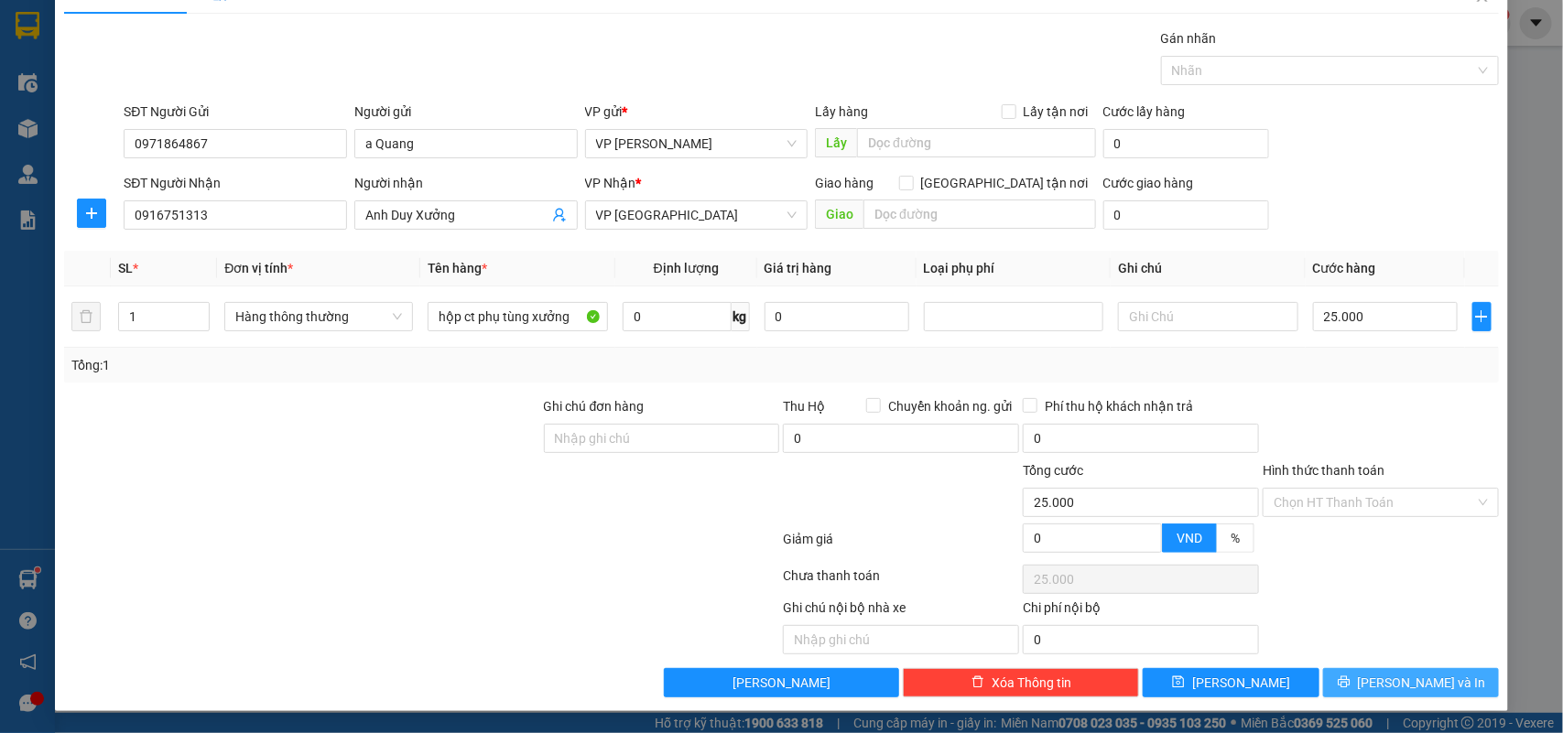
click at [1376, 675] on button "[PERSON_NAME] và In" at bounding box center [1411, 682] width 176 height 29
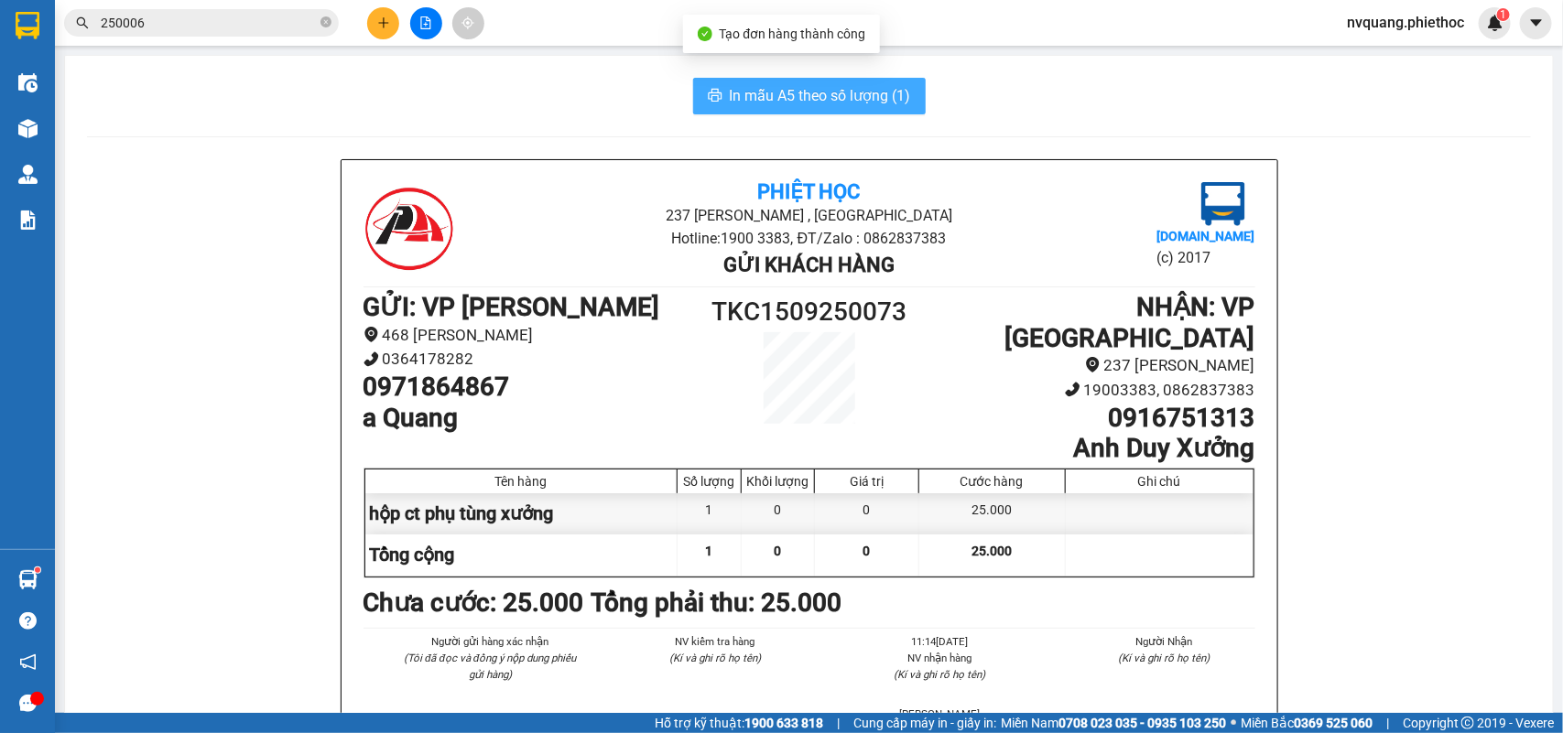
click at [820, 93] on span "In mẫu A5 theo số lượng (1)" at bounding box center [820, 95] width 181 height 23
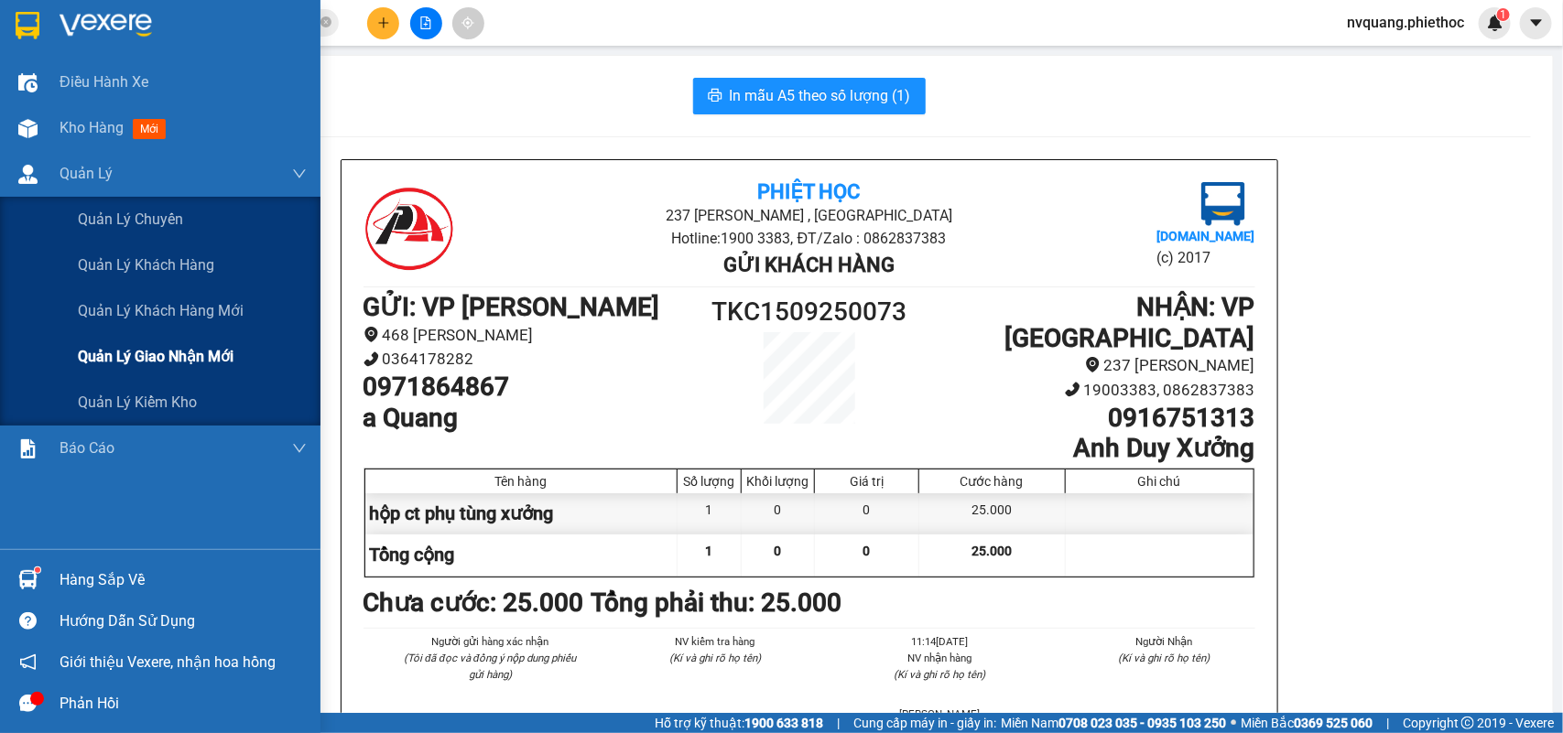
click at [103, 345] on span "Quản lý giao nhận mới" at bounding box center [156, 356] width 156 height 23
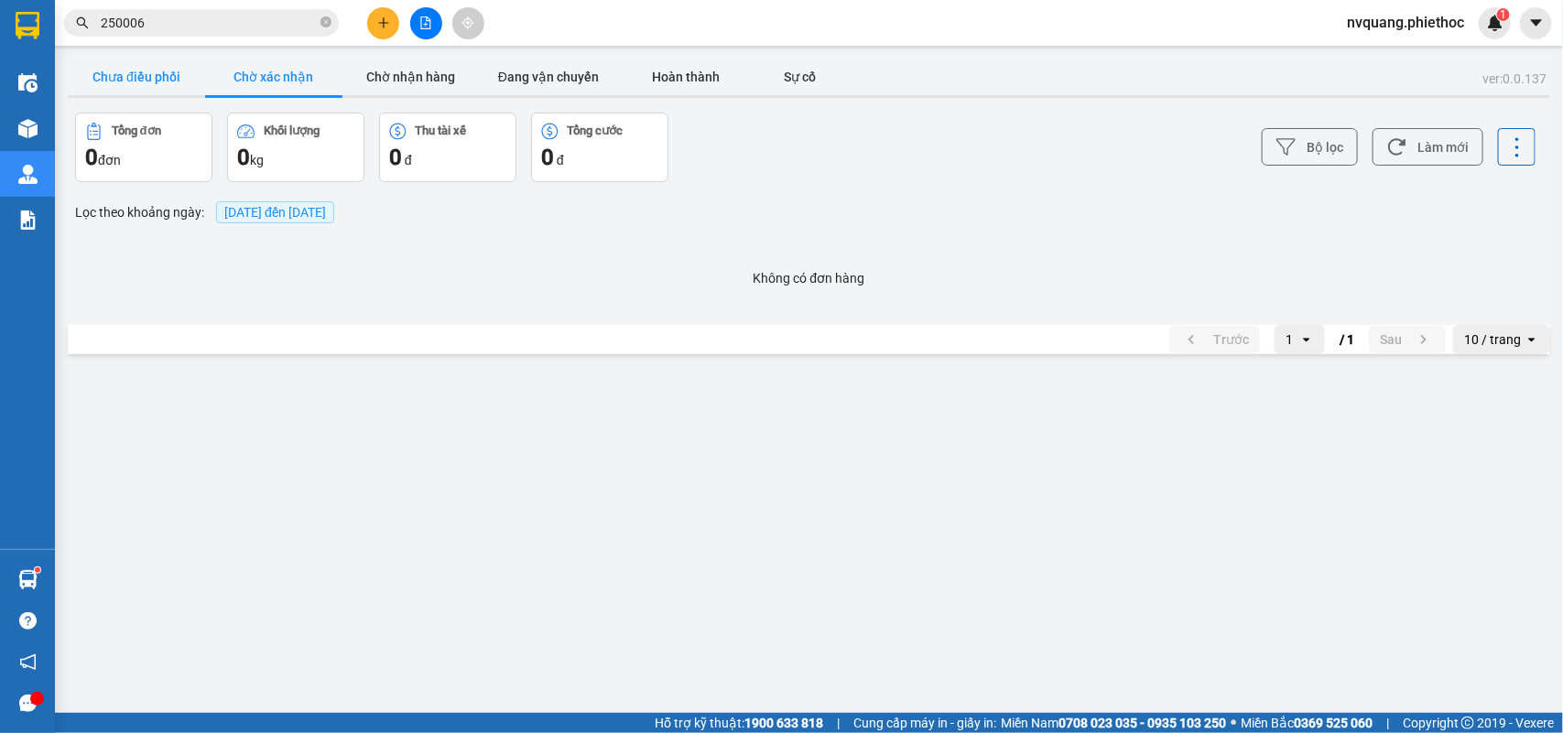
click at [166, 76] on button "Chưa điều phối" at bounding box center [136, 77] width 137 height 37
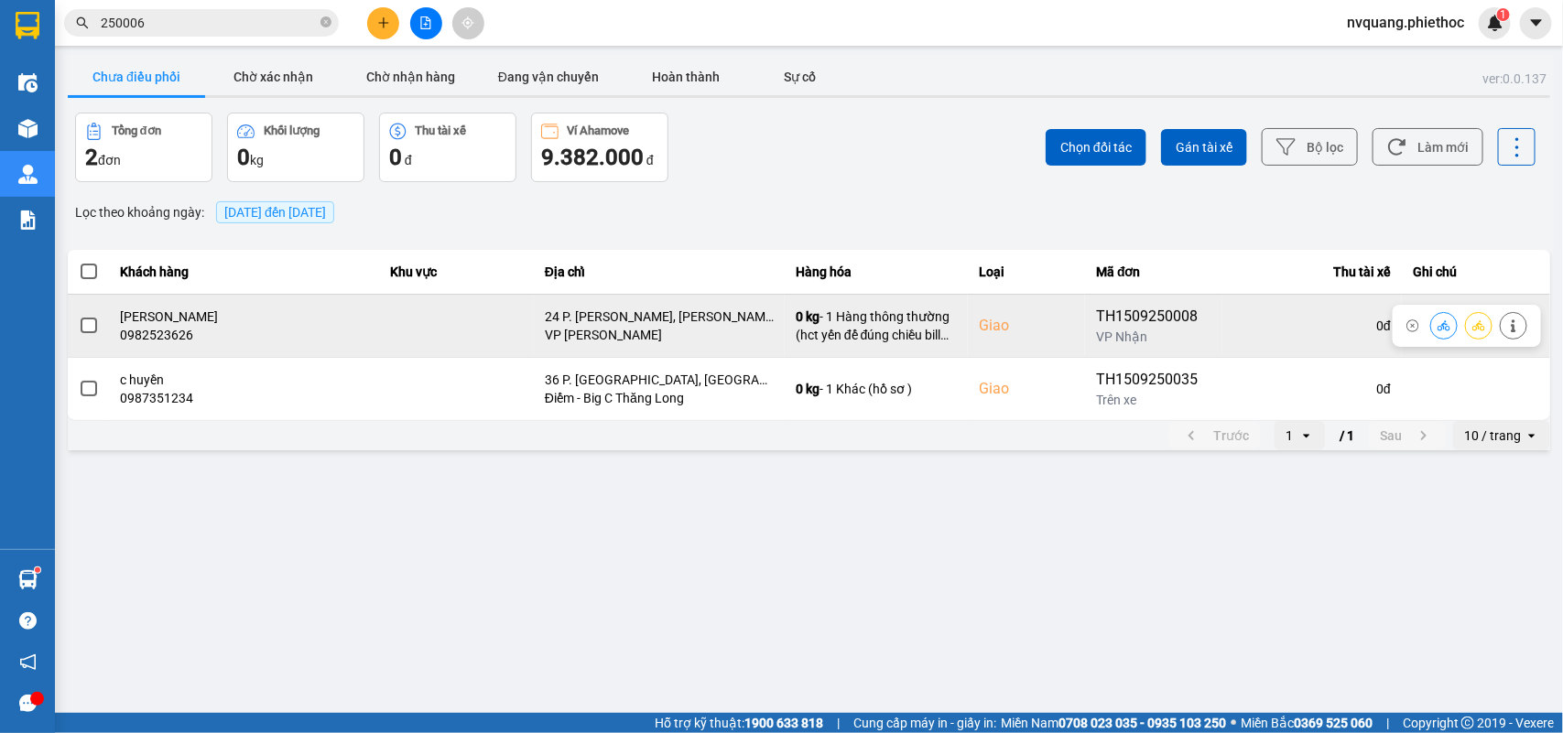
click at [88, 320] on span at bounding box center [89, 326] width 16 height 16
click at [79, 316] on input "checkbox" at bounding box center [79, 316] width 0 height 0
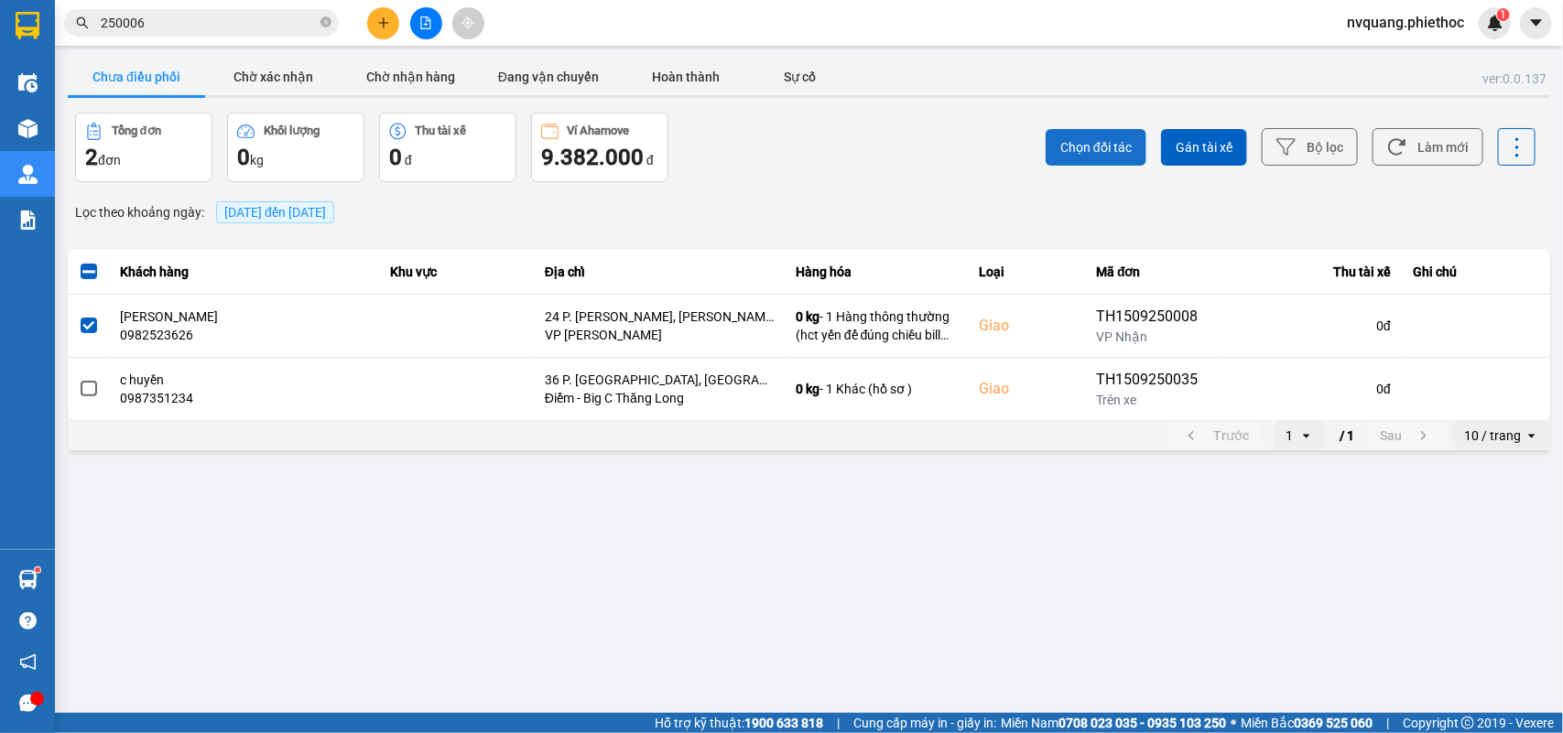
click at [1092, 146] on span "Chọn đối tác" at bounding box center [1095, 147] width 71 height 18
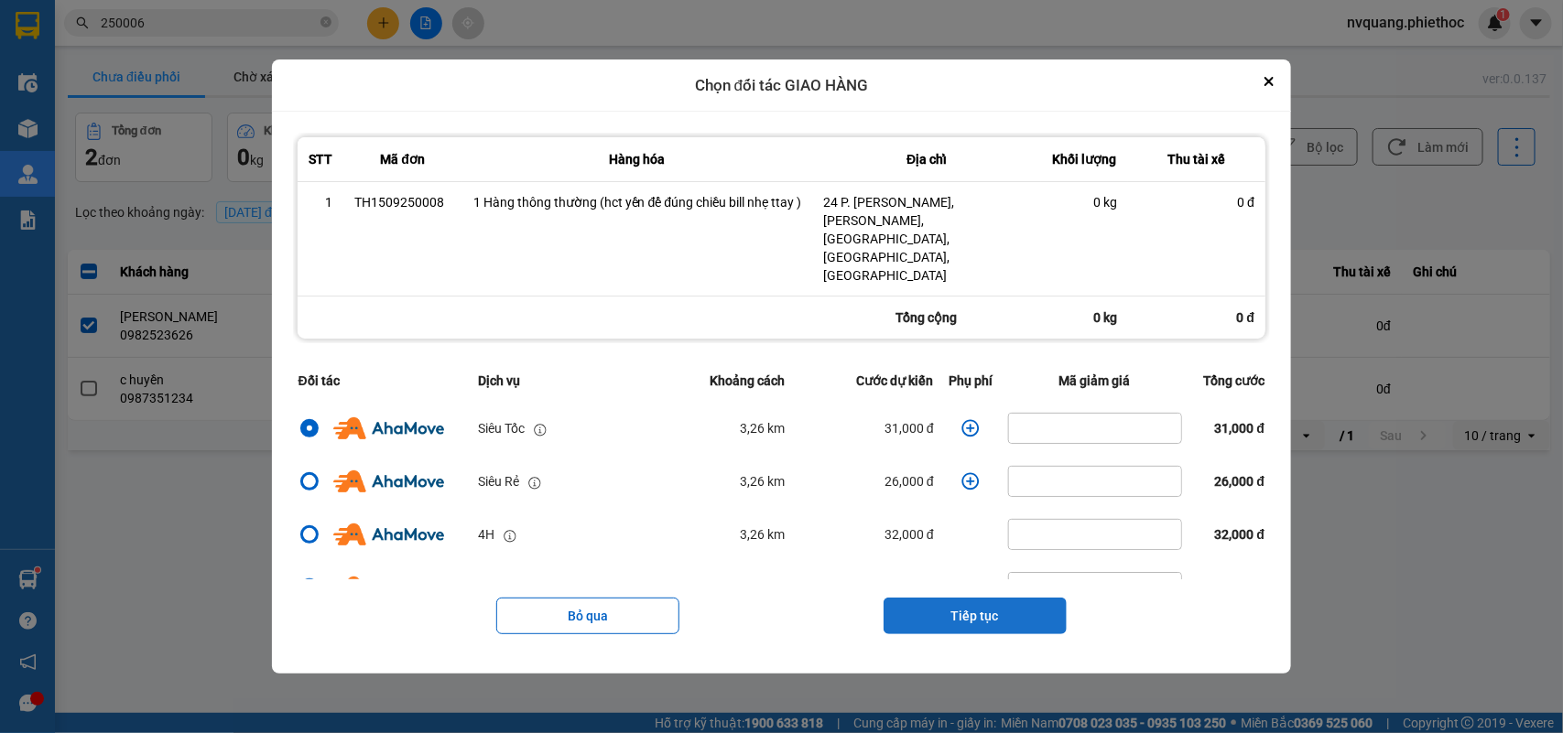
click at [958, 598] on button "Tiếp tục" at bounding box center [974, 616] width 183 height 37
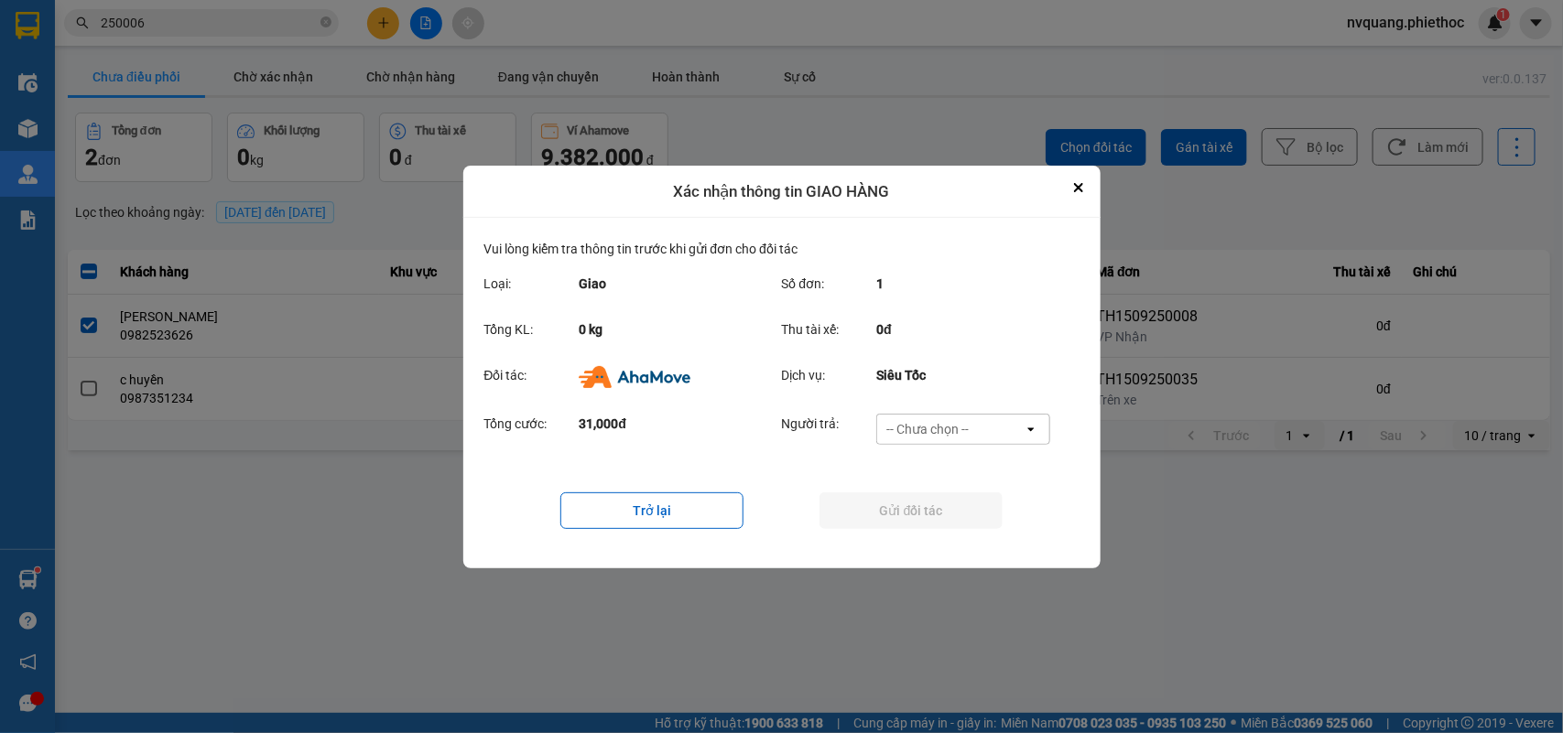
click at [961, 442] on div "Người trả: -- Chưa chọn -- open" at bounding box center [922, 435] width 280 height 42
click at [961, 436] on div "-- Chưa chọn --" at bounding box center [927, 429] width 82 height 18
click at [946, 527] on span "Ví Ahamove" at bounding box center [928, 534] width 74 height 18
click at [948, 509] on button "Gửi đối tác" at bounding box center [910, 511] width 183 height 37
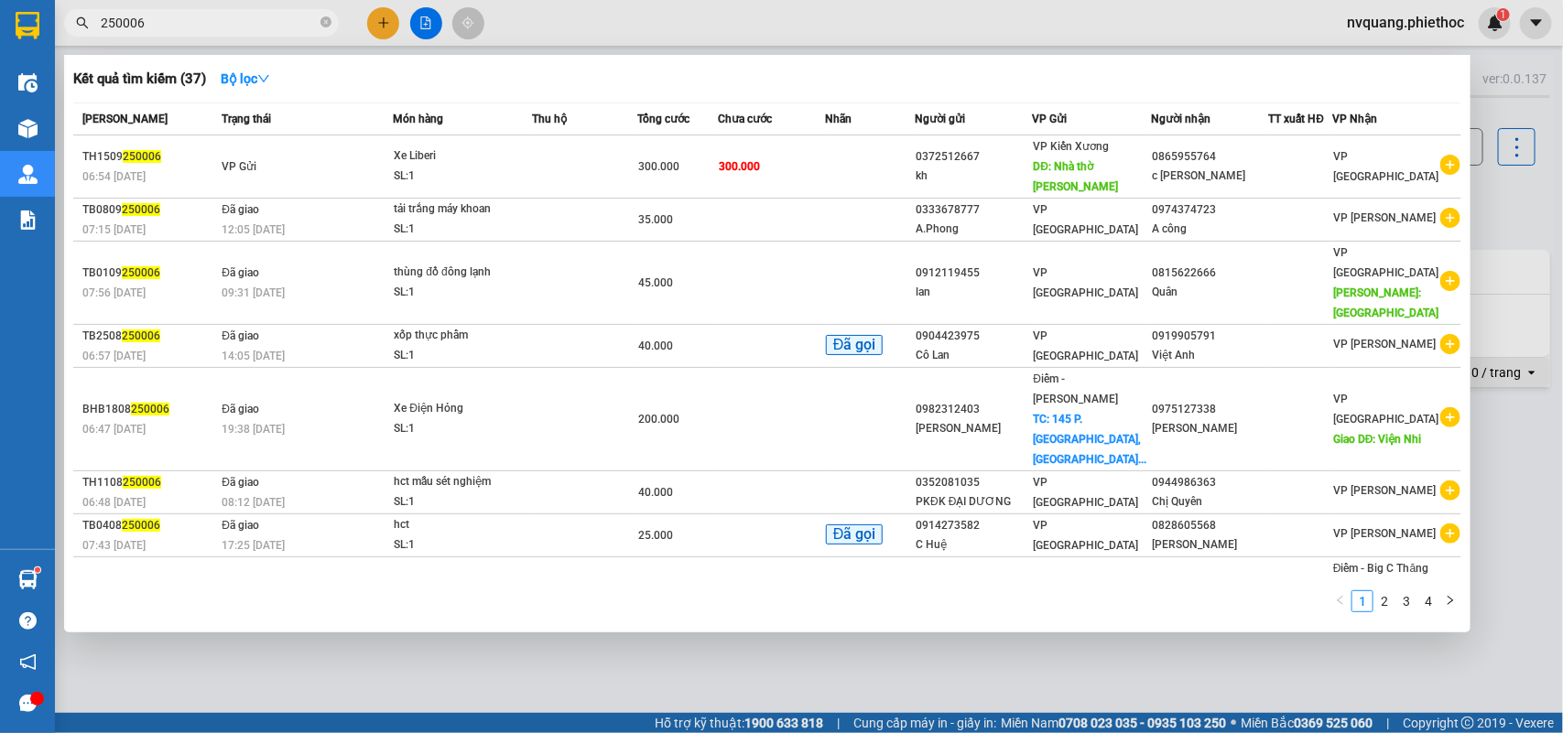
drag, startPoint x: 229, startPoint y: 23, endPoint x: 74, endPoint y: 19, distance: 154.8
click at [74, 19] on span "250006" at bounding box center [201, 22] width 275 height 27
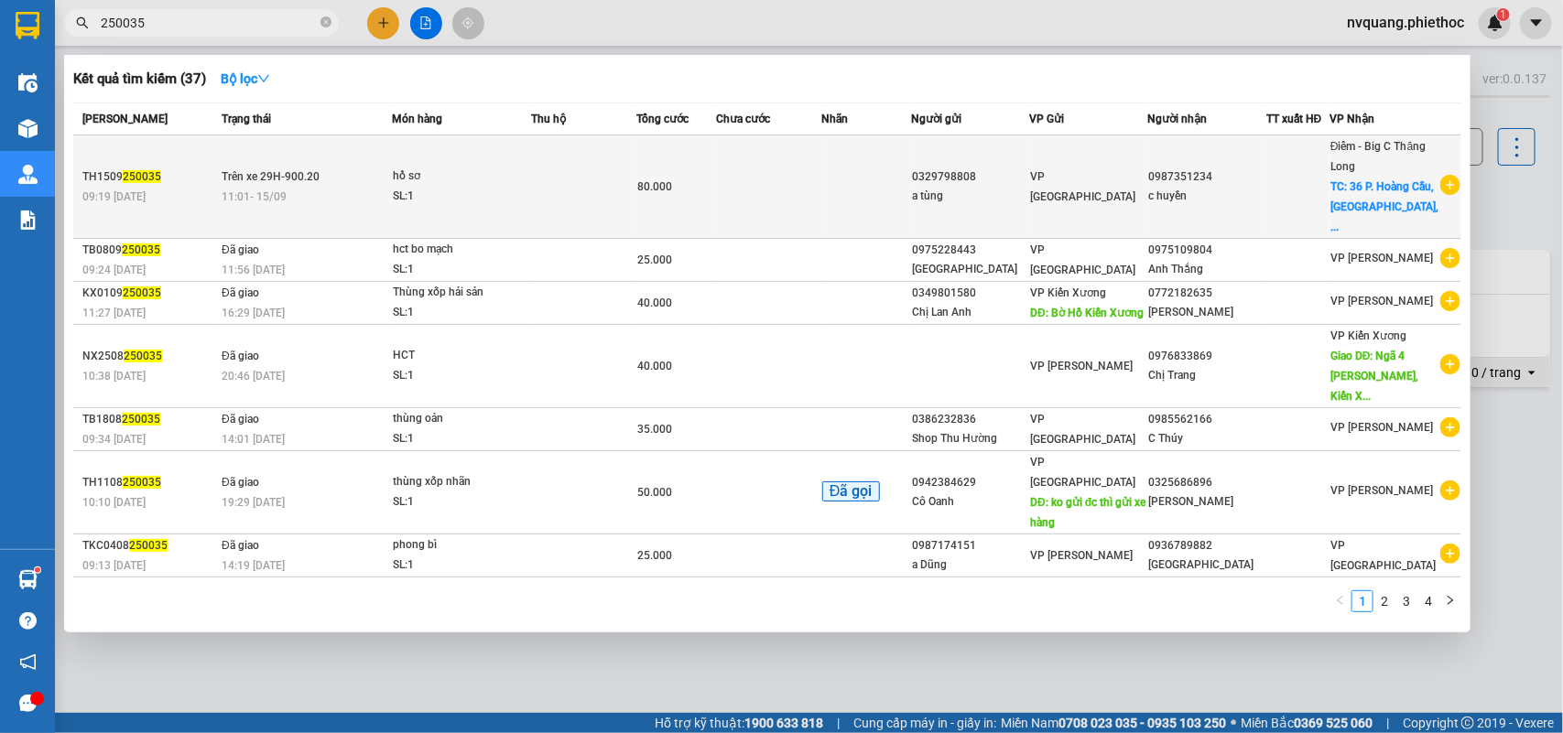
click at [772, 189] on td at bounding box center [768, 186] width 105 height 103
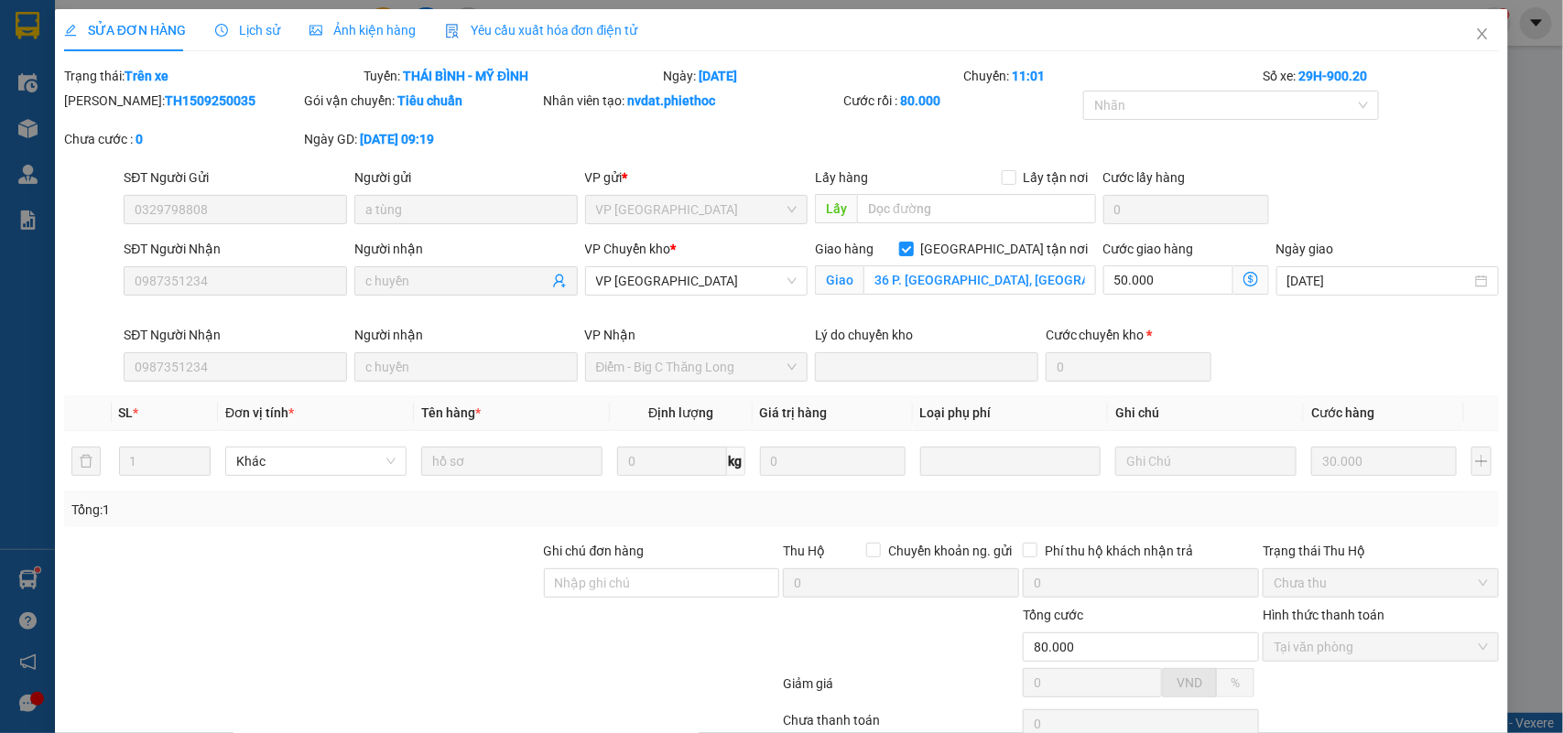
click at [265, 26] on span "Lịch sử" at bounding box center [247, 30] width 65 height 15
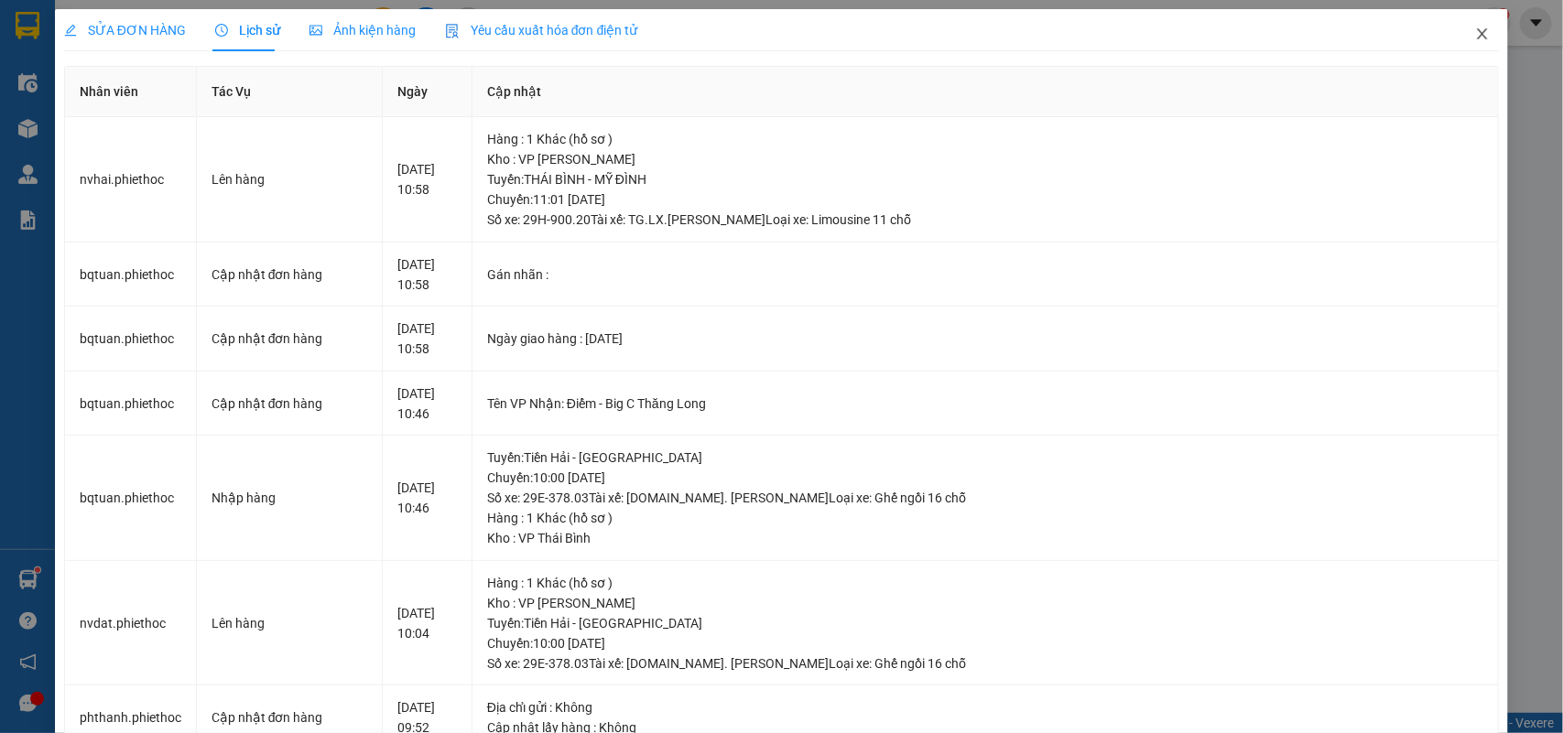
click at [1478, 32] on icon "close" at bounding box center [1483, 33] width 10 height 11
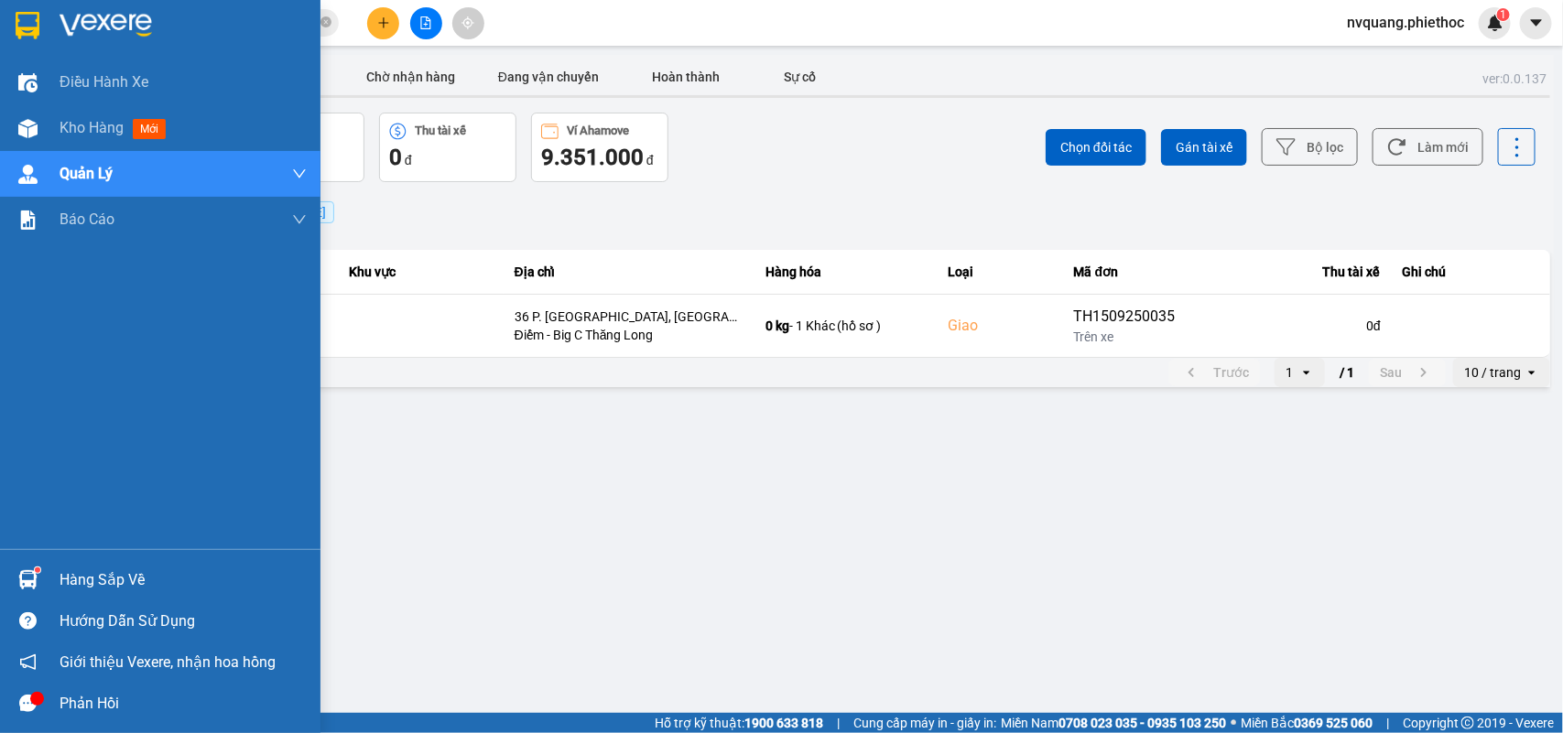
click at [73, 108] on div "Kho hàng mới" at bounding box center [183, 128] width 247 height 46
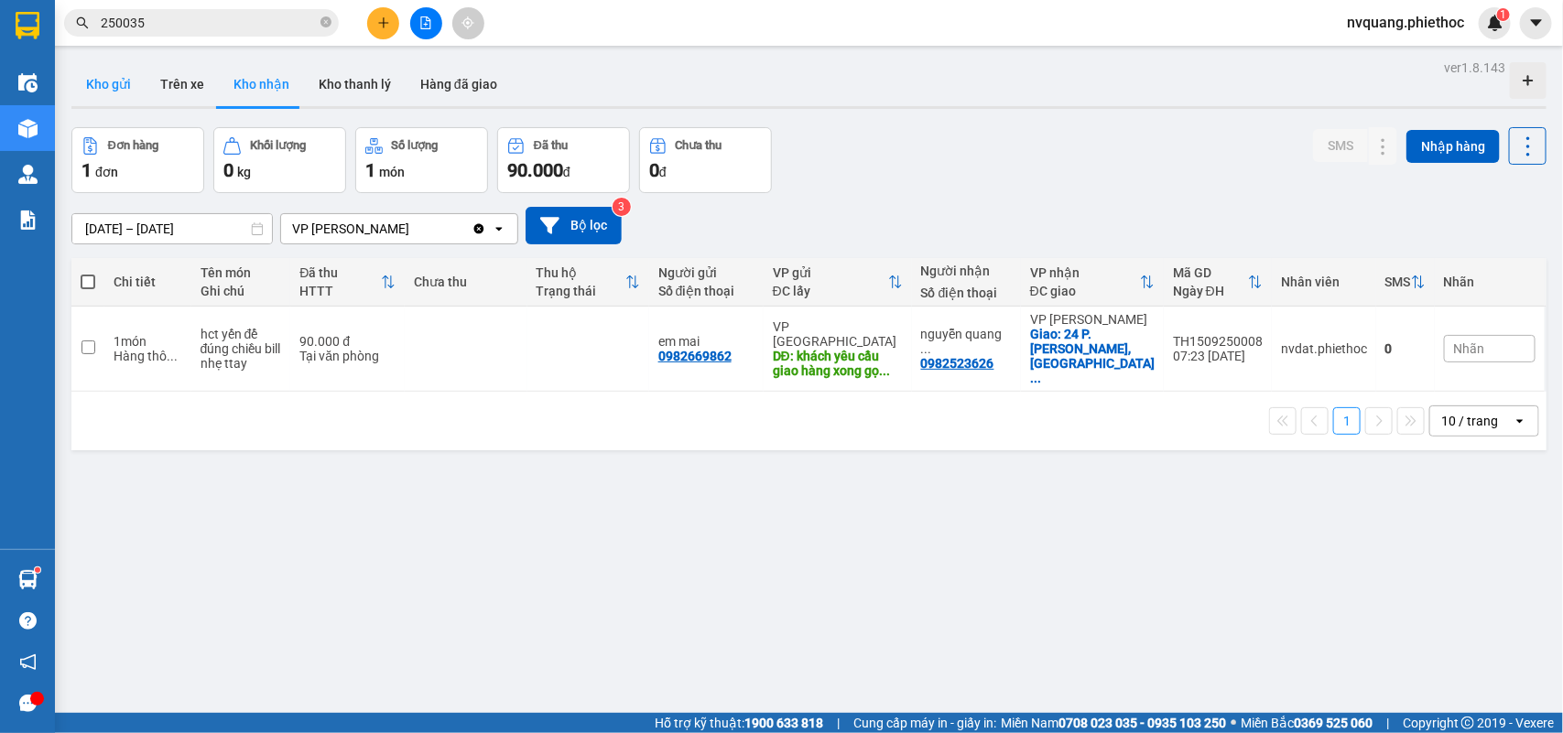
click at [113, 85] on button "Kho gửi" at bounding box center [108, 84] width 74 height 44
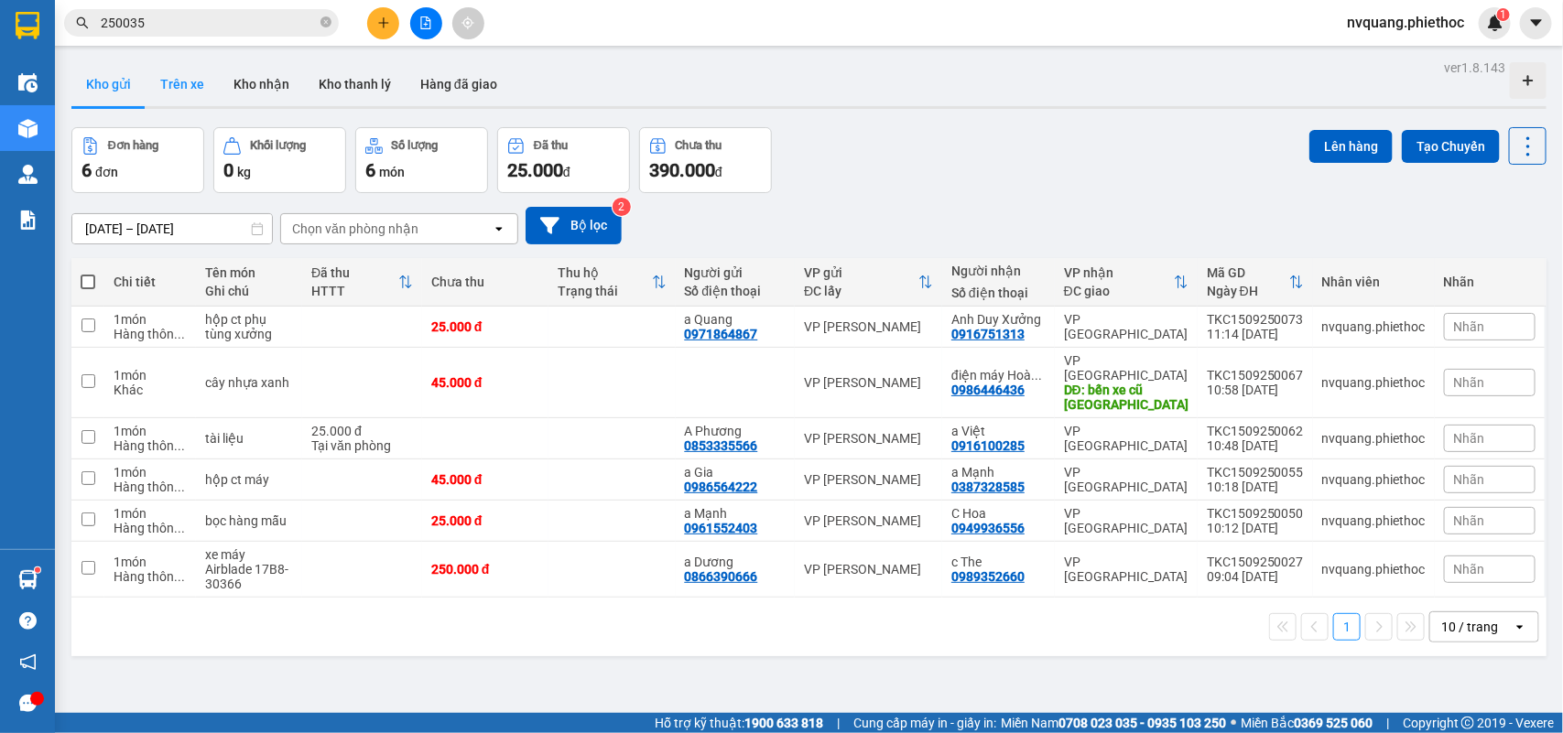
click at [194, 70] on button "Trên xe" at bounding box center [182, 84] width 73 height 44
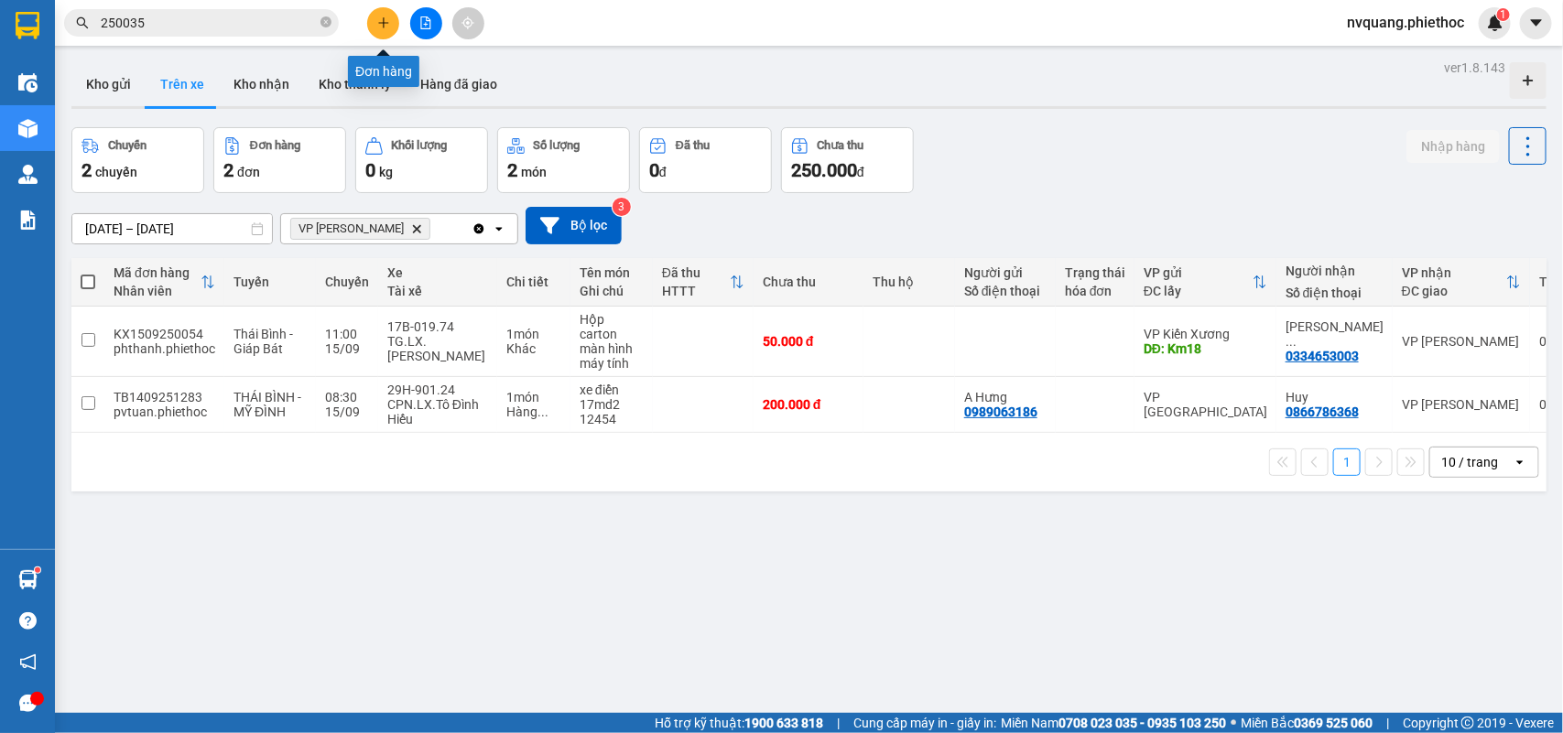
click at [385, 18] on icon "plus" at bounding box center [383, 22] width 13 height 13
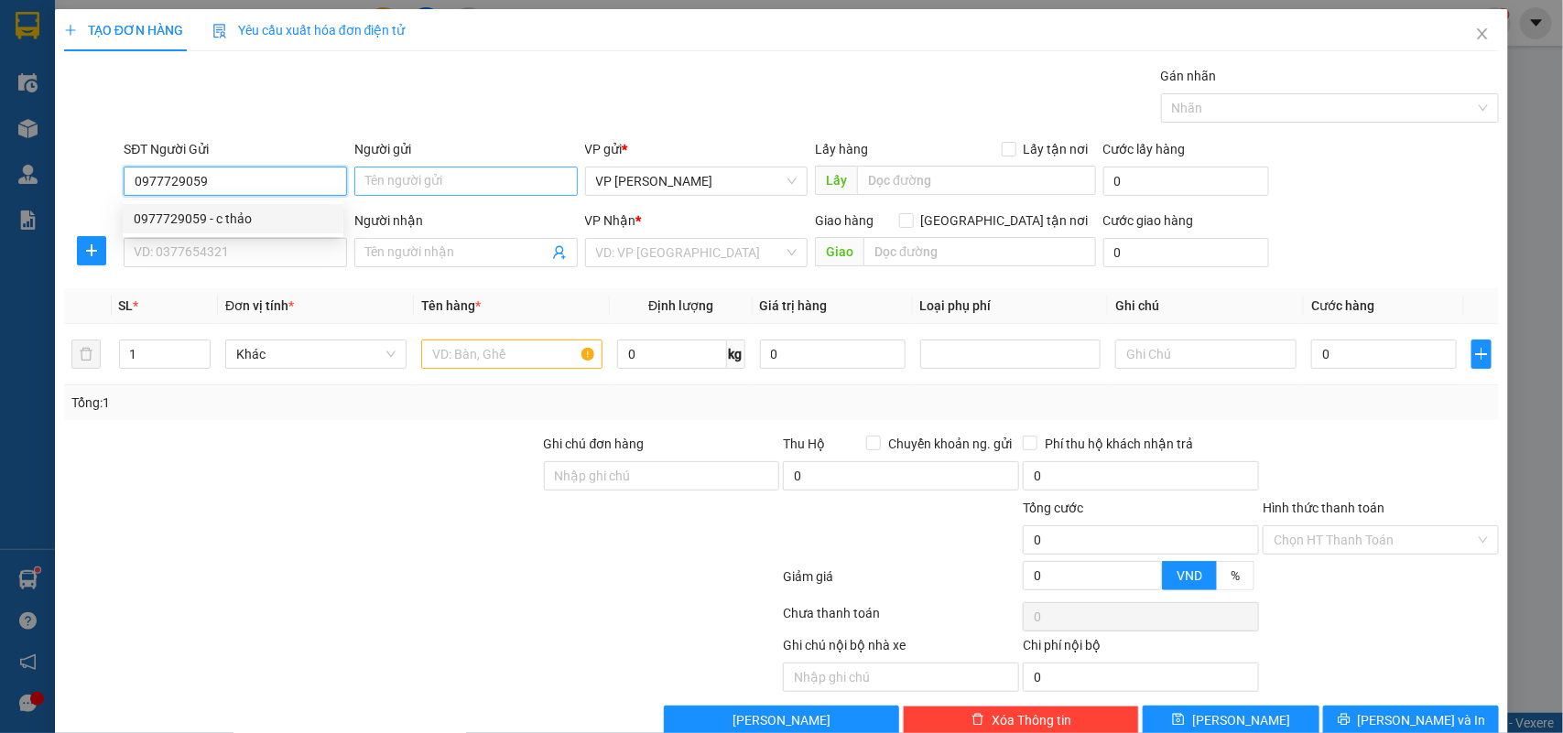
type input "0977729059"
click at [423, 190] on input "Người gửi" at bounding box center [465, 181] width 223 height 29
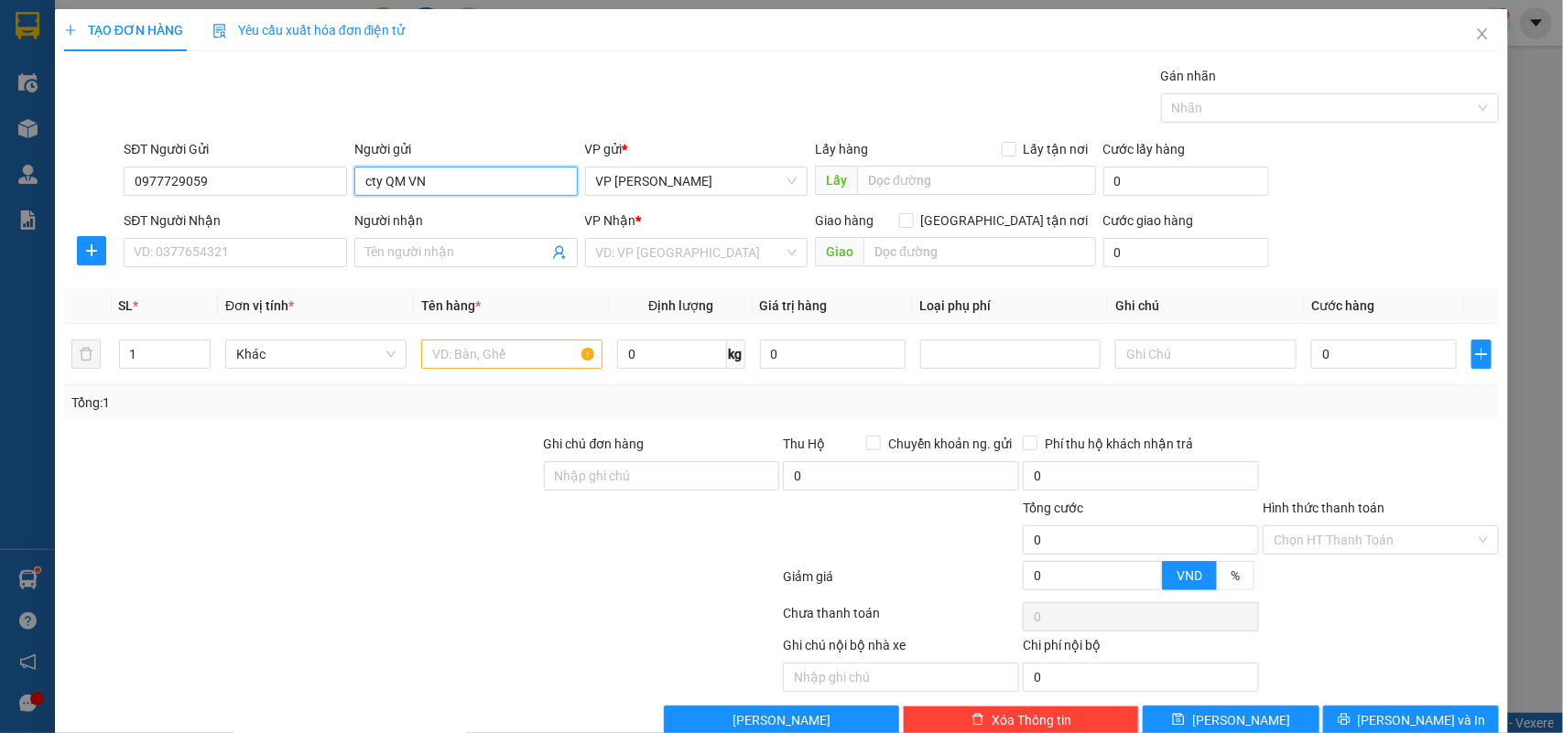
type input "cty QM VN"
click at [230, 232] on div "SĐT Người Nhận" at bounding box center [235, 224] width 223 height 27
click at [216, 258] on input "SĐT Người Nhận" at bounding box center [235, 252] width 223 height 29
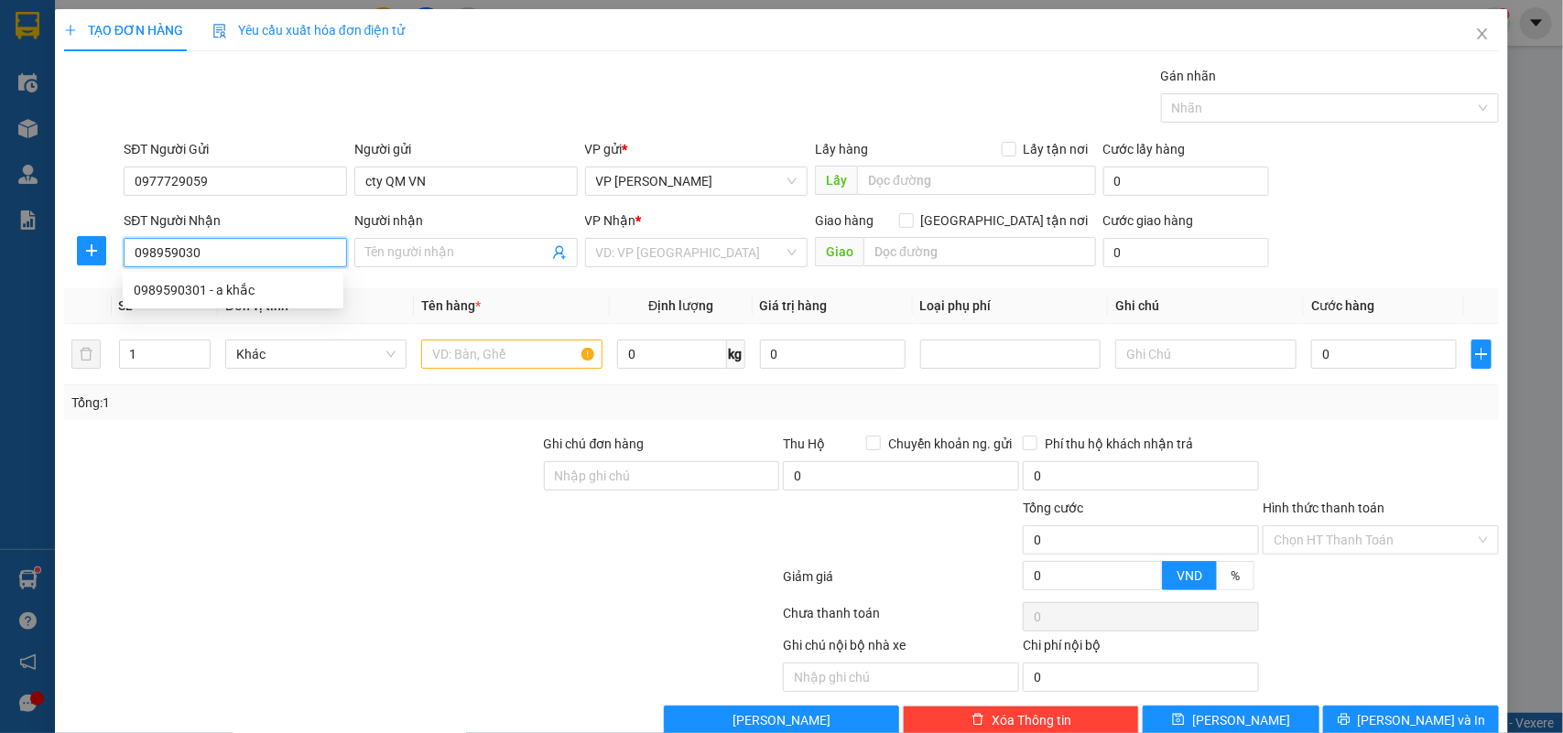
type input "0989590301"
click at [216, 288] on div "0989590301 - a khắc" at bounding box center [233, 290] width 199 height 20
type input "a khắc"
type input "0989590301"
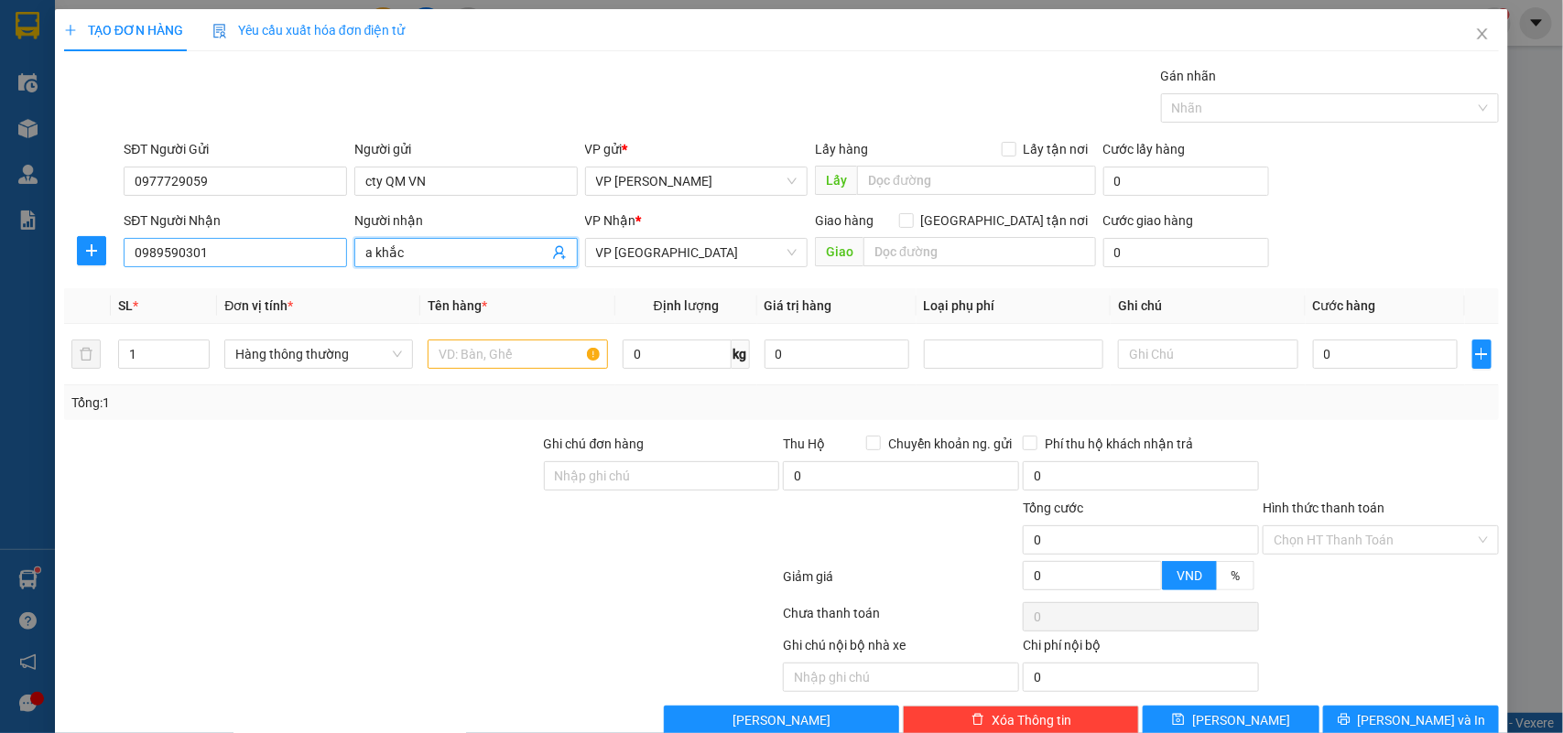
drag, startPoint x: 400, startPoint y: 245, endPoint x: 318, endPoint y: 252, distance: 82.6
click at [317, 248] on div "SĐT Người Nhận 0989590301 Người nhận a khắc a khắc VP Nhận * VP Thái Bình Gia…" at bounding box center [811, 243] width 1382 height 64
type input "h"
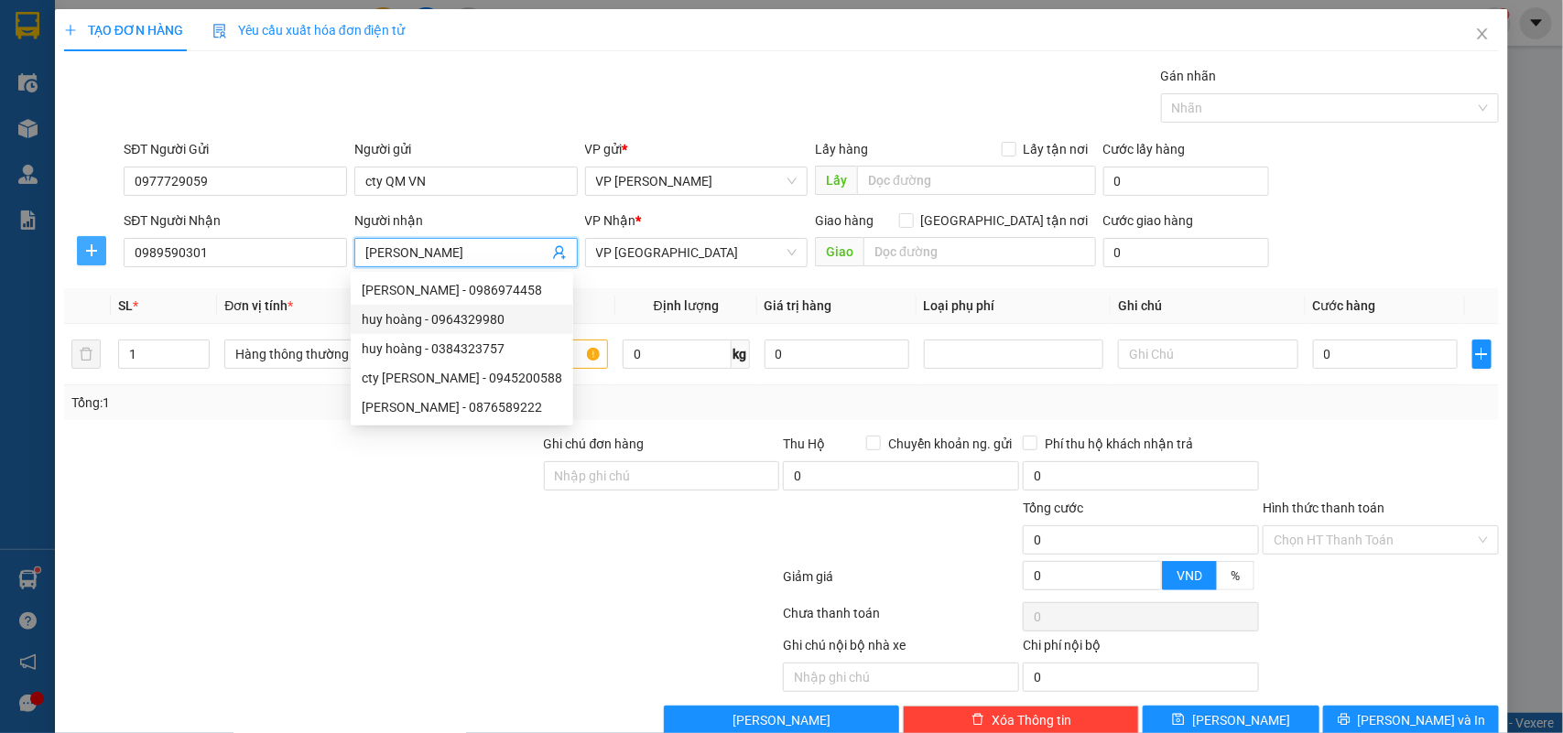
type input "[PERSON_NAME]"
click at [88, 243] on button "button" at bounding box center [91, 250] width 29 height 29
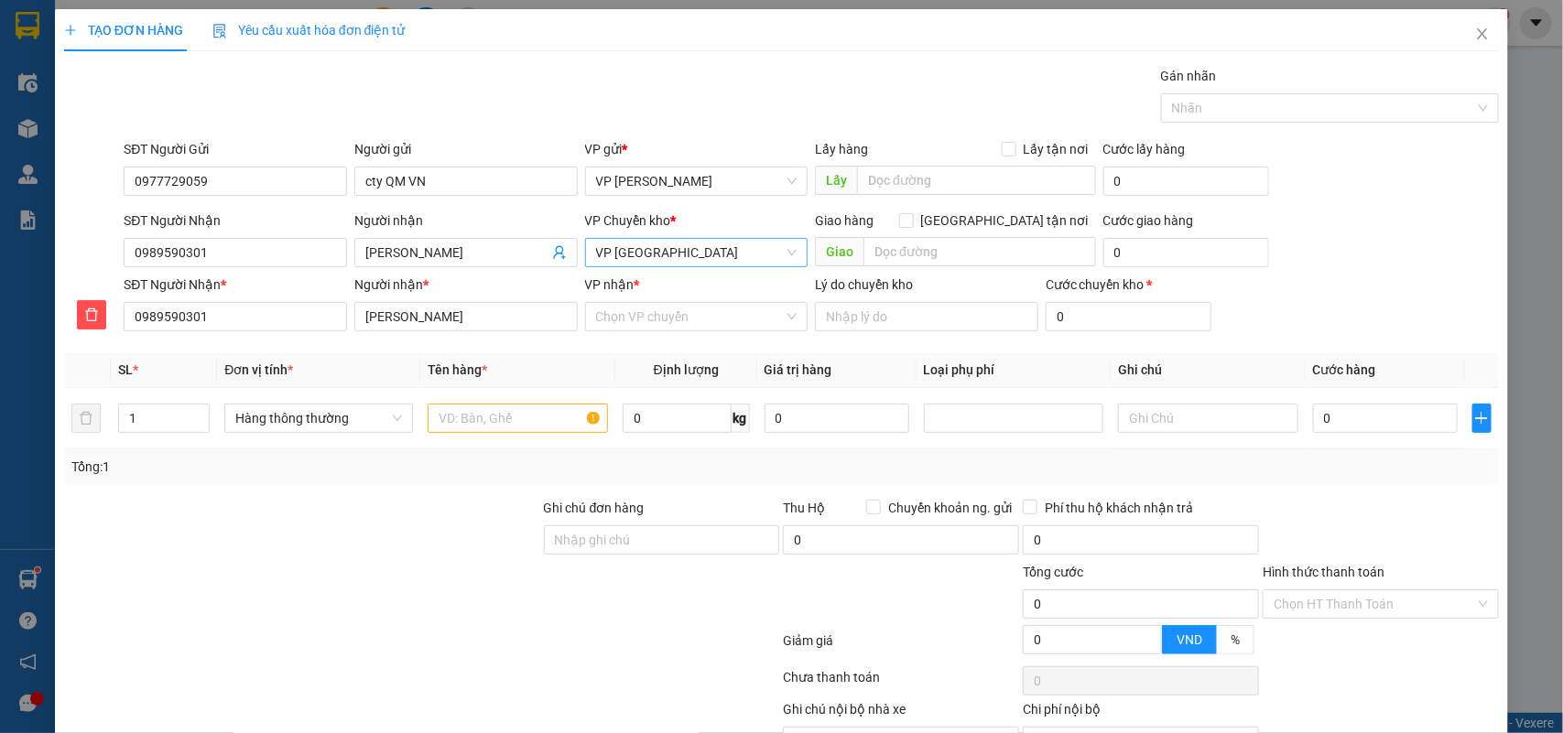
click at [655, 259] on span "VP [GEOGRAPHIC_DATA]" at bounding box center [696, 252] width 201 height 27
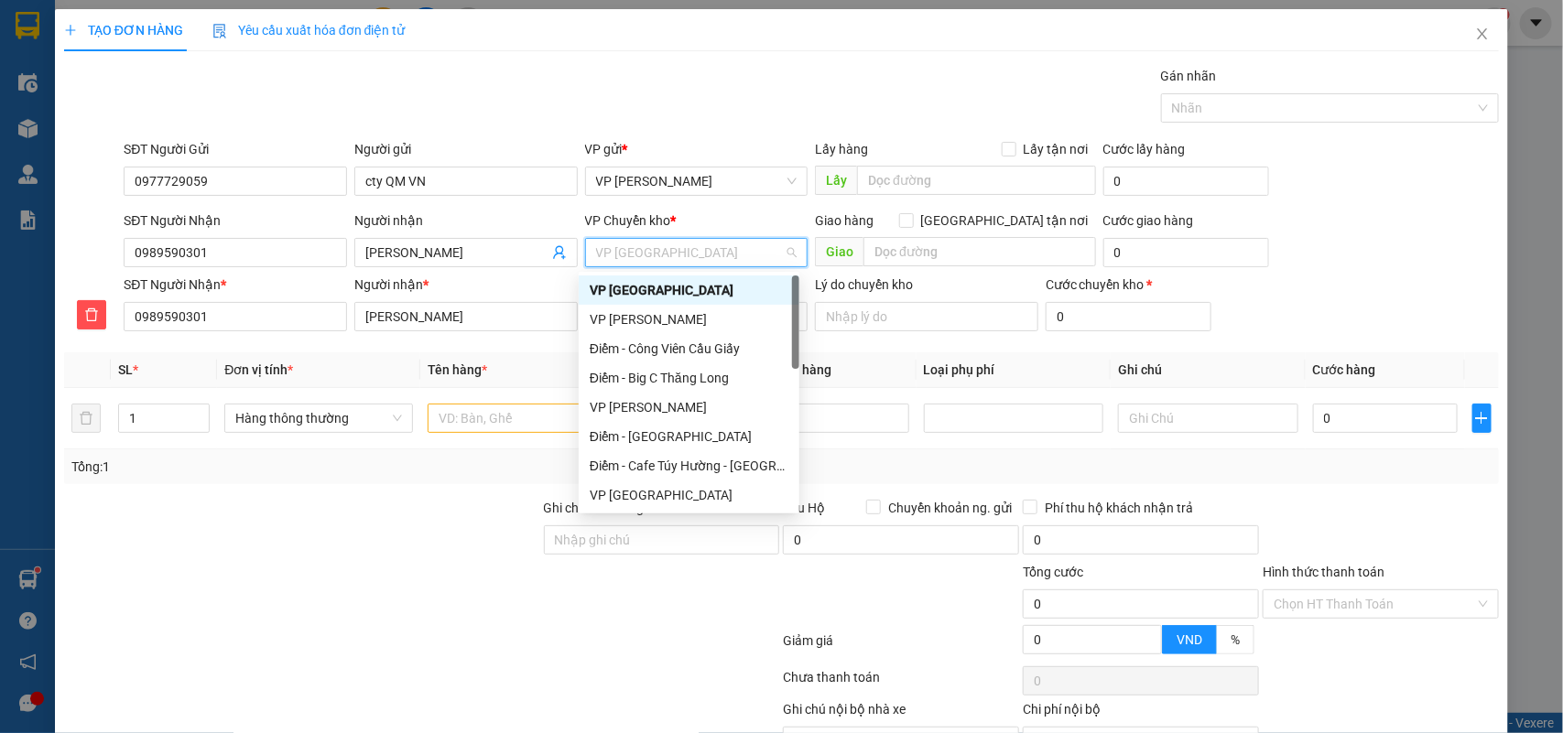
click at [659, 259] on span "VP [GEOGRAPHIC_DATA]" at bounding box center [696, 252] width 201 height 27
click at [511, 289] on div "Người nhận *" at bounding box center [465, 285] width 223 height 20
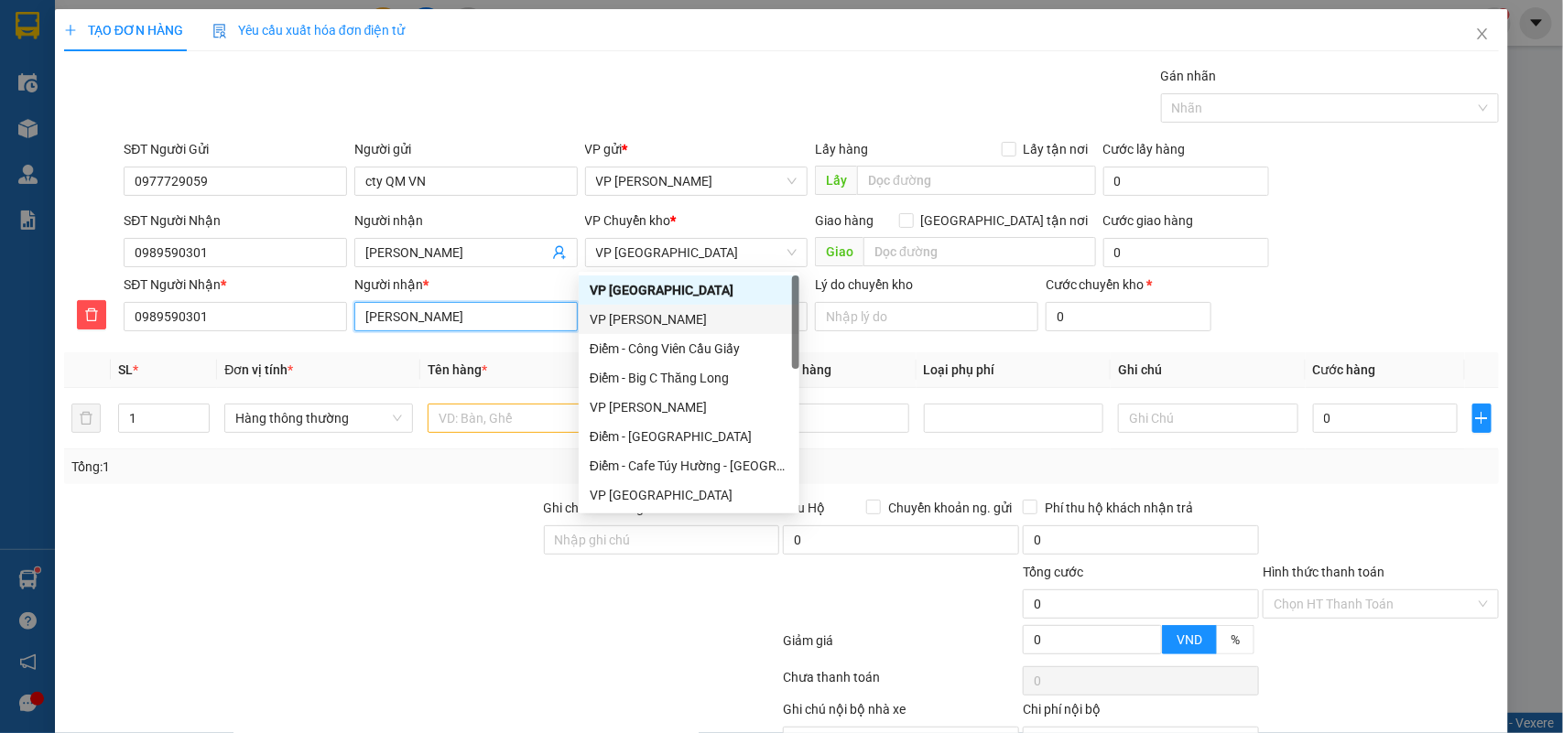
click at [511, 302] on input "[PERSON_NAME]" at bounding box center [465, 316] width 223 height 29
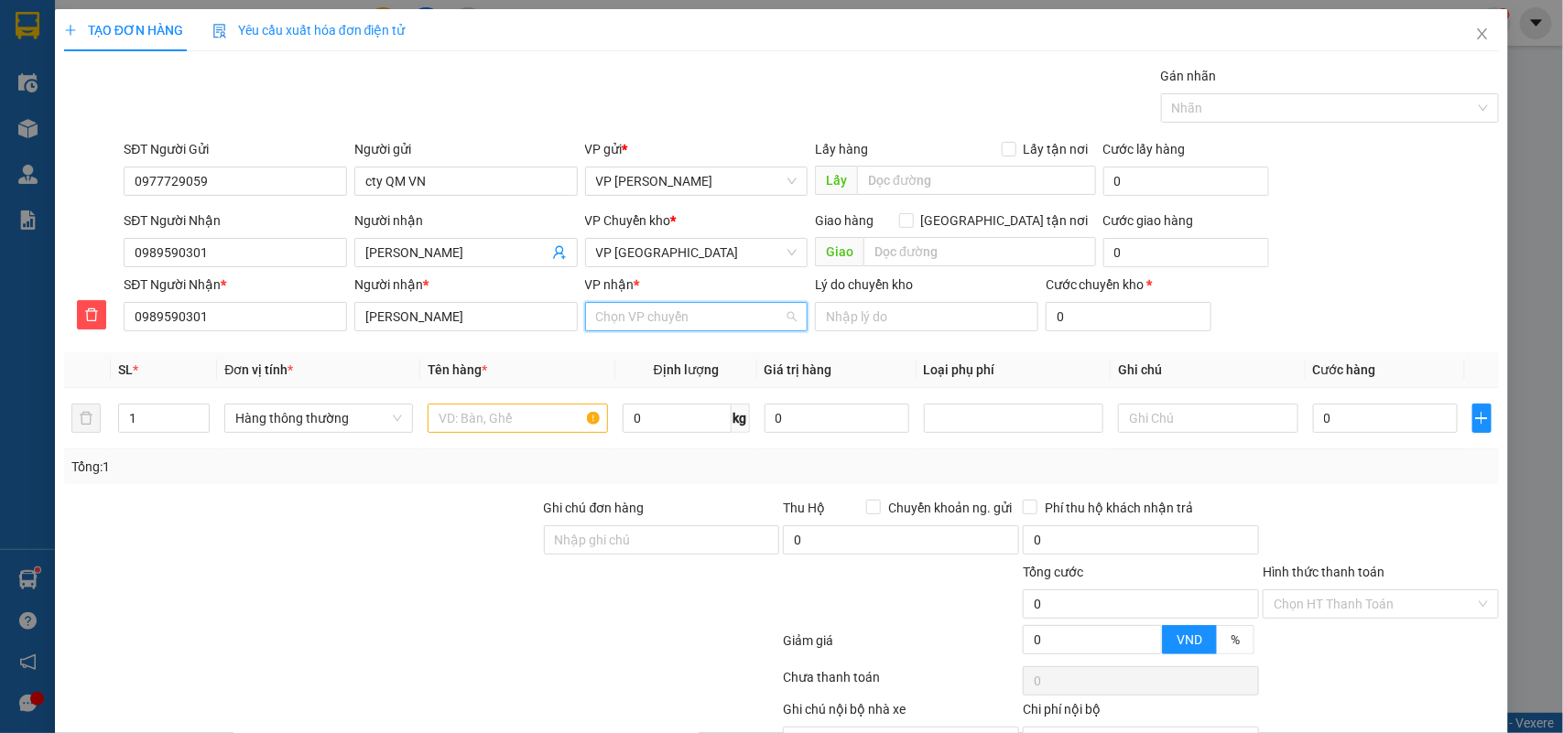
click at [625, 308] on input "VP nhận *" at bounding box center [690, 316] width 189 height 27
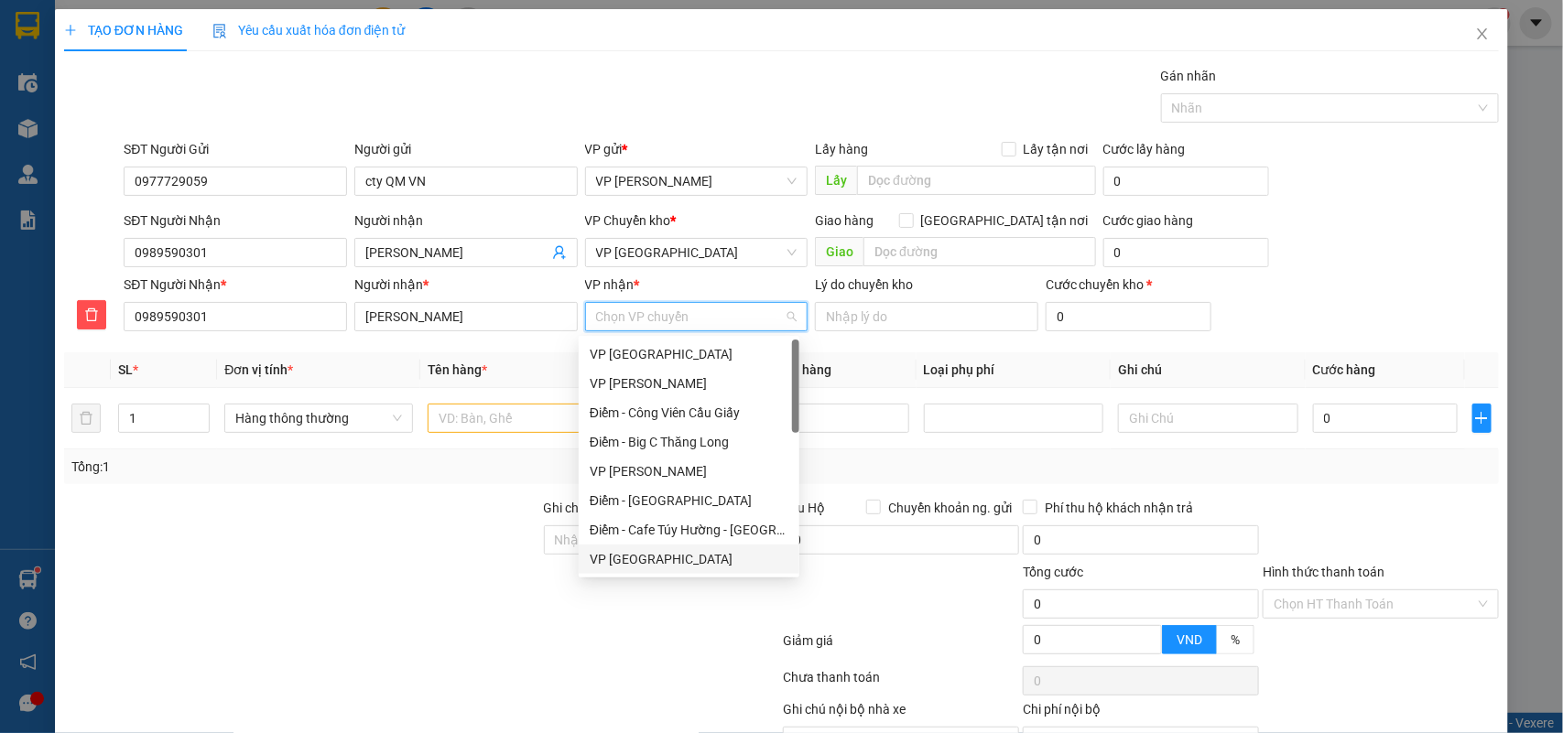
click at [623, 546] on div "VP [GEOGRAPHIC_DATA]" at bounding box center [689, 559] width 221 height 29
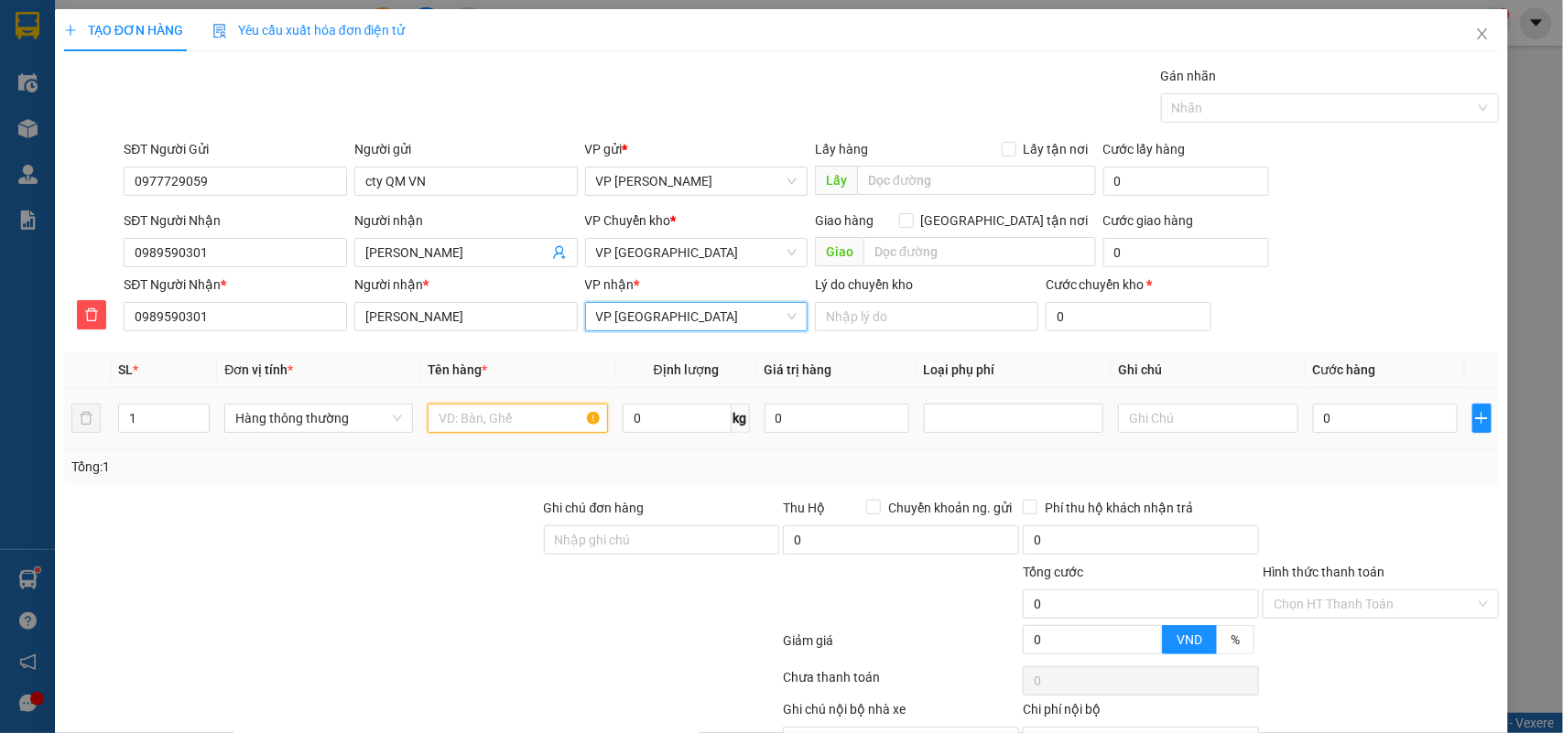
click at [462, 433] on input "text" at bounding box center [518, 418] width 180 height 29
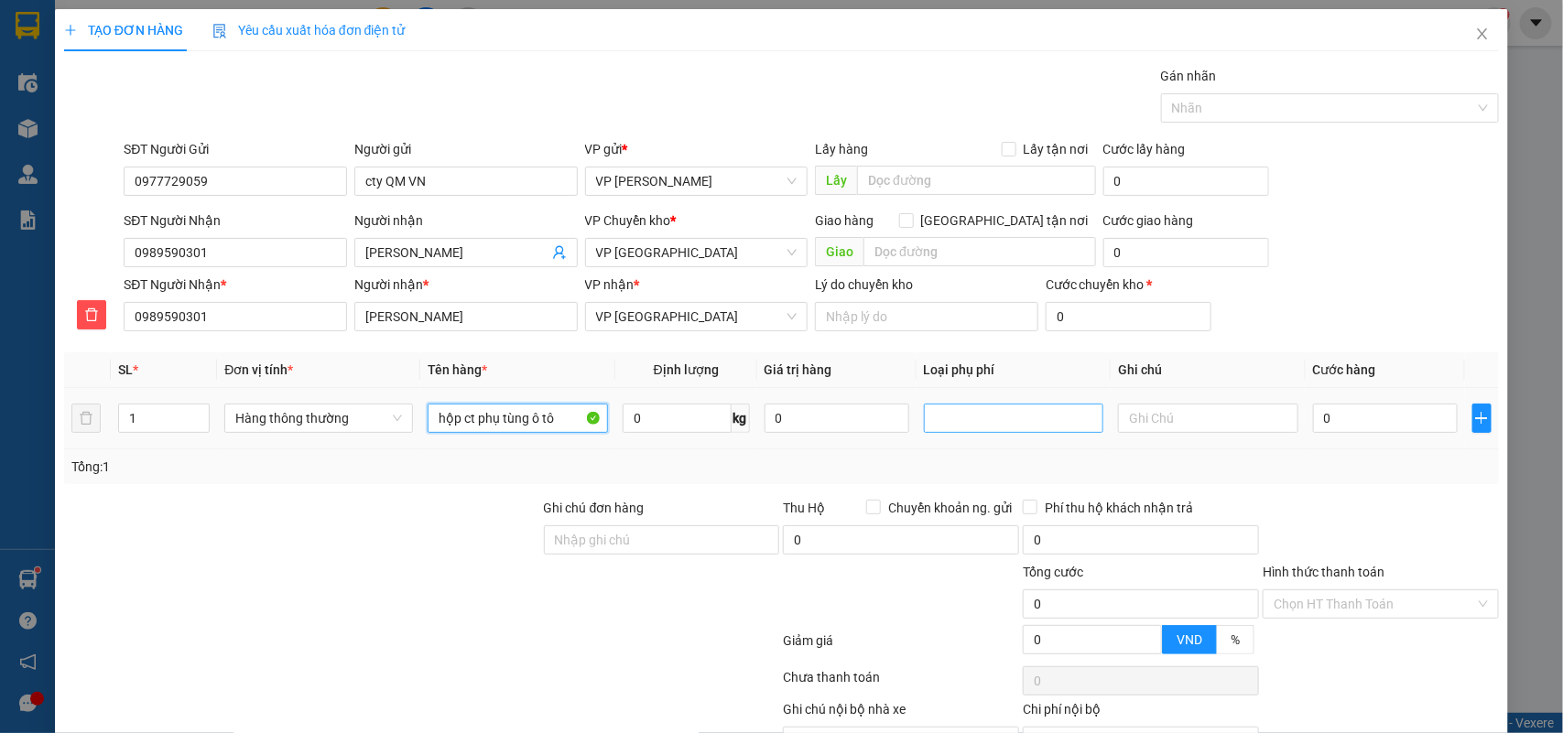
click at [1013, 423] on div at bounding box center [1013, 418] width 171 height 22
type input "hộp ct phụ tùng ô tô"
click at [948, 485] on div "Hàng dễ vỡ" at bounding box center [1003, 485] width 156 height 20
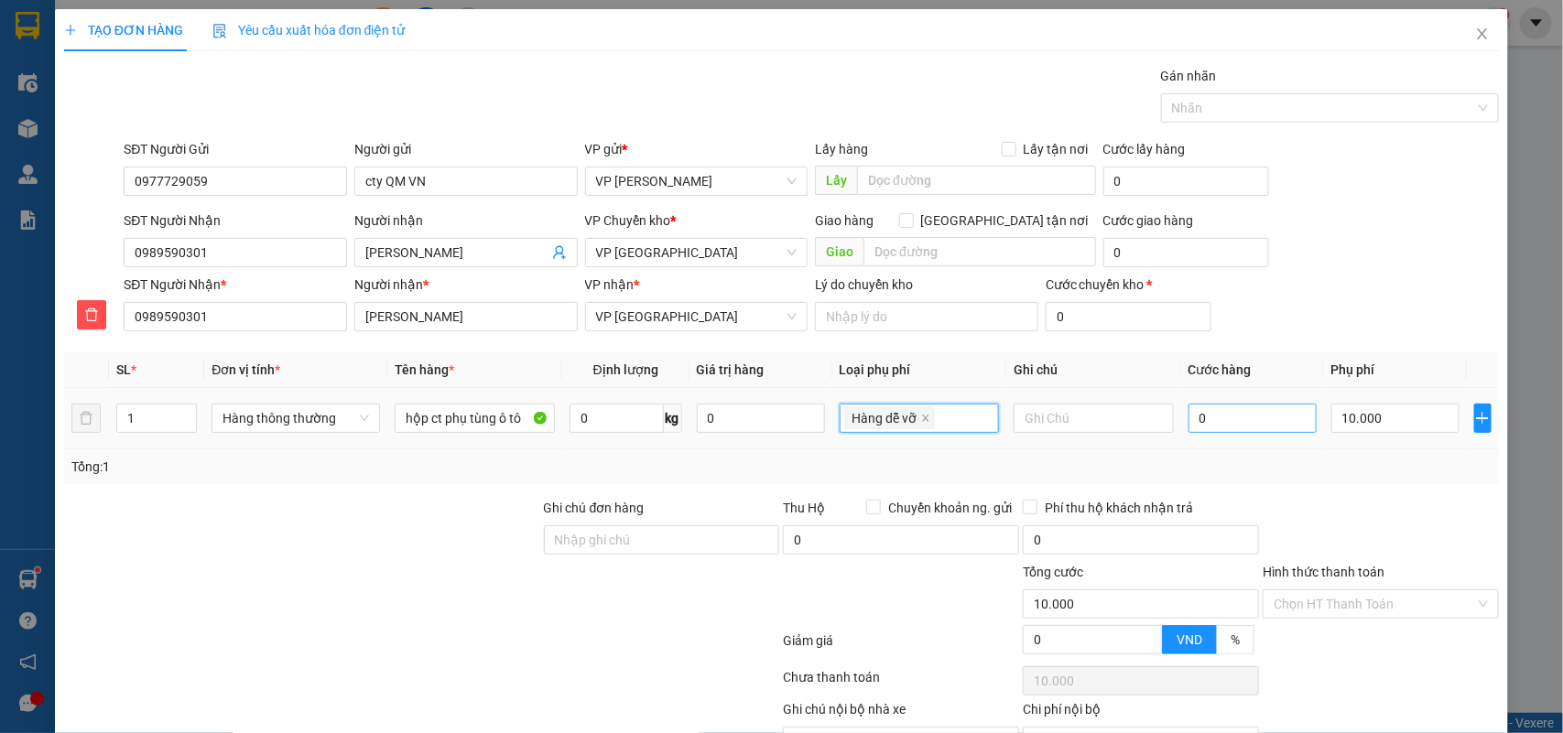
type input "10.000"
click at [1208, 423] on input "0" at bounding box center [1252, 418] width 128 height 29
type input "3"
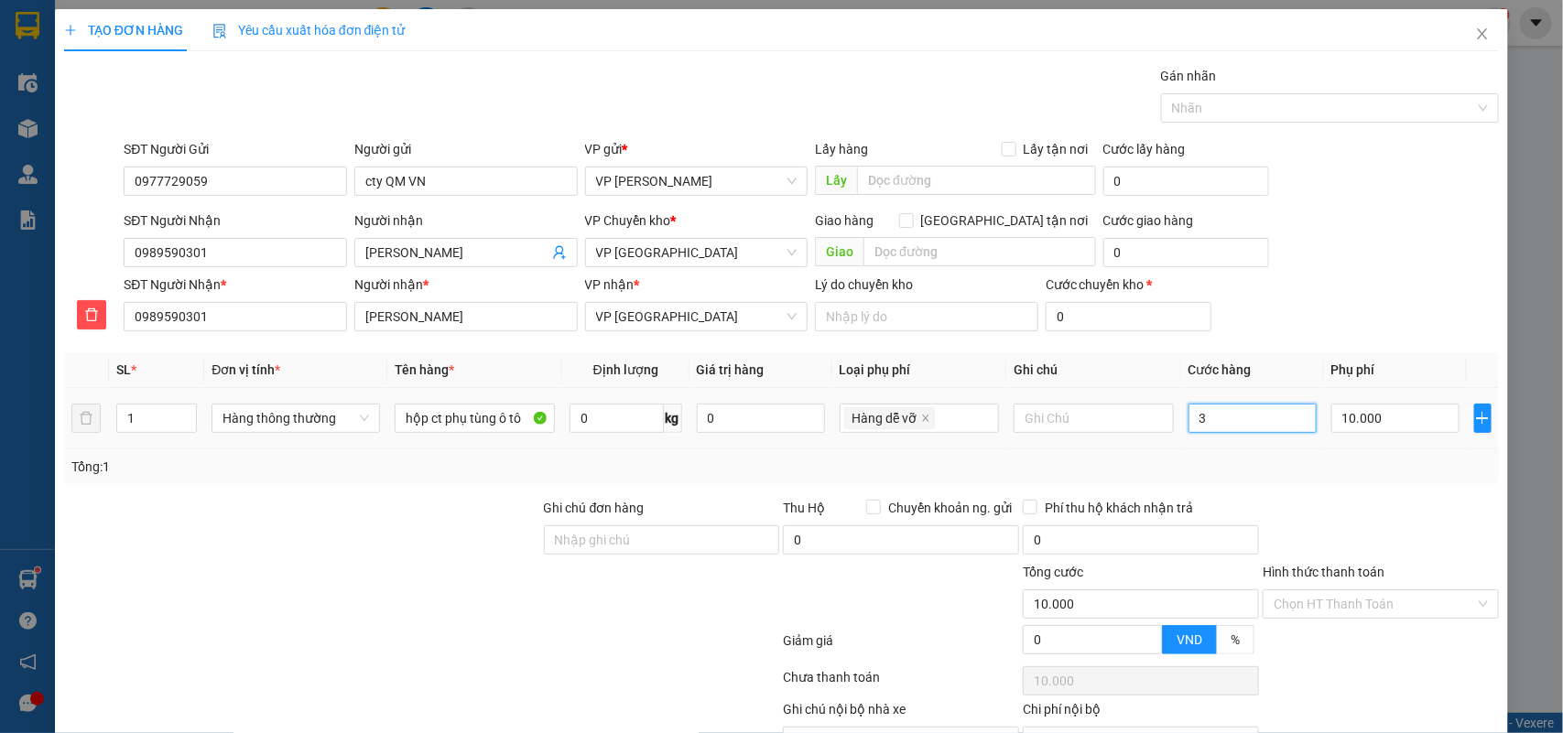
type input "10.003"
type input "30"
type input "10.030"
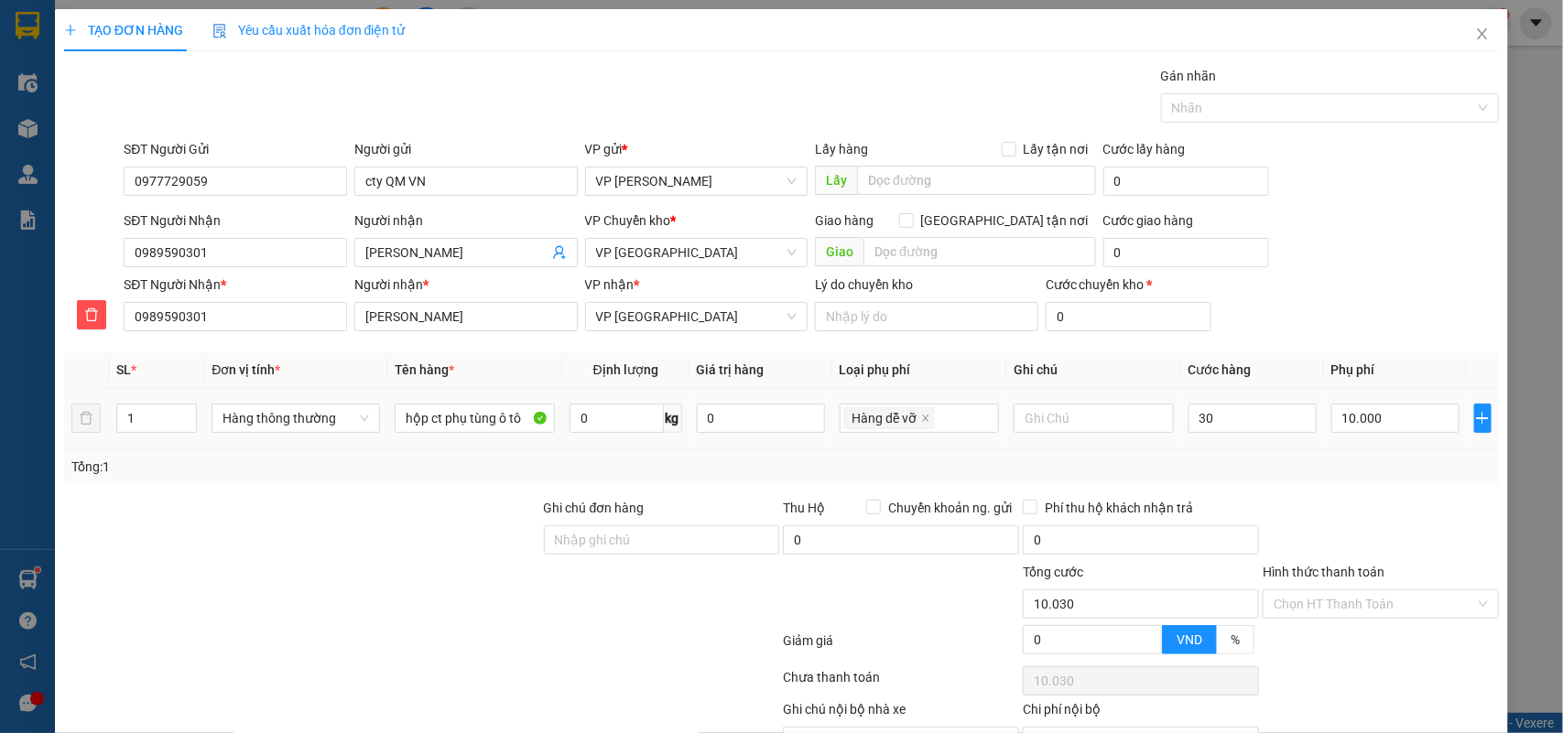
type input "30.000"
type input "40.000"
click at [1283, 482] on div "Tổng: 1" at bounding box center [781, 466] width 1435 height 35
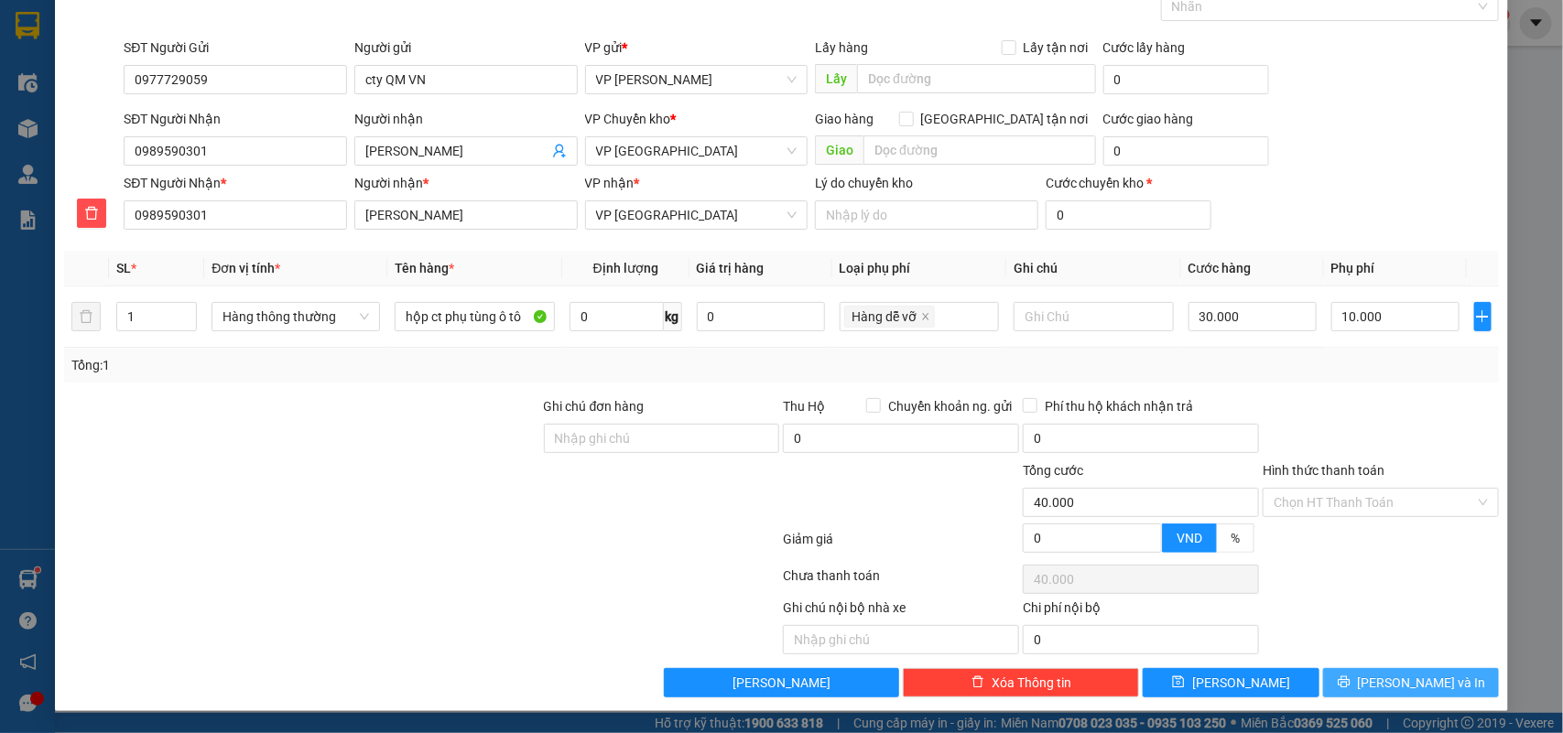
click at [1394, 696] on button "[PERSON_NAME] và In" at bounding box center [1411, 682] width 176 height 29
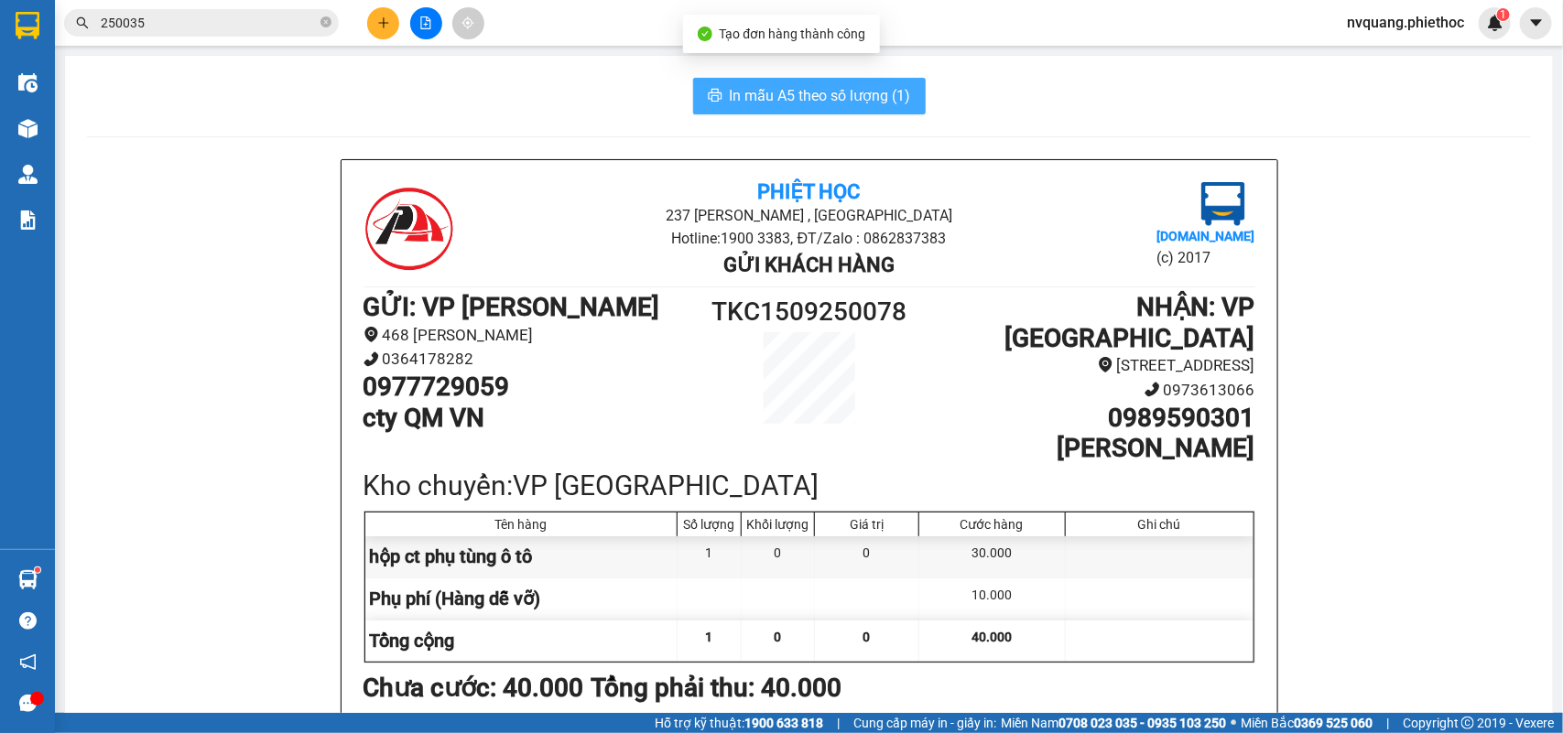
click at [789, 99] on span "In mẫu A5 theo số lượng (1)" at bounding box center [820, 95] width 181 height 23
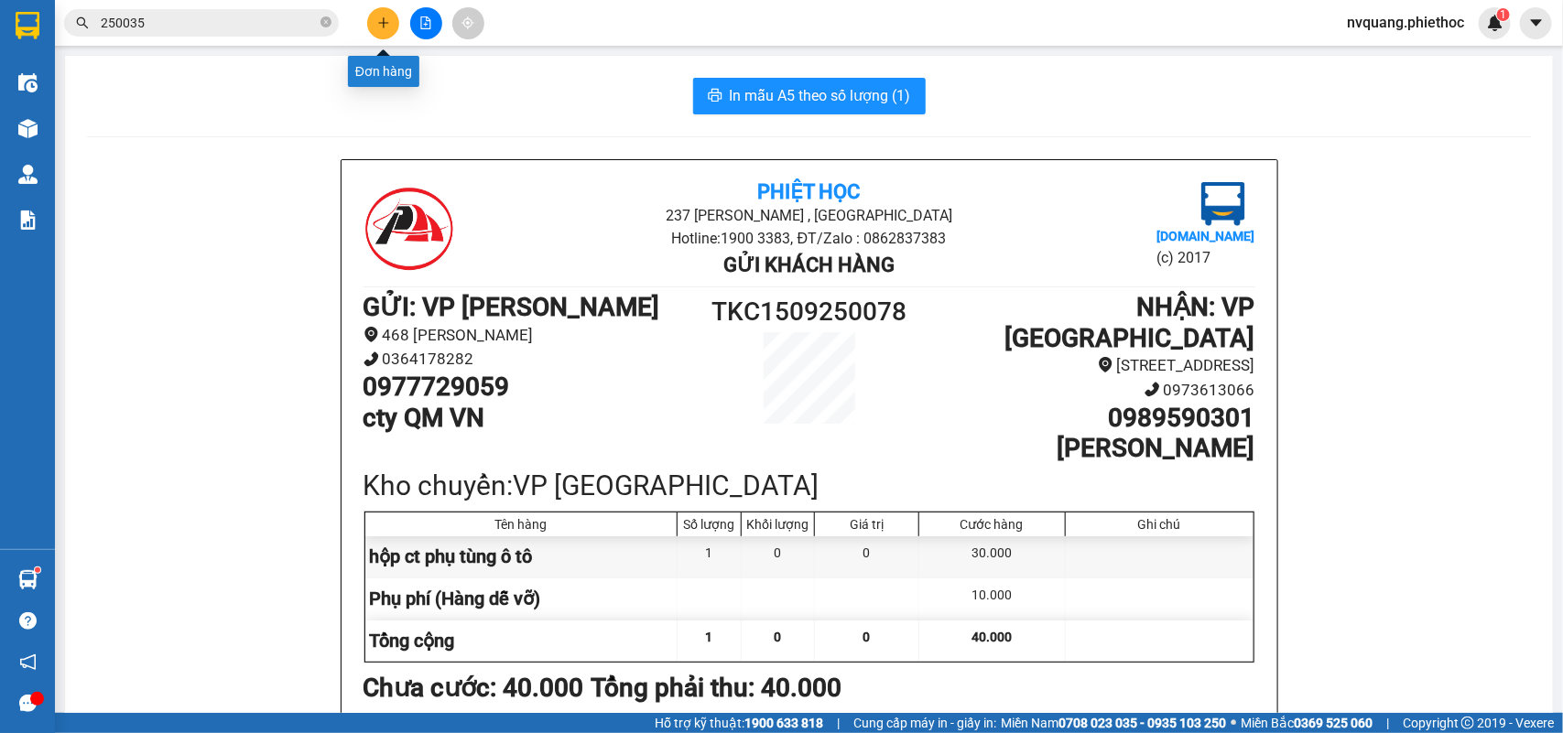
click at [381, 27] on icon "plus" at bounding box center [383, 22] width 13 height 13
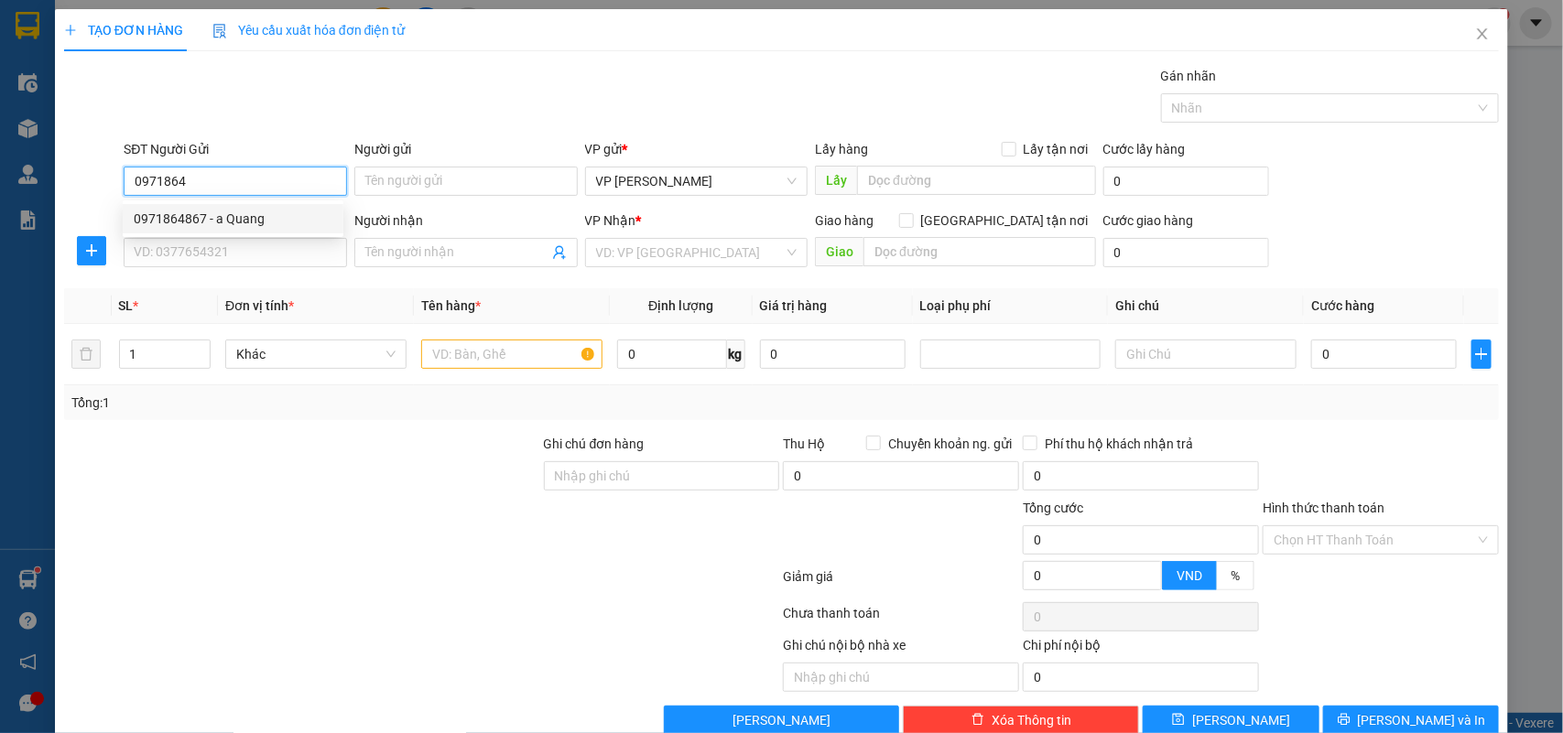
click at [186, 211] on div "0971864867 - a Quang" at bounding box center [233, 219] width 199 height 20
type input "0971864867"
type input "a Quang"
type input "0971864867"
click at [190, 258] on input "SĐT Người Nhận" at bounding box center [235, 252] width 223 height 29
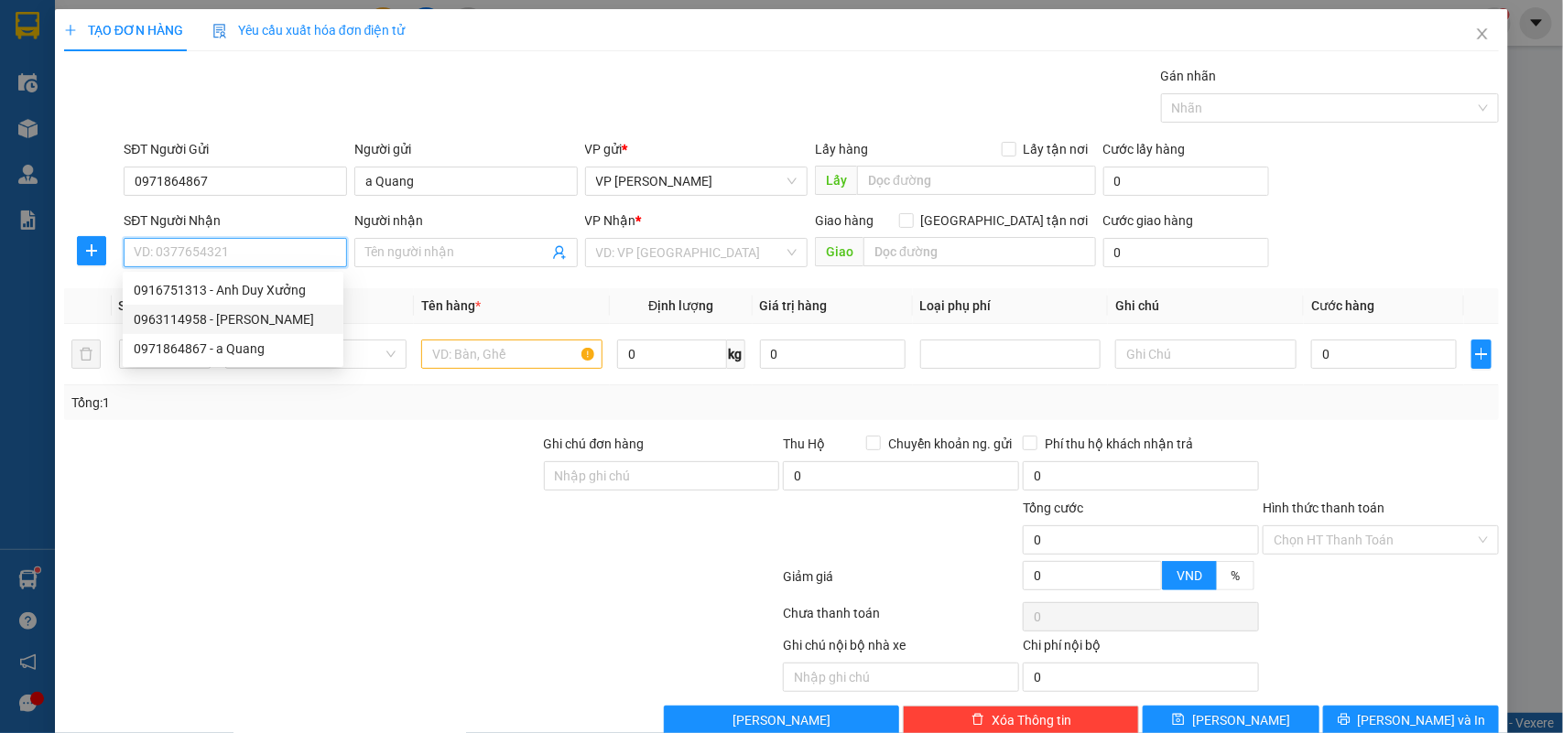
click at [222, 308] on div "0963114958 - [PERSON_NAME]" at bounding box center [233, 319] width 221 height 29
type input "0963114958"
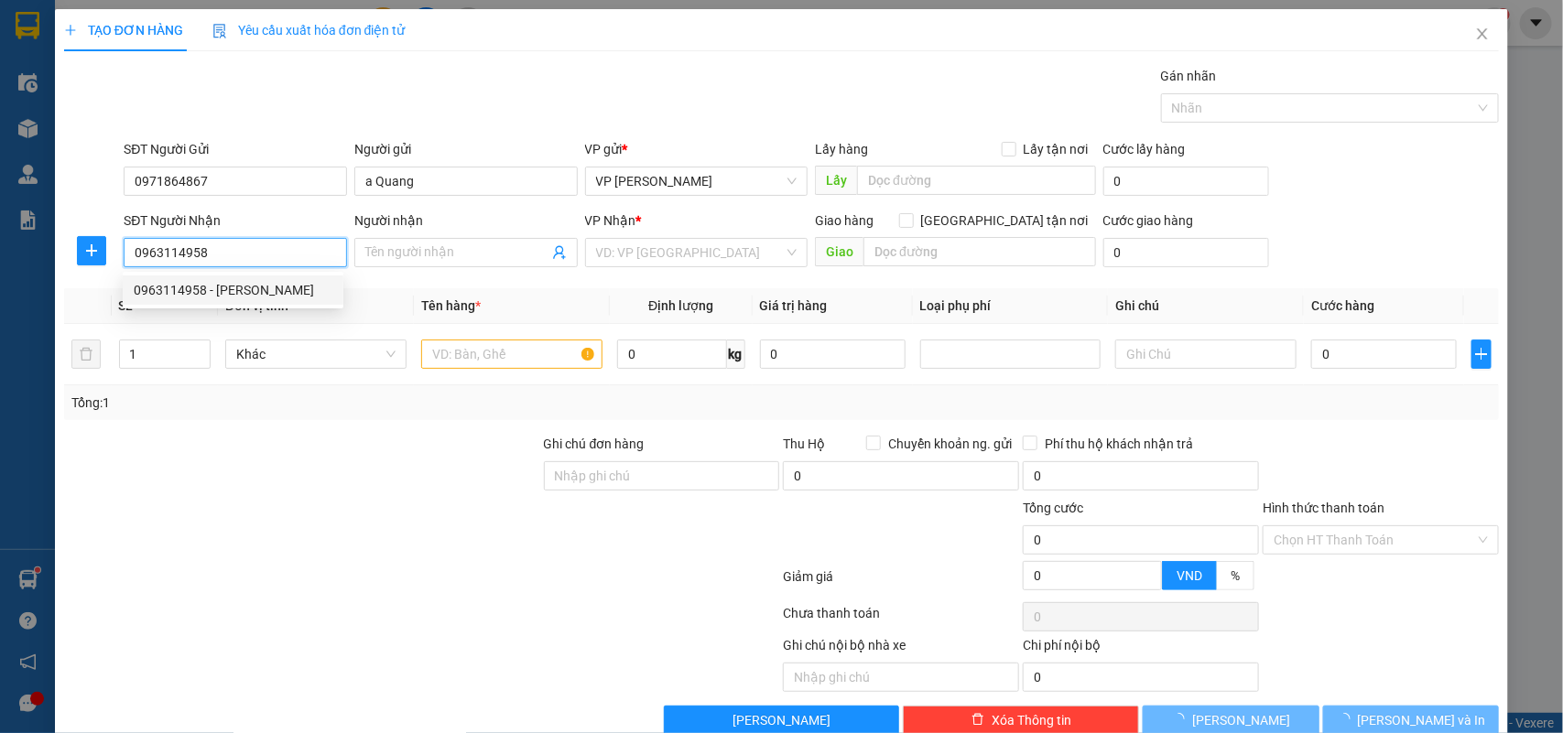
type input "C Xuyến"
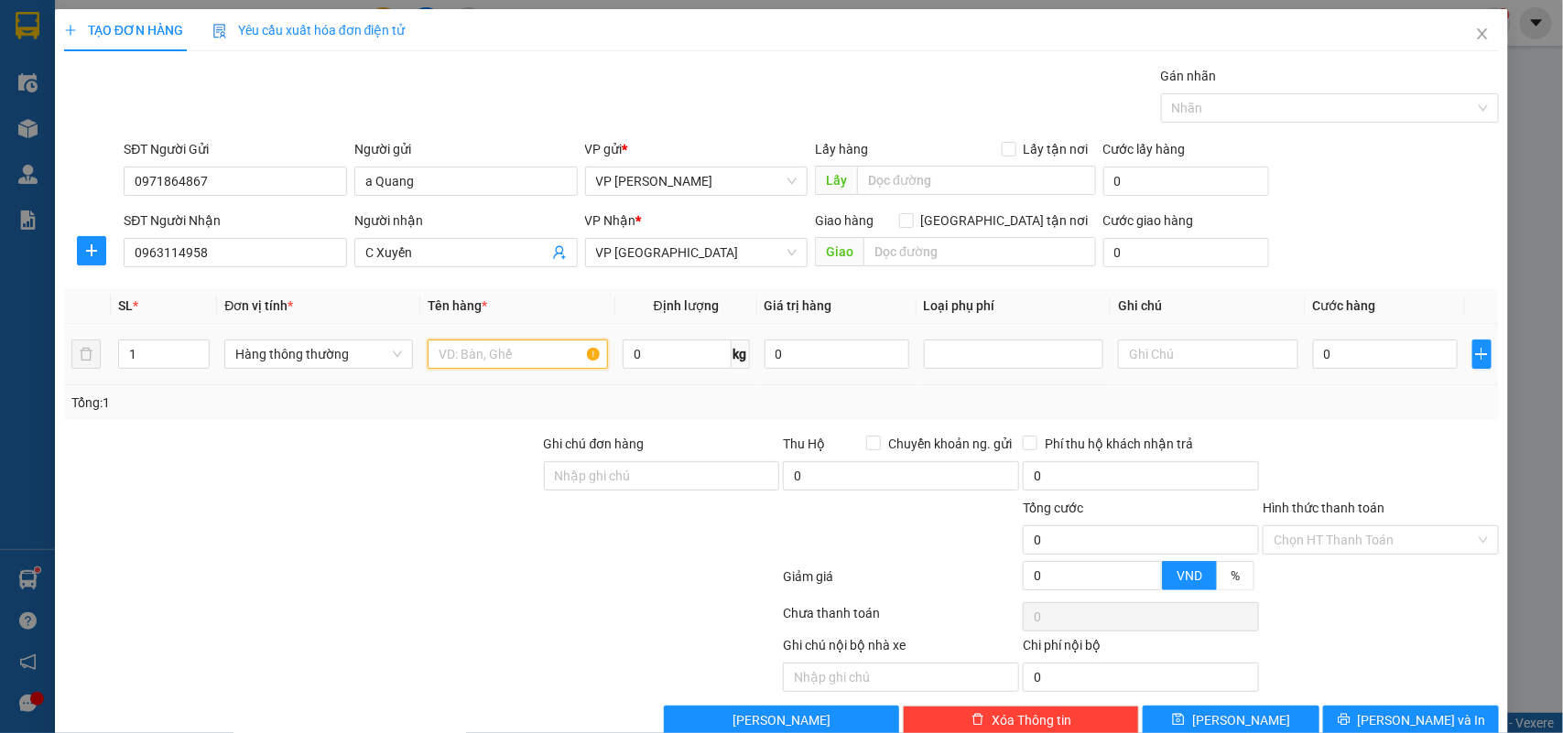
click at [456, 364] on input "text" at bounding box center [518, 354] width 180 height 29
type input "hộp ct phụ tùng ô tô"
click at [1330, 363] on input "0" at bounding box center [1385, 354] width 145 height 29
type input "3"
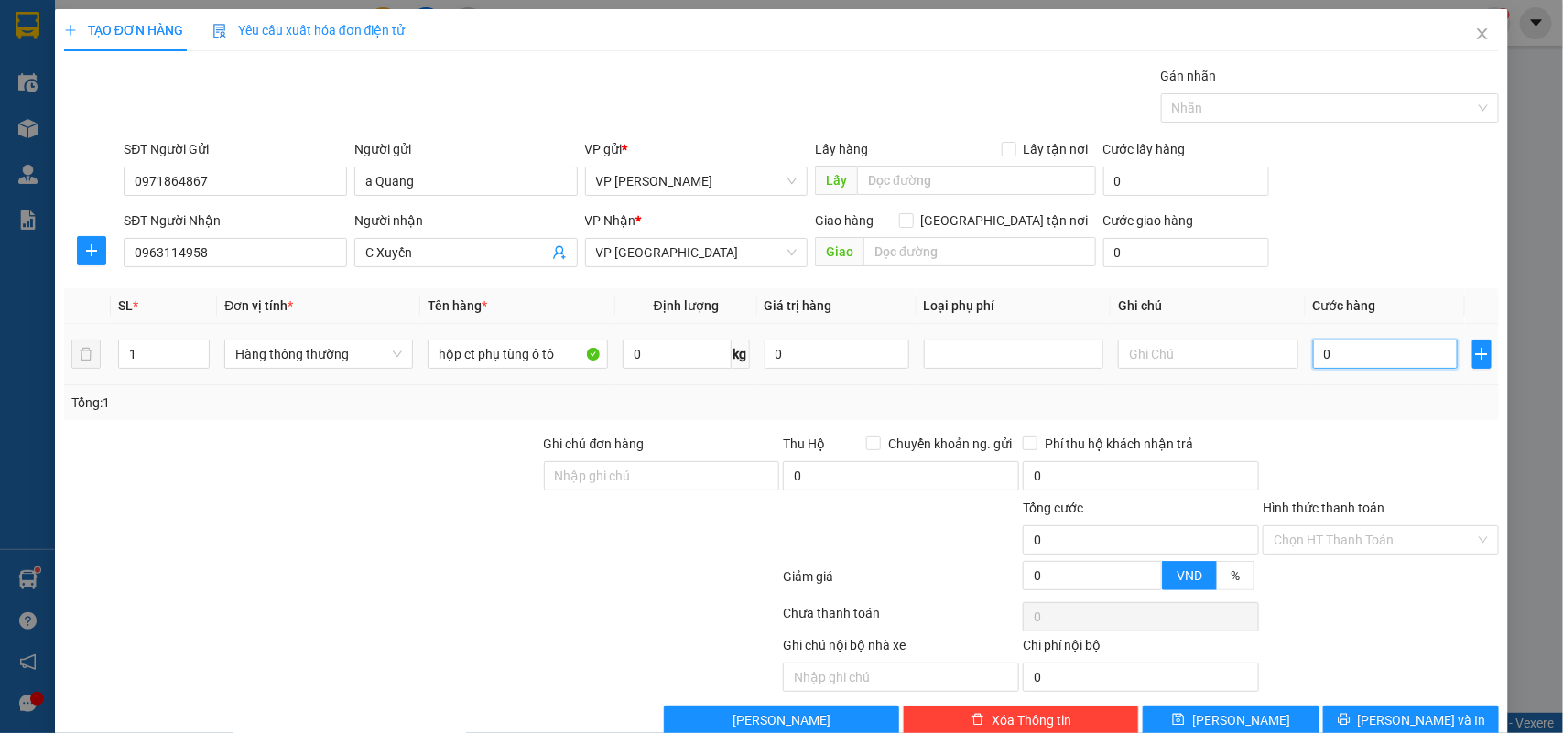
type input "3"
type input "35"
type input "35.000"
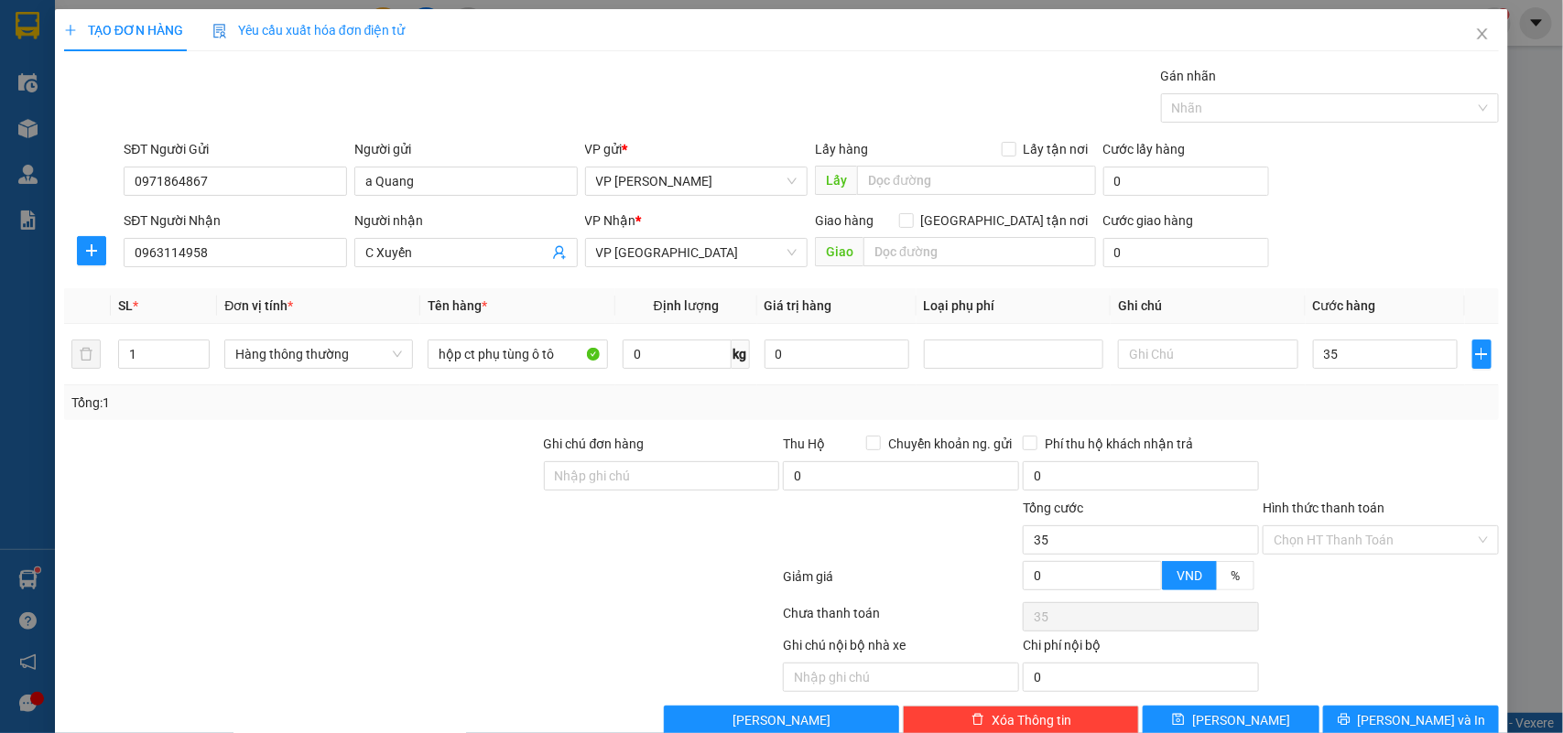
type input "35.000"
click at [1433, 418] on div "Tổng: 1" at bounding box center [781, 402] width 1435 height 35
click at [1343, 534] on input "Hình thức thanh toán" at bounding box center [1373, 539] width 201 height 27
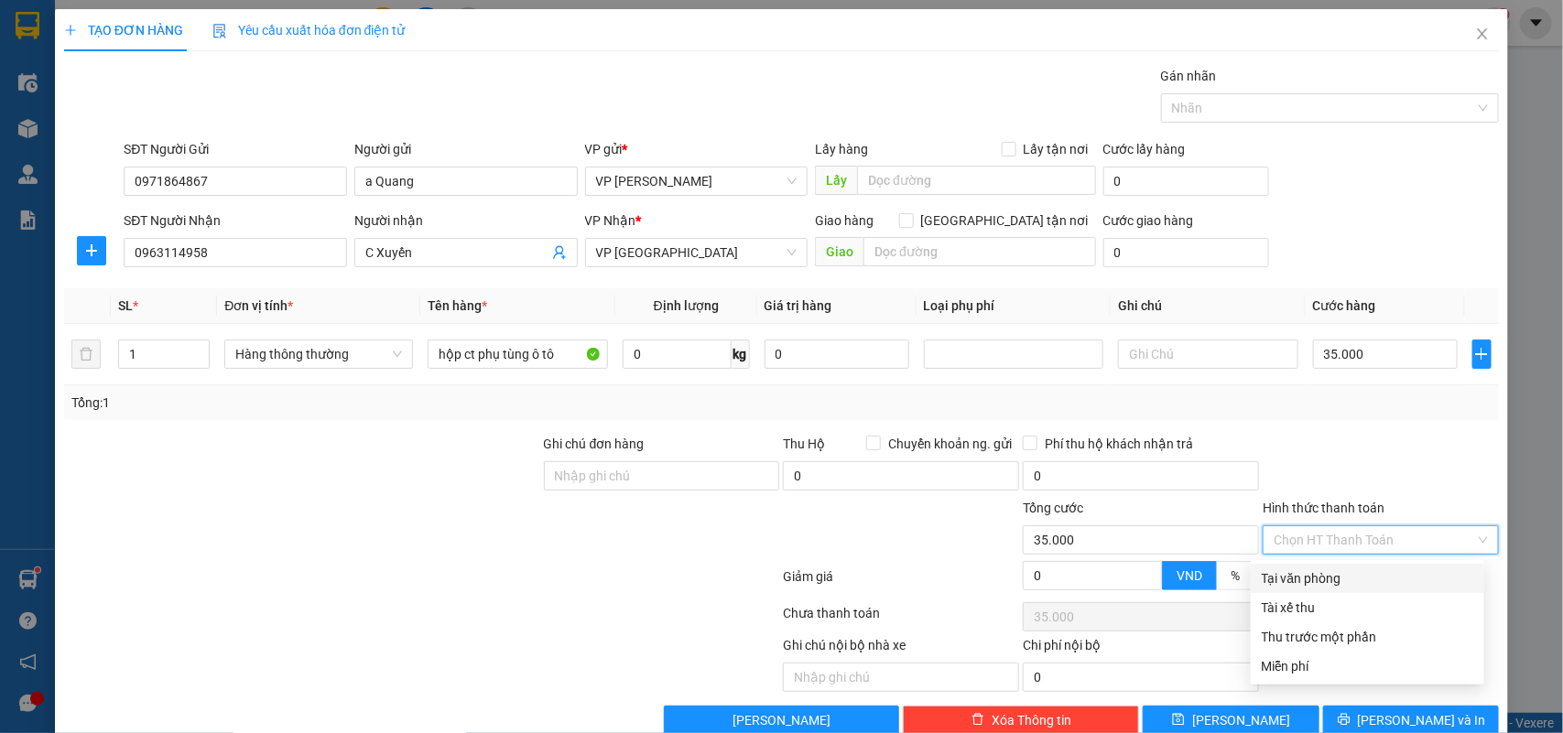
click at [1325, 569] on div "Tại văn phòng" at bounding box center [1367, 579] width 211 height 20
type input "0"
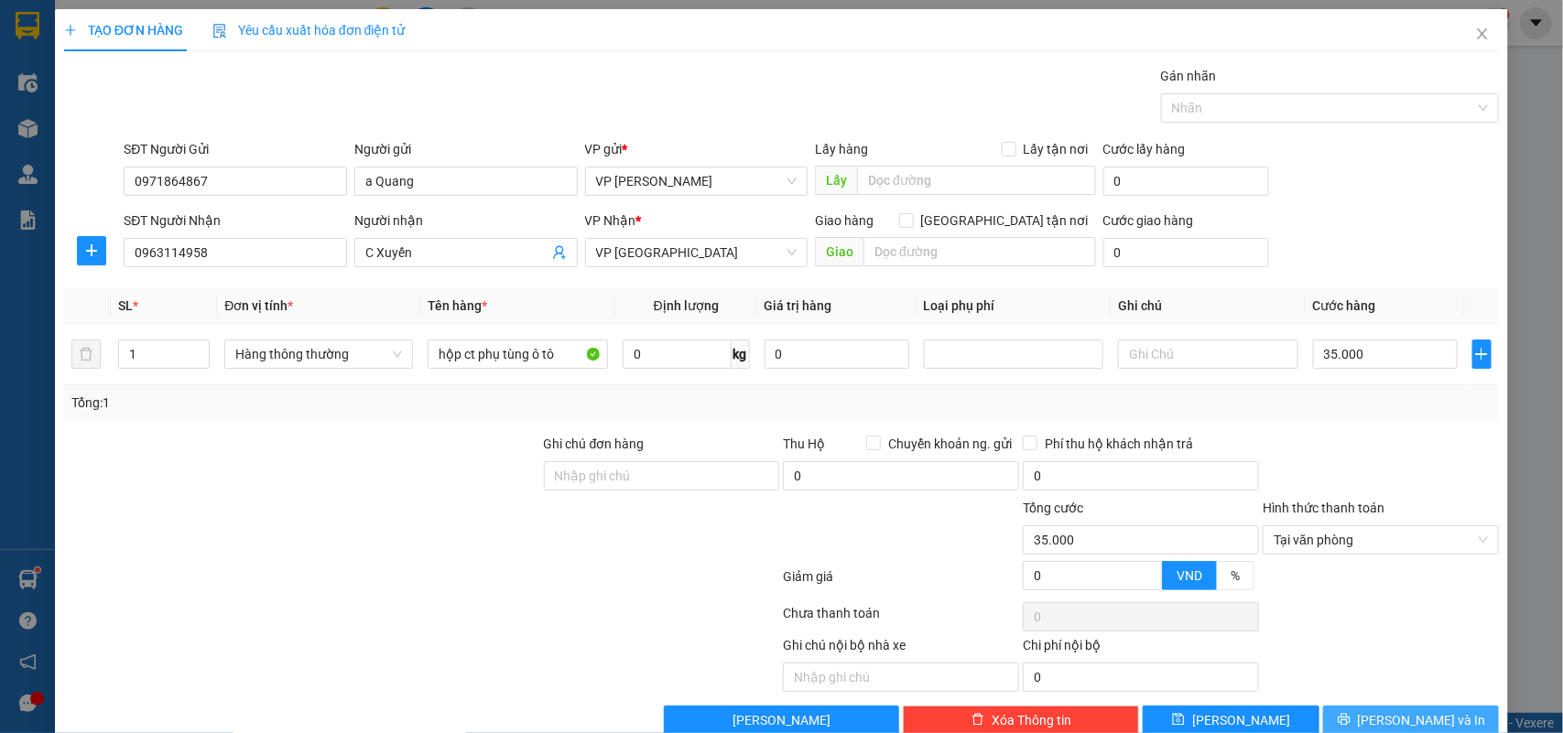
click at [1383, 711] on button "[PERSON_NAME] và In" at bounding box center [1411, 720] width 176 height 29
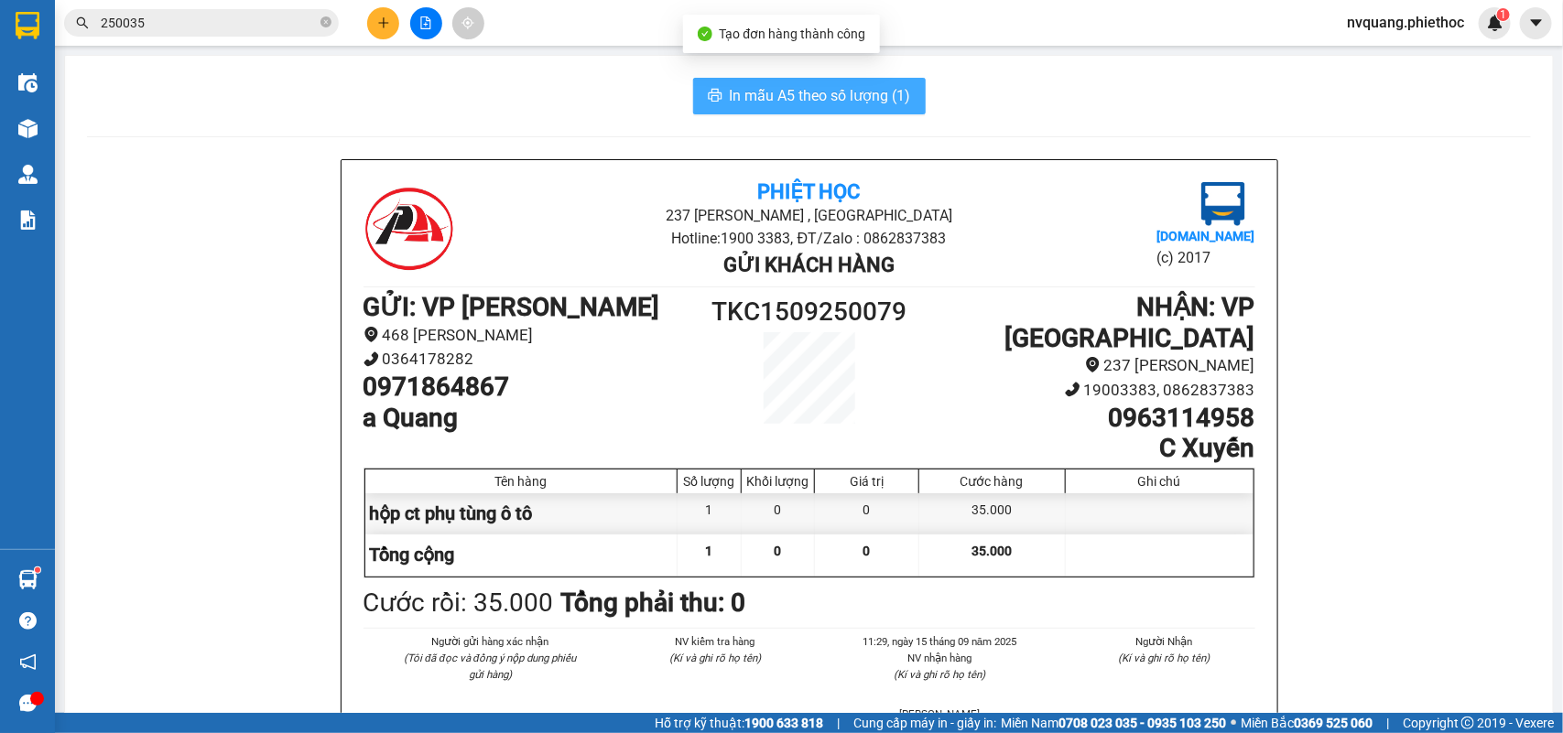
click at [829, 92] on span "In mẫu A5 theo số lượng (1)" at bounding box center [820, 95] width 181 height 23
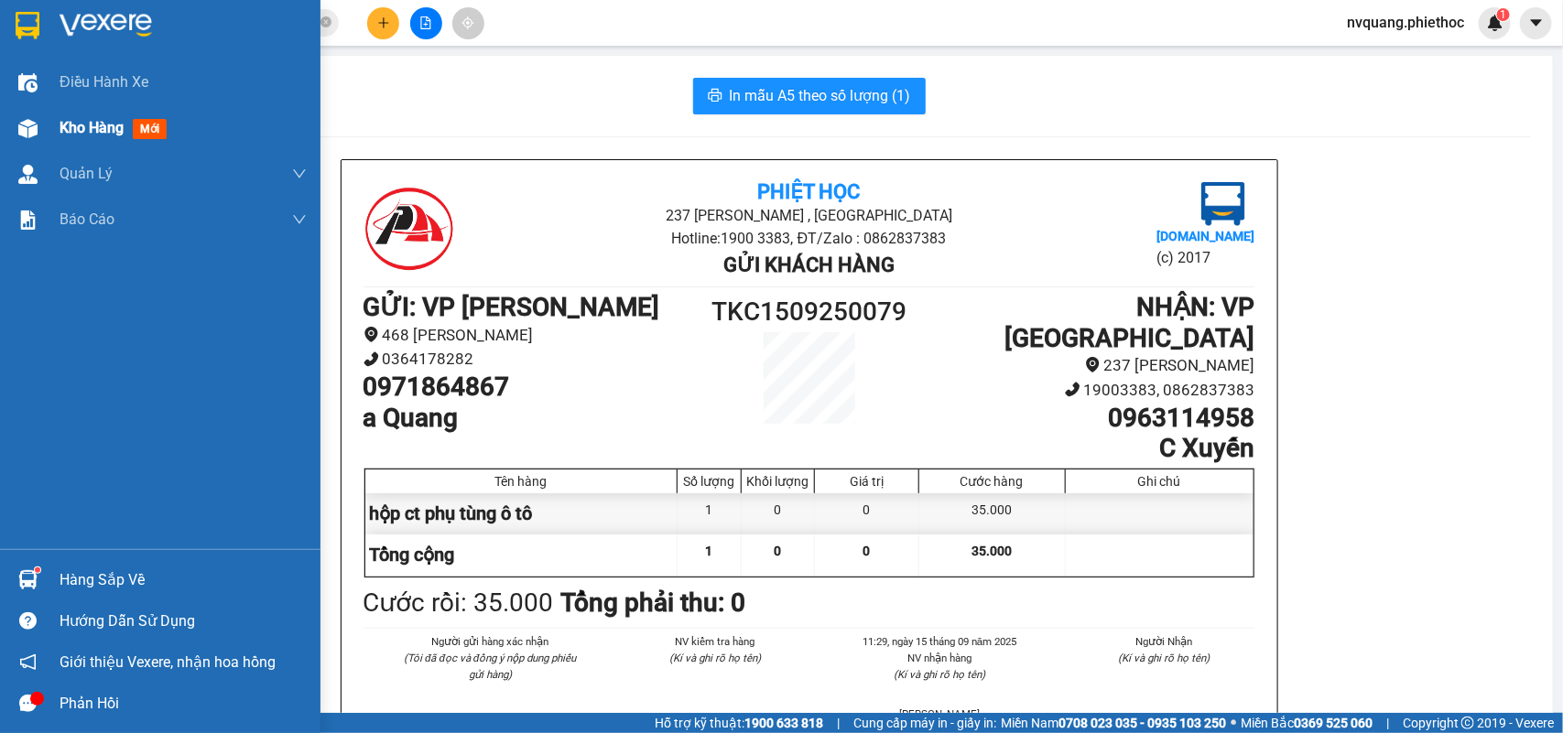
click at [73, 122] on span "Kho hàng" at bounding box center [92, 127] width 64 height 17
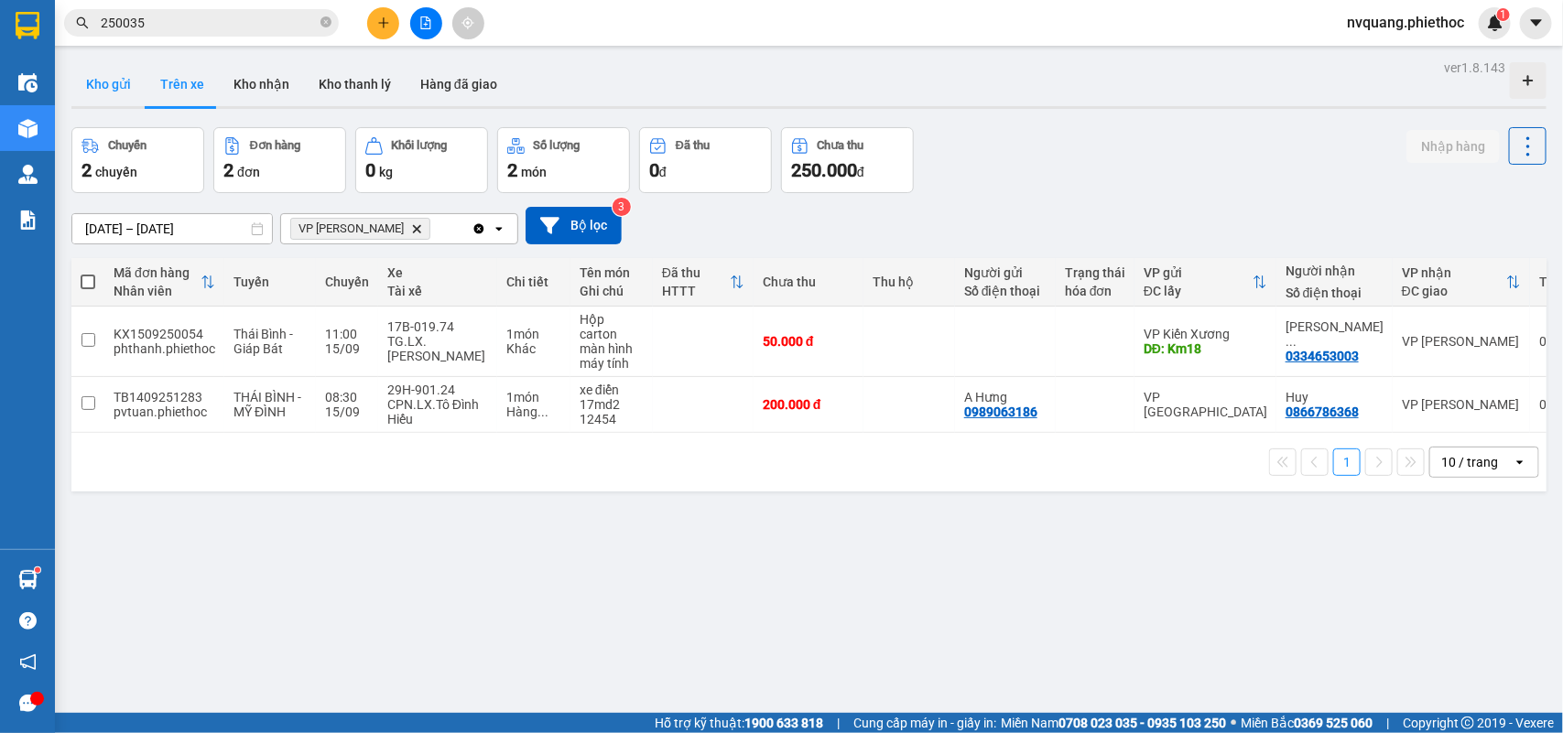
click at [122, 83] on button "Kho gửi" at bounding box center [108, 84] width 74 height 44
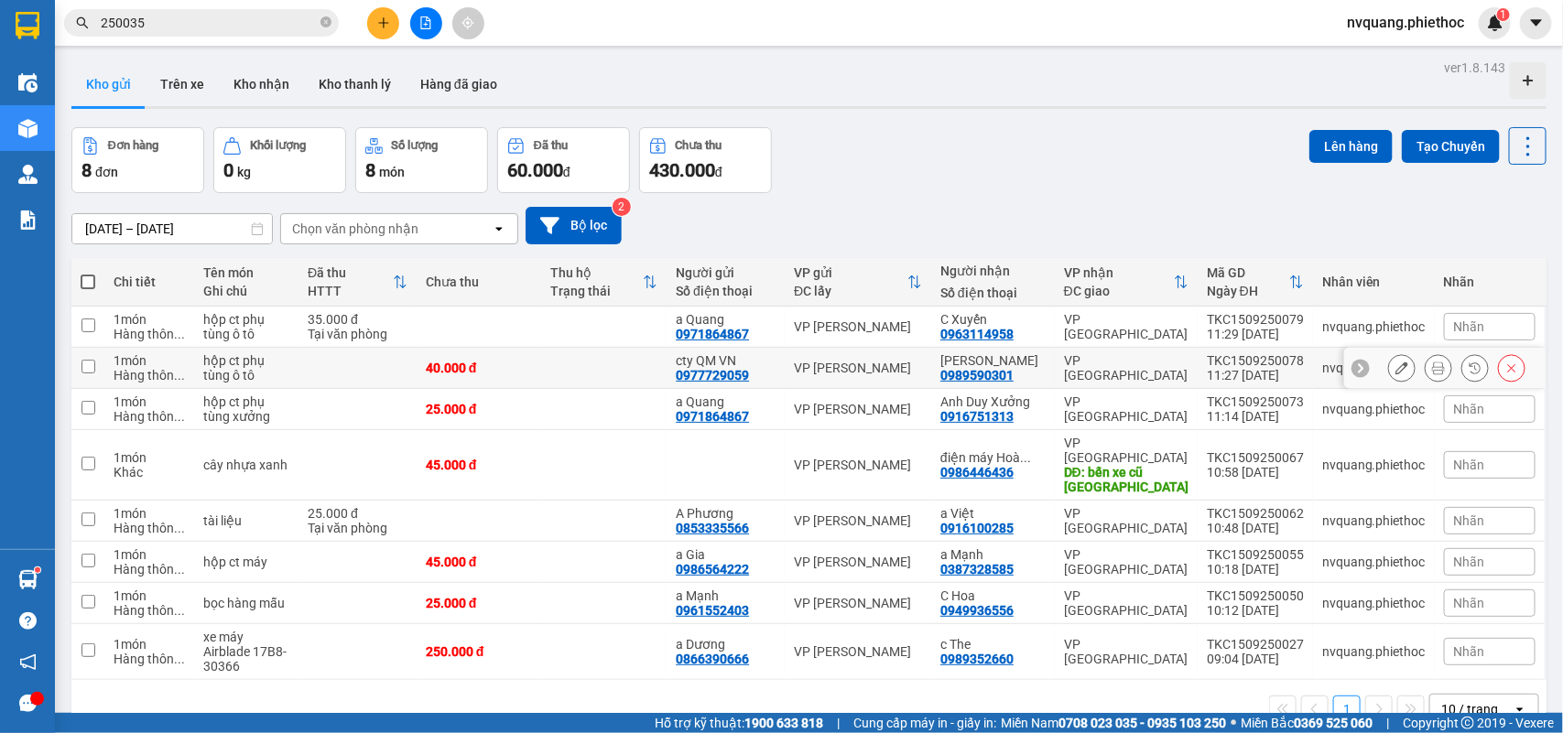
scroll to position [84, 0]
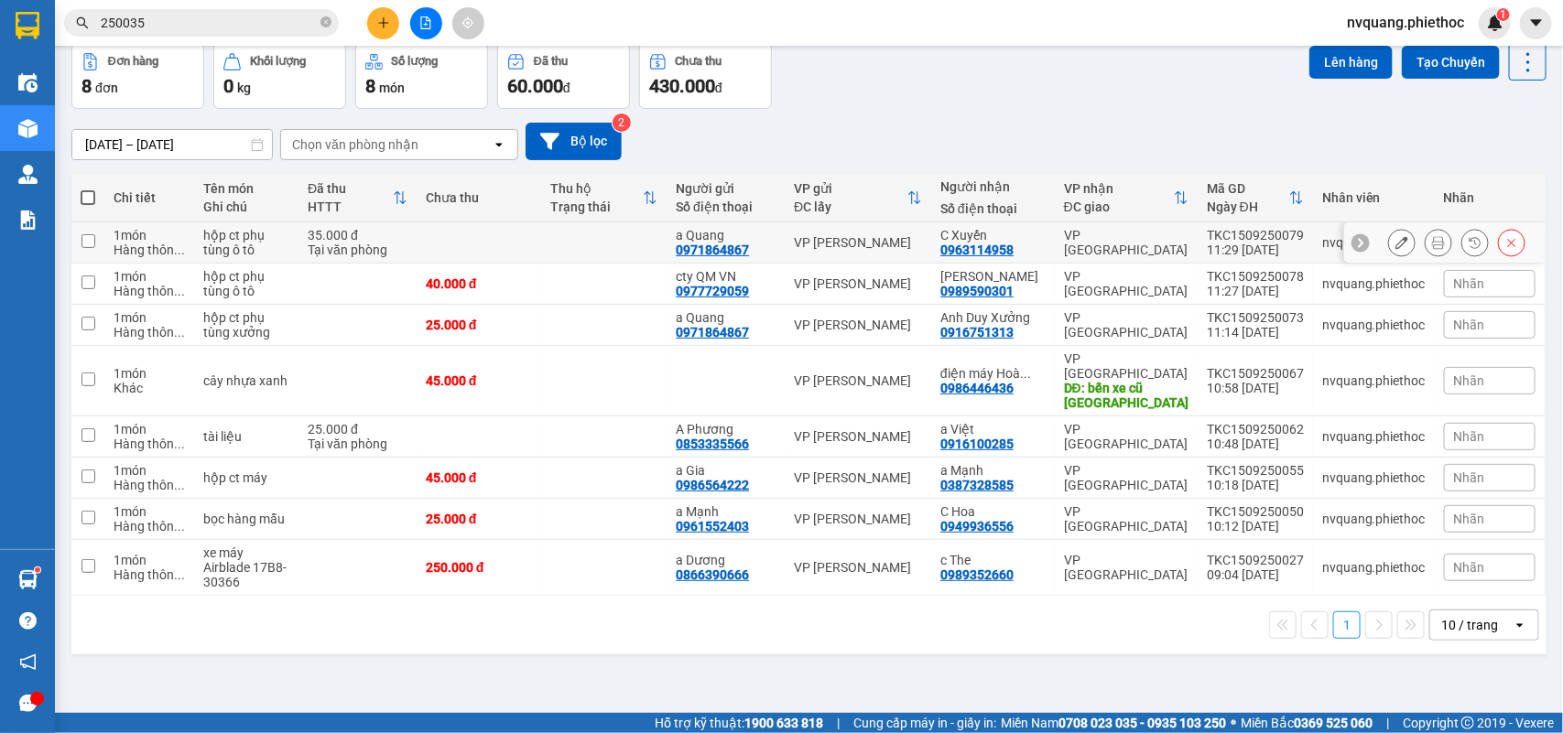
click at [390, 243] on div "Tại văn phòng" at bounding box center [358, 250] width 100 height 15
checkbox input "true"
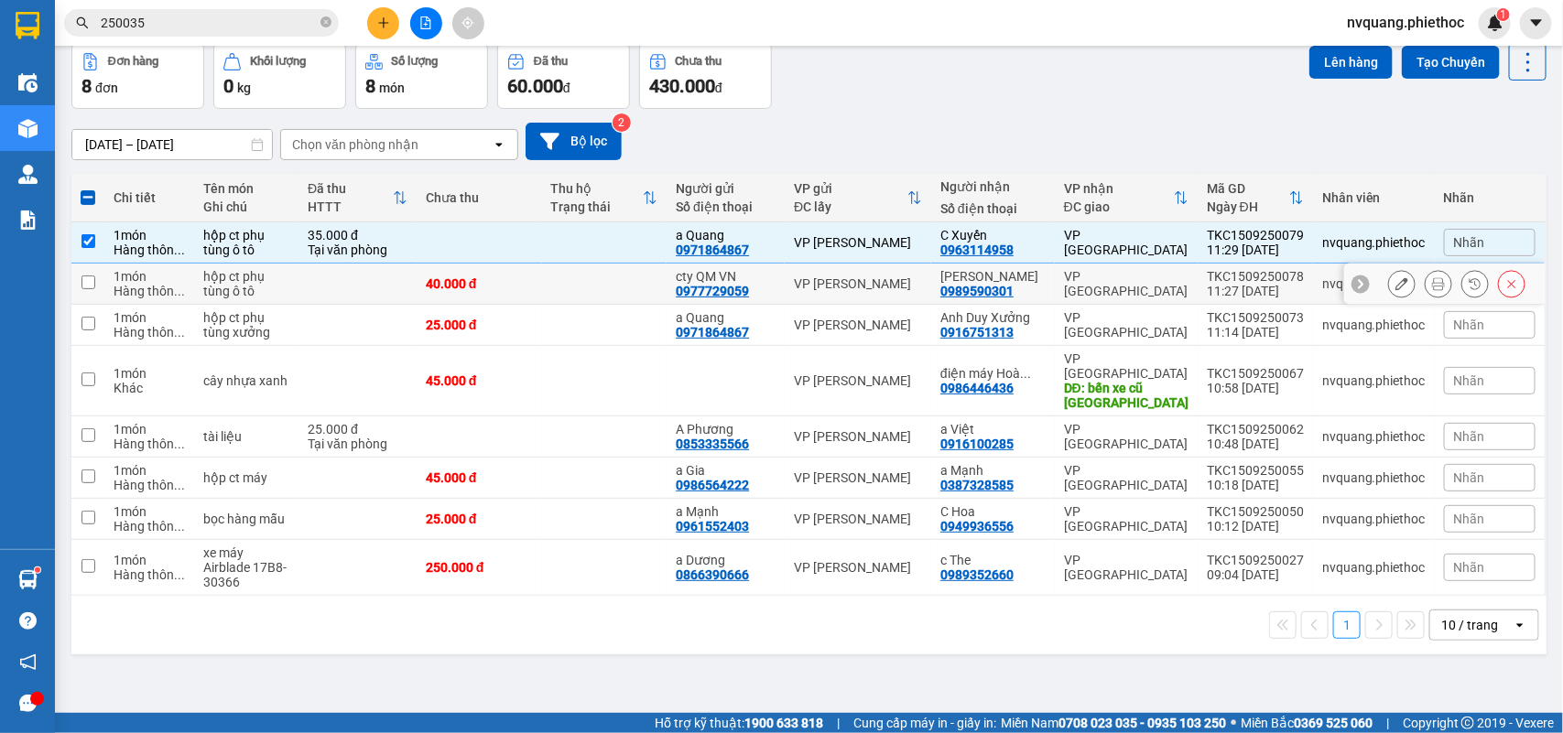
click at [362, 282] on td at bounding box center [357, 284] width 118 height 41
checkbox input "true"
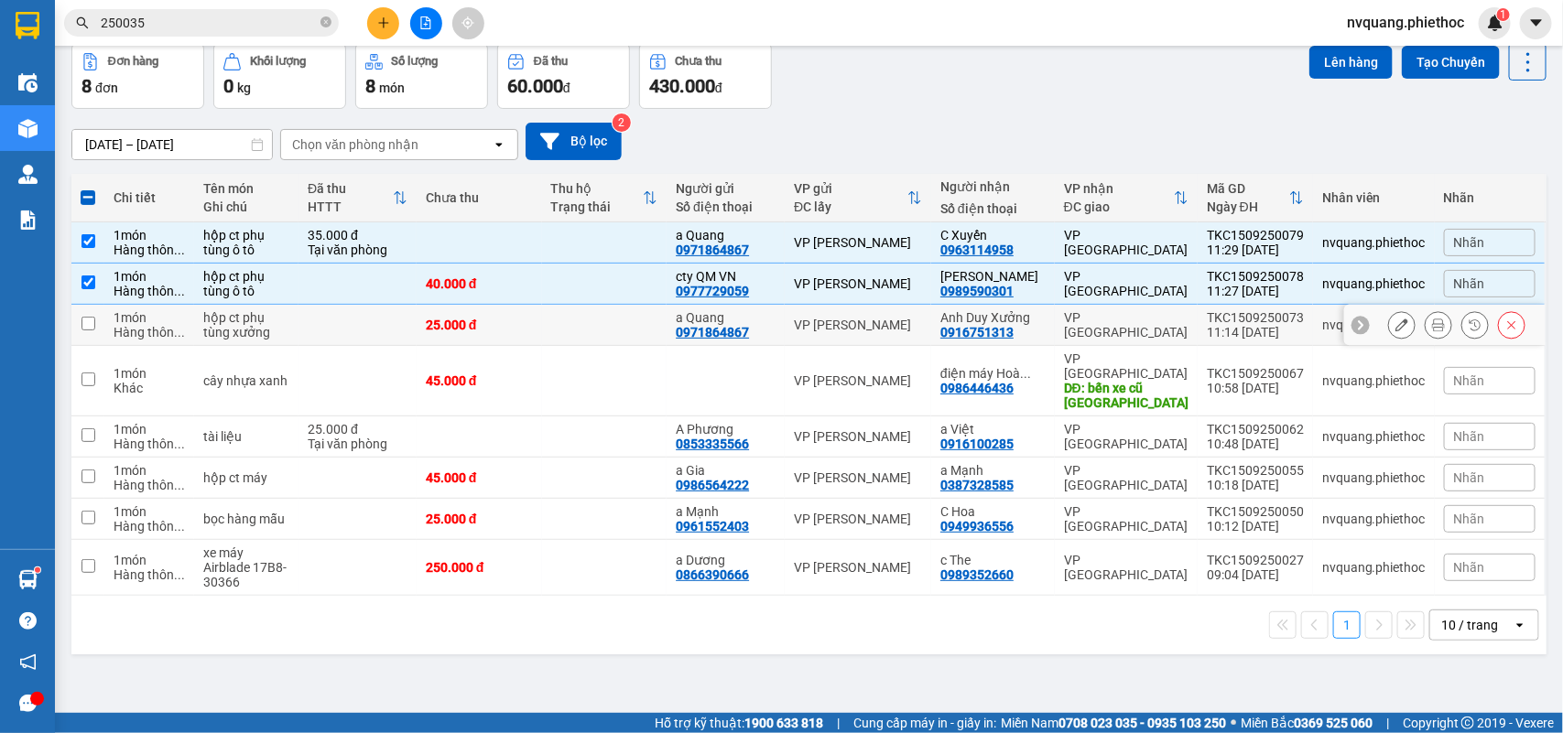
click at [367, 320] on td at bounding box center [357, 325] width 118 height 41
checkbox input "true"
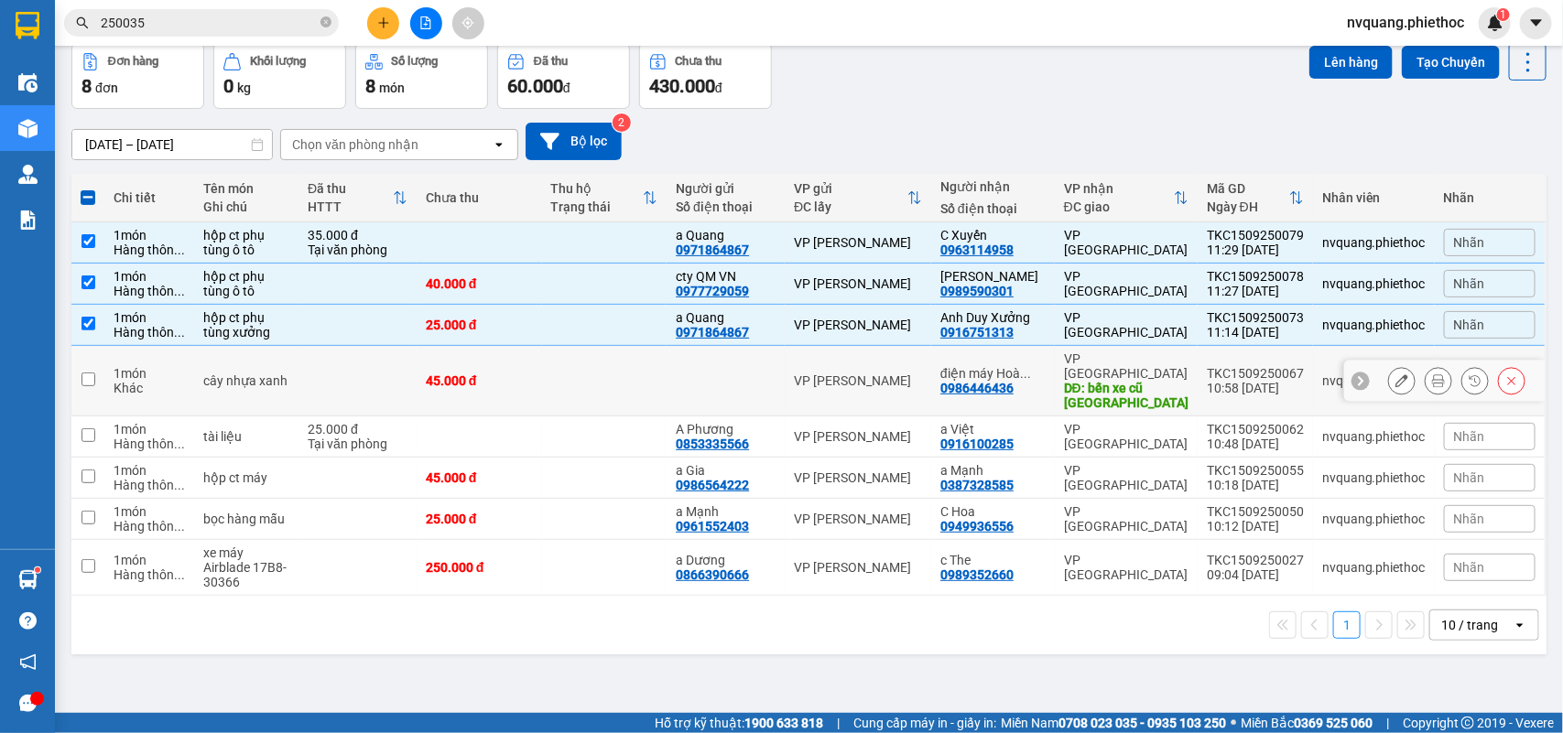
click at [369, 359] on td at bounding box center [357, 381] width 118 height 70
checkbox input "true"
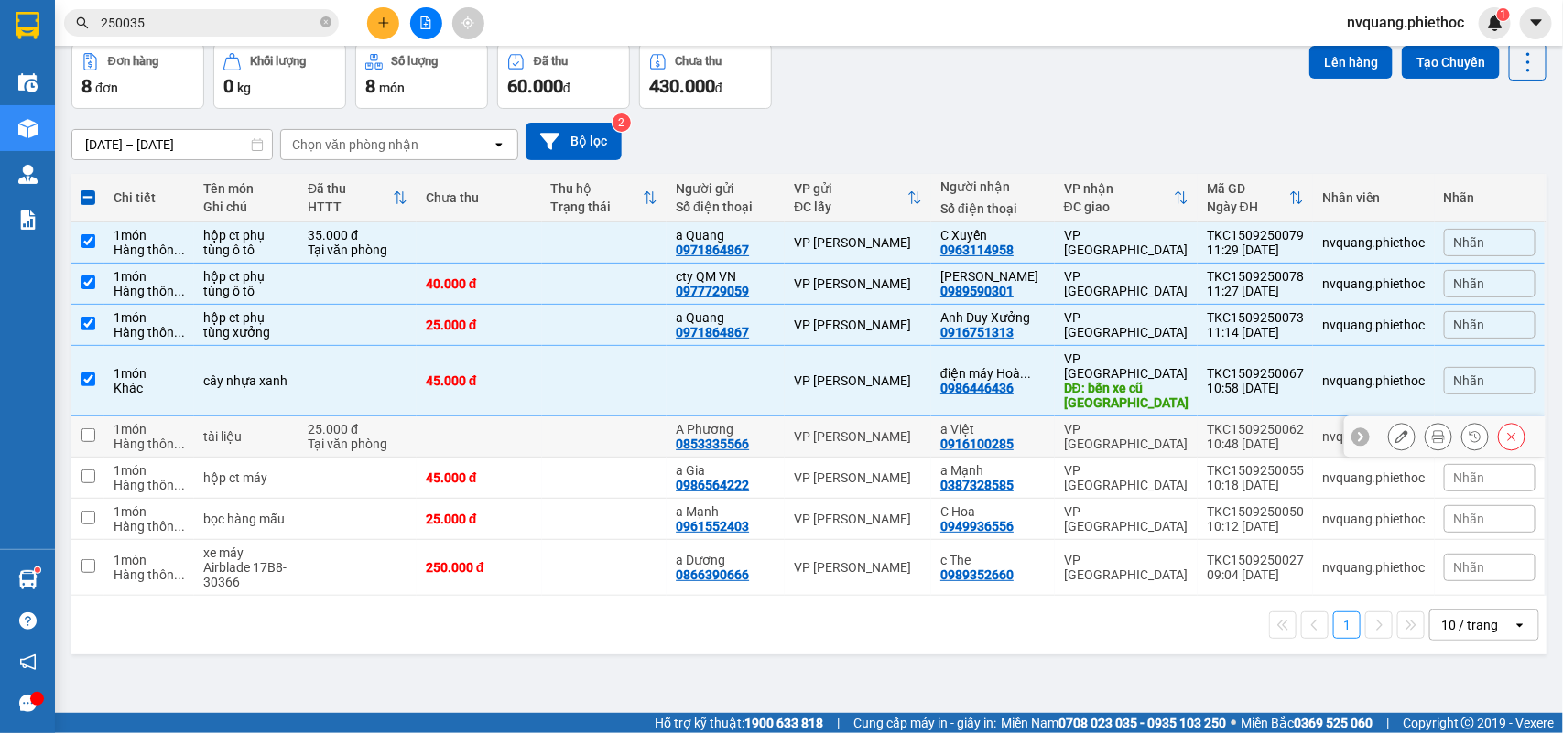
click at [378, 422] on div "25.000 đ" at bounding box center [358, 429] width 100 height 15
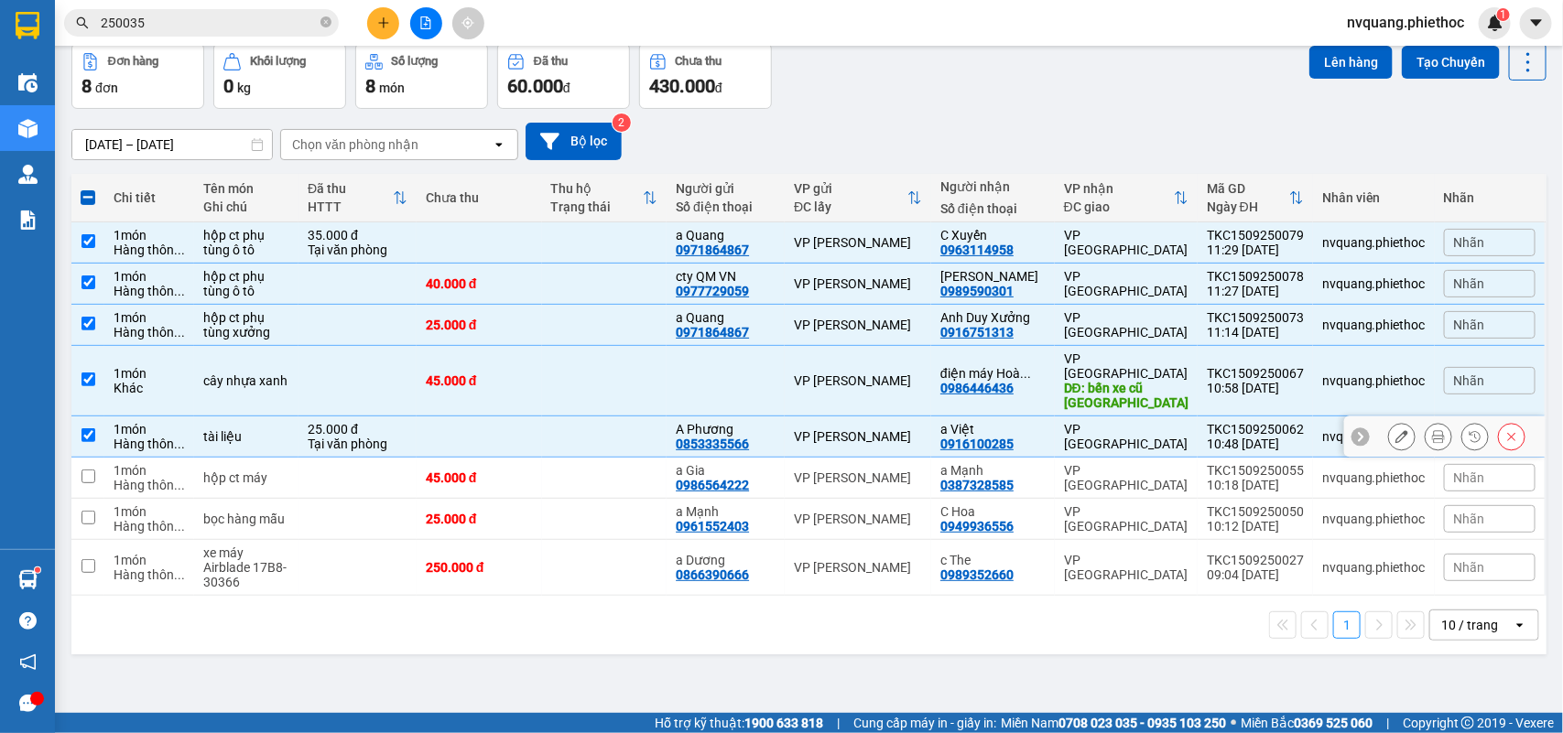
checkbox input "true"
click at [362, 463] on td at bounding box center [357, 478] width 118 height 41
checkbox input "true"
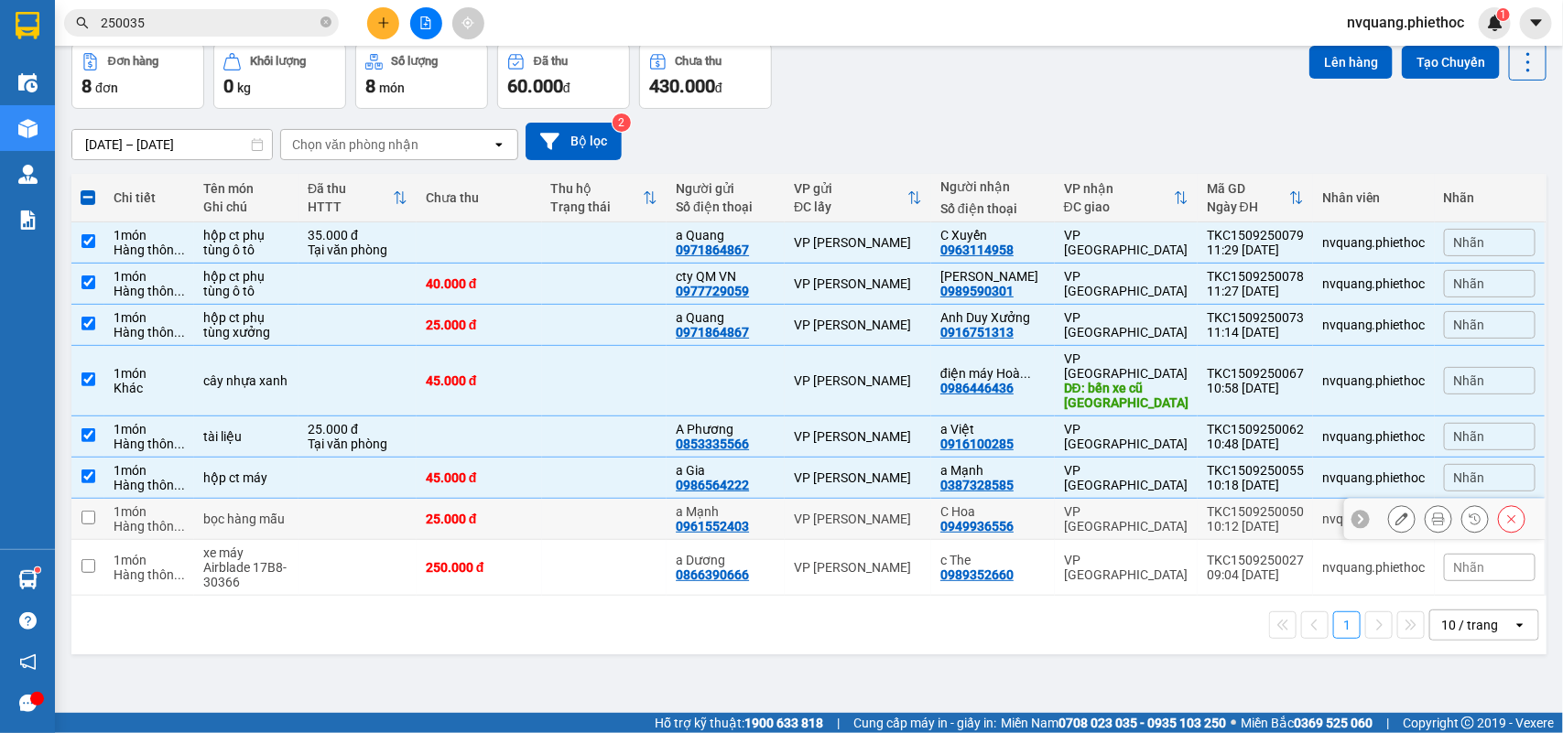
click at [355, 502] on td at bounding box center [357, 519] width 118 height 41
checkbox input "true"
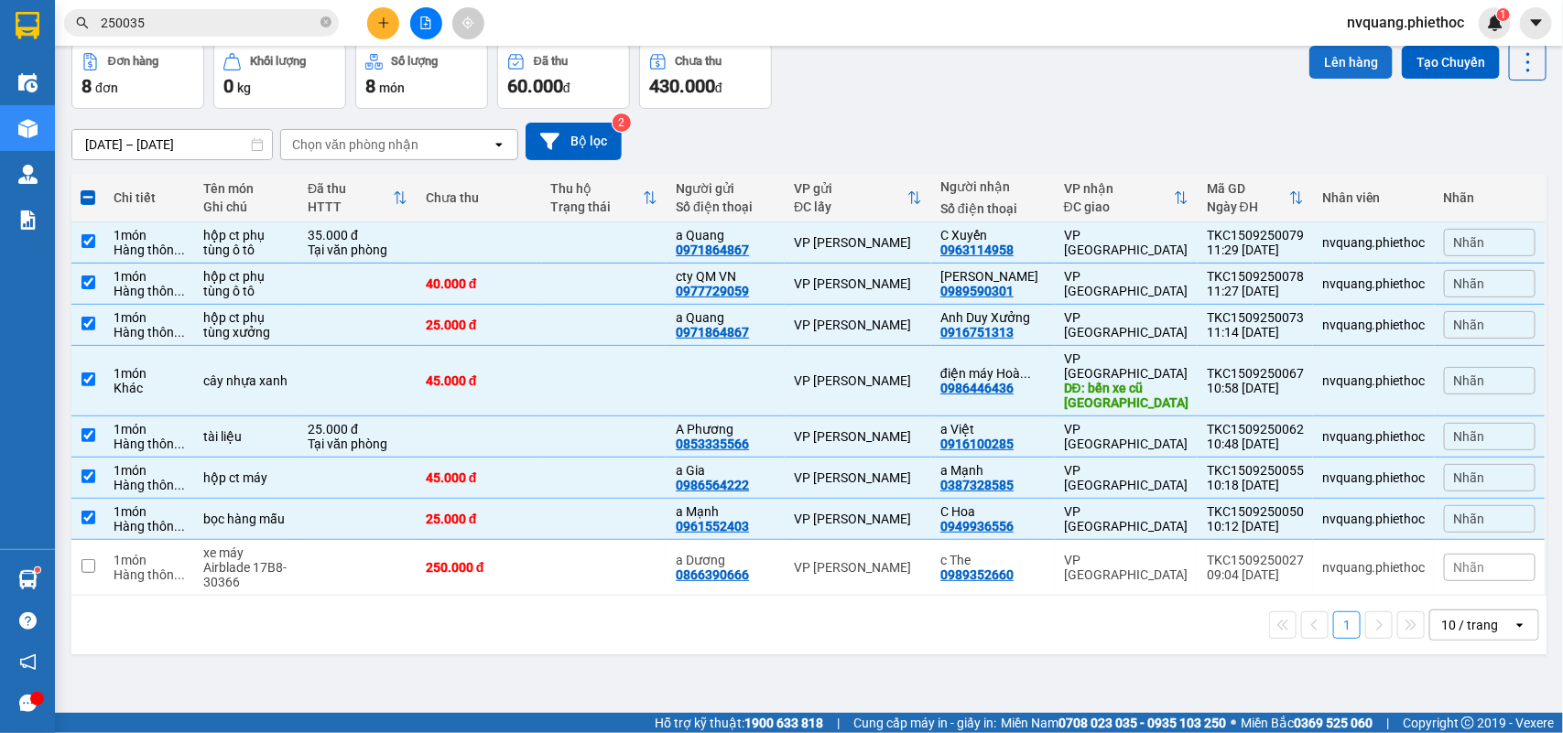
click at [1333, 62] on button "Lên hàng" at bounding box center [1350, 62] width 83 height 33
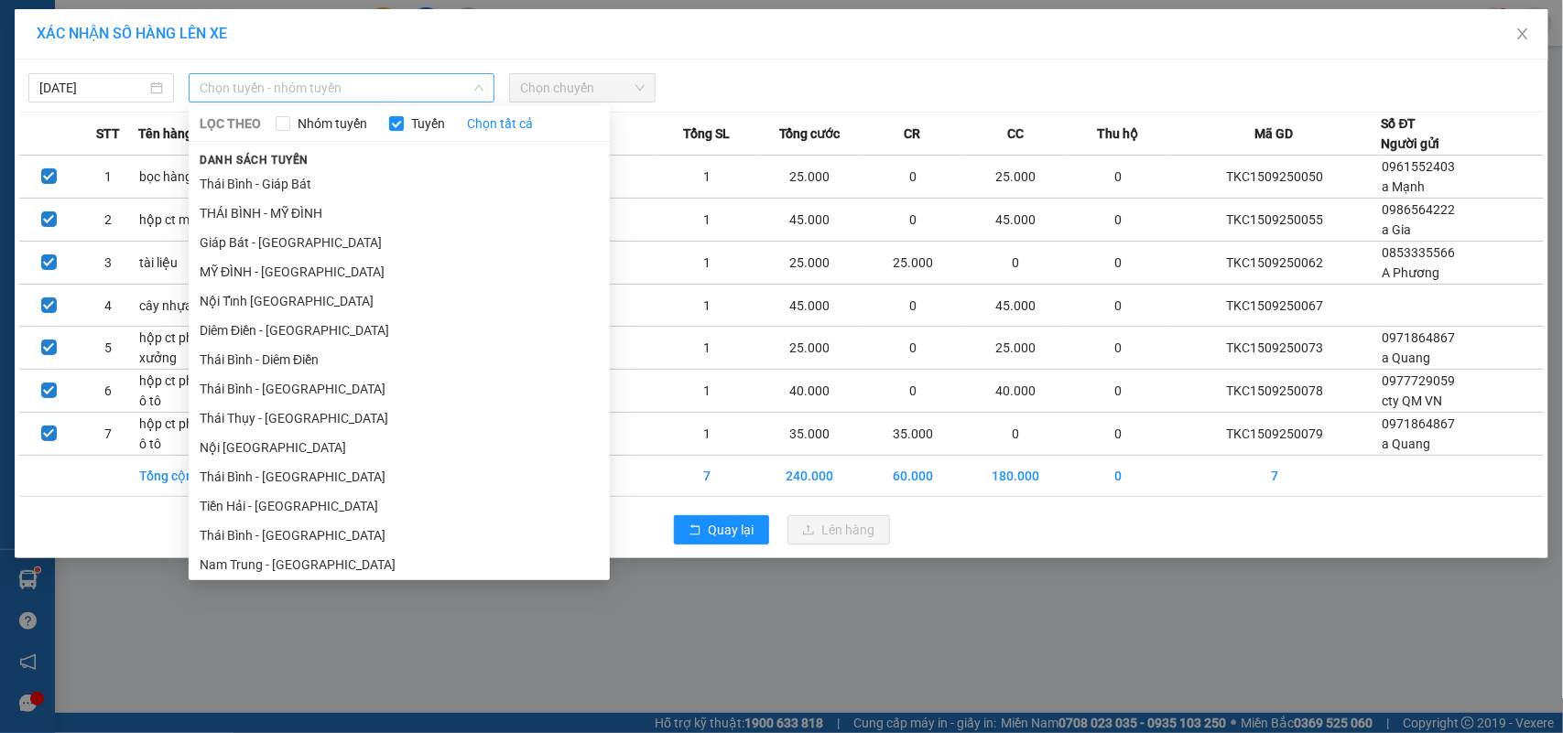
click at [293, 83] on span "Chọn tuyến - nhóm tuyến" at bounding box center [342, 87] width 284 height 27
click at [252, 243] on li "Giáp Bát - [GEOGRAPHIC_DATA]" at bounding box center [399, 242] width 421 height 29
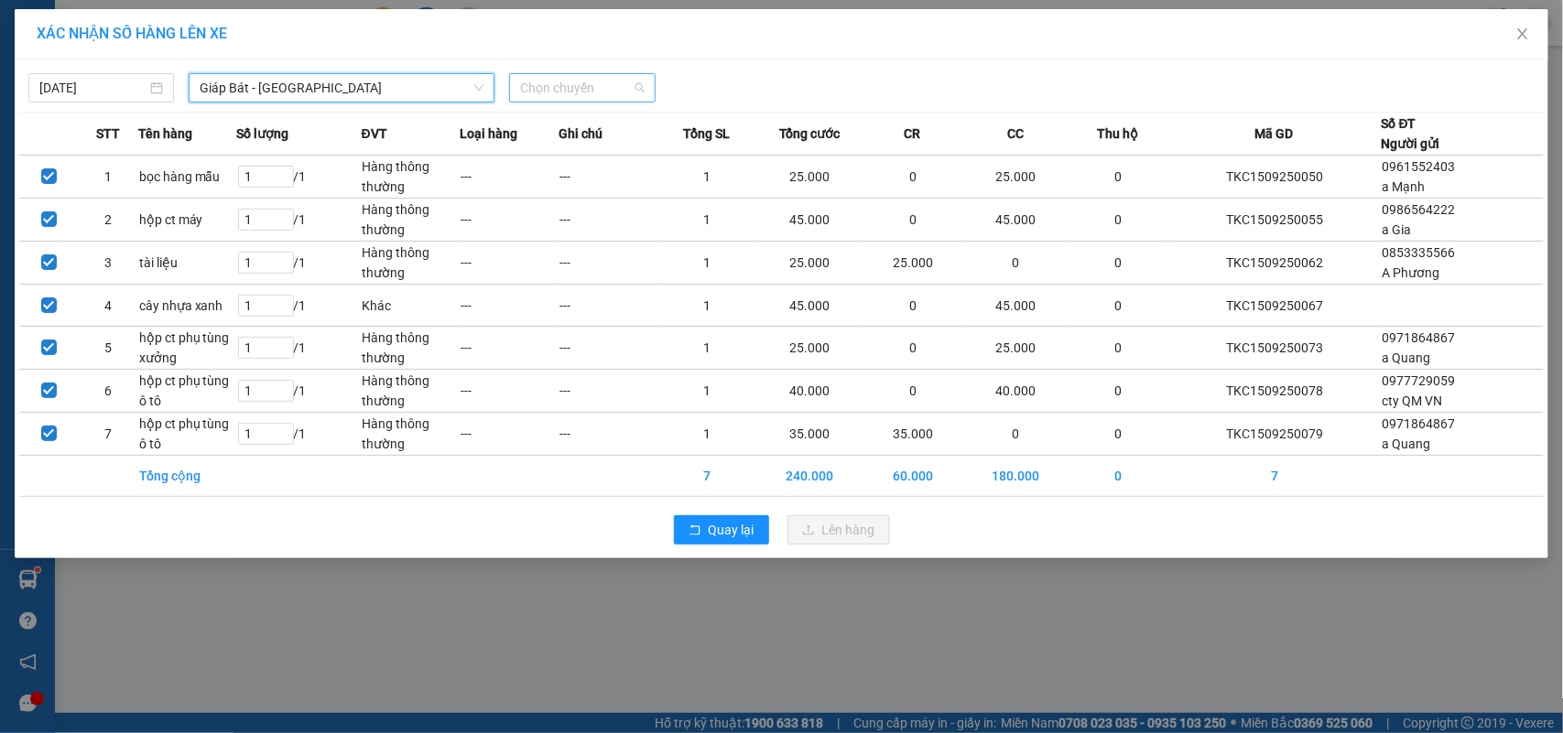
click at [532, 92] on span "Chọn chuyến" at bounding box center [582, 87] width 124 height 27
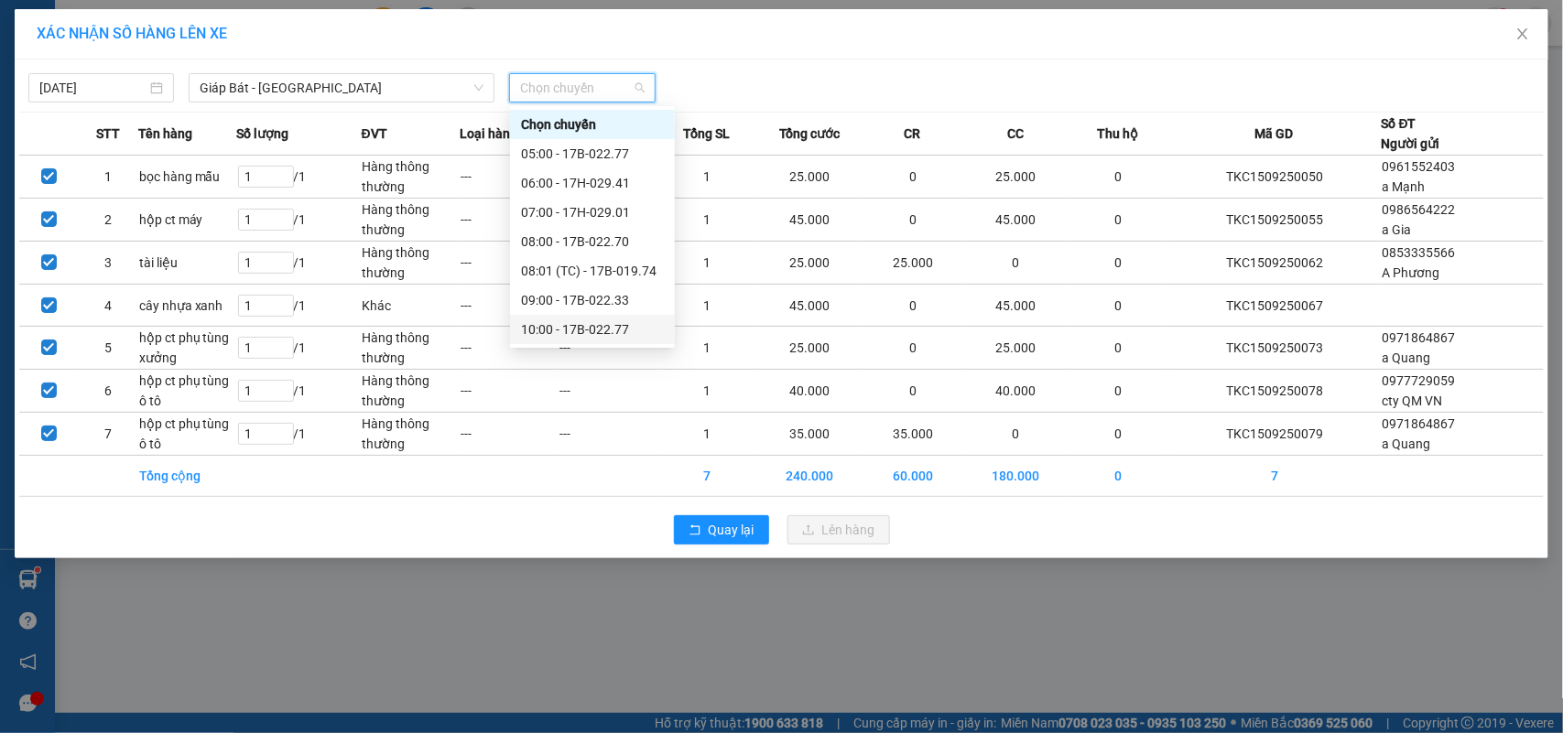
scroll to position [114, 0]
click at [602, 271] on div "12:00 - 17H-029.41" at bounding box center [592, 274] width 143 height 20
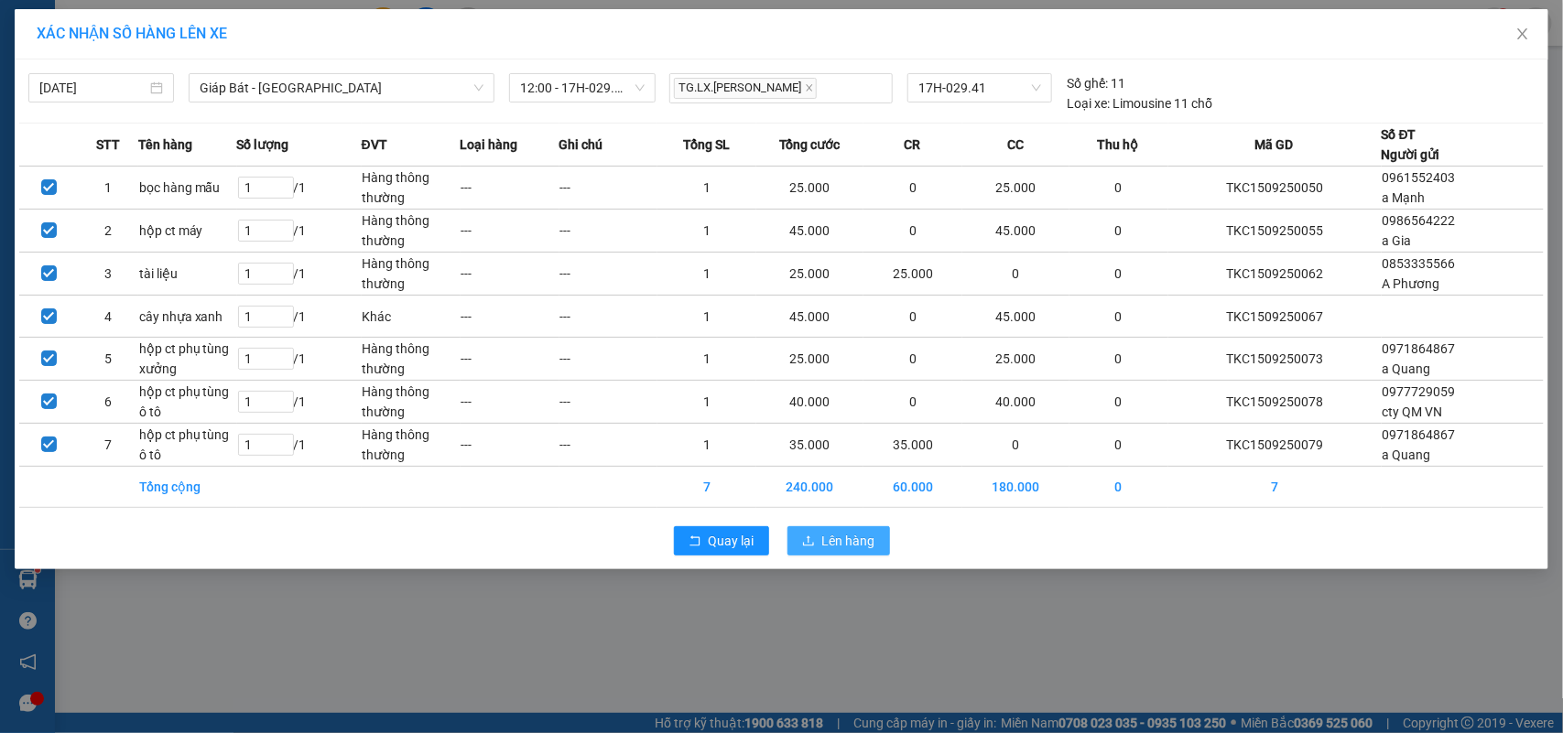
click at [825, 543] on span "Lên hàng" at bounding box center [848, 541] width 53 height 20
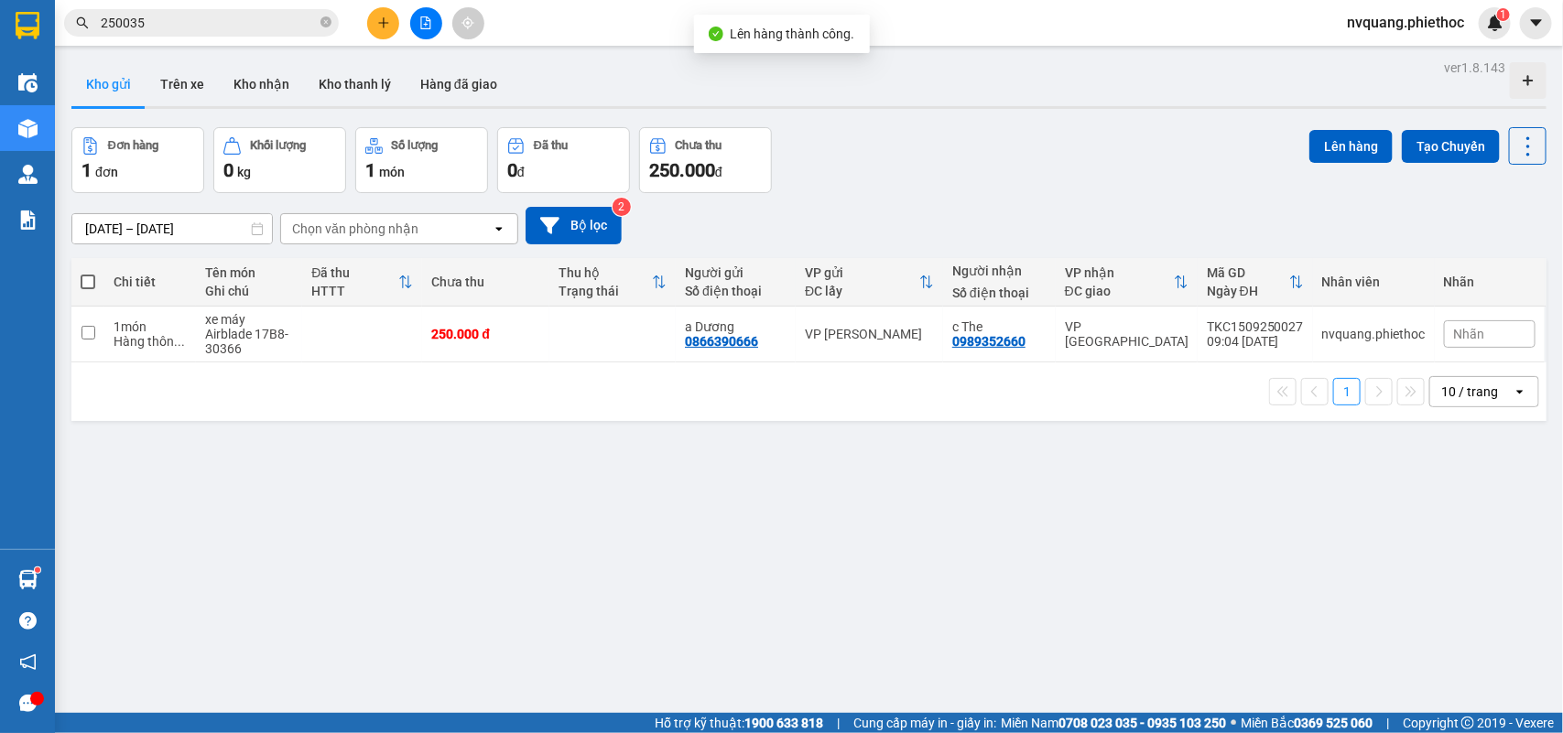
click at [374, 19] on button at bounding box center [383, 23] width 32 height 32
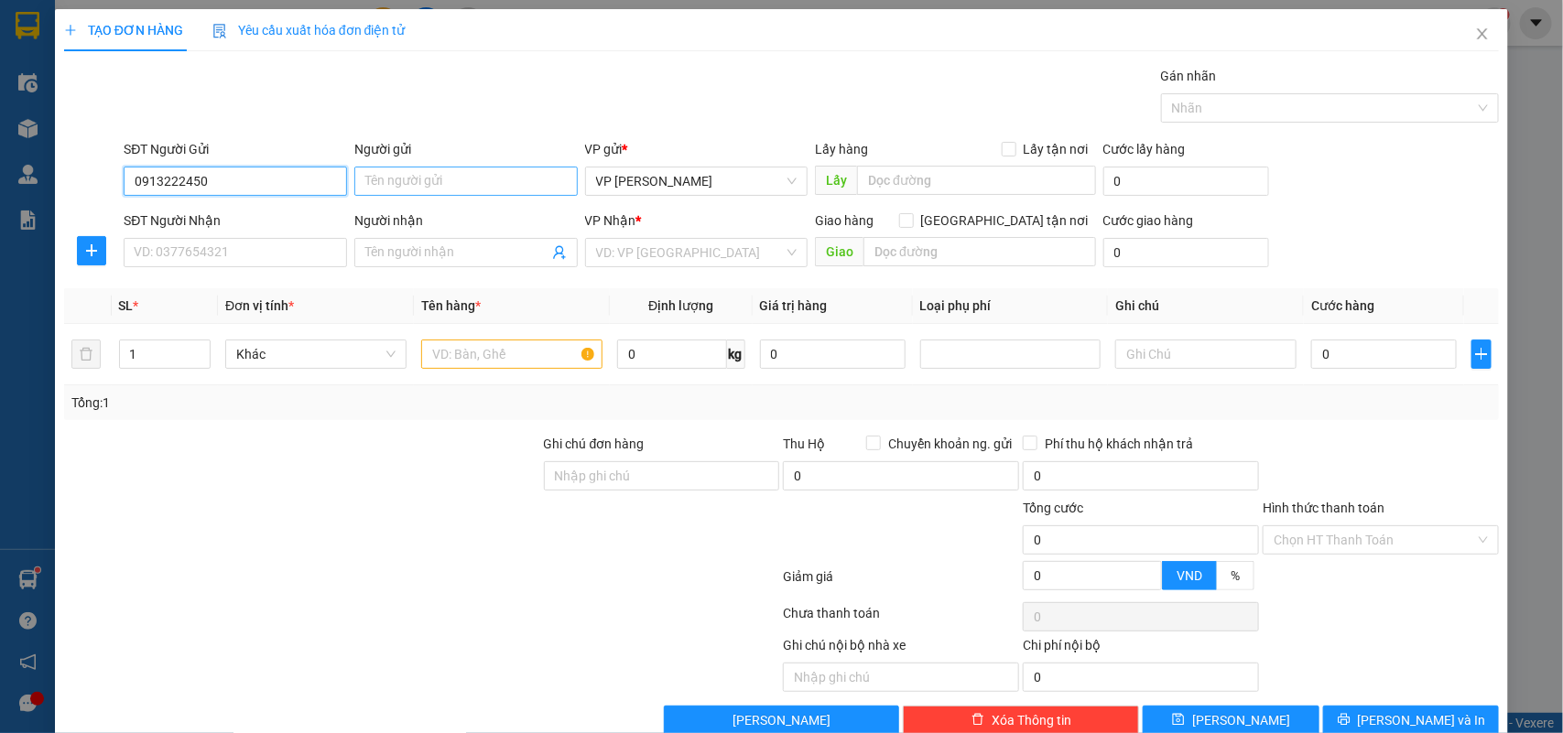
type input "0913222450"
click at [374, 181] on input "Người gửi" at bounding box center [465, 181] width 223 height 29
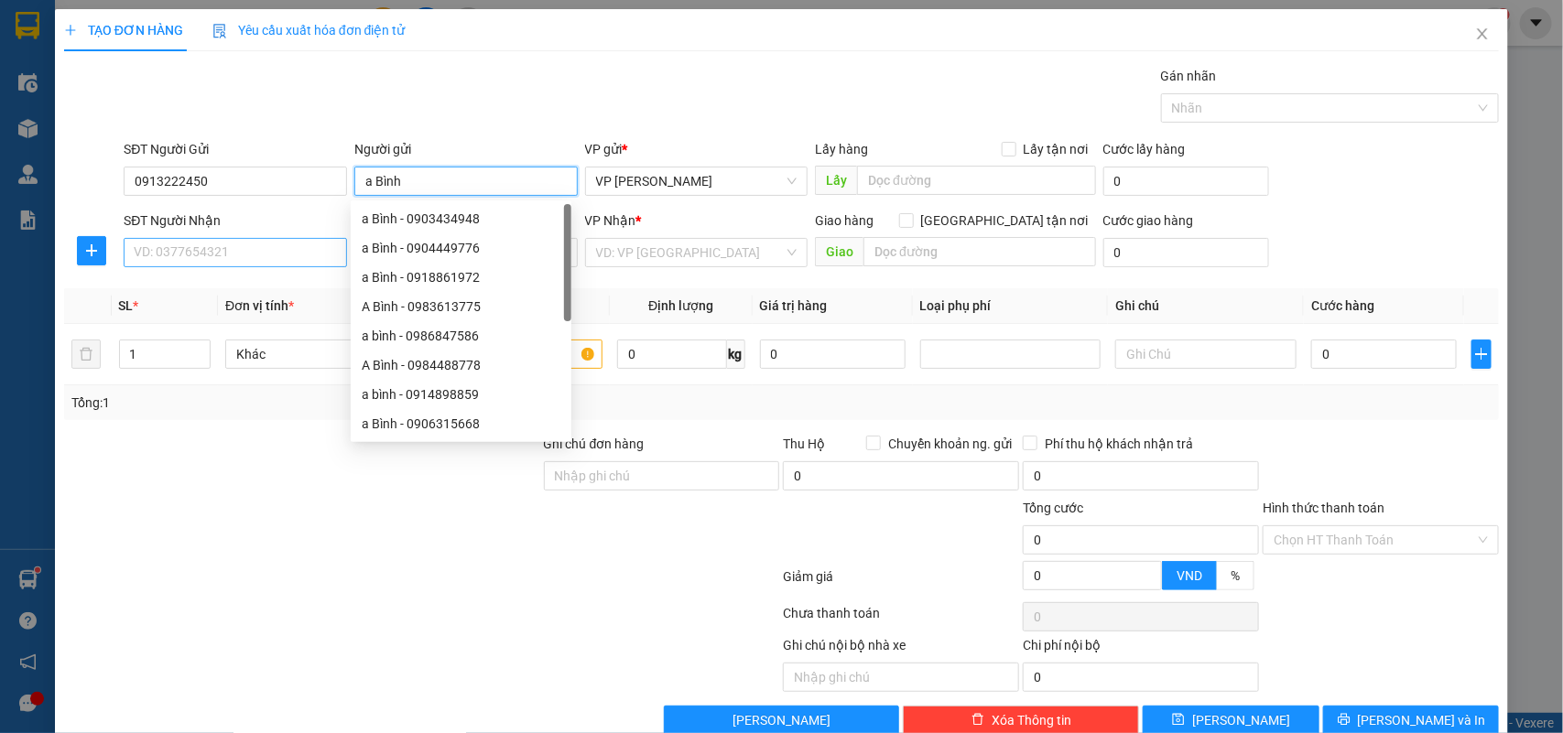
type input "a Bình"
click at [255, 265] on input "SĐT Người Nhận" at bounding box center [235, 252] width 223 height 29
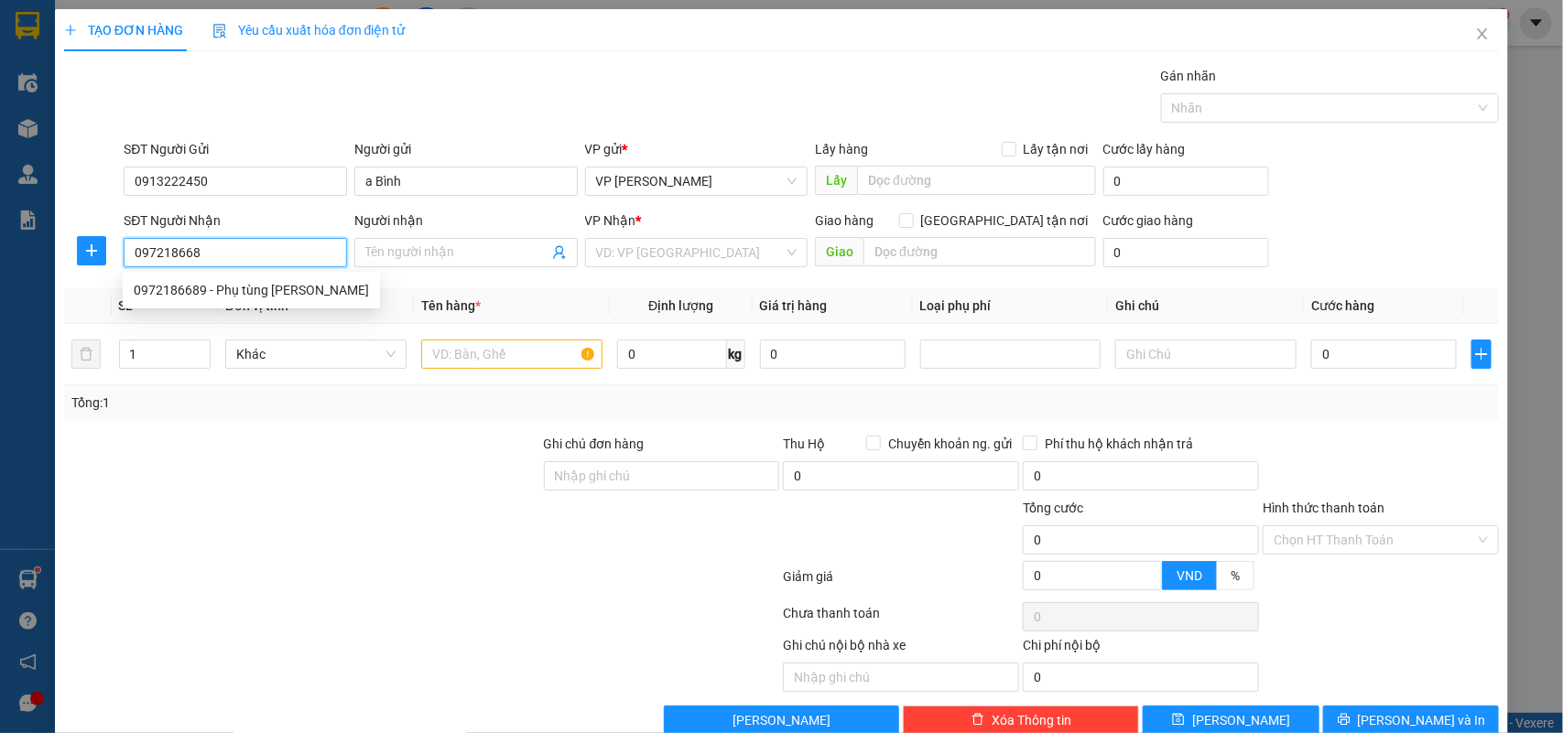
type input "0972186689"
click at [276, 285] on div "0972186689 - Phụ tùng [PERSON_NAME]" at bounding box center [251, 290] width 235 height 20
type input "Phụ tùng [PERSON_NAME]"
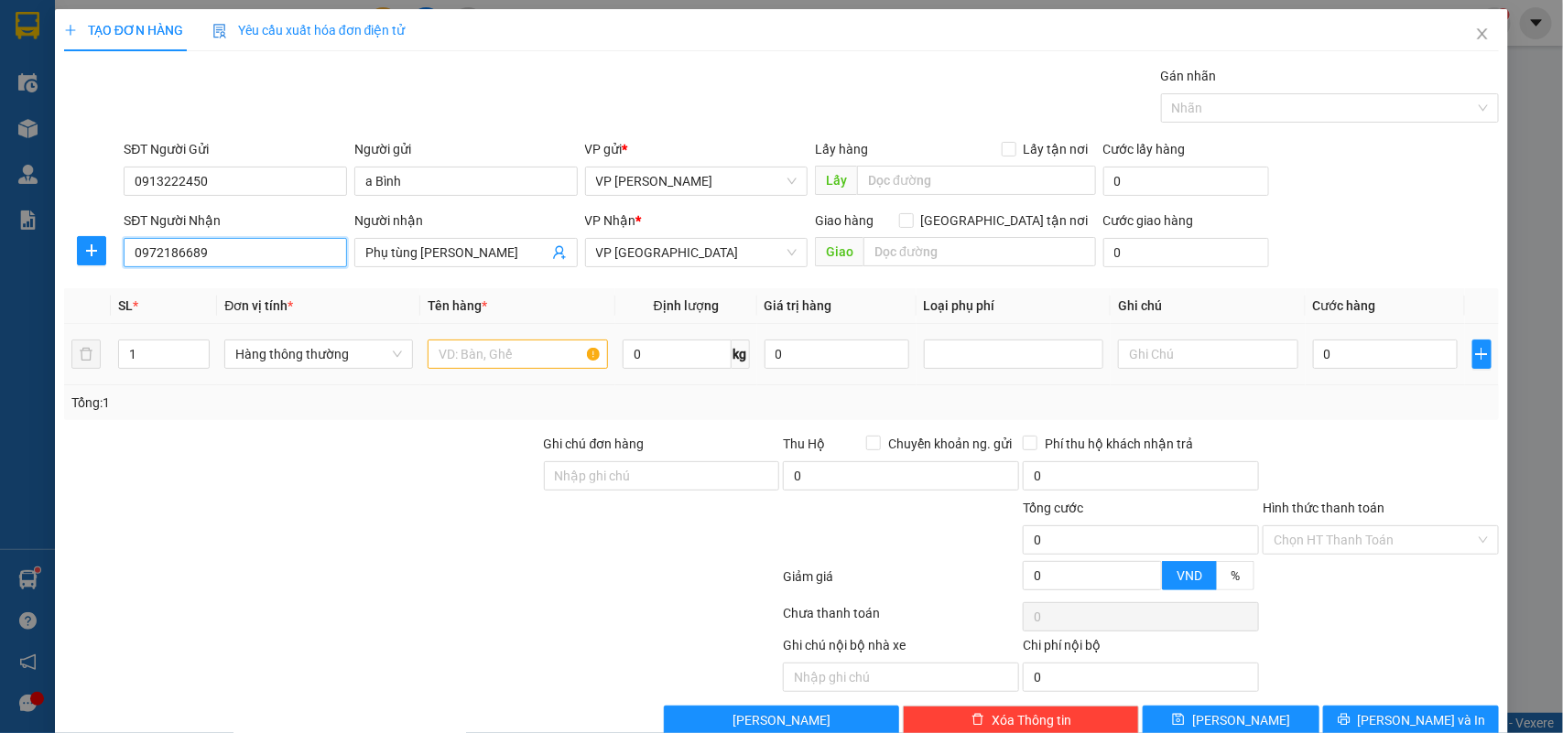
type input "0972186689"
click at [462, 357] on input "text" at bounding box center [518, 354] width 180 height 29
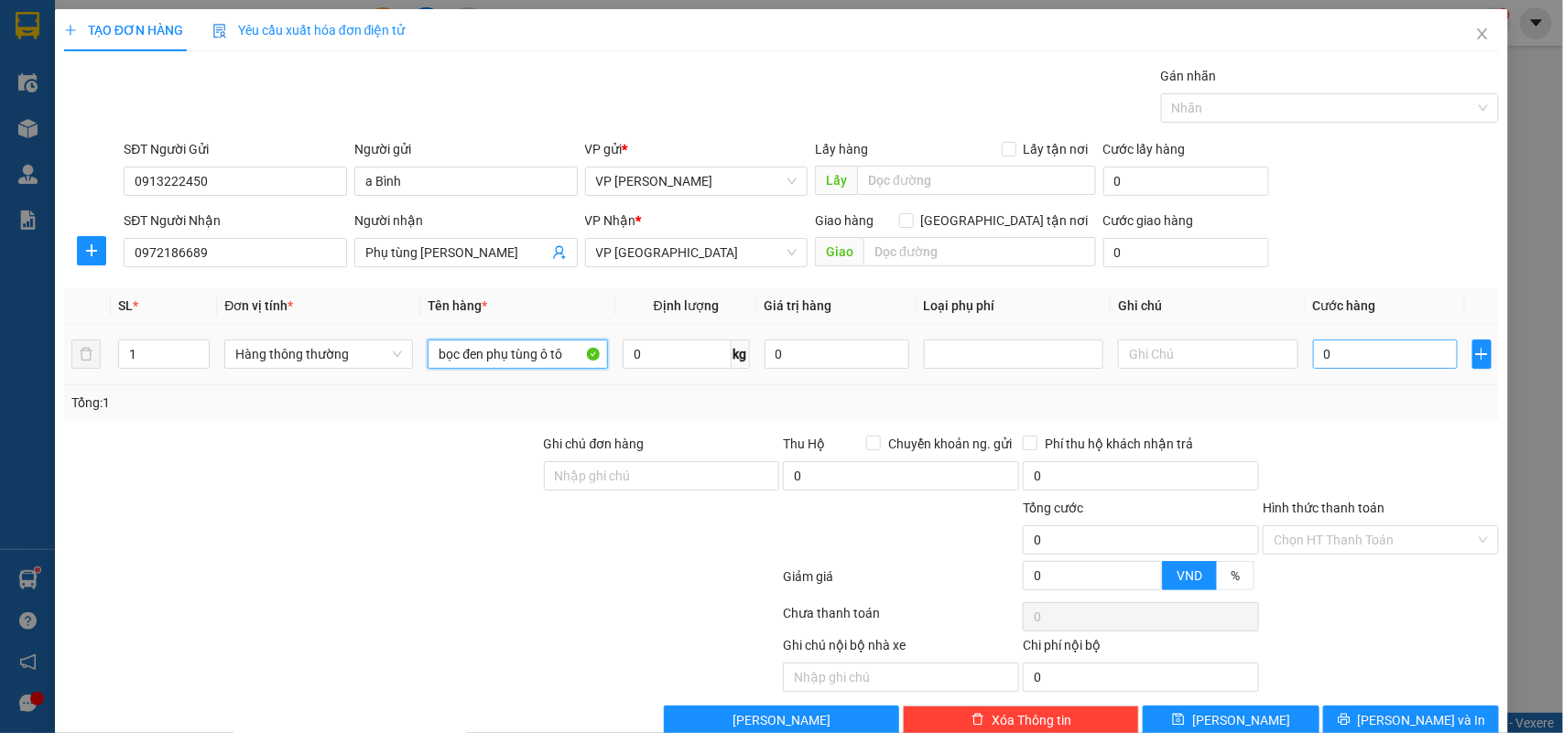
type input "bọc đen phụ tùng ô tô"
click at [1329, 358] on input "0" at bounding box center [1385, 354] width 145 height 29
type input "4"
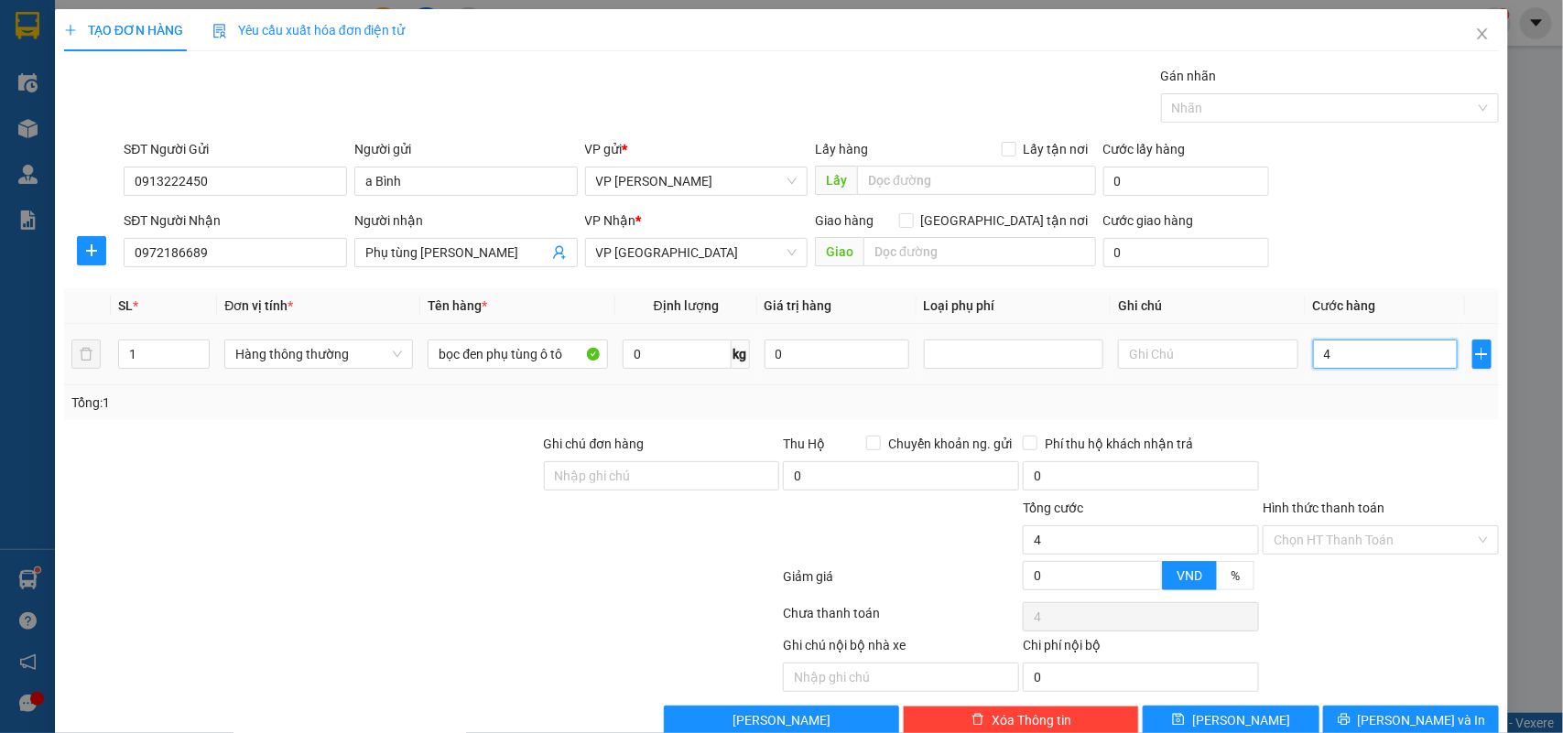
type input "40"
type input "40.000"
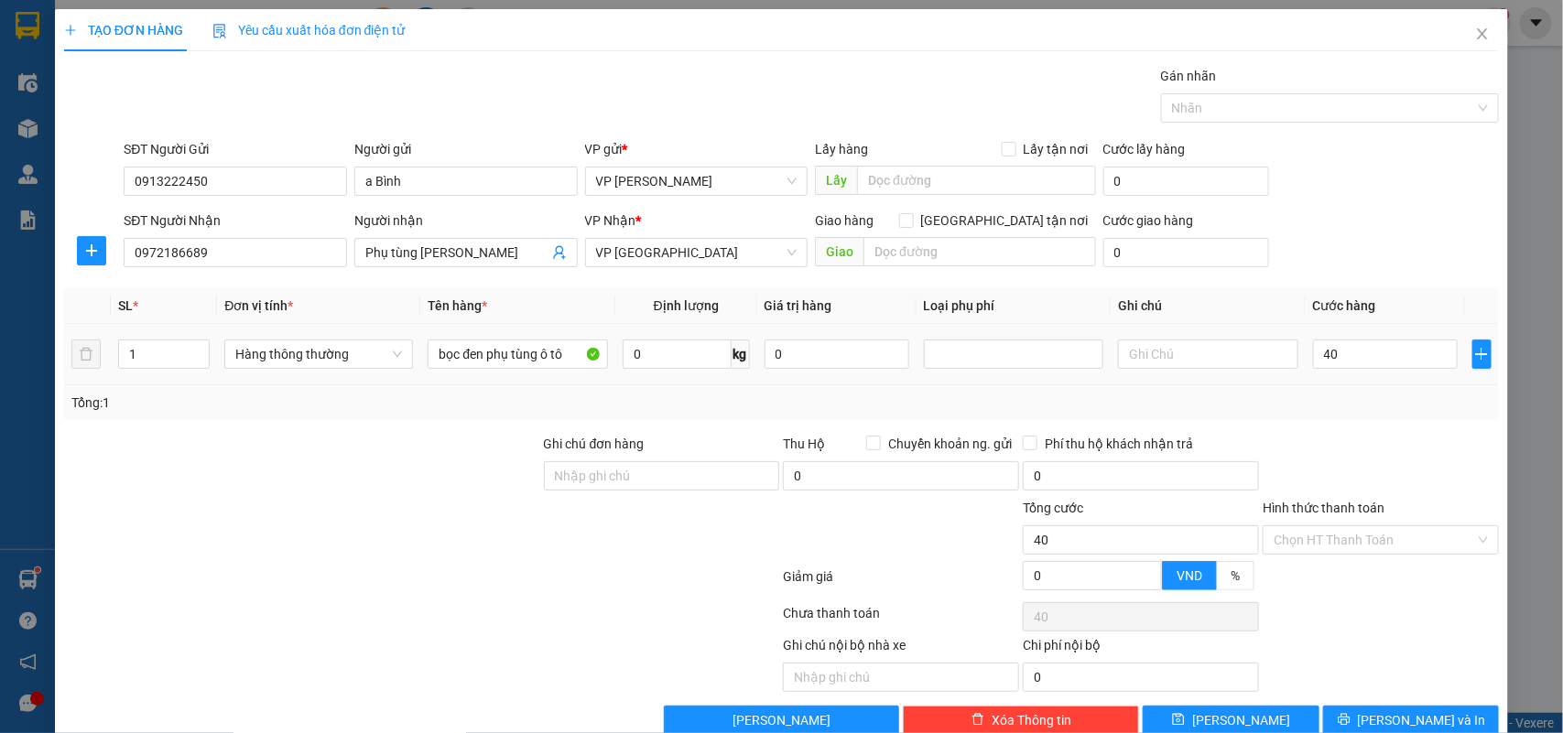
type input "40.000"
click at [1329, 378] on td "40.000" at bounding box center [1384, 354] width 159 height 61
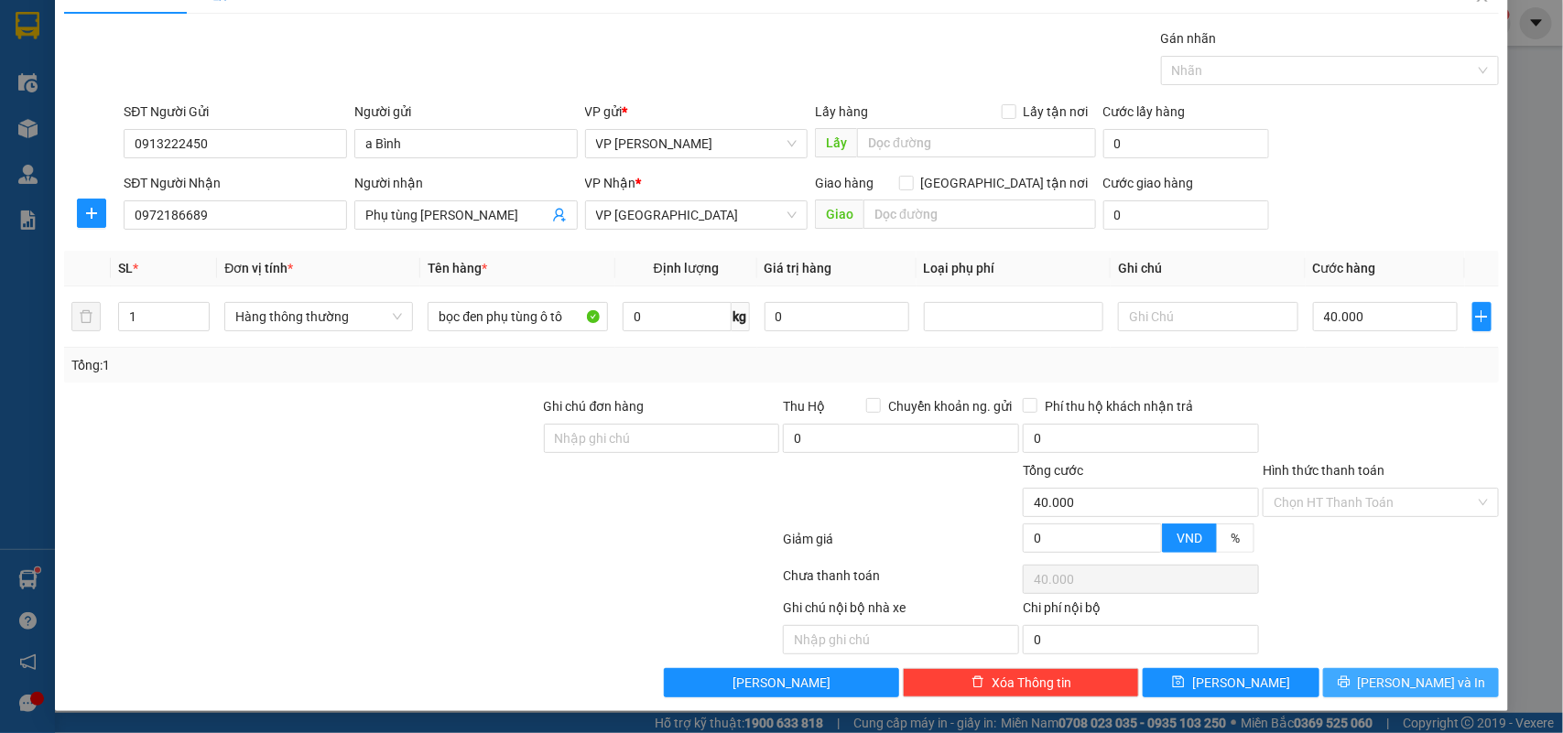
click at [1369, 671] on button "[PERSON_NAME] và In" at bounding box center [1411, 682] width 176 height 29
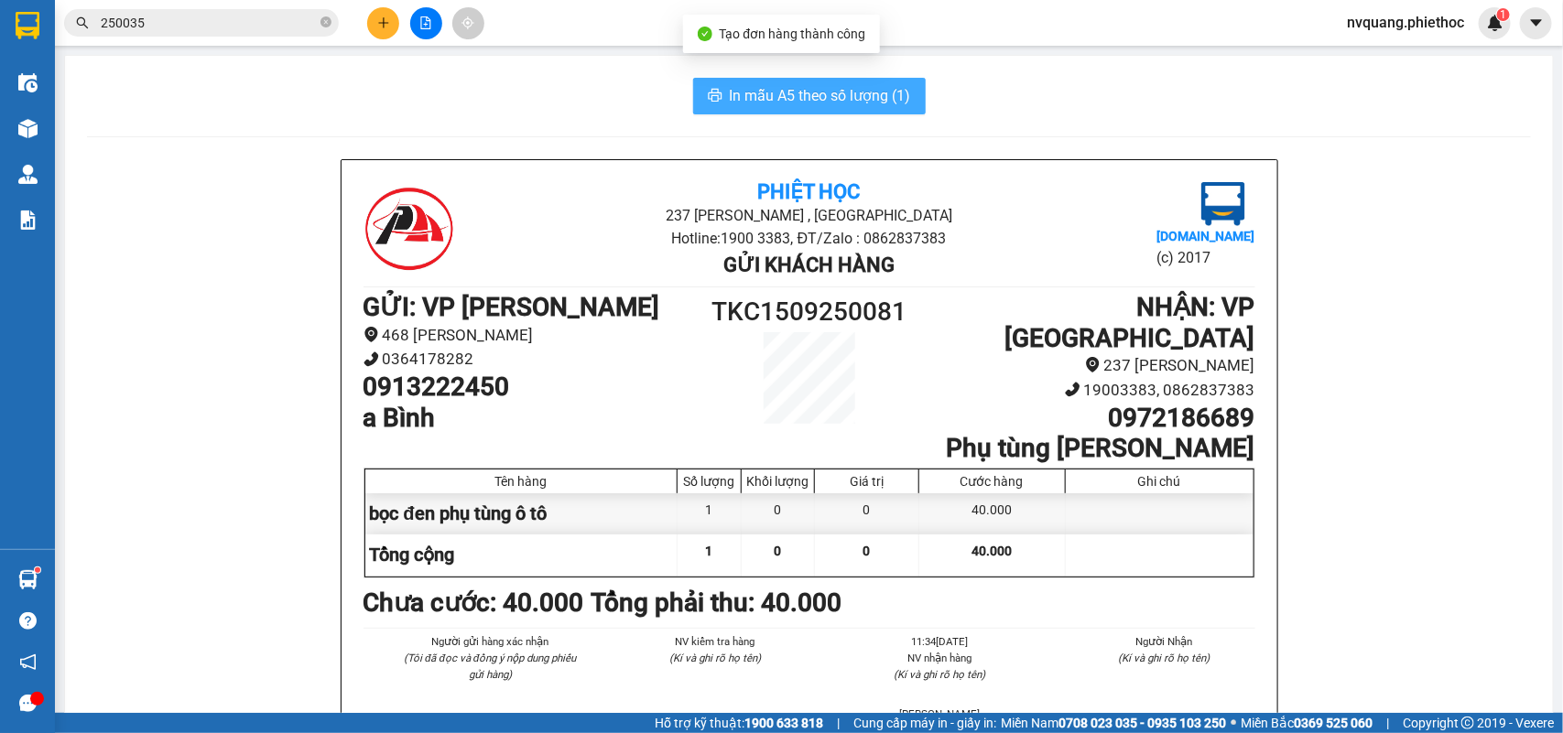
click at [834, 106] on span "In mẫu A5 theo số lượng (1)" at bounding box center [820, 95] width 181 height 23
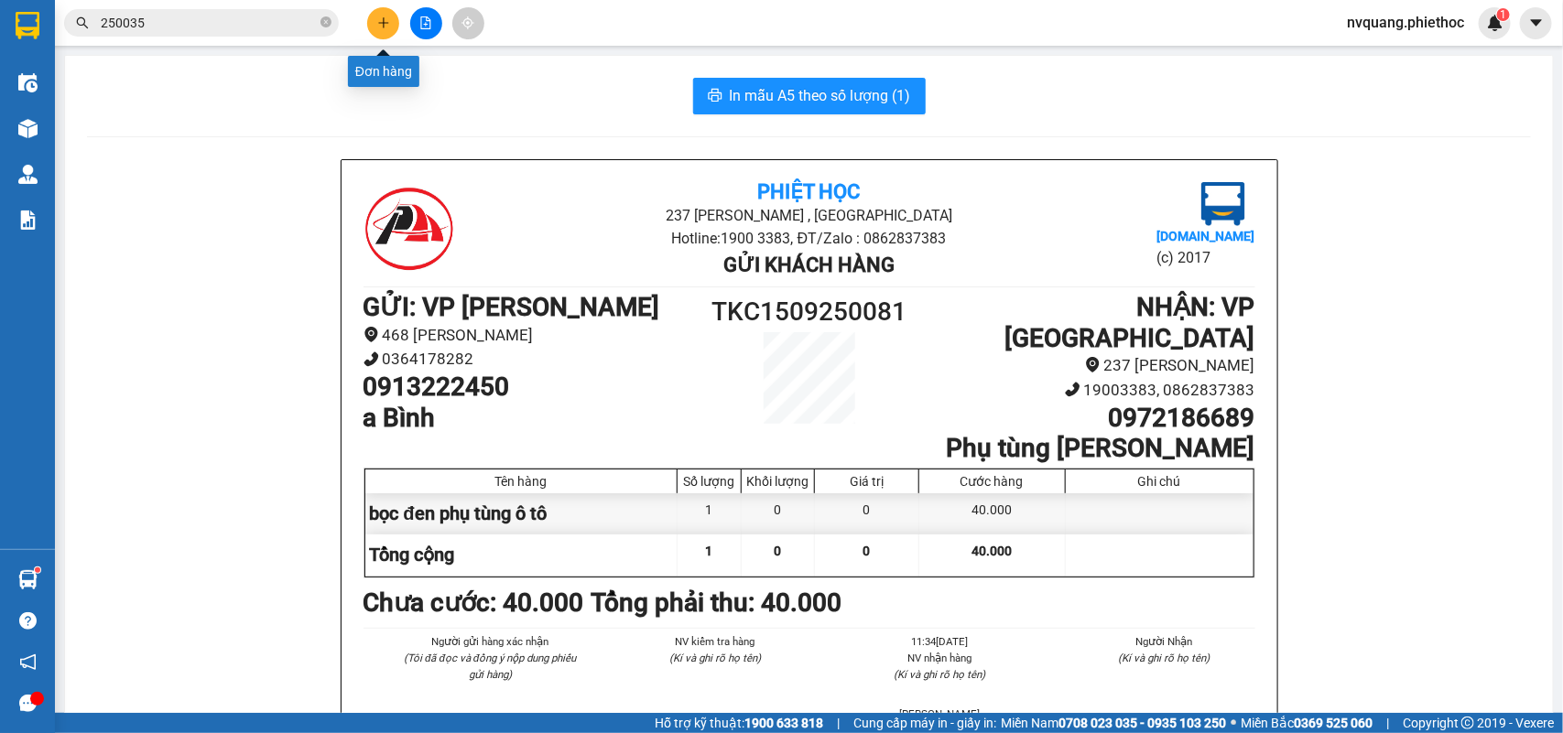
click at [383, 25] on icon "plus" at bounding box center [383, 22] width 1 height 10
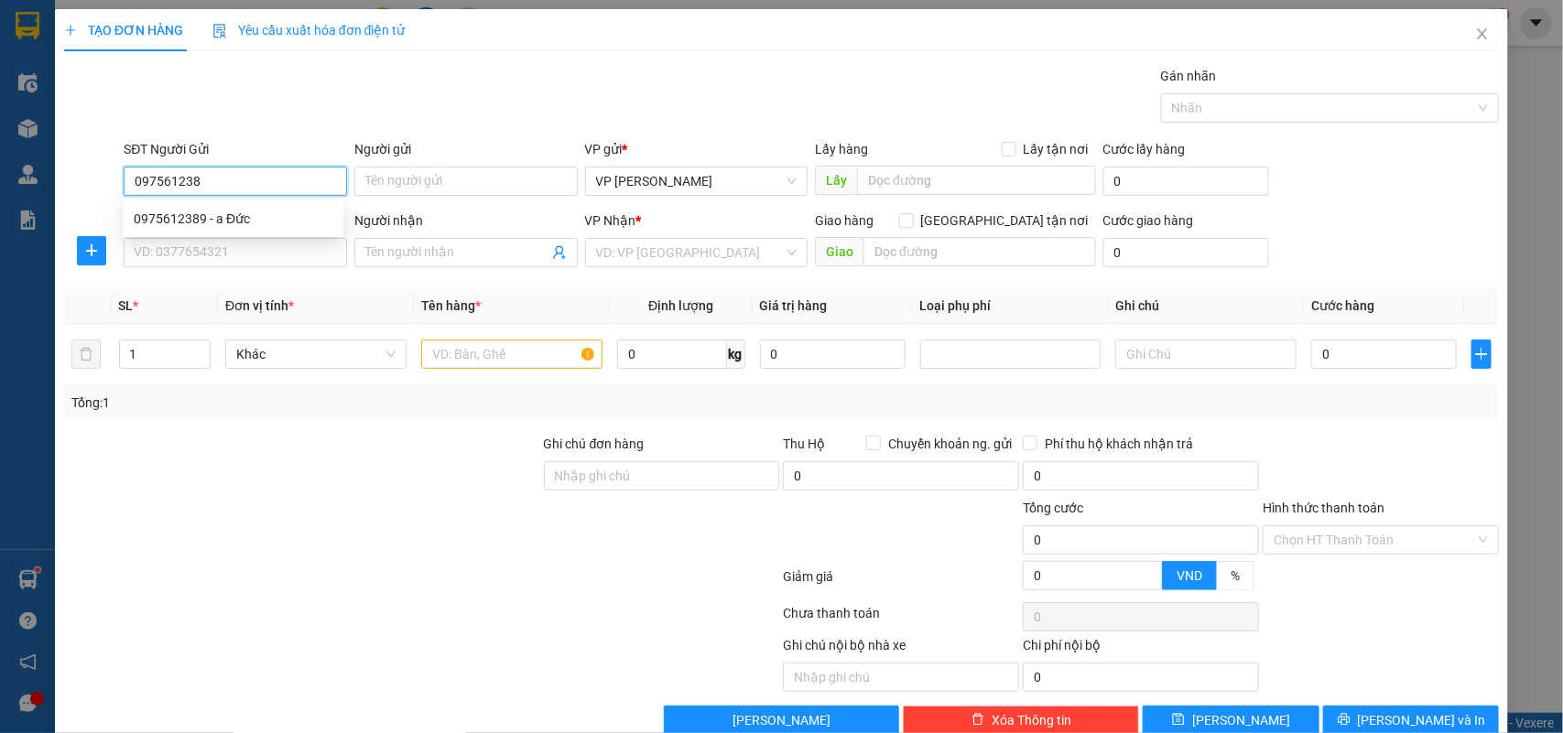
type input "0975612389"
click at [203, 218] on div "0975612389 - a Đức" at bounding box center [233, 219] width 199 height 20
type input "a Đức"
type input "0975612389"
click at [195, 254] on input "SĐT Người Nhận" at bounding box center [235, 252] width 223 height 29
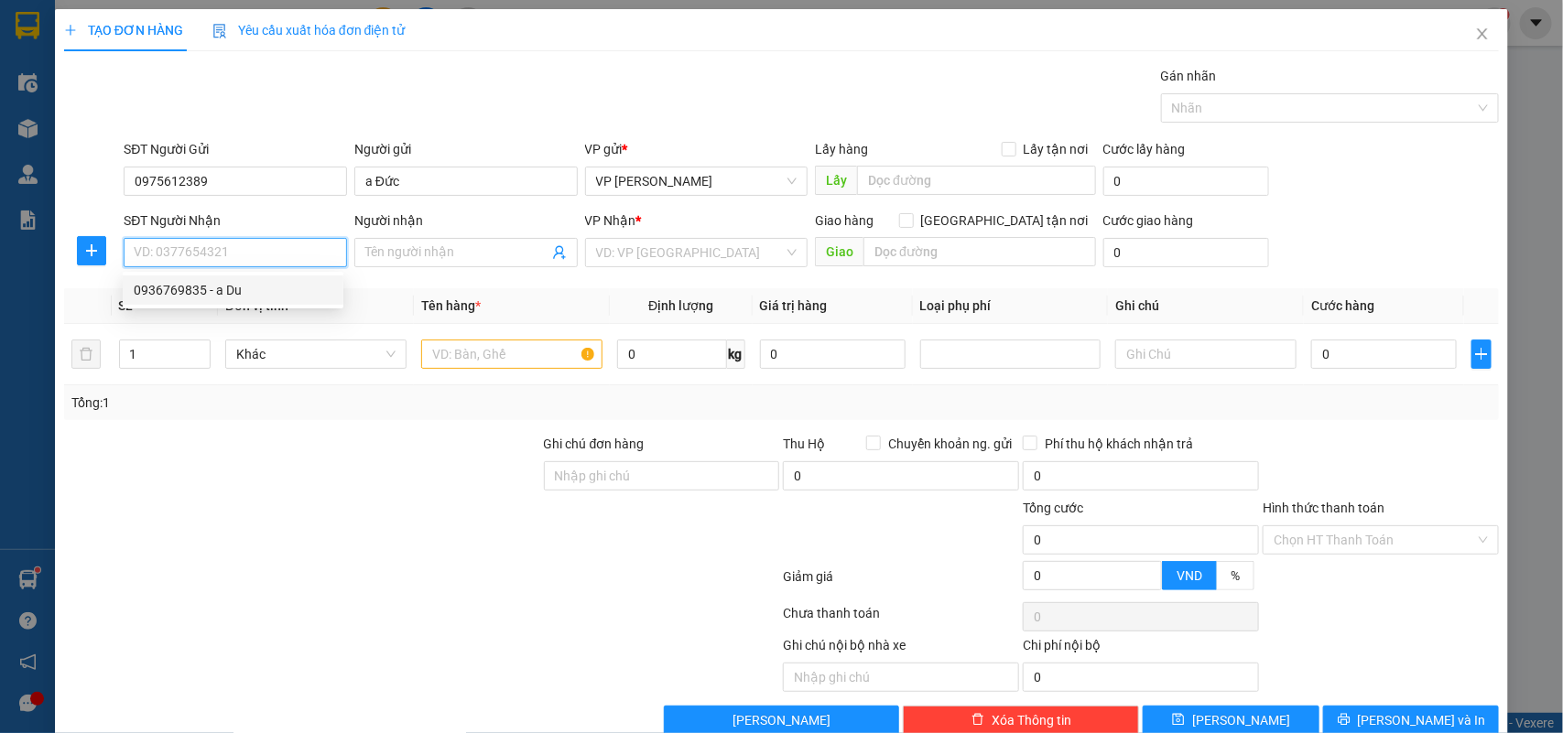
click at [239, 298] on div "0936769835 - a Du" at bounding box center [233, 290] width 199 height 20
type input "0936769835"
type input "a Du"
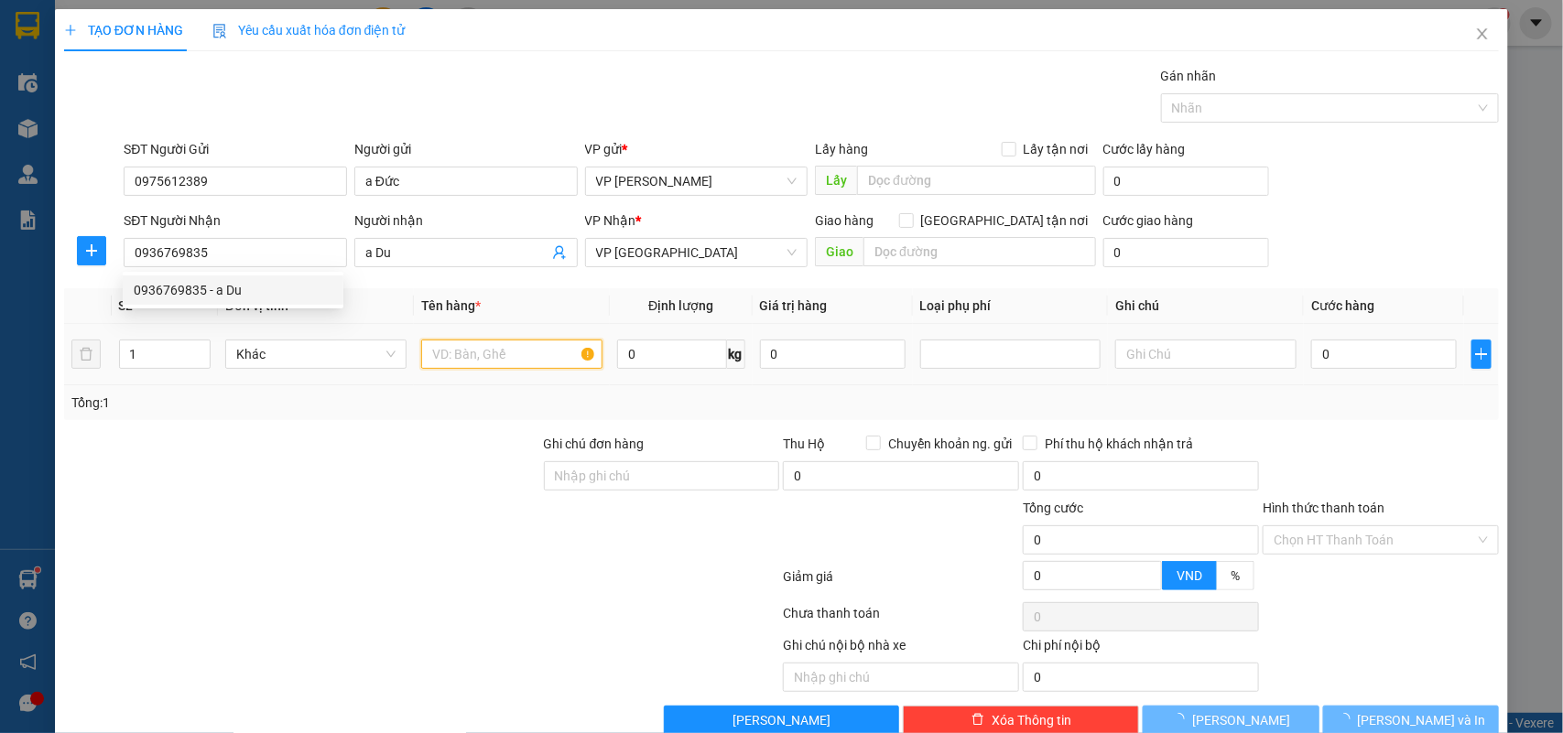
click at [449, 350] on input "text" at bounding box center [511, 354] width 181 height 29
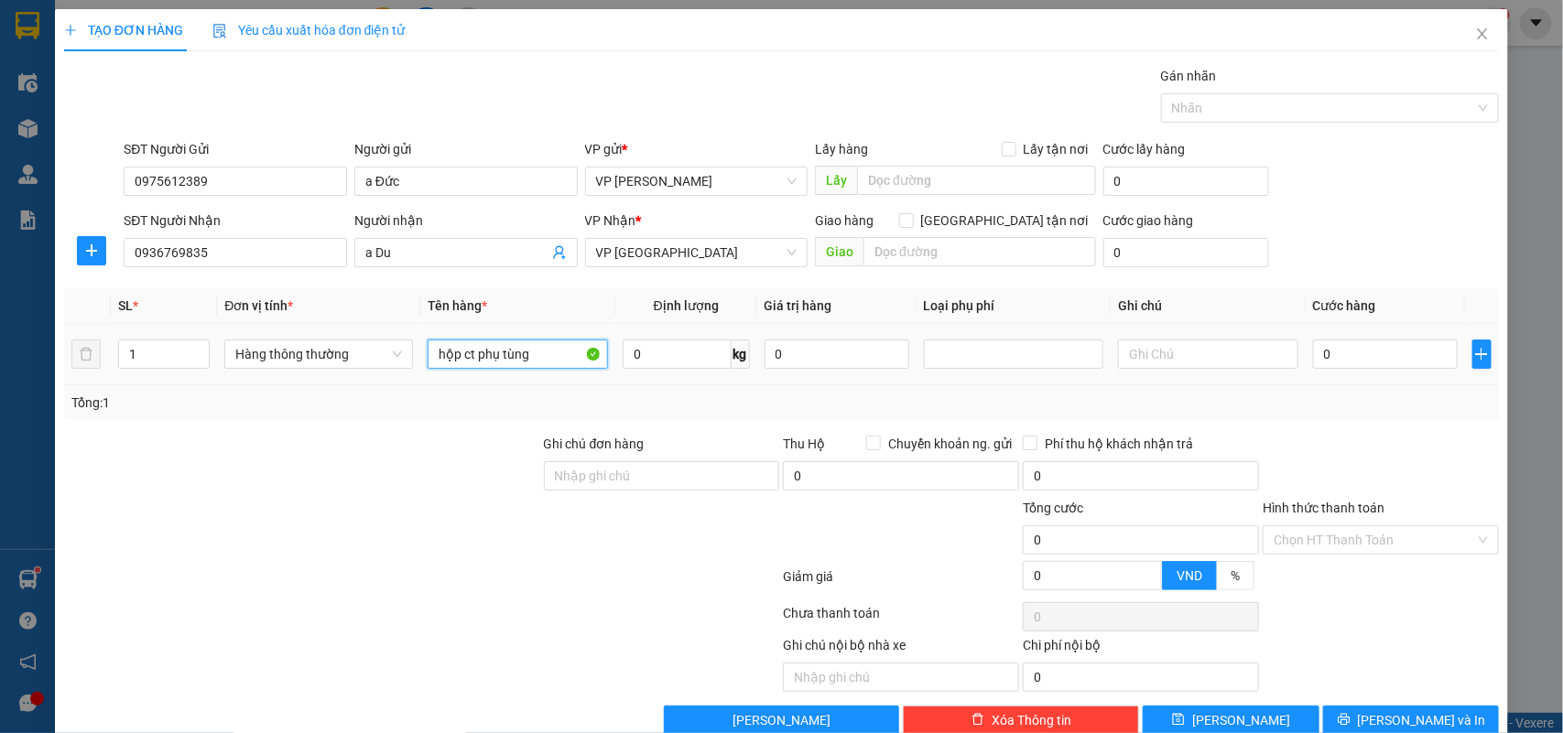
type input "hộp ct phụ tùng"
drag, startPoint x: 1357, startPoint y: 332, endPoint x: 1356, endPoint y: 344, distance: 11.9
click at [1358, 332] on td "0" at bounding box center [1384, 354] width 159 height 61
click at [1353, 345] on input "0" at bounding box center [1385, 354] width 145 height 29
type input "2"
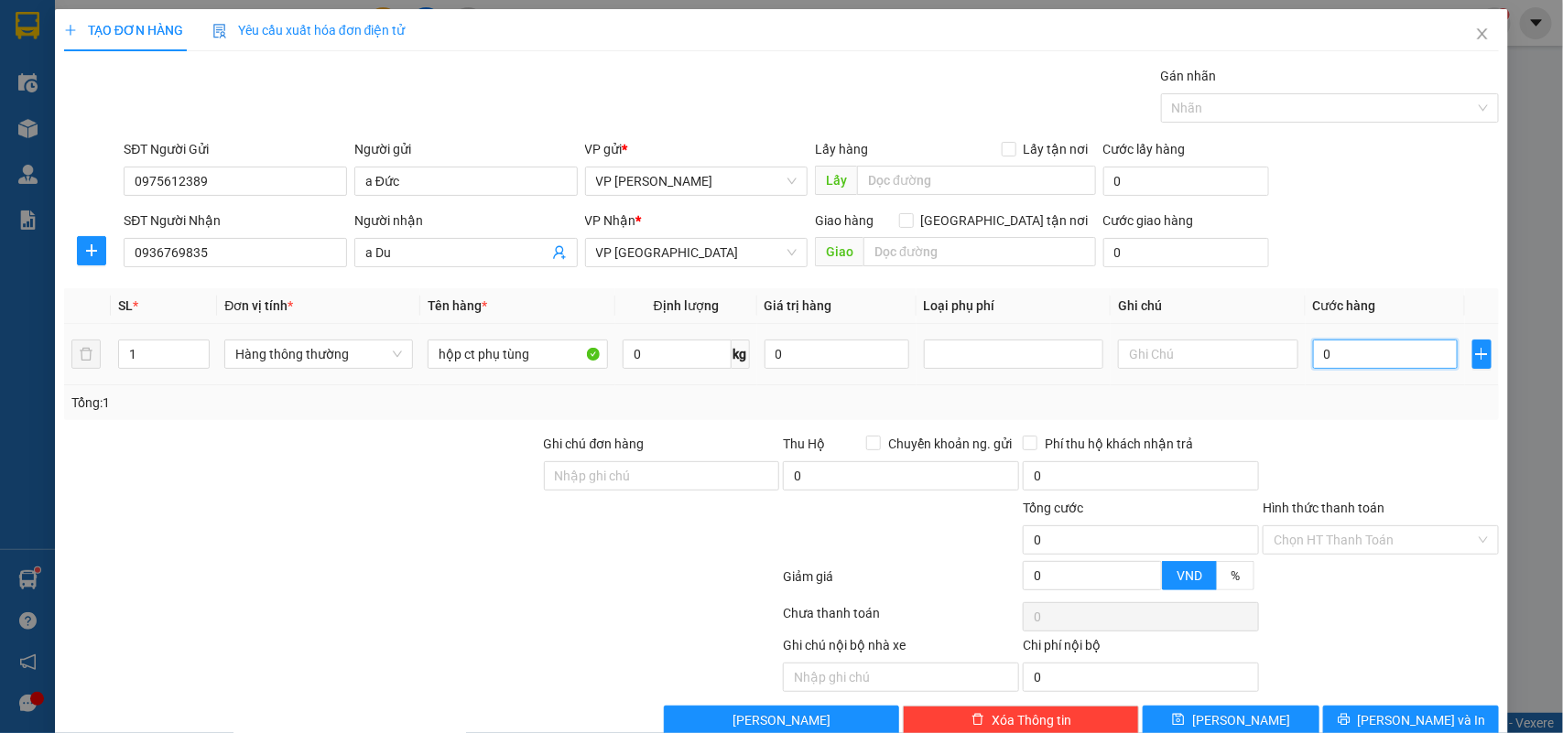
type input "2"
type input "25"
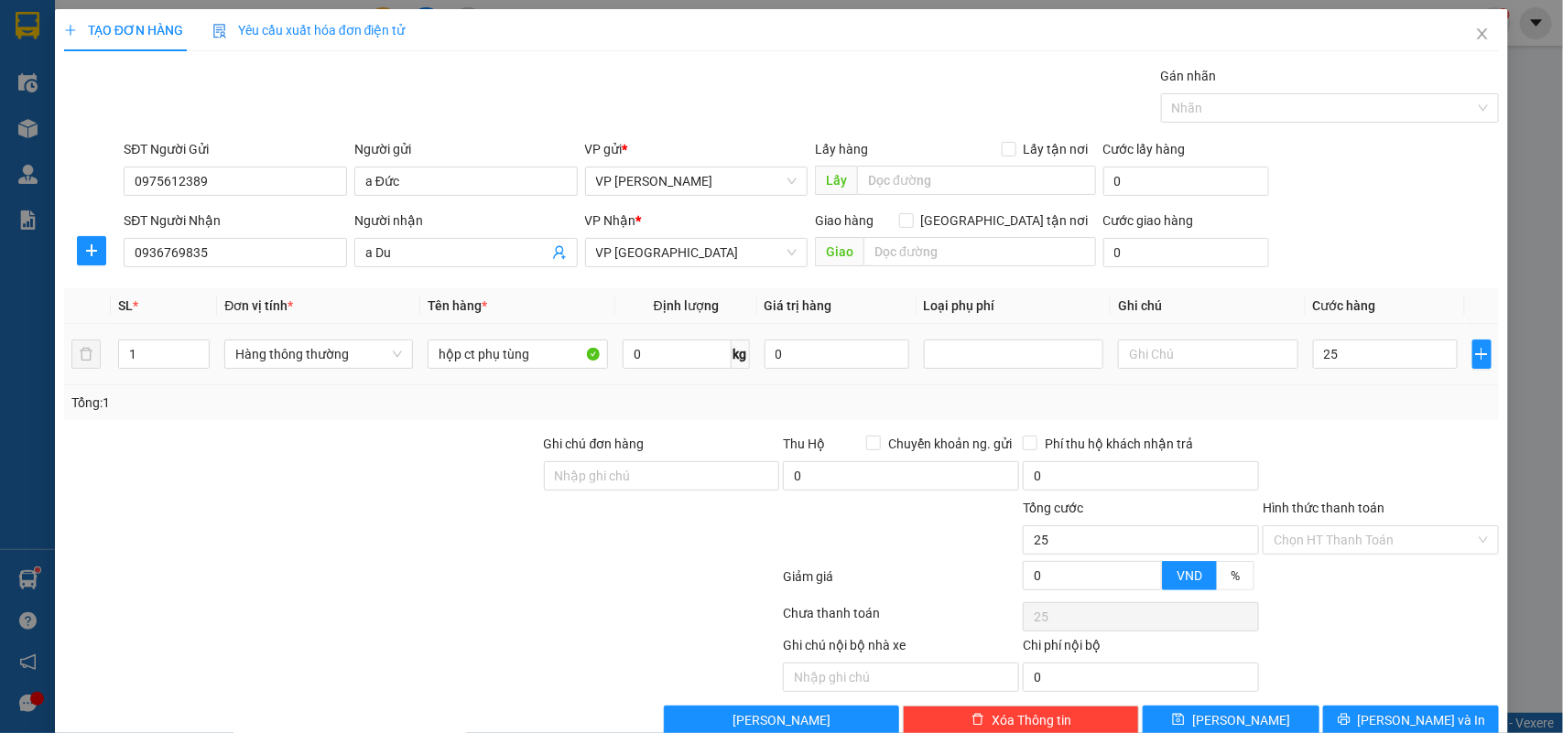
type input "25.000"
click at [1342, 426] on div "Transit Pickup Surcharge Ids Transit Deliver Surcharge Ids Transit Deliver Surc…" at bounding box center [781, 400] width 1435 height 669
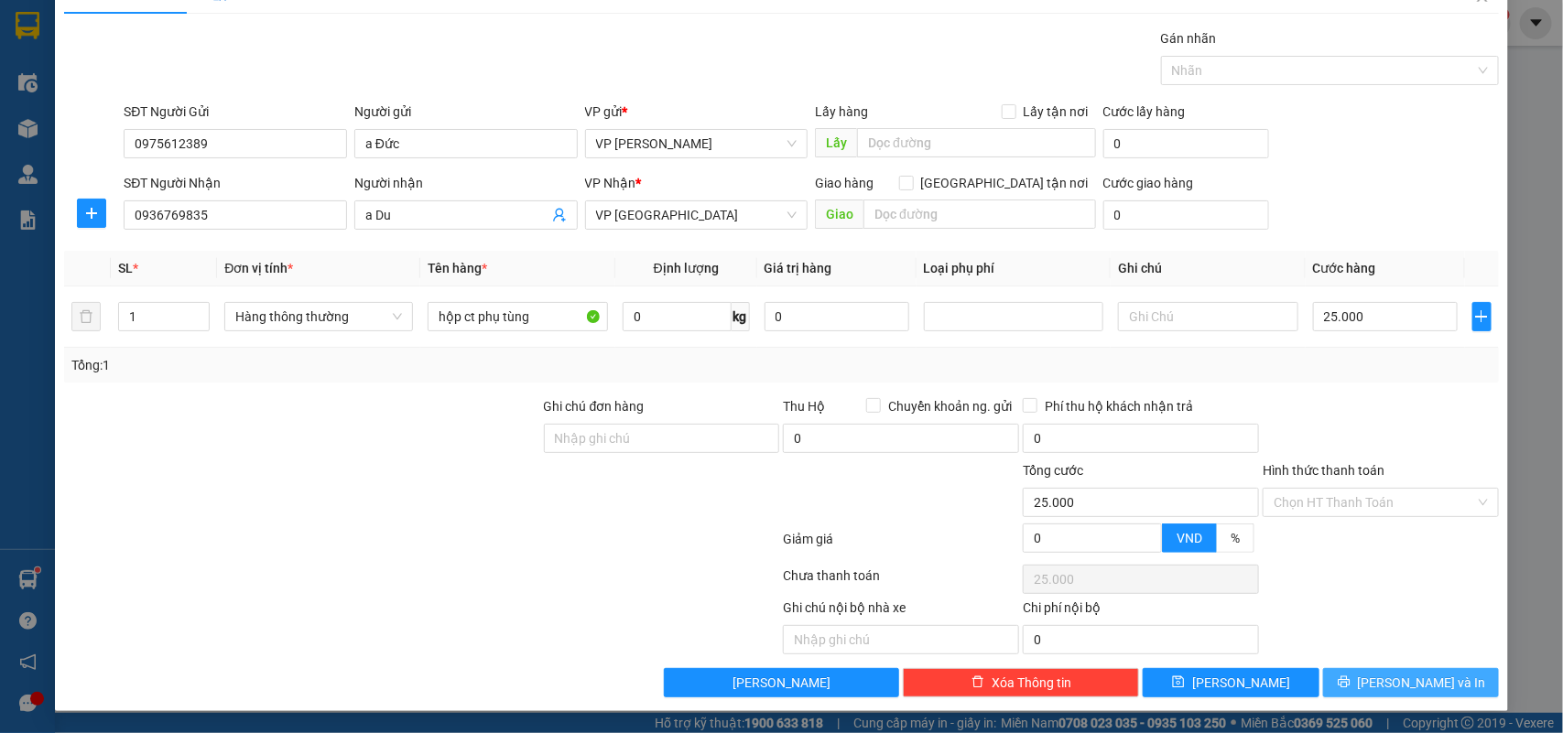
click at [1384, 673] on span "[PERSON_NAME] và In" at bounding box center [1422, 683] width 128 height 20
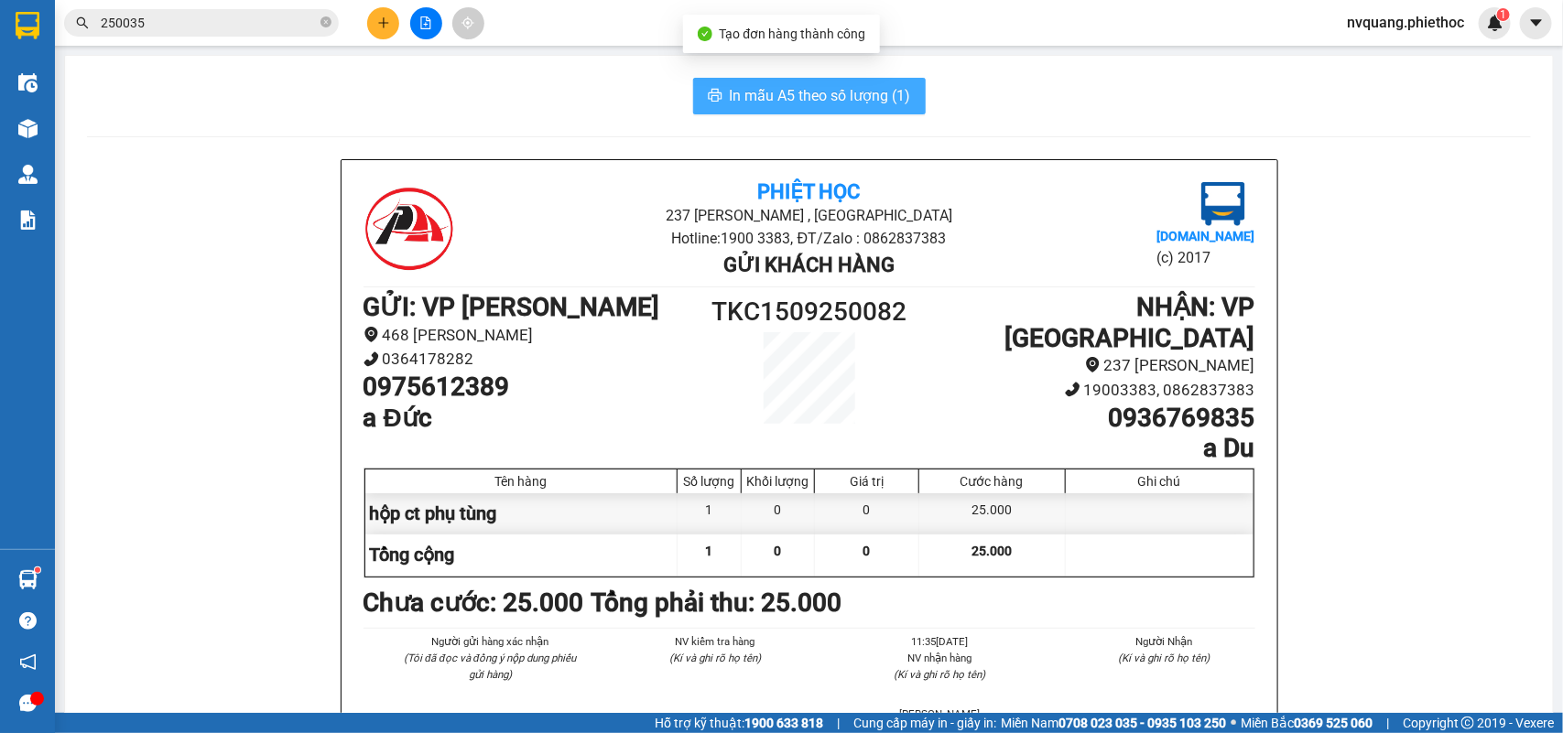
click at [831, 106] on span "In mẫu A5 theo số lượng (1)" at bounding box center [820, 95] width 181 height 23
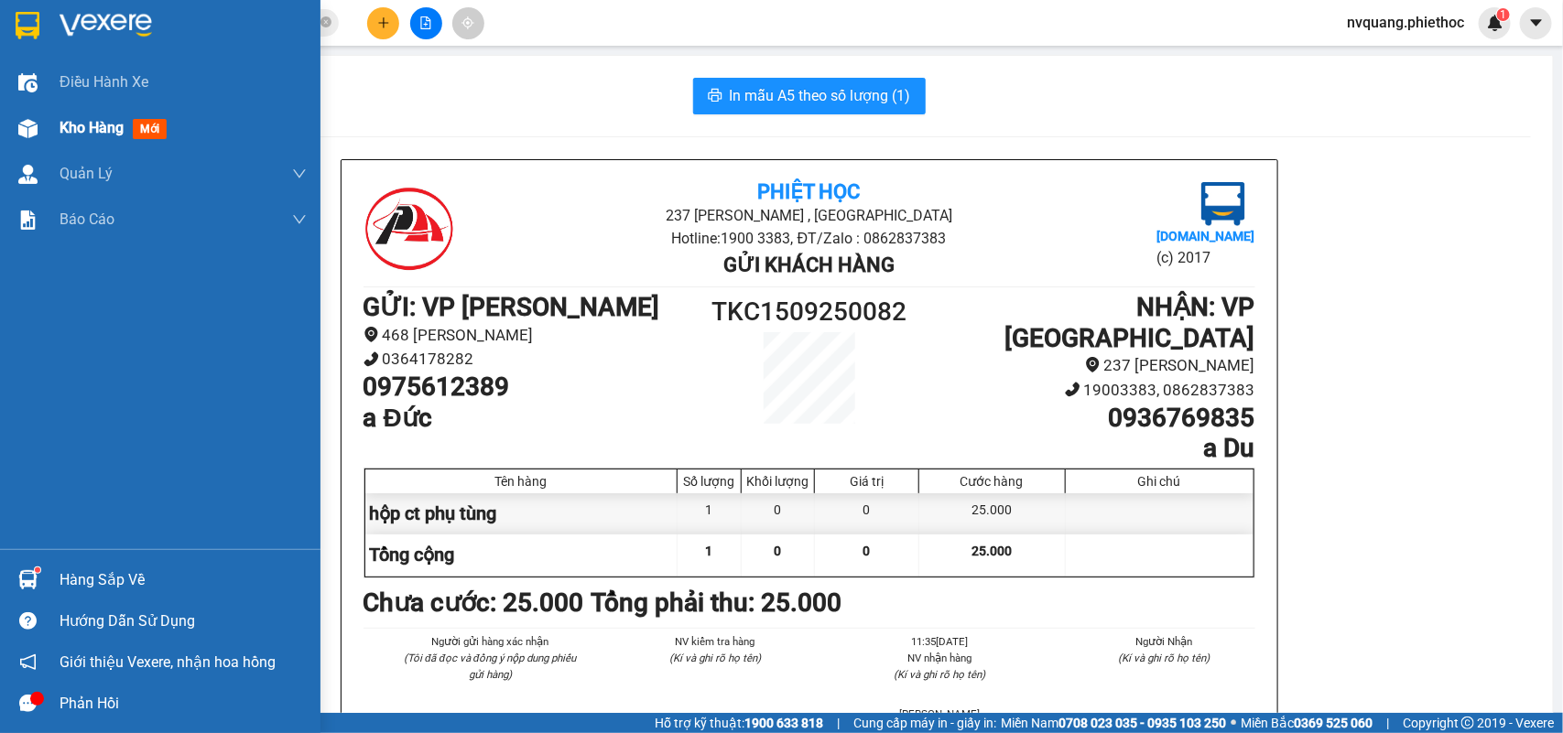
click at [101, 135] on span "Kho hàng" at bounding box center [92, 127] width 64 height 17
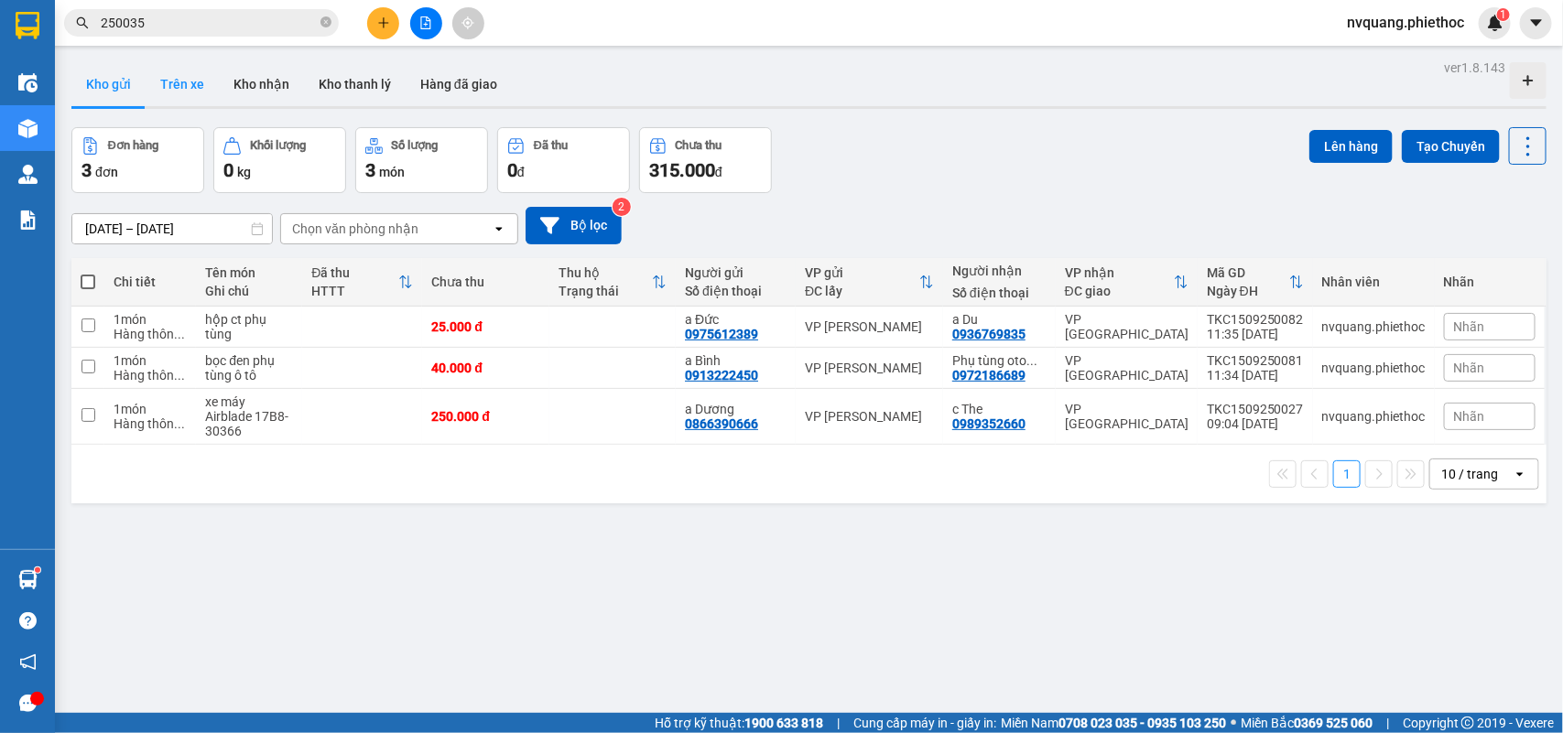
click at [190, 82] on button "Trên xe" at bounding box center [182, 84] width 73 height 44
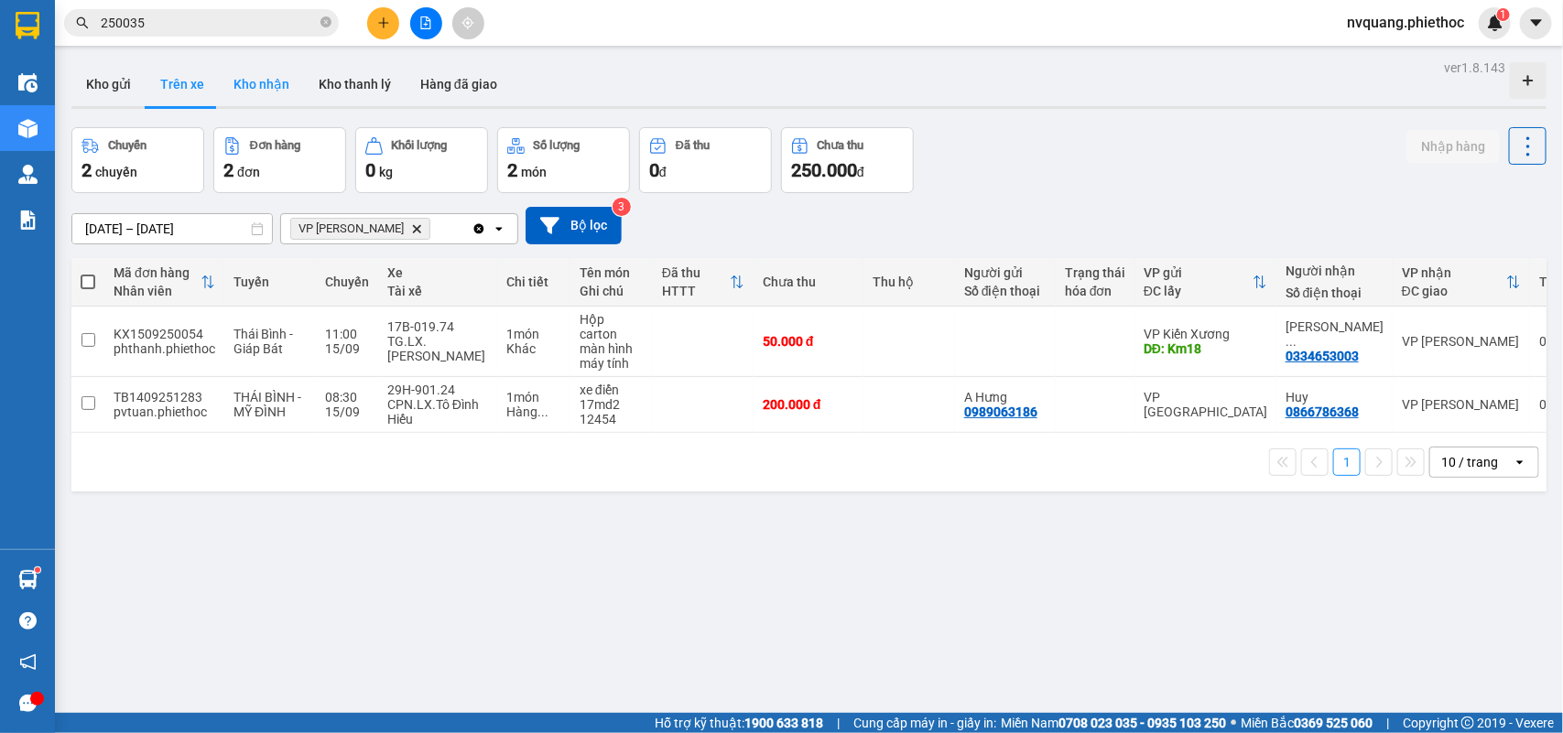
click at [253, 73] on button "Kho nhận" at bounding box center [261, 84] width 85 height 44
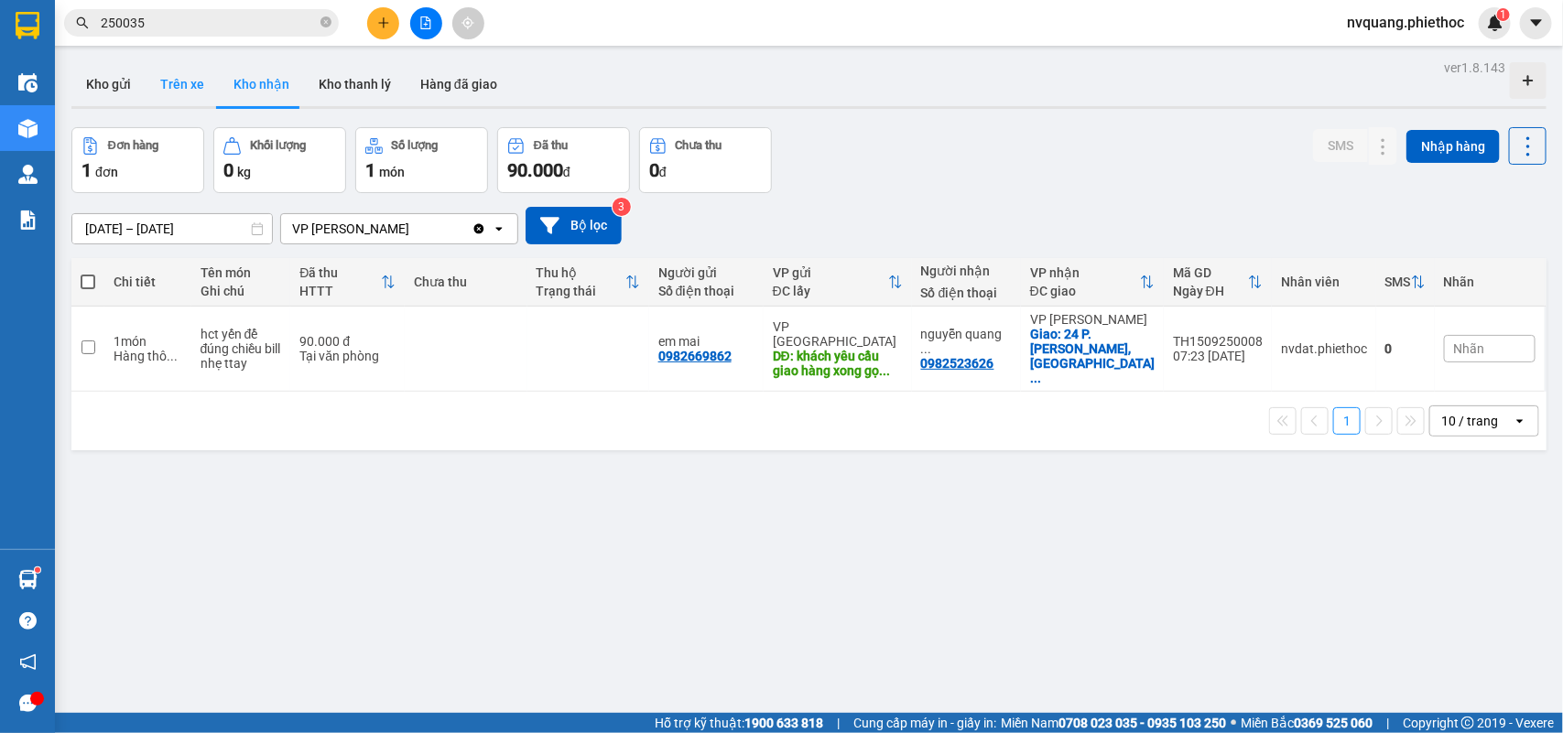
click at [189, 90] on button "Trên xe" at bounding box center [182, 84] width 73 height 44
type input "[DATE] – [DATE]"
